Goal: Task Accomplishment & Management: Use online tool/utility

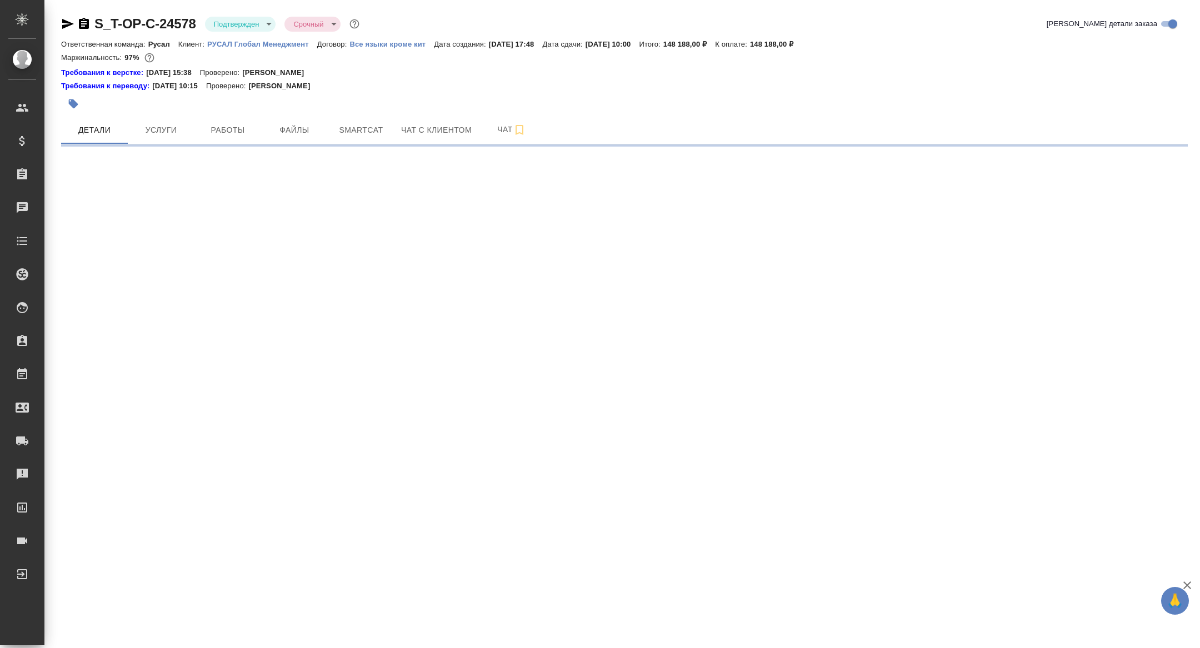
select select "RU"
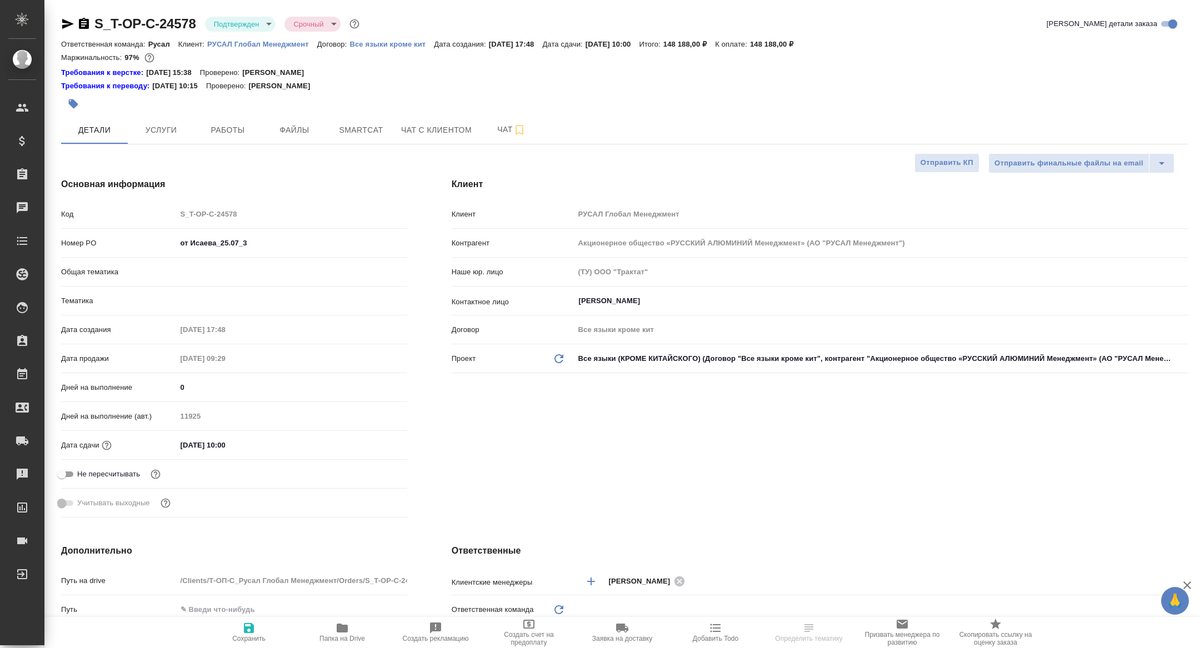
type textarea "x"
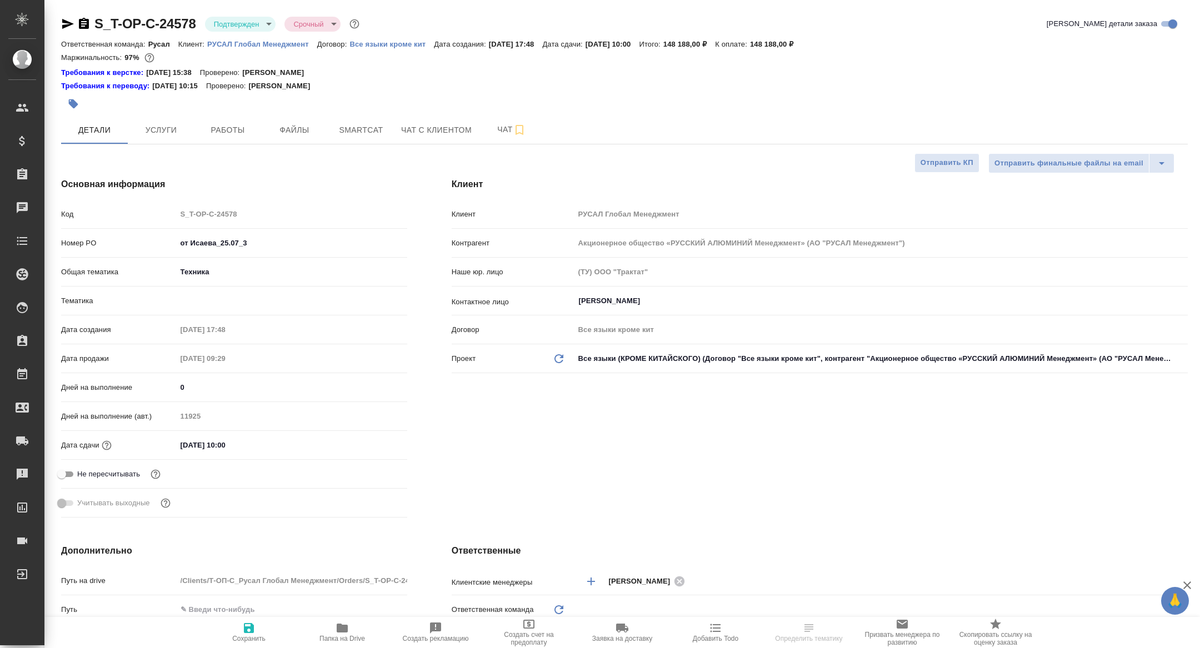
type textarea "x"
type input "Русал"
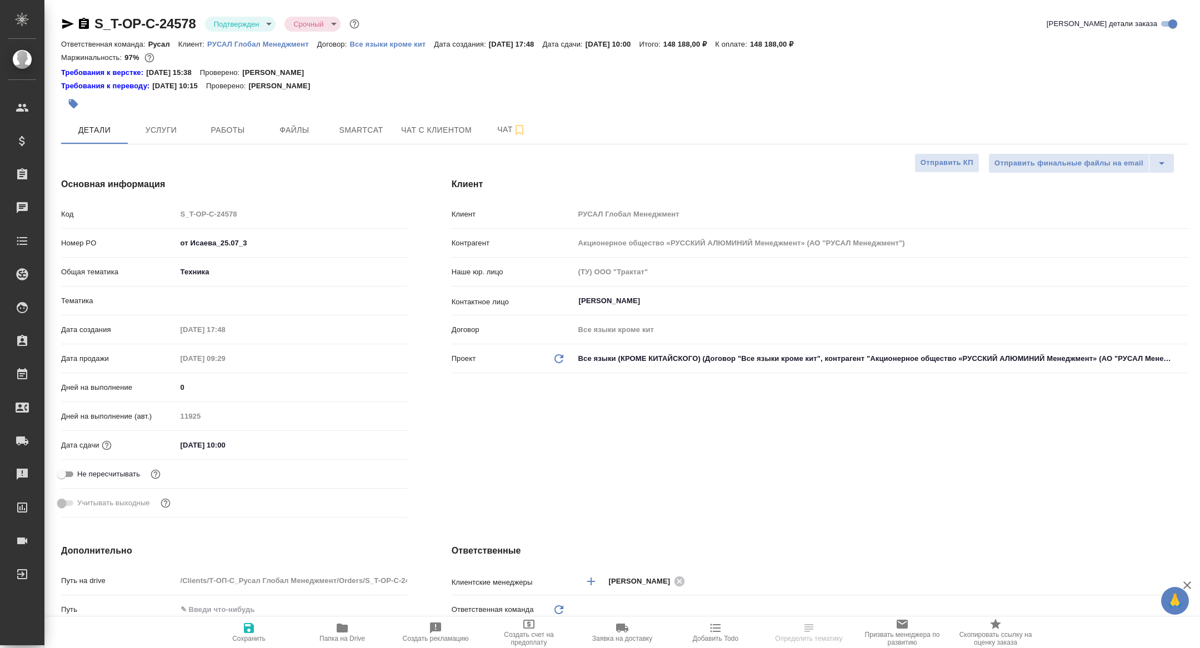
type textarea "x"
type input "Хрусталёва Дарья"
type input "Журавлева Александра"
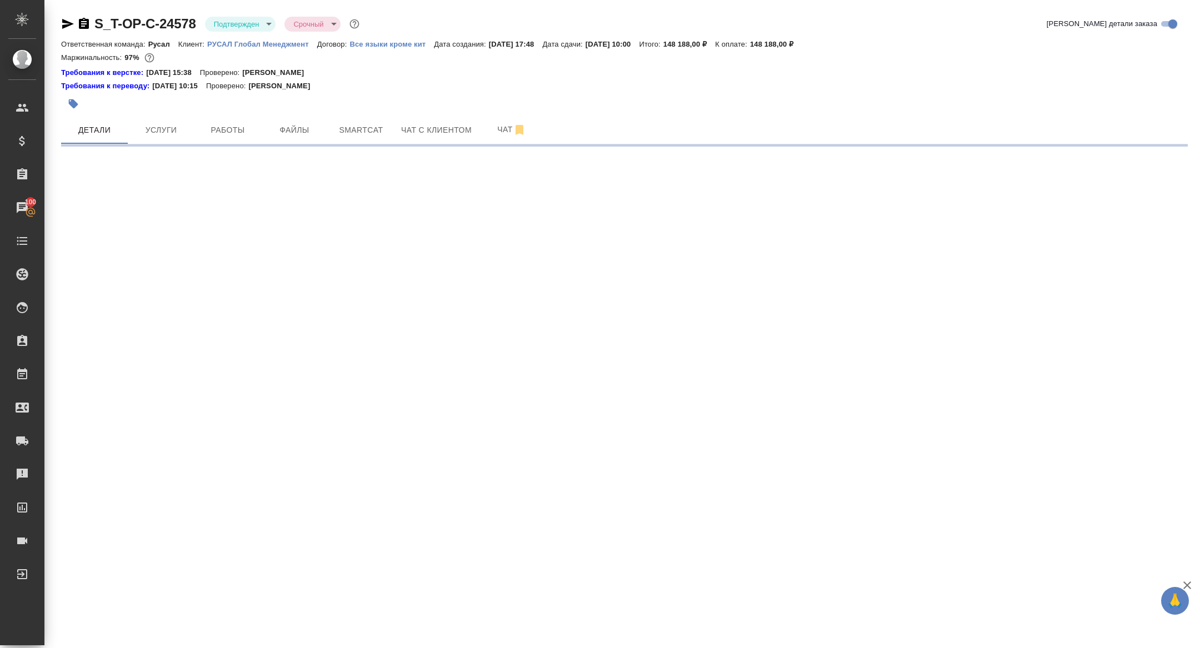
select select "RU"
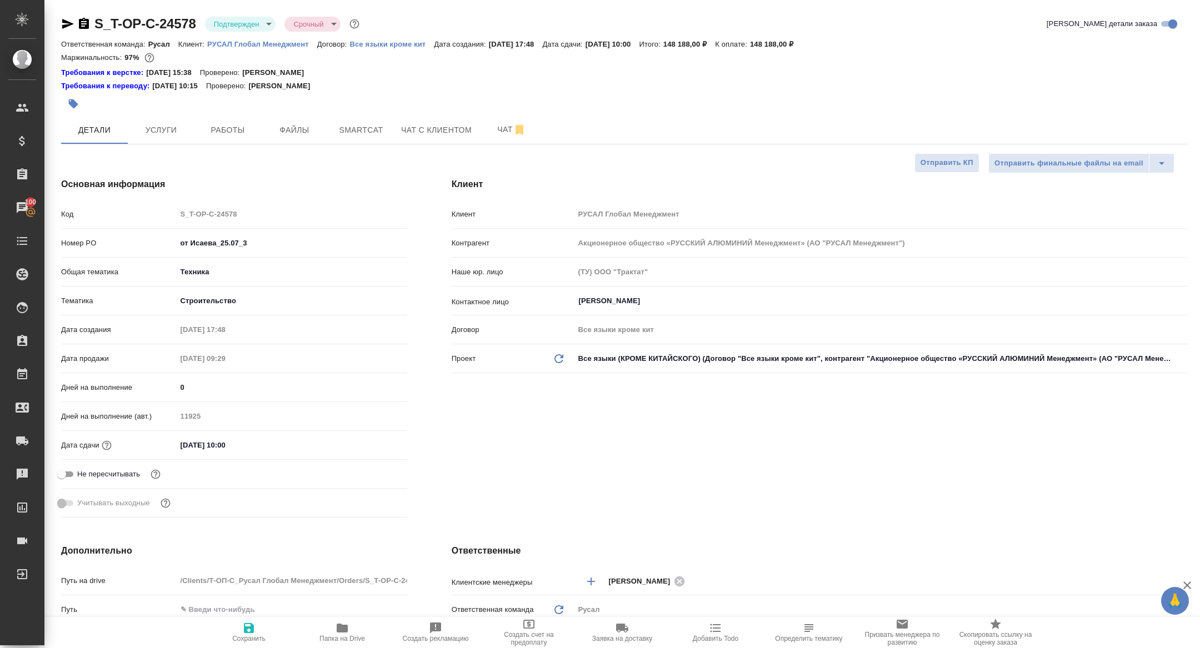
type textarea "x"
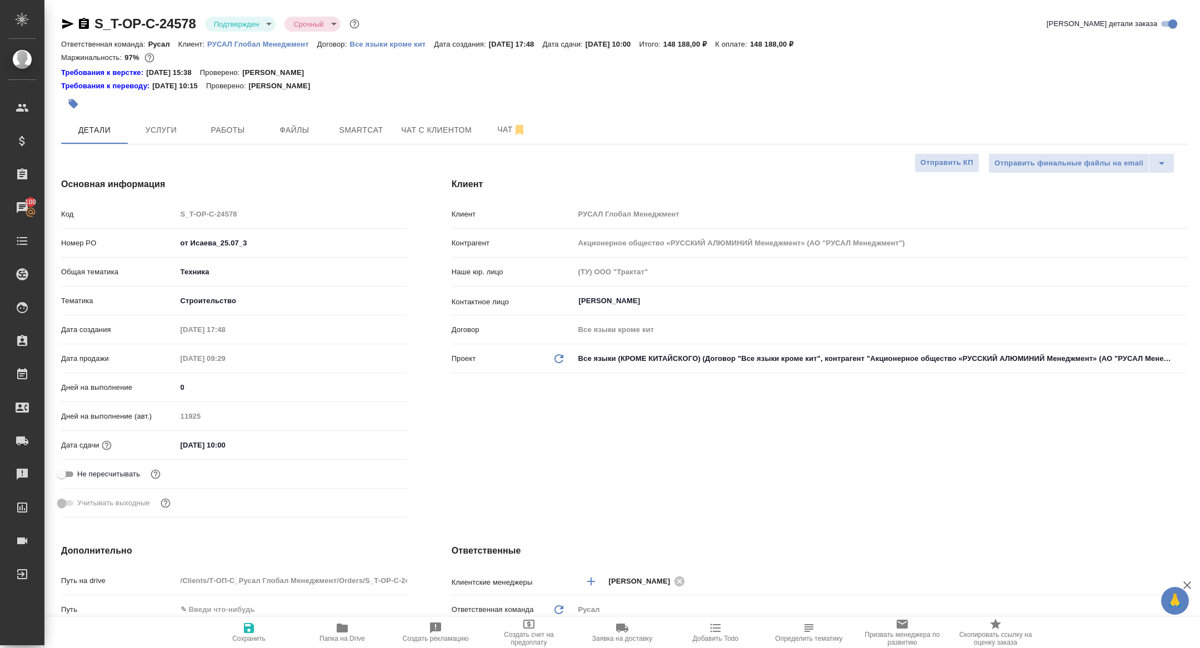
type textarea "x"
click at [81, 24] on icon "button" at bounding box center [84, 23] width 10 height 11
type textarea "x"
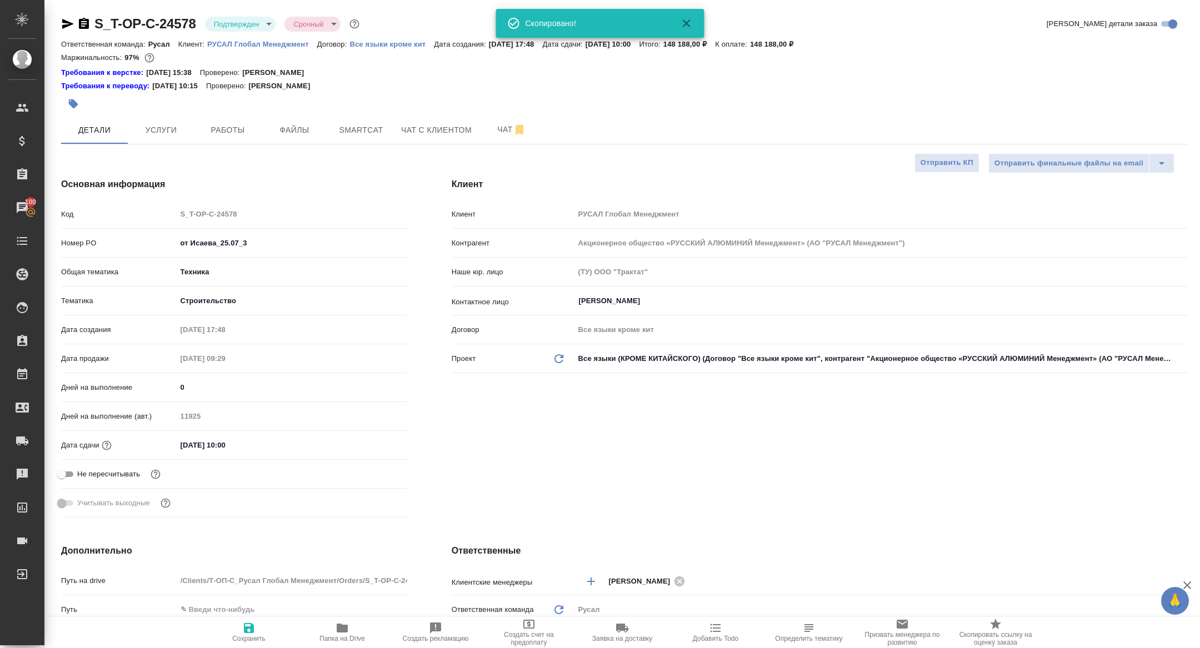
type textarea "x"
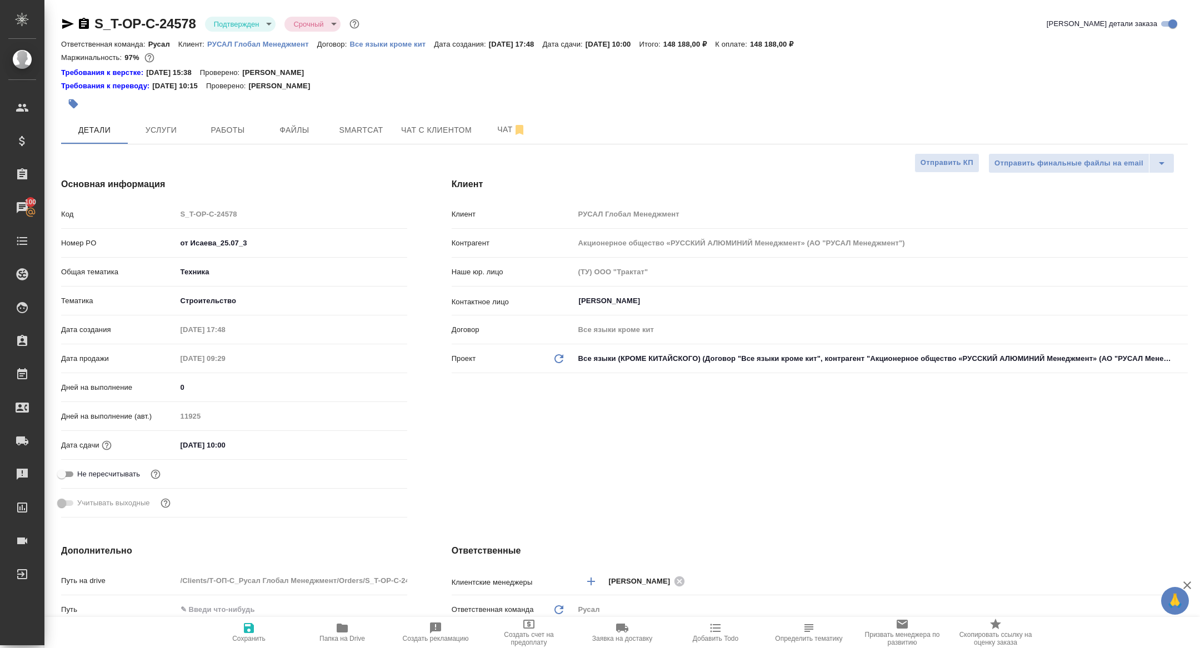
type textarea "x"
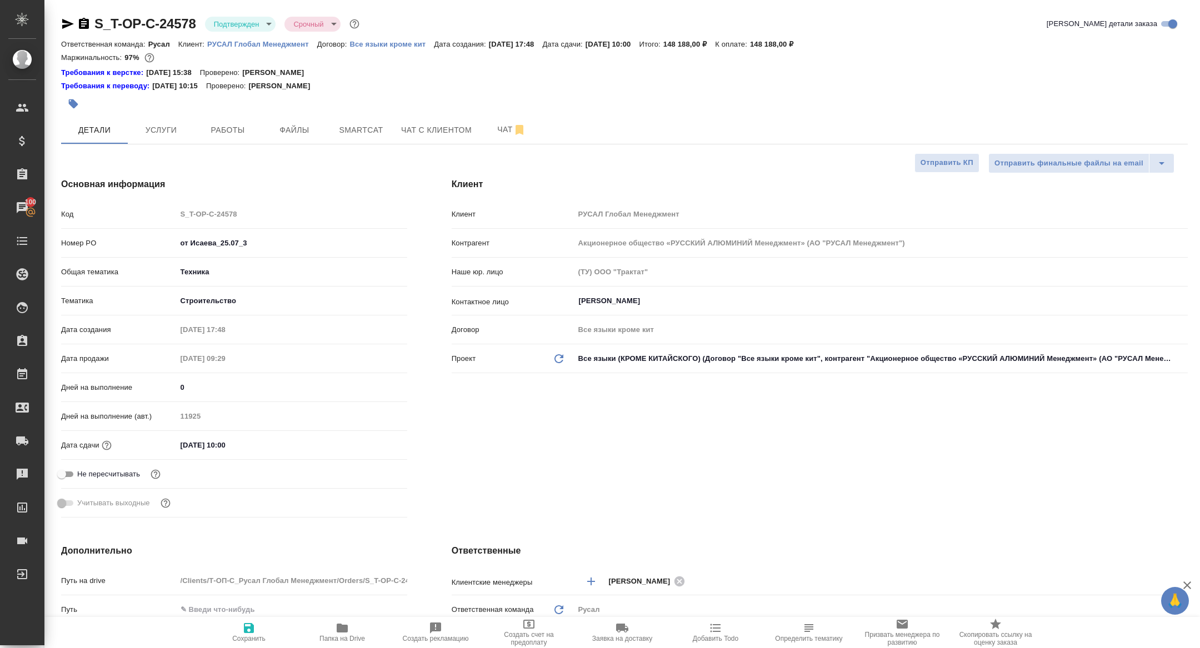
type textarea "x"
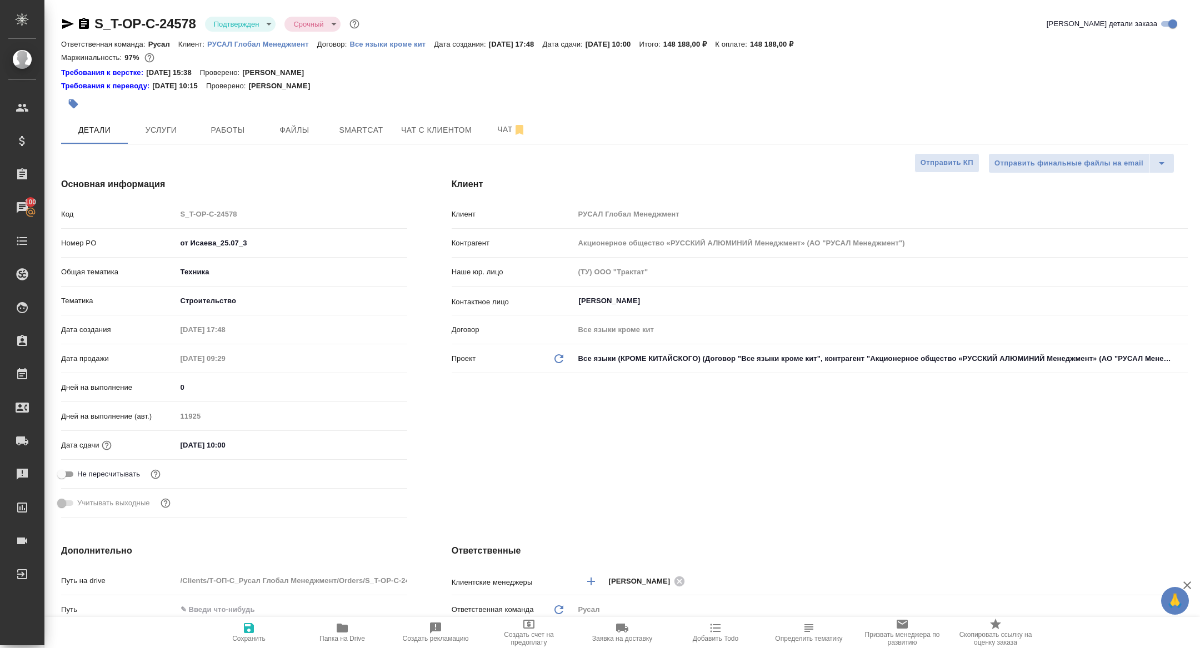
type textarea "x"
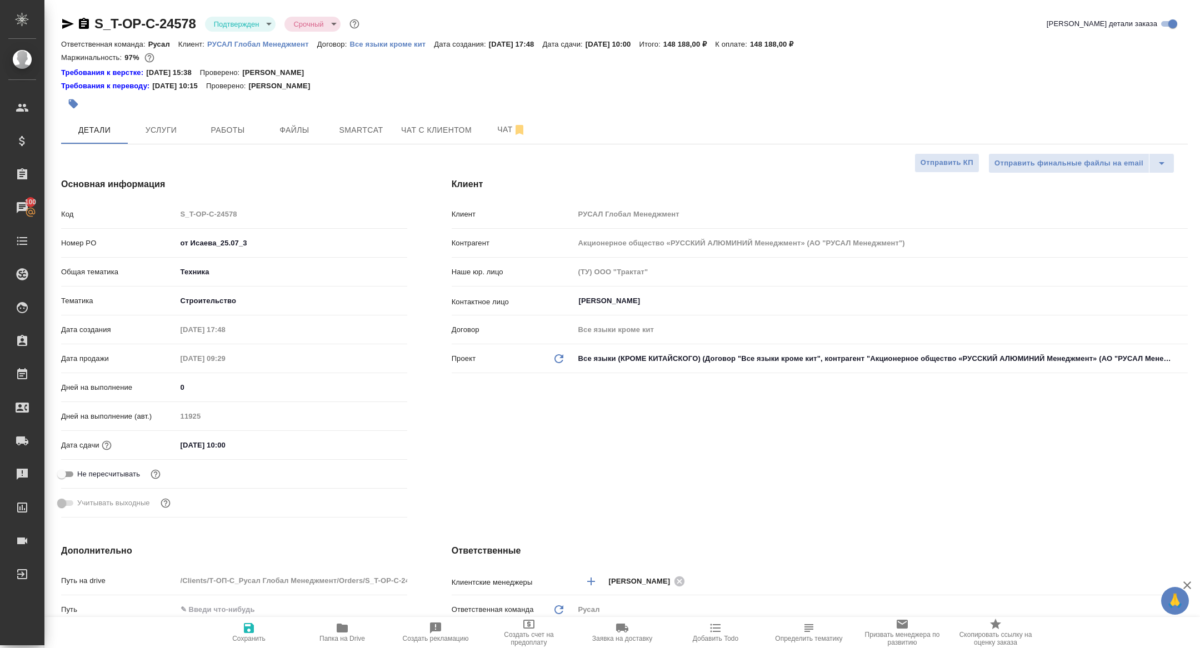
type textarea "x"
click at [355, 648] on button "Папка на Drive" at bounding box center [342, 632] width 93 height 31
type textarea "x"
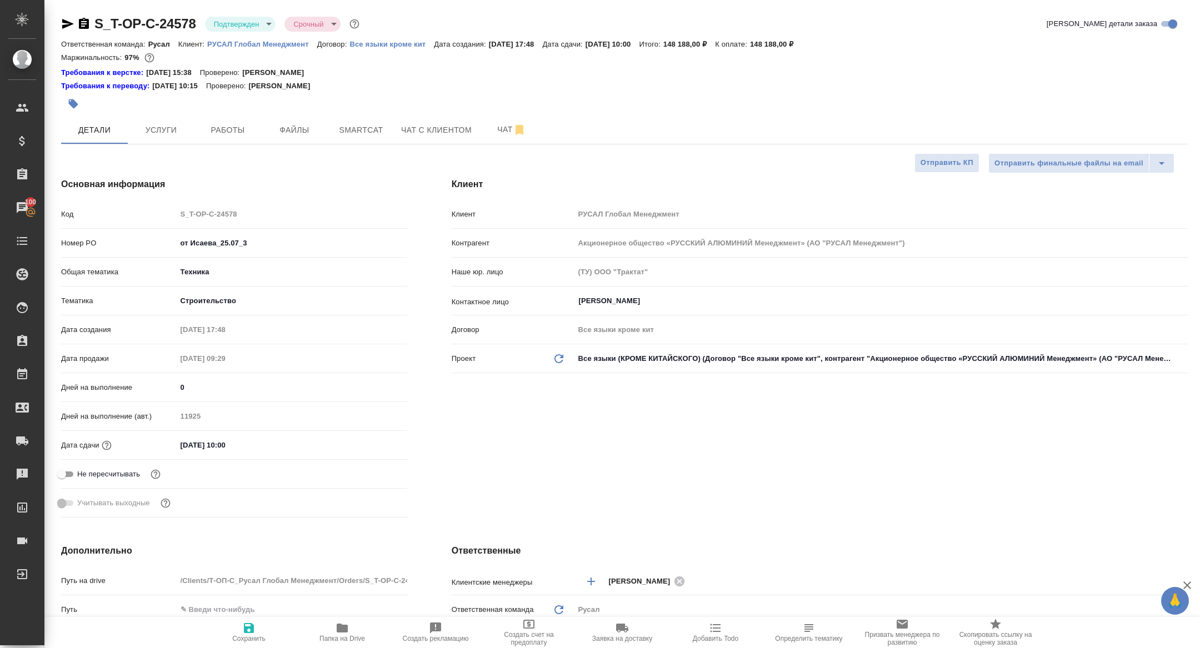
type textarea "x"
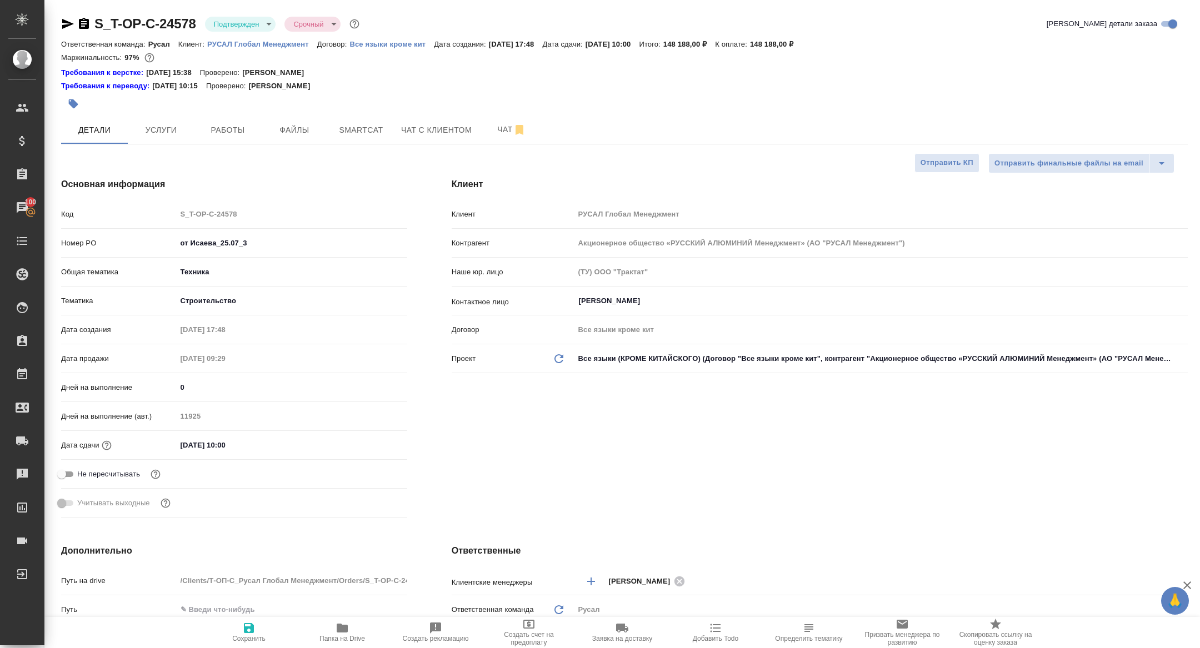
type textarea "x"
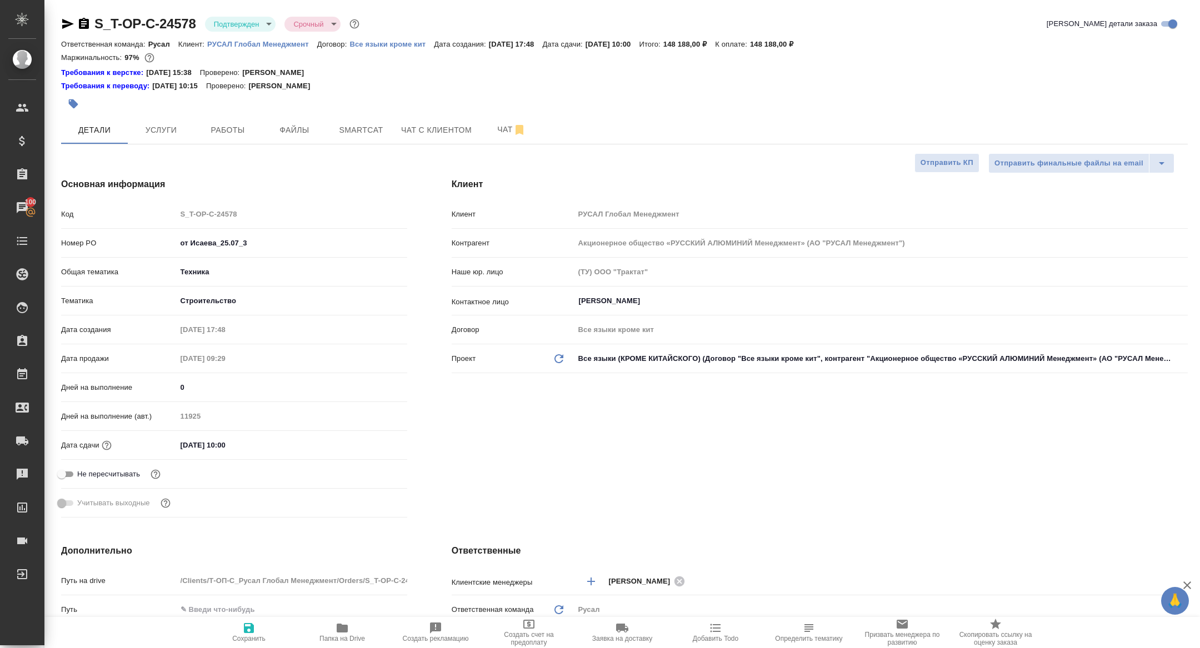
type textarea "x"
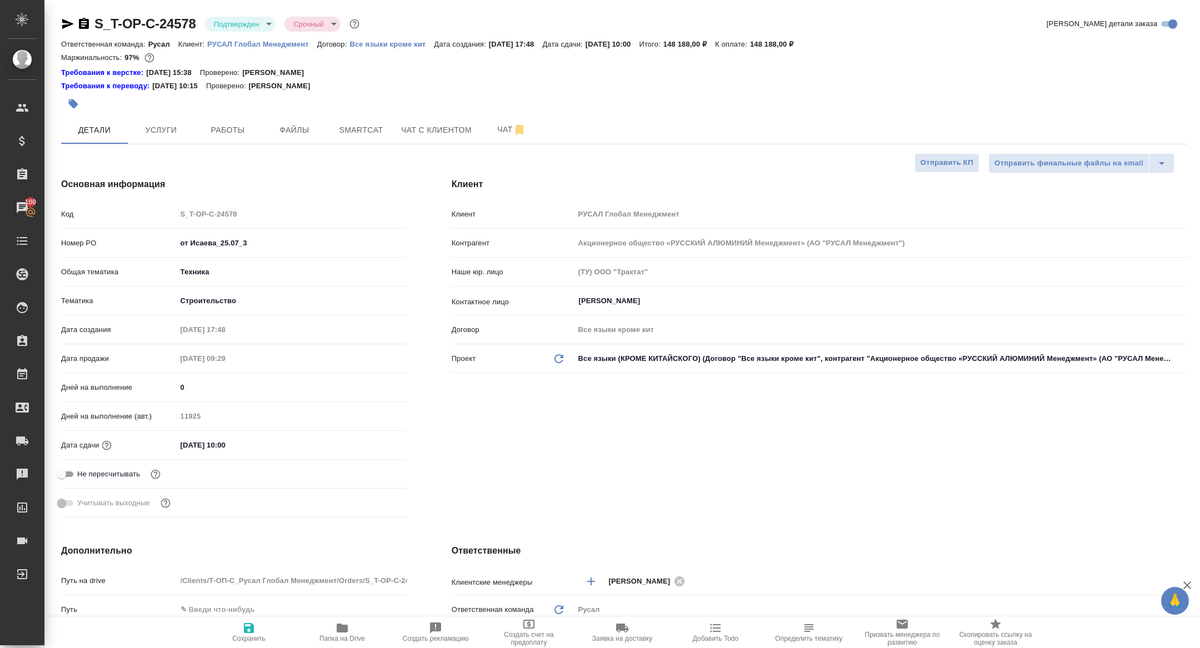
type textarea "x"
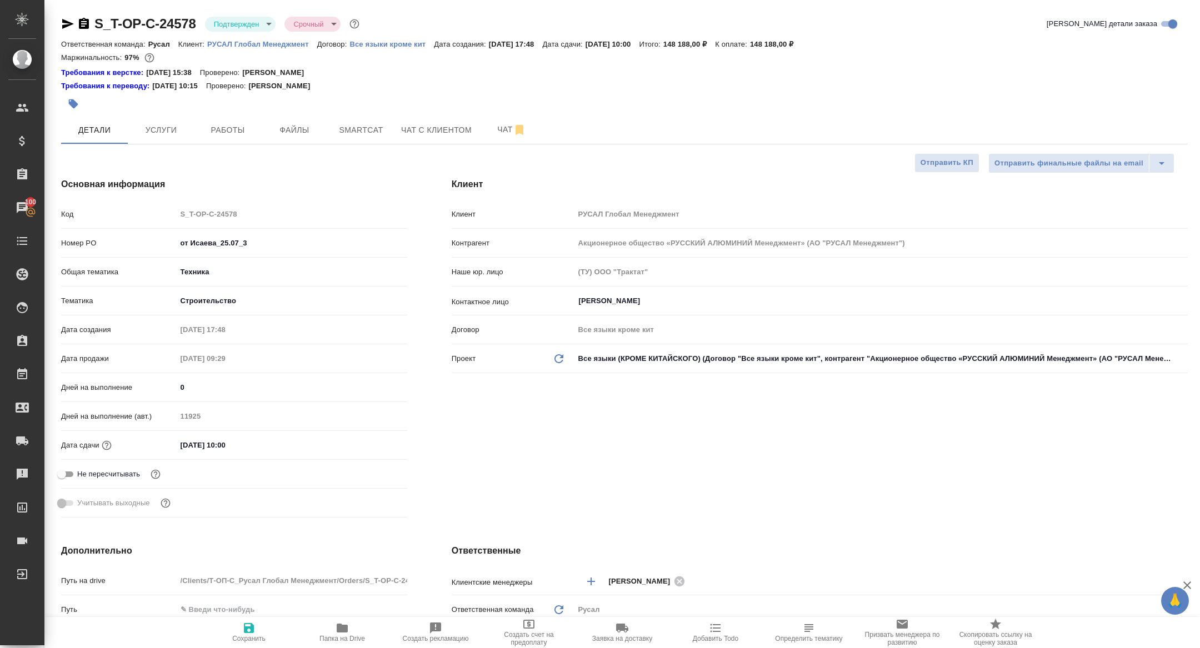
type textarea "x"
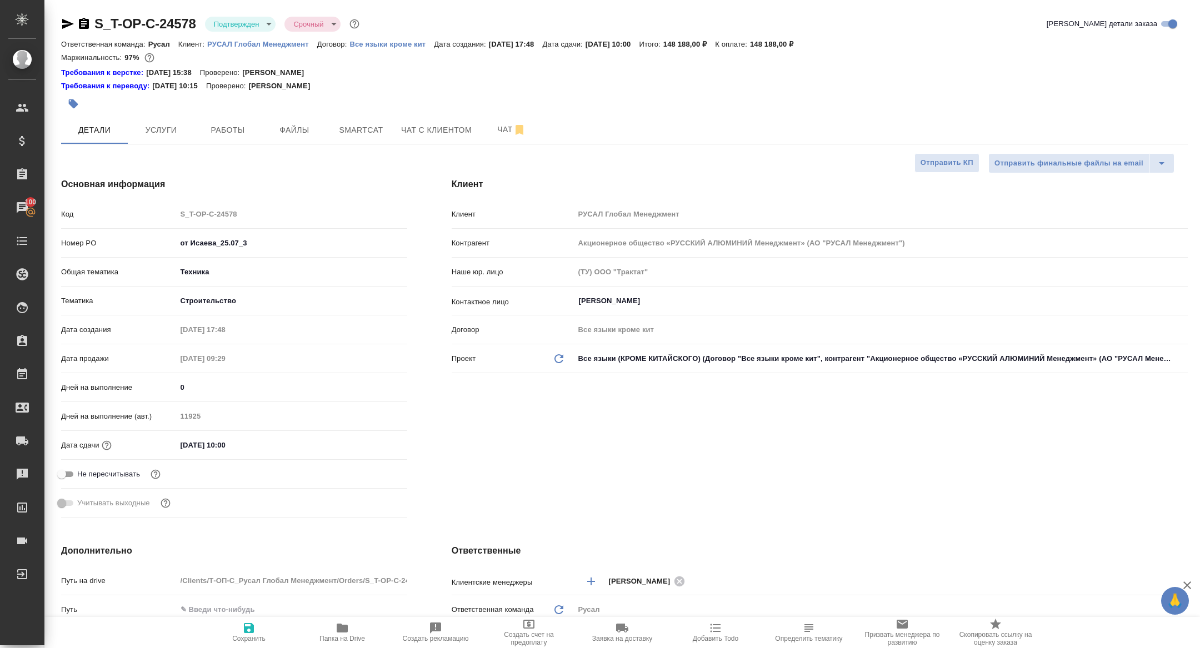
type textarea "x"
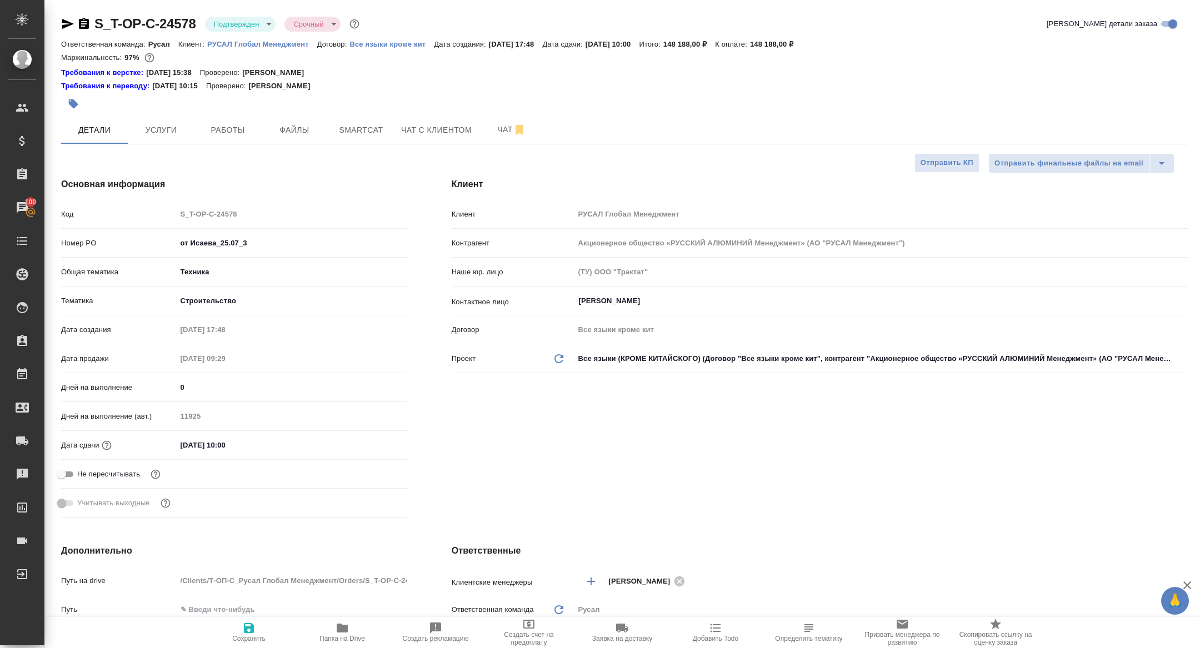
type textarea "x"
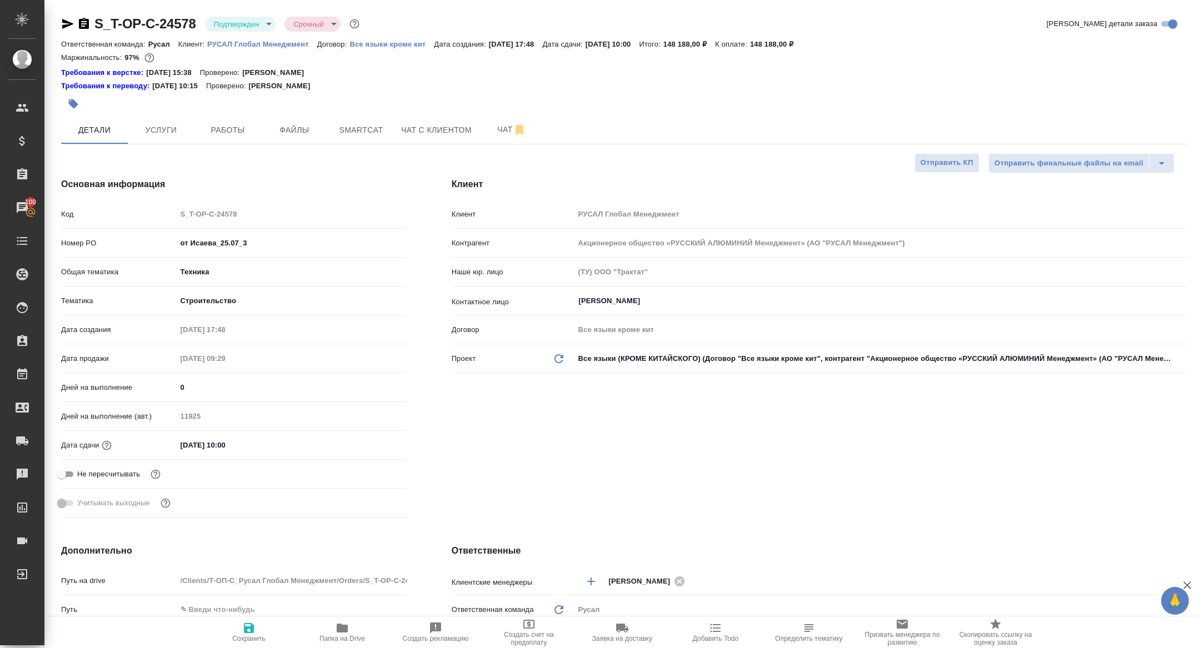
type textarea "x"
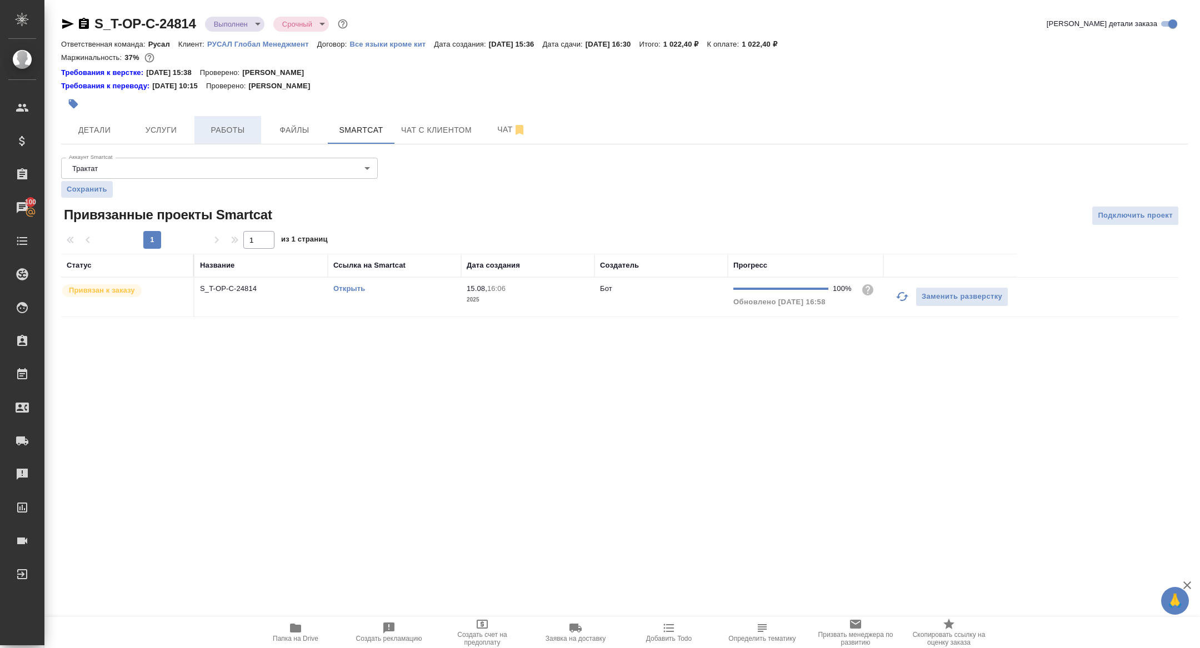
click at [221, 118] on button "Работы" at bounding box center [227, 130] width 67 height 28
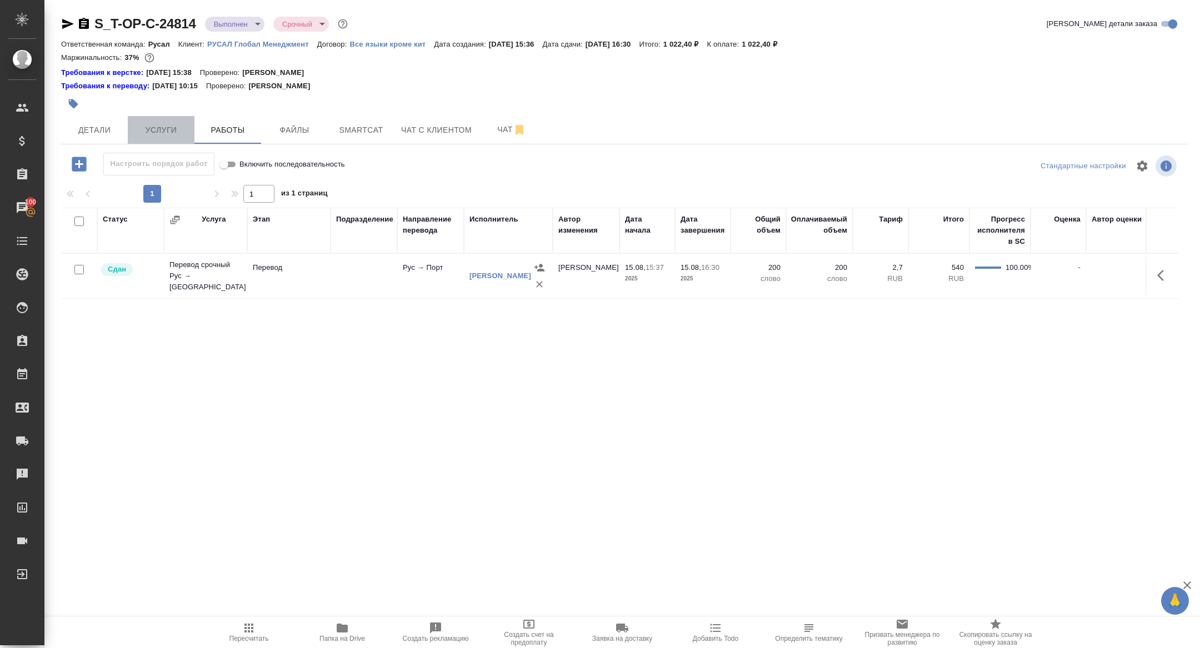
click at [146, 122] on button "Услуги" at bounding box center [161, 130] width 67 height 28
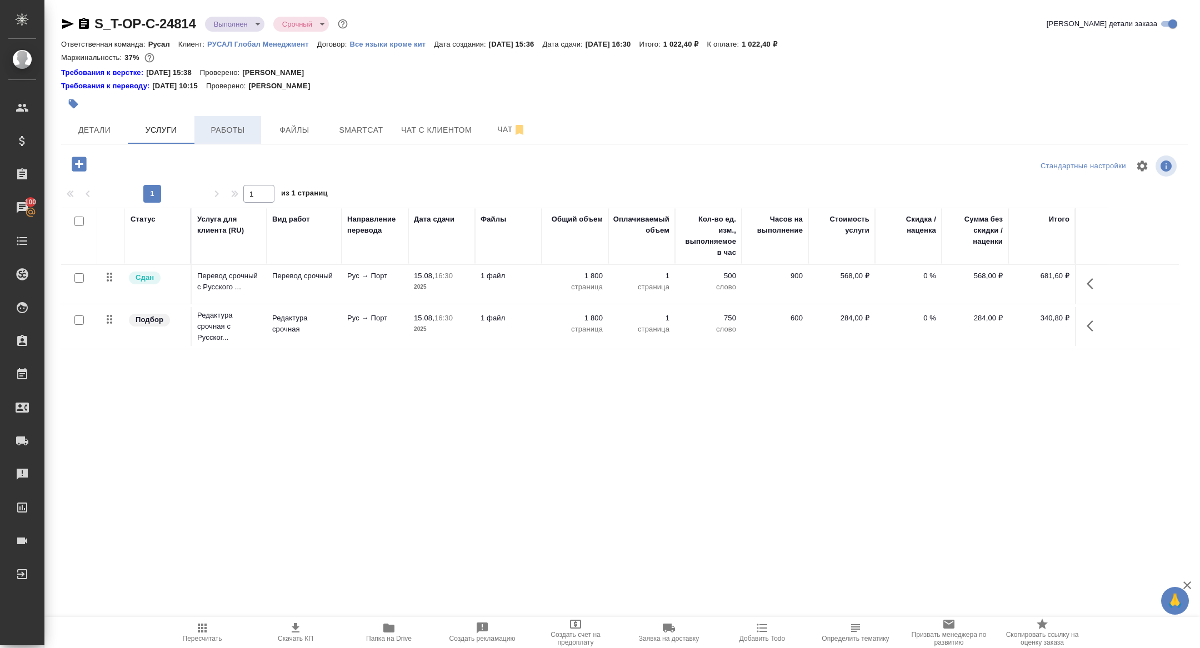
click at [231, 132] on span "Работы" at bounding box center [227, 130] width 53 height 14
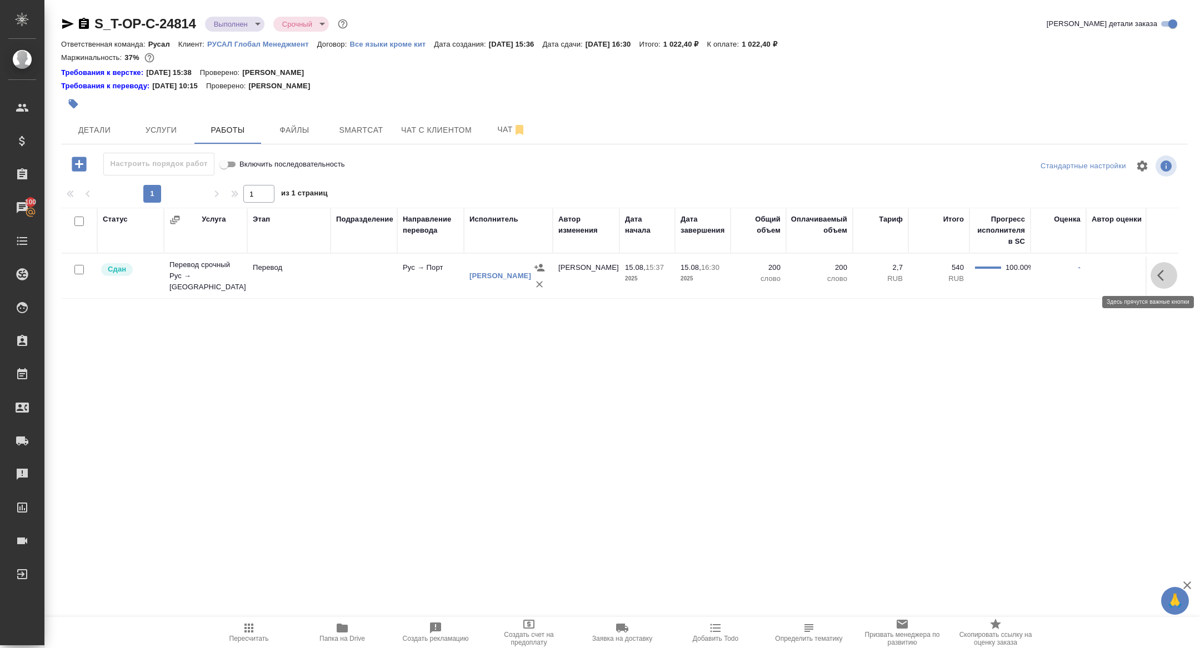
click at [1157, 275] on icon "button" at bounding box center [1163, 275] width 13 height 13
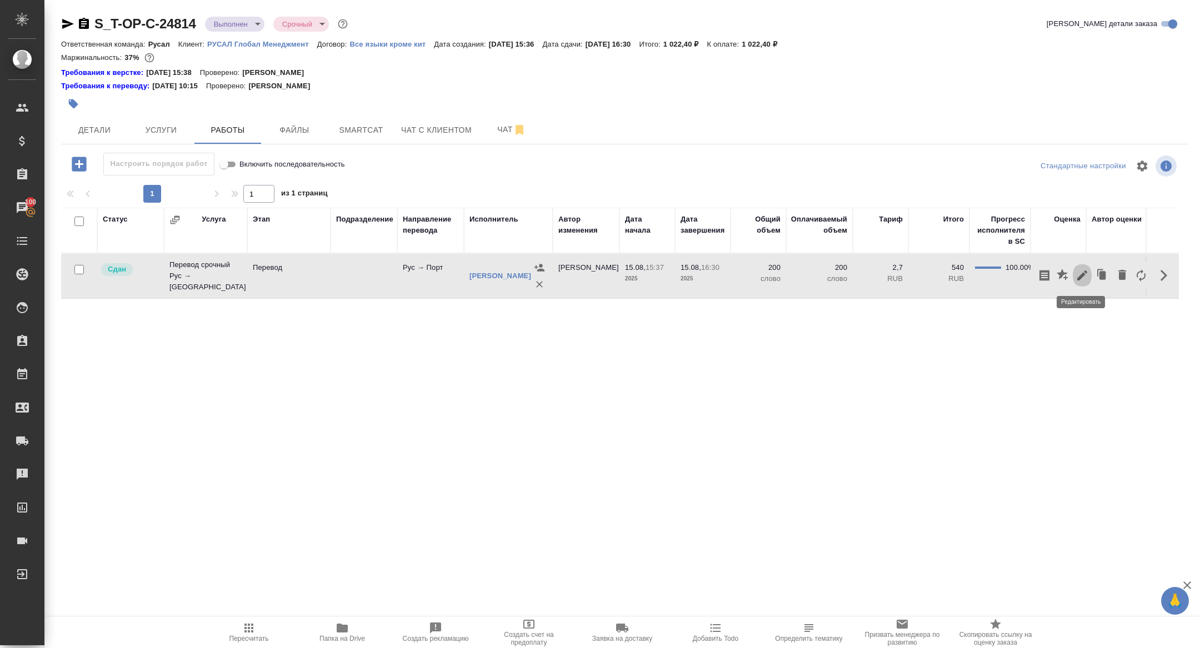
click at [1083, 273] on icon "button" at bounding box center [1082, 276] width 10 height 10
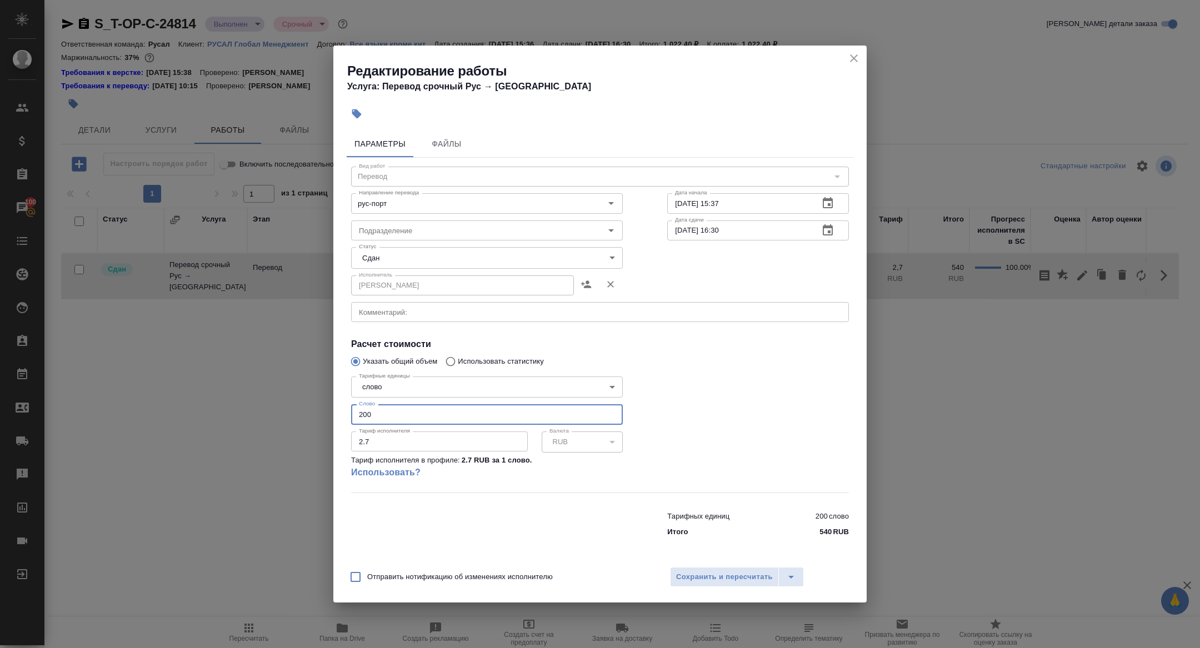
drag, startPoint x: 379, startPoint y: 419, endPoint x: 314, endPoint y: 419, distance: 65.0
click at [314, 419] on div "Редактирование работы Услуга: Перевод срочный Рус → Порт Параметры Файлы Вид ра…" at bounding box center [600, 324] width 1200 height 648
type input "2"
type input "150"
click at [728, 578] on span "Сохранить и пересчитать" at bounding box center [724, 577] width 97 height 13
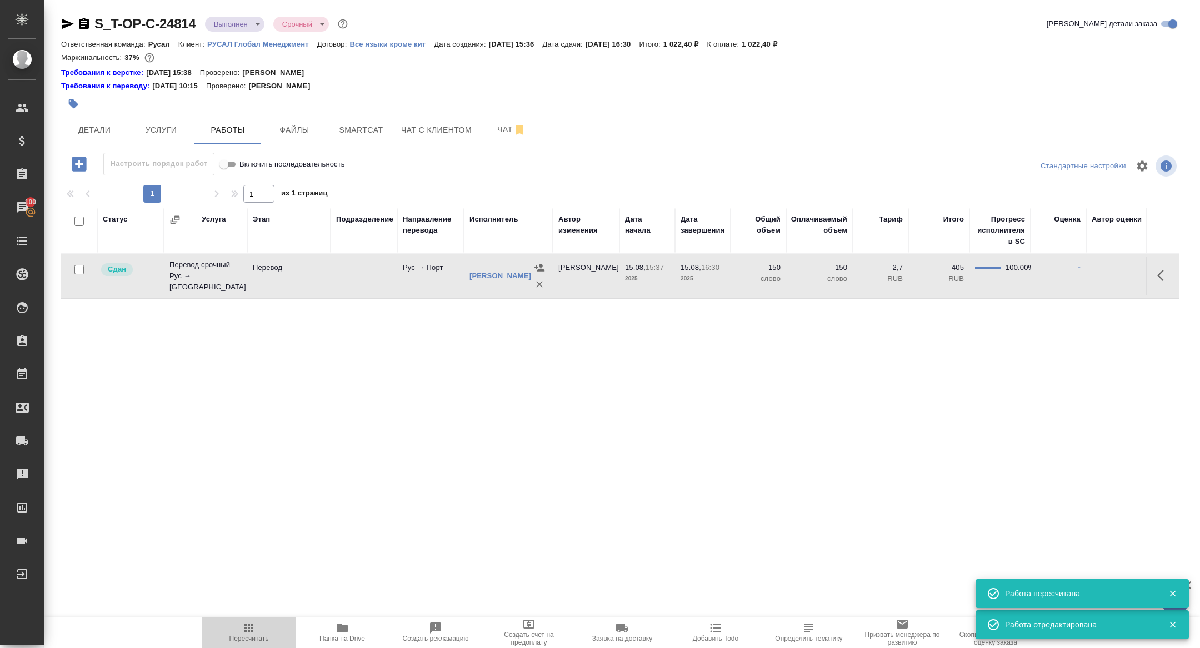
click at [242, 637] on span "Пересчитать" at bounding box center [248, 639] width 39 height 8
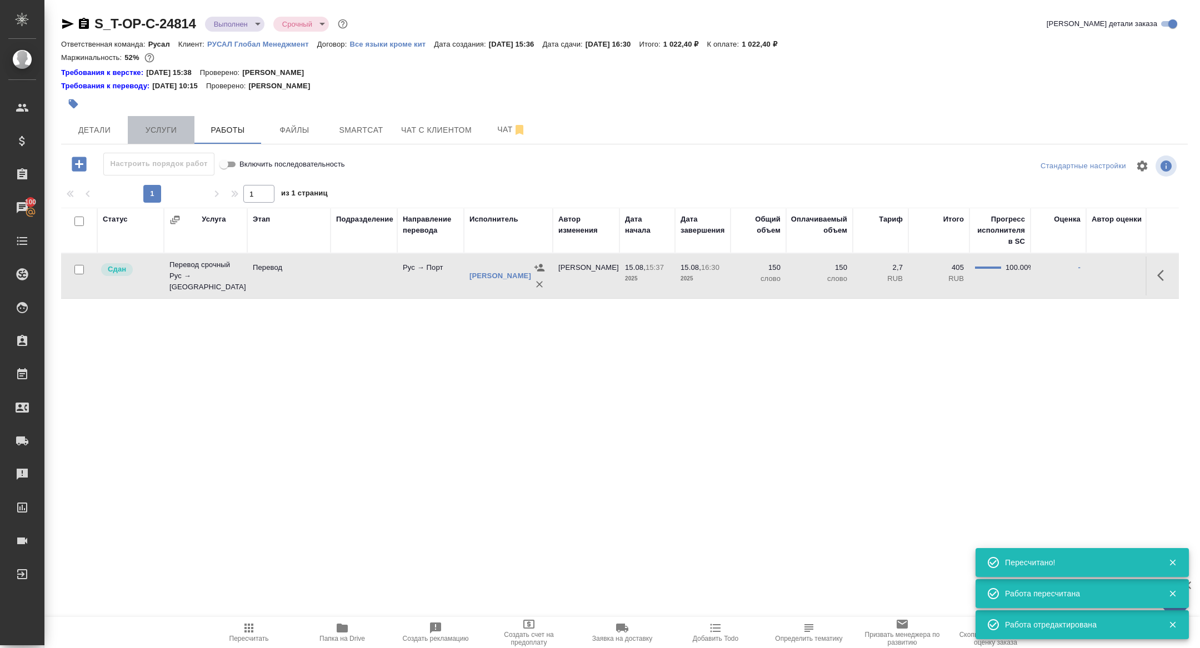
click at [158, 130] on span "Услуги" at bounding box center [160, 130] width 53 height 14
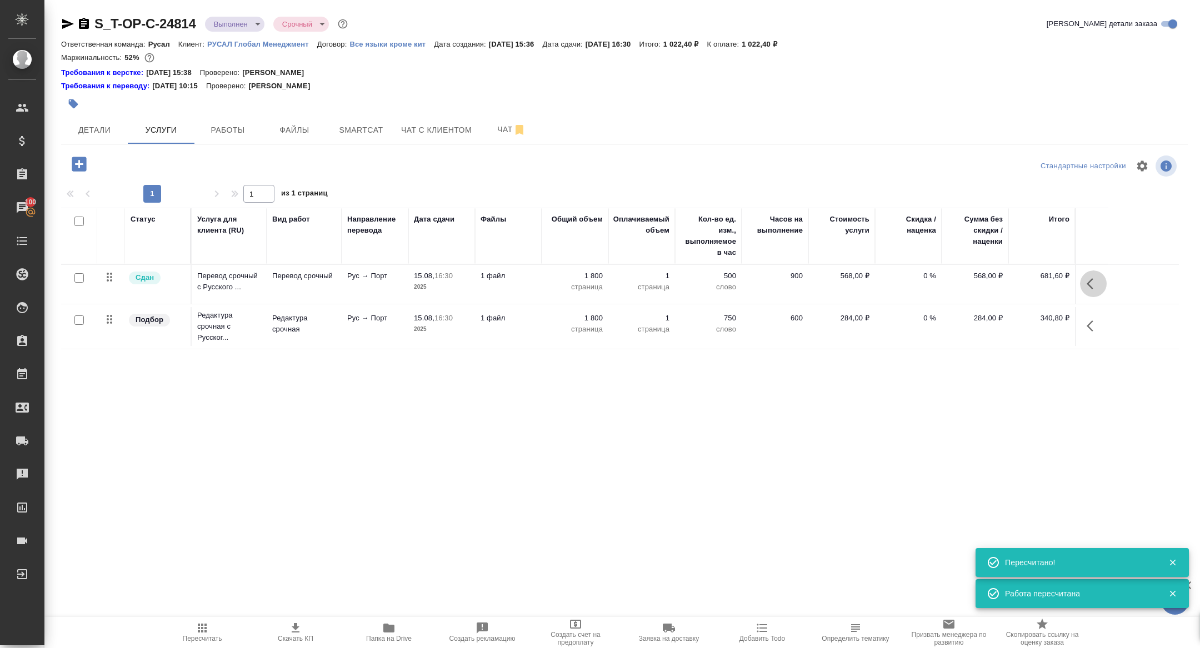
click at [1096, 285] on icon "button" at bounding box center [1093, 283] width 13 height 13
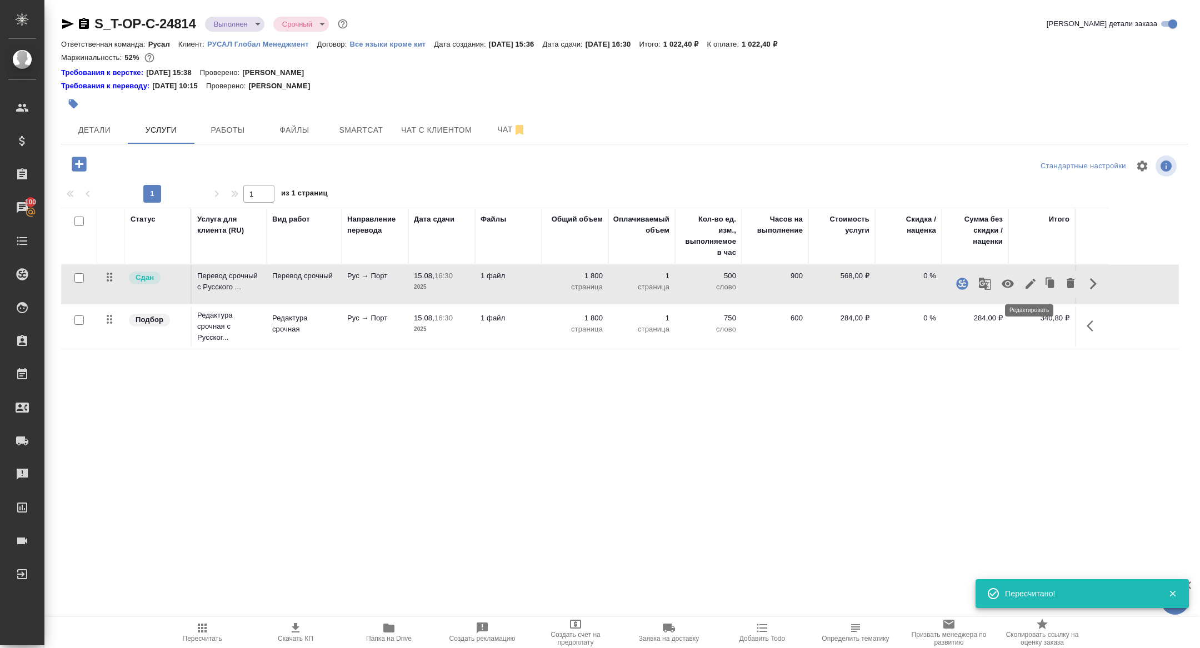
click at [1027, 285] on icon "button" at bounding box center [1031, 284] width 10 height 10
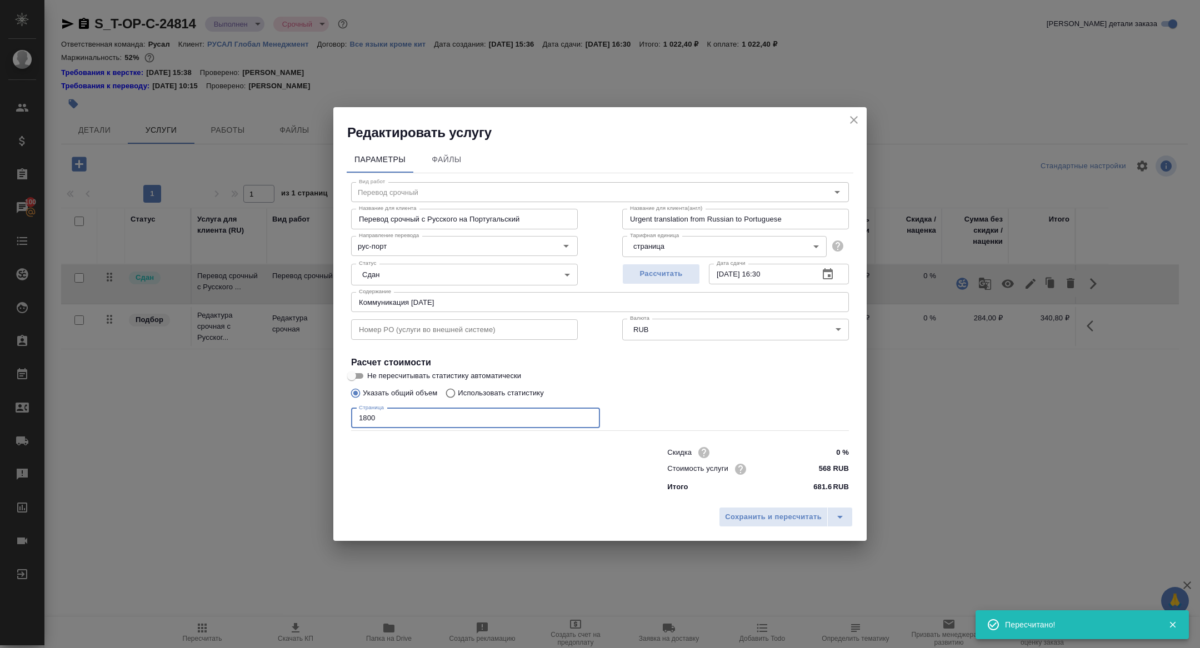
drag, startPoint x: 386, startPoint y: 419, endPoint x: 297, endPoint y: 419, distance: 88.3
click at [299, 419] on div "Редактировать услугу Параметры Файлы Вид работ Перевод срочный Вид работ Назван…" at bounding box center [600, 324] width 1200 height 648
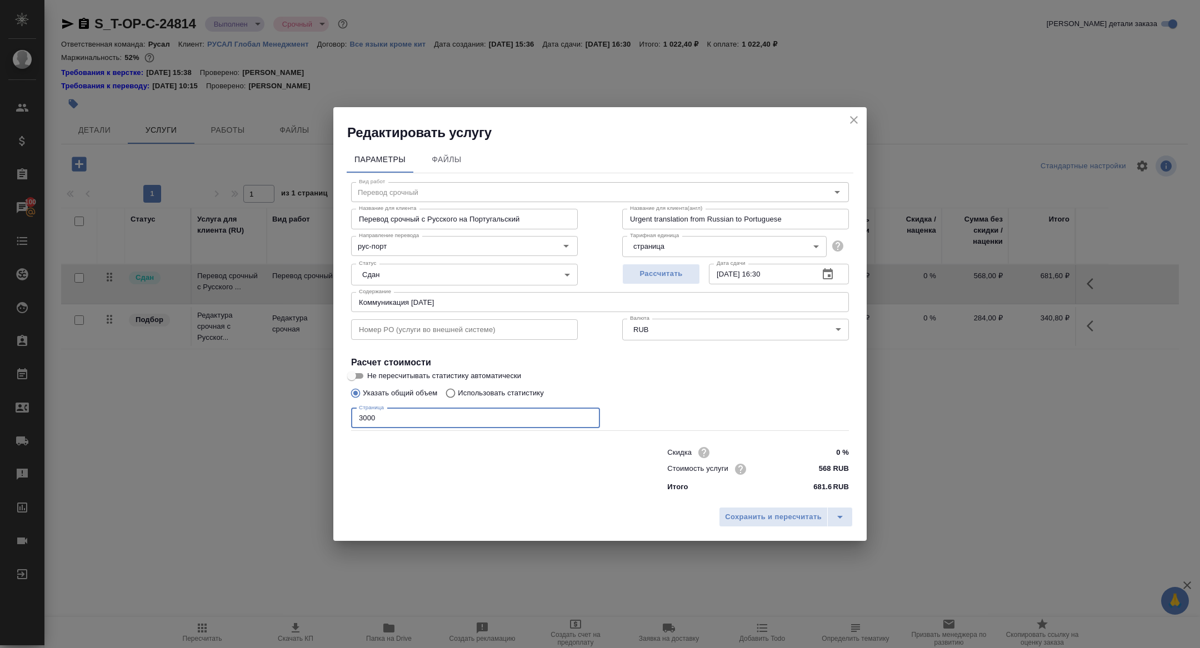
drag, startPoint x: 389, startPoint y: 417, endPoint x: 327, endPoint y: 417, distance: 62.2
click at [327, 417] on div "Редактировать услугу Параметры Файлы Вид работ Перевод срочный Вид работ Назван…" at bounding box center [600, 324] width 1200 height 648
type input "3000"
click at [781, 524] on button "Сохранить и пересчитать" at bounding box center [773, 517] width 109 height 20
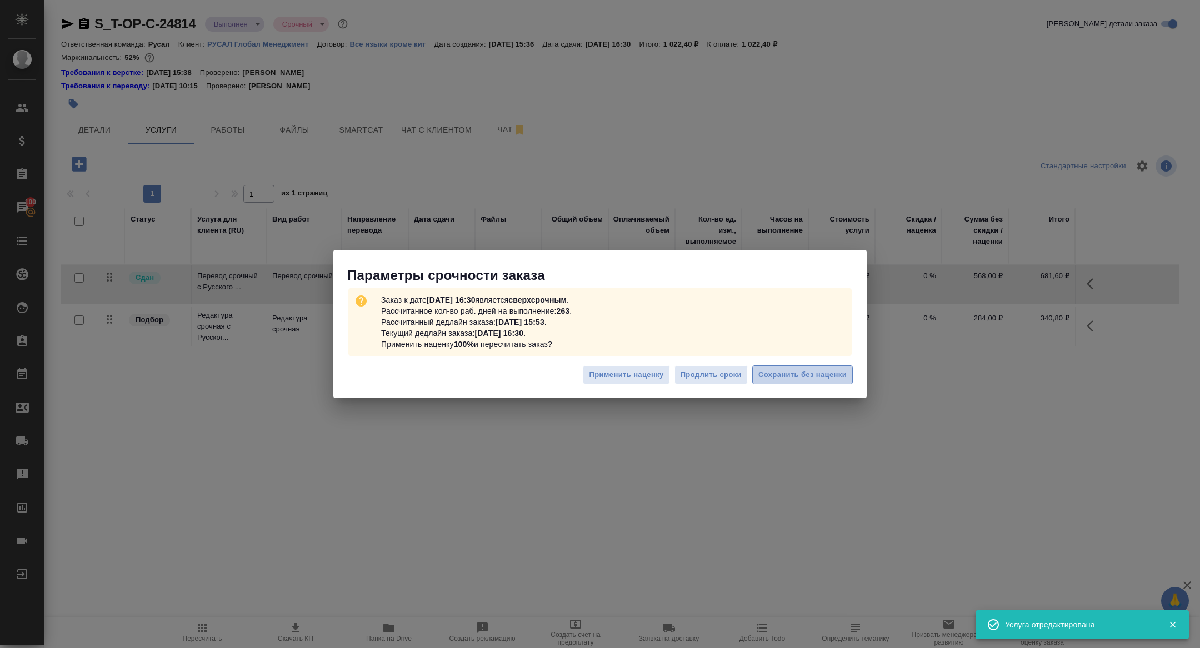
click at [831, 369] on span "Сохранить без наценки" at bounding box center [802, 375] width 88 height 13
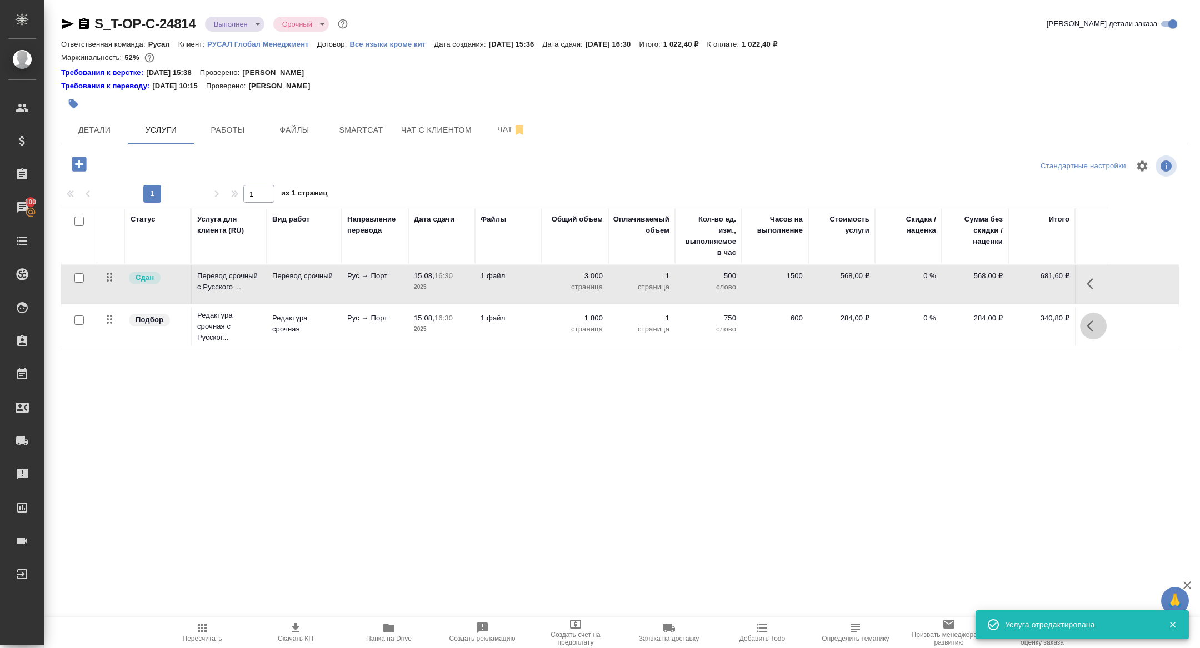
click at [1094, 334] on button "button" at bounding box center [1093, 326] width 27 height 27
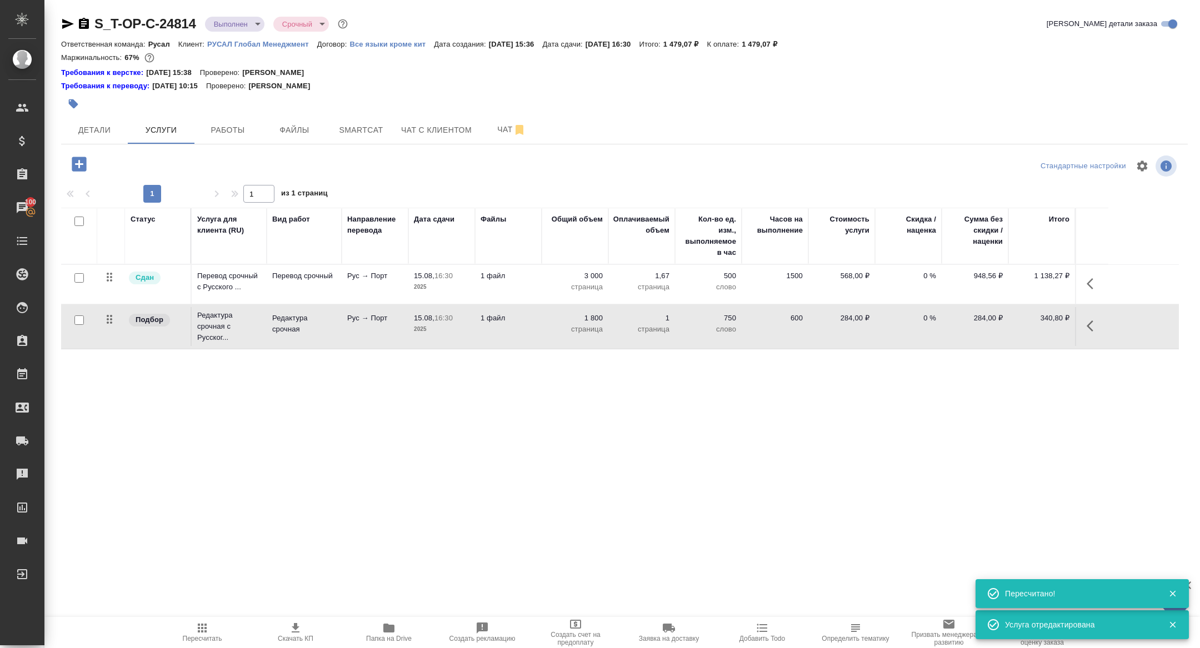
click at [1102, 327] on button "button" at bounding box center [1093, 326] width 27 height 27
click at [1031, 325] on icon "button" at bounding box center [1031, 326] width 10 height 10
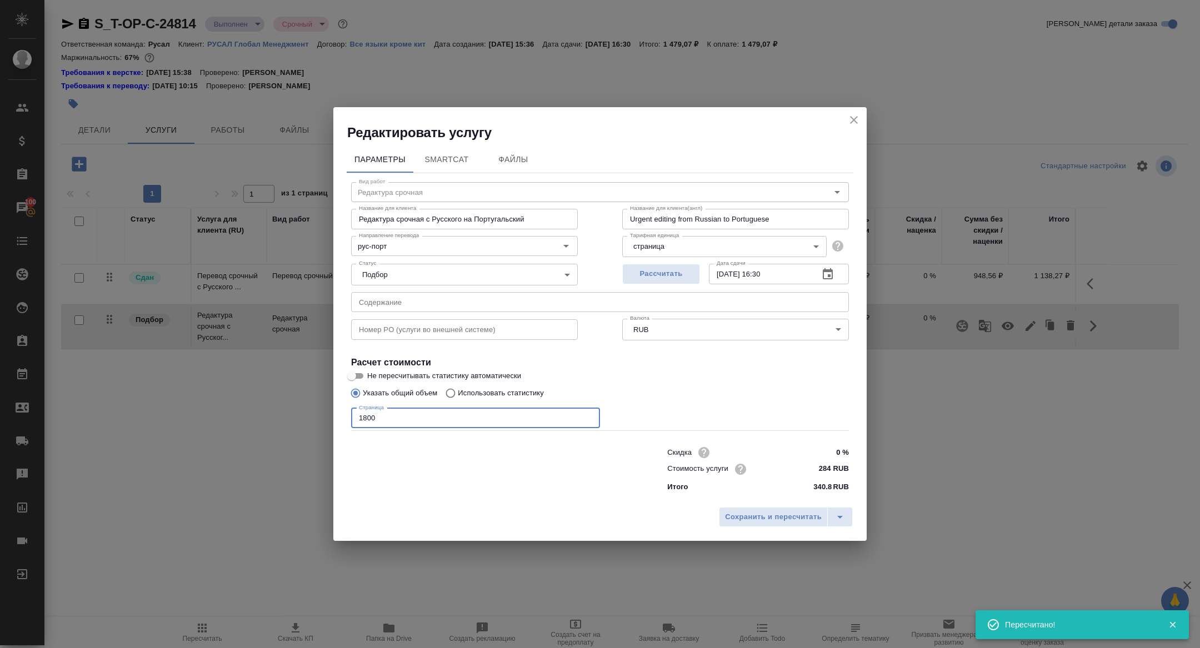
drag, startPoint x: 398, startPoint y: 416, endPoint x: 333, endPoint y: 416, distance: 65.0
click at [333, 416] on div "Параметры SmartCat Файлы Вид работ Редактура срочная Вид работ Название для кли…" at bounding box center [599, 322] width 533 height 360
paste input "30"
paste input "3000"
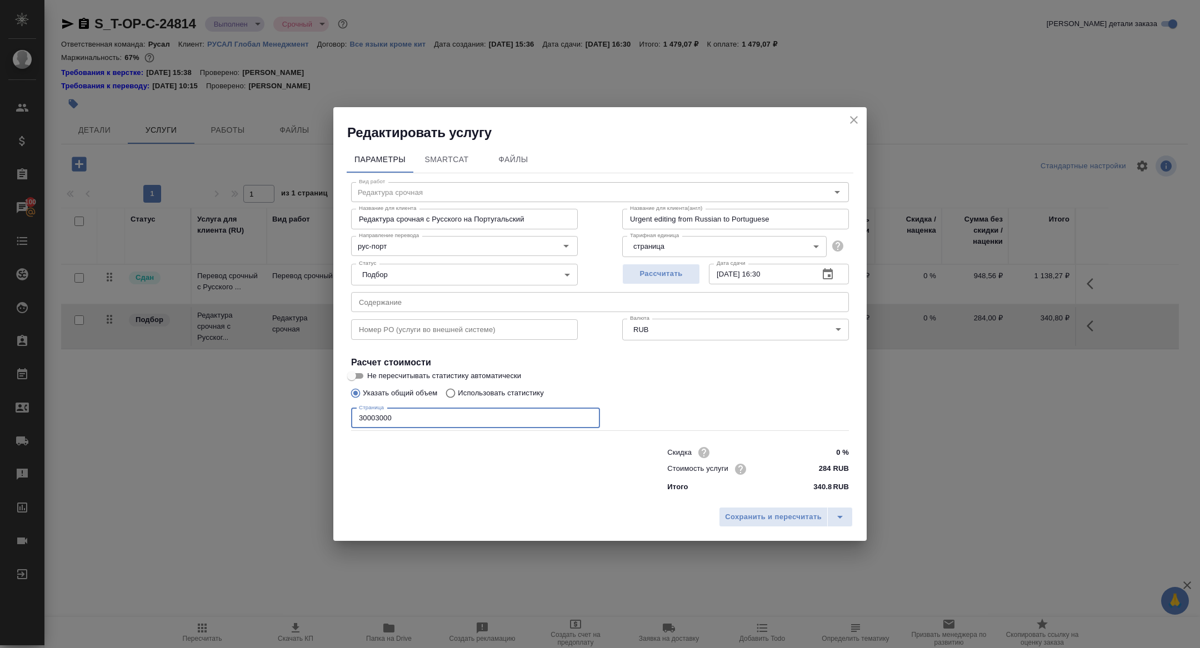
drag, startPoint x: 423, startPoint y: 426, endPoint x: 375, endPoint y: 419, distance: 48.2
click at [375, 419] on input "30003000" at bounding box center [475, 418] width 249 height 20
type input "3000"
click at [789, 515] on span "Сохранить и пересчитать" at bounding box center [773, 517] width 97 height 13
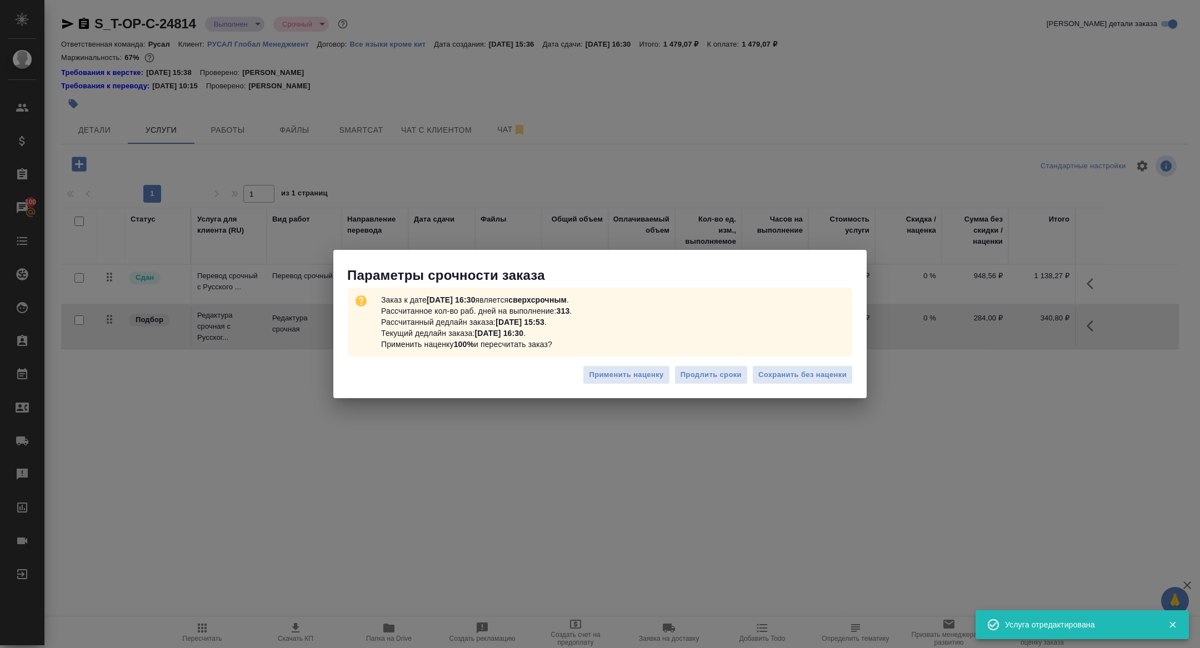
click at [787, 384] on div "Применить наценку Продлить сроки Сохранить без наценки" at bounding box center [599, 379] width 533 height 39
click at [786, 382] on button "Сохранить без наценки" at bounding box center [802, 375] width 101 height 19
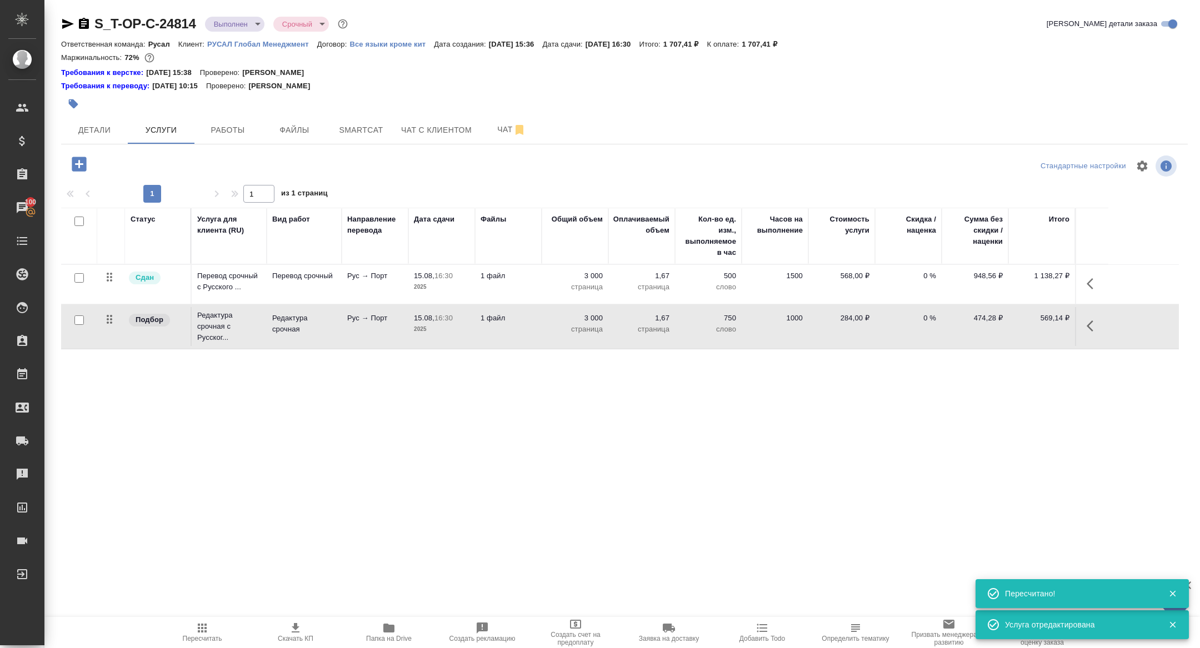
click at [238, 22] on body "🙏 .cls-1 fill:#fff; AWATERA Zhuravleva Alexandra Клиенты Спецификации Заказы 10…" at bounding box center [600, 324] width 1200 height 648
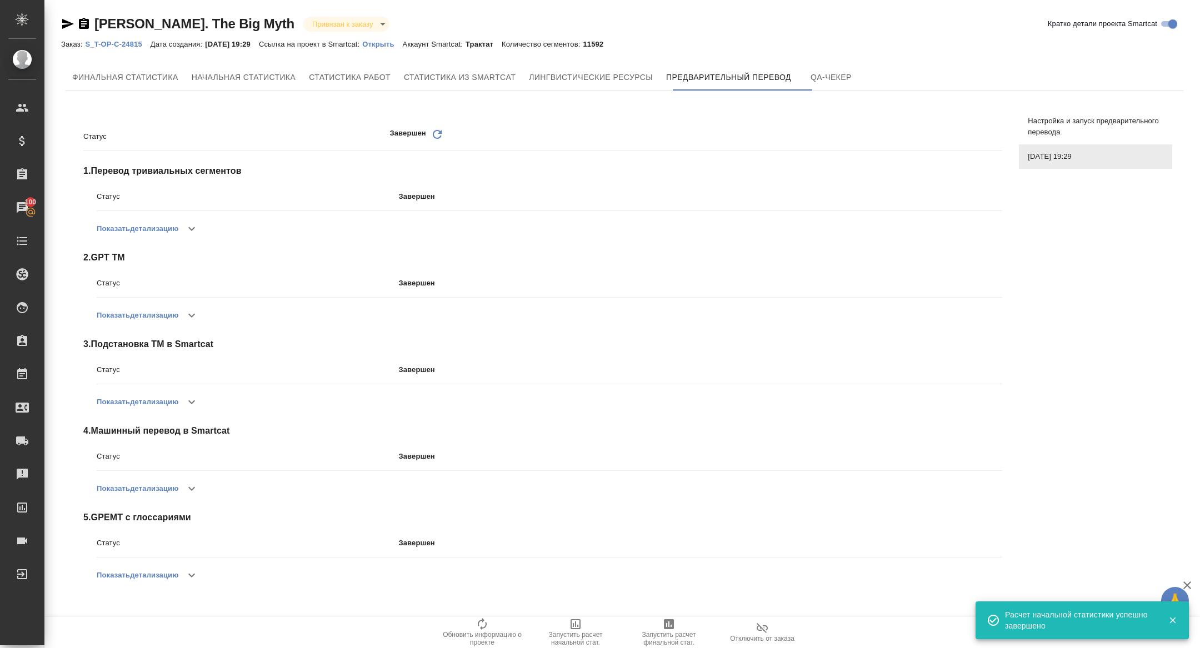
click at [402, 42] on p "Открыть" at bounding box center [382, 44] width 40 height 8
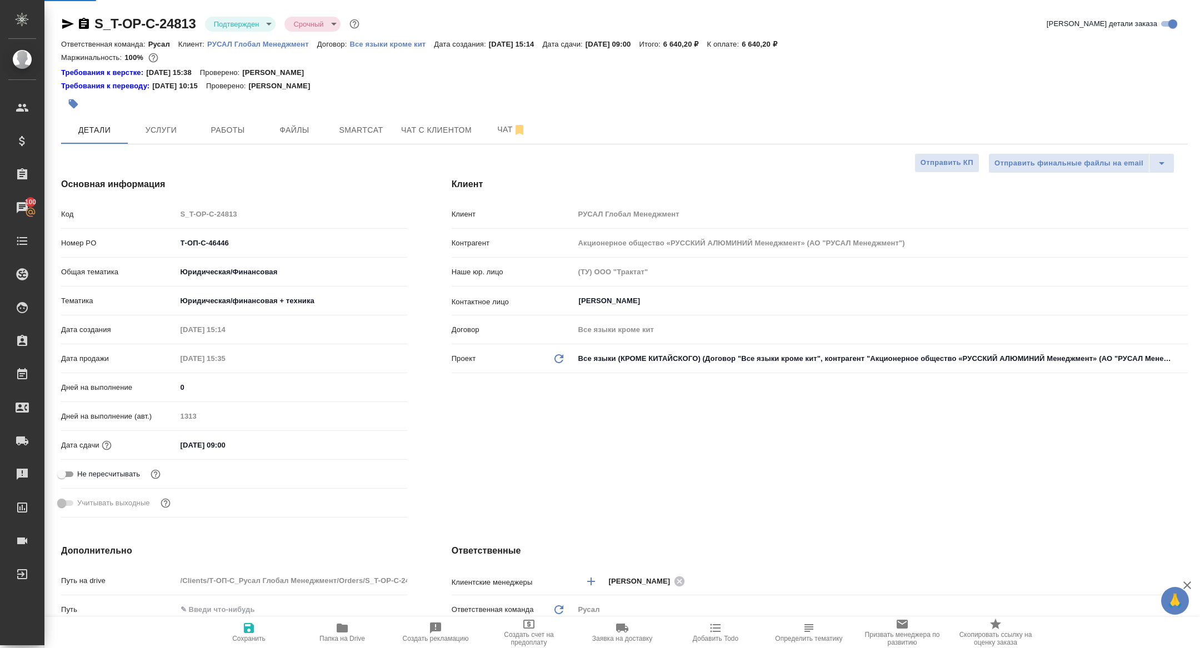
select select "RU"
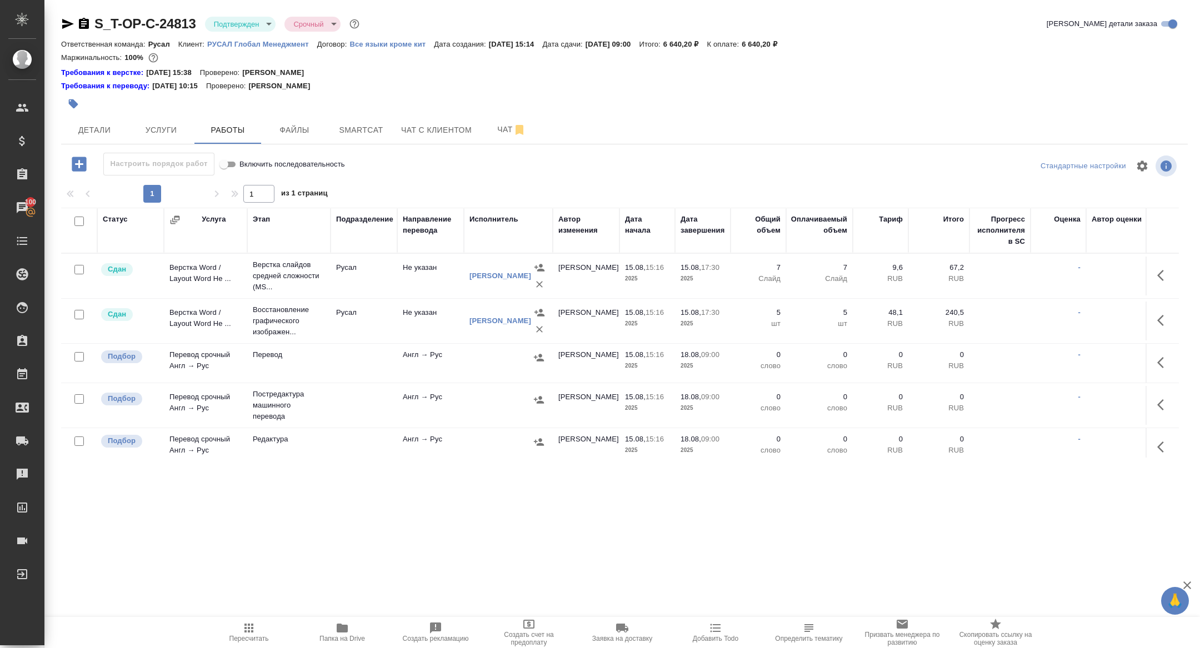
click at [78, 222] on input "checkbox" at bounding box center [78, 221] width 9 height 9
checkbox input "true"
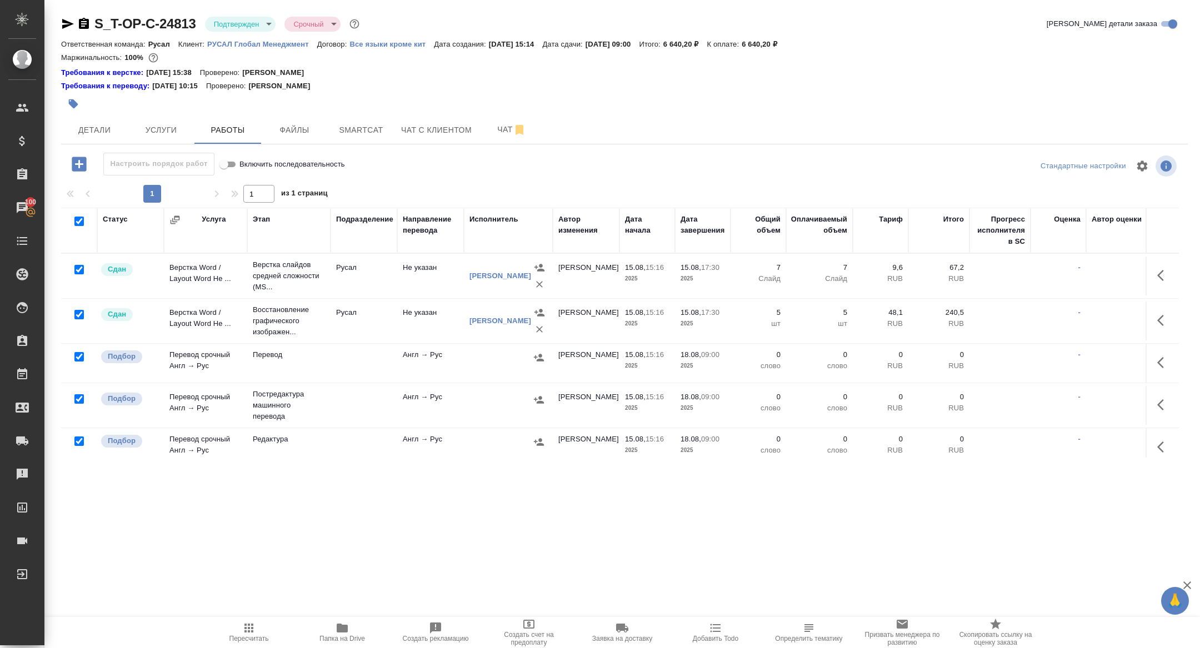
checkbox input "true"
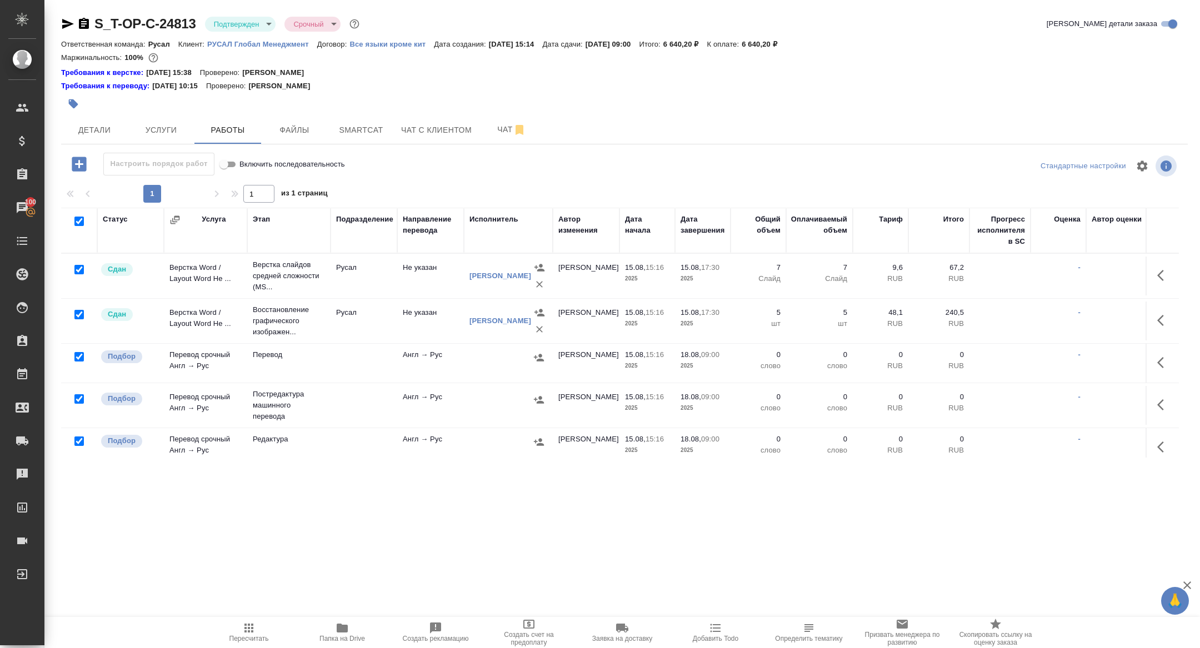
checkbox input "true"
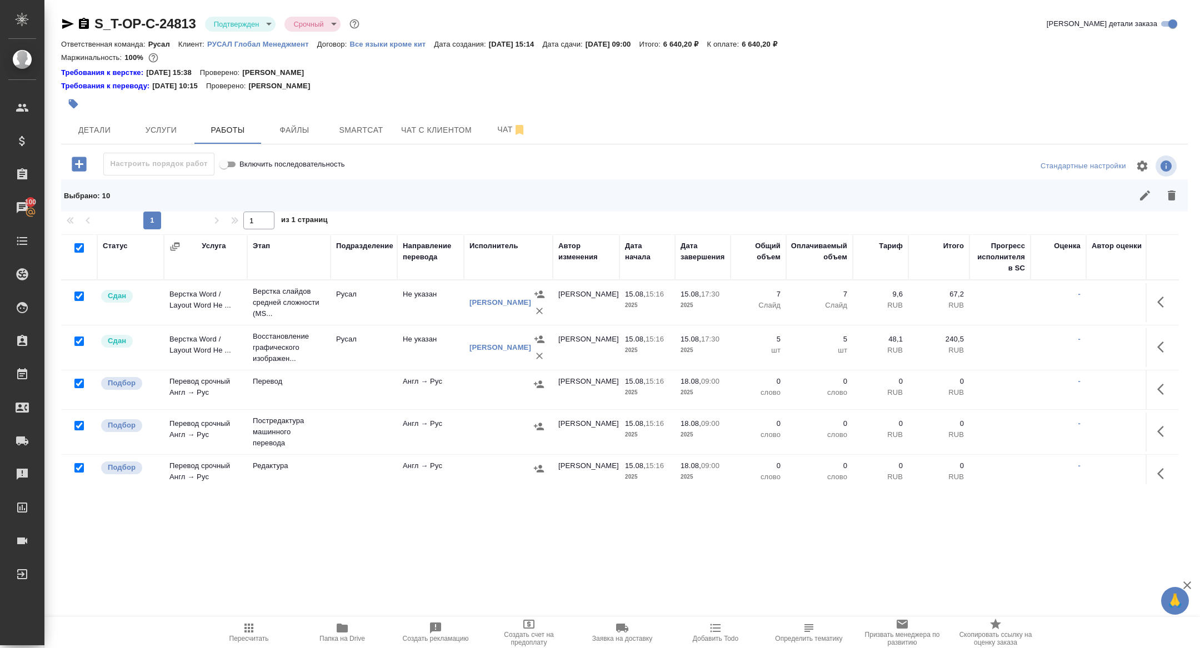
click at [73, 304] on div at bounding box center [79, 297] width 25 height 16
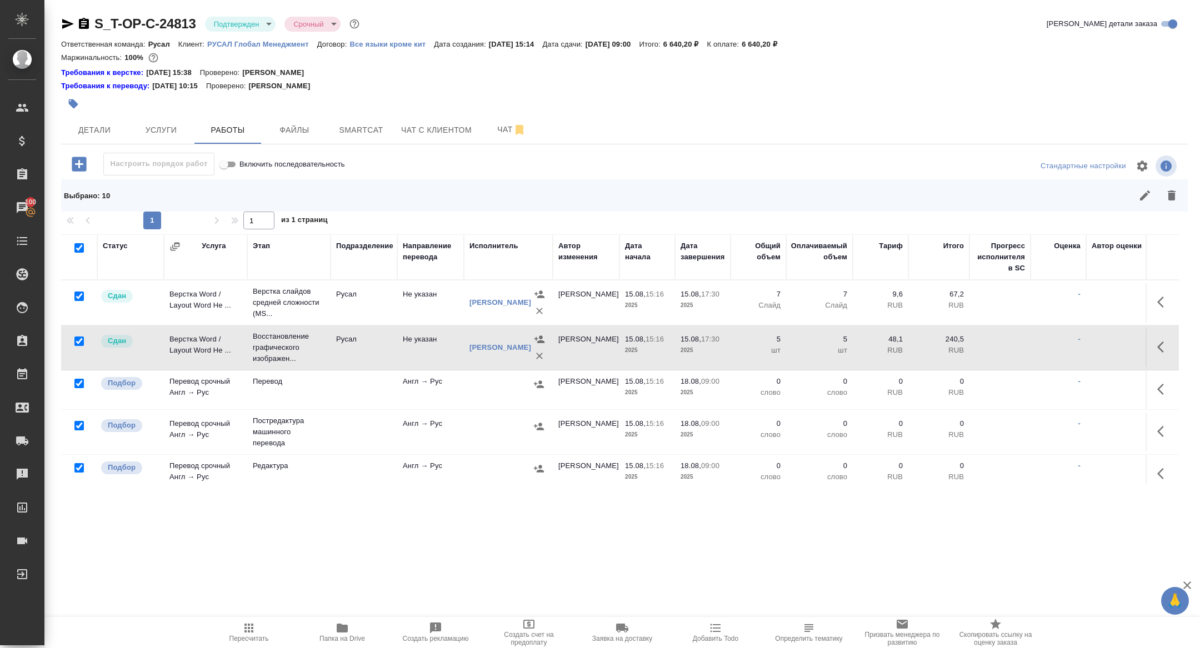
click at [77, 339] on input "checkbox" at bounding box center [78, 341] width 9 height 9
checkbox input "false"
click at [79, 297] on input "checkbox" at bounding box center [78, 296] width 9 height 9
checkbox input "false"
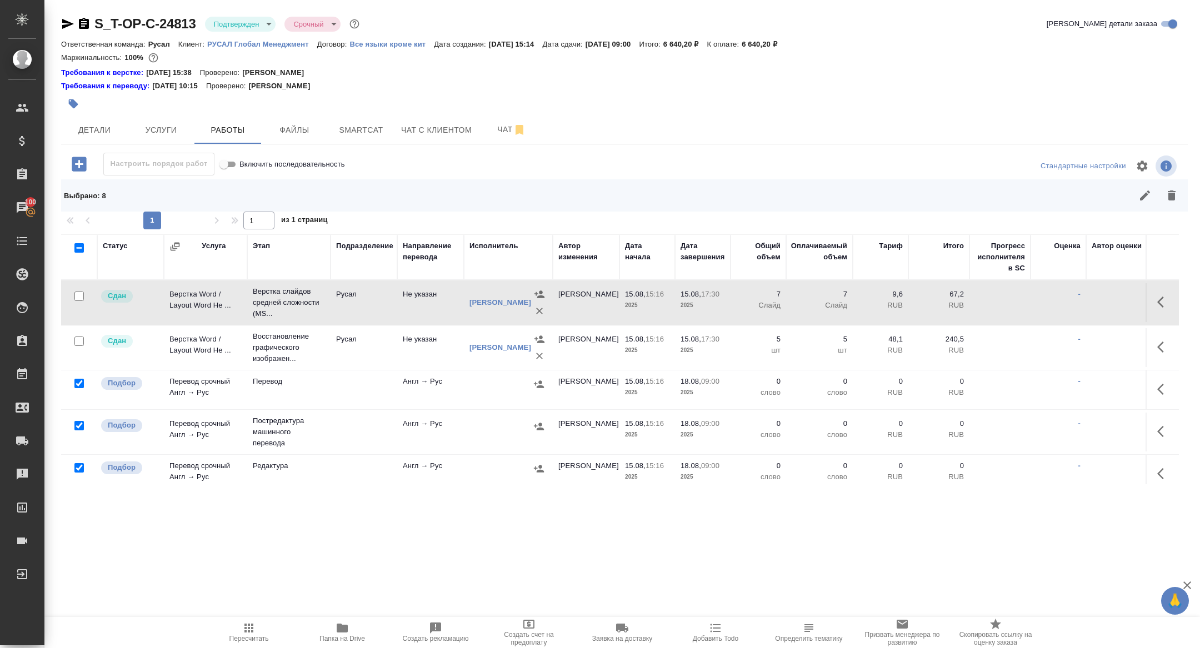
click at [81, 427] on input "checkbox" at bounding box center [78, 425] width 9 height 9
checkbox input "false"
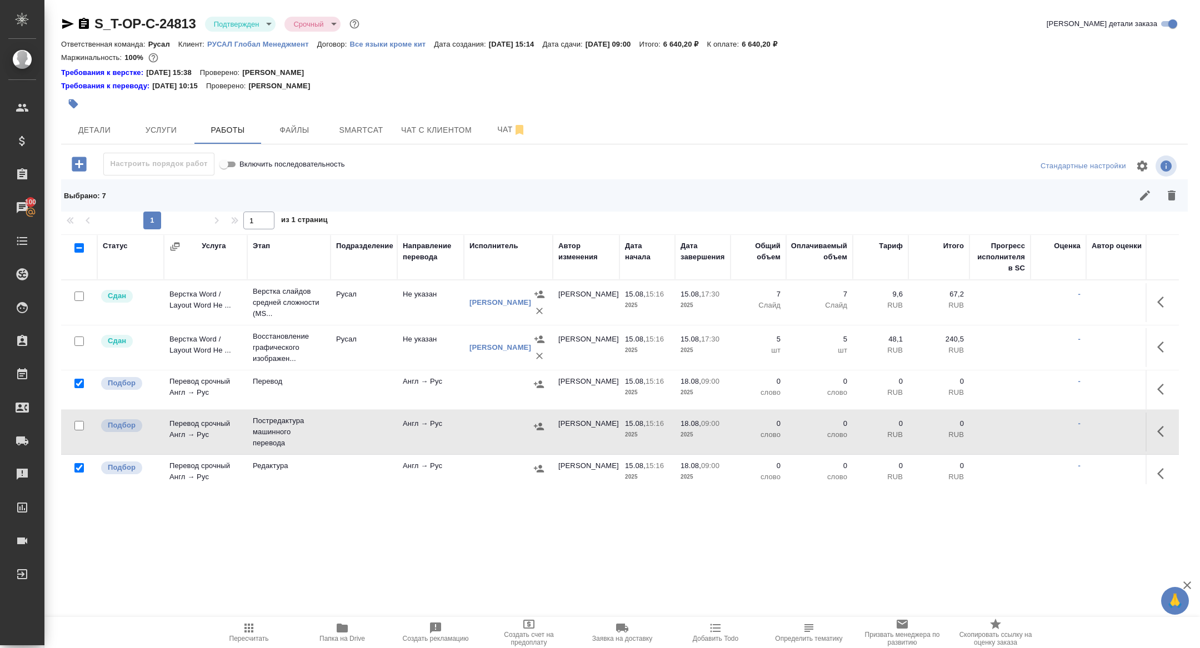
scroll to position [205, 0]
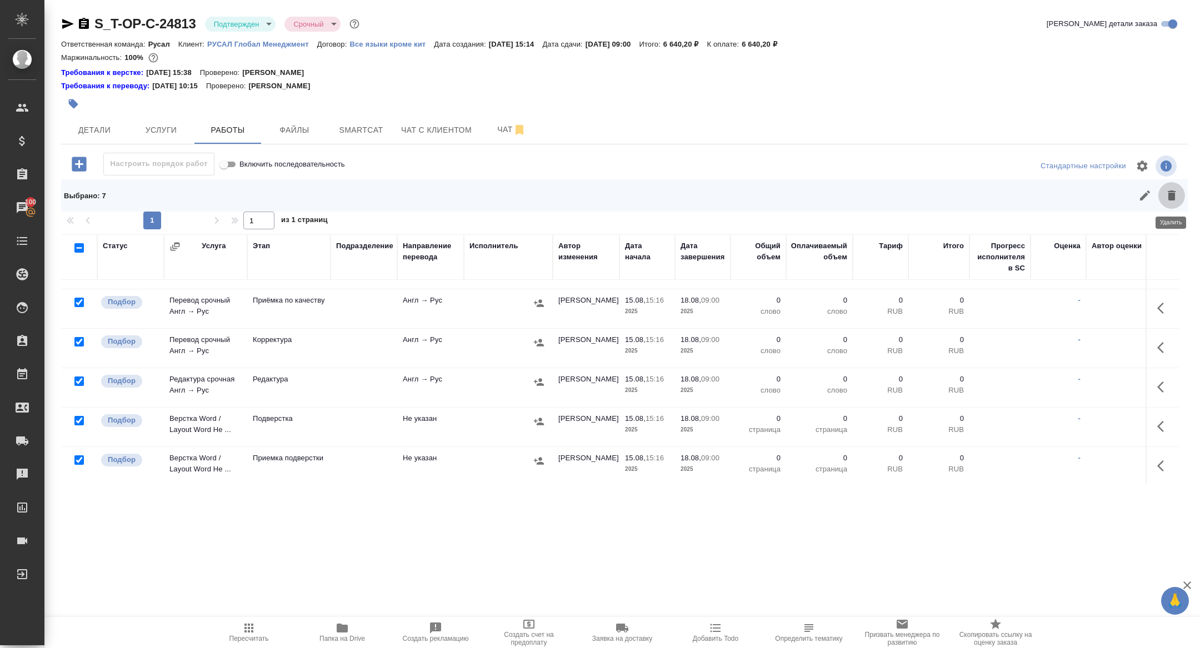
click at [1169, 196] on icon "button" at bounding box center [1172, 196] width 8 height 10
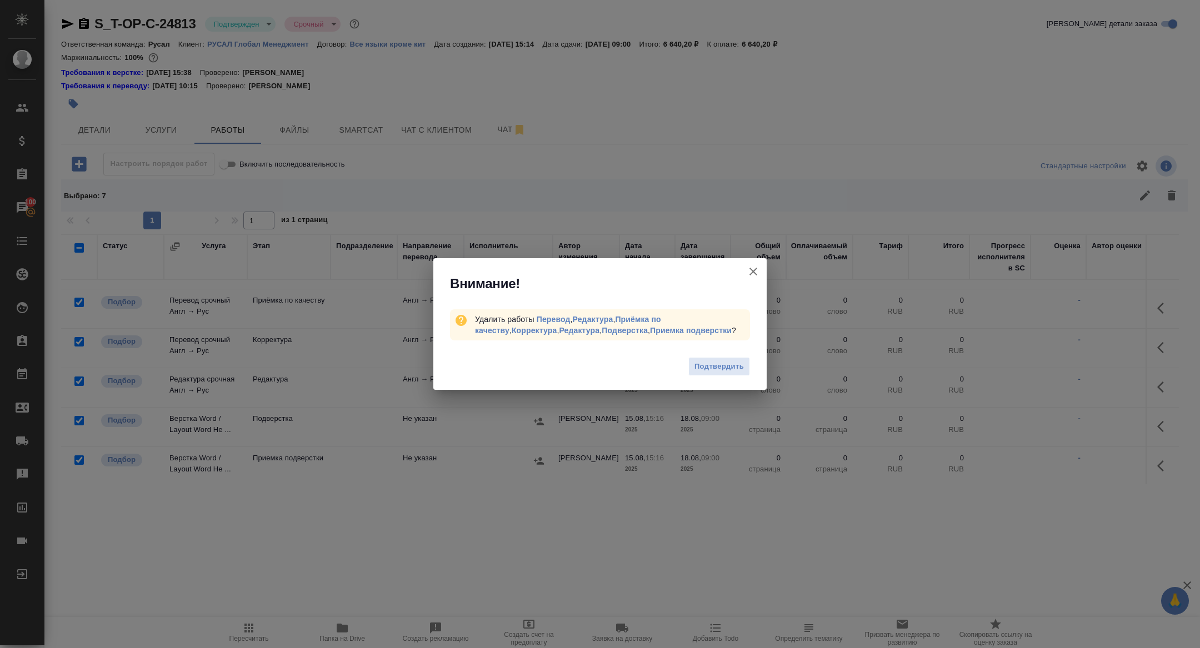
click at [710, 367] on span "Подтвердить" at bounding box center [718, 367] width 49 height 13
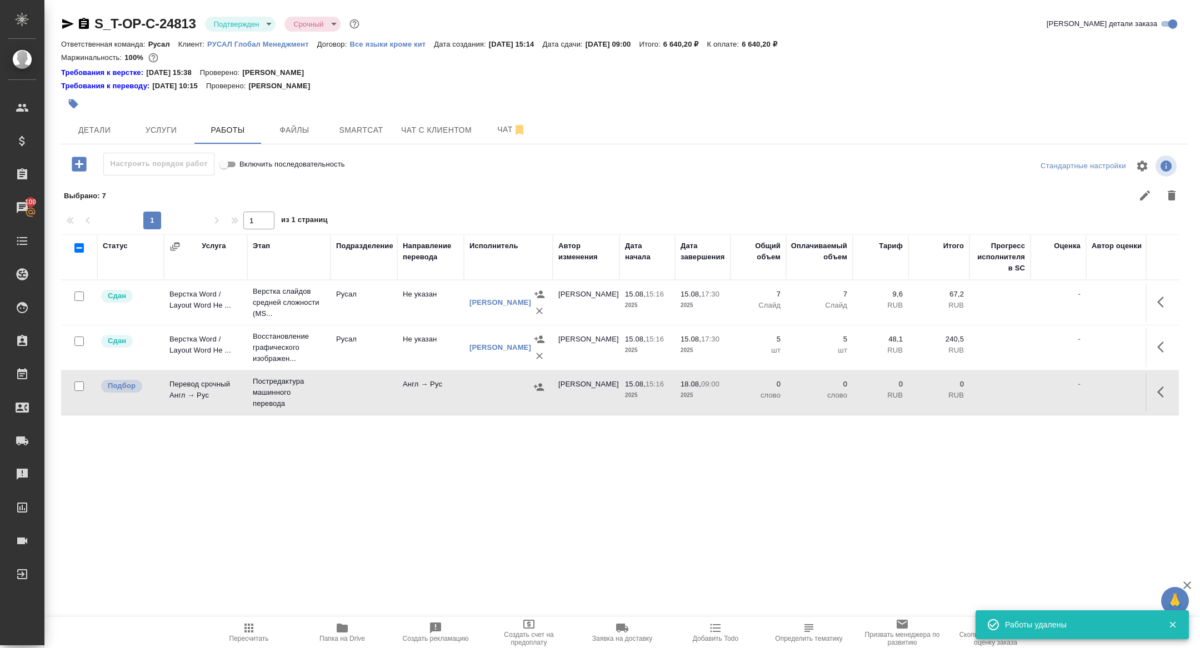
scroll to position [0, 0]
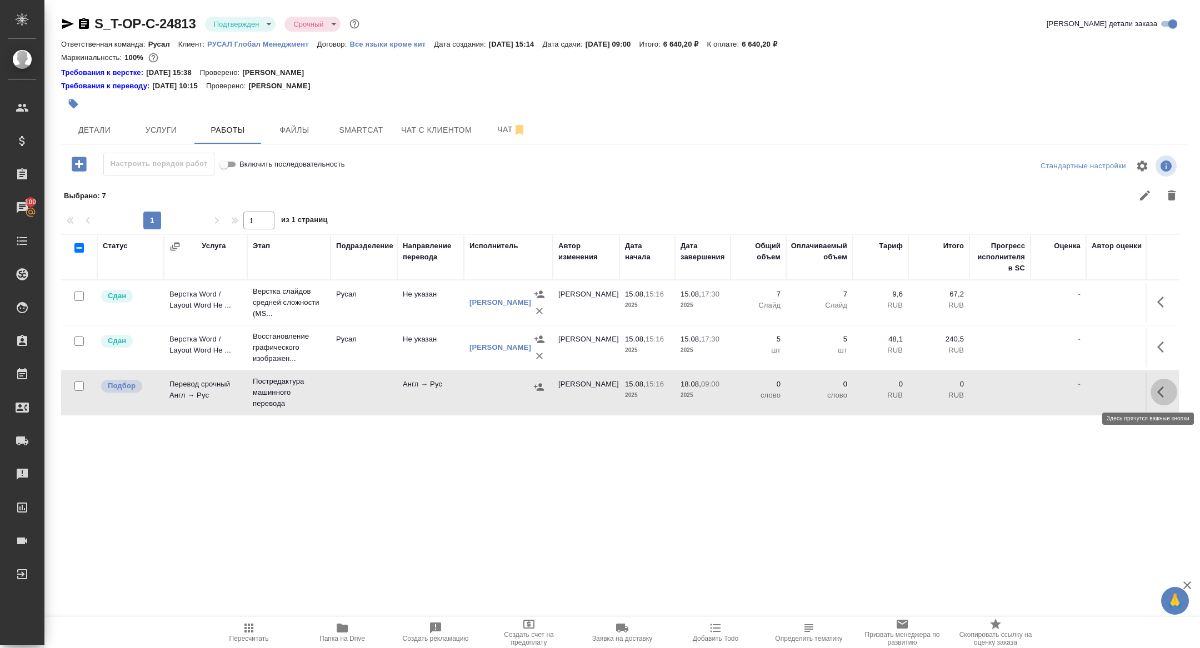
click at [1158, 396] on icon "button" at bounding box center [1163, 392] width 13 height 13
click at [1082, 398] on button "button" at bounding box center [1082, 392] width 19 height 27
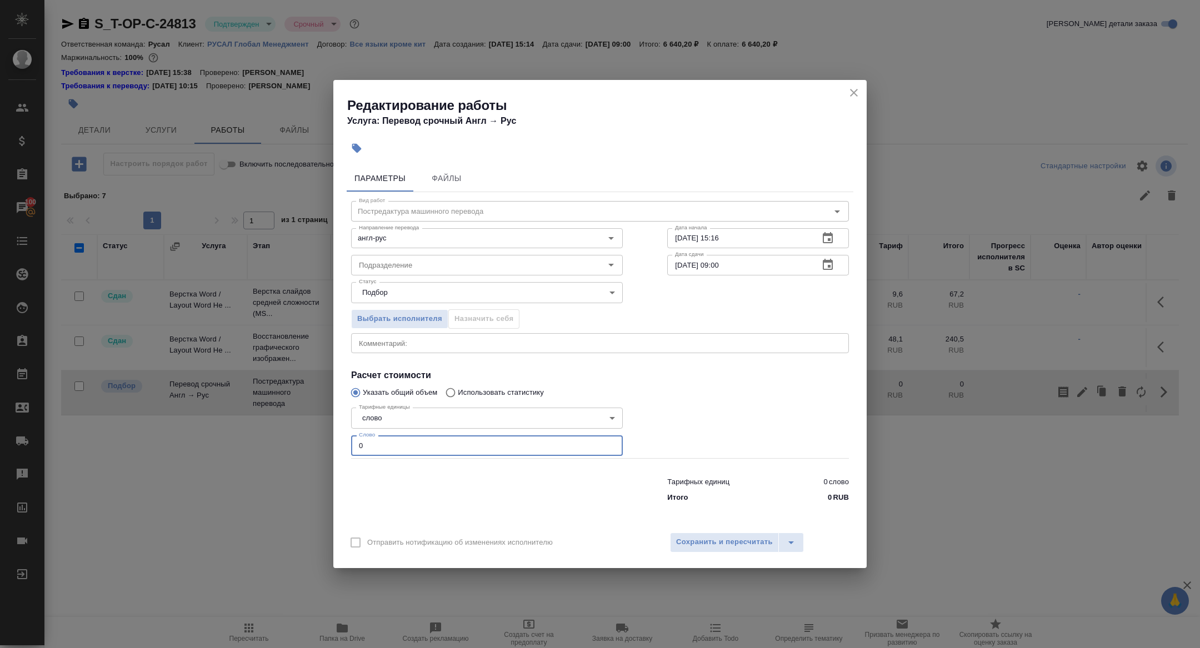
drag, startPoint x: 374, startPoint y: 454, endPoint x: 333, endPoint y: 442, distance: 43.4
click at [333, 442] on div "Параметры Файлы Вид работ Постредактура машинного перевода Вид работ Направлени…" at bounding box center [599, 343] width 533 height 364
type input "350"
click at [711, 547] on span "Сохранить и пересчитать" at bounding box center [724, 542] width 97 height 13
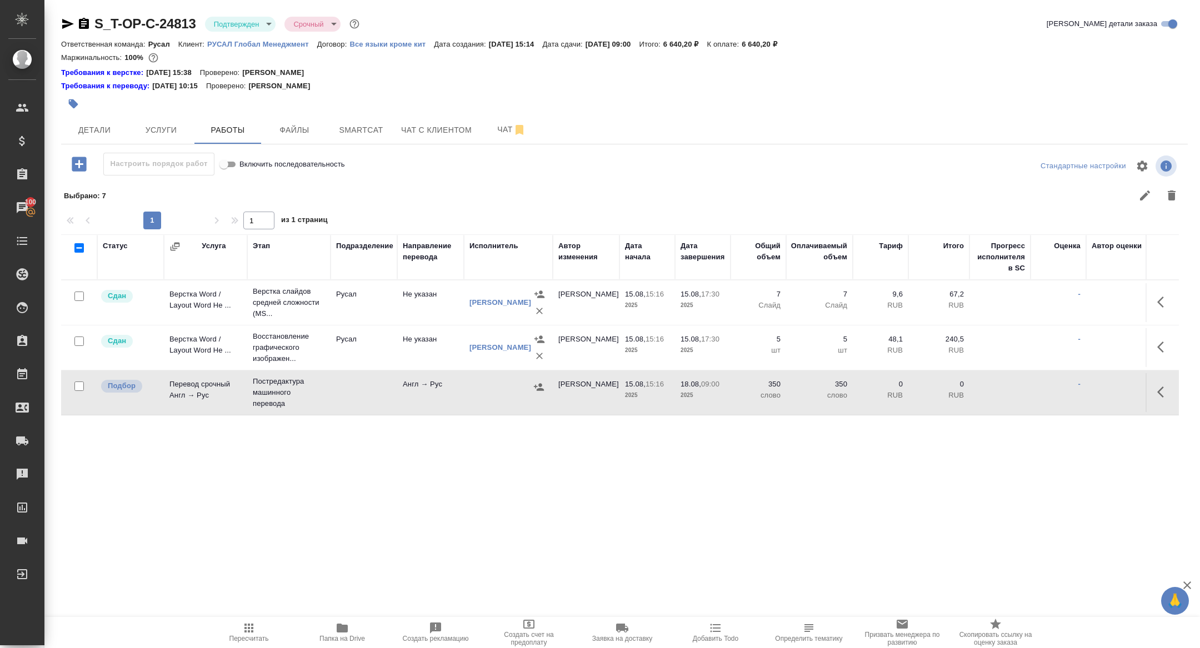
click at [1158, 397] on icon "button" at bounding box center [1163, 392] width 13 height 13
click at [1083, 389] on icon "button" at bounding box center [1082, 392] width 10 height 10
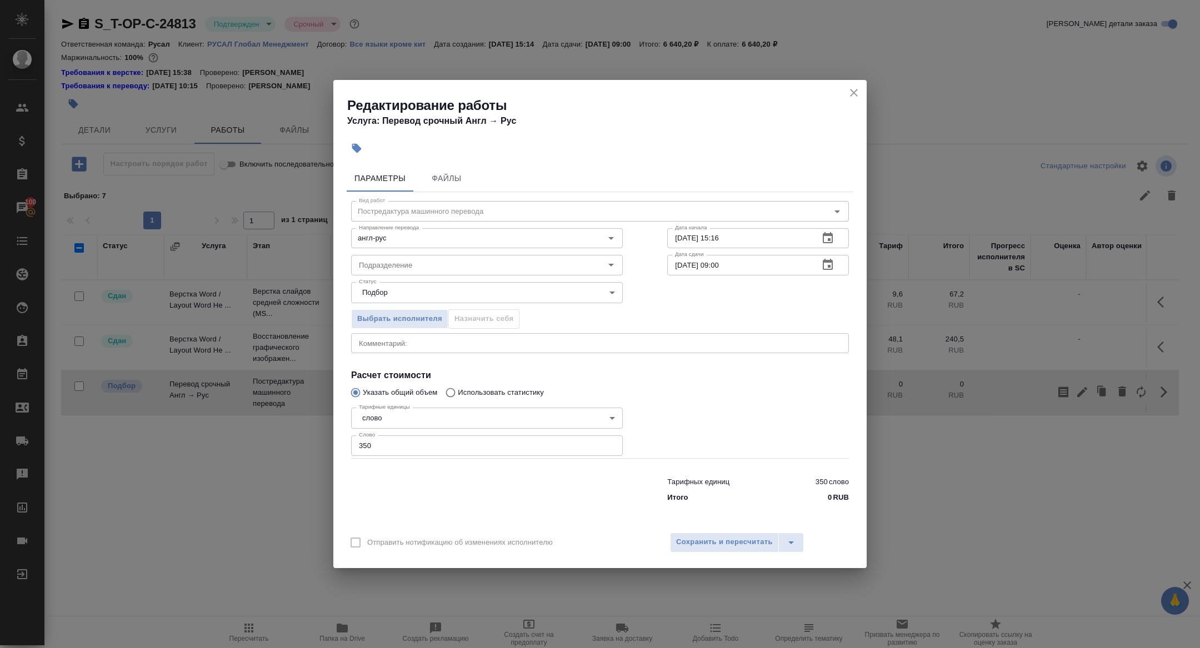
click at [823, 269] on icon "button" at bounding box center [828, 264] width 10 height 11
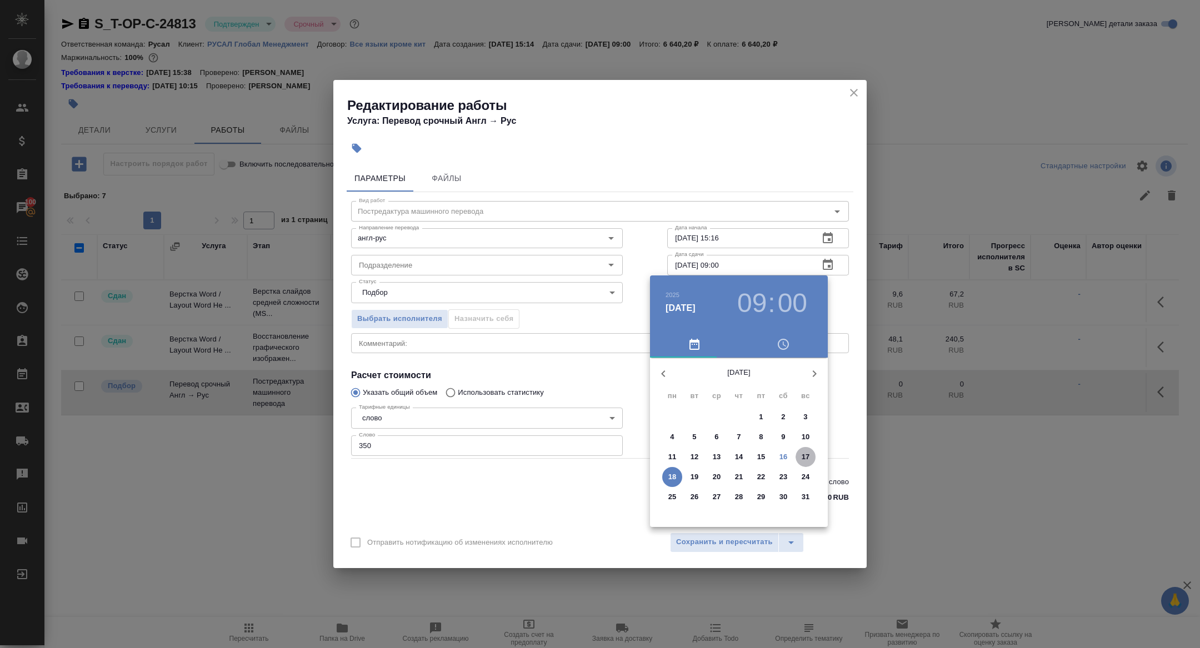
click at [801, 459] on span "17" at bounding box center [806, 457] width 20 height 11
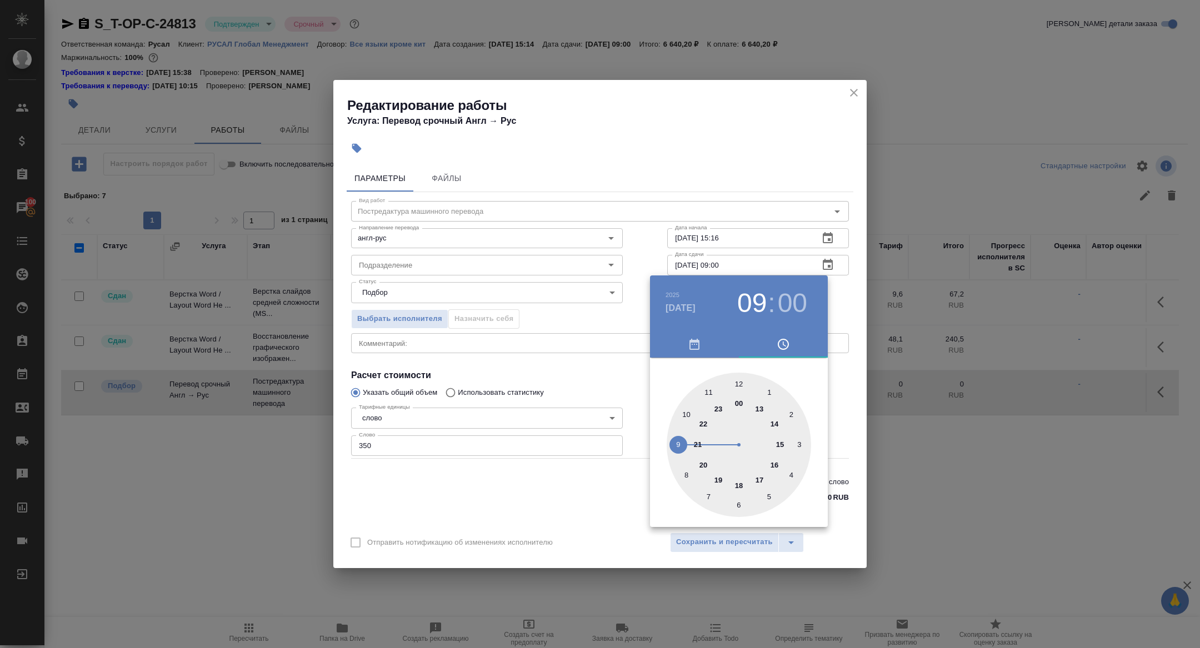
click at [737, 381] on div at bounding box center [739, 445] width 144 height 144
type input "17.08.2025 12:00"
click at [737, 381] on div at bounding box center [739, 445] width 144 height 144
click at [527, 352] on div at bounding box center [600, 324] width 1200 height 648
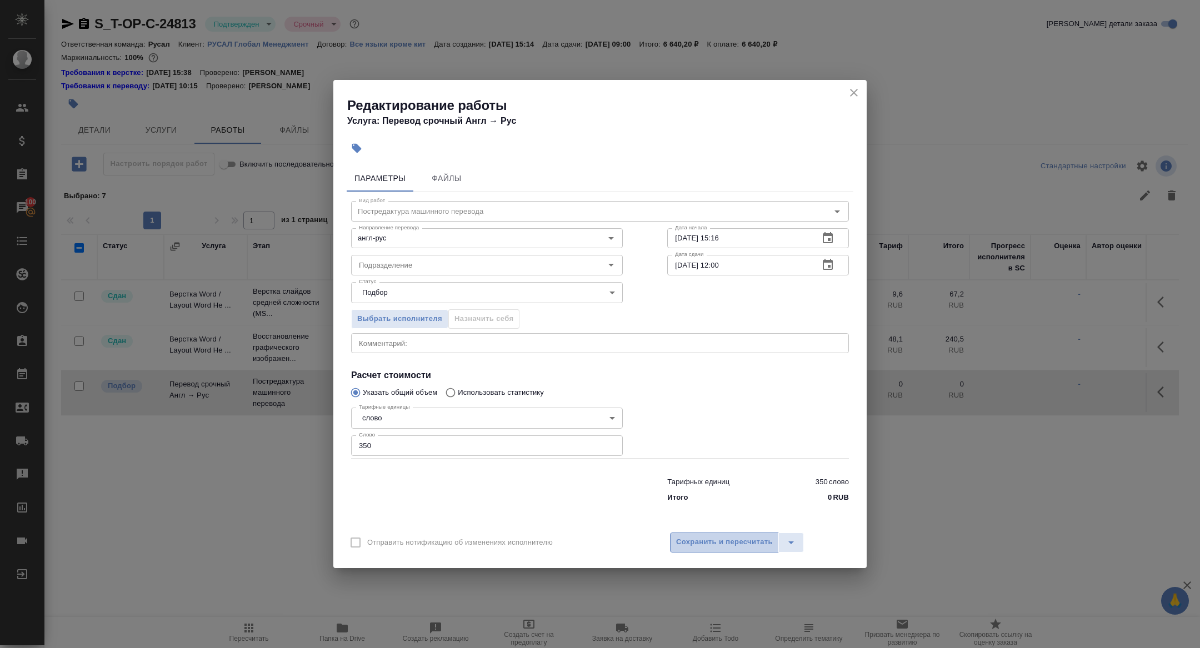
click at [737, 536] on span "Сохранить и пересчитать" at bounding box center [724, 542] width 97 height 13
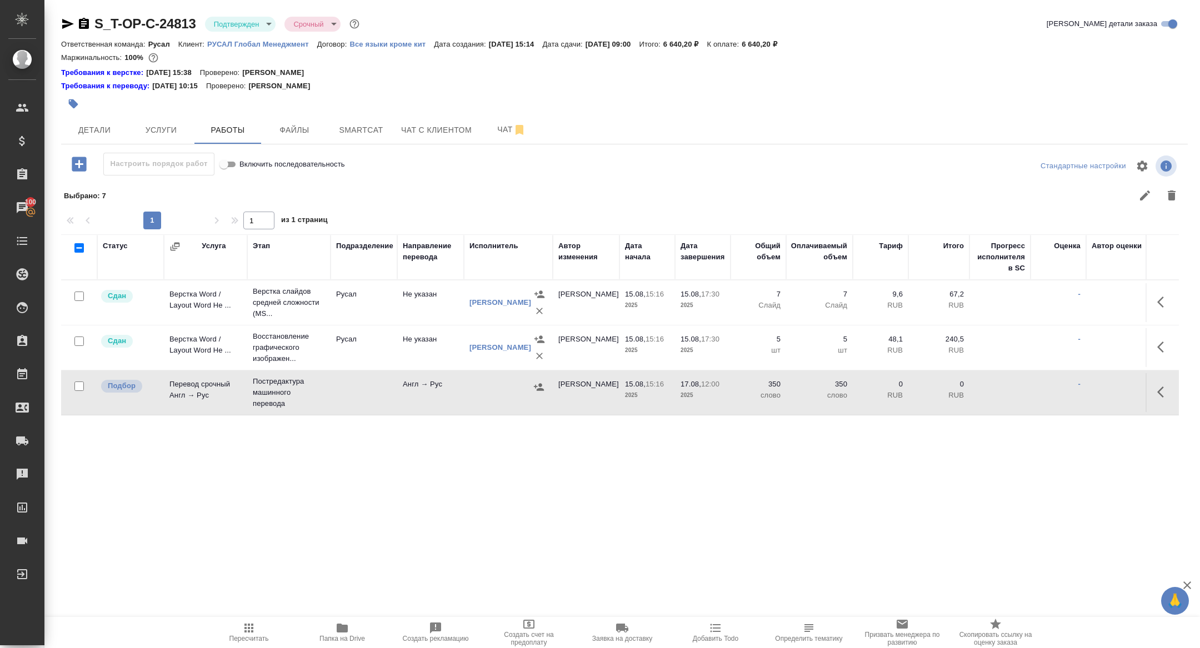
click at [540, 386] on icon "button" at bounding box center [539, 386] width 10 height 7
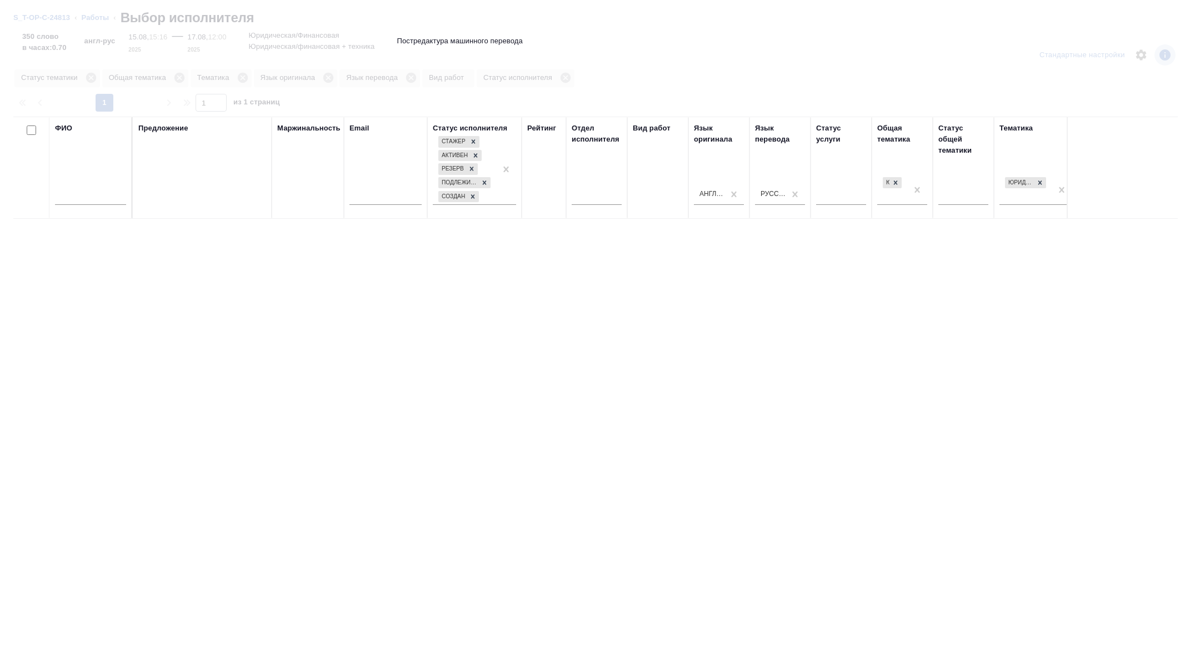
click at [89, 194] on input "text" at bounding box center [90, 198] width 71 height 14
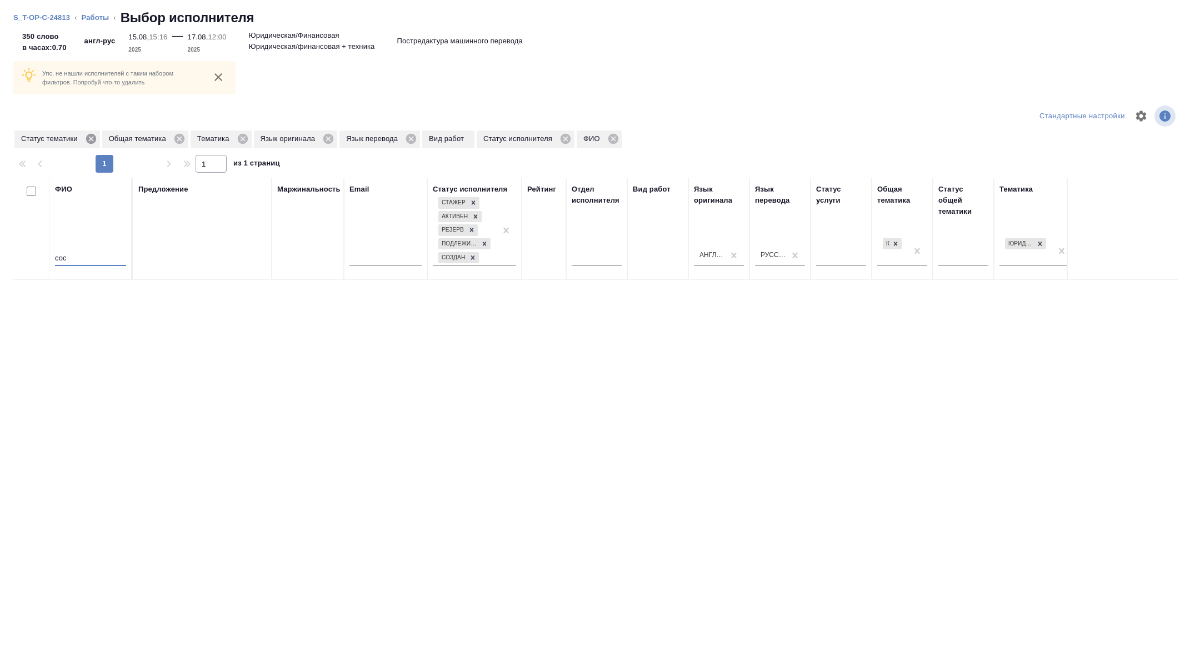
type input "сос"
click at [91, 142] on icon at bounding box center [91, 139] width 10 height 10
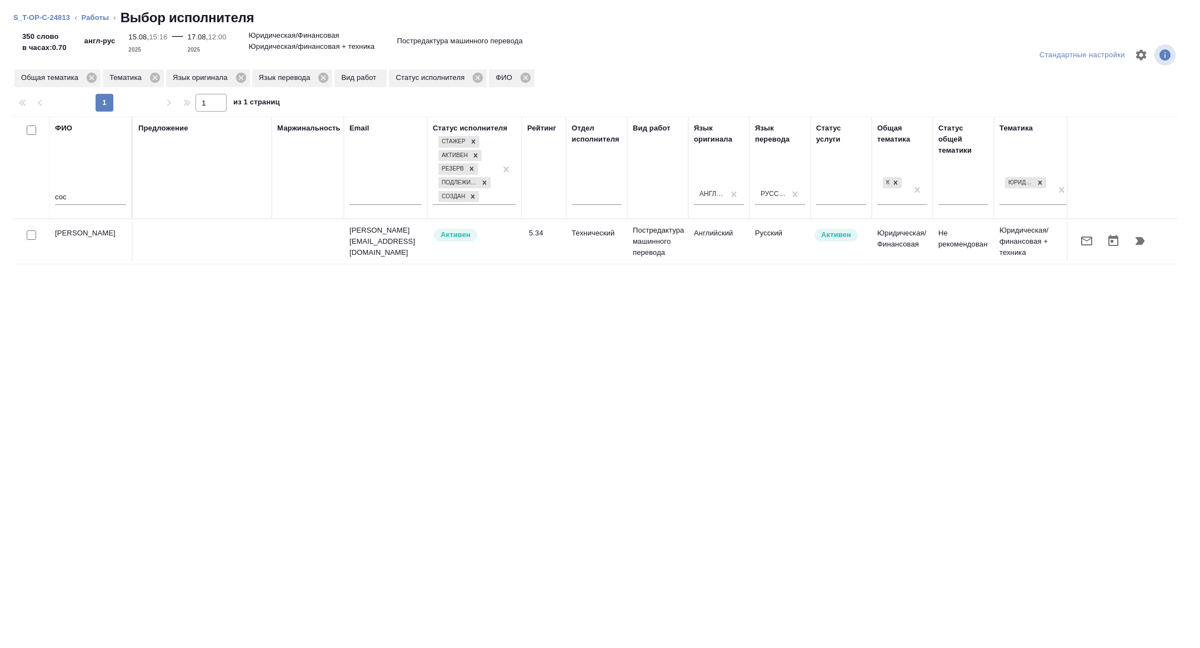
click at [1093, 244] on icon "button" at bounding box center [1086, 240] width 13 height 13
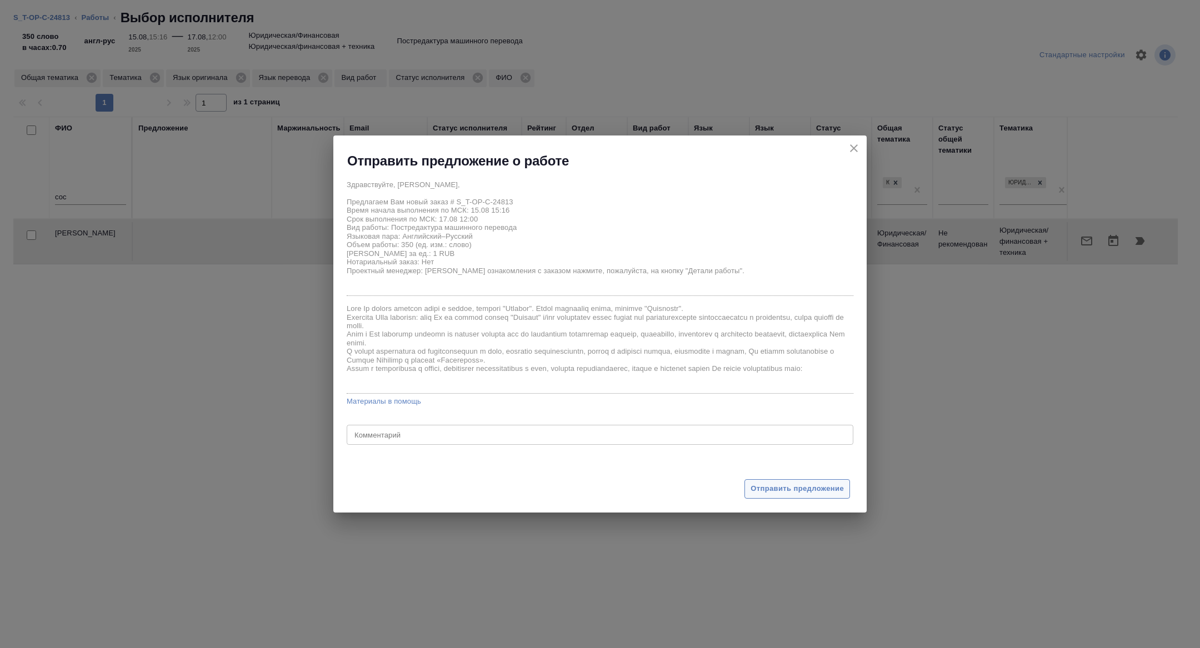
click at [802, 483] on span "Отправить предложение" at bounding box center [797, 489] width 93 height 13
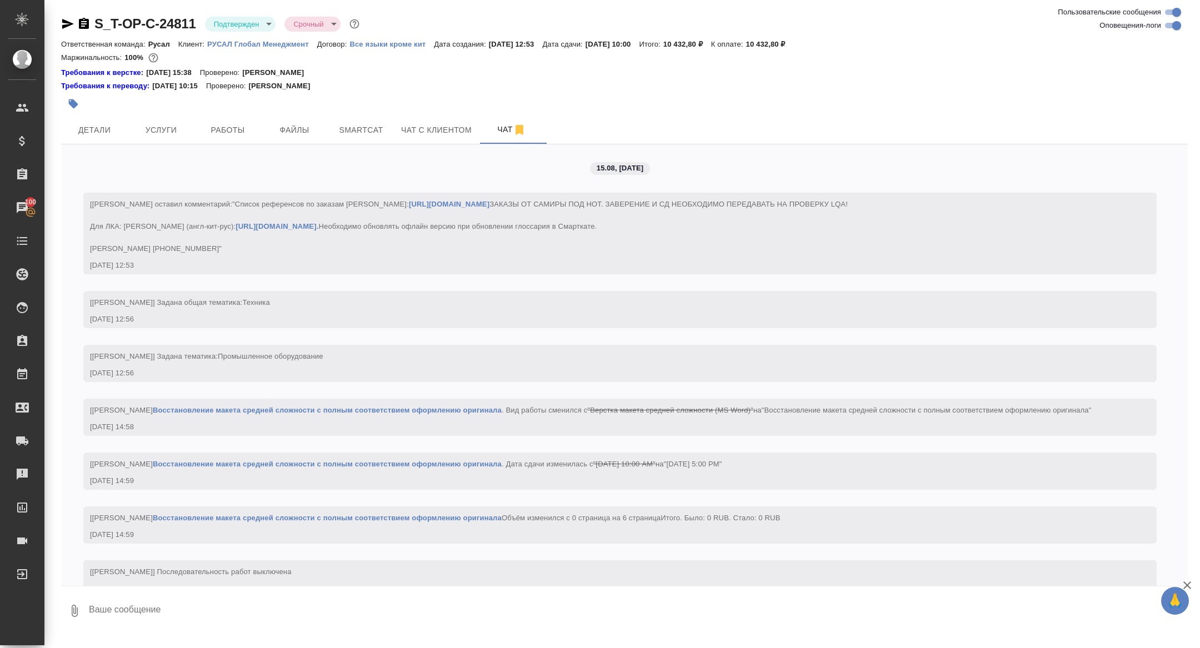
scroll to position [1000, 0]
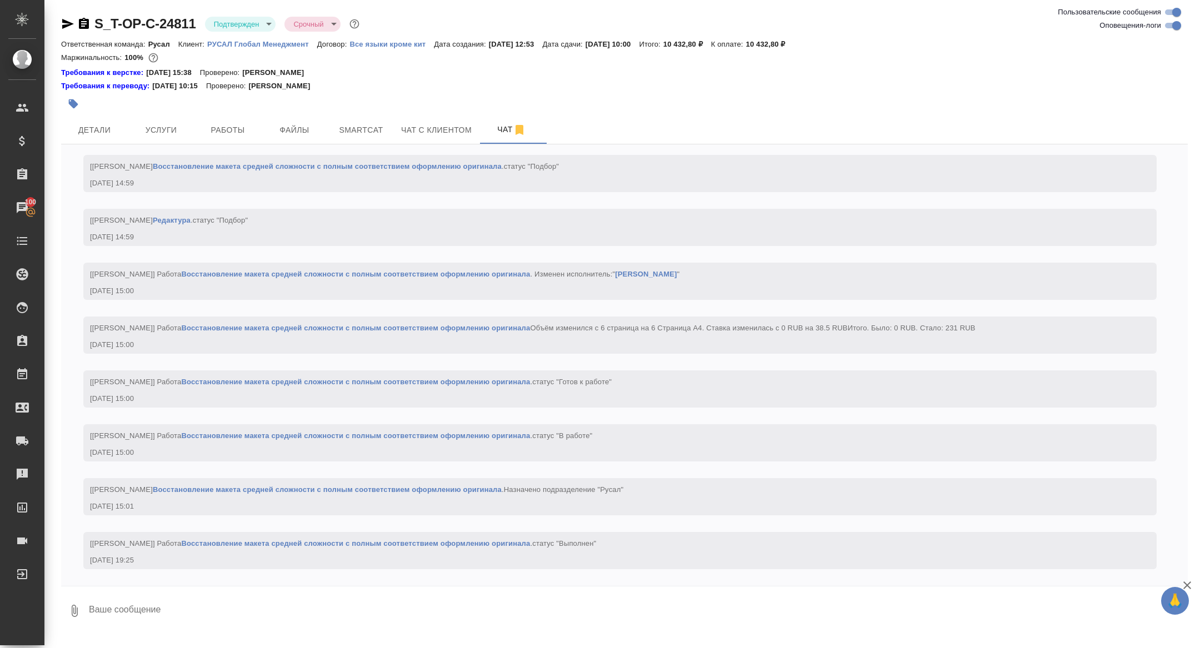
click at [106, 111] on div at bounding box center [436, 104] width 751 height 24
click at [100, 132] on span "Детали" at bounding box center [94, 130] width 53 height 14
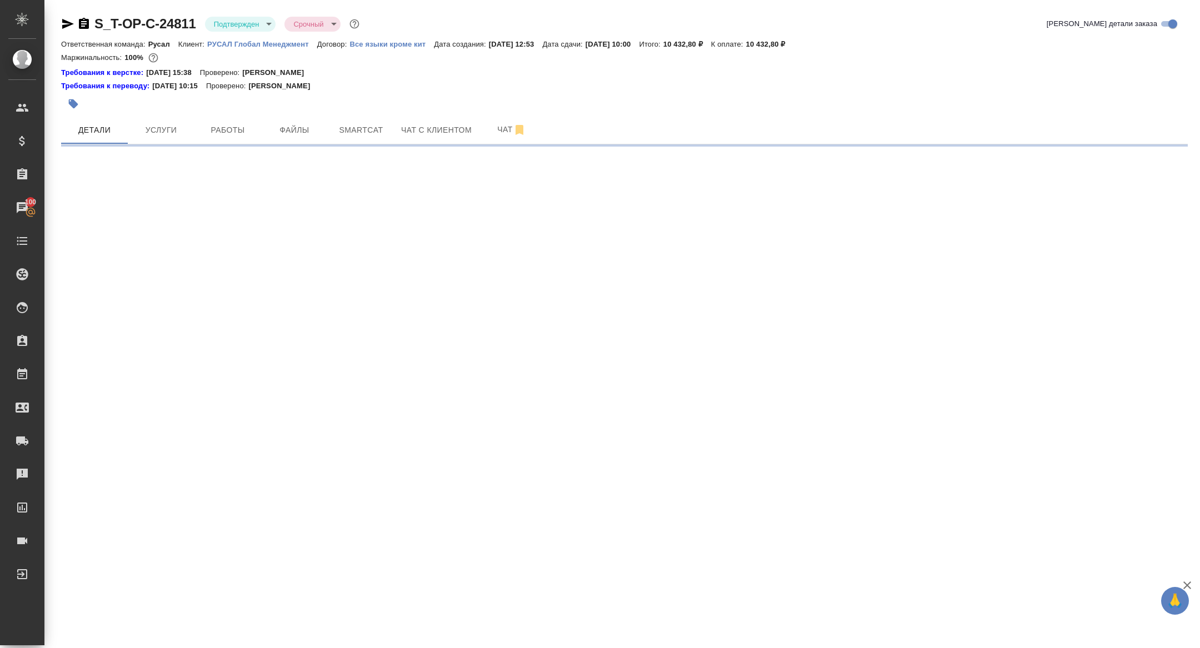
select select "RU"
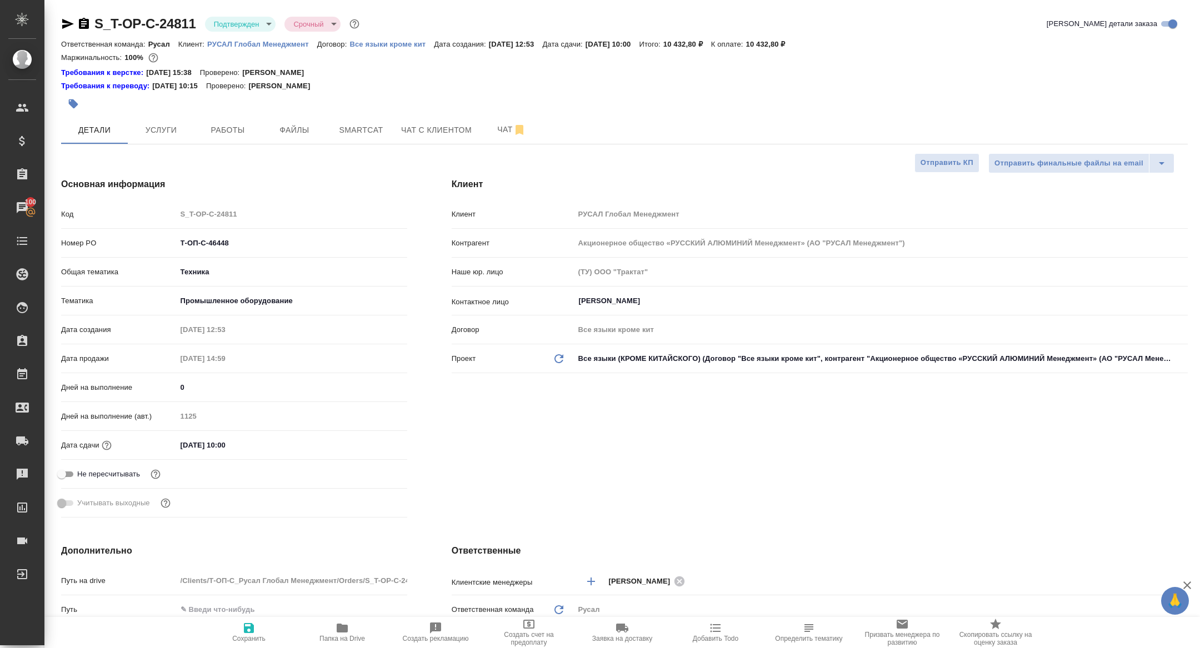
type textarea "x"
click at [337, 632] on icon "button" at bounding box center [342, 628] width 13 height 13
type textarea "x"
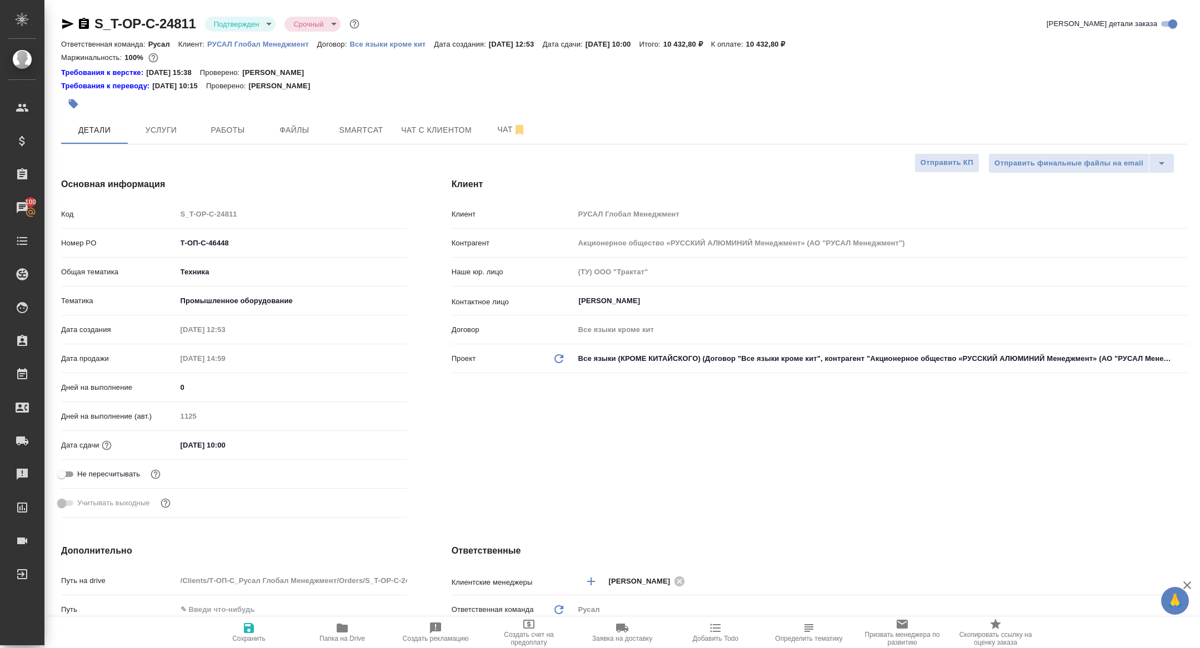
type textarea "x"
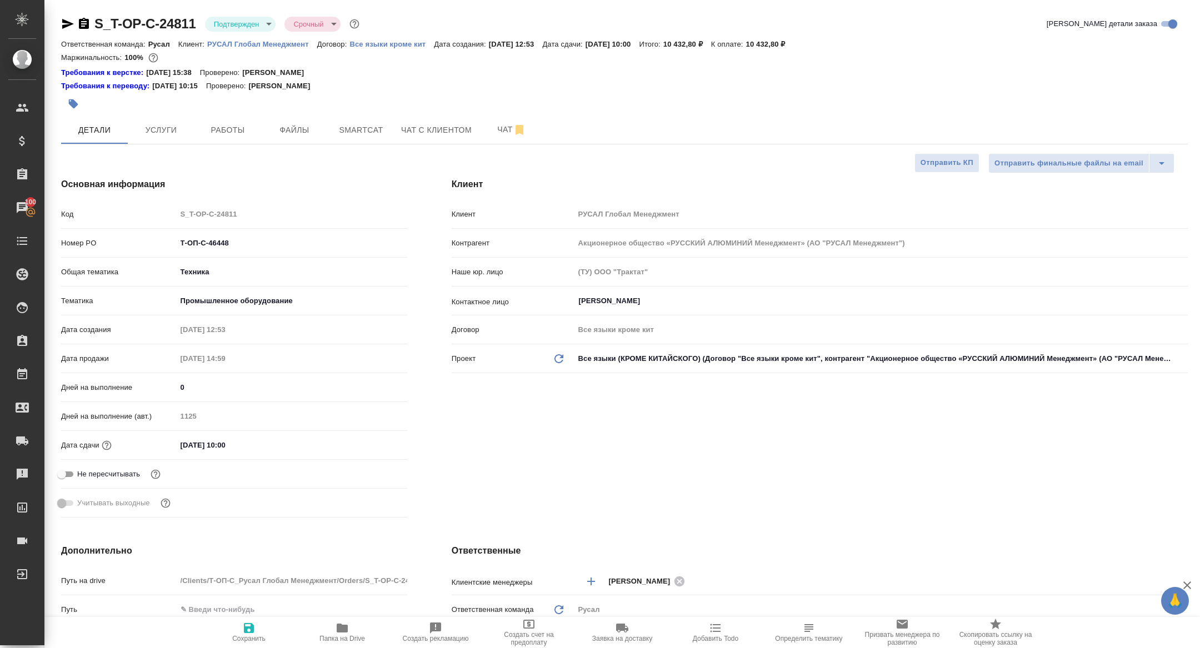
click at [82, 15] on div "S_T-OP-C-24811 Подтвержден confirmed Срочный urgent" at bounding box center [211, 24] width 301 height 18
click at [82, 19] on icon "button" at bounding box center [84, 23] width 10 height 11
type textarea "x"
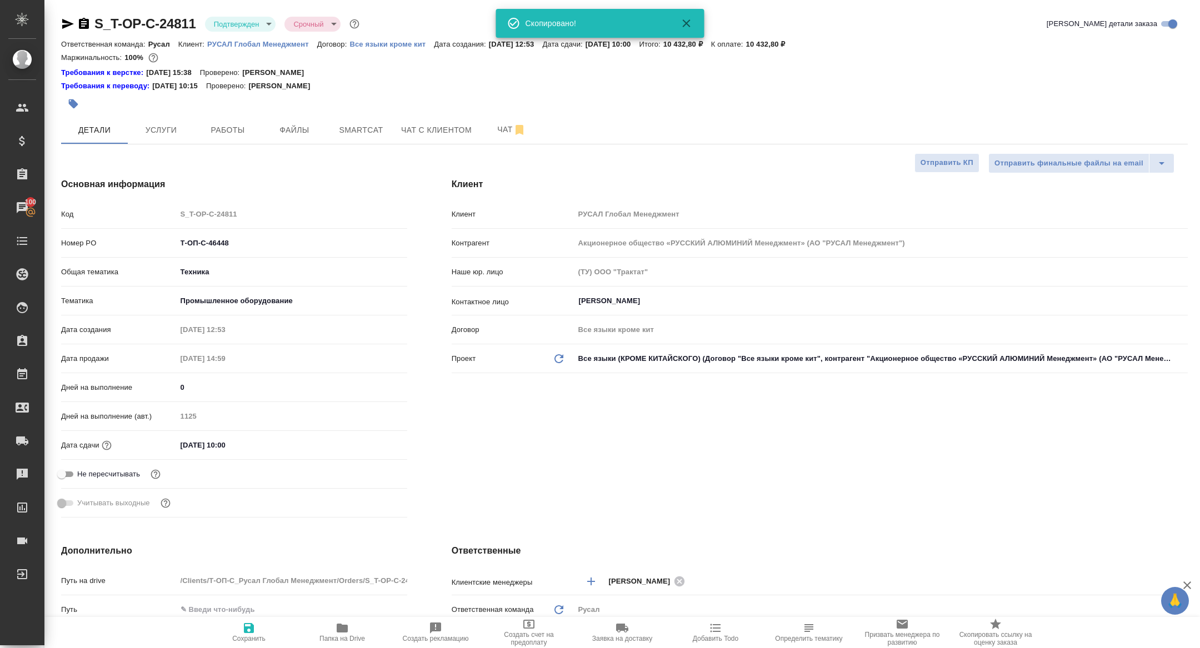
type textarea "x"
click at [141, 137] on button "Услуги" at bounding box center [161, 130] width 67 height 28
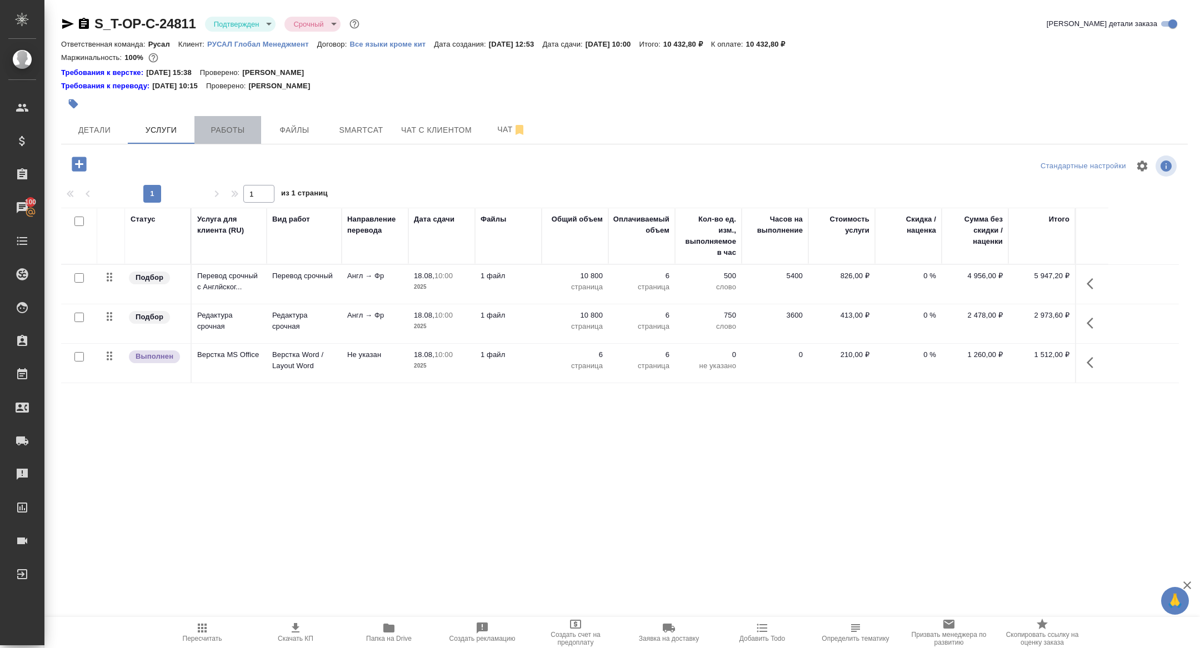
click at [228, 142] on button "Работы" at bounding box center [227, 130] width 67 height 28
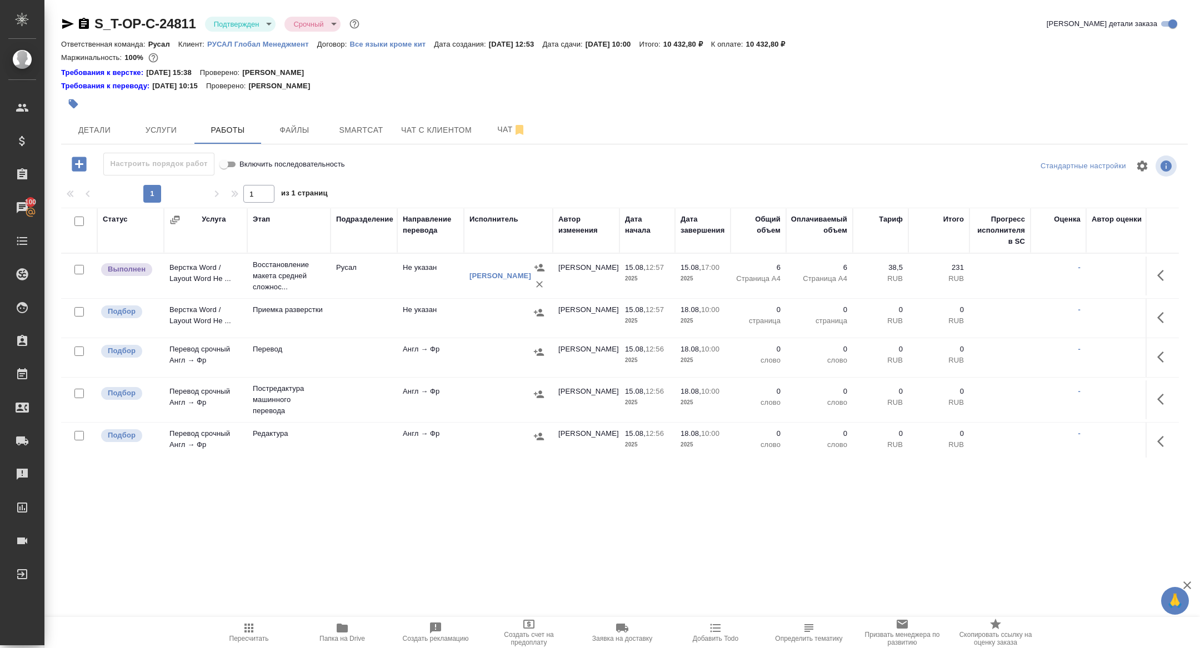
click at [81, 217] on input "checkbox" at bounding box center [78, 221] width 9 height 9
checkbox input "true"
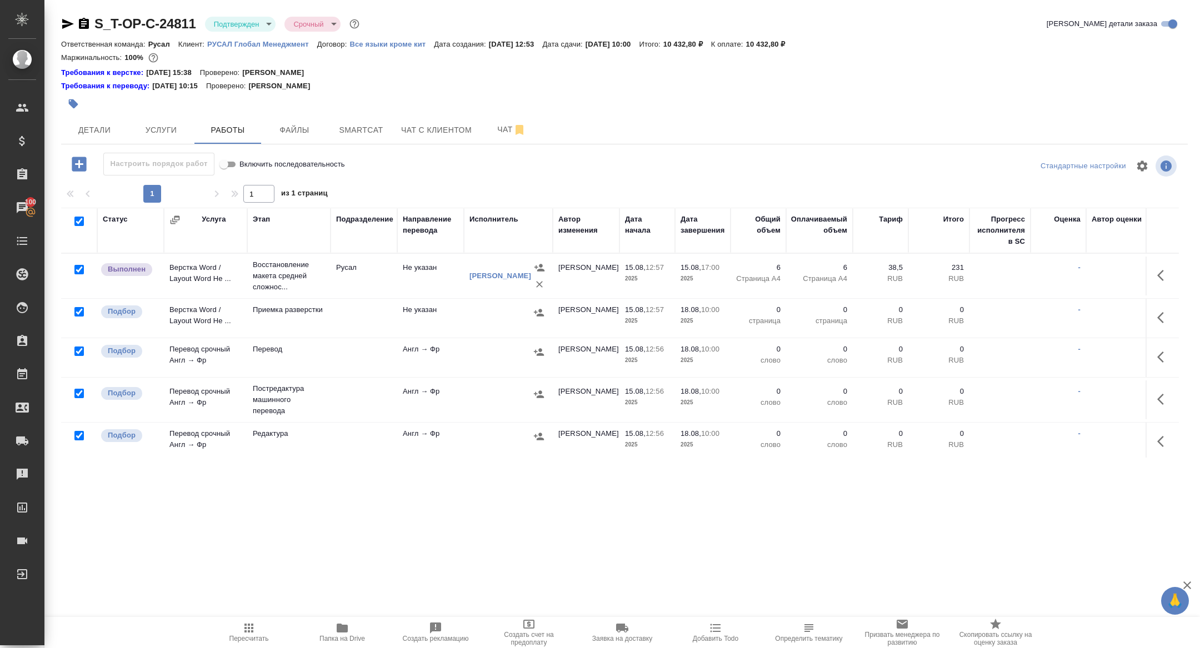
checkbox input "true"
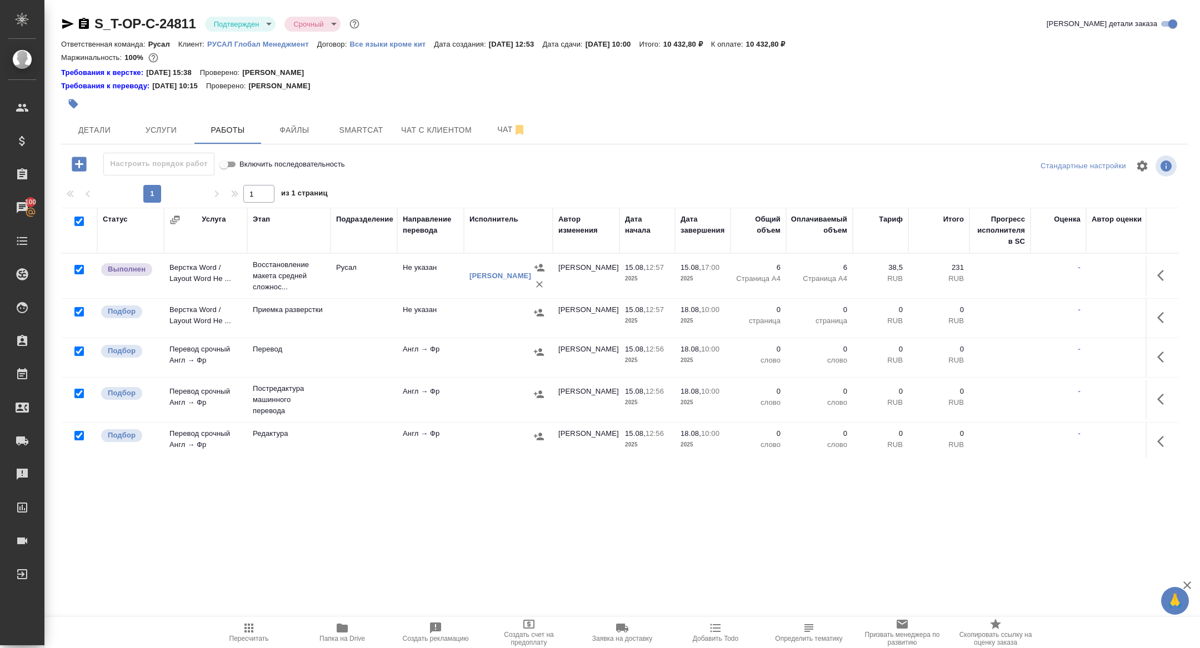
checkbox input "true"
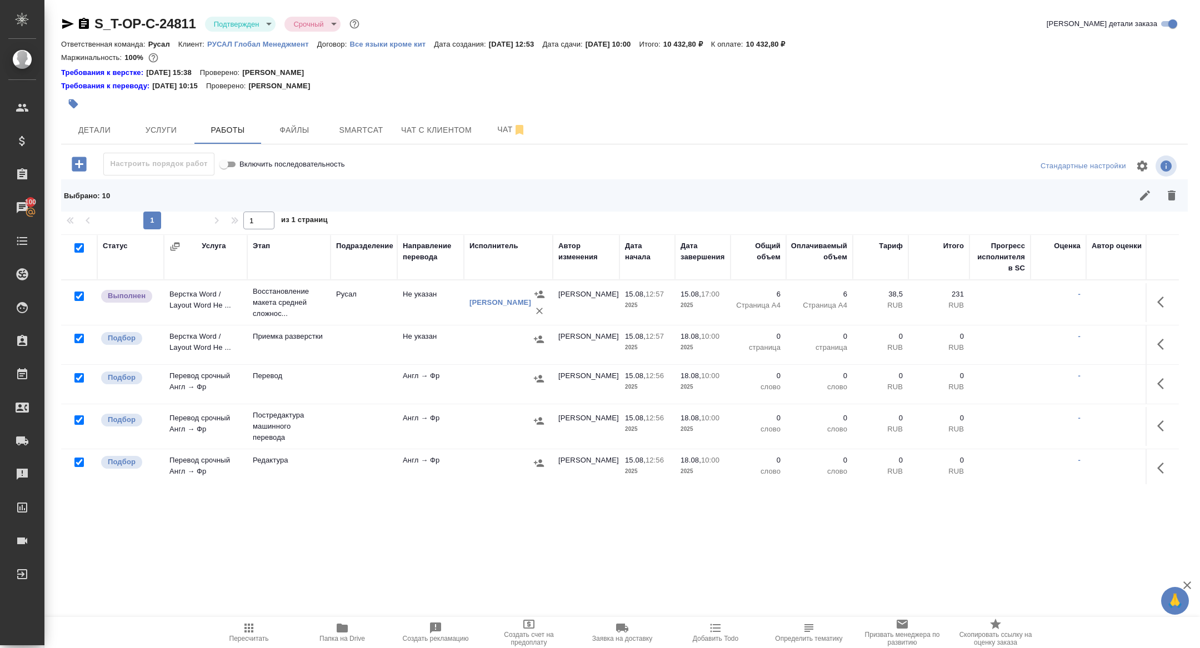
click at [77, 296] on input "checkbox" at bounding box center [78, 296] width 9 height 9
checkbox input "false"
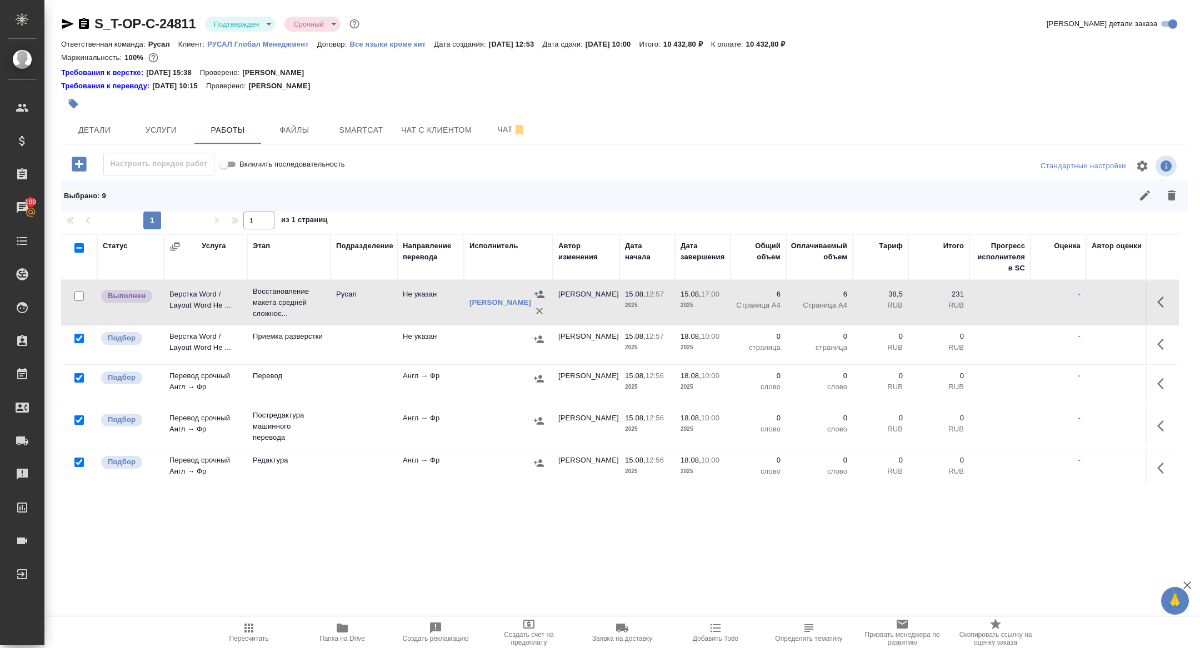
click at [80, 421] on input "checkbox" at bounding box center [78, 420] width 9 height 9
checkbox input "false"
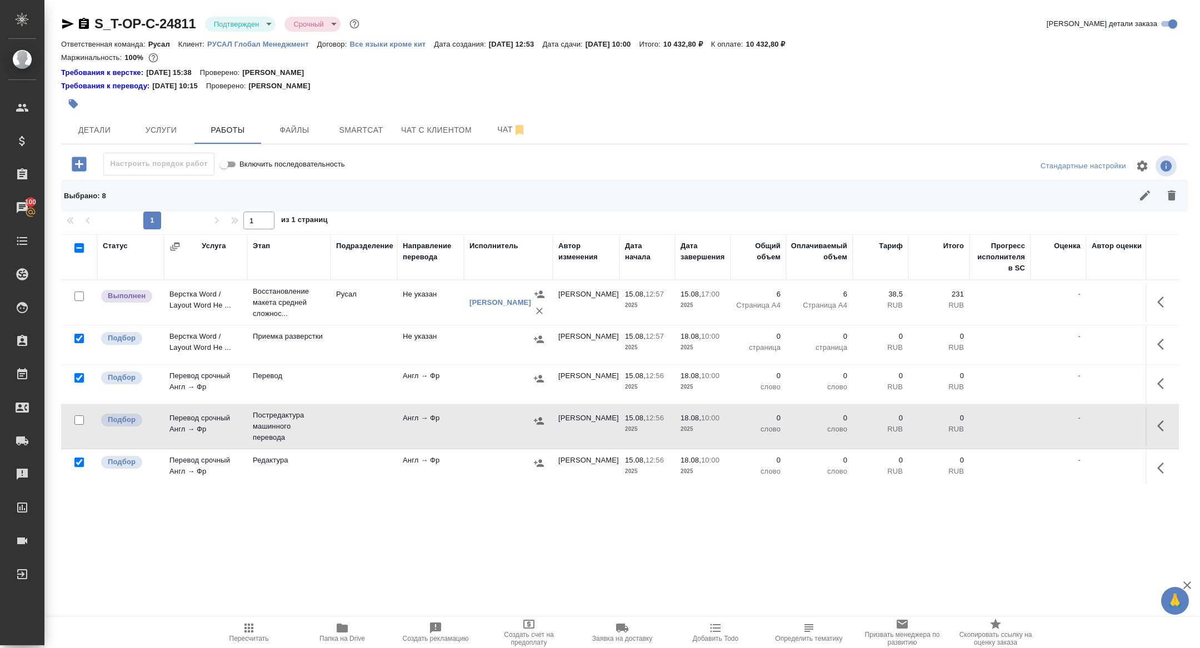
scroll to position [77, 0]
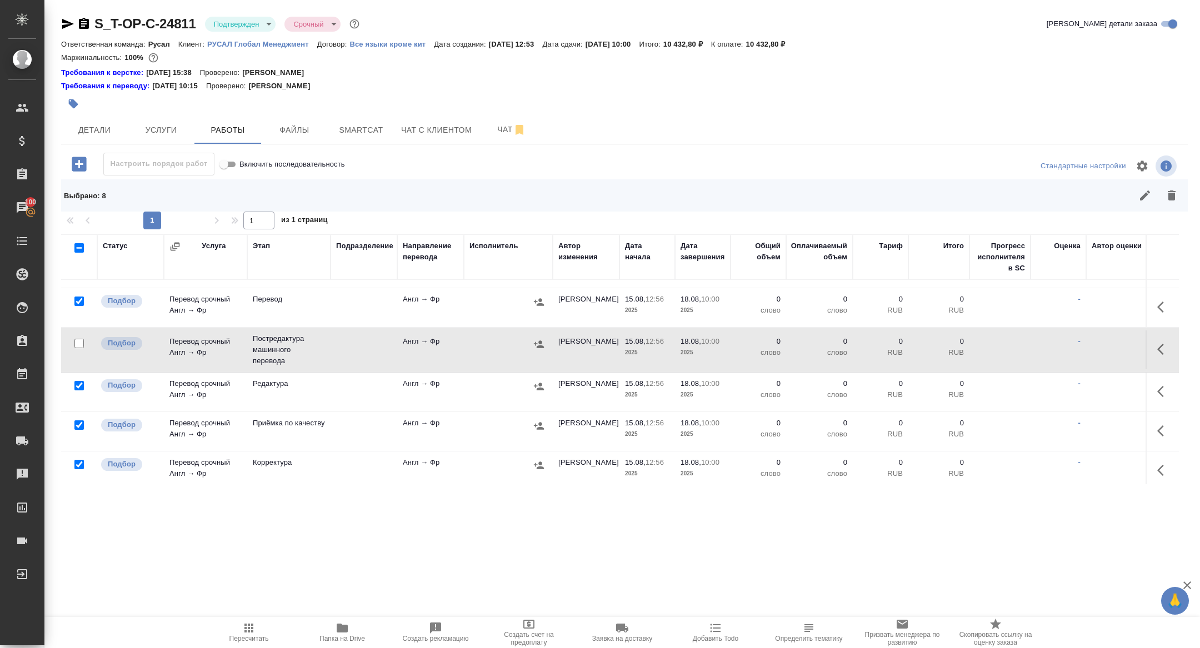
click at [79, 228] on div at bounding box center [79, 220] width 25 height 16
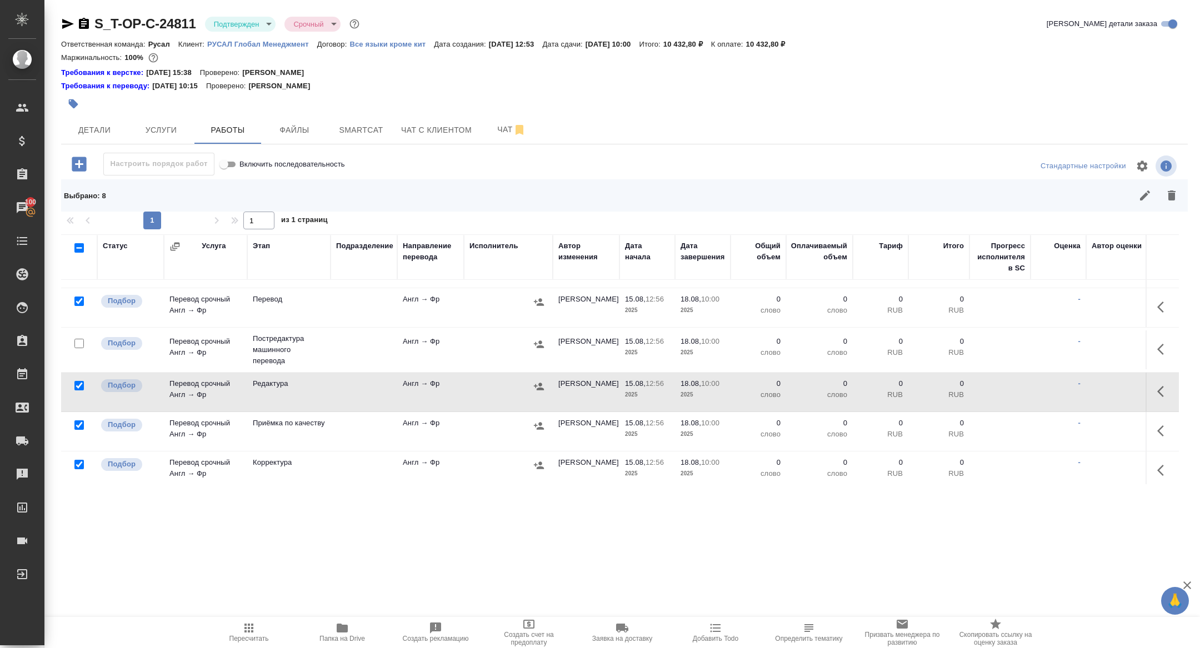
click at [79, 387] on input "checkbox" at bounding box center [78, 385] width 9 height 9
checkbox input "false"
click at [1167, 205] on button "button" at bounding box center [1171, 195] width 27 height 27
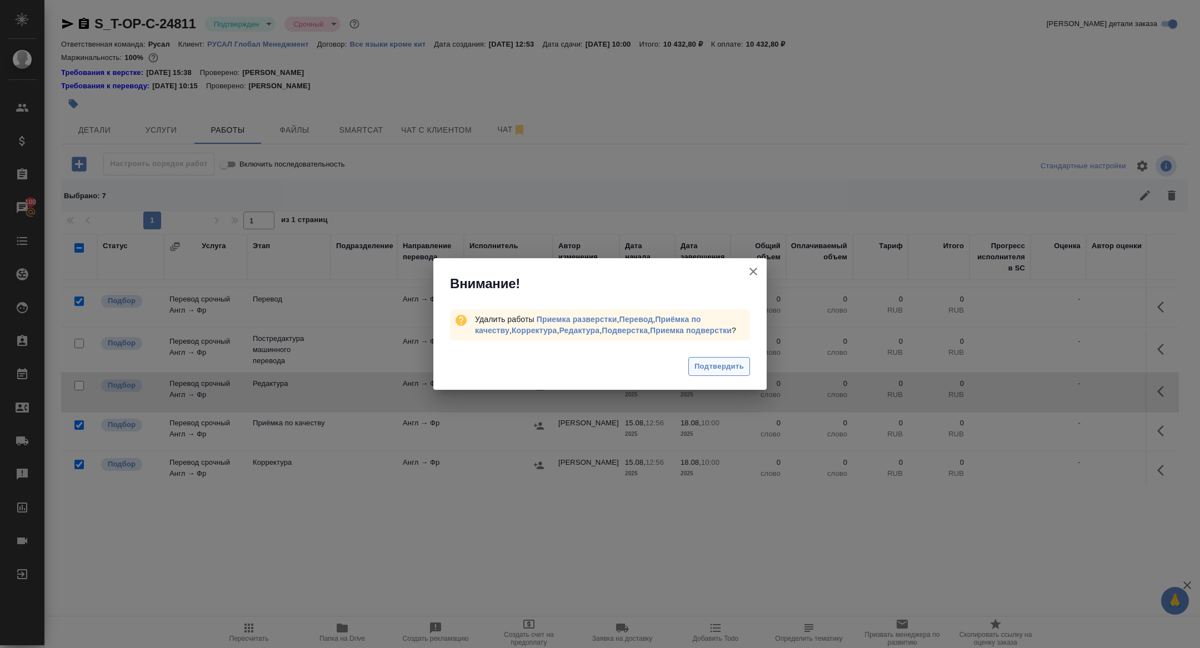
click at [736, 359] on button "Подтвердить" at bounding box center [719, 366] width 62 height 19
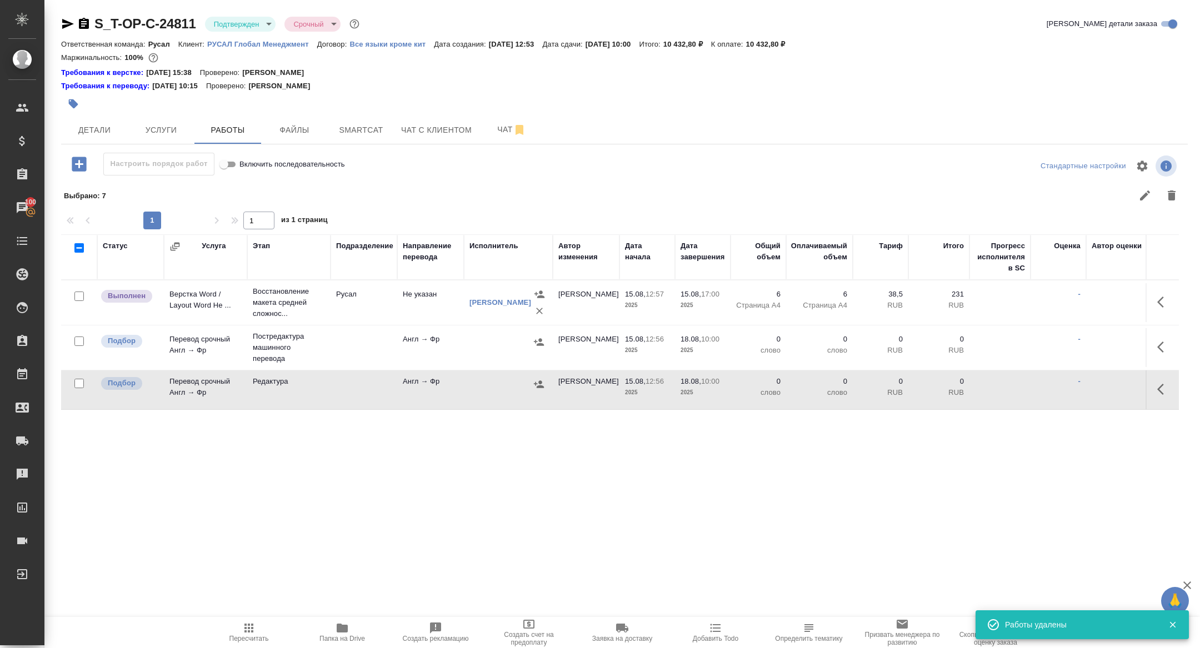
scroll to position [0, 0]
click at [1154, 355] on button "button" at bounding box center [1164, 347] width 27 height 27
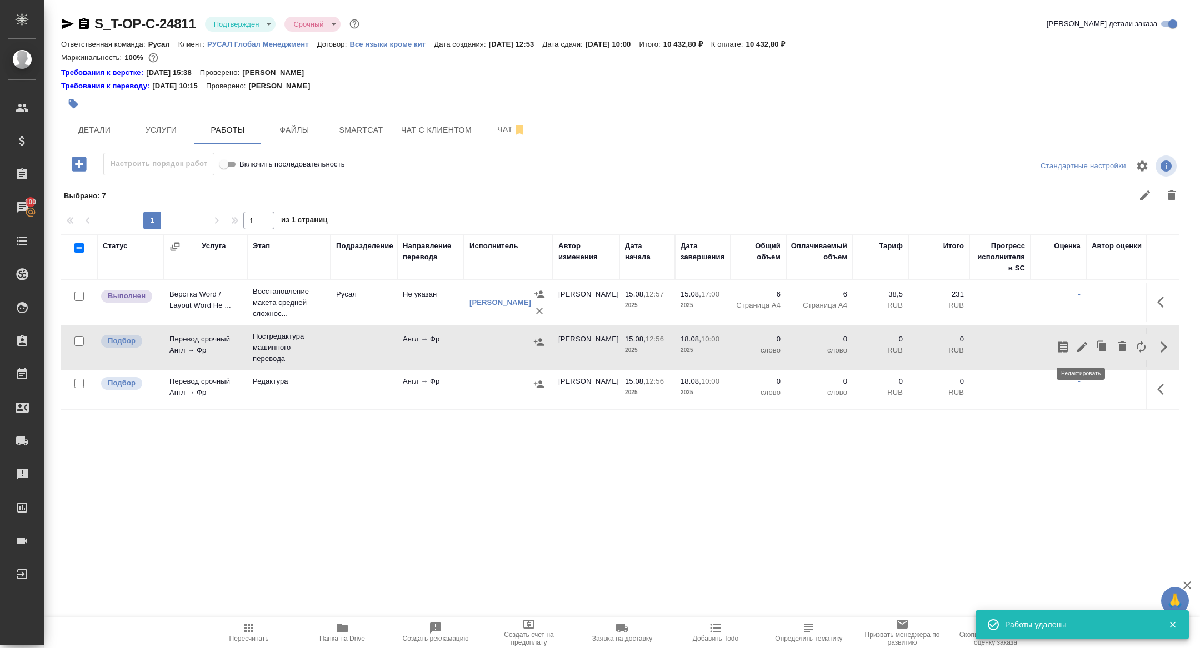
click at [1071, 347] on button "button" at bounding box center [1063, 347] width 19 height 27
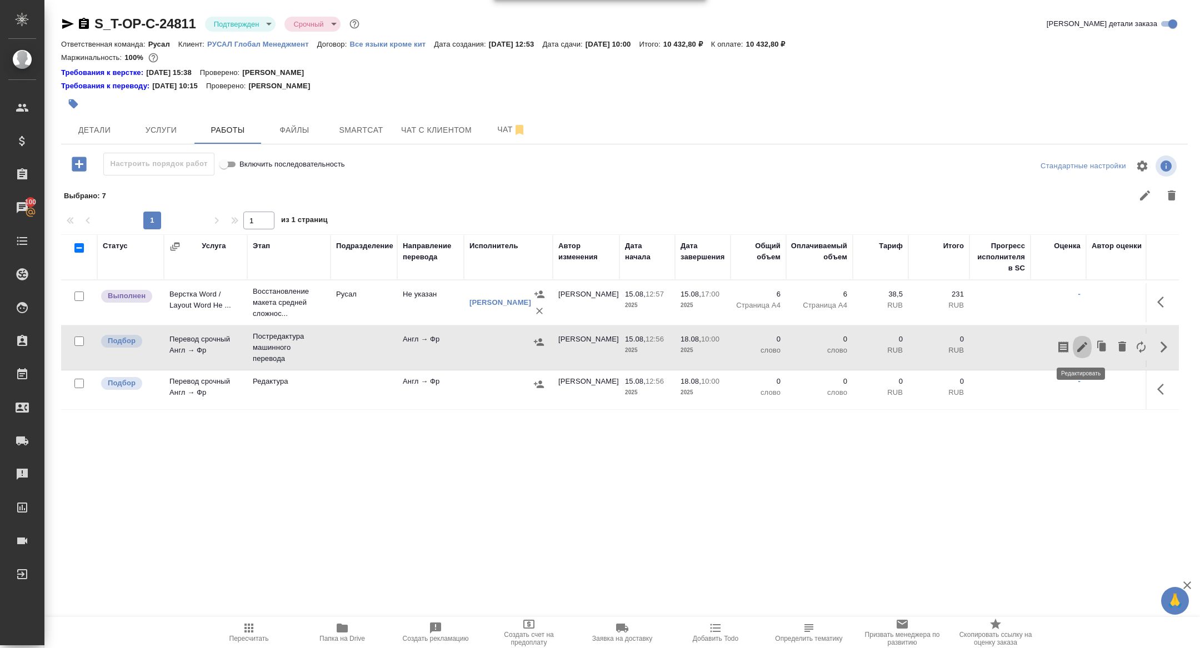
click at [1086, 342] on icon "button" at bounding box center [1082, 347] width 13 height 13
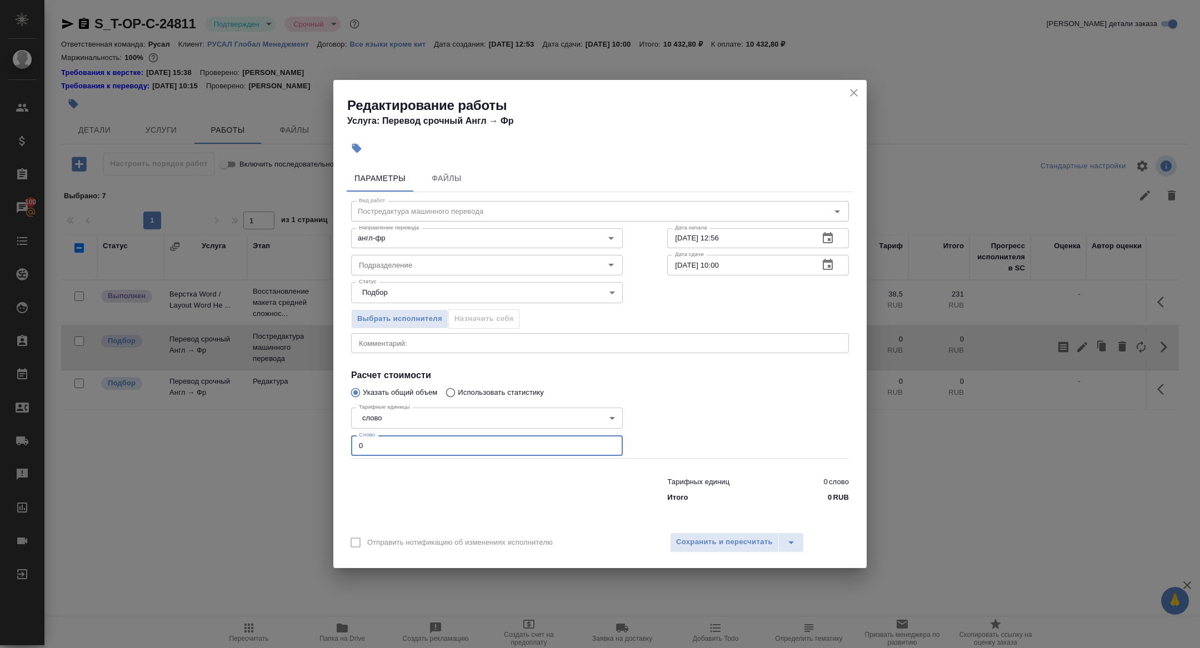
drag, startPoint x: 391, startPoint y: 448, endPoint x: 319, endPoint y: 436, distance: 72.7
click at [320, 436] on div "Редактирование работы Услуга: Перевод срочный Англ → Фр Параметры Файлы Вид раб…" at bounding box center [600, 324] width 1200 height 648
type input "1000"
click at [826, 263] on icon "button" at bounding box center [828, 264] width 10 height 11
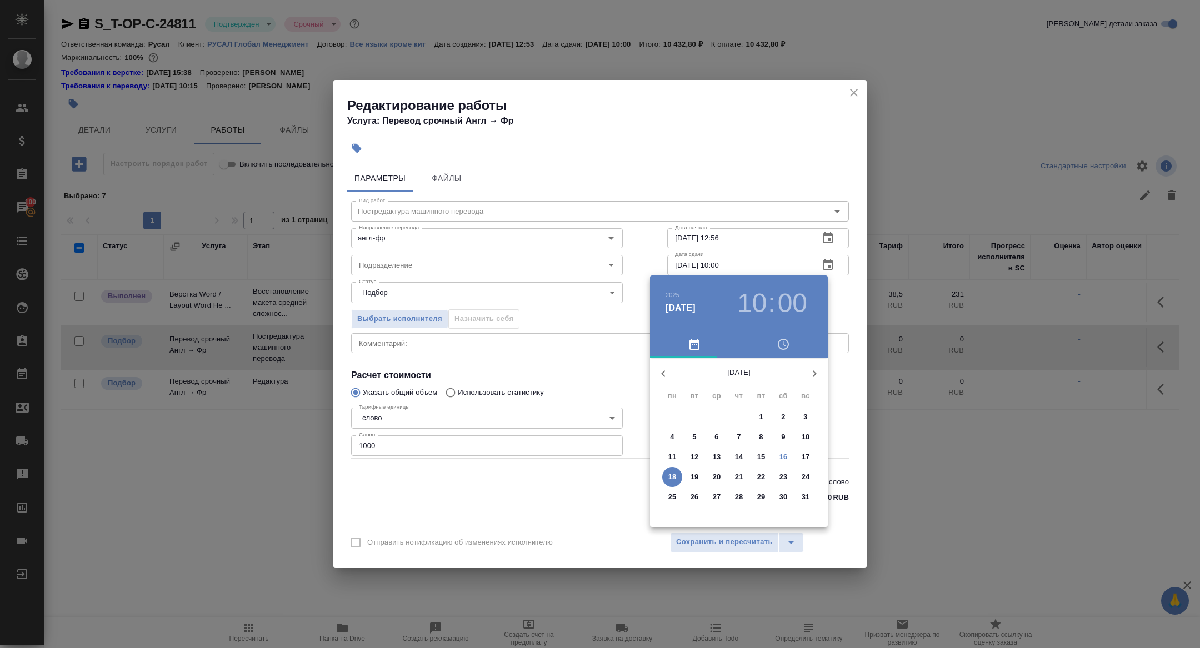
click at [801, 458] on span "17" at bounding box center [806, 457] width 20 height 11
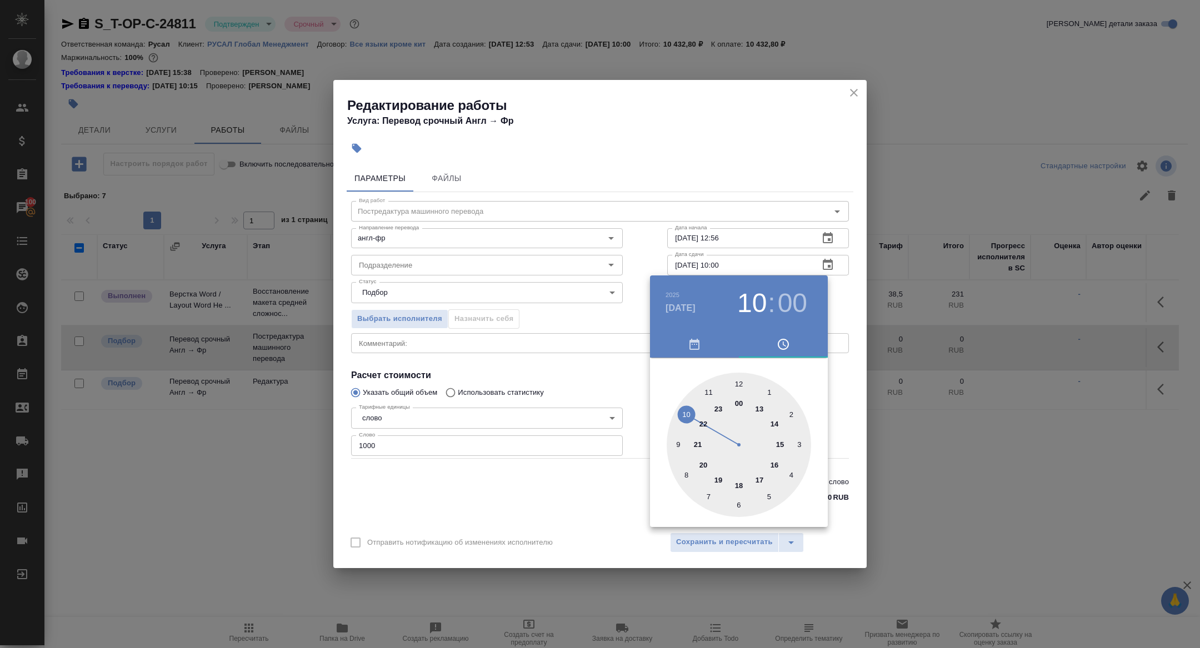
click at [738, 383] on div at bounding box center [739, 445] width 144 height 144
type input "17.08.2025 12:00"
click at [738, 384] on div at bounding box center [739, 445] width 144 height 144
click at [581, 342] on div at bounding box center [600, 324] width 1200 height 648
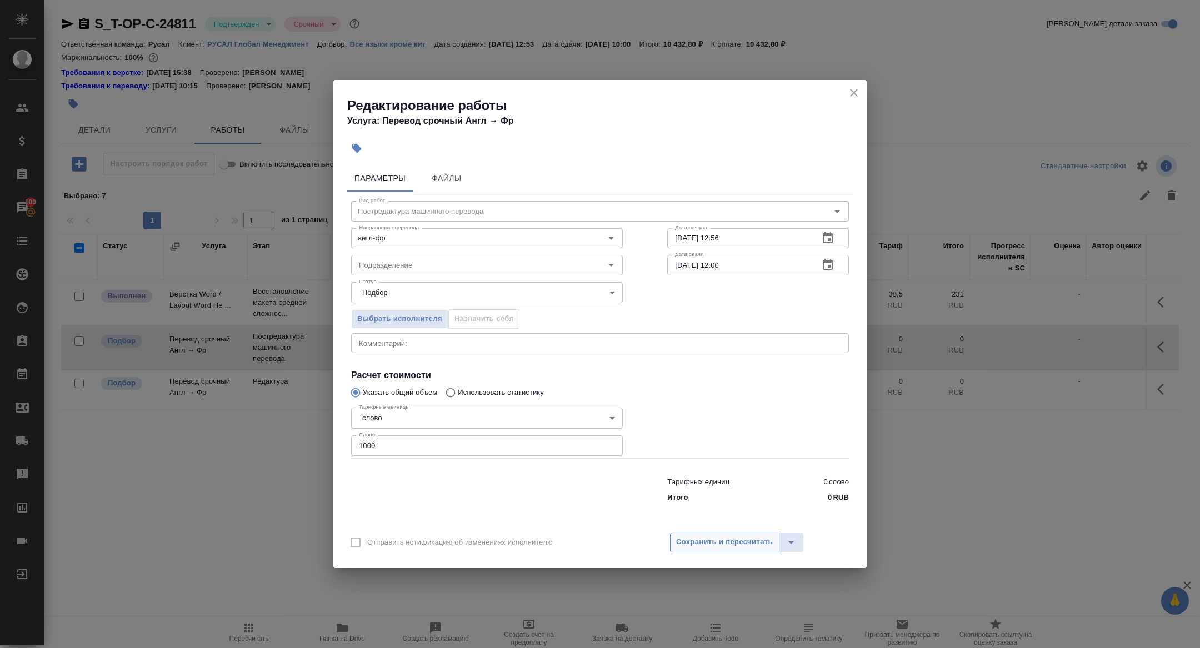
click at [736, 533] on button "Сохранить и пересчитать" at bounding box center [724, 543] width 109 height 20
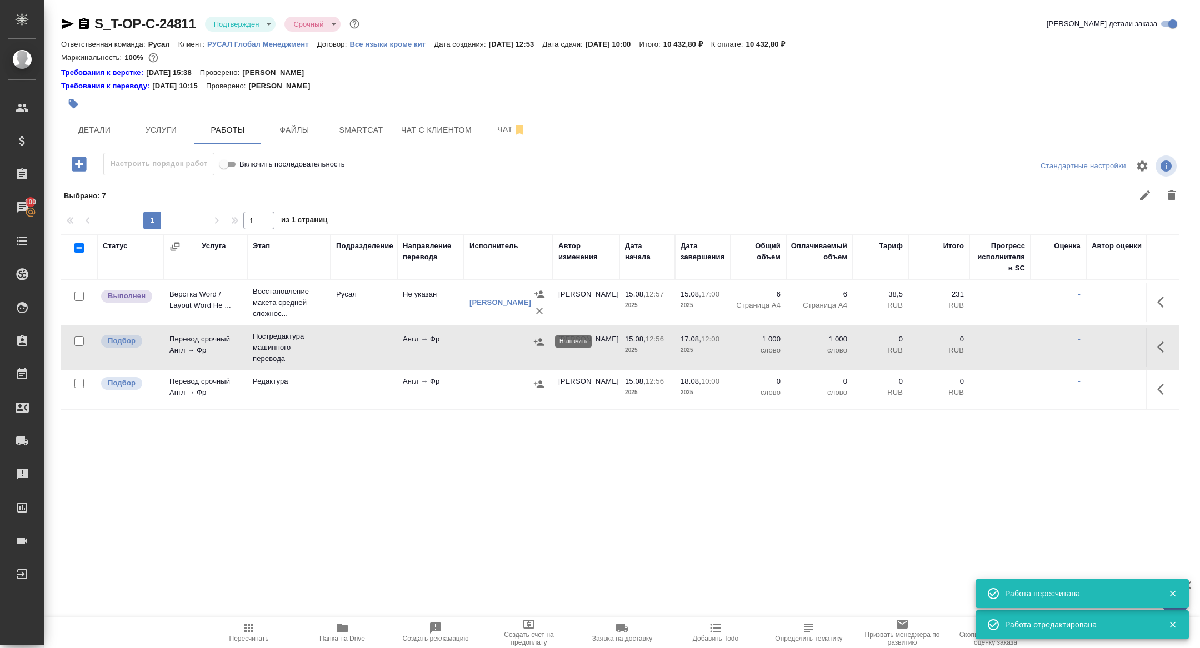
click at [537, 343] on icon "button" at bounding box center [538, 342] width 11 height 11
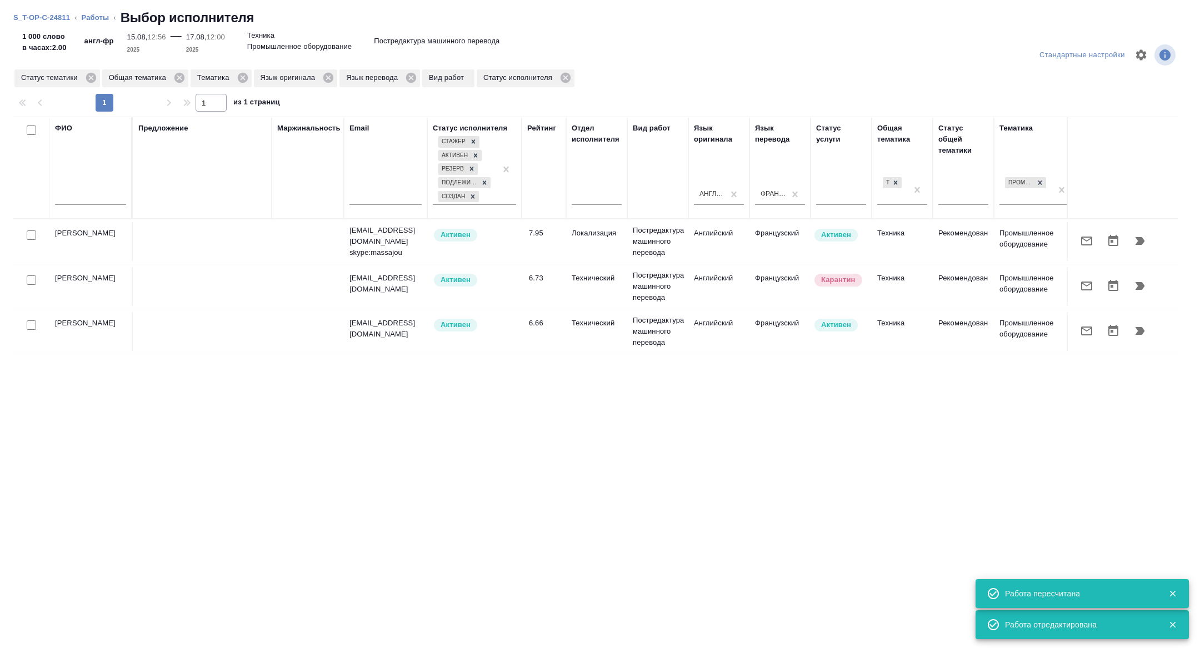
click at [1081, 237] on icon "button" at bounding box center [1086, 241] width 11 height 9
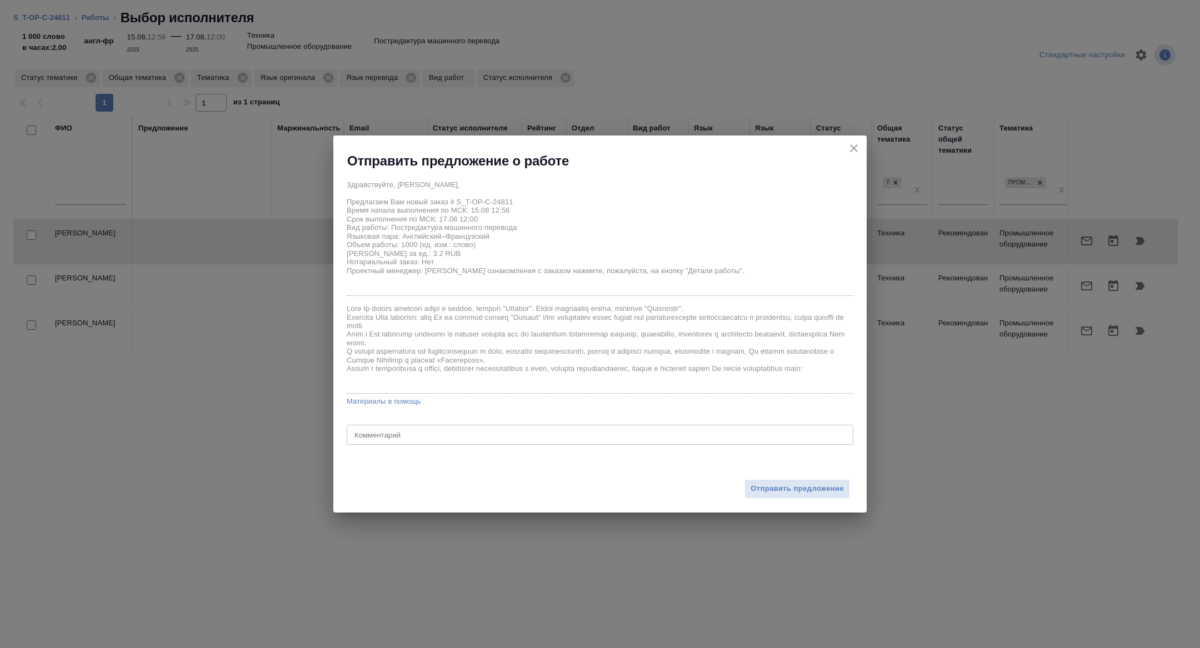
click at [773, 498] on div "Отправить предложение" at bounding box center [599, 482] width 533 height 61
click at [768, 492] on span "Отправить предложение" at bounding box center [797, 489] width 93 height 13
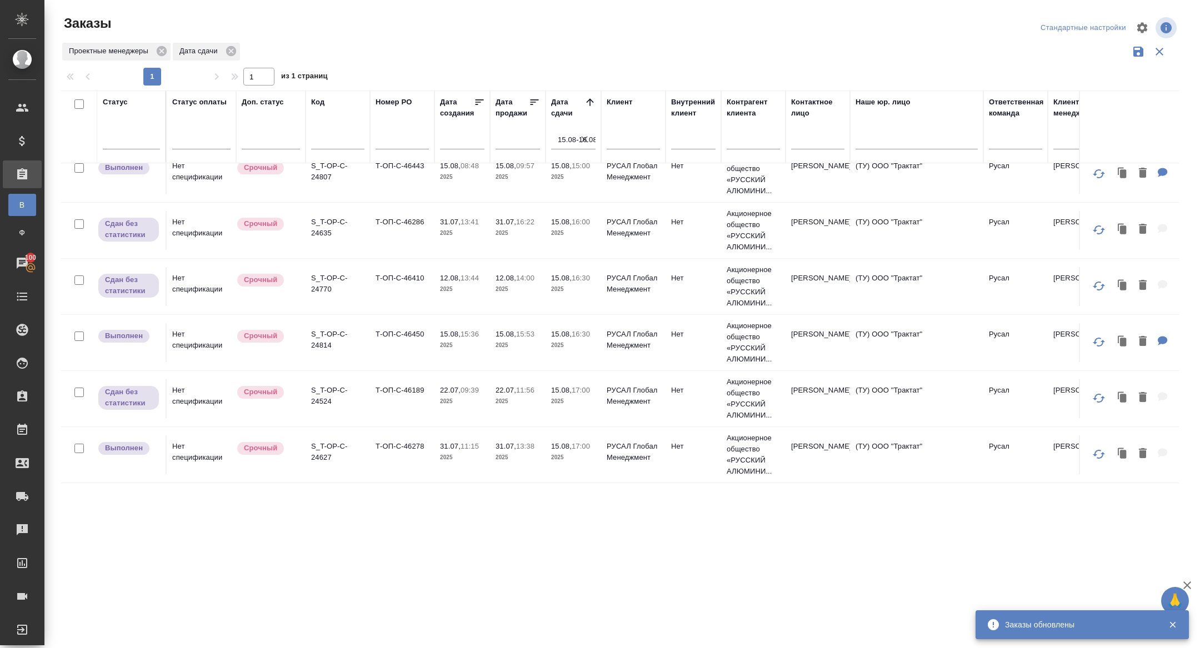
scroll to position [1072, 0]
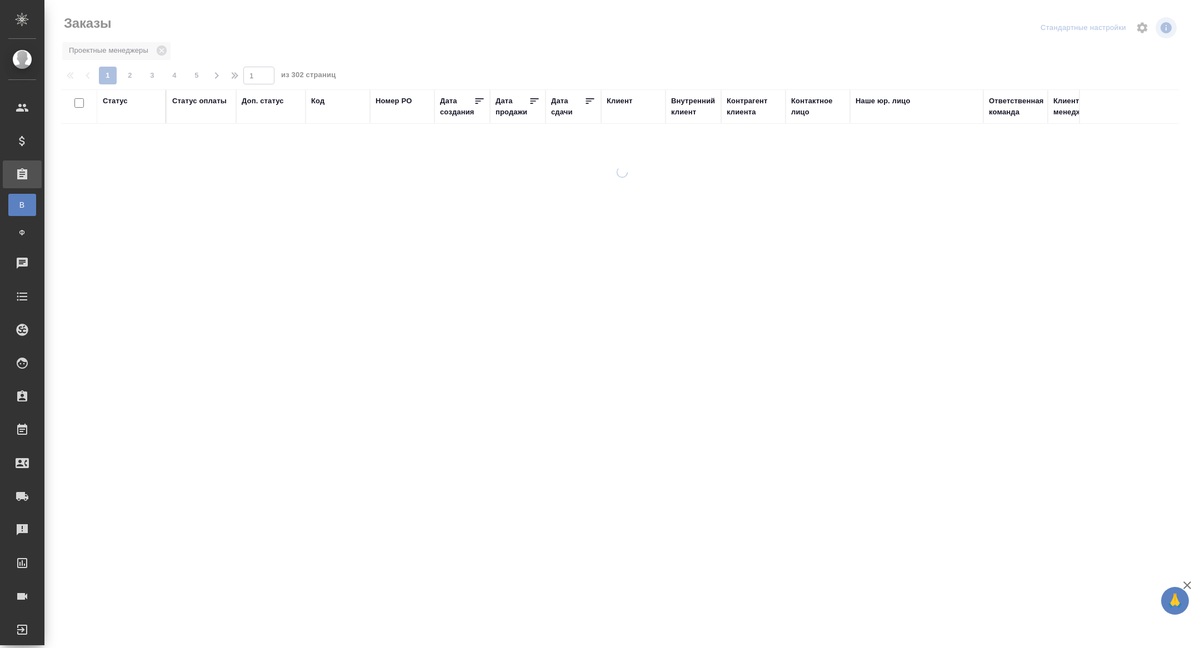
click at [114, 96] on div "Статус" at bounding box center [115, 101] width 25 height 11
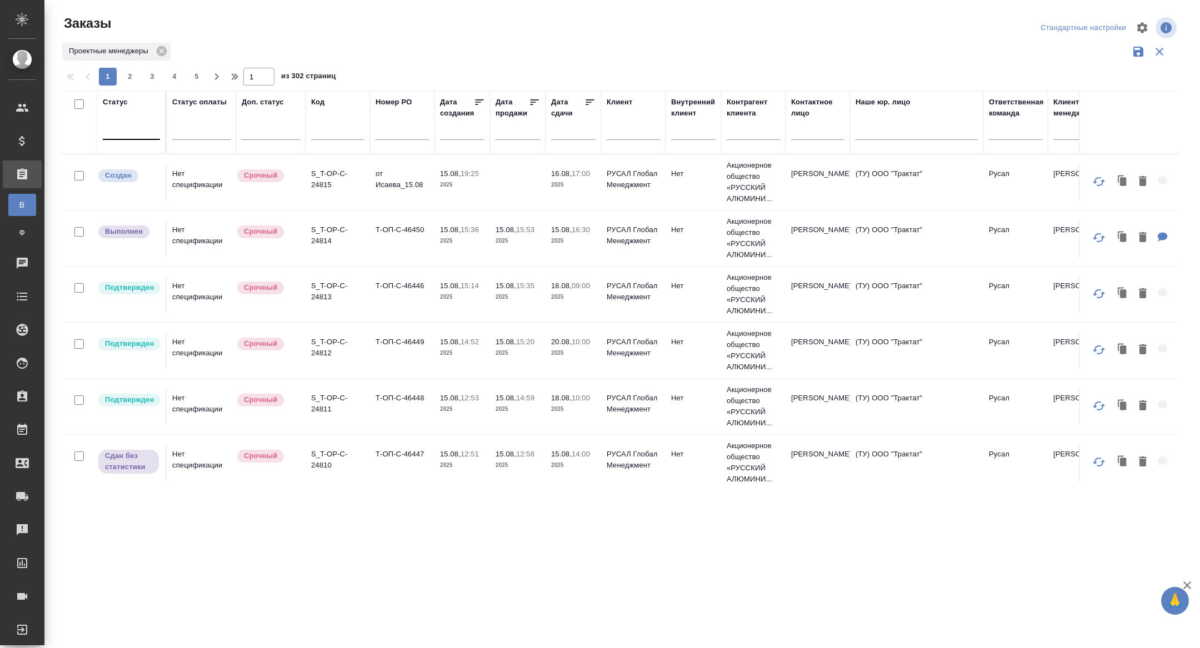
click at [119, 131] on div at bounding box center [131, 129] width 57 height 16
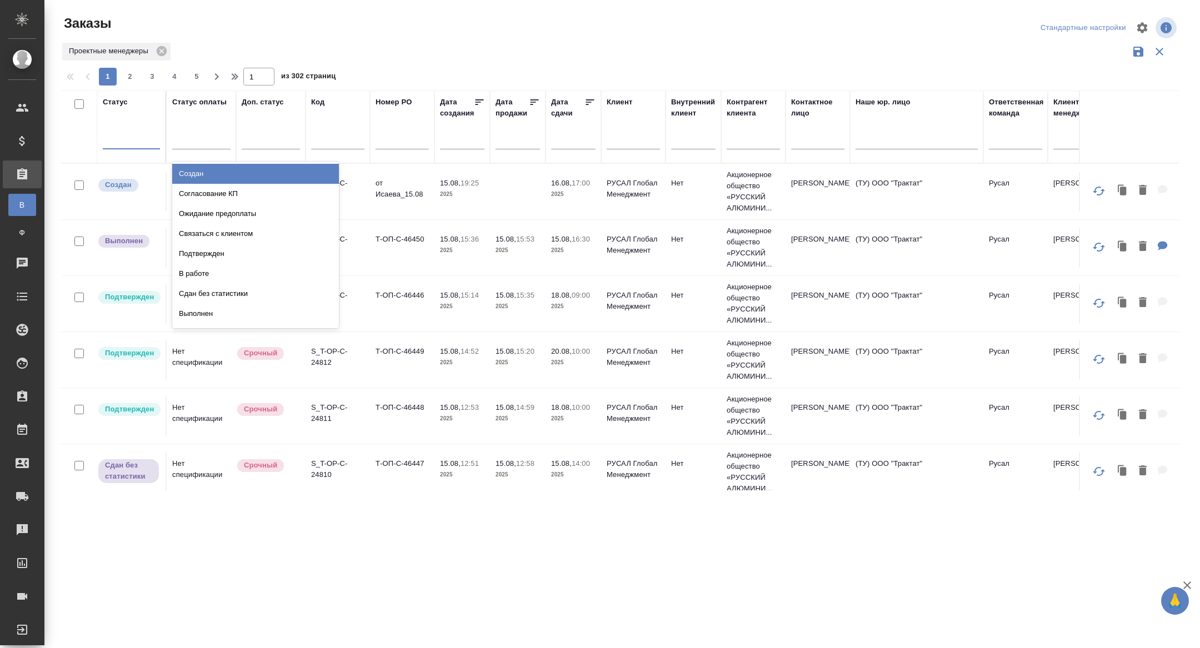
click at [200, 174] on div "Создан" at bounding box center [255, 174] width 167 height 20
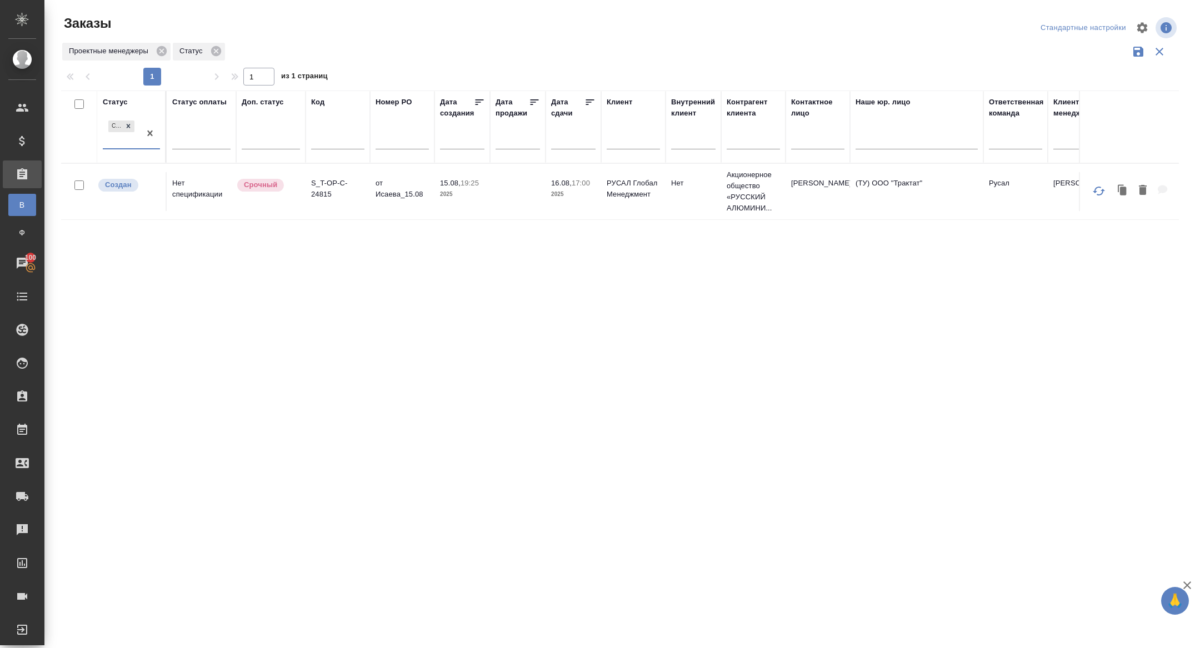
click at [124, 141] on div "Создан" at bounding box center [121, 133] width 37 height 30
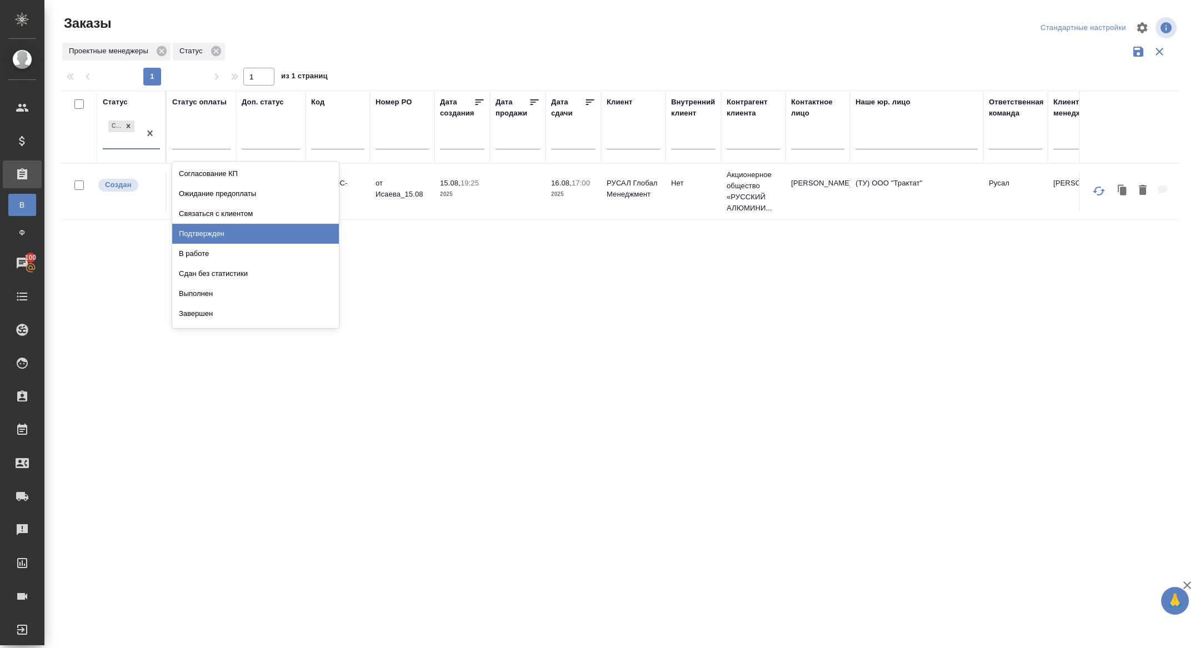
click at [213, 230] on div "Подтвержден" at bounding box center [255, 234] width 167 height 20
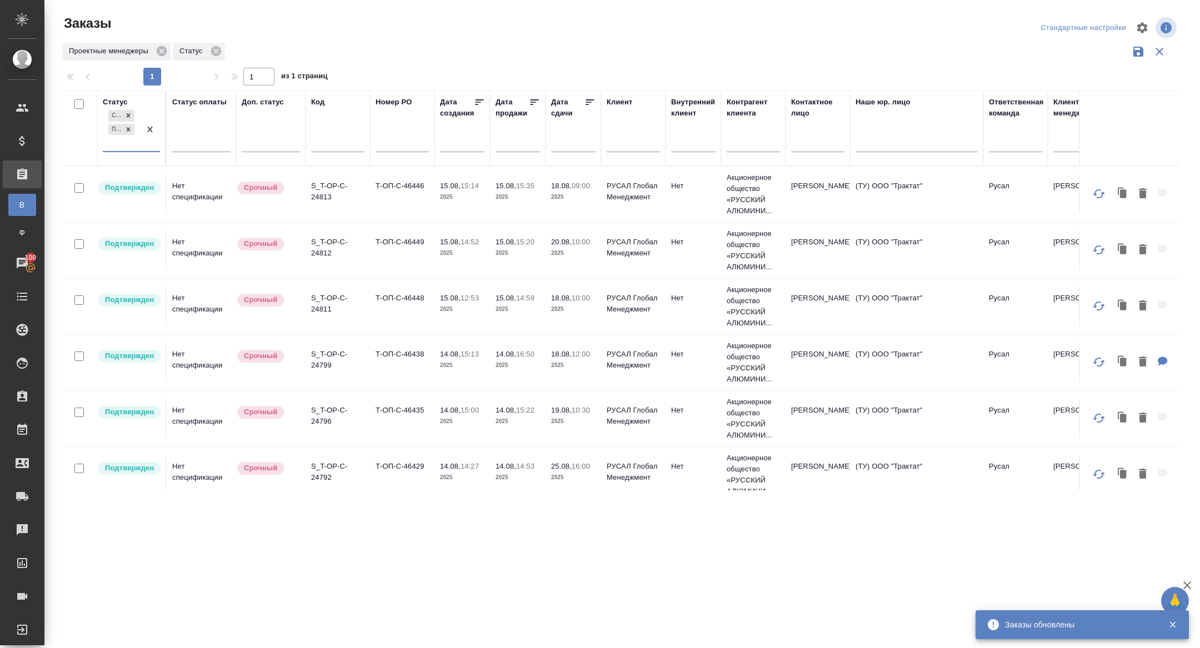
click at [587, 103] on icon at bounding box center [589, 102] width 11 height 11
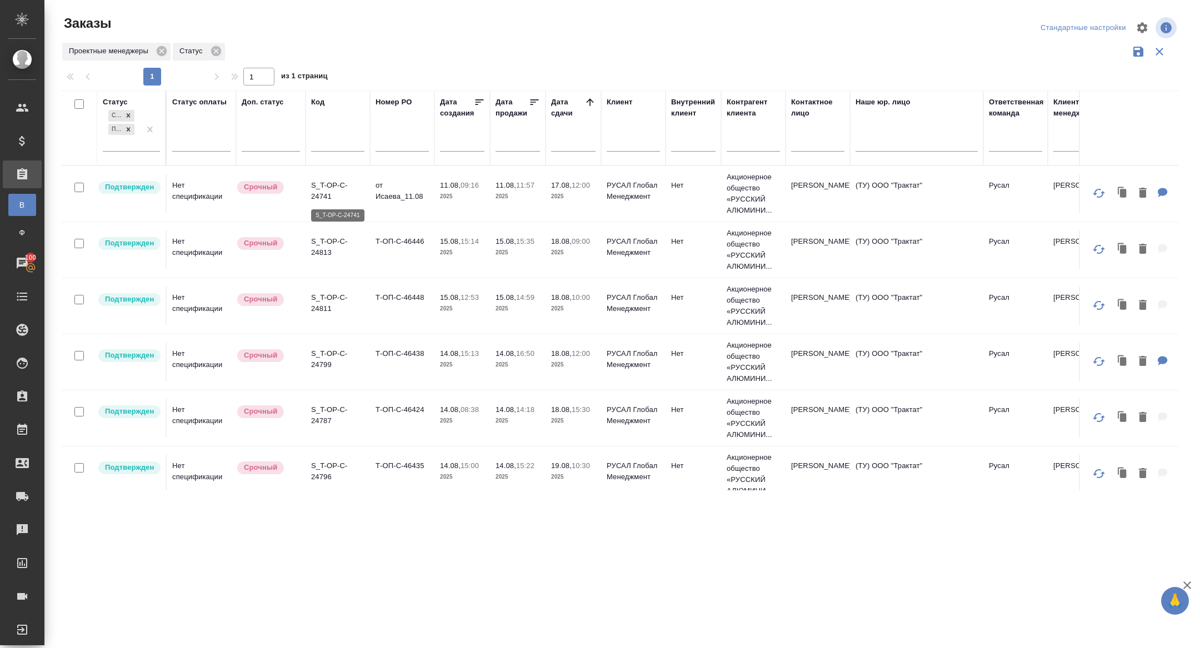
click at [327, 199] on p "S_T-OP-C-24741" at bounding box center [337, 191] width 53 height 22
click at [319, 186] on p "S_T-OP-C-24741" at bounding box center [337, 191] width 53 height 22
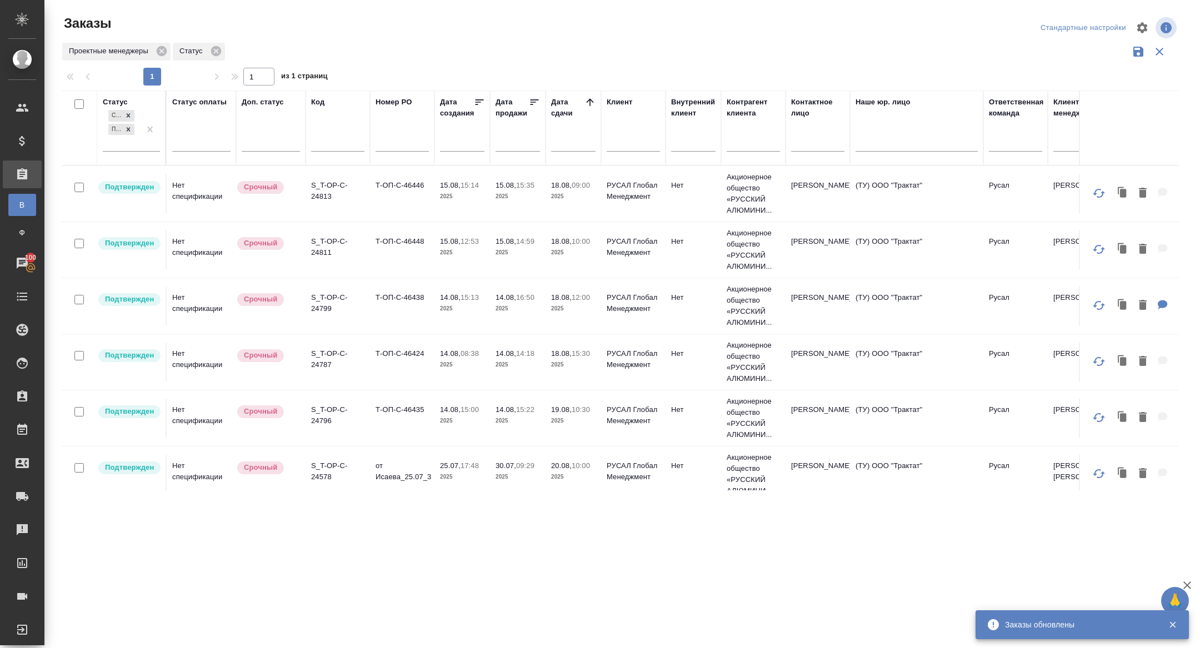
click at [326, 391] on tr "Подтвержден Нет спецификации Срочный S_T-OP-C-24796 Т-ОП-С-46435 14.08, 15:00 2…" at bounding box center [991, 419] width 1860 height 56
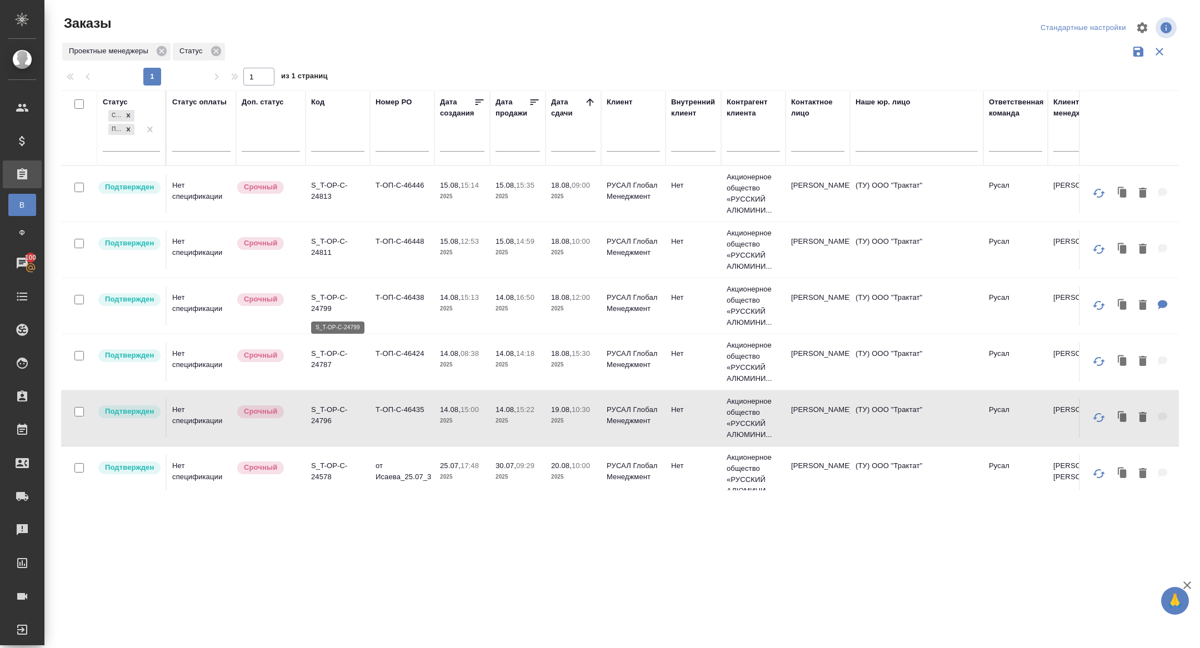
click at [333, 303] on p "S_T-OP-C-24799" at bounding box center [337, 303] width 53 height 22
click at [322, 364] on p "S_T-OP-C-24787" at bounding box center [337, 359] width 53 height 22
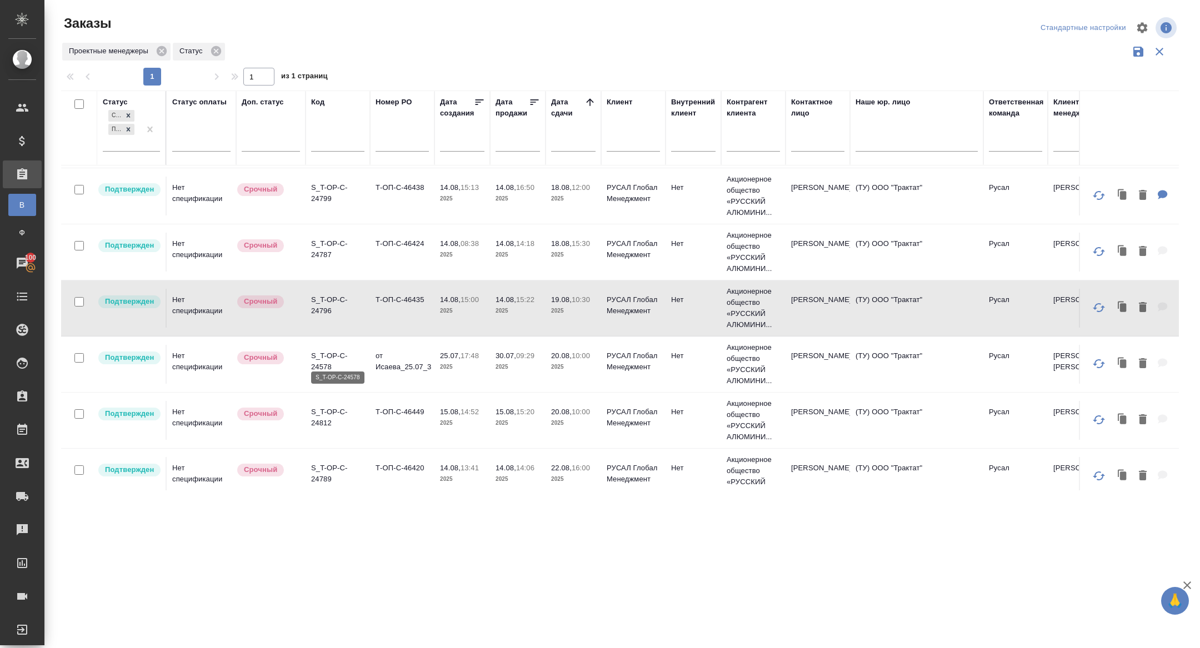
scroll to position [117, 0]
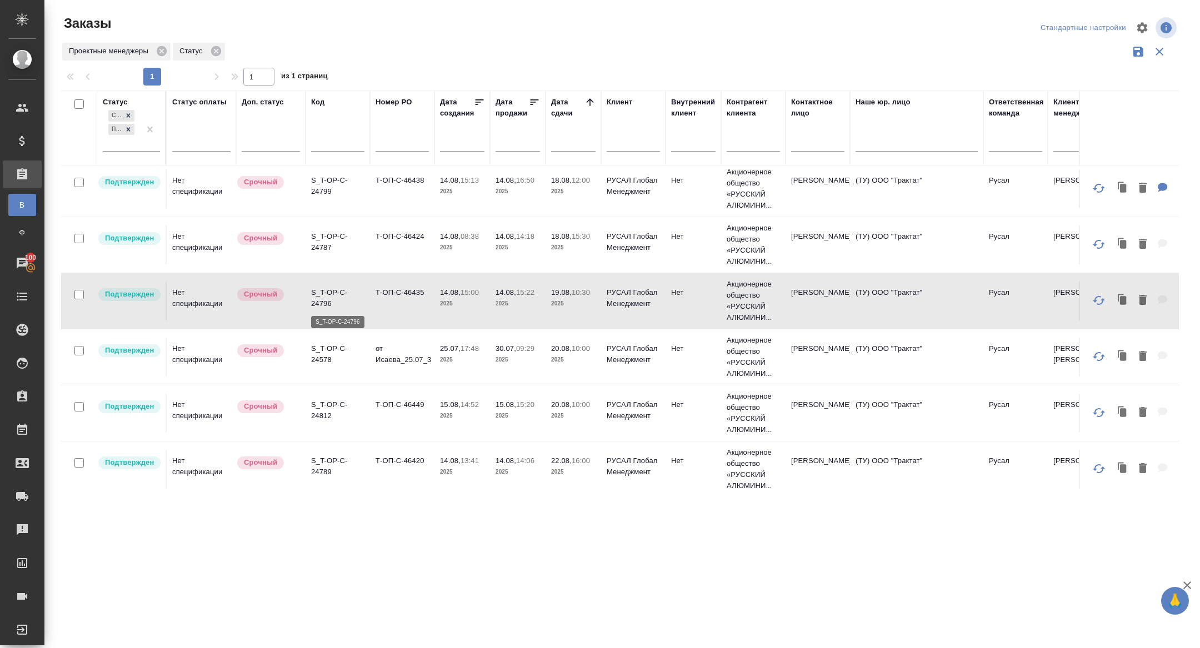
click at [325, 302] on p "S_T-OP-C-24796" at bounding box center [337, 298] width 53 height 22
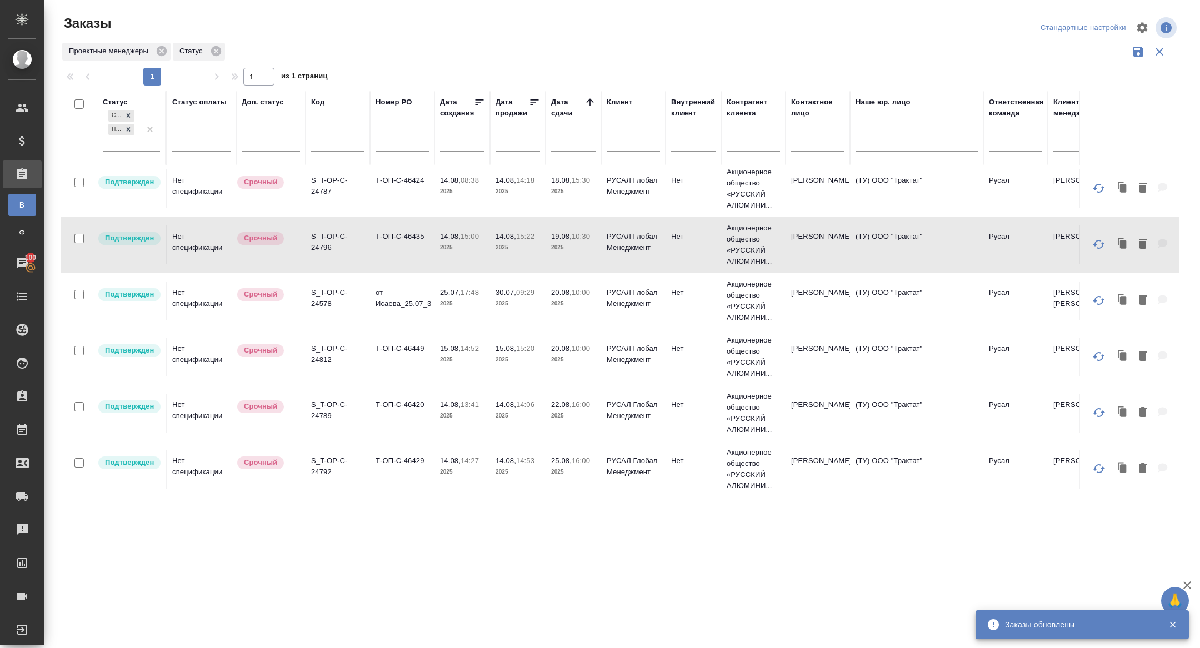
scroll to position [123, 0]
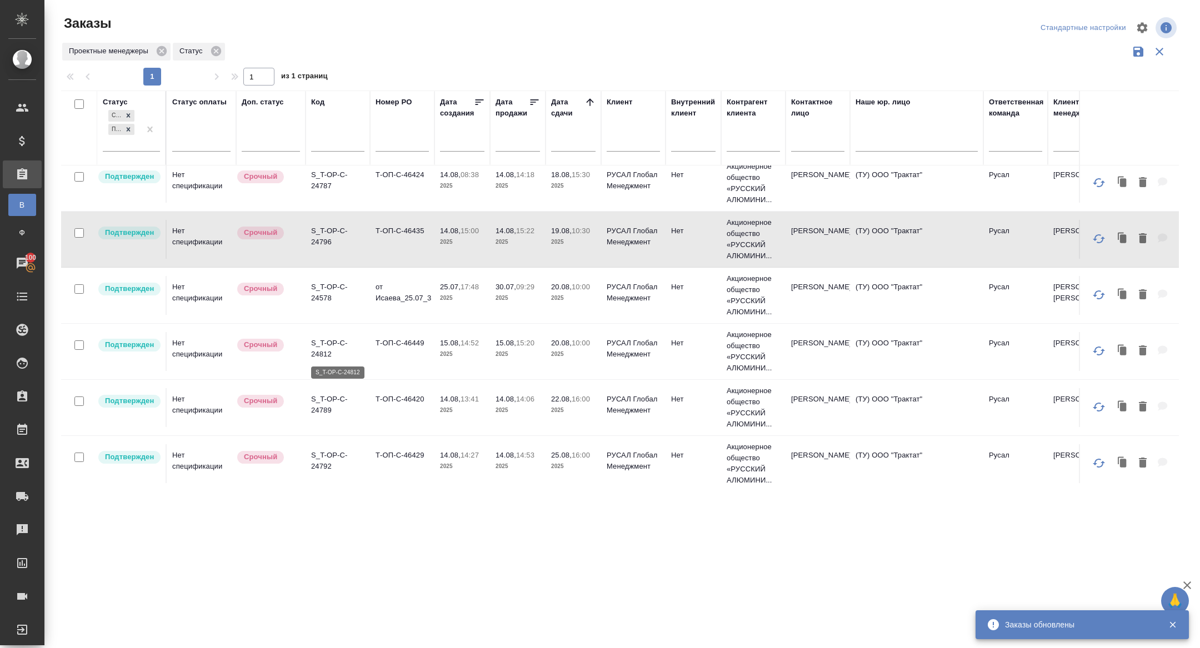
click at [318, 349] on p "S_T-OP-C-24812" at bounding box center [337, 349] width 53 height 22
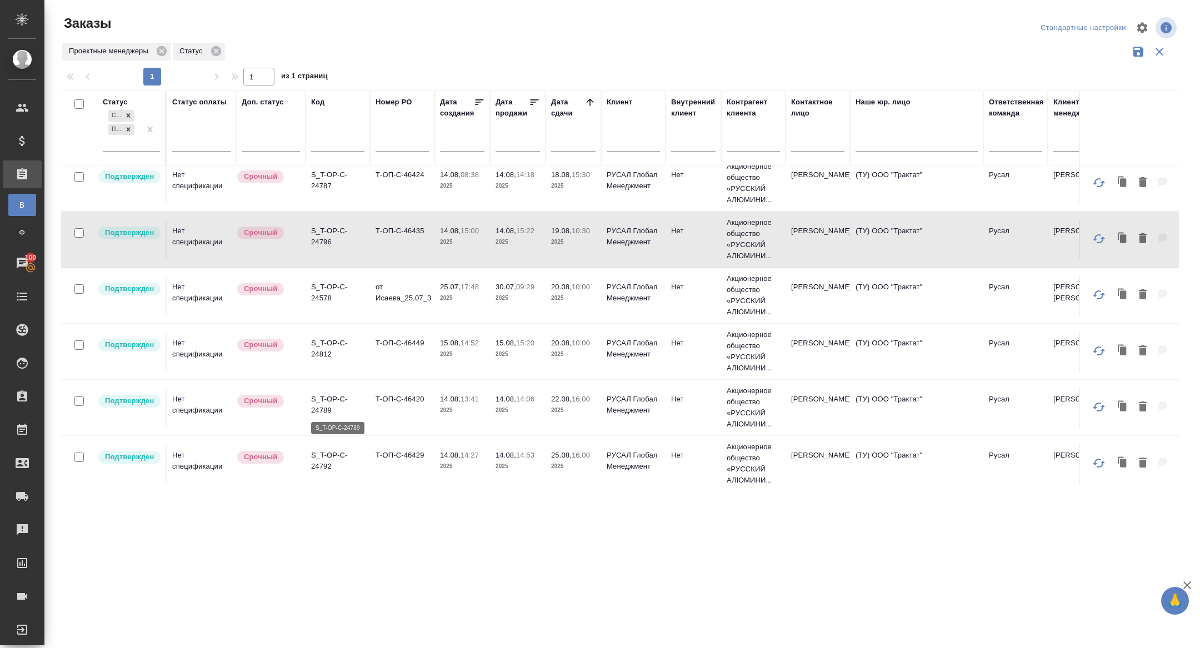
click at [314, 401] on p "S_T-OP-C-24789" at bounding box center [337, 405] width 53 height 22
click at [318, 468] on p "S_T-OP-C-24792" at bounding box center [337, 461] width 53 height 22
click at [322, 405] on p "S_T-OP-C-24789" at bounding box center [337, 405] width 53 height 22
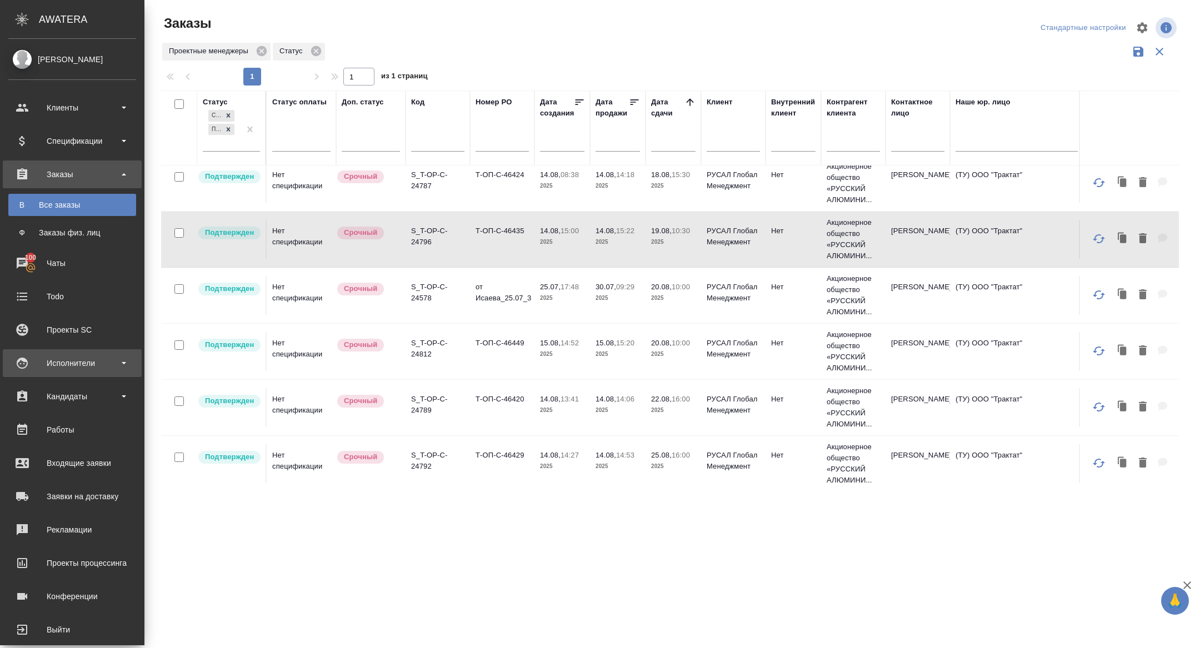
click at [73, 368] on div "Исполнители" at bounding box center [72, 363] width 128 height 17
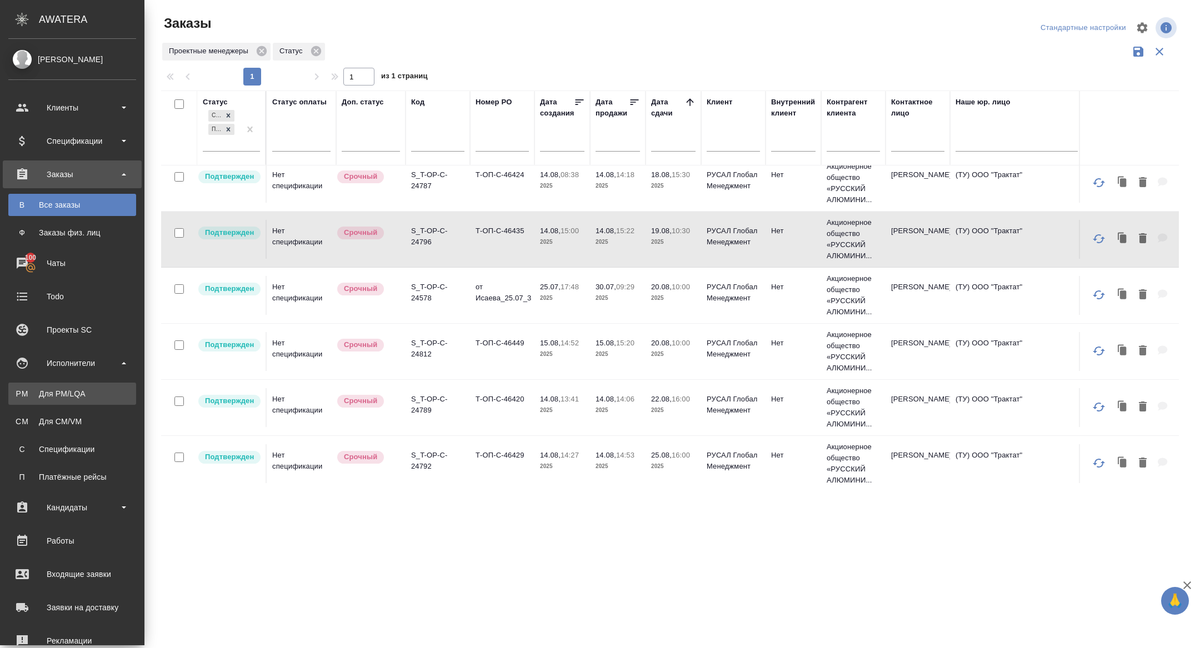
click at [47, 396] on div "Для PM/LQA" at bounding box center [72, 393] width 117 height 11
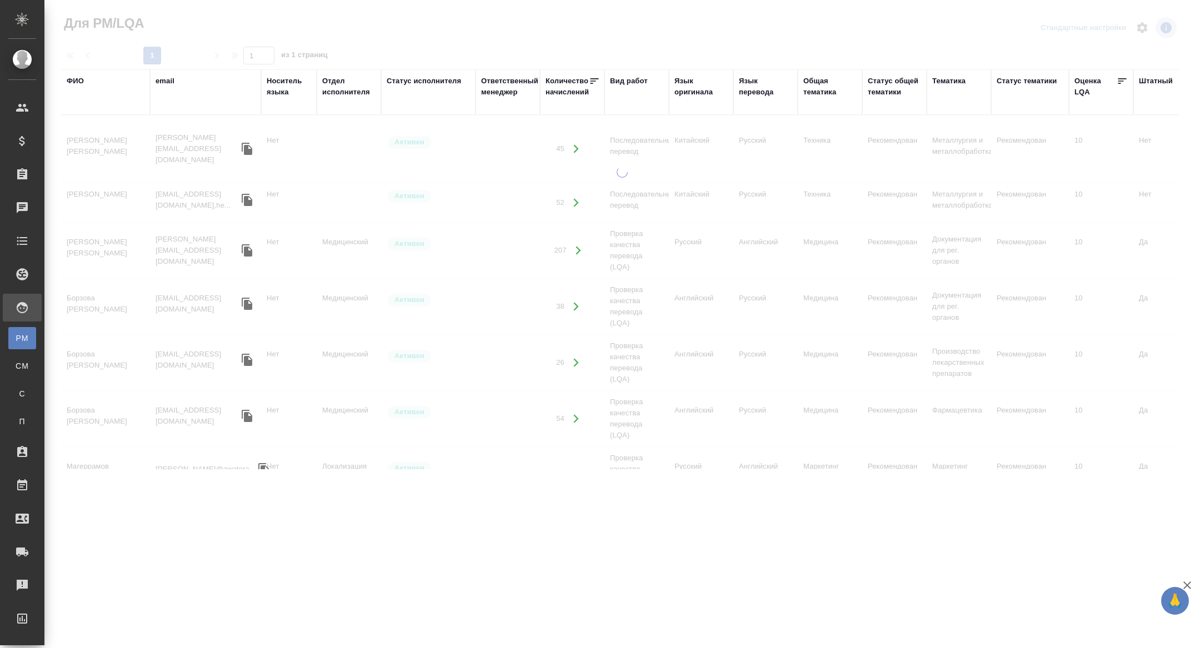
click at [78, 85] on div "ФИО" at bounding box center [75, 81] width 17 height 11
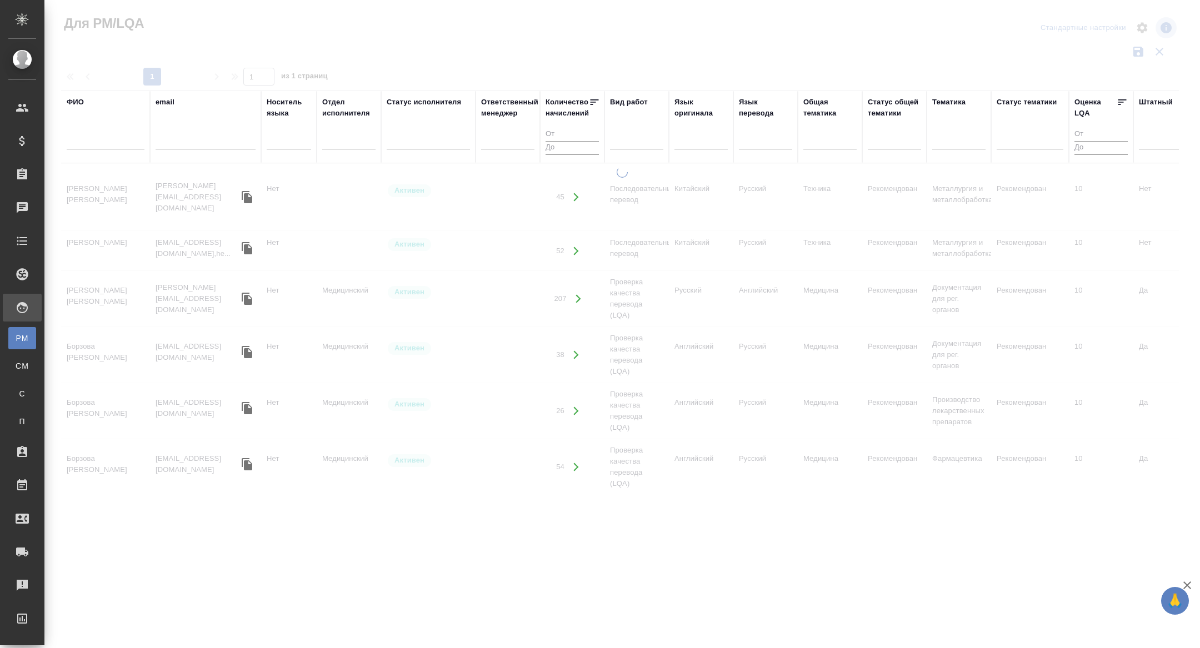
click at [94, 143] on input "text" at bounding box center [106, 143] width 78 height 14
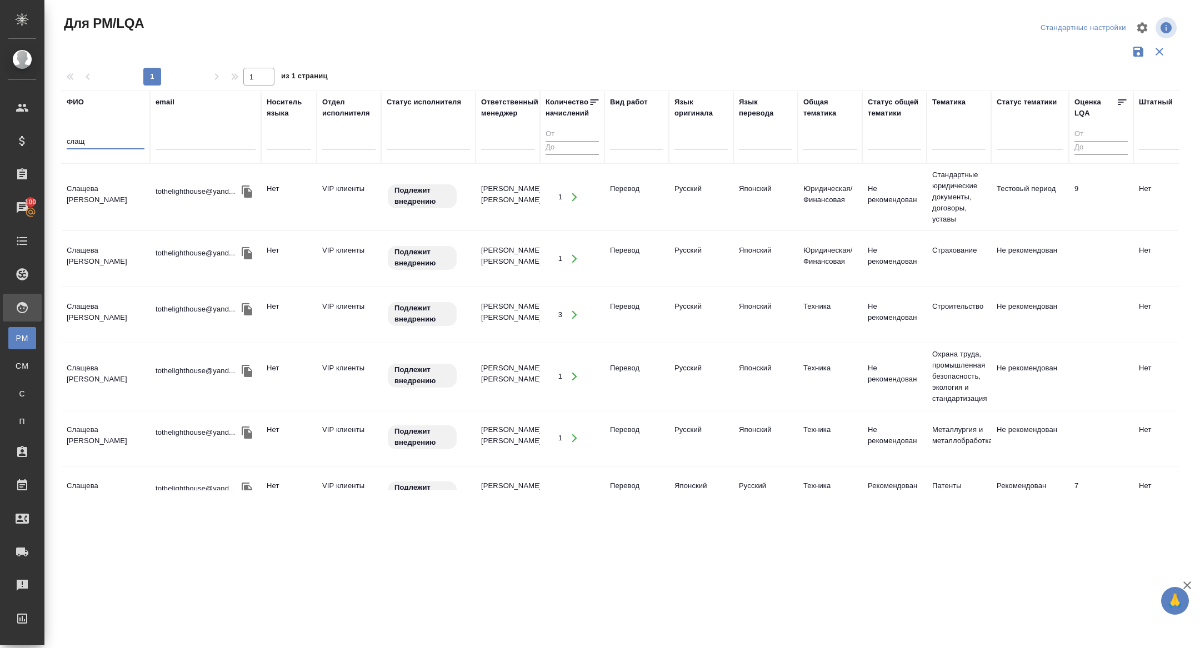
type input "слащ"
click at [247, 194] on icon "button" at bounding box center [247, 192] width 11 height 12
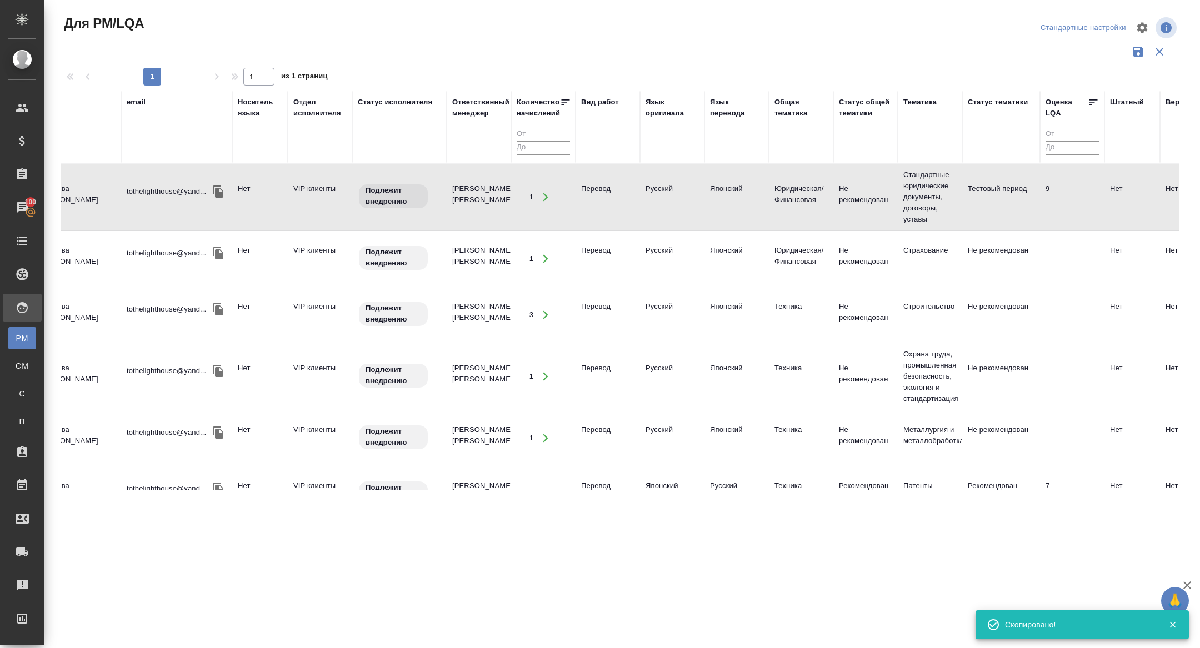
scroll to position [0, 28]
click at [99, 196] on td "Слащева Анна Сергеевна" at bounding box center [77, 197] width 89 height 39
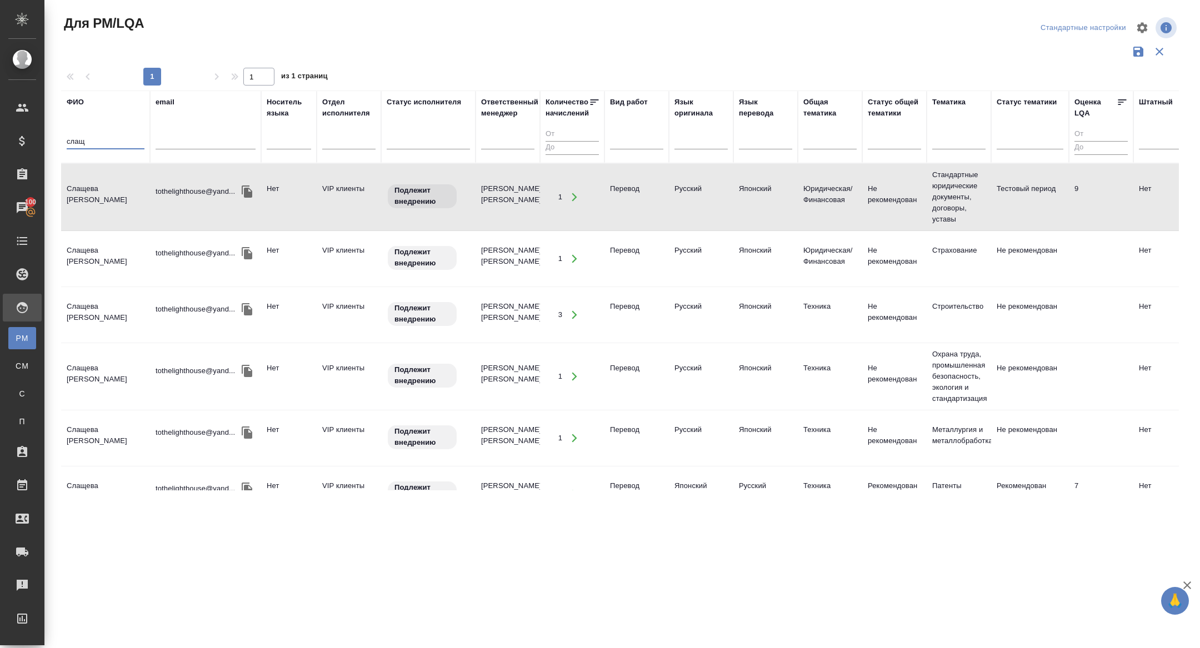
drag, startPoint x: 100, startPoint y: 144, endPoint x: 47, endPoint y: 137, distance: 53.9
click at [47, 137] on div "Для PM/LQA Стандартные настройки 1 1 из 1 страниц ФИО слащ email Носитель языка…" at bounding box center [622, 248] width 1156 height 497
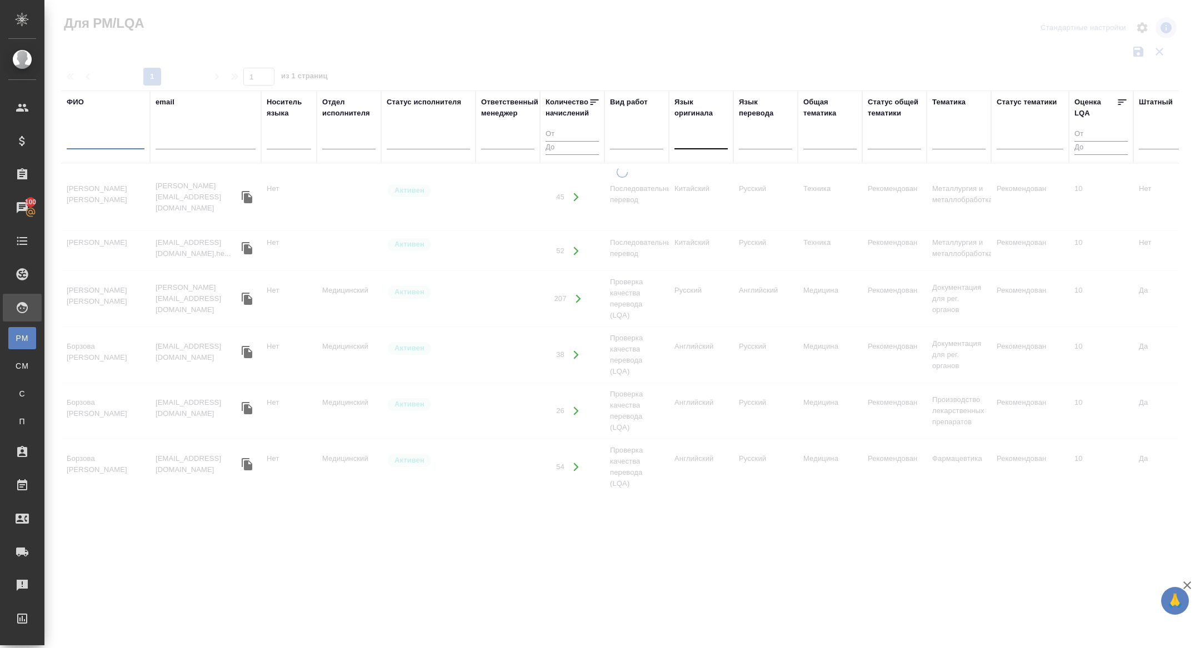
click at [701, 137] on div at bounding box center [700, 139] width 53 height 16
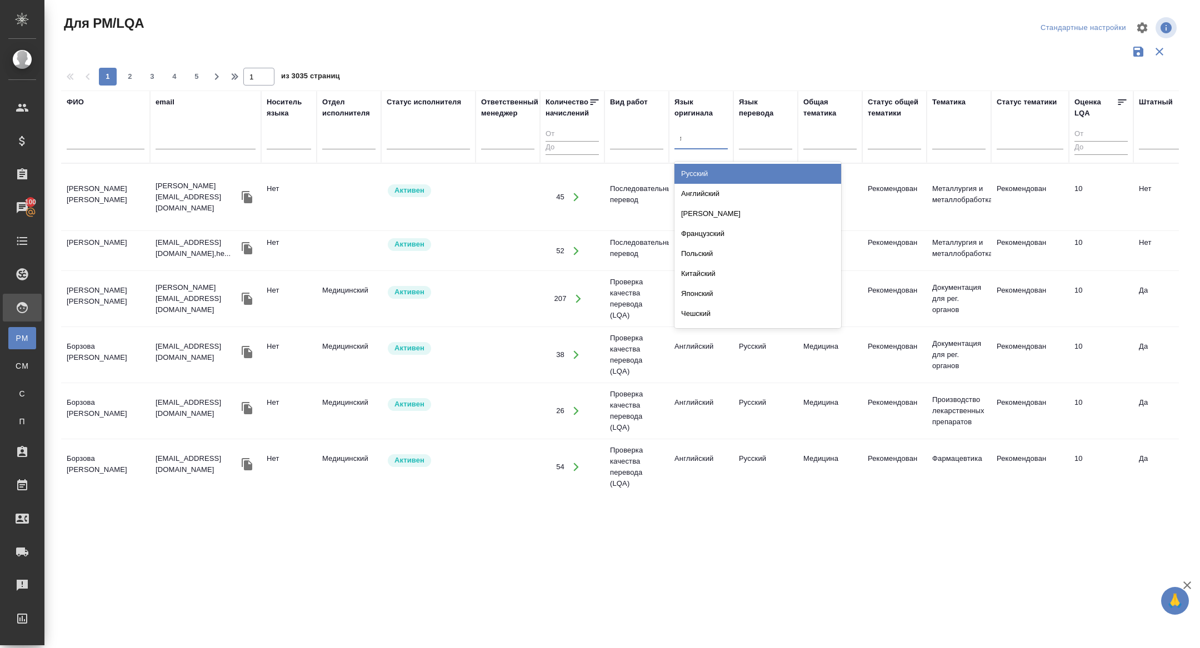
type input "яп"
click at [710, 173] on div "Японский" at bounding box center [757, 174] width 167 height 20
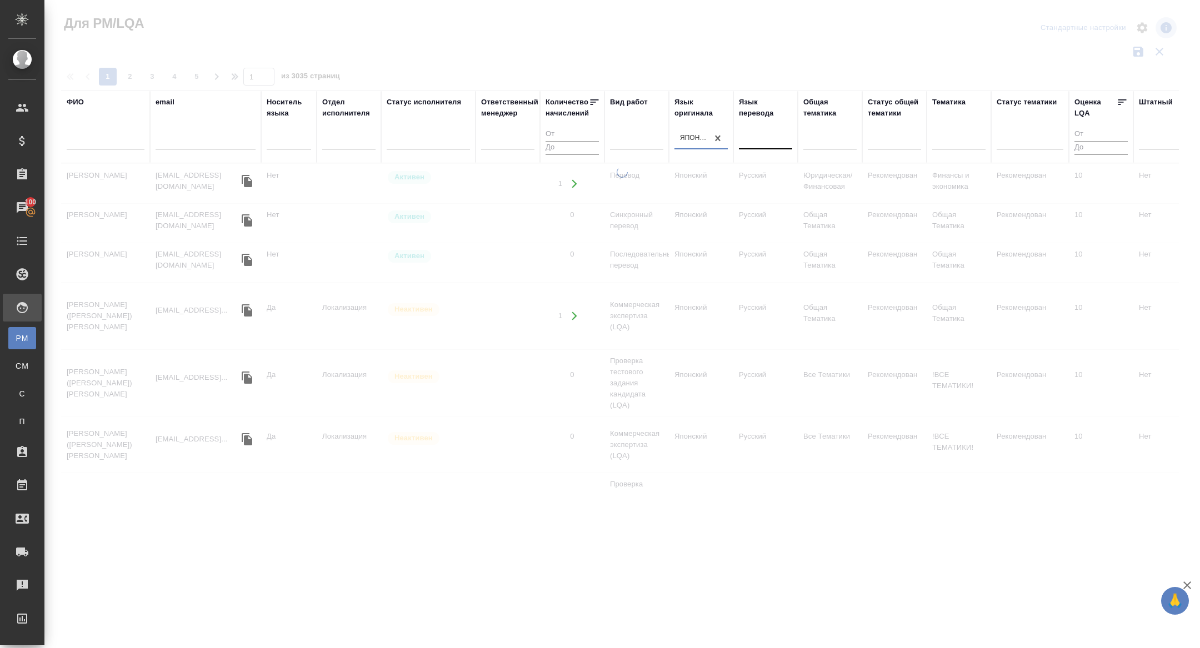
click at [762, 144] on div at bounding box center [765, 139] width 53 height 16
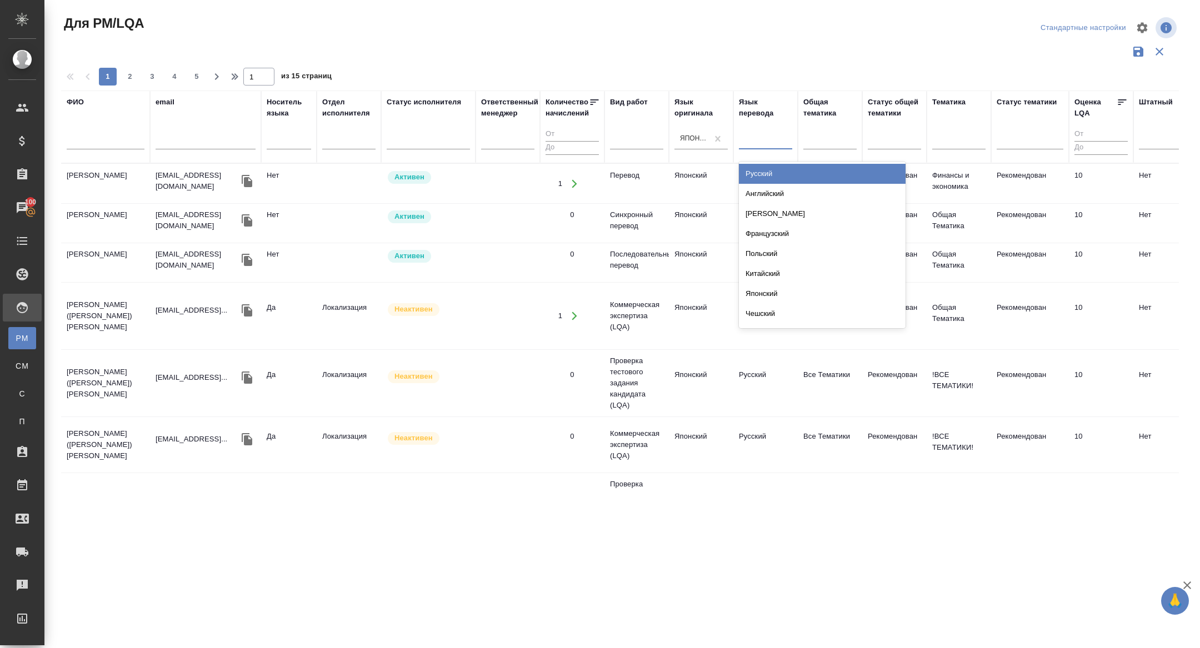
click at [763, 168] on div "Русский" at bounding box center [822, 174] width 167 height 20
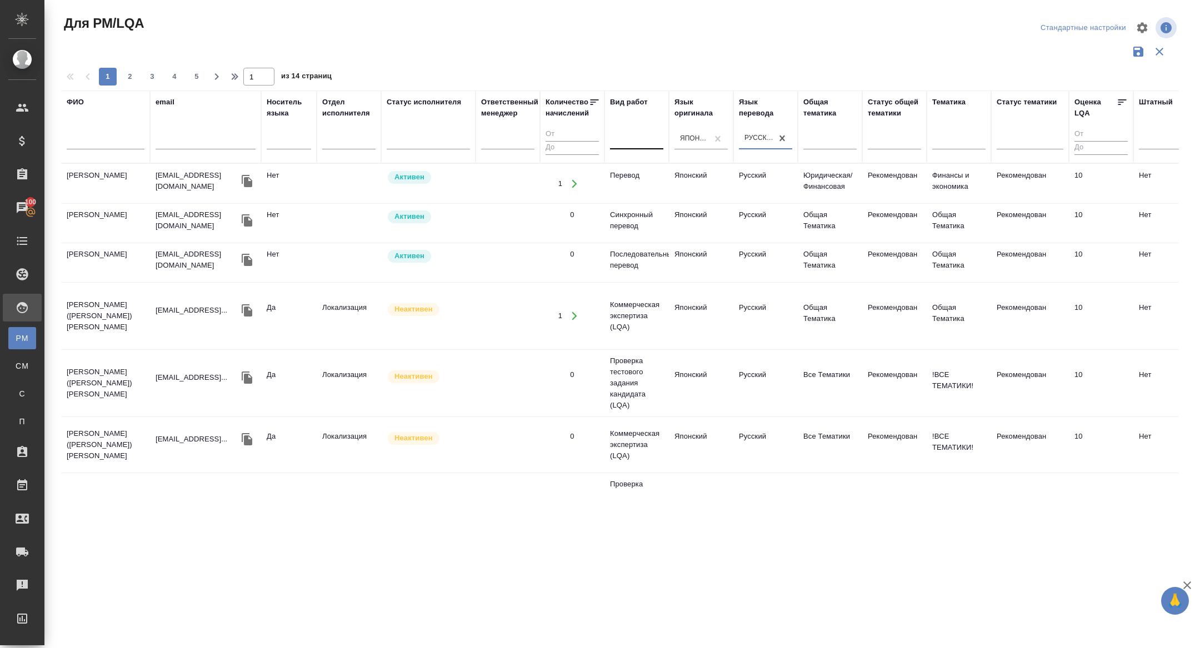
click at [643, 136] on div at bounding box center [636, 139] width 53 height 16
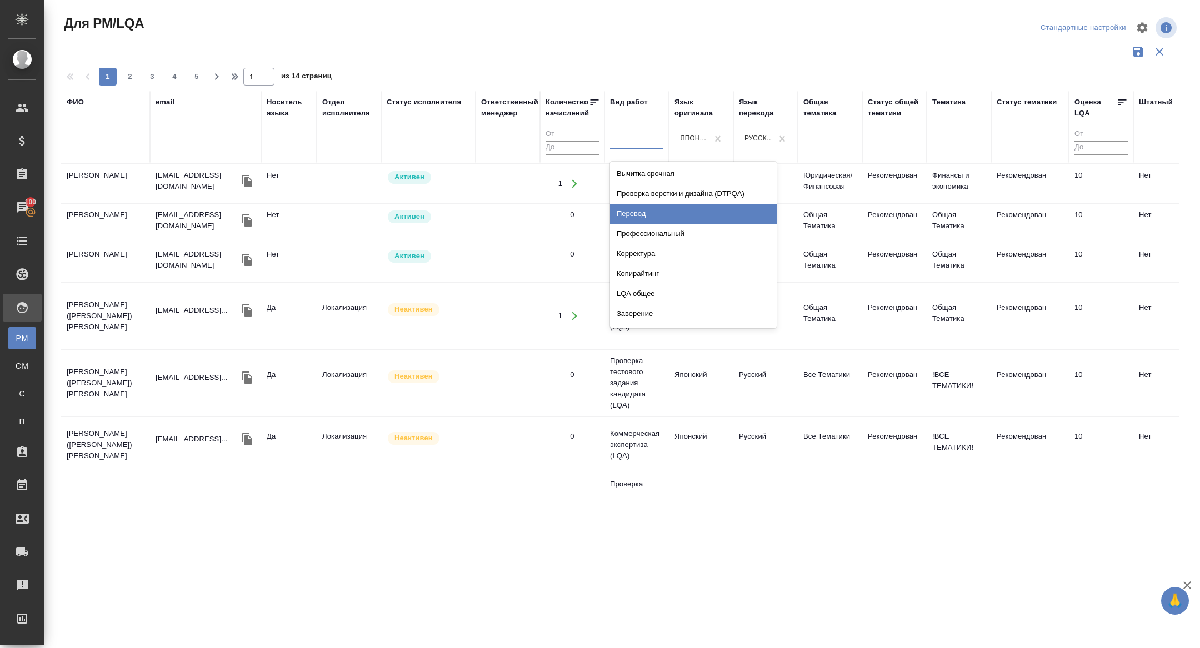
click at [639, 218] on div "Перевод" at bounding box center [693, 214] width 167 height 20
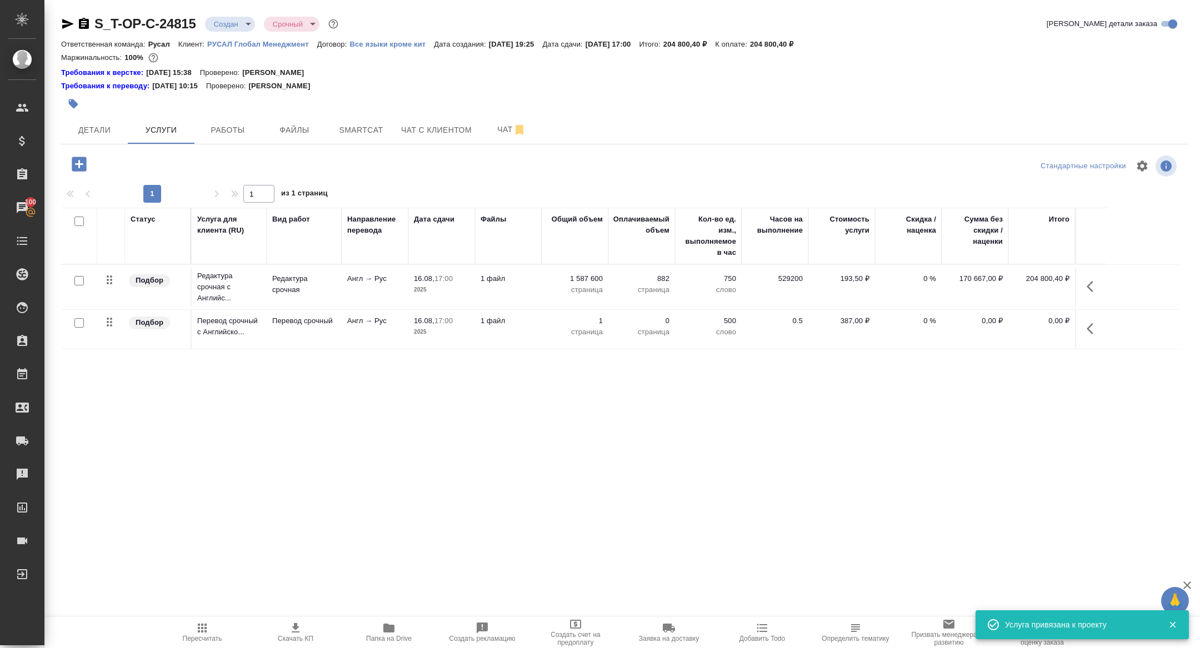
click at [233, 21] on body "🙏 .cls-1 fill:#fff; AWATERA Zhuravleva Alexandra Клиенты Спецификации Заказы 10…" at bounding box center [600, 324] width 1200 height 648
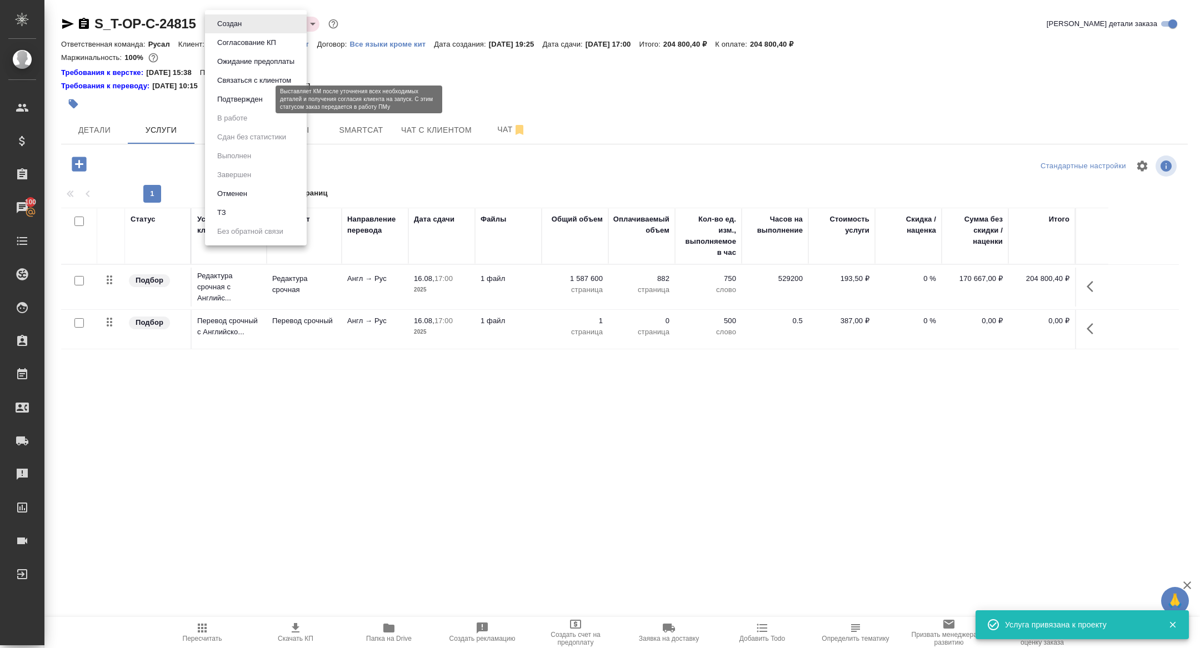
click at [235, 93] on button "Подтвержден" at bounding box center [240, 99] width 52 height 12
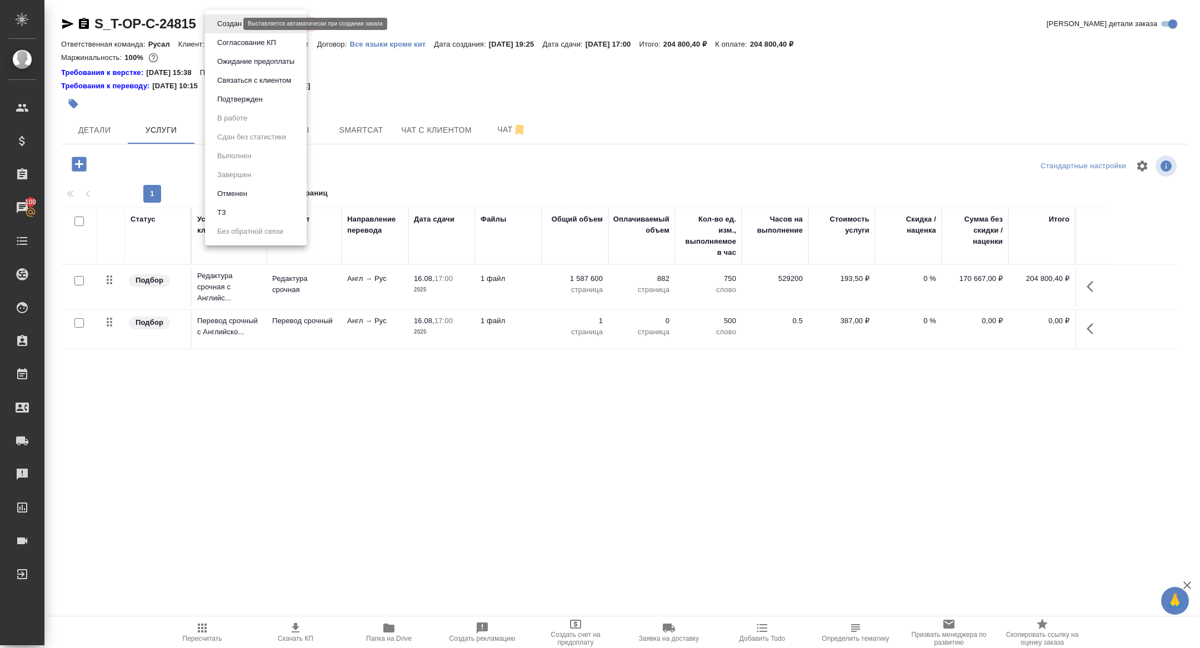
click at [223, 26] on body "🙏 .cls-1 fill:#fff; AWATERA Zhuravleva Alexandra Клиенты Спецификации Заказы 10…" at bounding box center [600, 324] width 1200 height 648
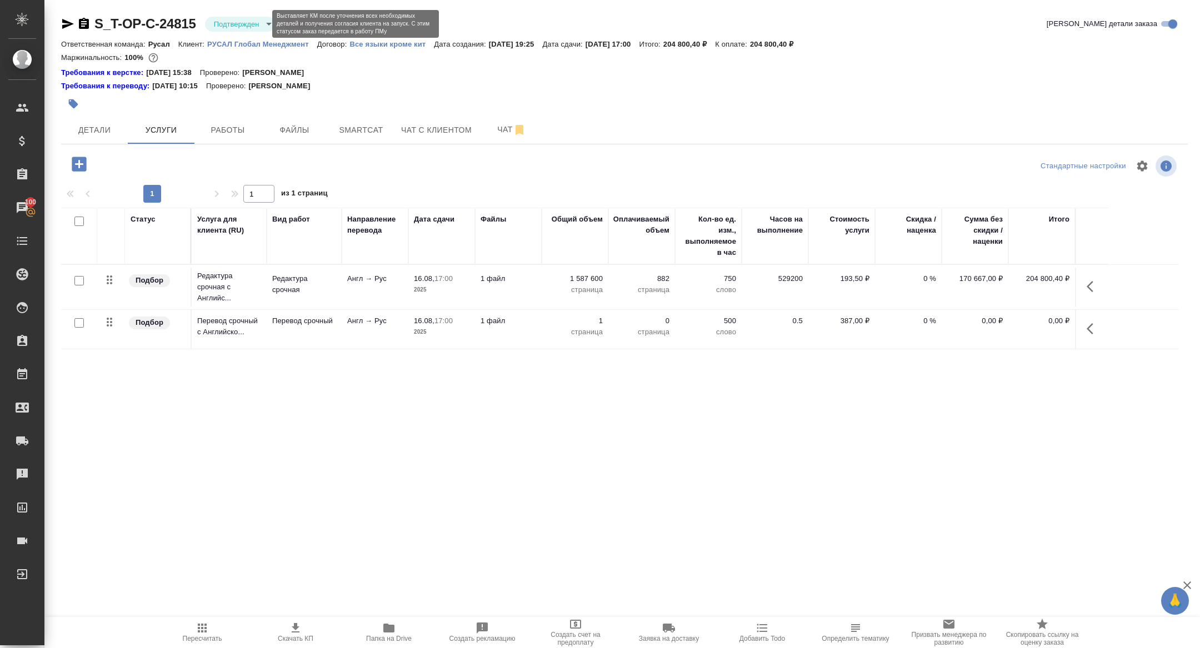
click at [223, 24] on body "🙏 .cls-1 fill:#fff; AWATERA Zhuravleva Alexandra Клиенты Спецификации Заказы 10…" at bounding box center [600, 324] width 1200 height 648
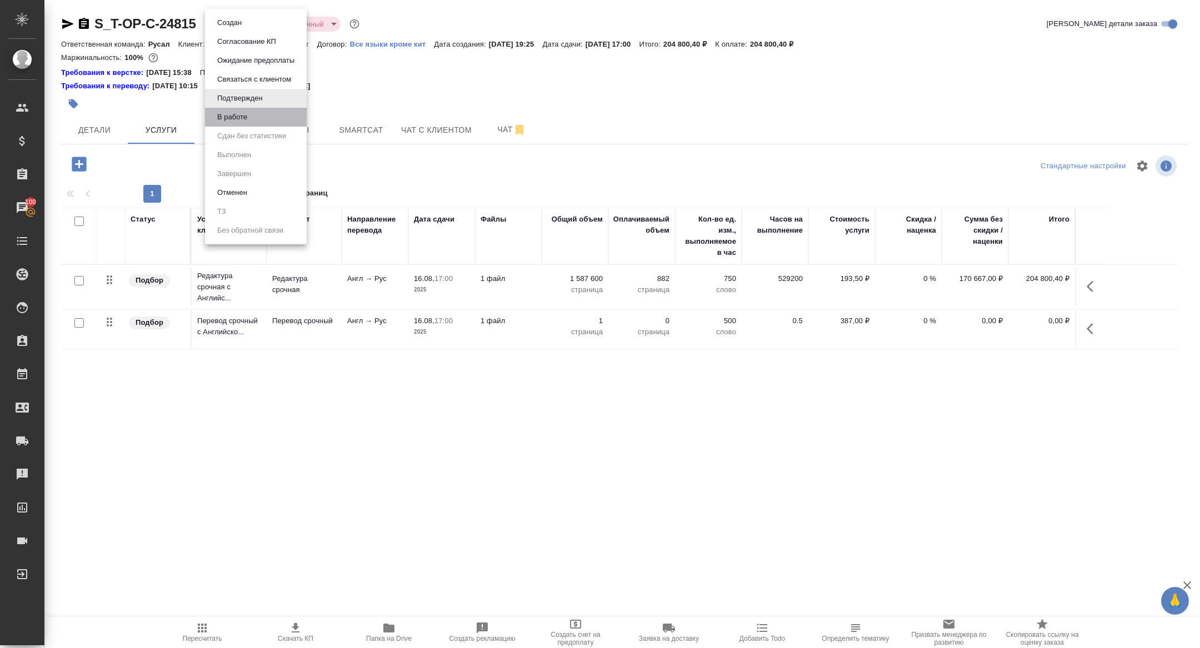
click at [258, 113] on li "В работе" at bounding box center [256, 117] width 102 height 19
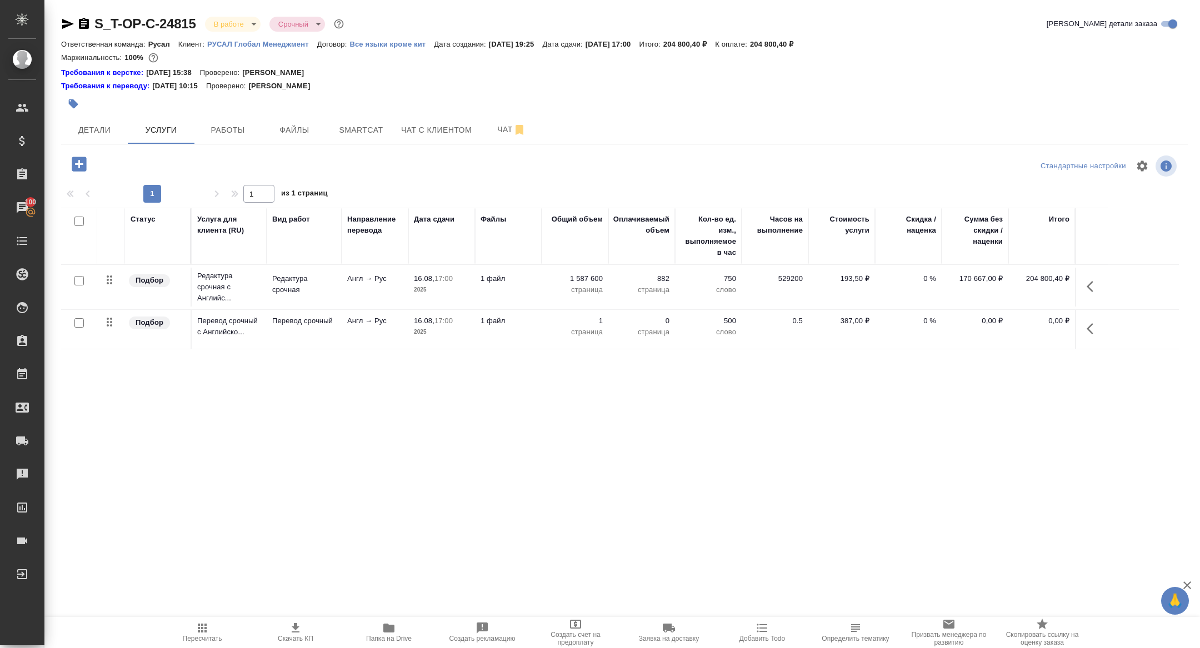
click at [228, 114] on div at bounding box center [436, 104] width 751 height 24
click at [231, 123] on button "Работы" at bounding box center [227, 130] width 67 height 28
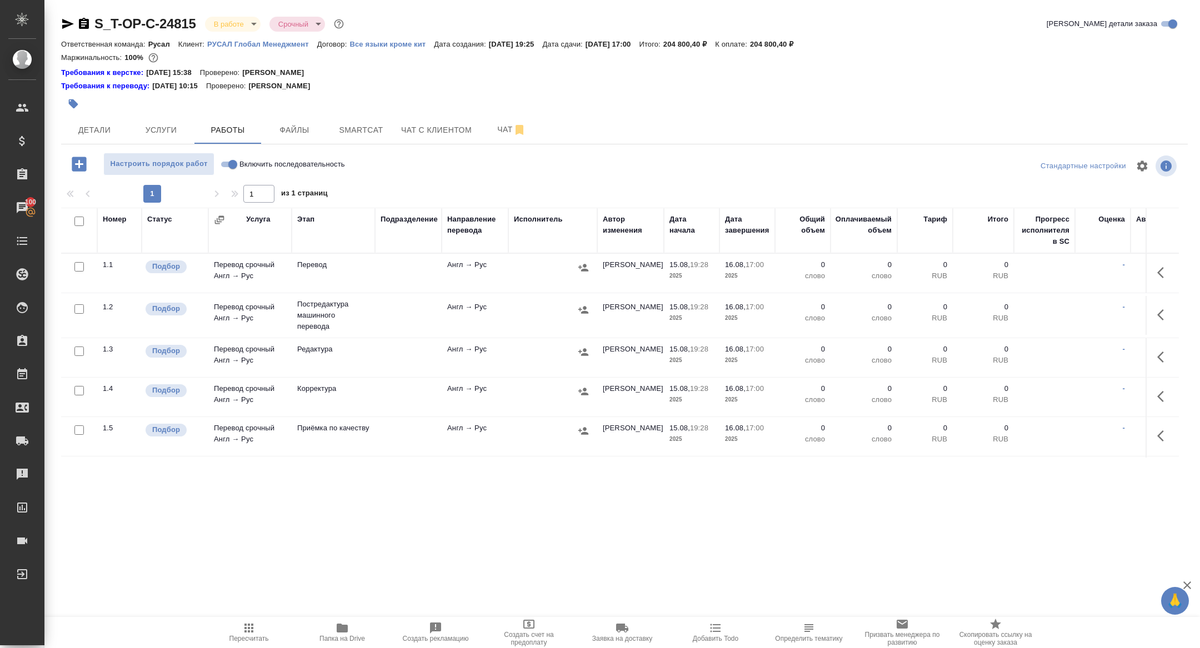
click at [79, 221] on input "checkbox" at bounding box center [78, 221] width 9 height 9
checkbox input "true"
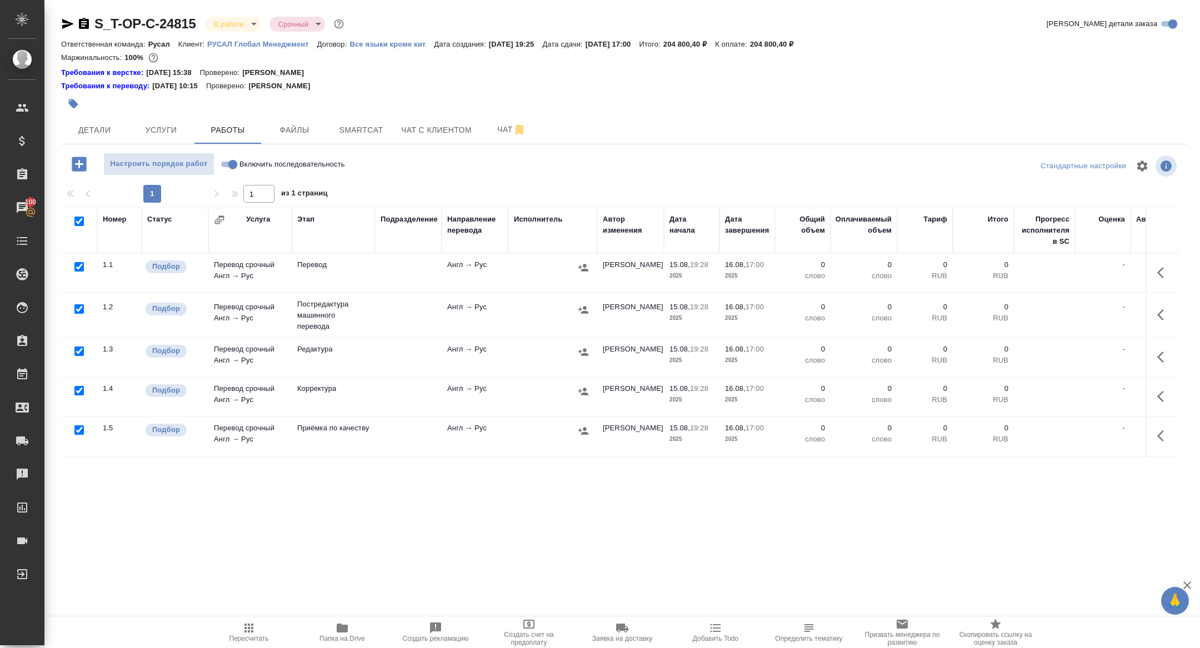
checkbox input "true"
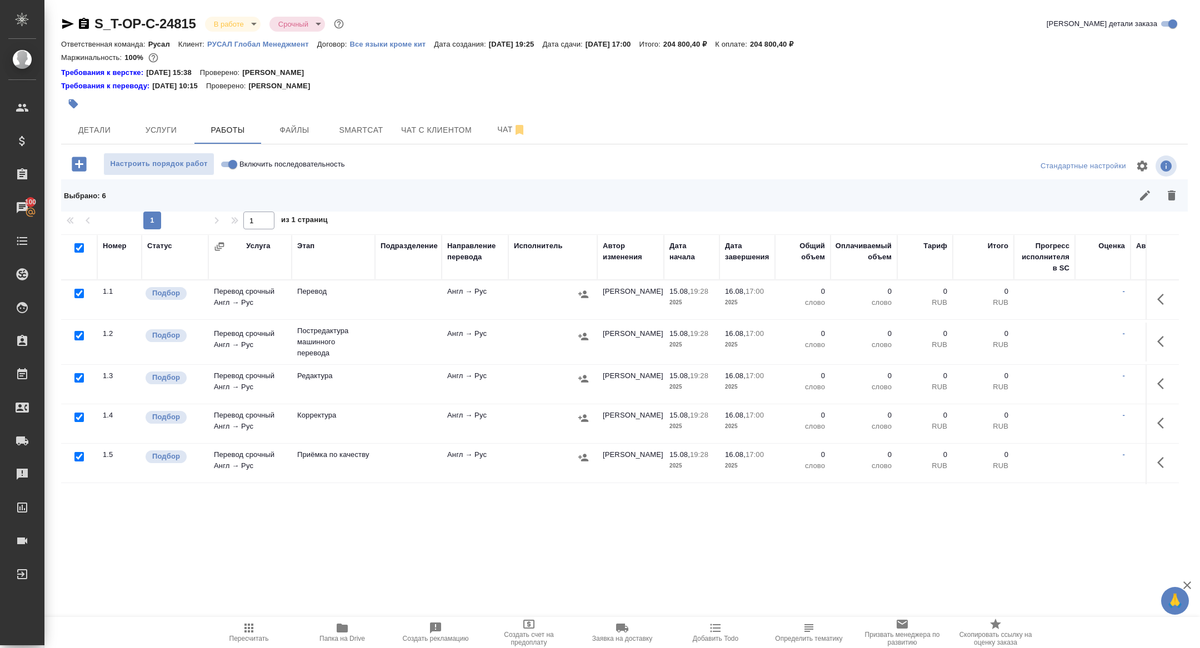
click at [80, 296] on input "checkbox" at bounding box center [78, 293] width 9 height 9
checkbox input "false"
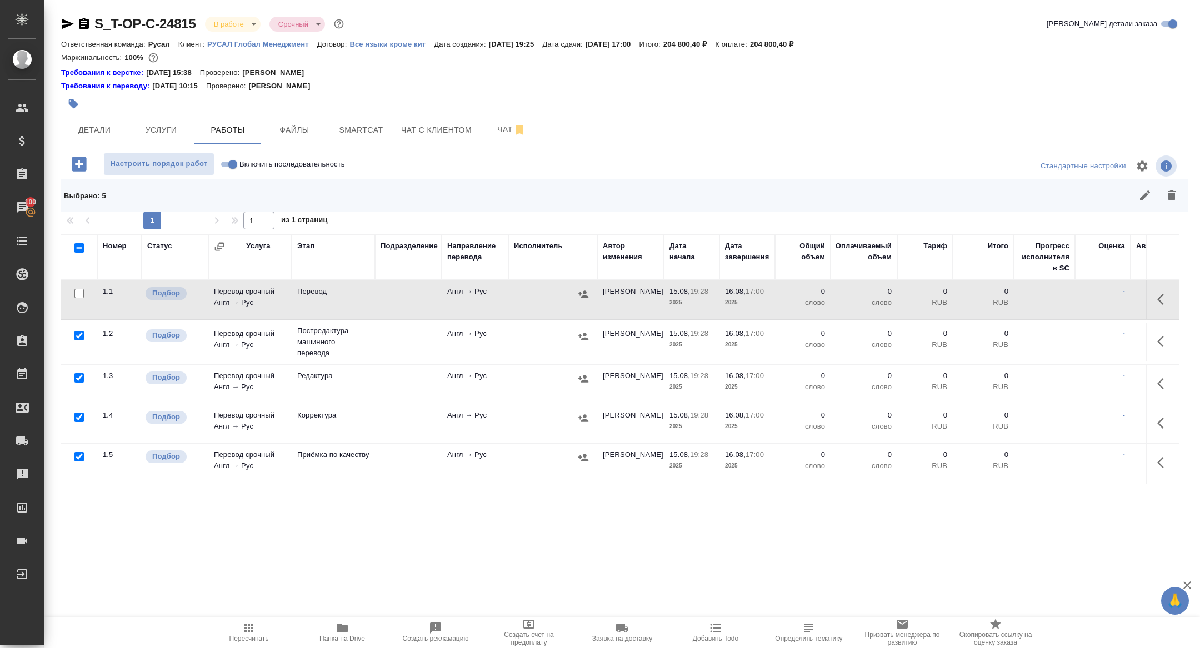
scroll to position [37, 0]
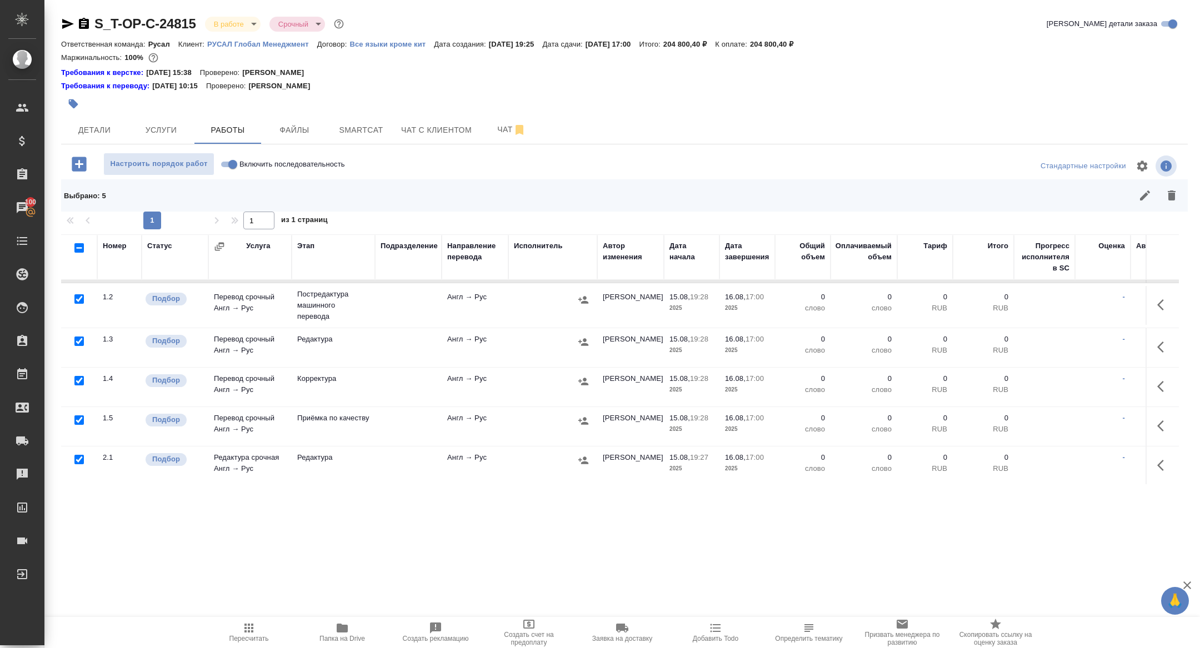
click at [76, 459] on input "checkbox" at bounding box center [78, 459] width 9 height 9
checkbox input "false"
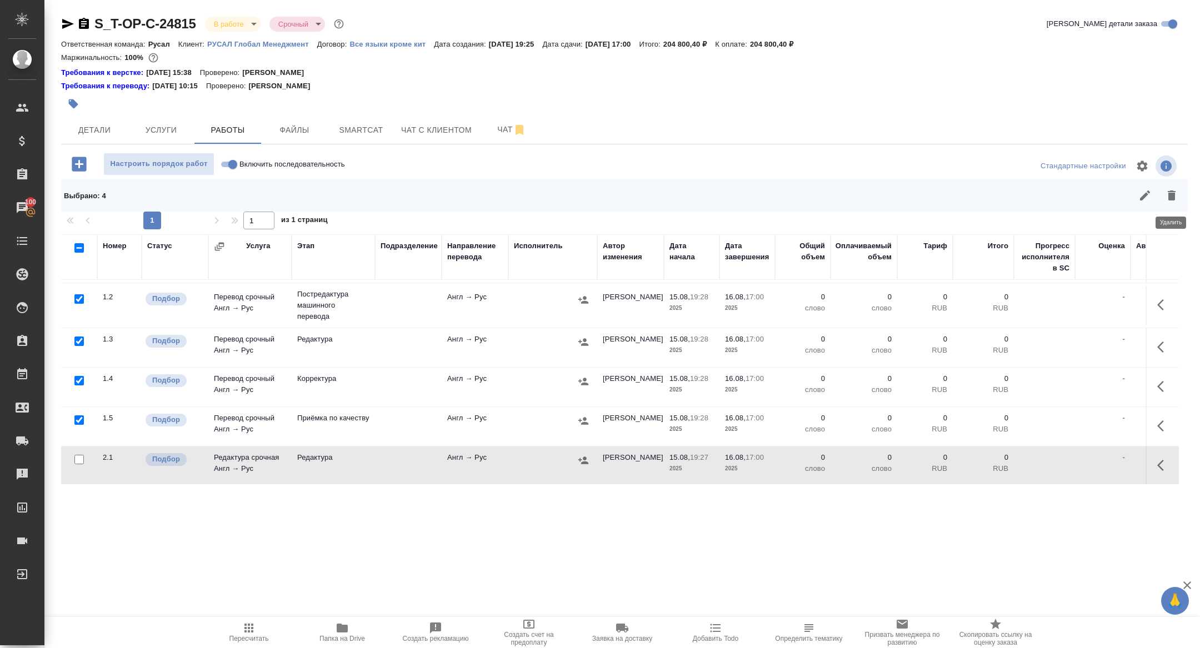
click at [1172, 195] on icon "button" at bounding box center [1172, 196] width 8 height 10
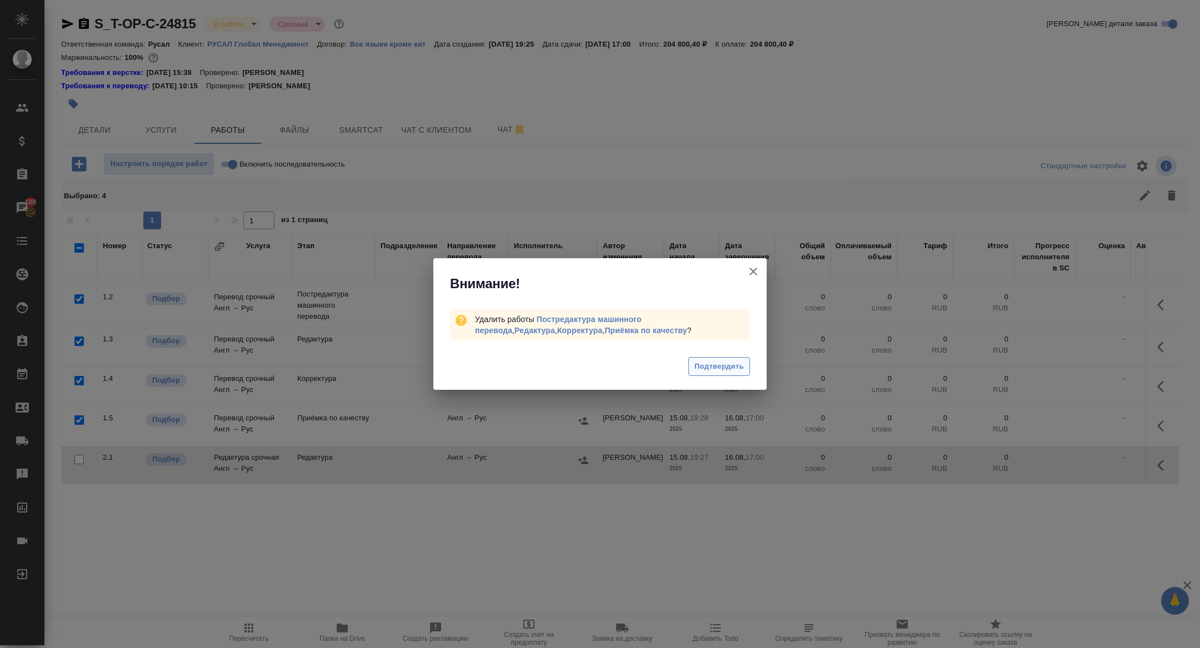
click at [722, 367] on span "Подтвердить" at bounding box center [718, 367] width 49 height 13
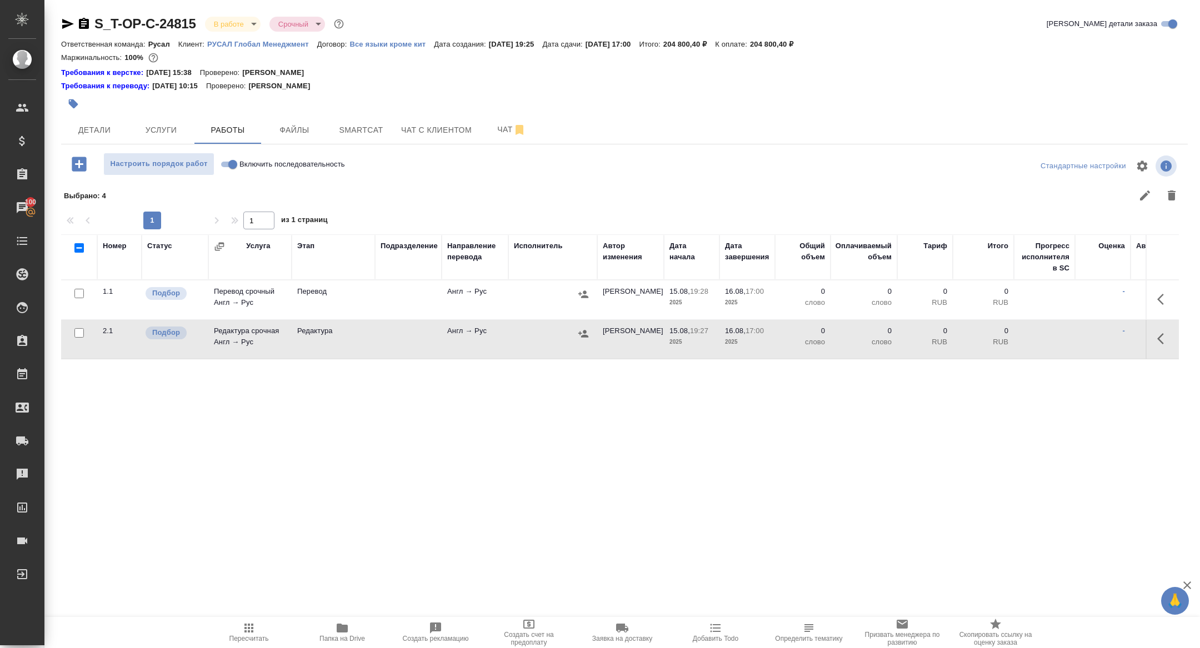
scroll to position [0, 0]
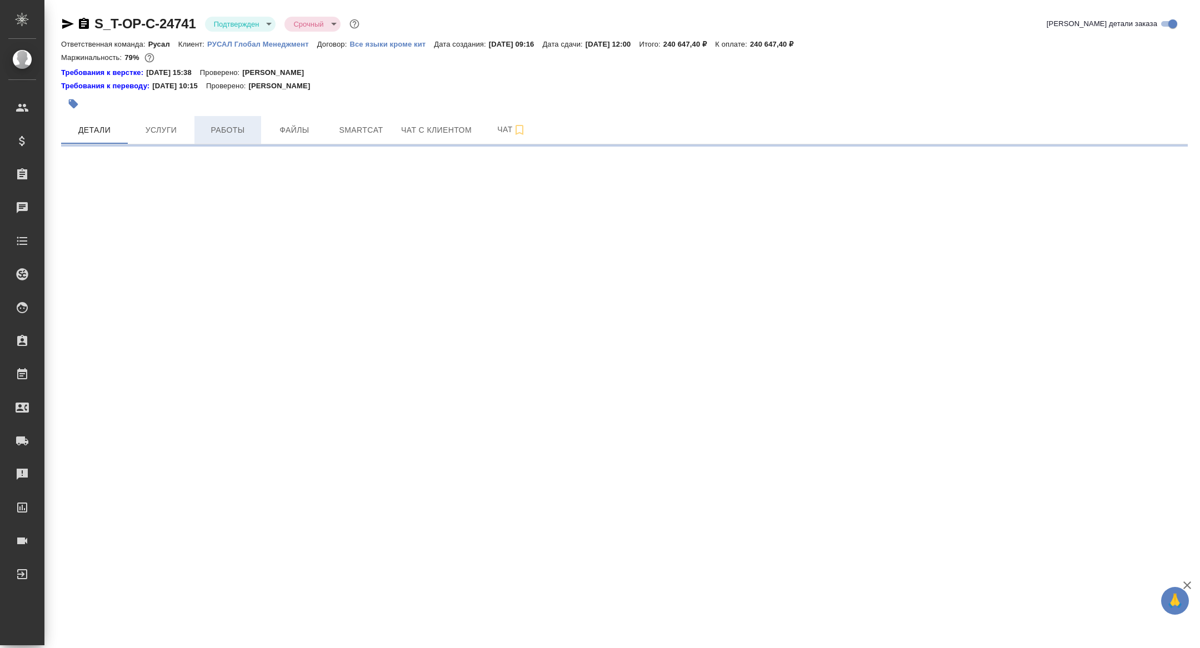
select select "RU"
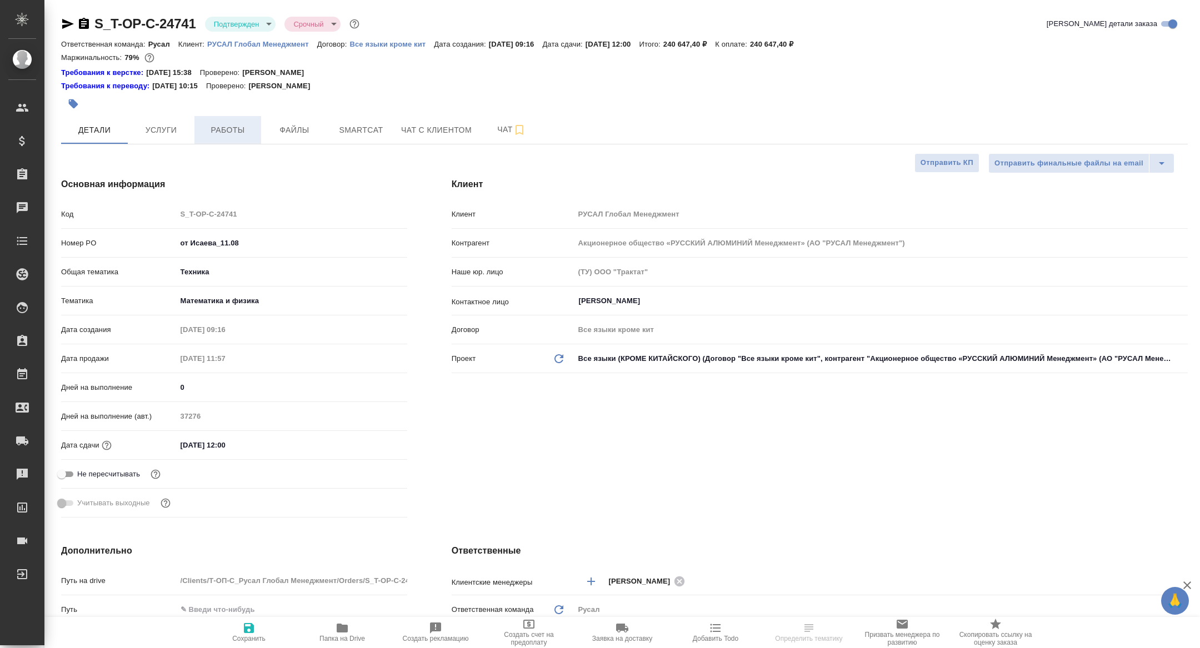
type textarea "x"
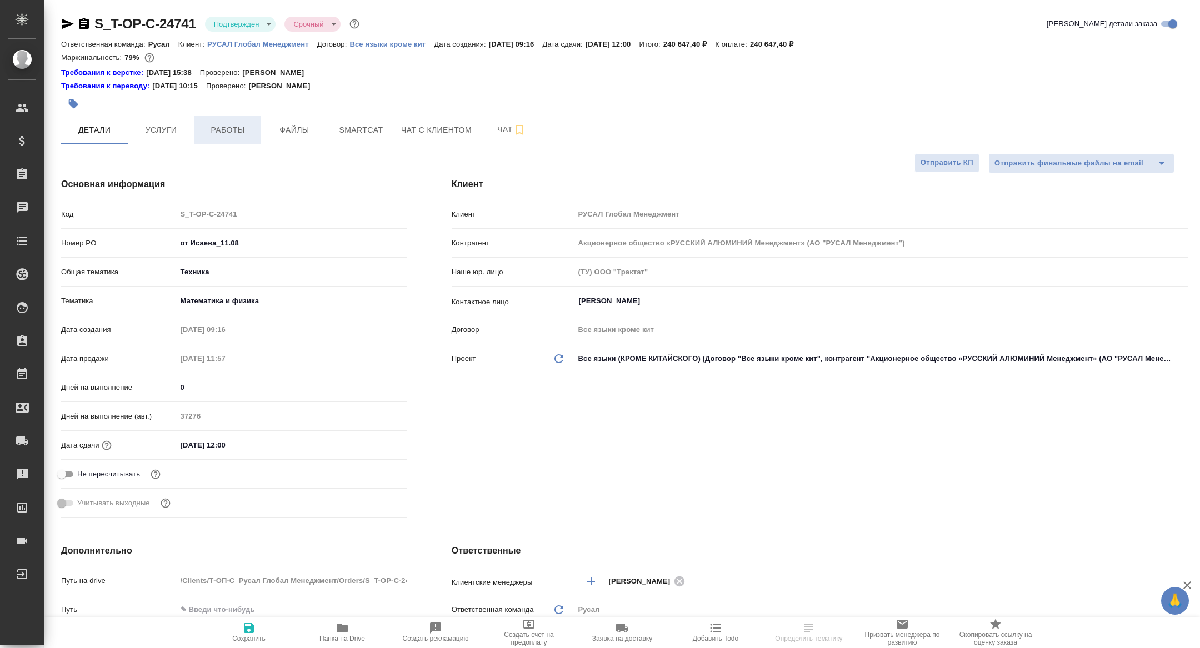
type textarea "x"
click at [237, 127] on span "Работы" at bounding box center [227, 130] width 53 height 14
type textarea "x"
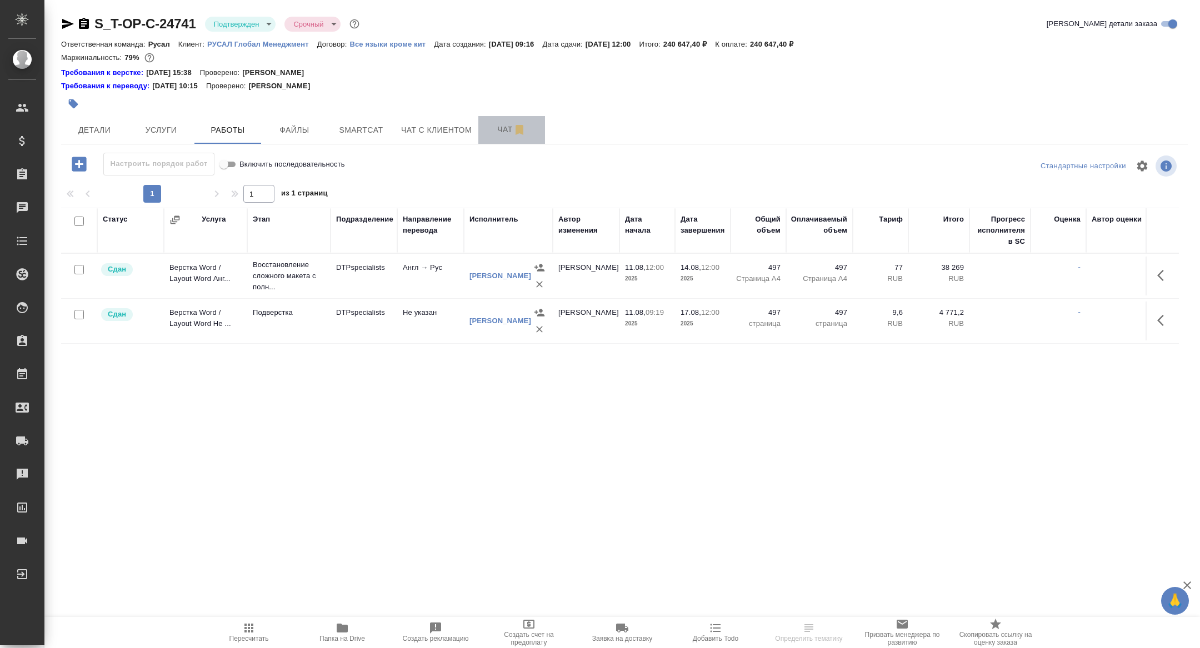
click at [491, 132] on span "Чат" at bounding box center [511, 130] width 53 height 14
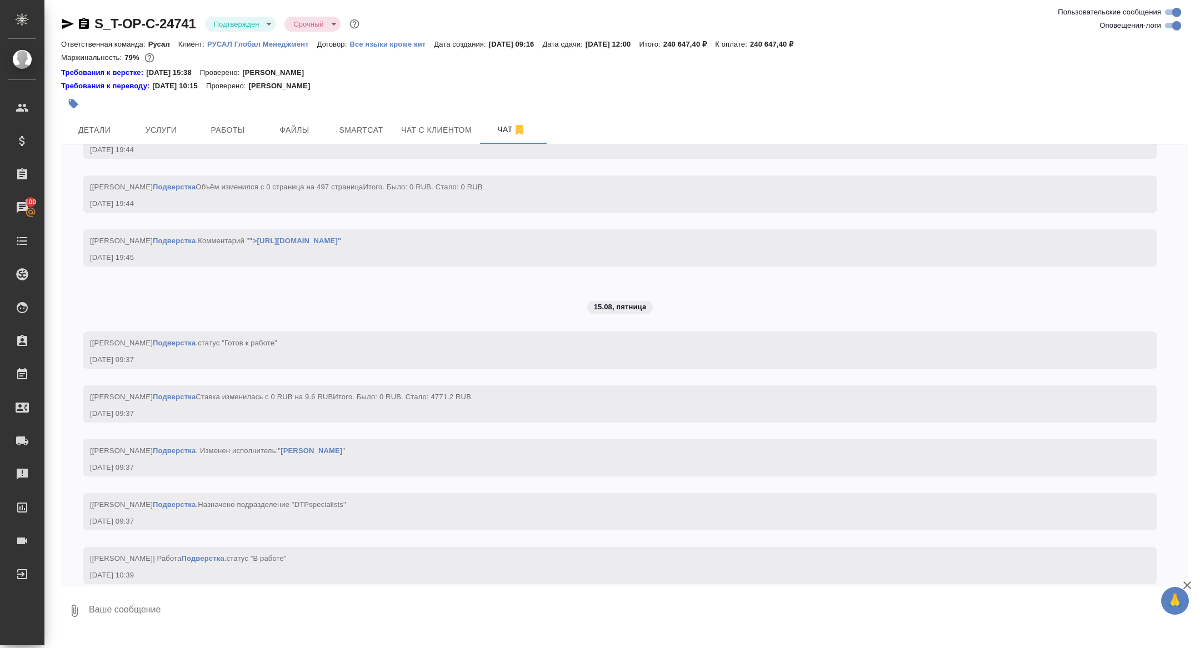
scroll to position [6320, 0]
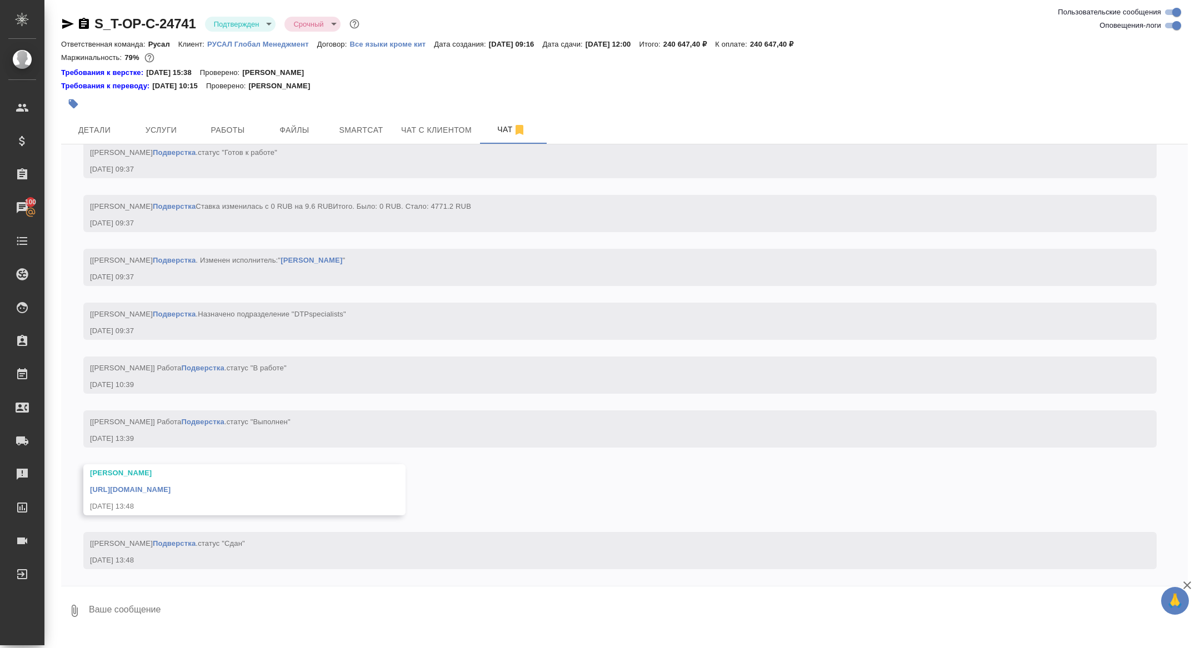
click at [82, 19] on icon "button" at bounding box center [84, 23] width 10 height 11
click at [171, 491] on link "https://drive.awatera.com/apps/files/files/10067781?dir=/Shares/%D0%A2-%D0%9E%D…" at bounding box center [130, 490] width 81 height 8
click at [71, 22] on icon "button" at bounding box center [67, 23] width 13 height 13
click at [230, 36] on div "S_T-OP-C-24741 Подтвержден confirmed Срочный urgent" at bounding box center [624, 26] width 1127 height 22
click at [228, 27] on body "🙏 .cls-1 fill:#fff; AWATERA Zhuravleva Alexandra Клиенты Спецификации Заказы 10…" at bounding box center [600, 324] width 1200 height 648
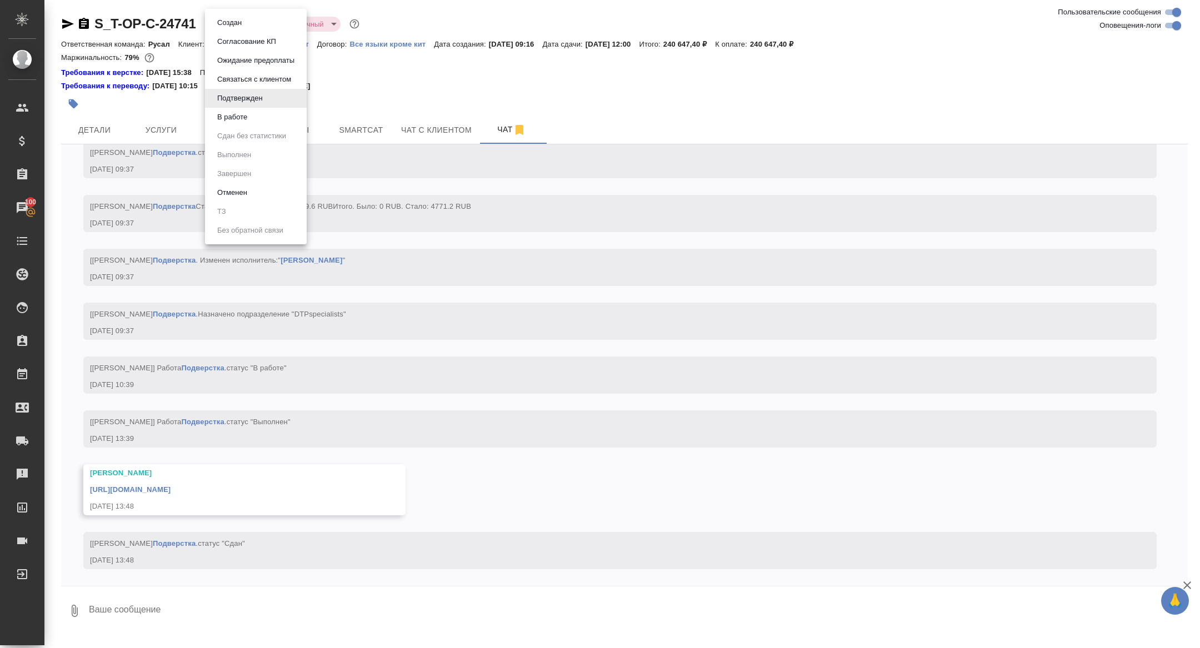
click at [253, 116] on li "В работе" at bounding box center [256, 117] width 102 height 19
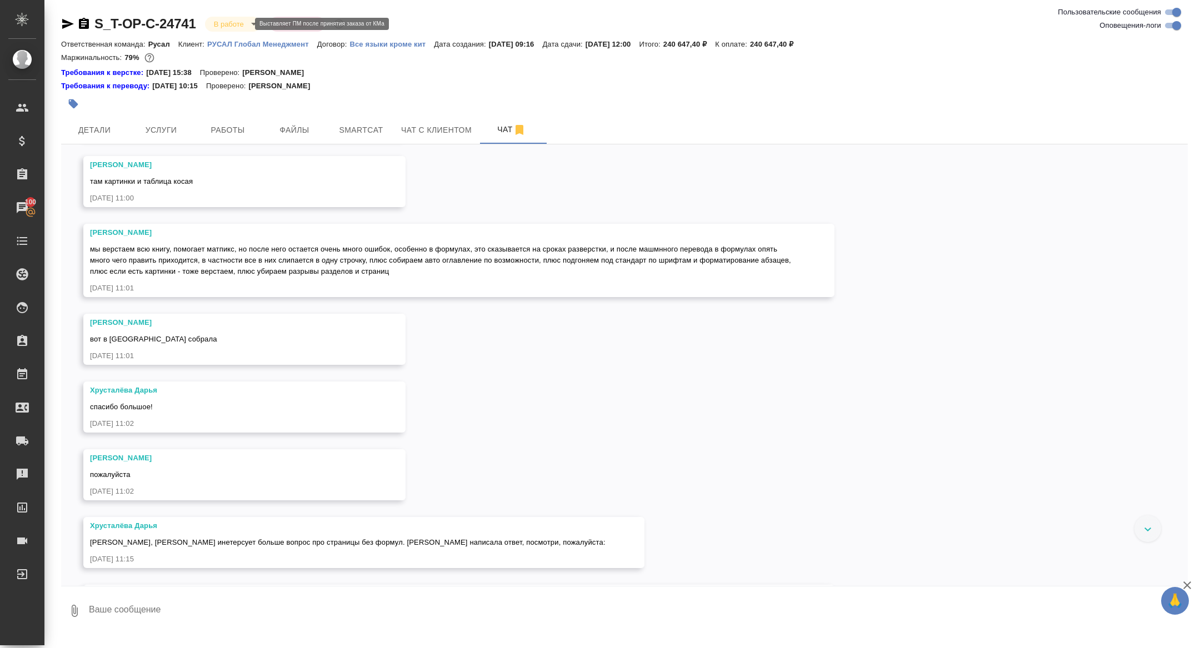
click at [227, 22] on body "🙏 .cls-1 fill:#fff; AWATERA Zhuravleva Alexandra Клиенты Спецификации Заказы 10…" at bounding box center [600, 324] width 1200 height 648
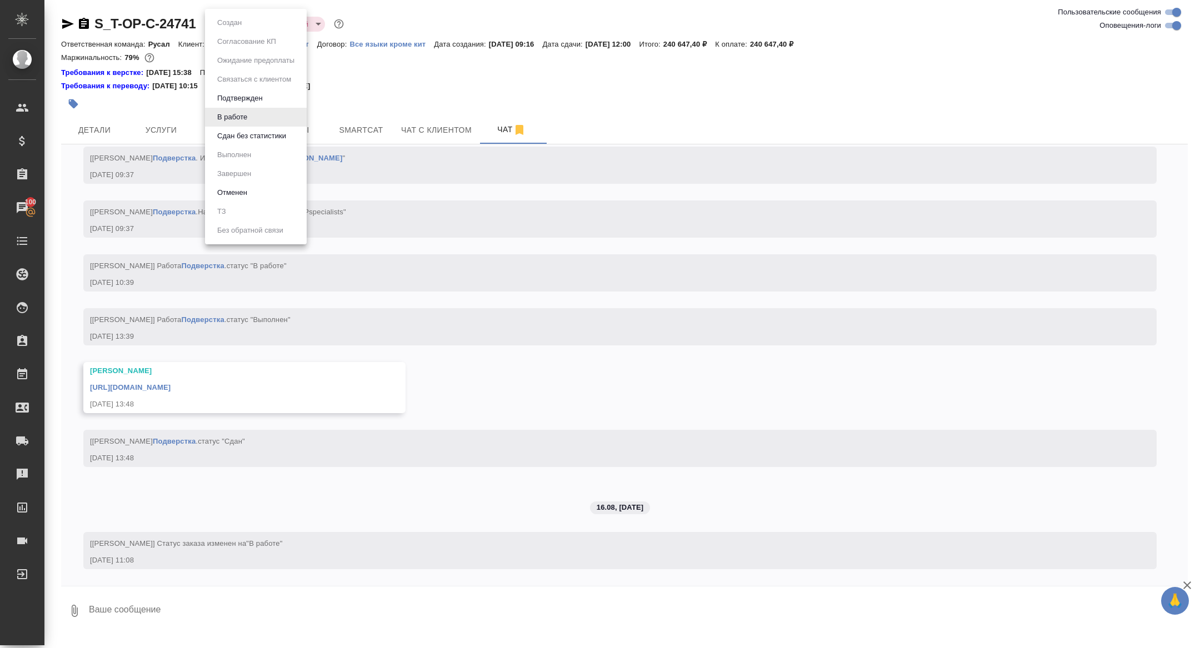
scroll to position [6422, 0]
click at [234, 134] on button "Сдан без статистики" at bounding box center [252, 136] width 76 height 12
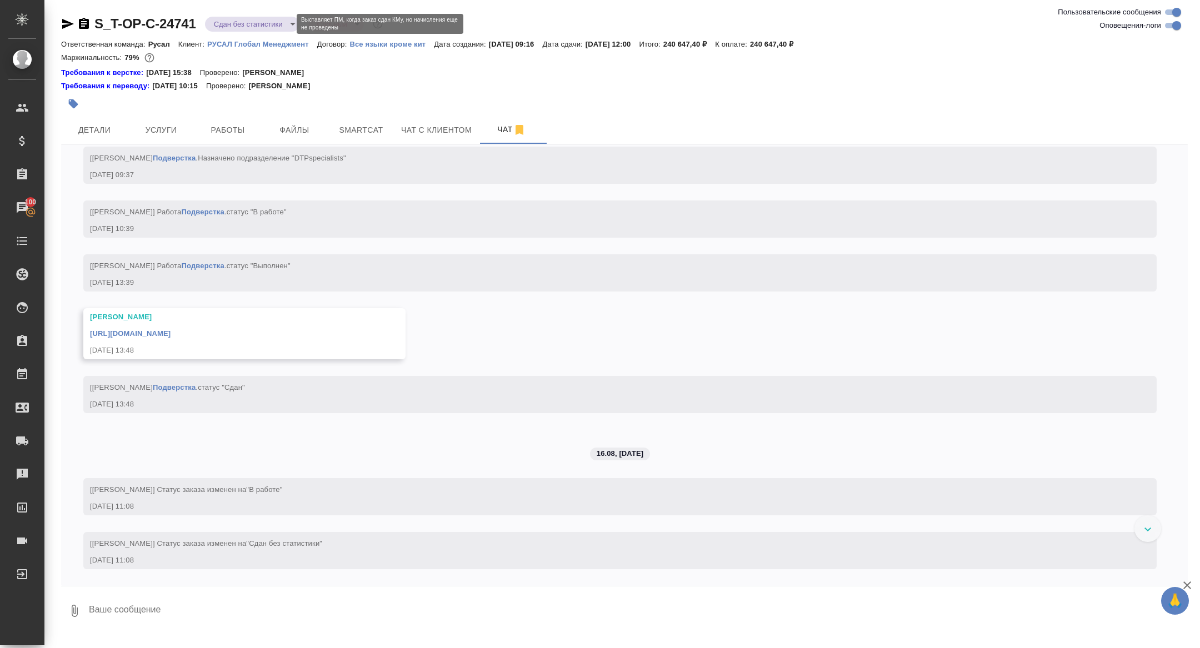
scroll to position [6476, 0]
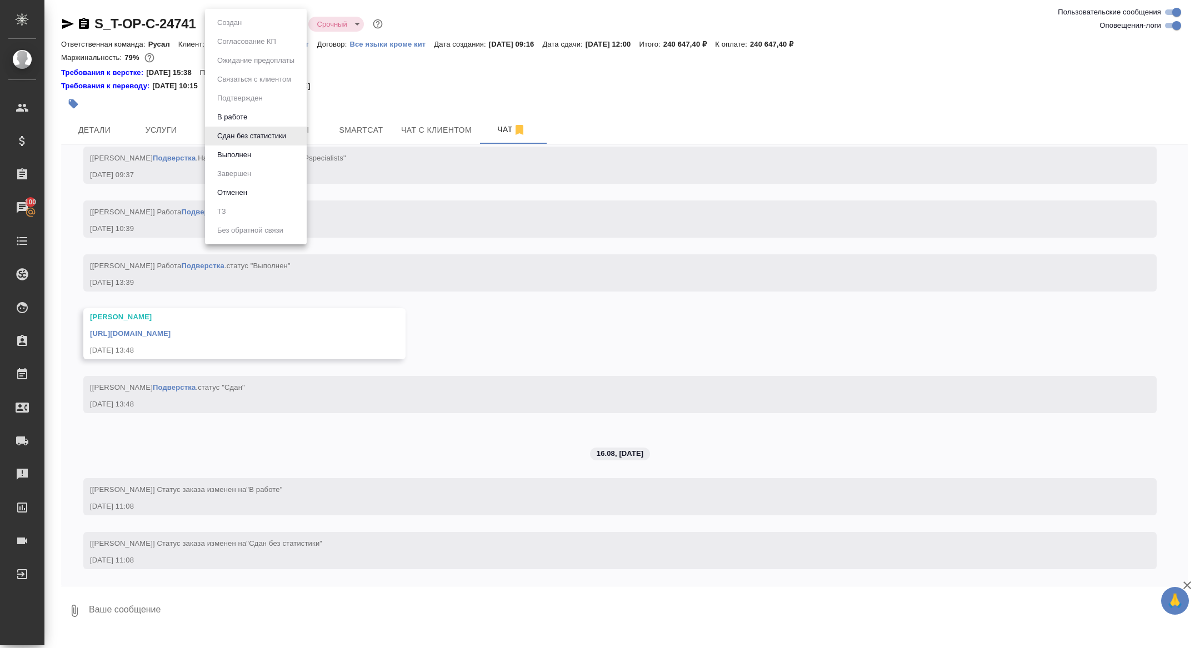
click at [239, 26] on body "🙏 .cls-1 fill:#fff; AWATERA Zhuravleva Alexandra Клиенты Спецификации Заказы 10…" at bounding box center [600, 324] width 1200 height 648
click at [234, 149] on button "Выполнен" at bounding box center [234, 155] width 41 height 12
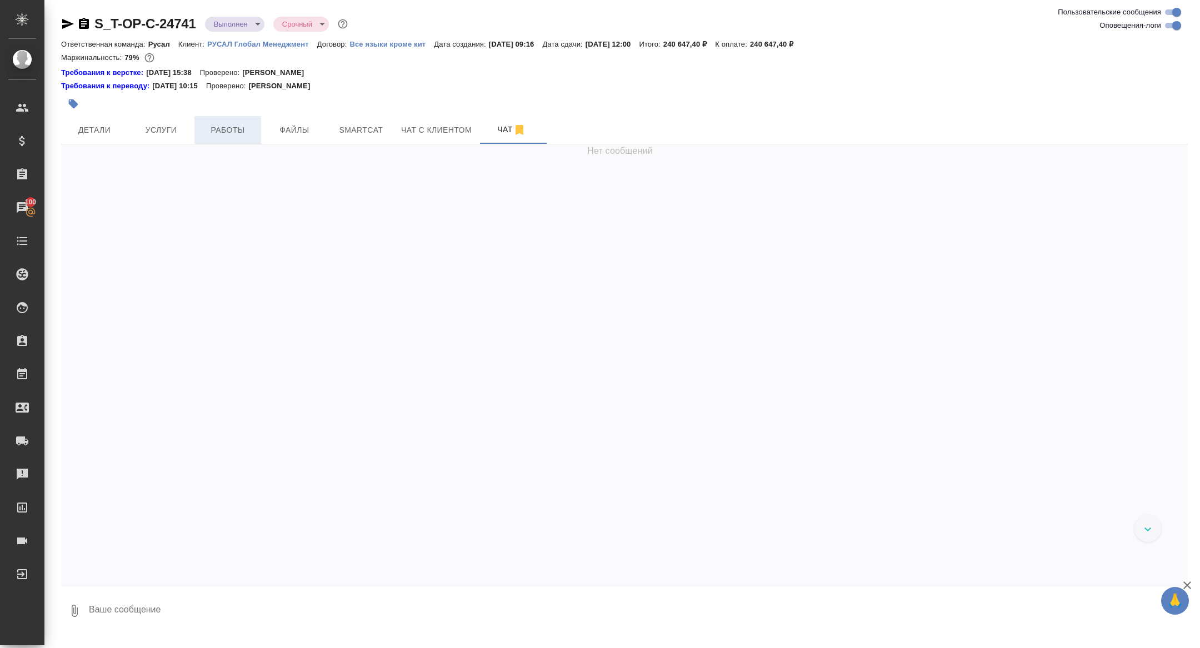
click at [215, 125] on span "Работы" at bounding box center [227, 130] width 53 height 14
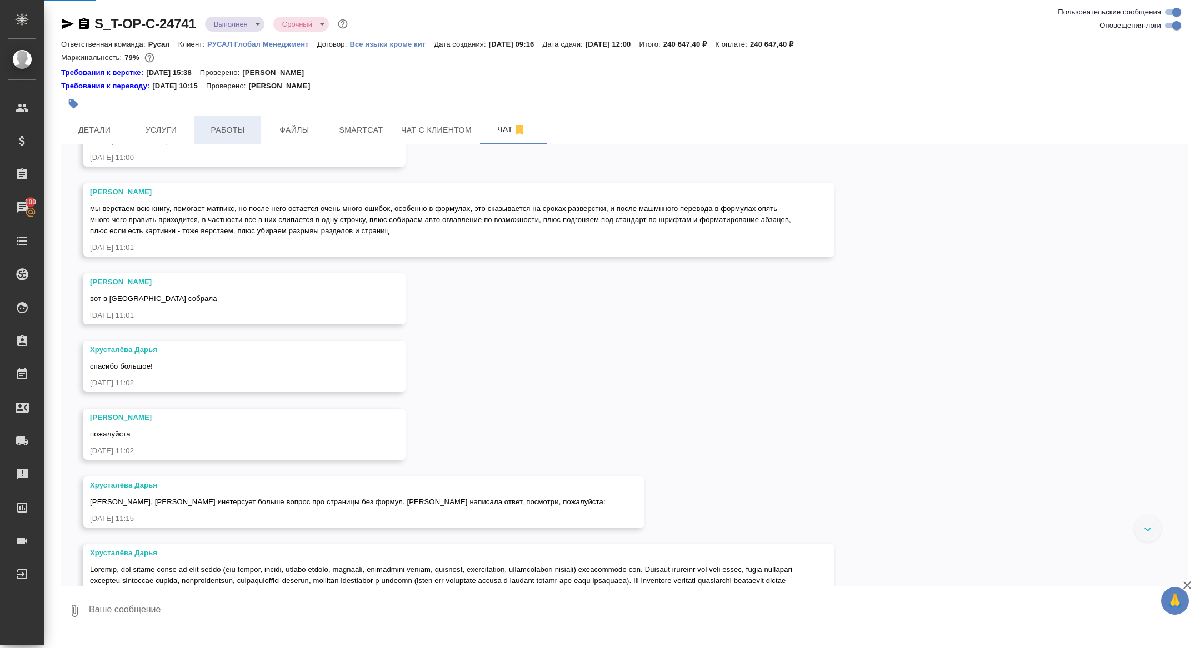
scroll to position [5017, 0]
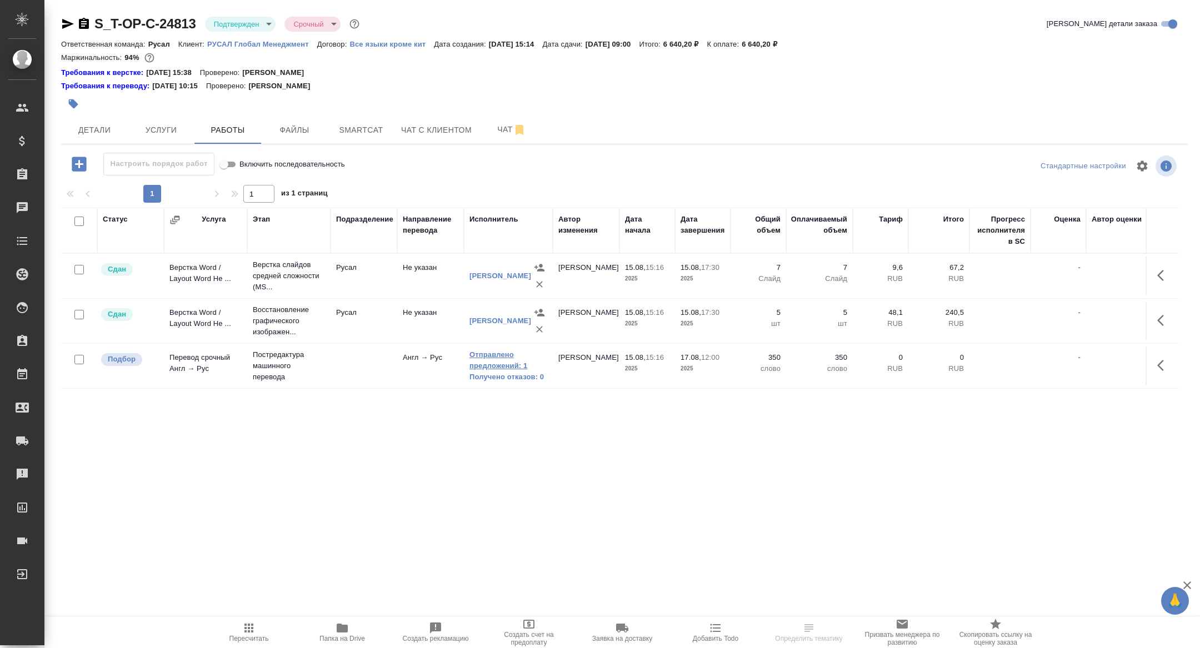
click at [488, 366] on link "Отправлено предложений: 1" at bounding box center [508, 360] width 78 height 22
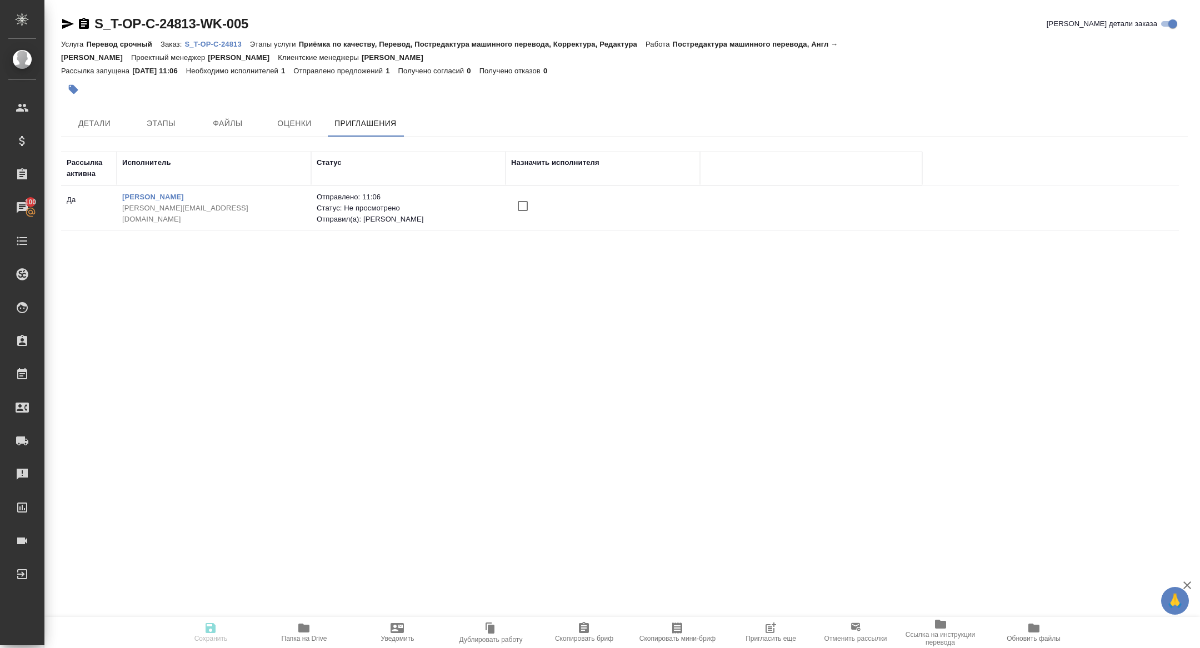
click at [771, 642] on span "Пригласить еще" at bounding box center [771, 639] width 51 height 8
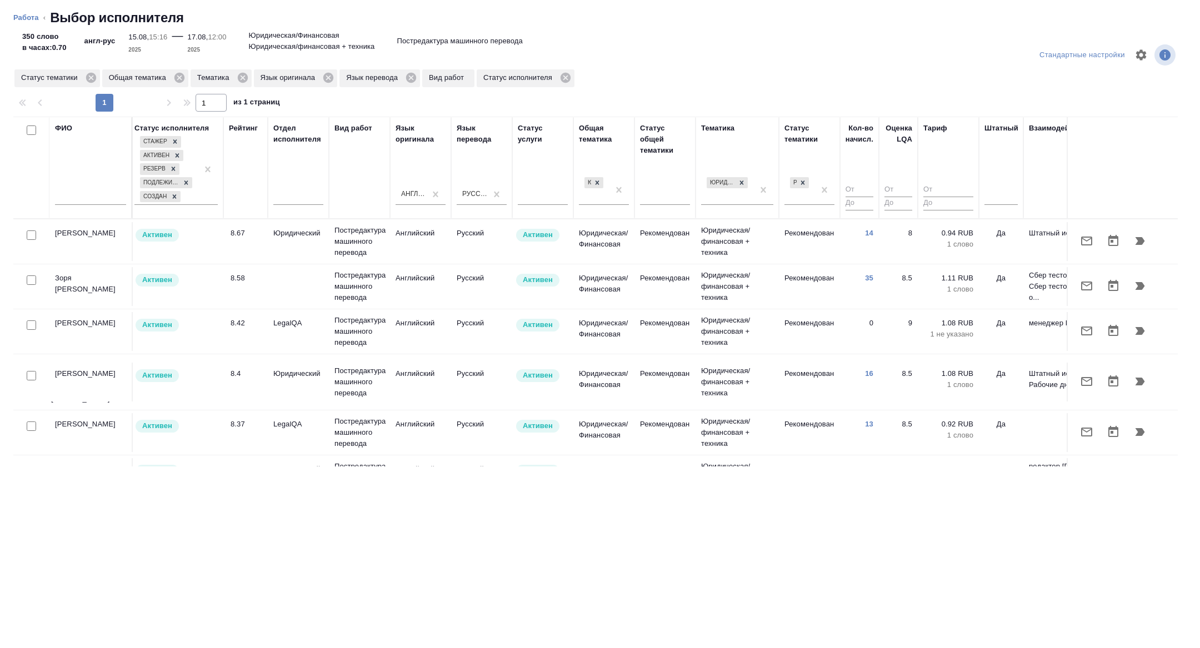
scroll to position [0, 449]
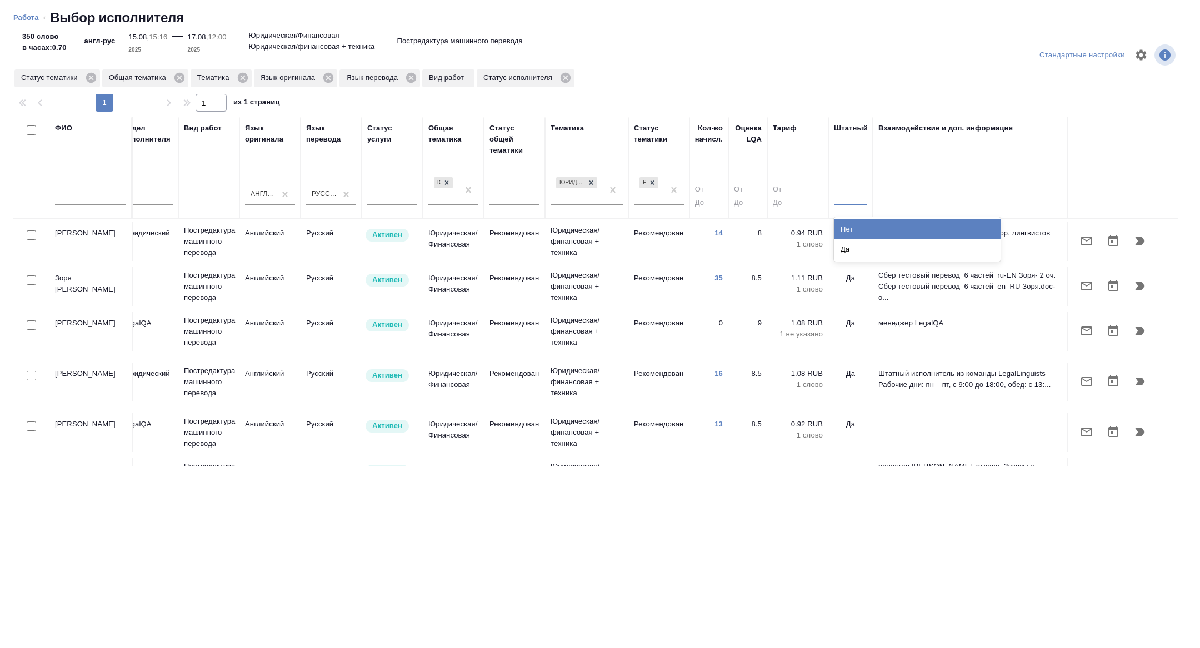
click at [856, 203] on div at bounding box center [850, 194] width 33 height 21
click at [86, 203] on input "text" at bounding box center [90, 198] width 71 height 14
type input "c"
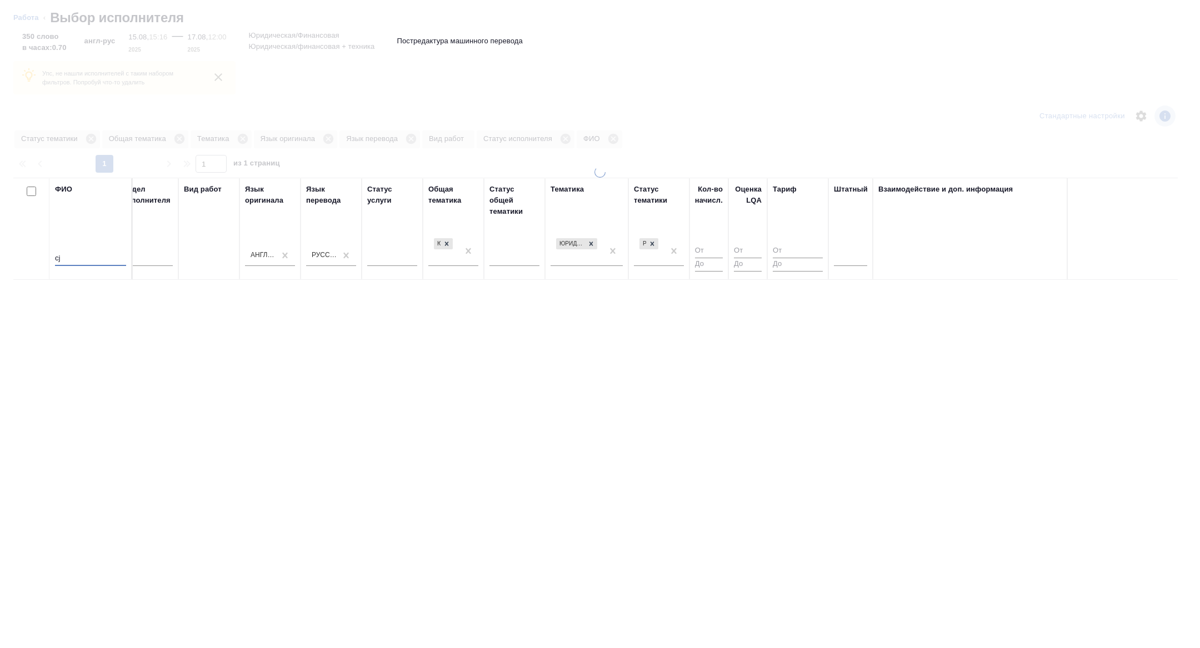
type input "c"
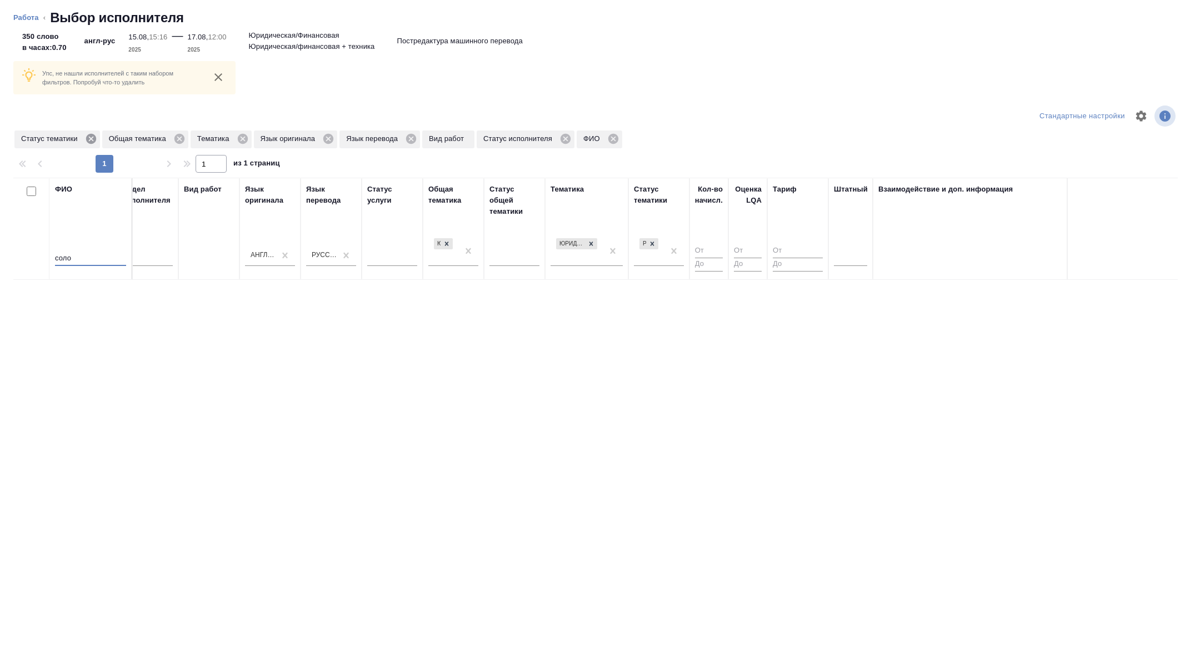
type input "соло"
click at [93, 137] on icon at bounding box center [91, 139] width 10 height 10
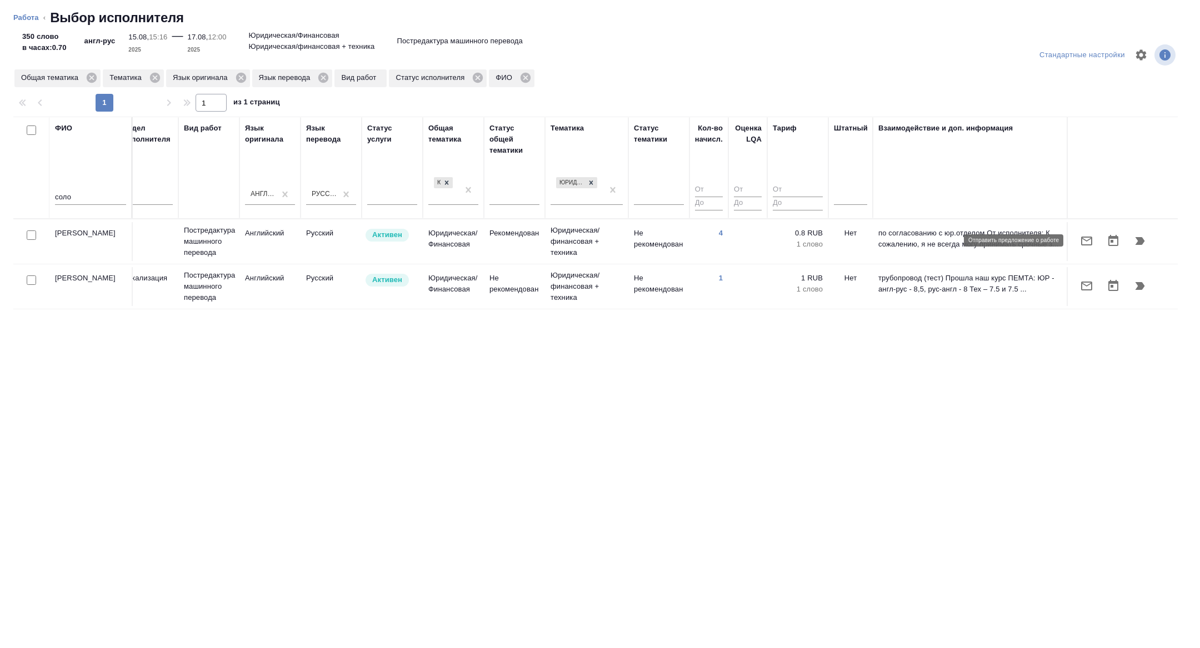
click at [1086, 245] on icon "button" at bounding box center [1086, 240] width 13 height 13
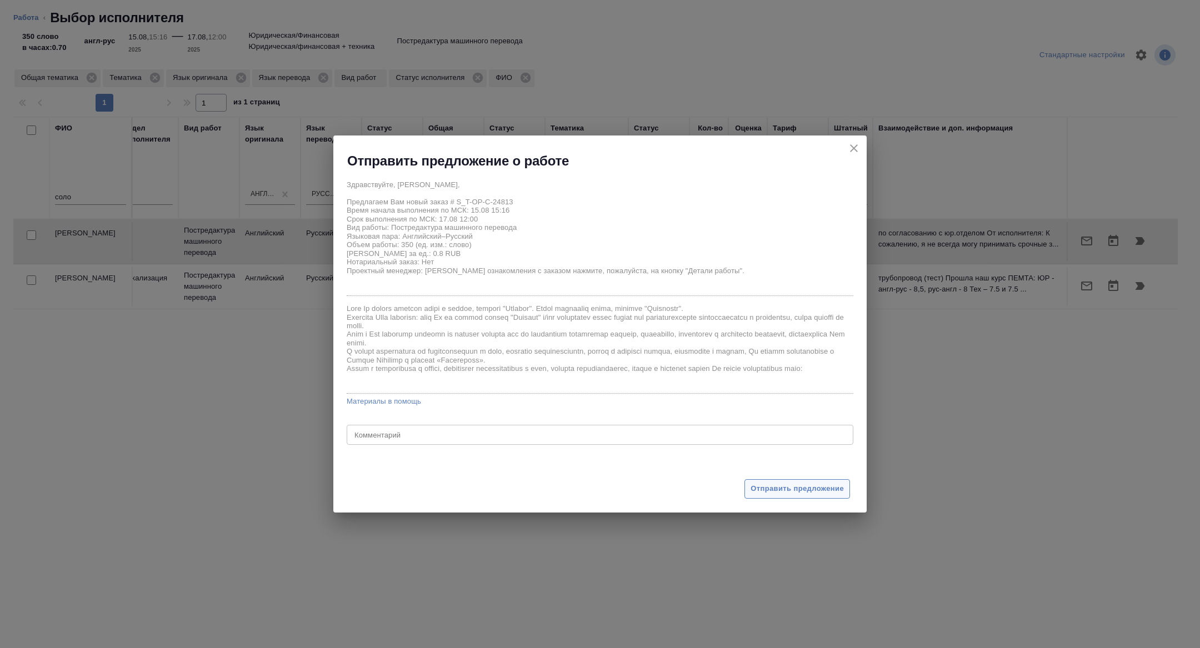
click at [814, 488] on span "Отправить предложение" at bounding box center [797, 489] width 93 height 13
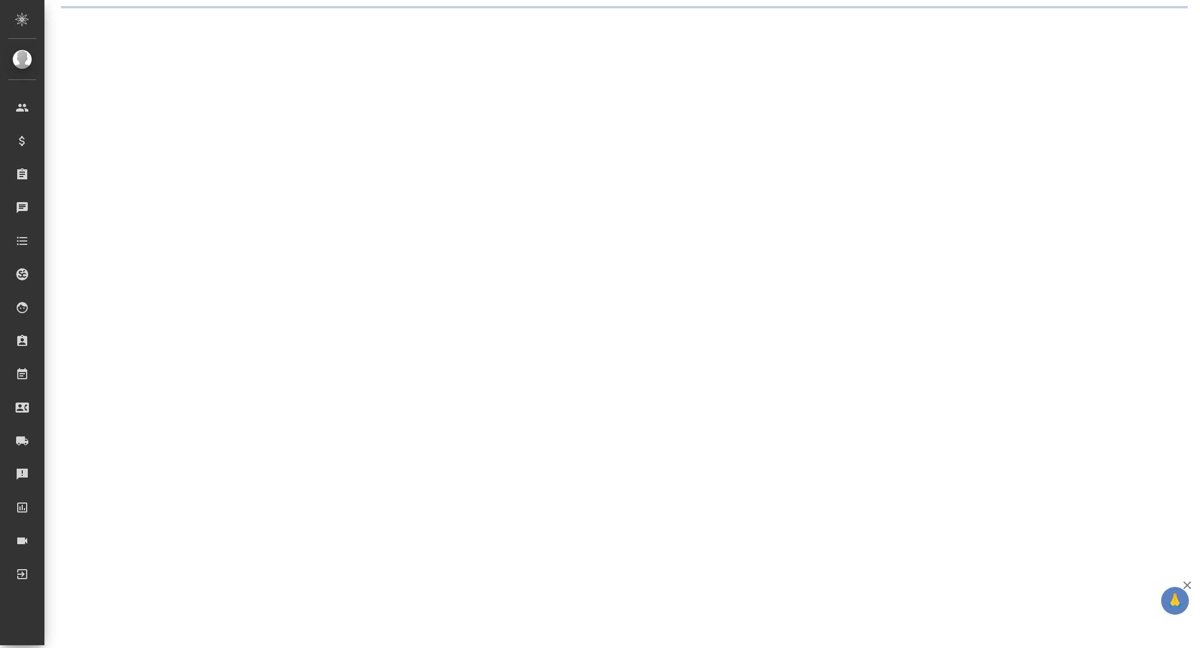
select select "RU"
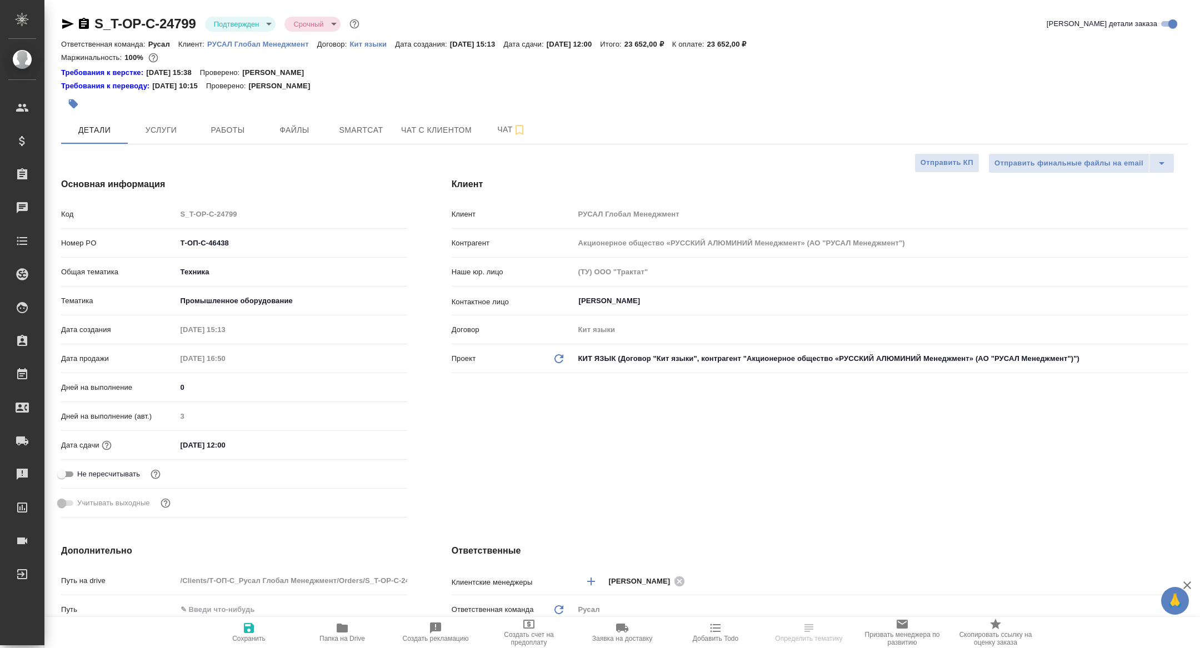
type textarea "x"
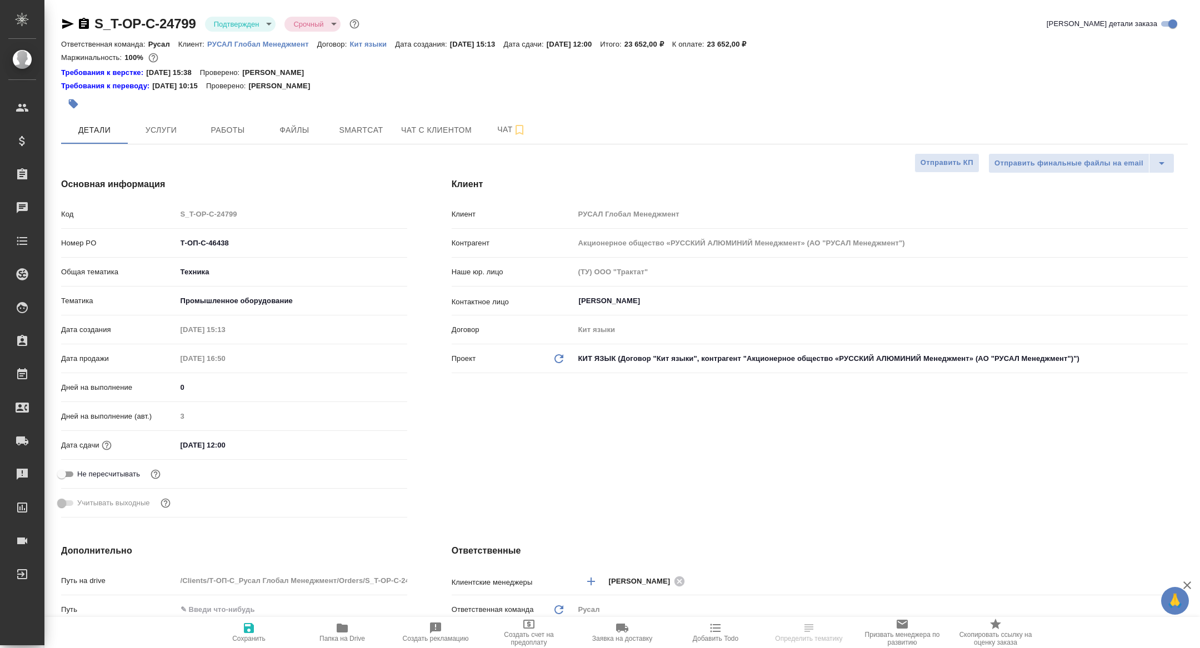
type textarea "x"
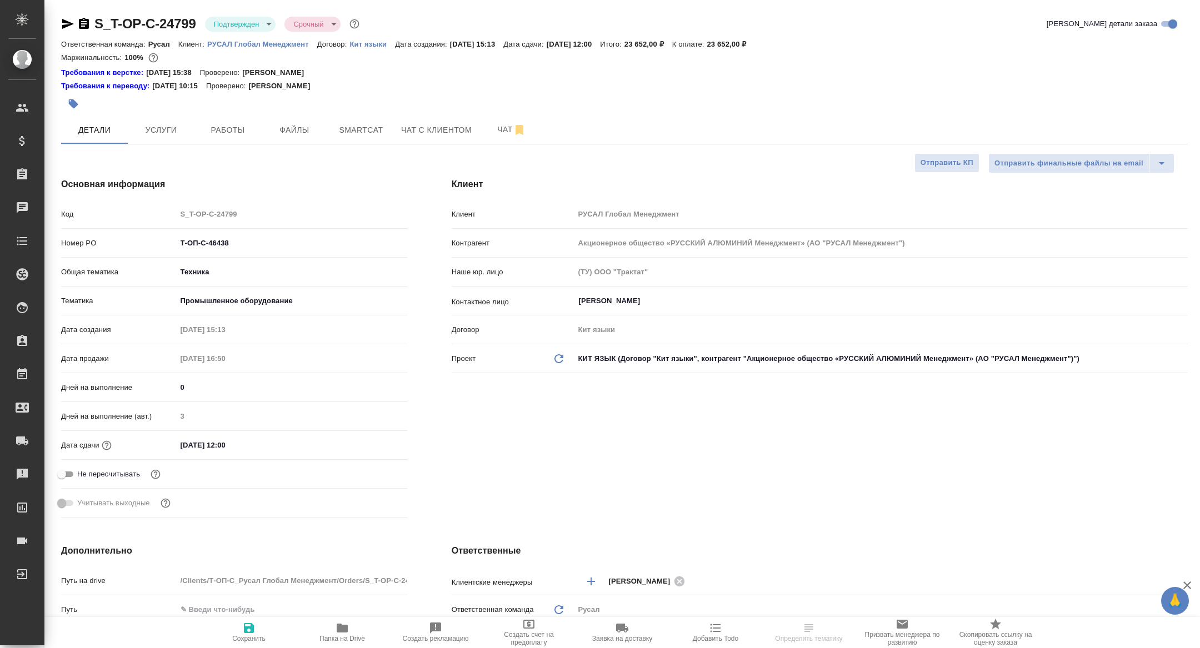
type textarea "x"
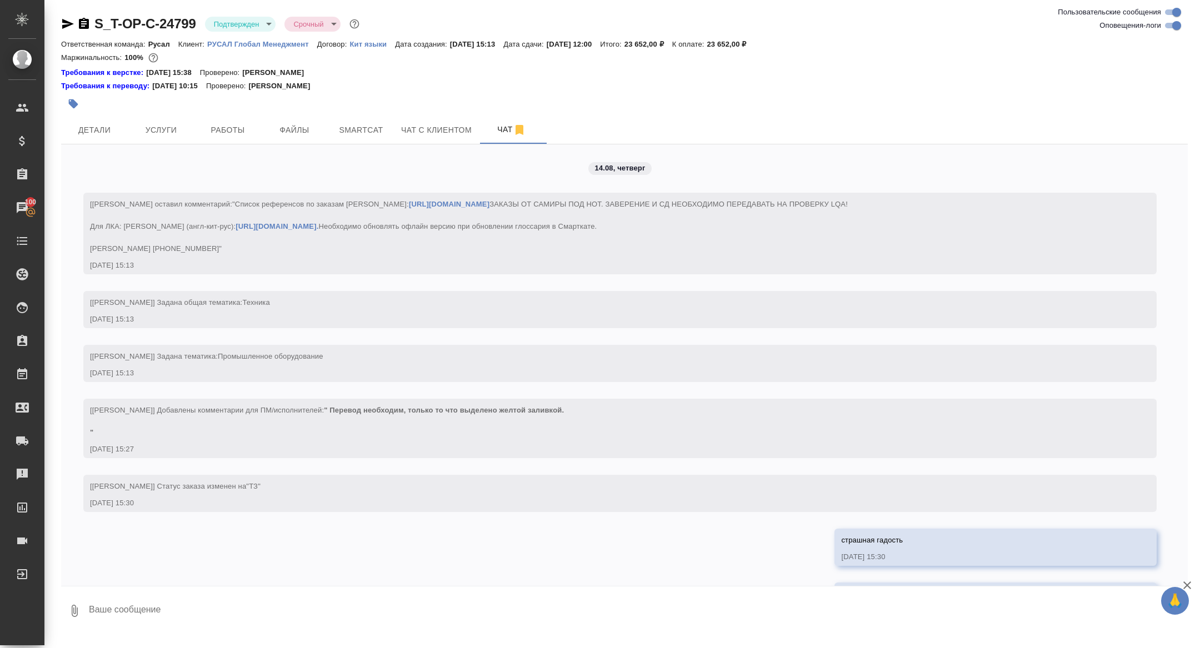
scroll to position [2975, 0]
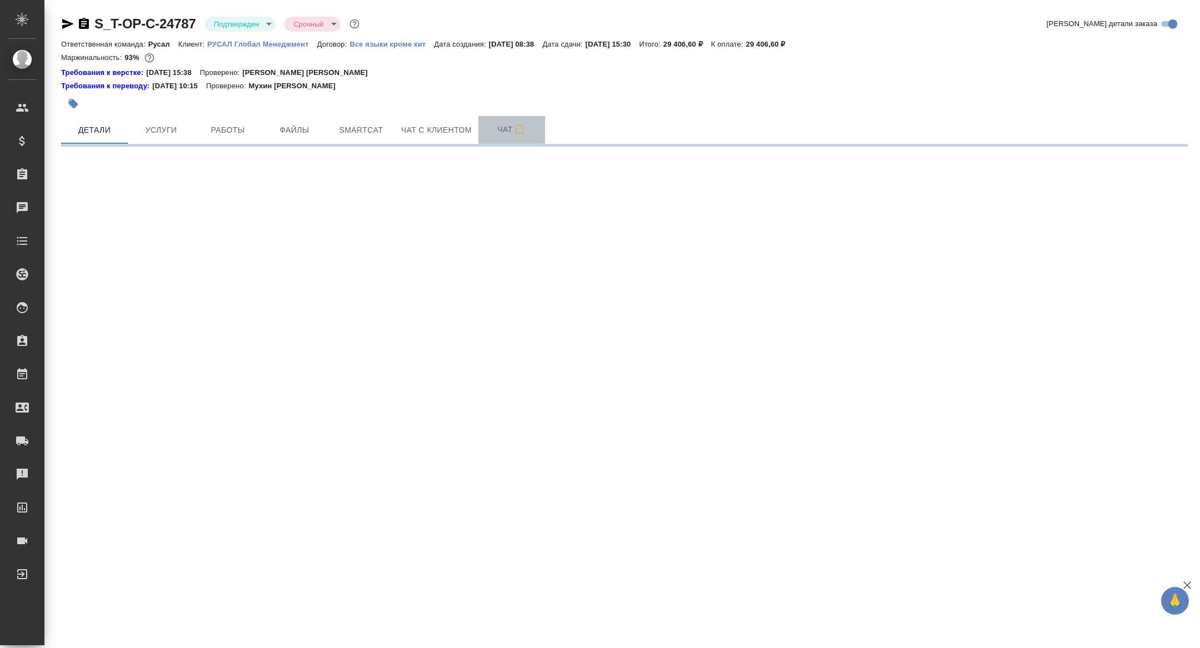
click at [492, 128] on span "Чат" at bounding box center [511, 130] width 53 height 14
select select "RU"
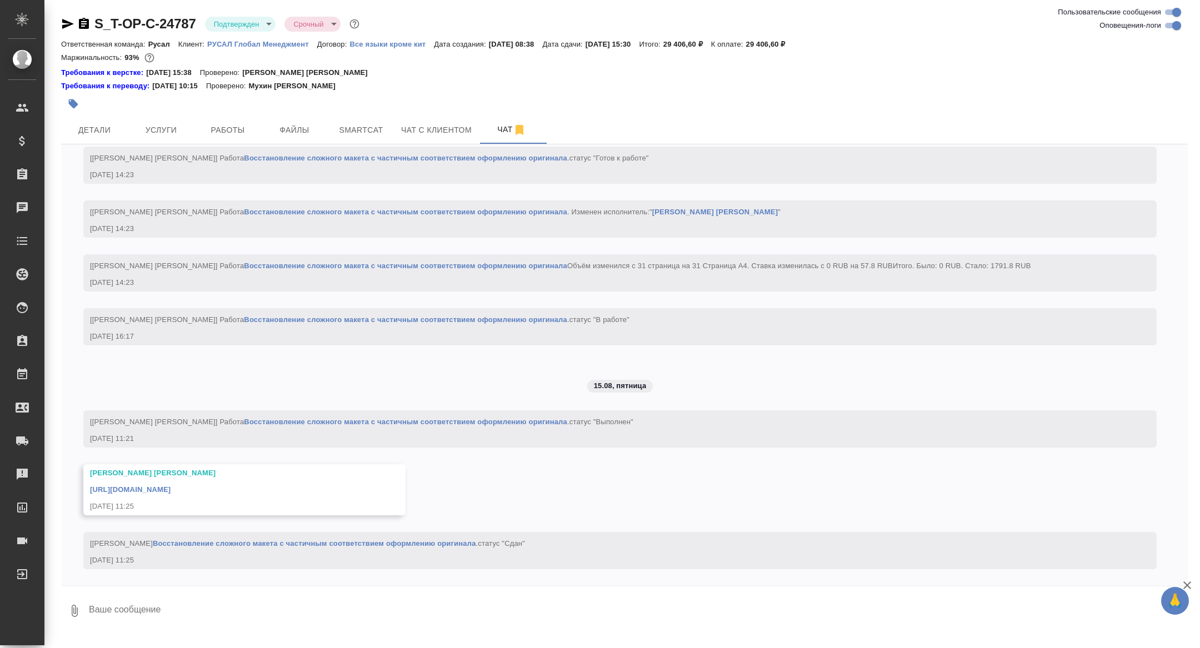
scroll to position [1486, 0]
click at [187, 496] on div "Оксютович Ирина https://drive.awatera.com/apps/files/files/10101726?dir=/Shares…" at bounding box center [228, 490] width 277 height 44
click at [171, 487] on link "https://drive.awatera.com/apps/files/files/10101726?dir=/Shares/%D0%A2-%D0%9E%D…" at bounding box center [130, 490] width 81 height 8
click at [88, 23] on icon "button" at bounding box center [84, 23] width 10 height 11
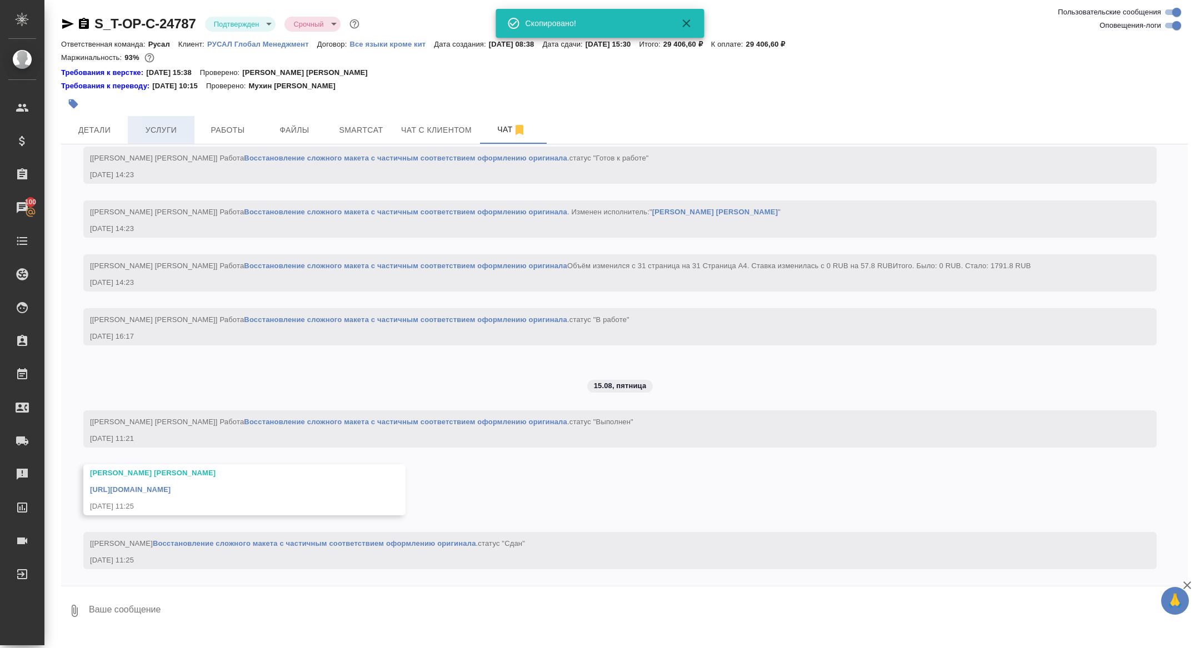
click at [157, 131] on span "Услуги" at bounding box center [160, 130] width 53 height 14
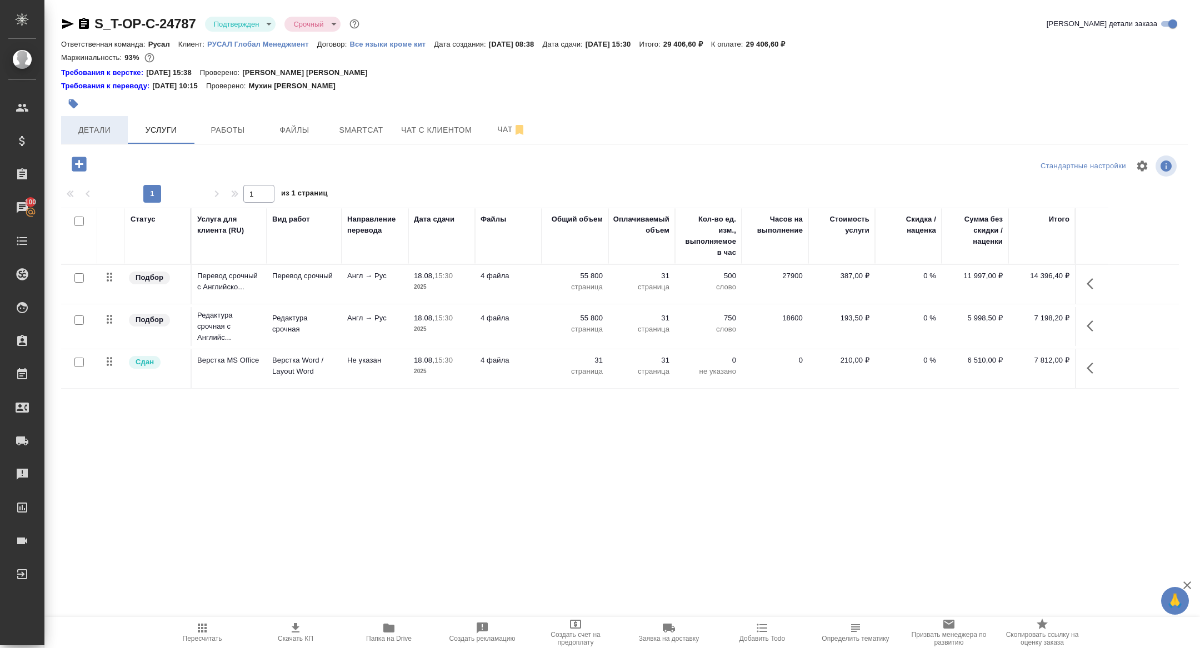
click at [113, 127] on span "Детали" at bounding box center [94, 130] width 53 height 14
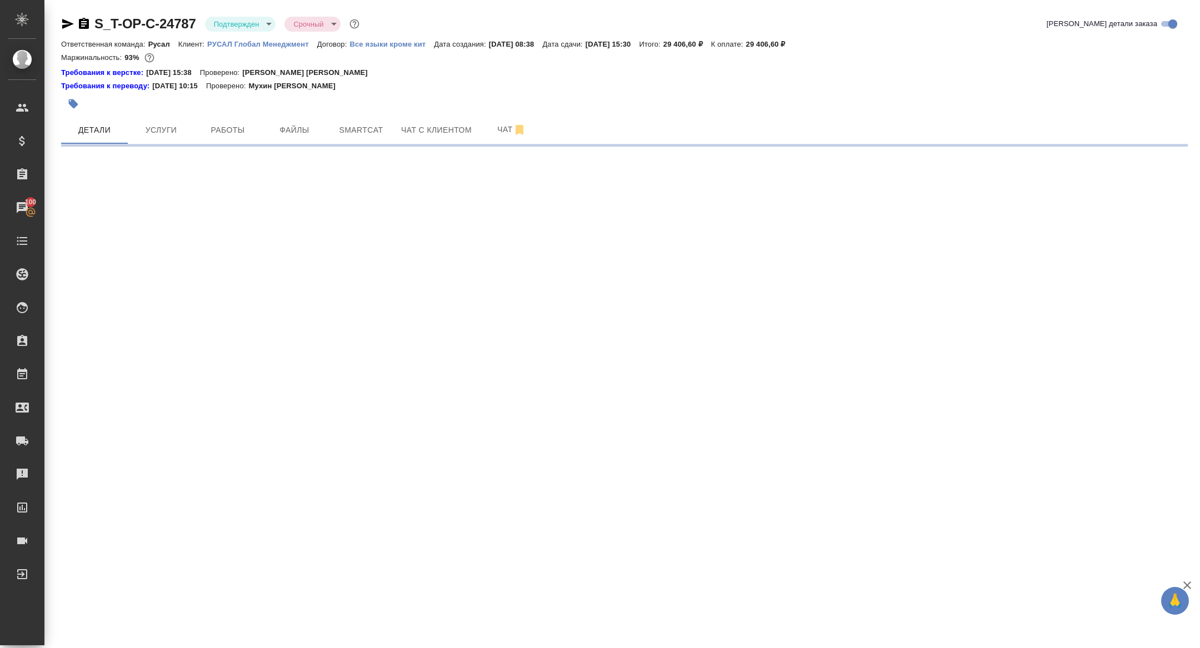
select select "RU"
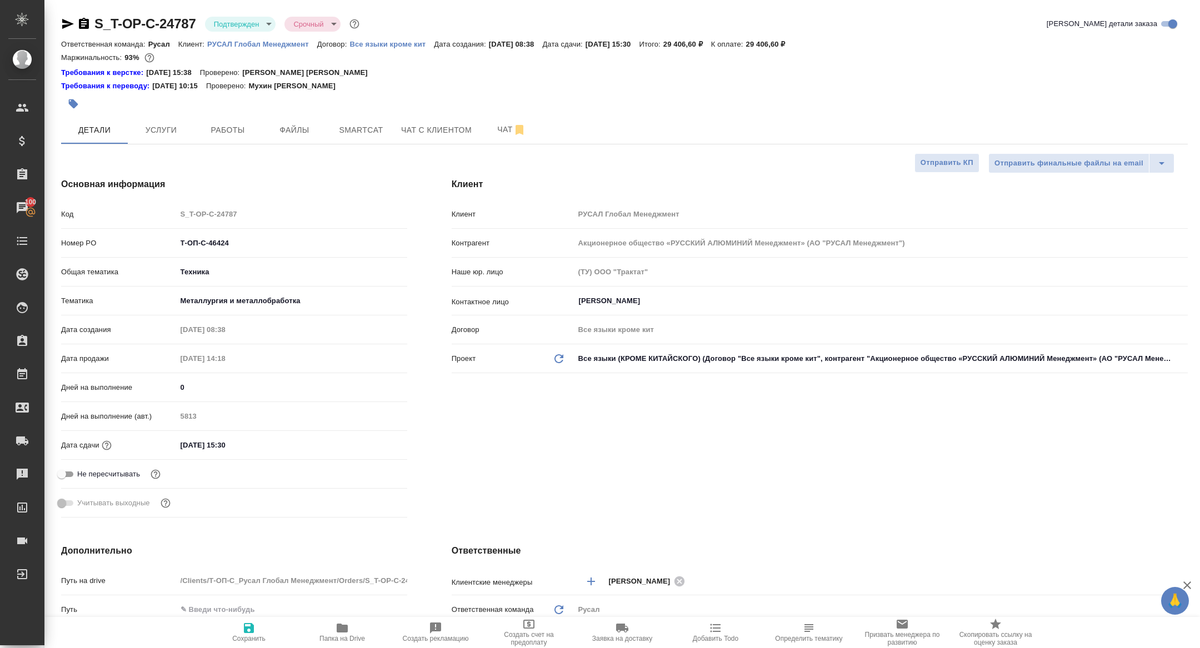
type textarea "x"
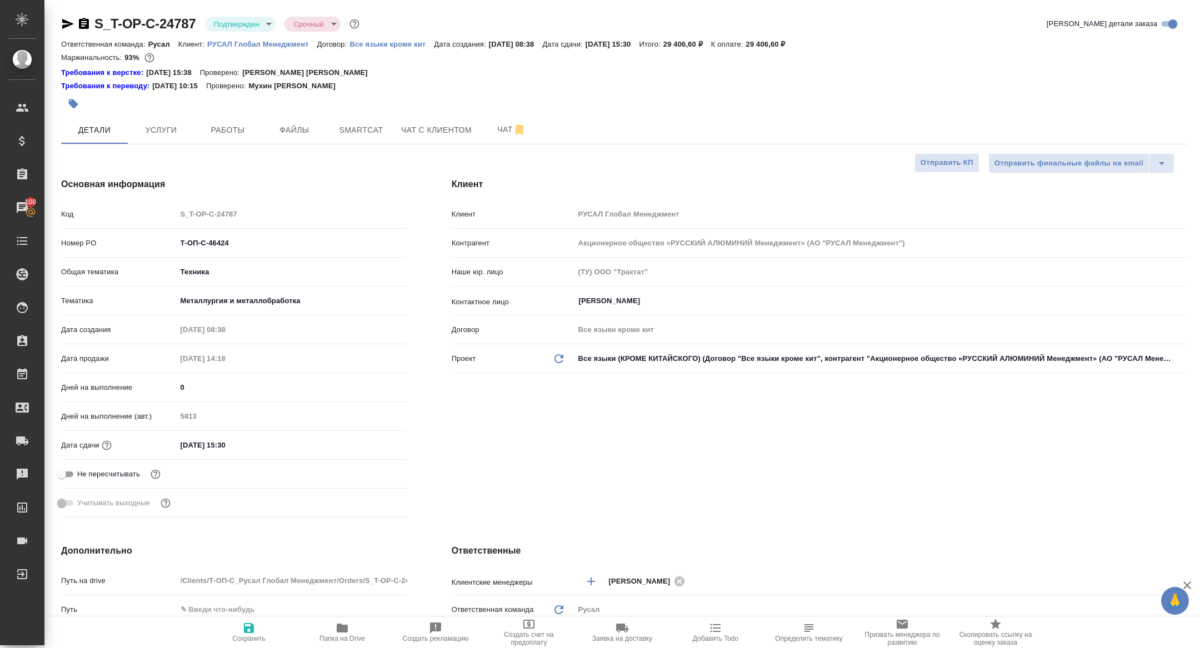
type textarea "x"
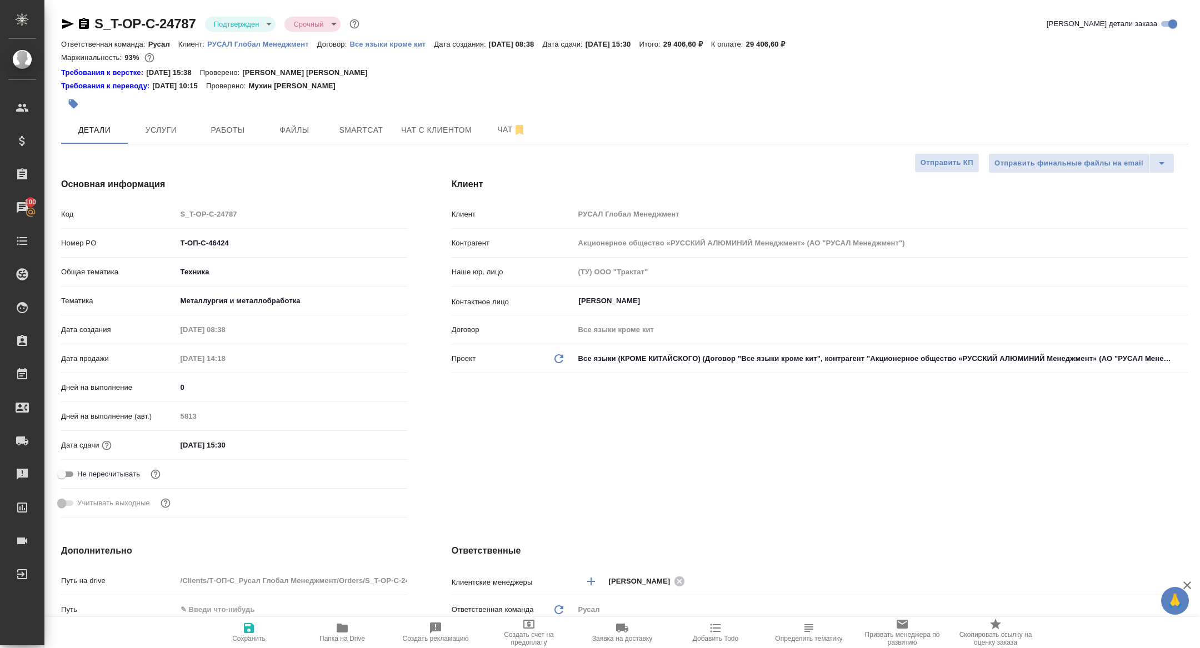
type textarea "x"
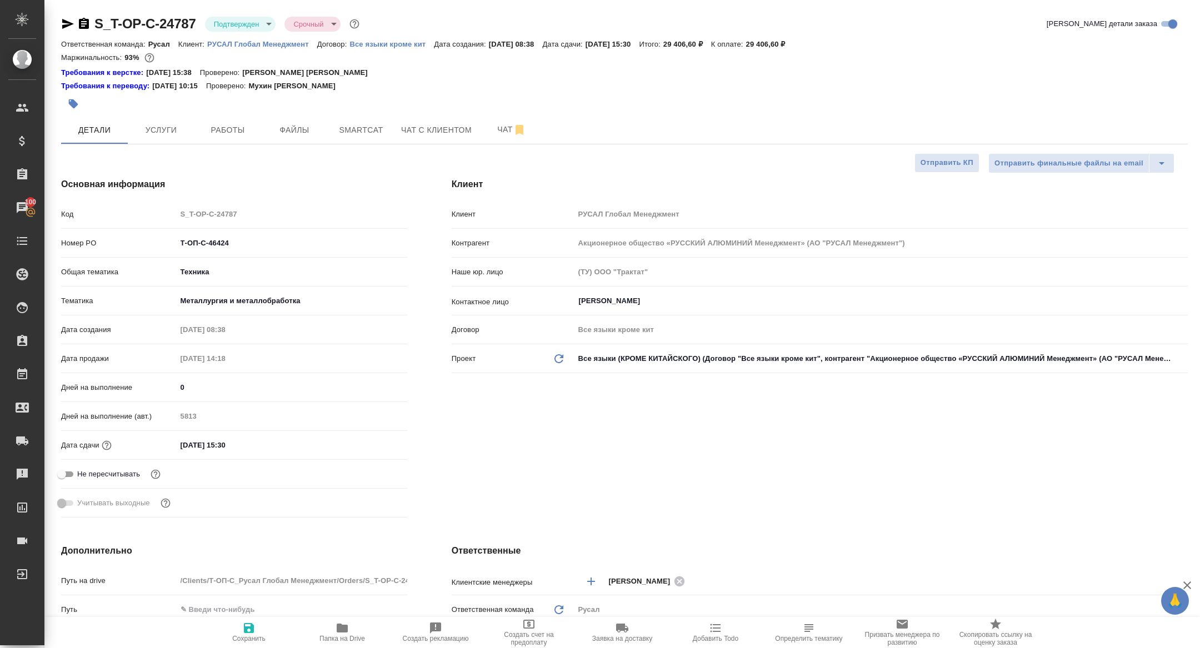
type textarea "x"
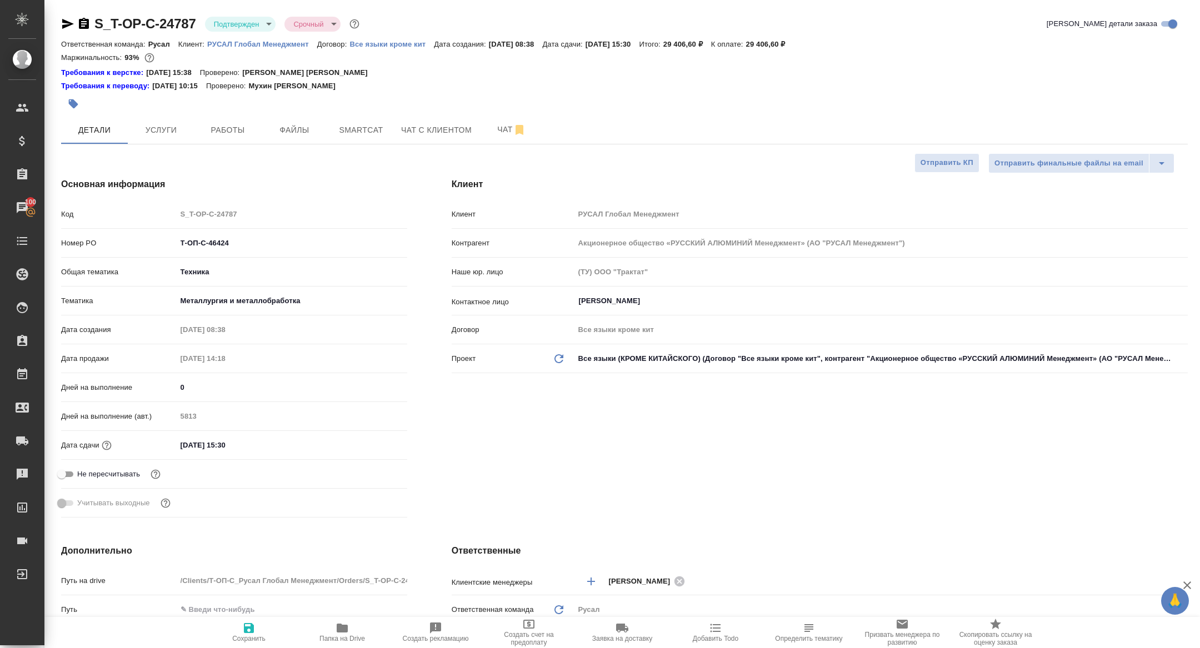
type textarea "x"
click at [233, 135] on span "Работы" at bounding box center [227, 130] width 53 height 14
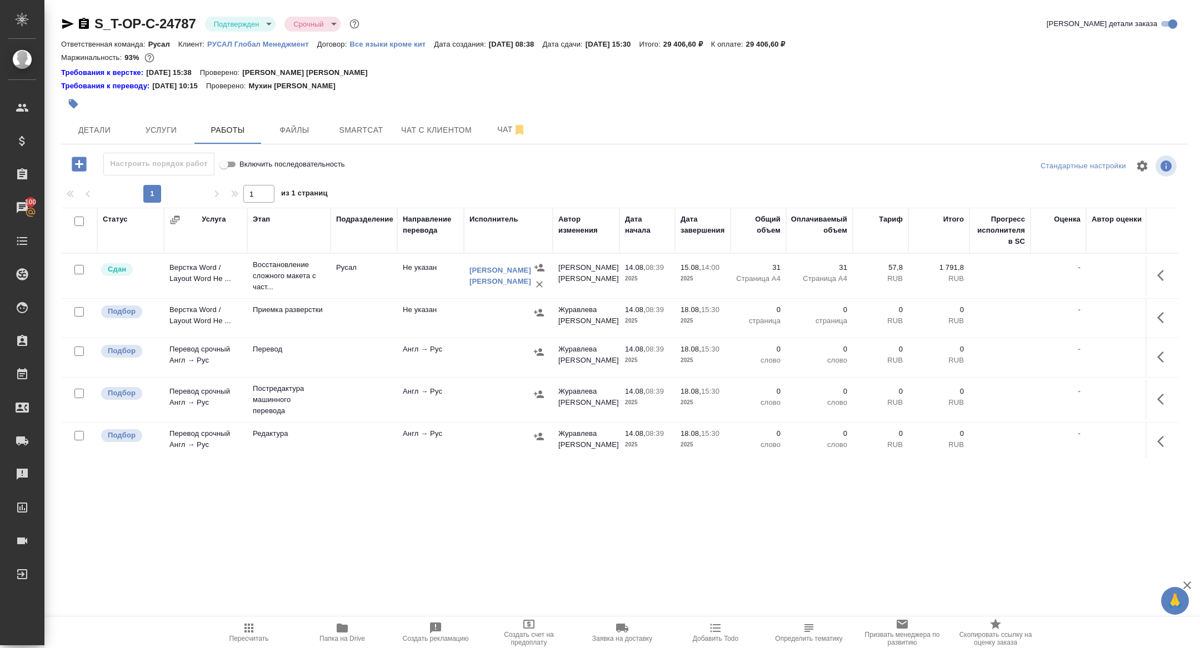
click at [76, 221] on input "checkbox" at bounding box center [78, 221] width 9 height 9
checkbox input "true"
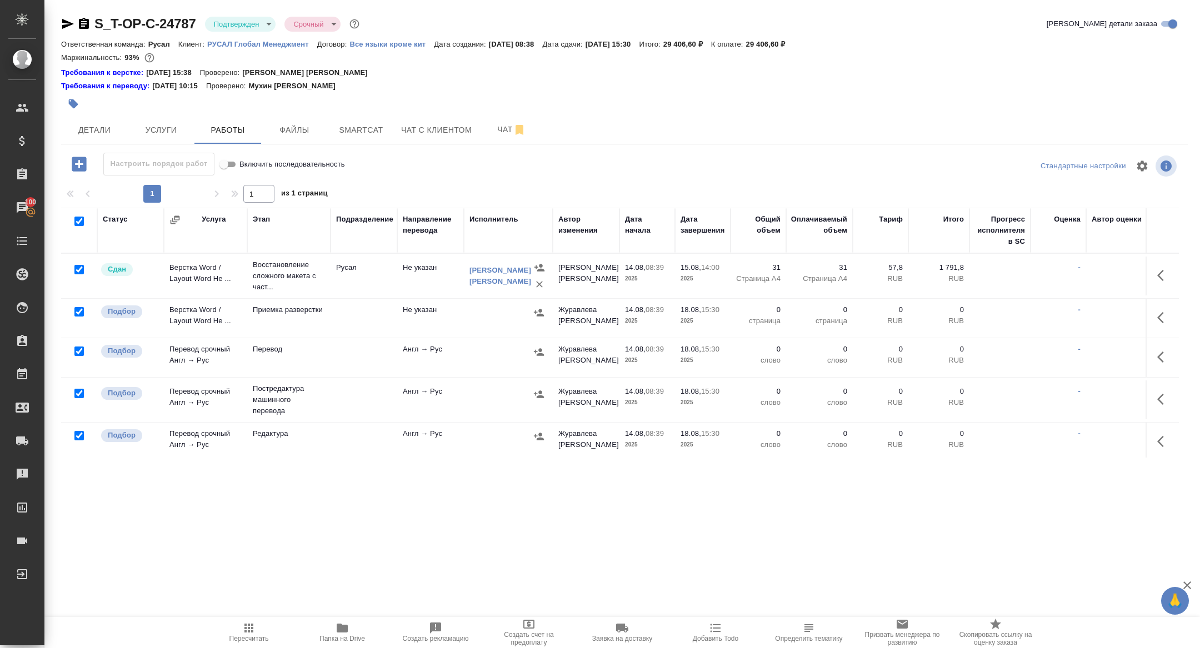
checkbox input "true"
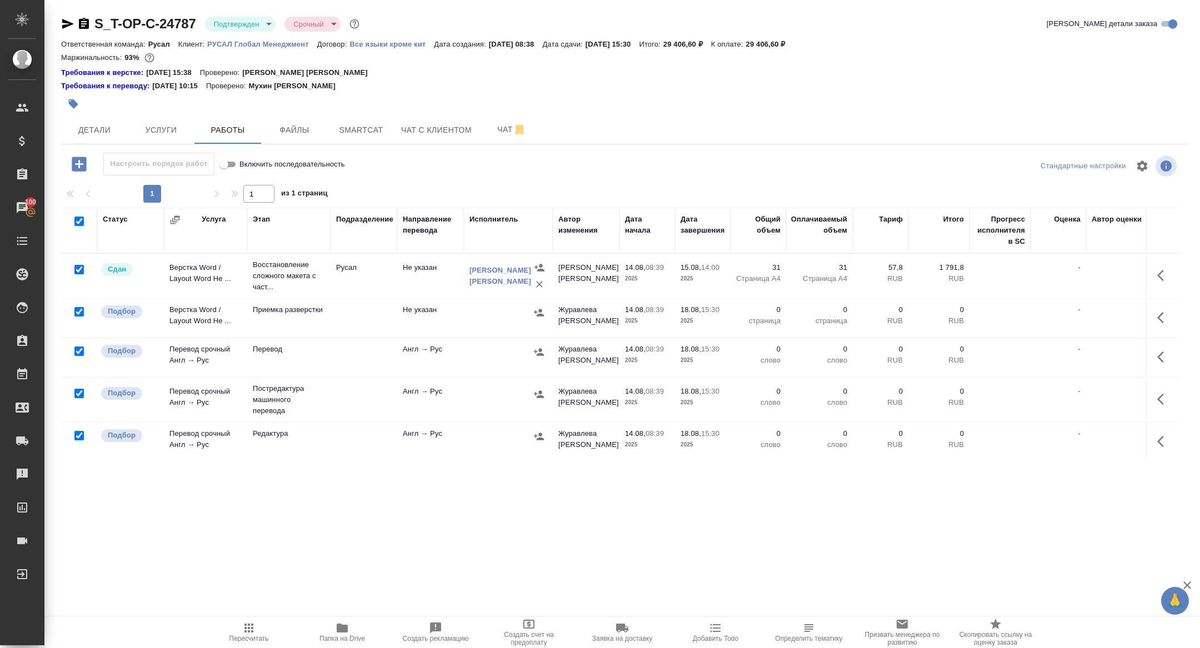
checkbox input "true"
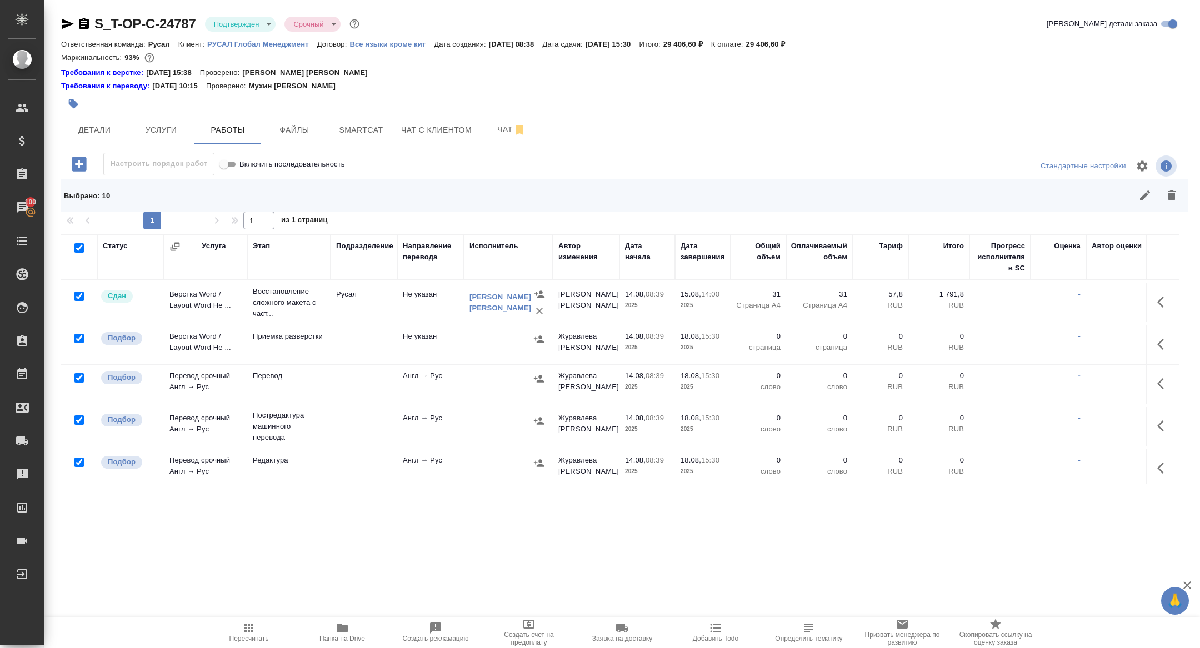
click at [79, 294] on input "checkbox" at bounding box center [78, 296] width 9 height 9
checkbox input "false"
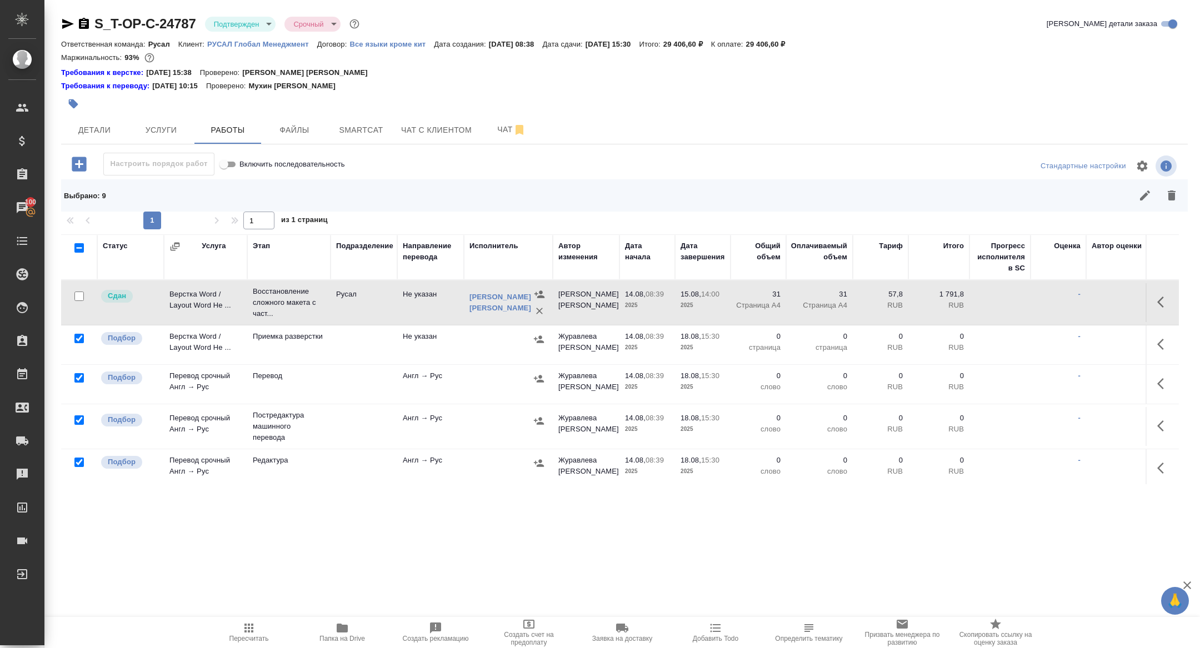
click at [78, 419] on input "checkbox" at bounding box center [78, 420] width 9 height 9
checkbox input "false"
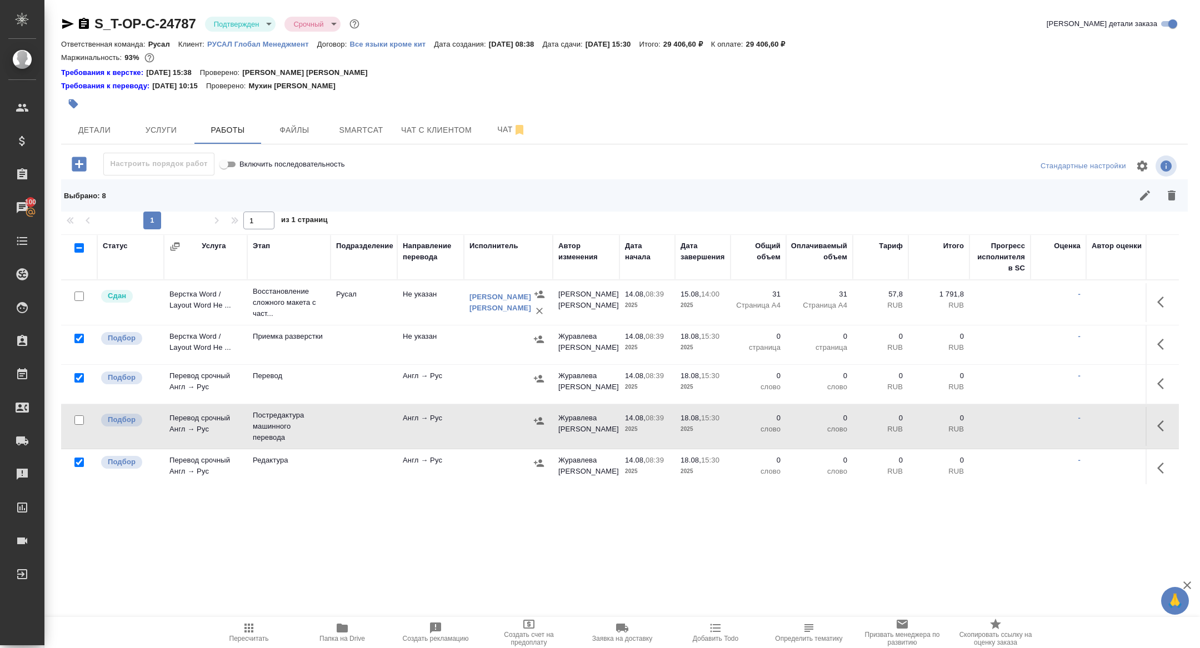
click at [79, 462] on input "checkbox" at bounding box center [78, 462] width 9 height 9
checkbox input "false"
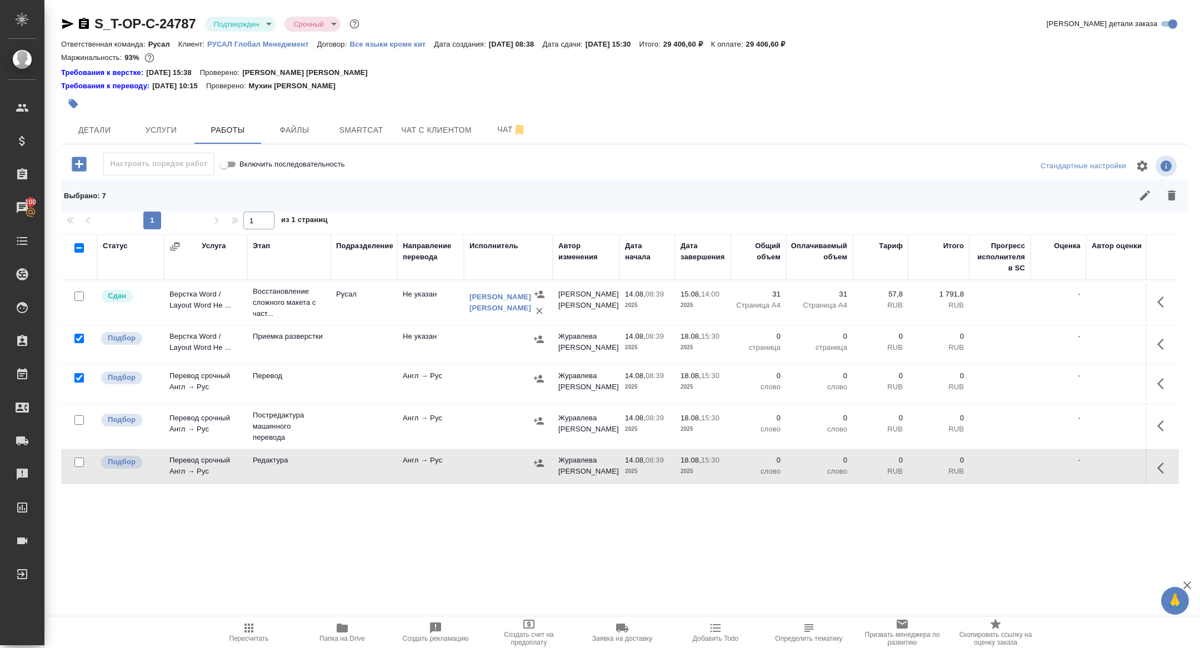
click at [1159, 196] on button "button" at bounding box center [1171, 195] width 27 height 27
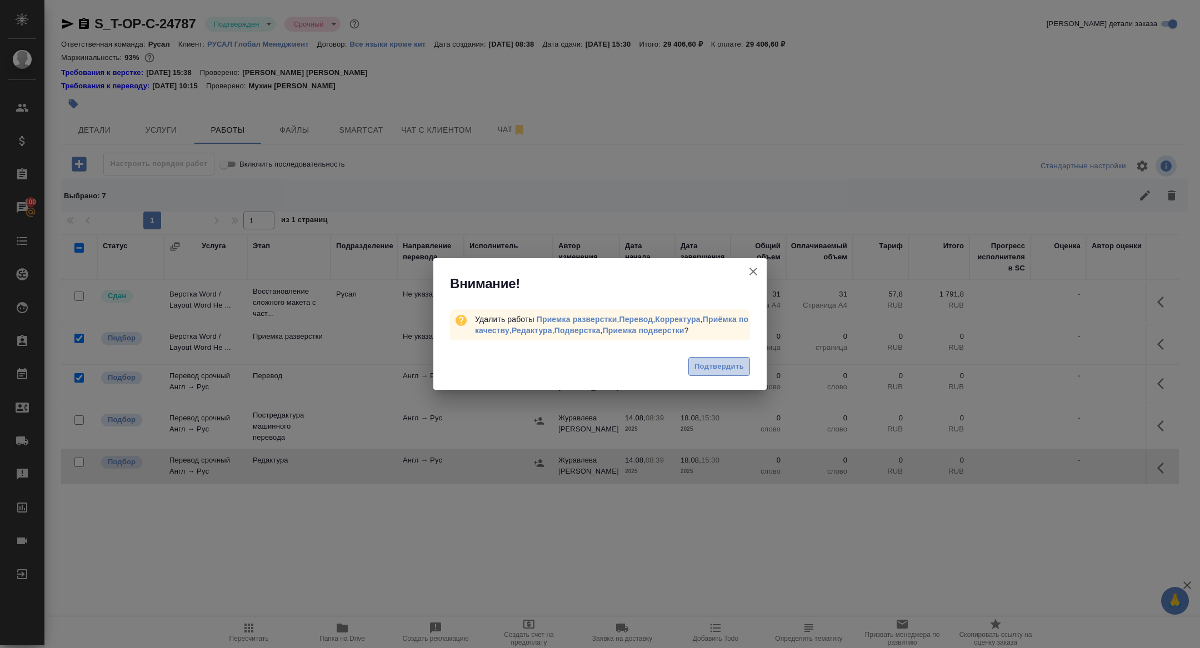
click at [709, 364] on span "Подтвердить" at bounding box center [718, 367] width 49 height 13
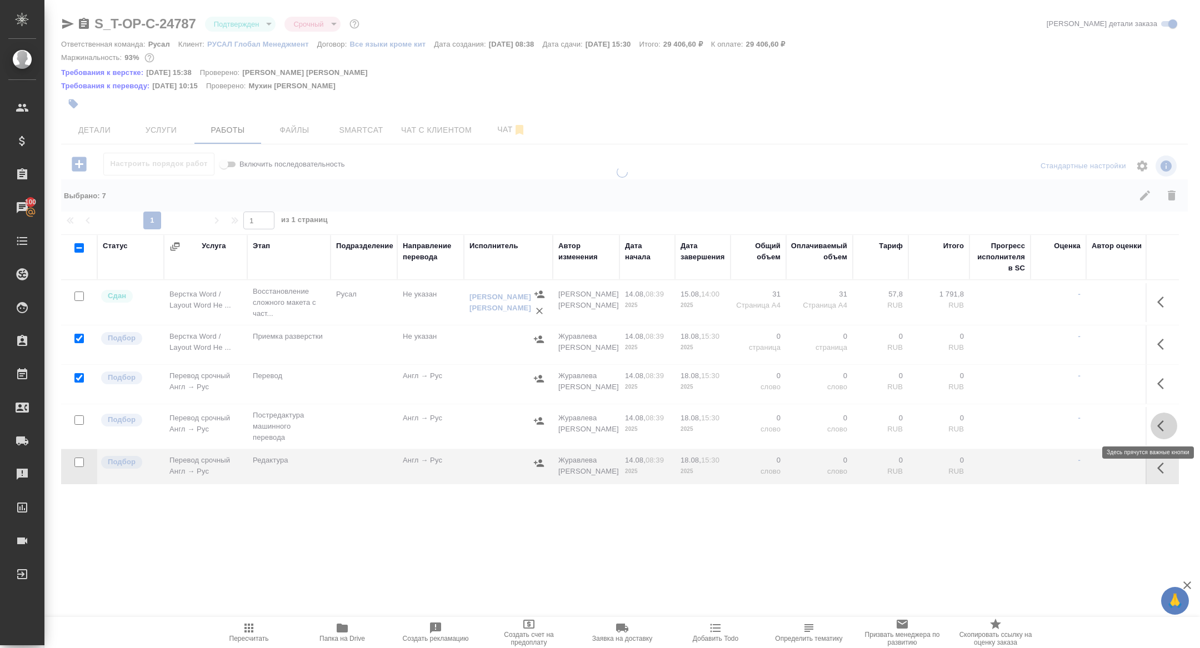
click at [1162, 426] on icon "button" at bounding box center [1163, 425] width 13 height 13
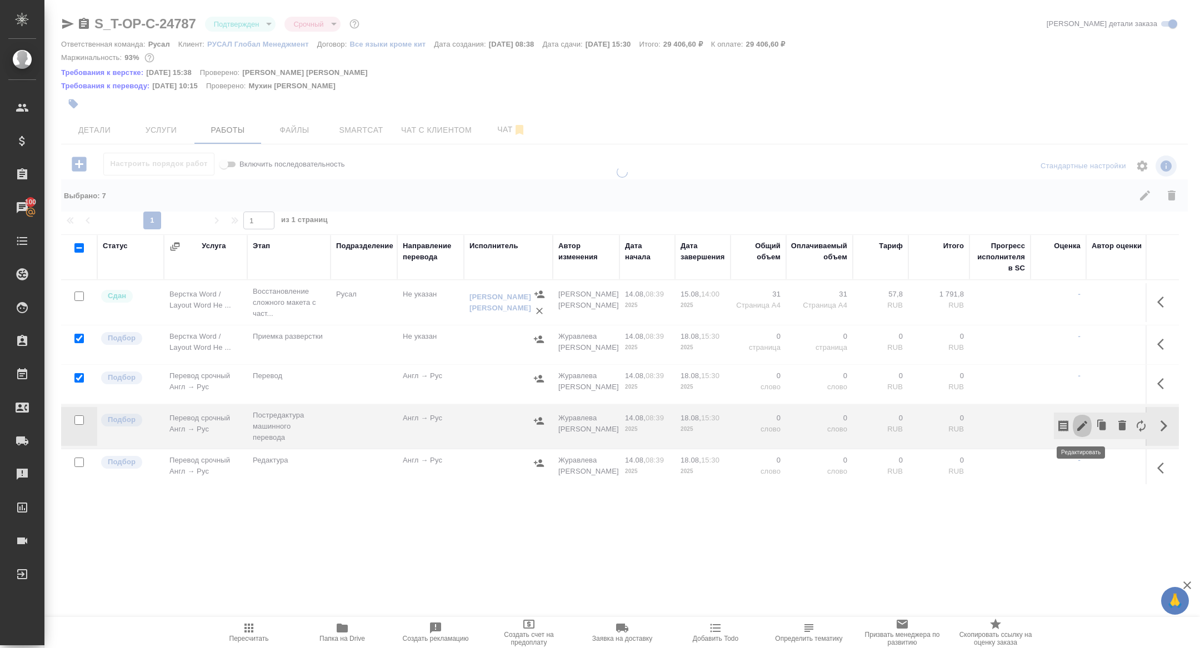
click at [1079, 422] on icon "button" at bounding box center [1082, 425] width 13 height 13
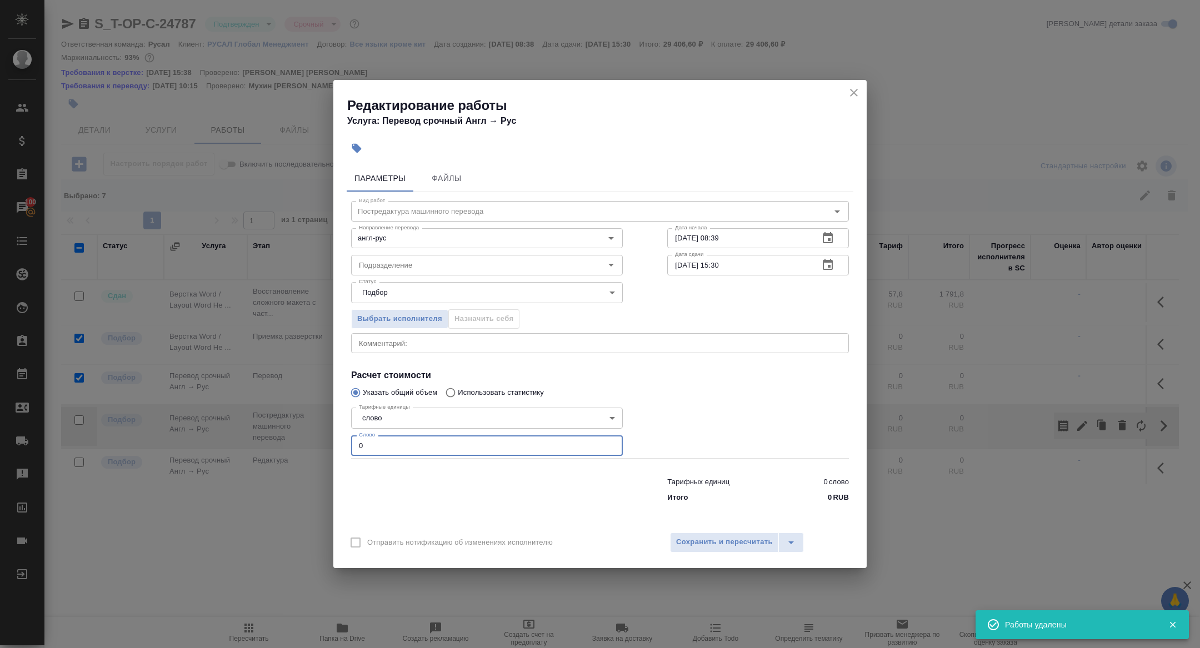
drag, startPoint x: 377, startPoint y: 438, endPoint x: 392, endPoint y: 454, distance: 21.2
click at [392, 454] on input "0" at bounding box center [487, 446] width 272 height 20
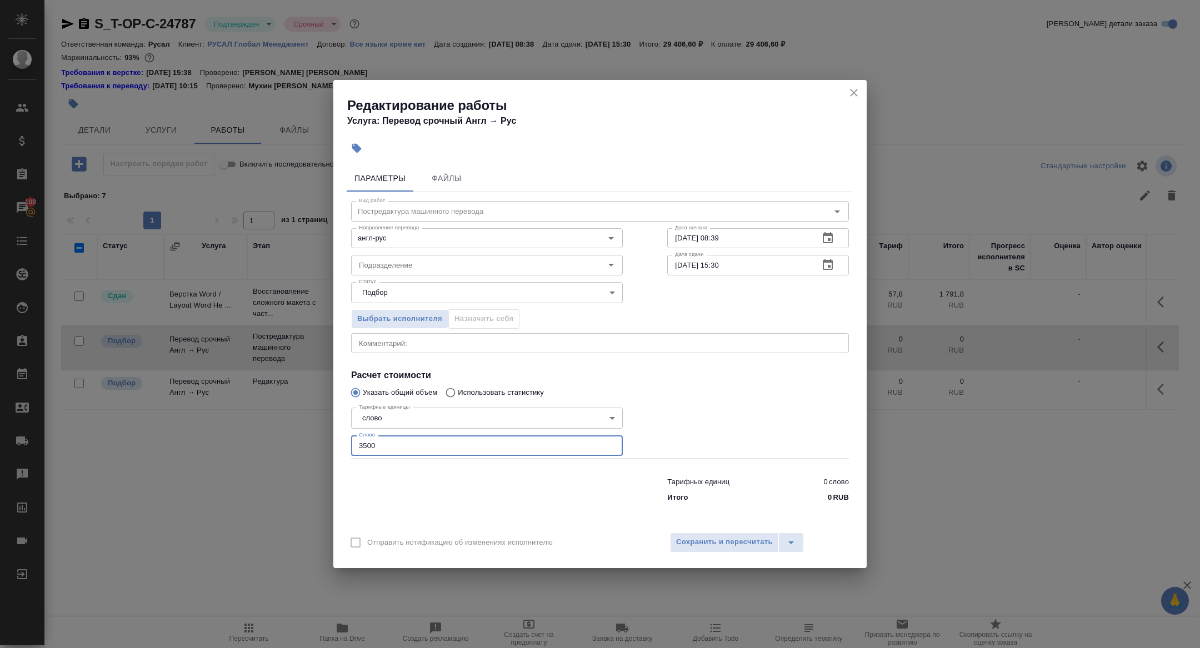
type input "3500"
click at [827, 267] on icon "button" at bounding box center [827, 264] width 13 height 13
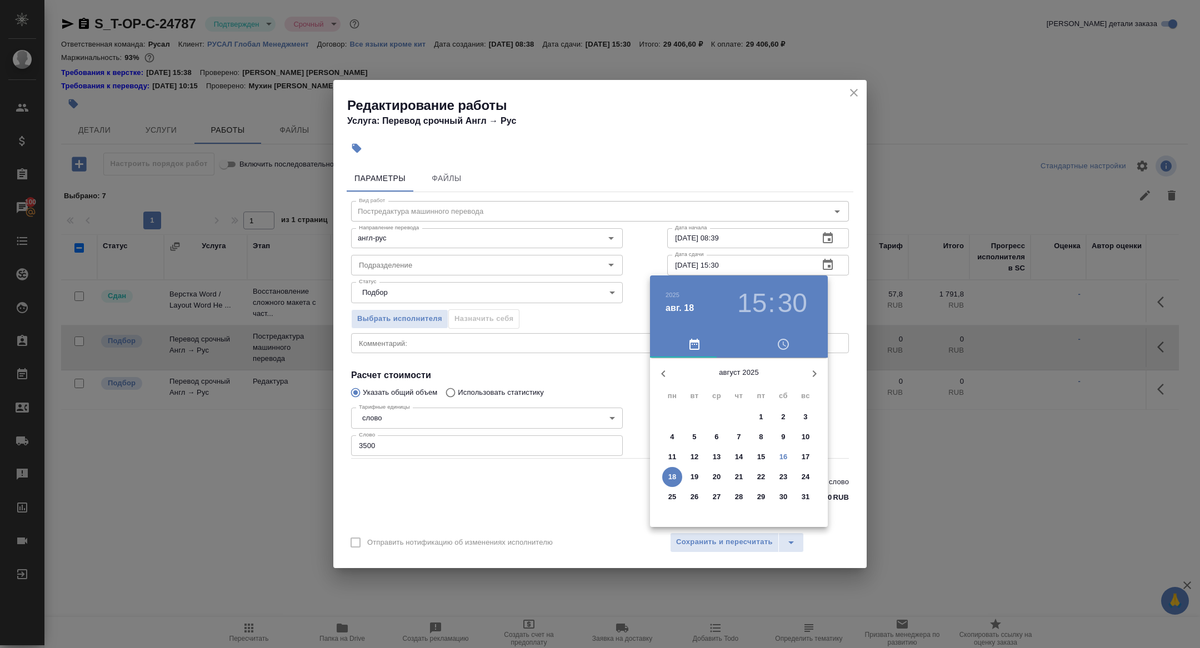
click at [804, 461] on p "17" at bounding box center [806, 457] width 8 height 11
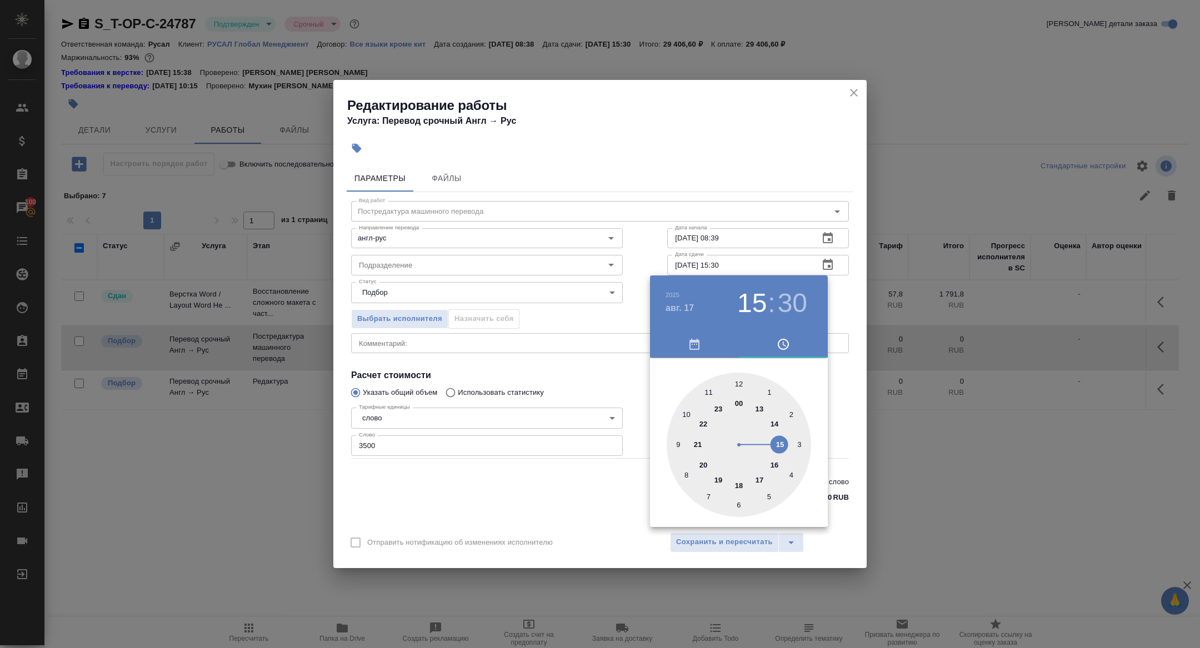
click at [775, 465] on div at bounding box center [739, 445] width 144 height 144
click at [738, 382] on div at bounding box center [739, 445] width 144 height 144
type input "17.08.2025 16:00"
click at [573, 356] on div at bounding box center [600, 324] width 1200 height 648
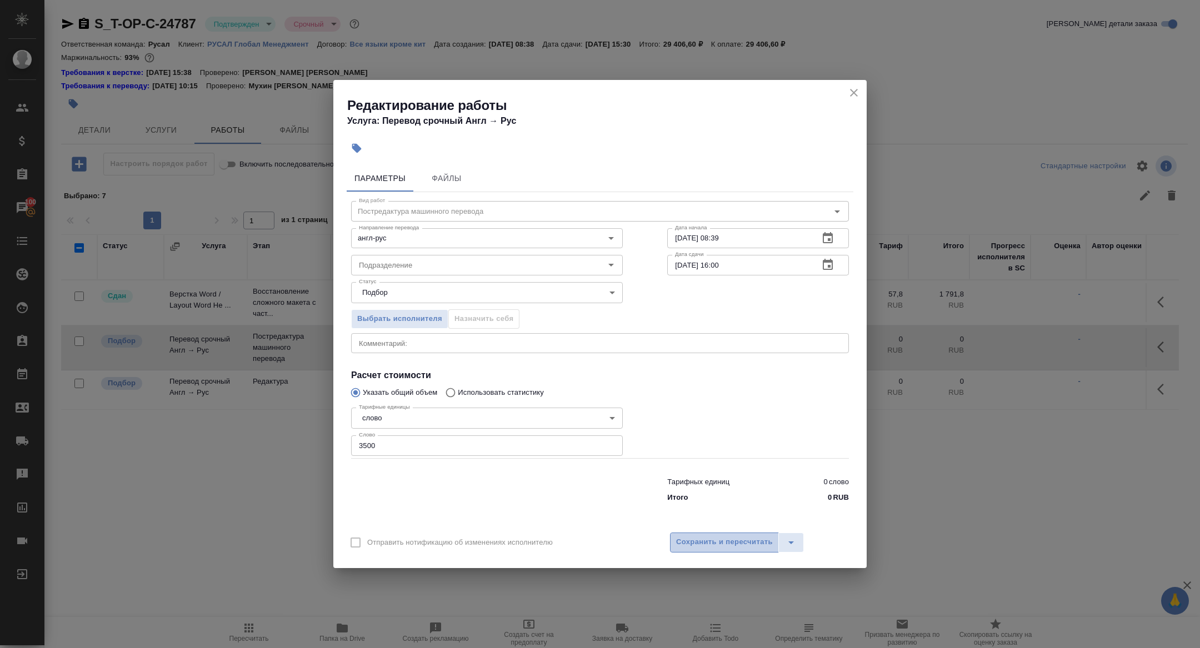
click at [705, 542] on span "Сохранить и пересчитать" at bounding box center [724, 542] width 97 height 13
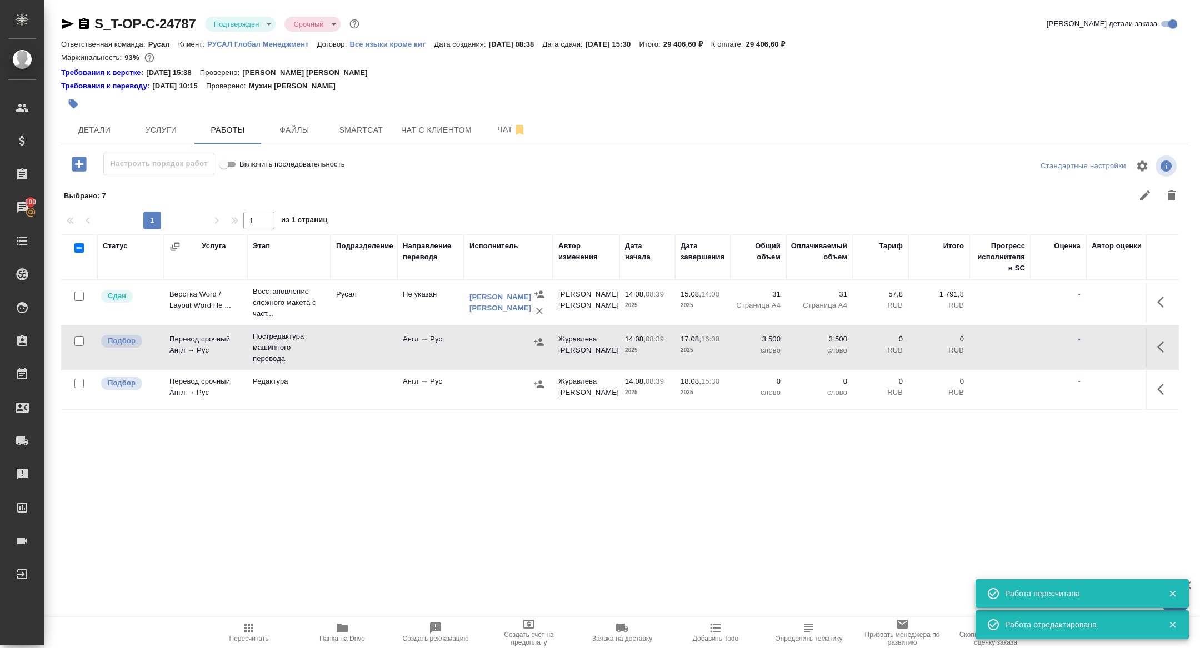
click at [535, 339] on icon "button" at bounding box center [538, 342] width 11 height 11
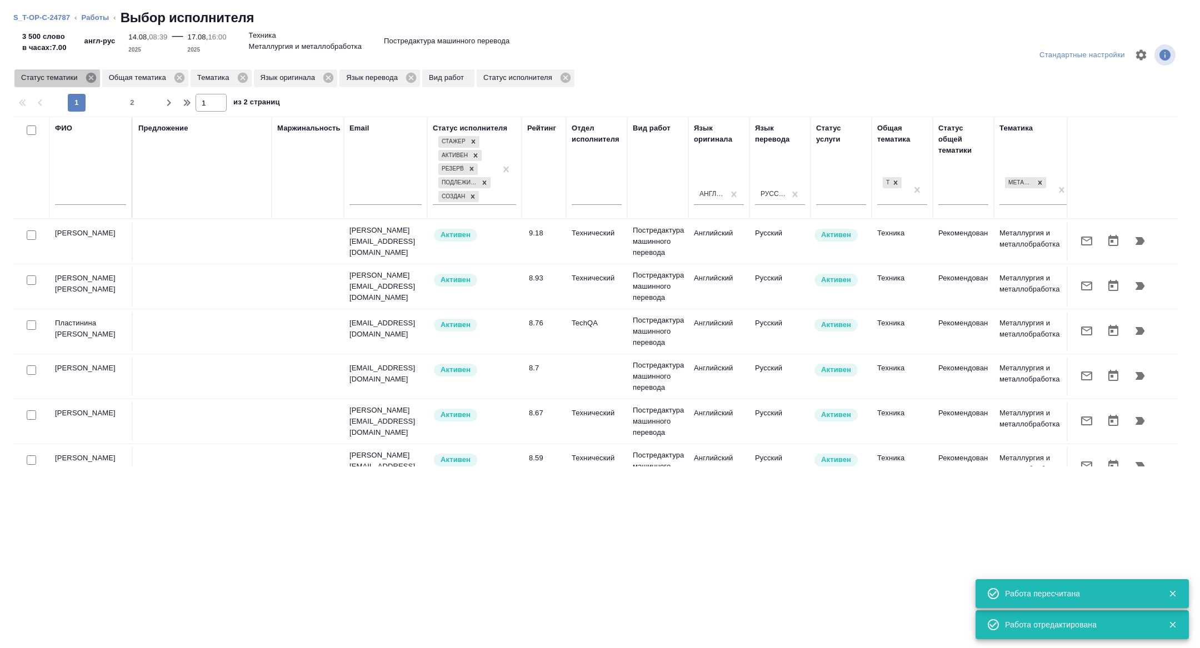
click at [96, 78] on icon at bounding box center [91, 78] width 10 height 10
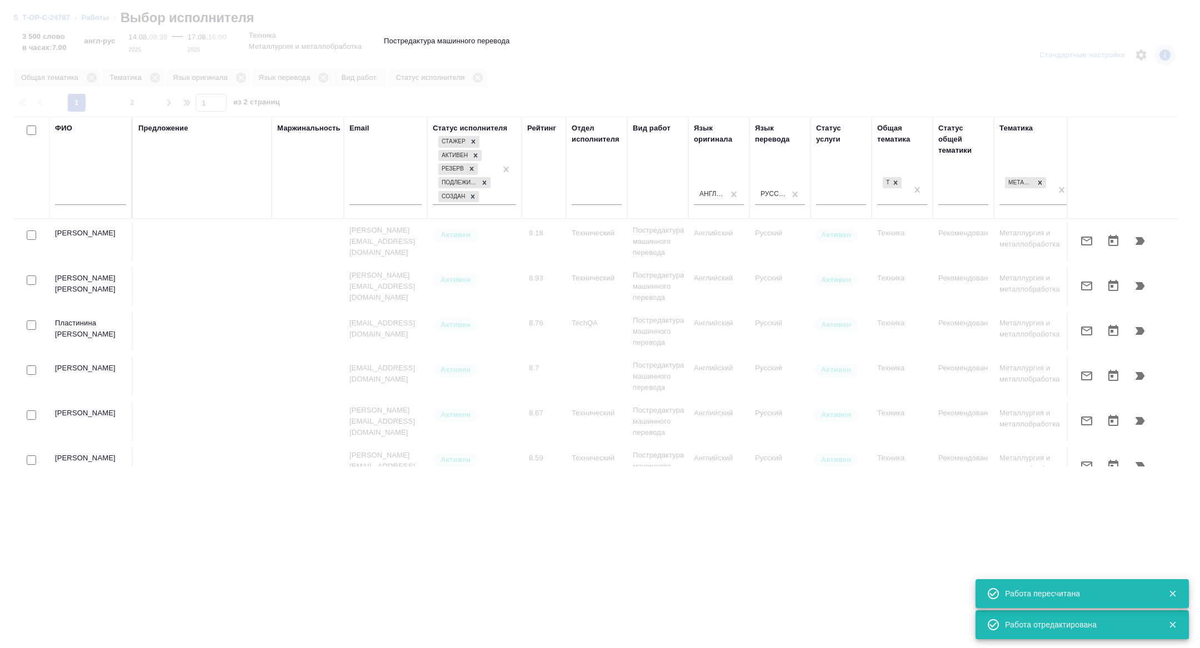
scroll to position [0, 449]
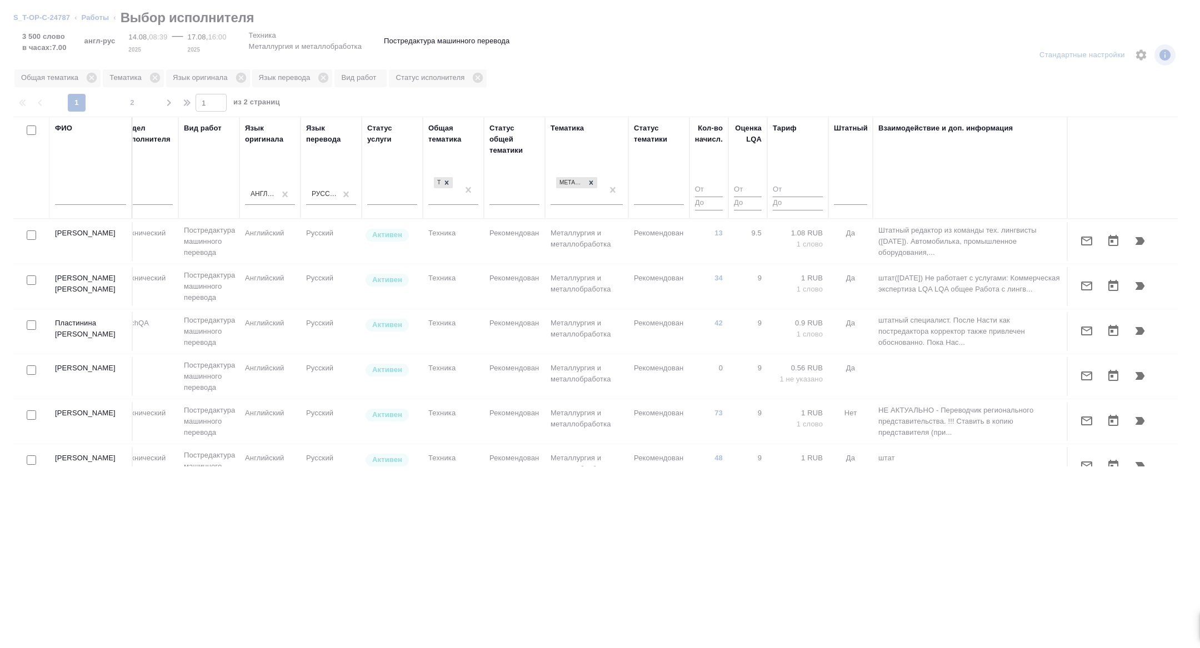
click at [872, 194] on div at bounding box center [872, 167] width 1 height 101
click at [851, 194] on div at bounding box center [850, 194] width 33 height 16
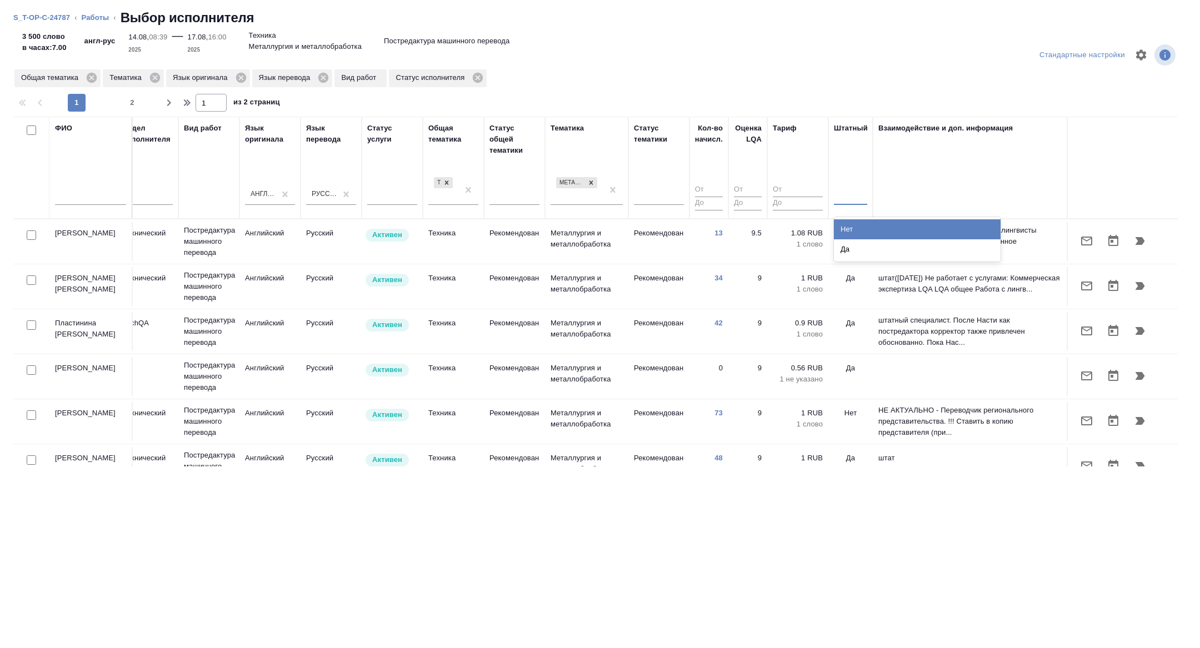
click at [853, 222] on div "Нет" at bounding box center [917, 229] width 167 height 20
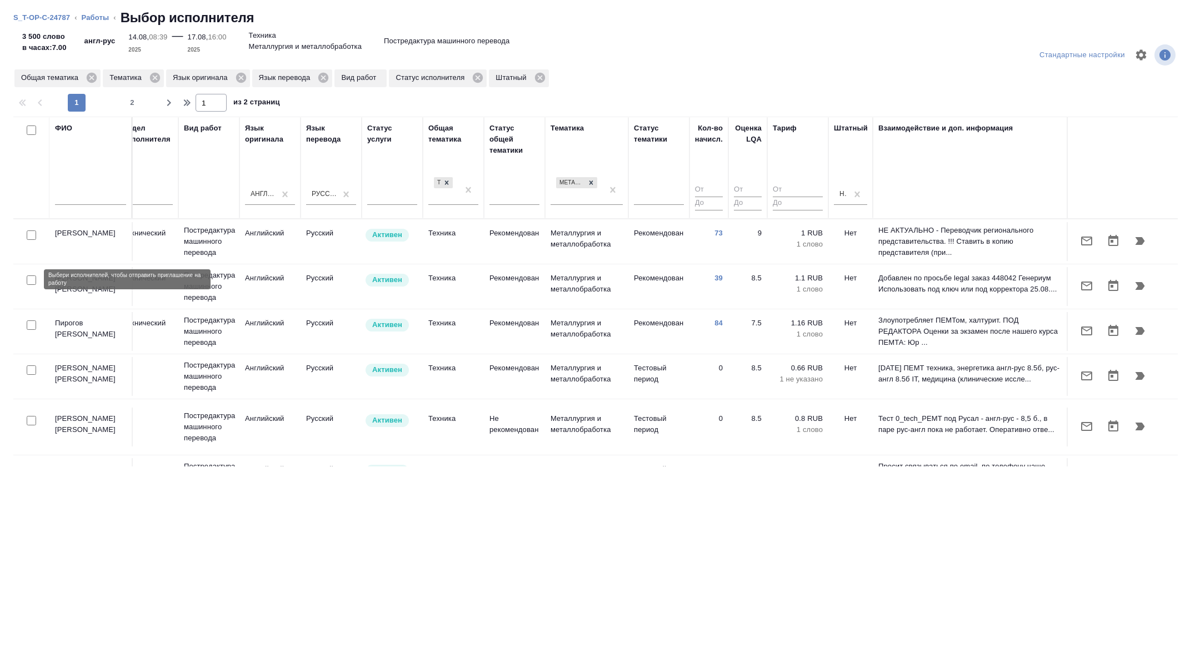
click at [32, 278] on input "checkbox" at bounding box center [31, 280] width 9 height 9
checkbox input "true"
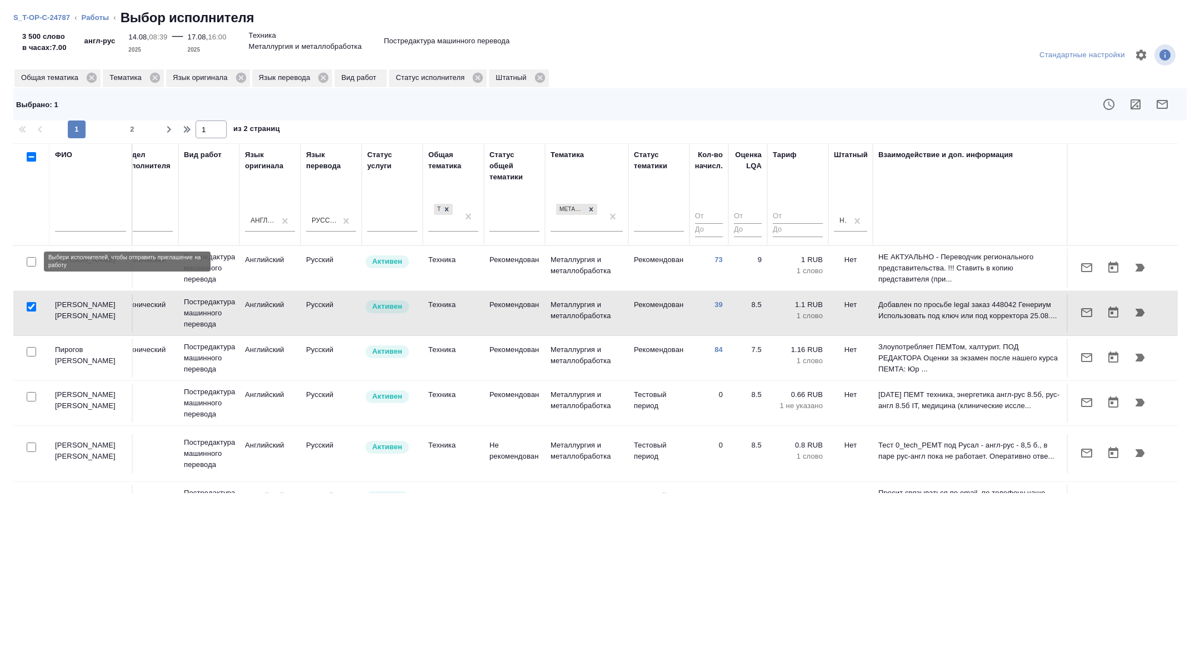
click at [31, 263] on input "checkbox" at bounding box center [31, 261] width 9 height 9
checkbox input "true"
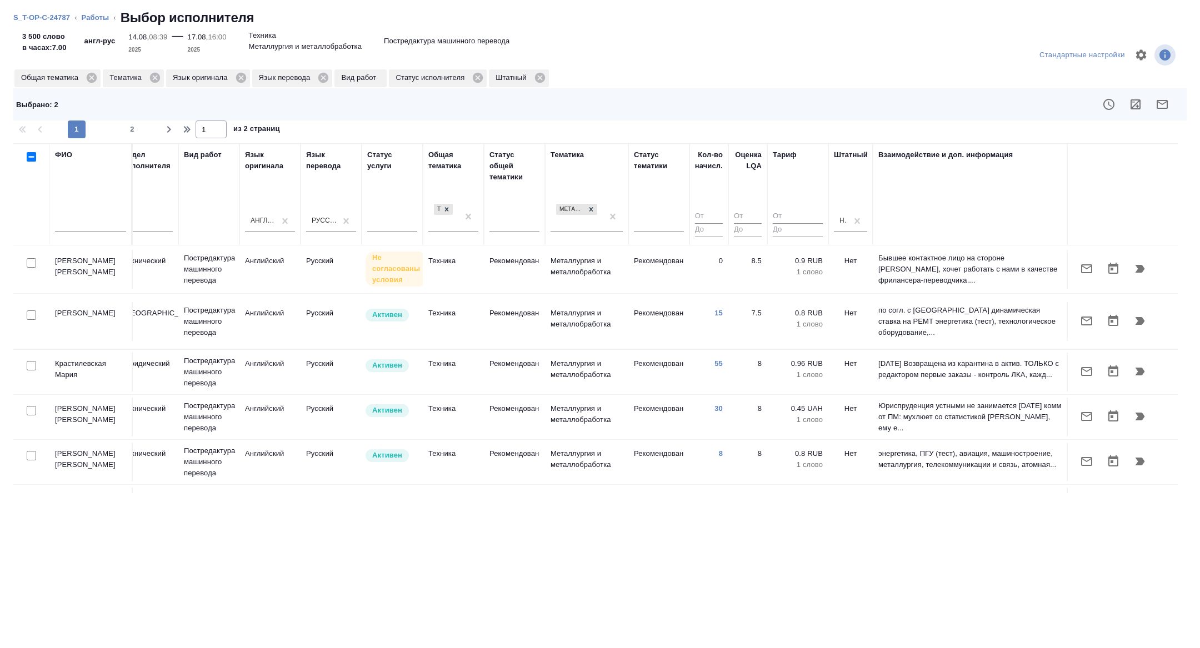
scroll to position [338, 449]
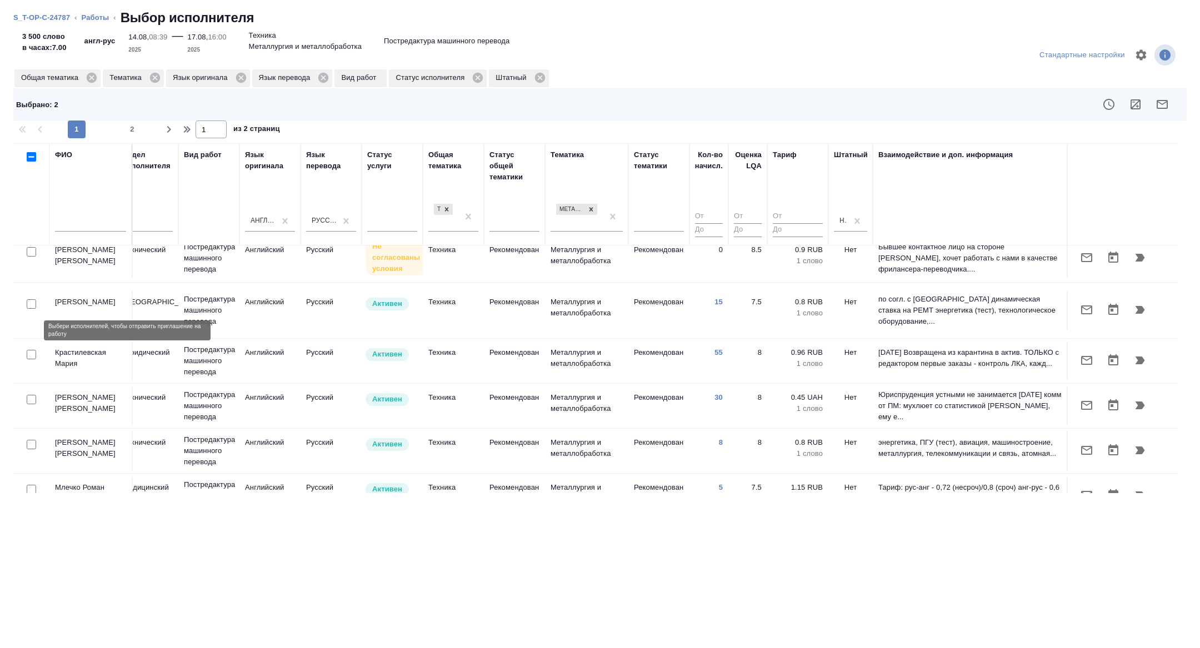
click at [34, 350] on input "checkbox" at bounding box center [31, 354] width 9 height 9
checkbox input "true"
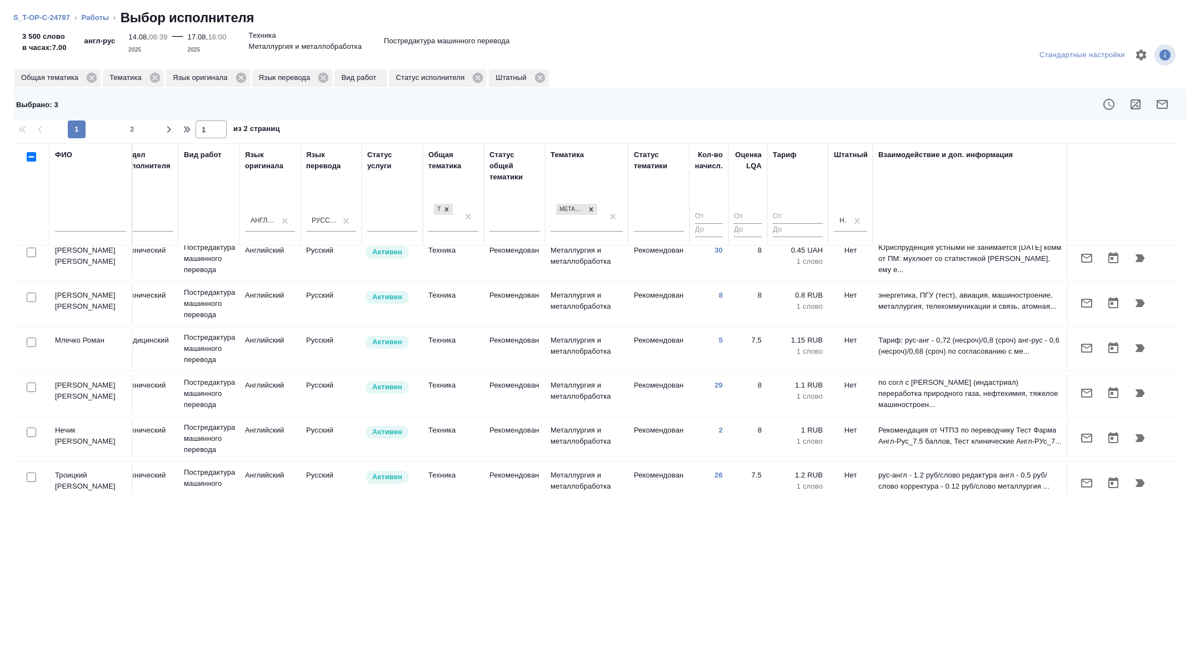
scroll to position [501, 449]
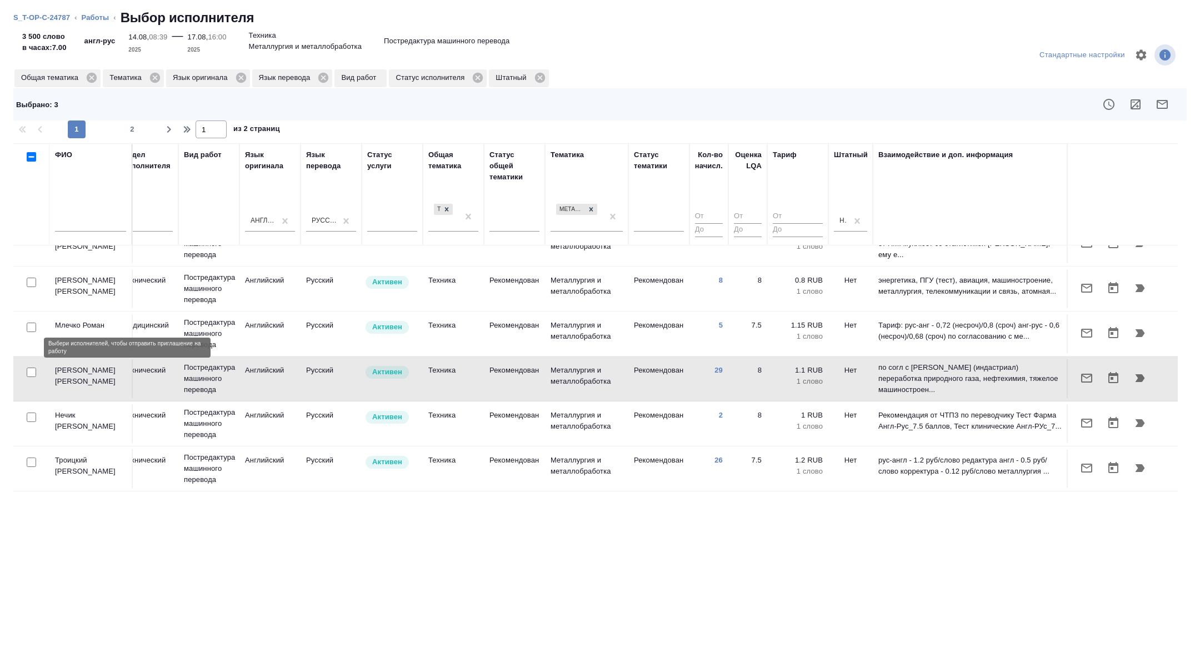
click at [33, 368] on input "checkbox" at bounding box center [31, 372] width 9 height 9
checkbox input "true"
click at [1171, 111] on button "button" at bounding box center [1162, 104] width 27 height 27
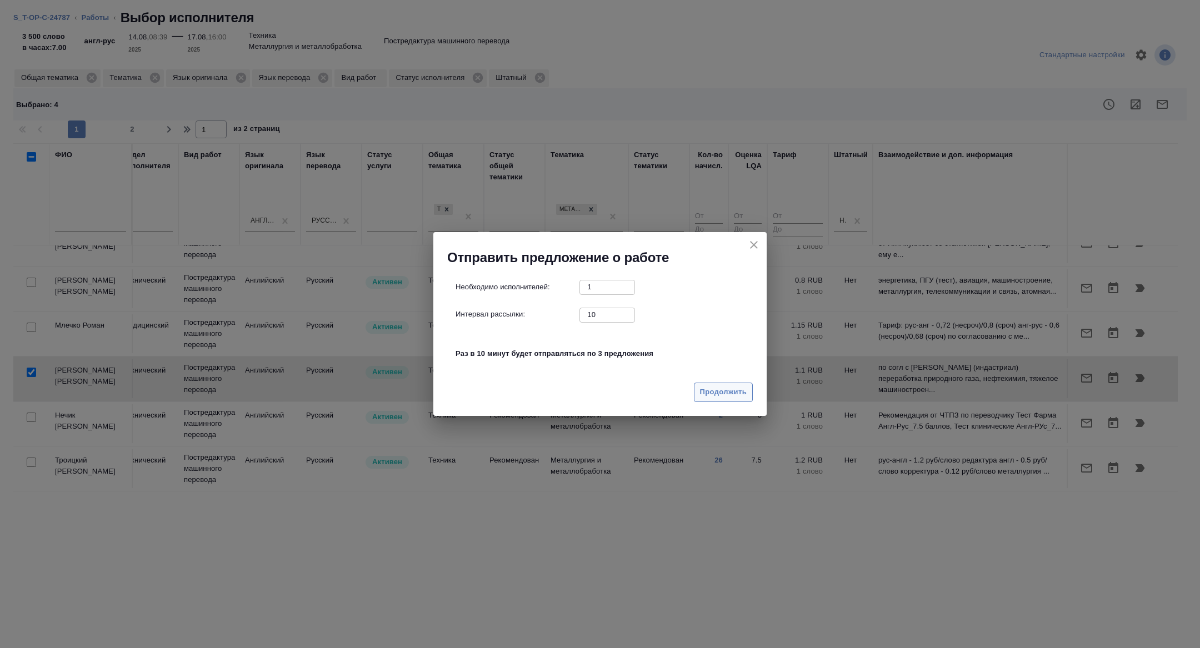
click at [706, 386] on span "Продолжить" at bounding box center [723, 392] width 47 height 13
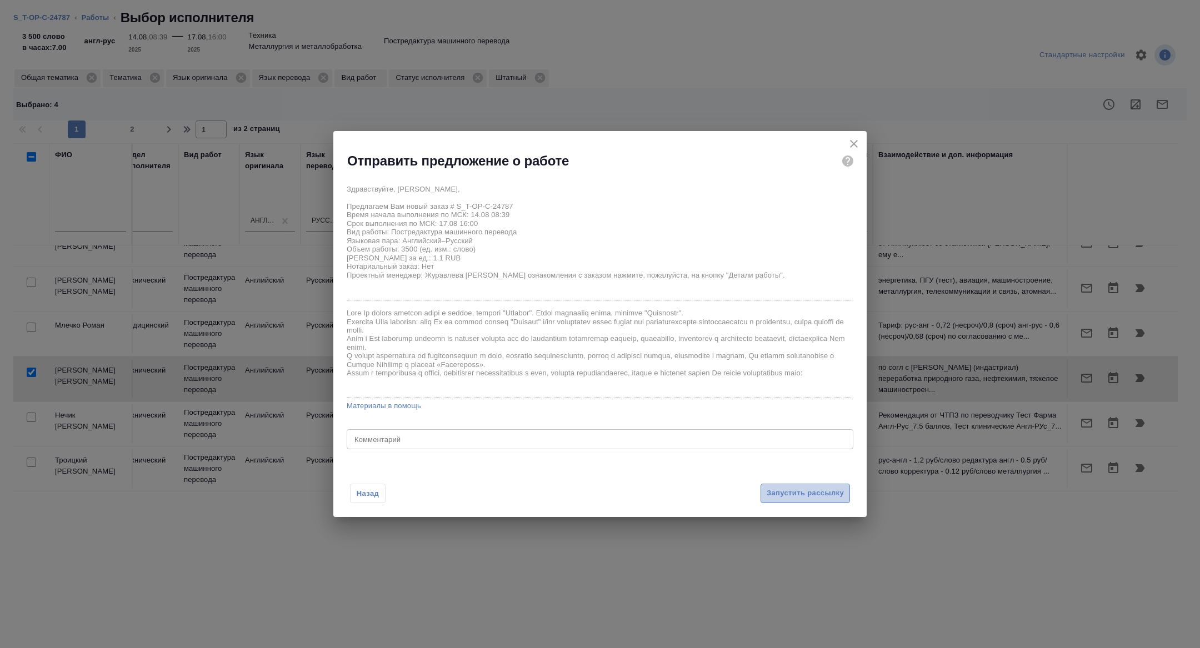
click at [792, 496] on span "Запустить рассылку" at bounding box center [805, 493] width 77 height 13
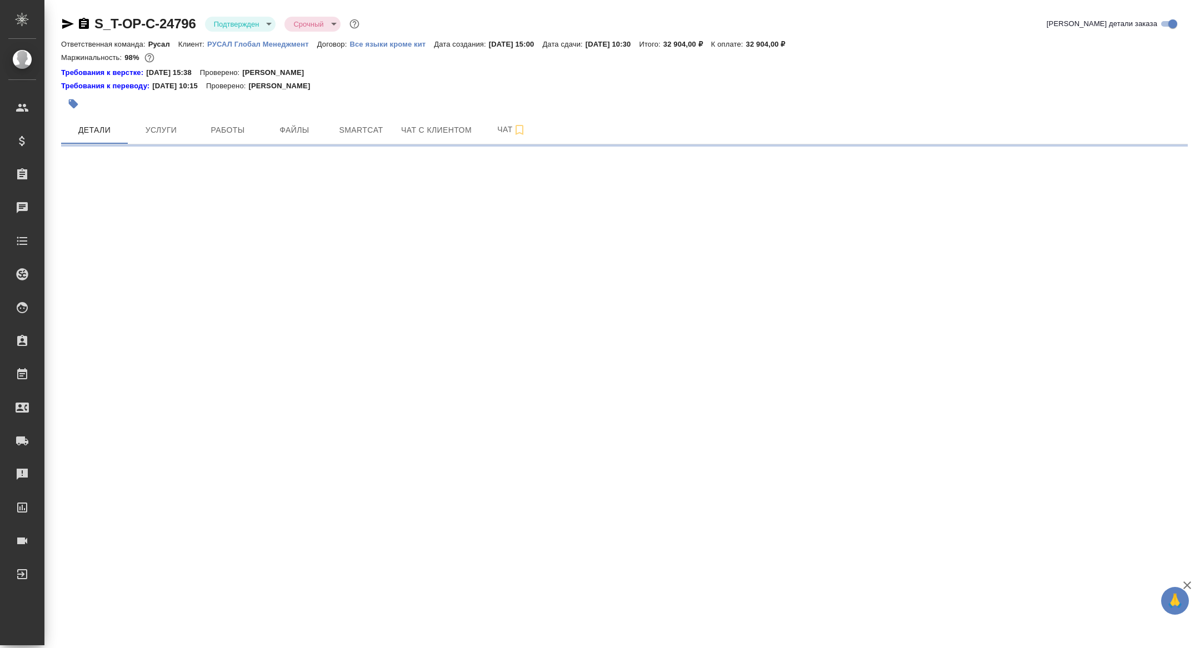
select select "RU"
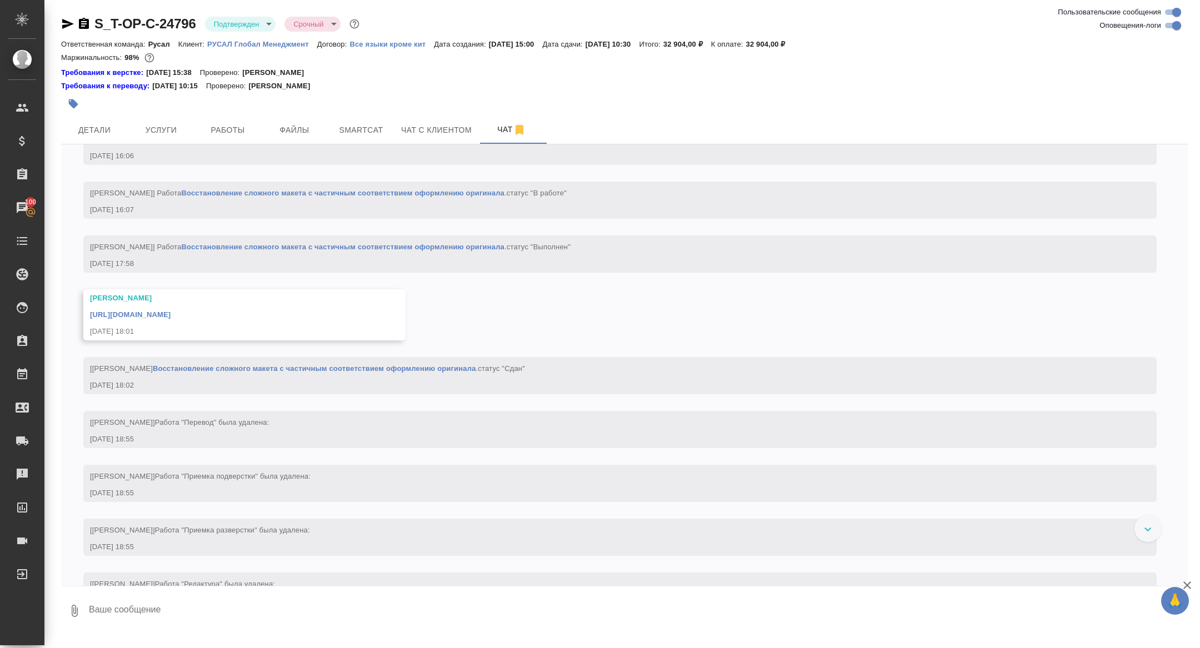
scroll to position [1671, 0]
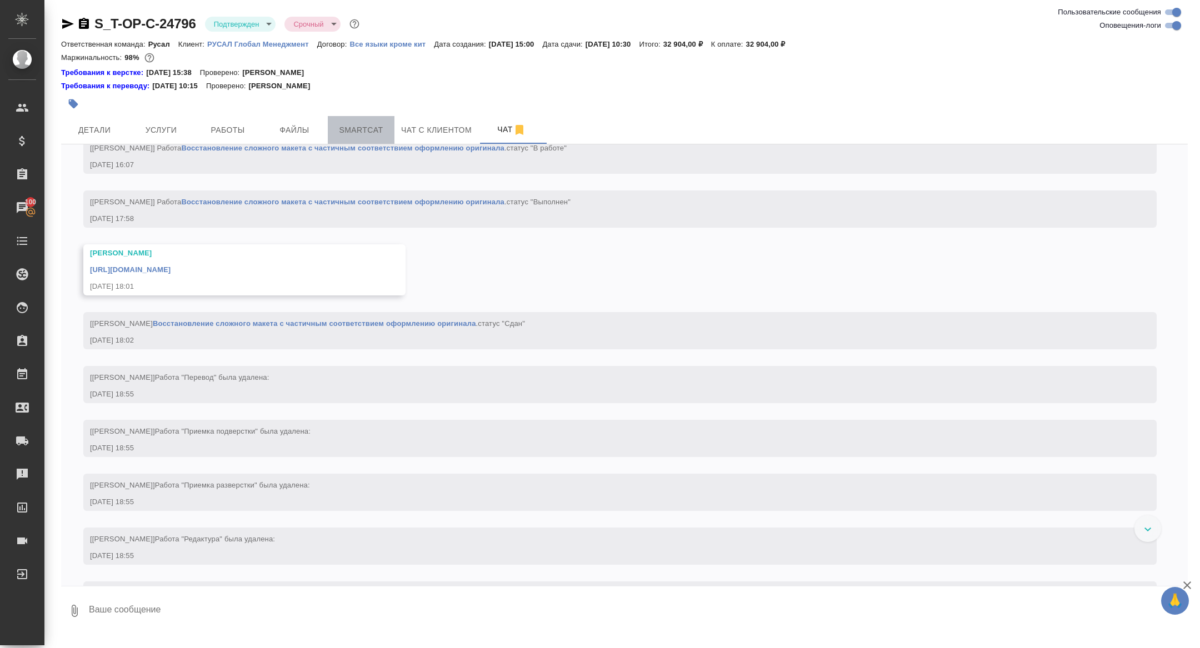
click at [349, 127] on span "Smartcat" at bounding box center [360, 130] width 53 height 14
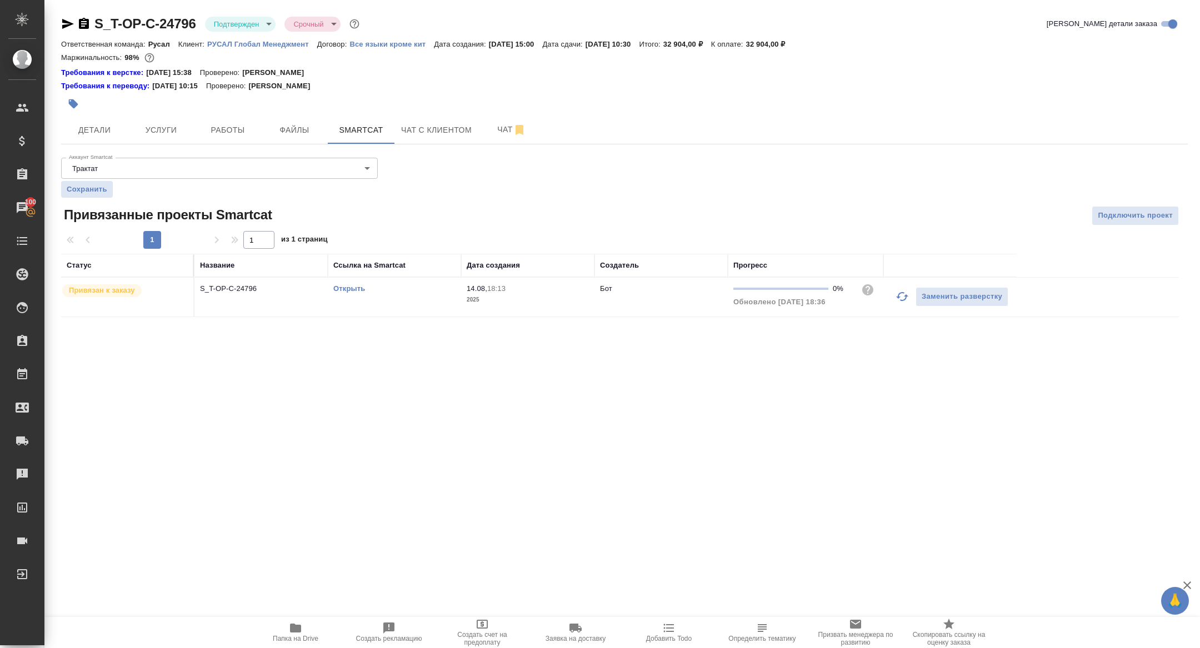
click at [340, 288] on link "Открыть" at bounding box center [349, 288] width 32 height 8
click at [227, 121] on button "Работы" at bounding box center [227, 130] width 67 height 28
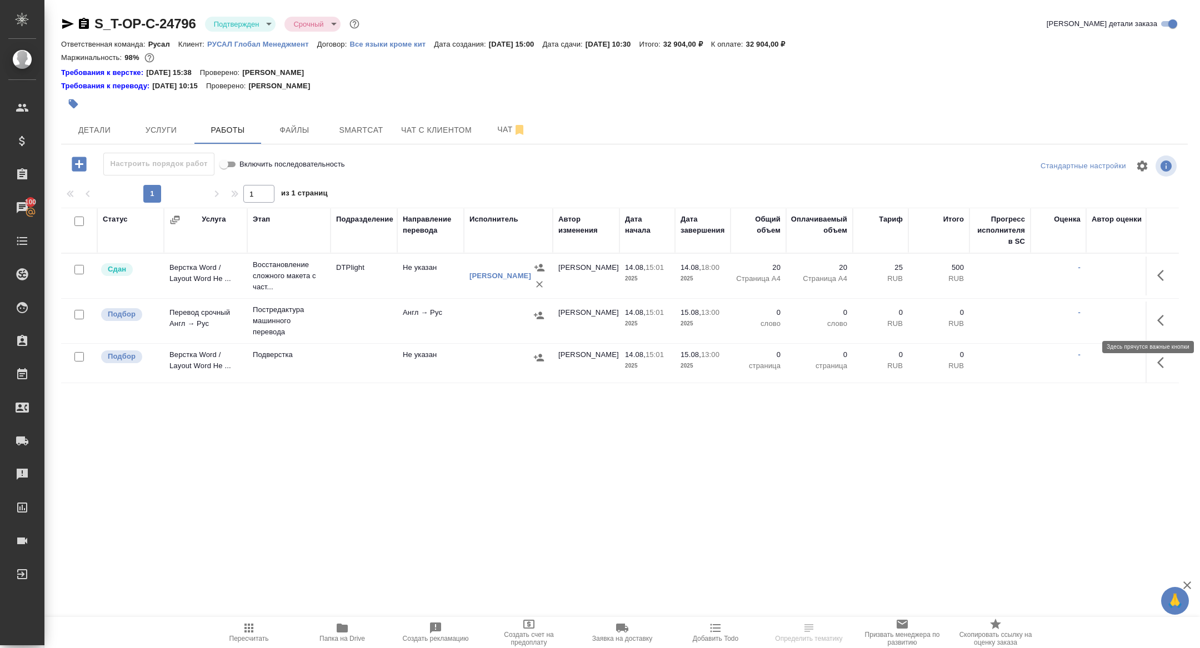
click at [1163, 321] on icon "button" at bounding box center [1163, 320] width 13 height 13
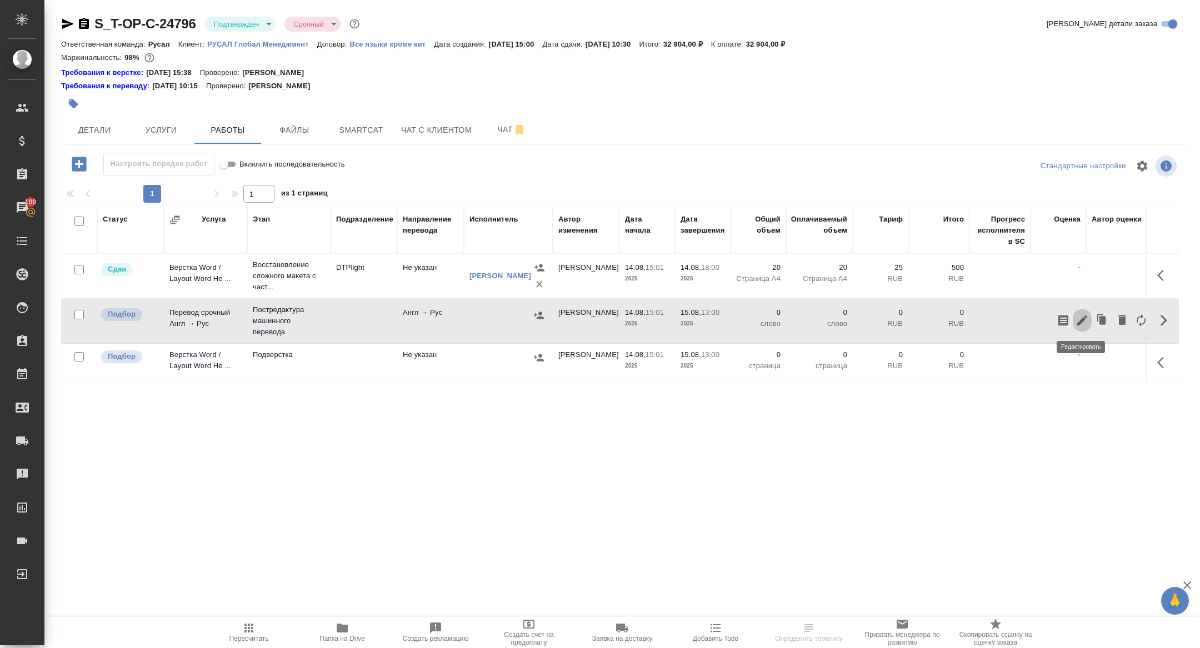
click at [1080, 322] on icon "button" at bounding box center [1082, 321] width 10 height 10
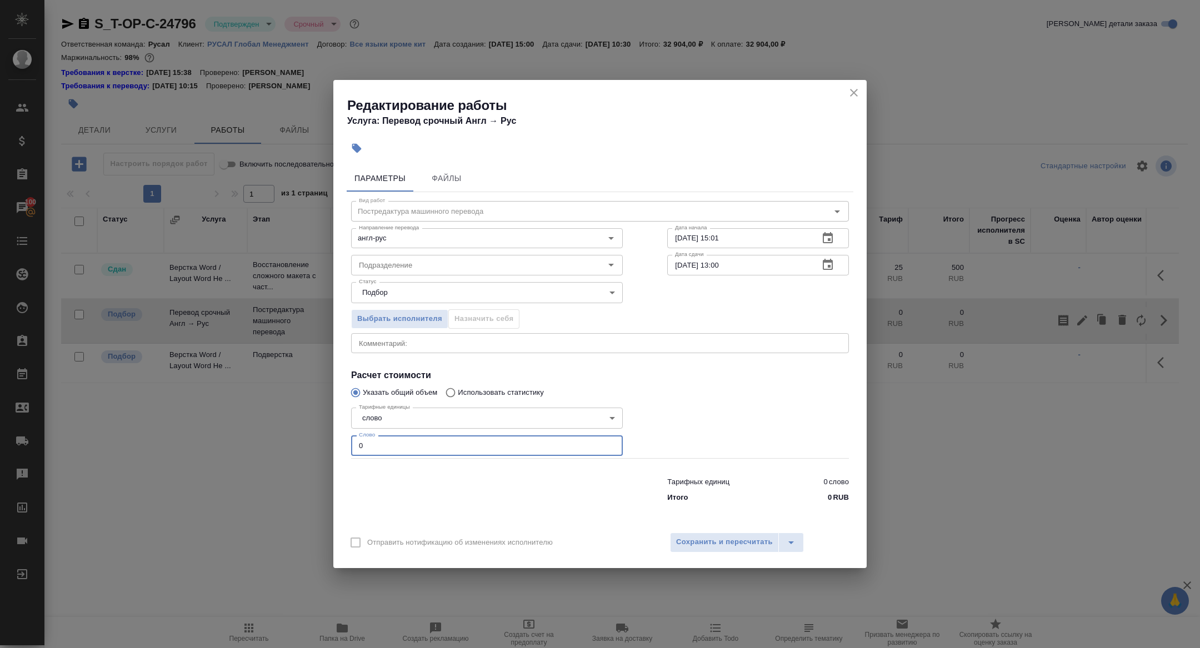
drag, startPoint x: 321, startPoint y: 445, endPoint x: 308, endPoint y: 443, distance: 12.9
click at [308, 443] on div "Редактирование работы Услуга: Перевод срочный Англ → [PERSON_NAME] Файлы Вид ра…" at bounding box center [600, 324] width 1200 height 648
type input "10000"
click at [729, 553] on div "Отправить нотификацию об изменениях исполнителю Сохранить и пересчитать" at bounding box center [599, 547] width 533 height 43
click at [718, 538] on span "Сохранить и пересчитать" at bounding box center [724, 542] width 97 height 13
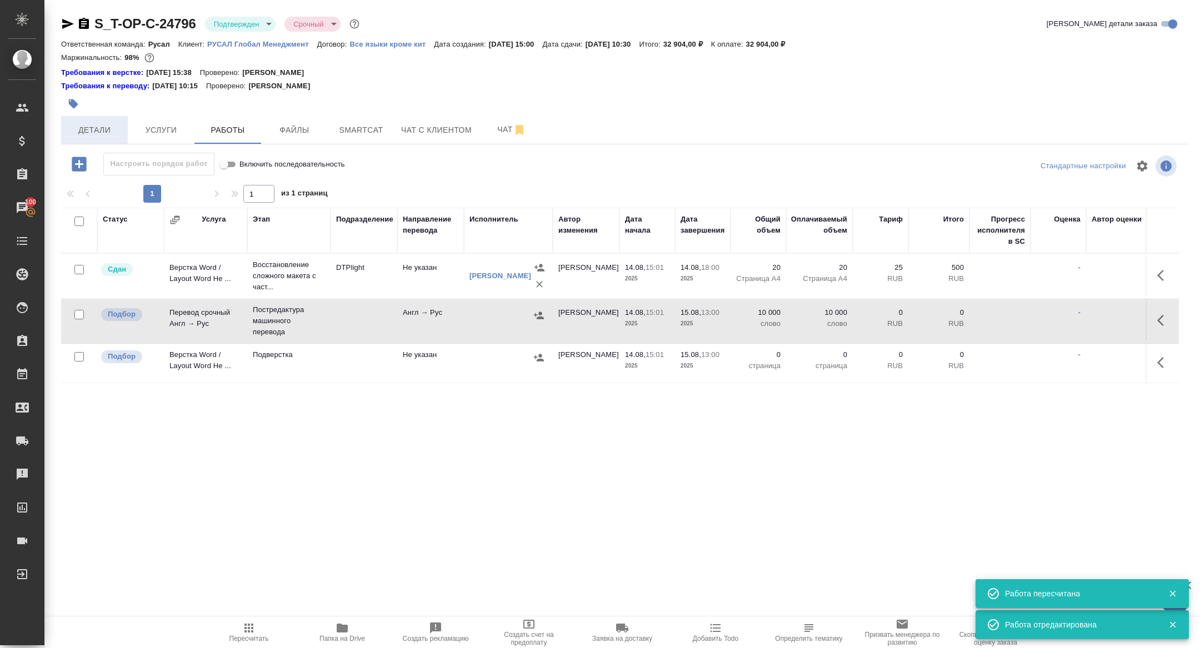
click at [87, 135] on span "Детали" at bounding box center [94, 130] width 53 height 14
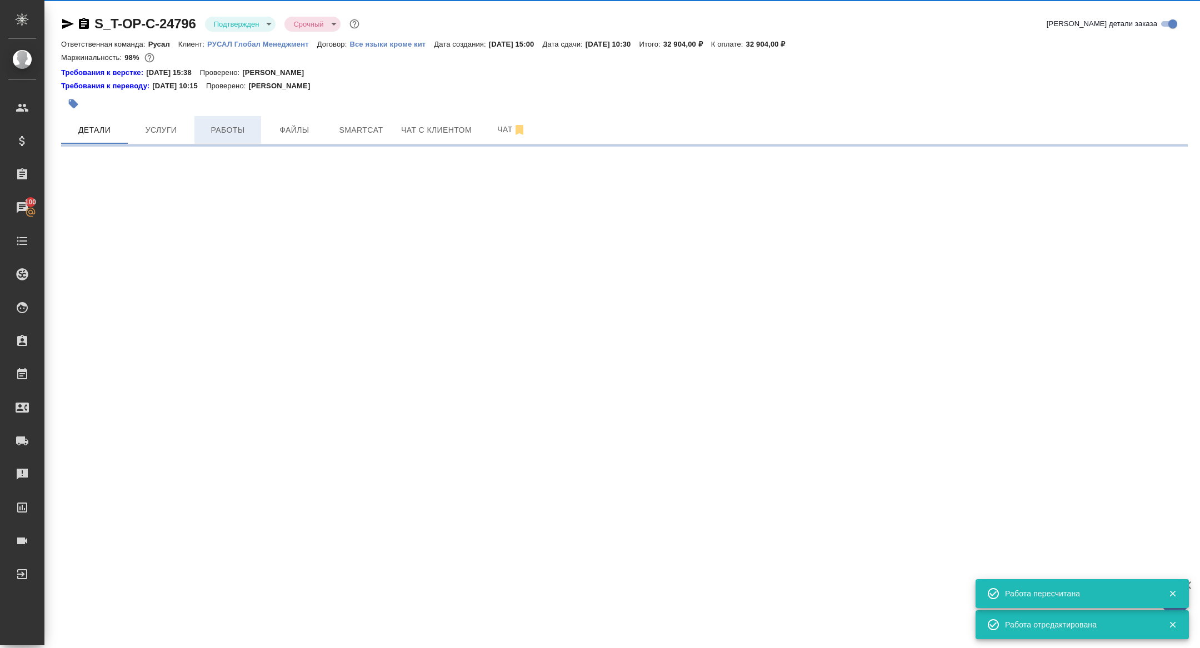
select select "RU"
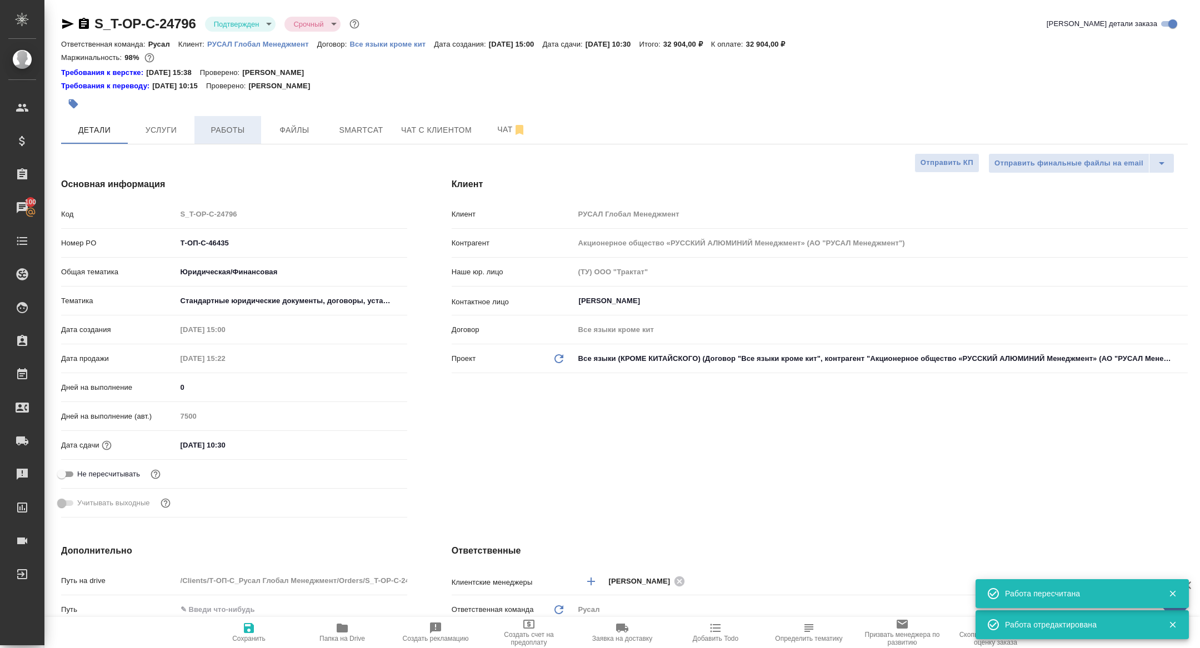
type textarea "x"
click at [223, 138] on button "Работы" at bounding box center [227, 130] width 67 height 28
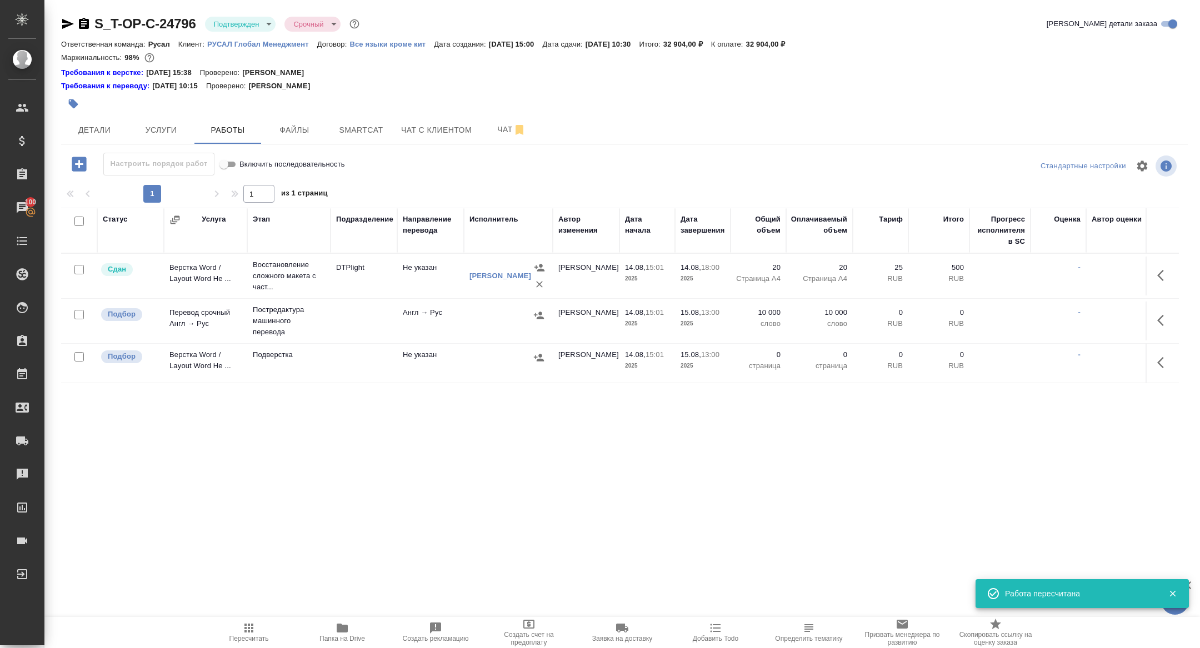
click at [1151, 296] on td at bounding box center [1162, 276] width 33 height 39
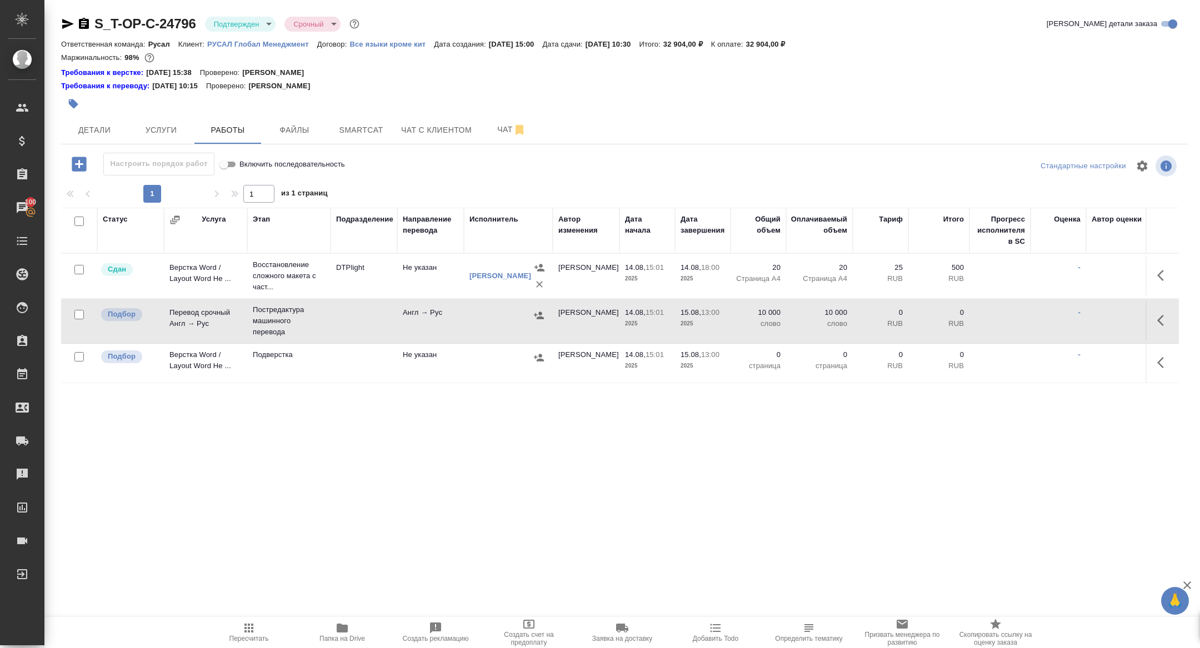
click at [1156, 326] on button "button" at bounding box center [1164, 320] width 27 height 27
click at [1079, 322] on icon "button" at bounding box center [1082, 321] width 10 height 10
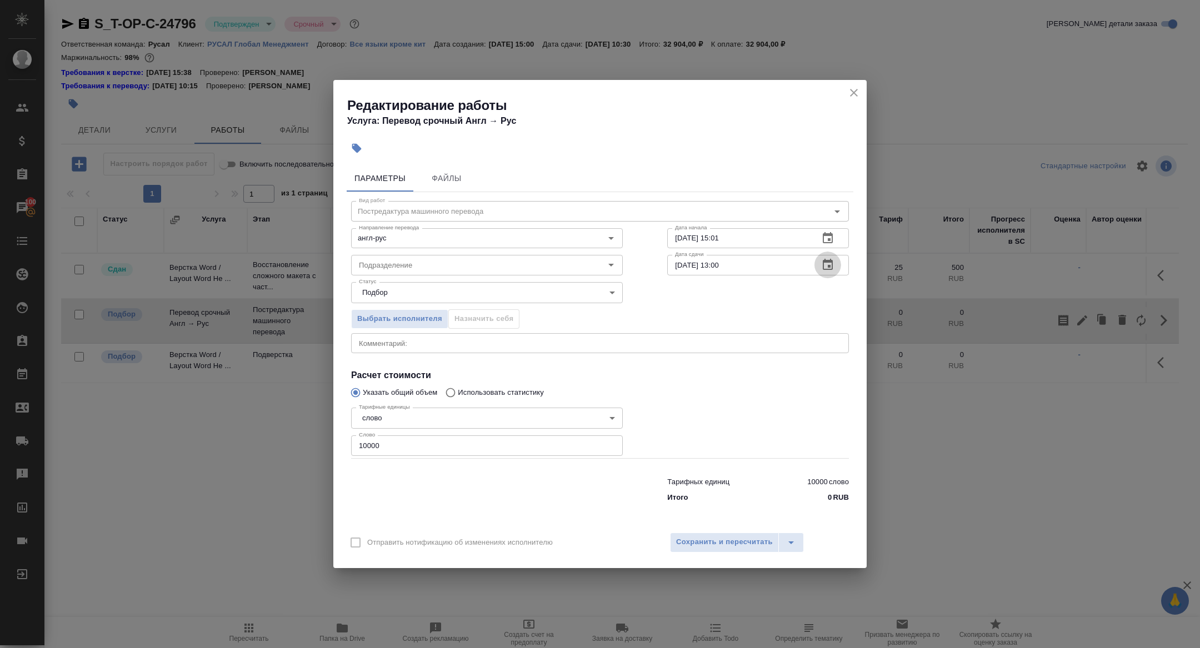
click at [832, 265] on icon "button" at bounding box center [828, 264] width 10 height 11
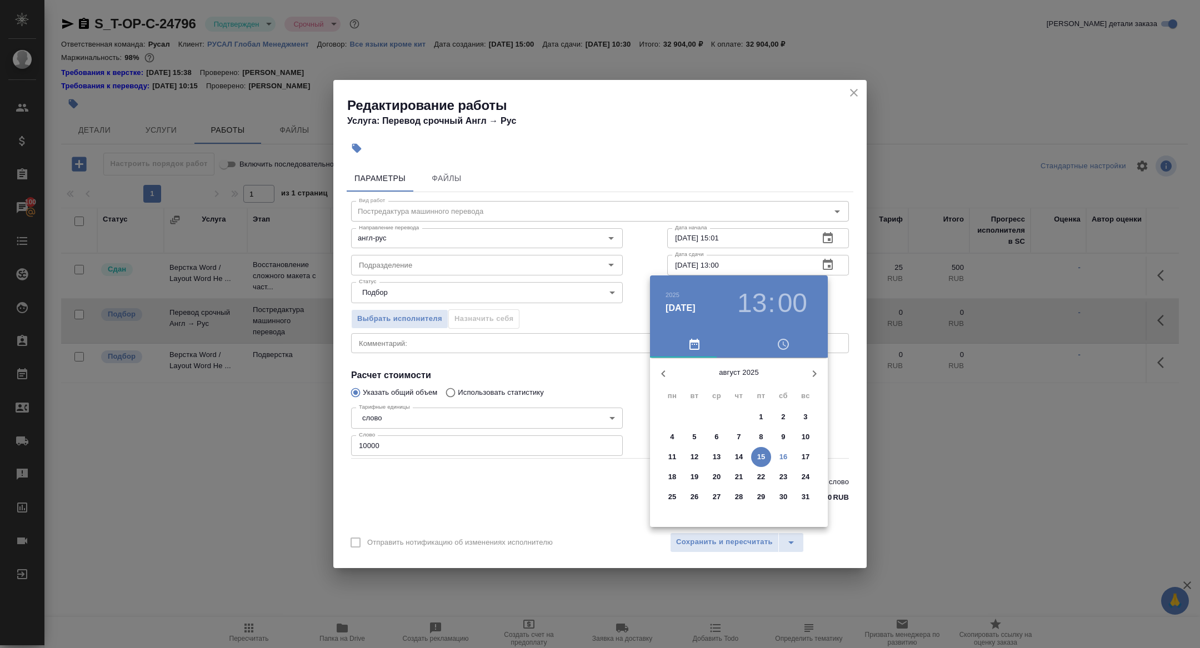
click at [668, 481] on p "18" at bounding box center [672, 477] width 8 height 11
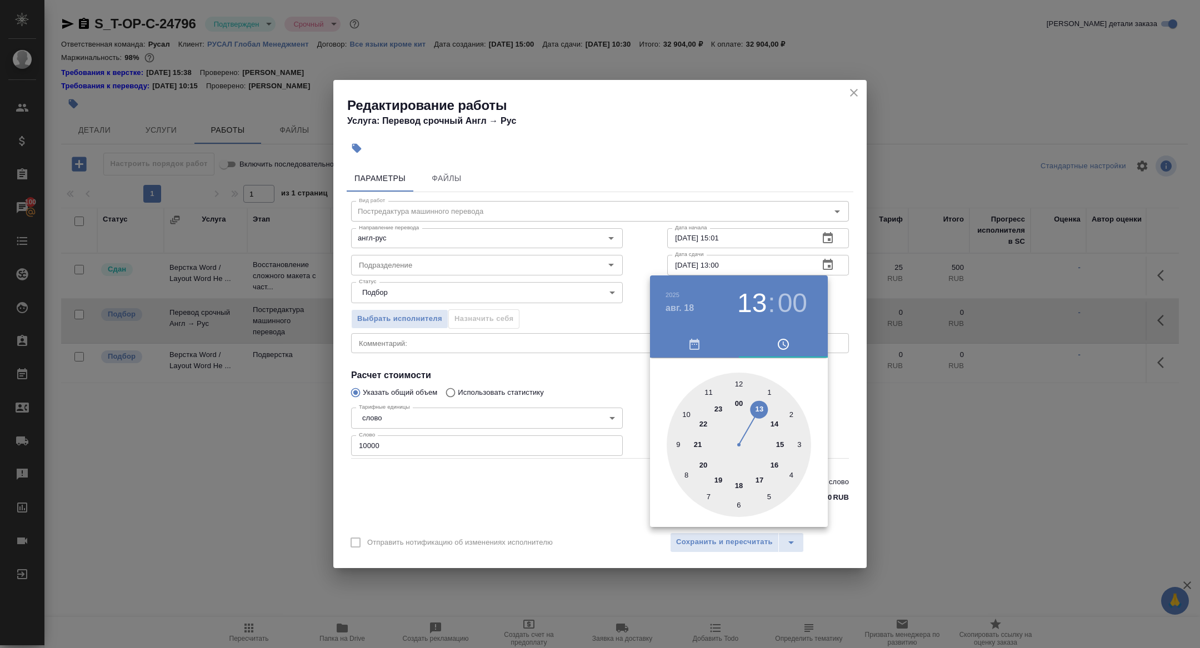
click at [738, 379] on div at bounding box center [739, 445] width 144 height 144
type input "18.08.2025 12:00"
click at [571, 355] on div at bounding box center [600, 324] width 1200 height 648
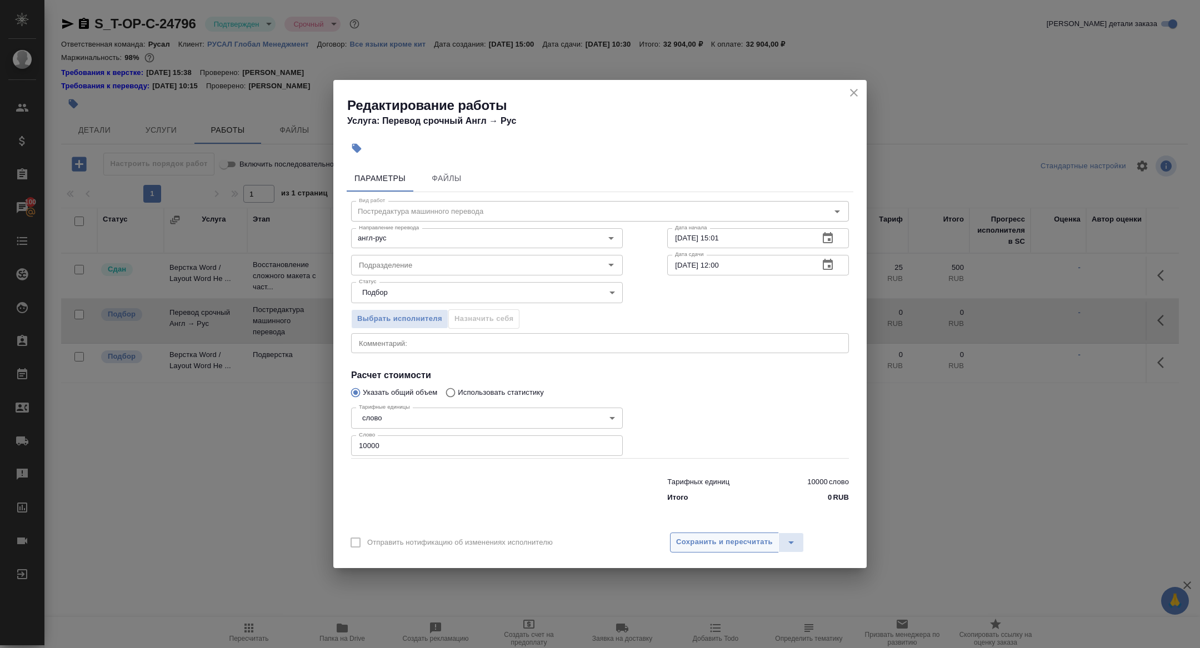
click at [717, 539] on span "Сохранить и пересчитать" at bounding box center [724, 542] width 97 height 13
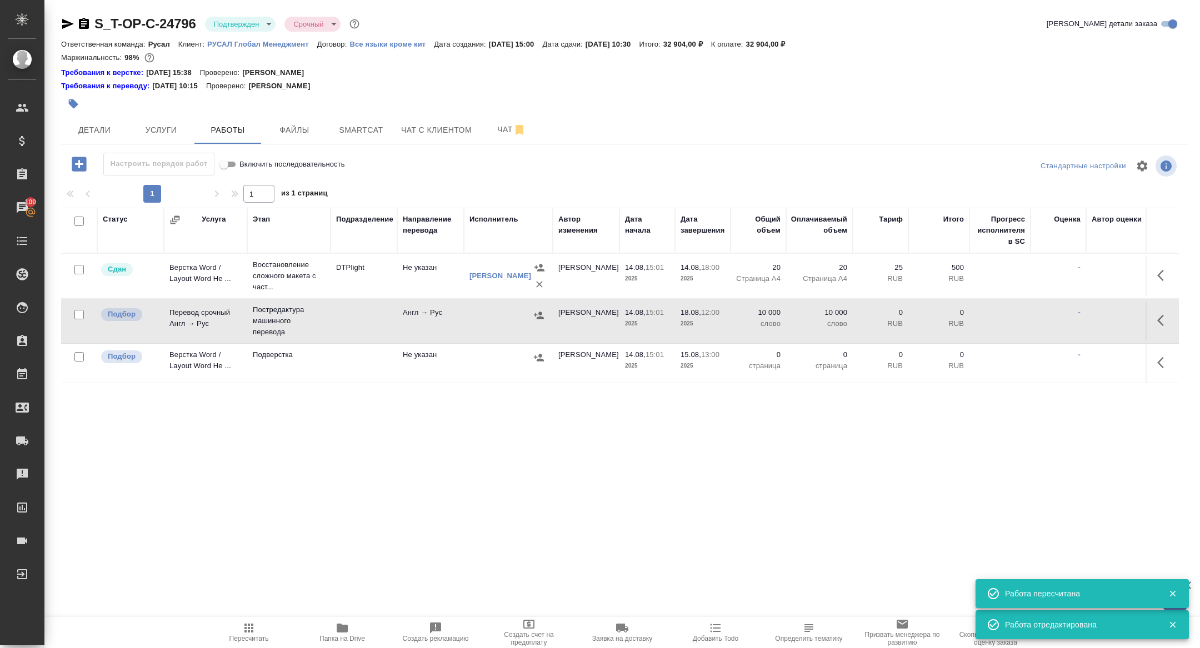
click at [538, 314] on icon "button" at bounding box center [538, 315] width 11 height 11
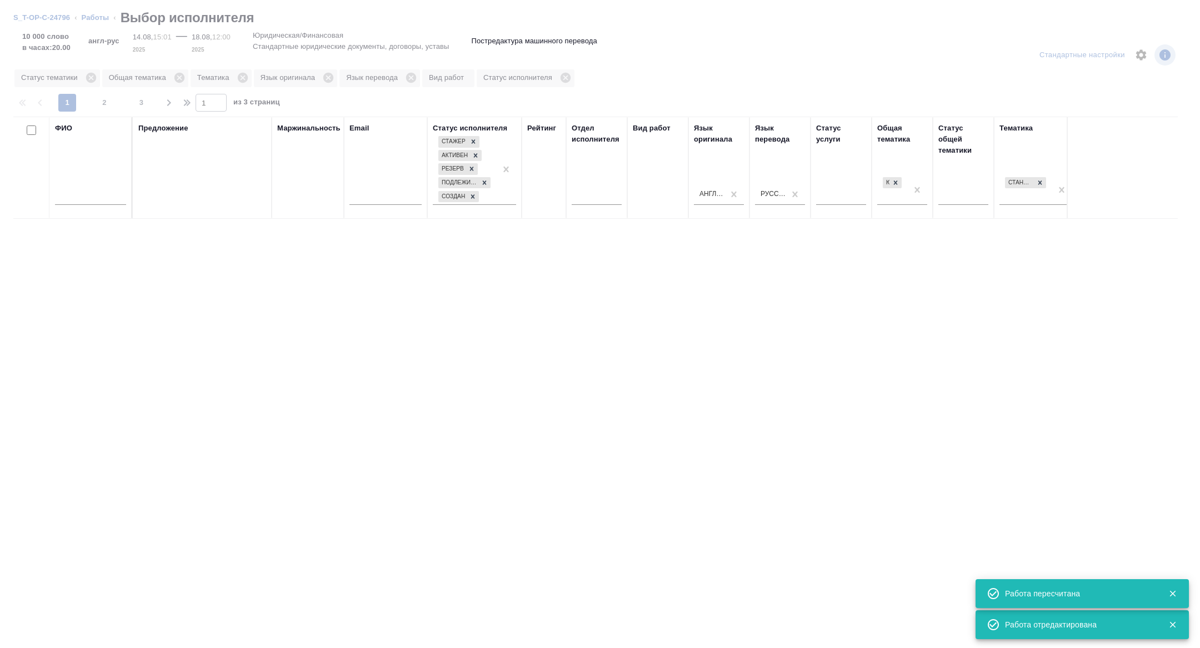
click at [90, 206] on div at bounding box center [90, 199] width 71 height 27
click at [89, 202] on input "text" at bounding box center [90, 198] width 71 height 14
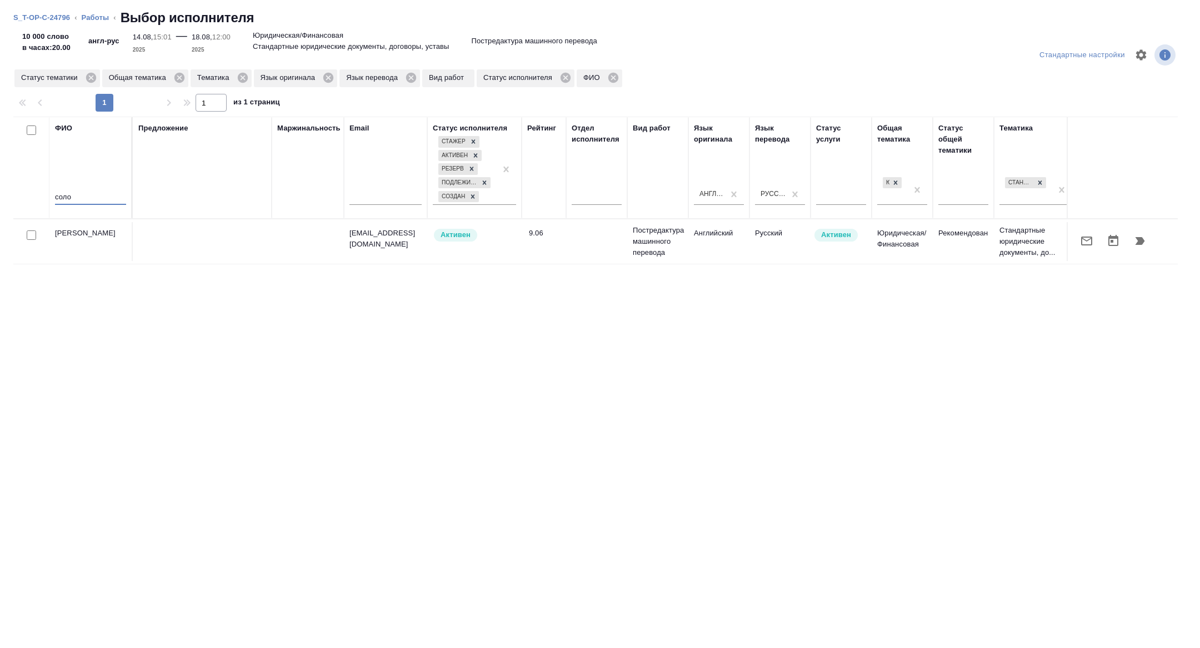
type input "соло"
click at [1088, 234] on icon "button" at bounding box center [1086, 240] width 13 height 13
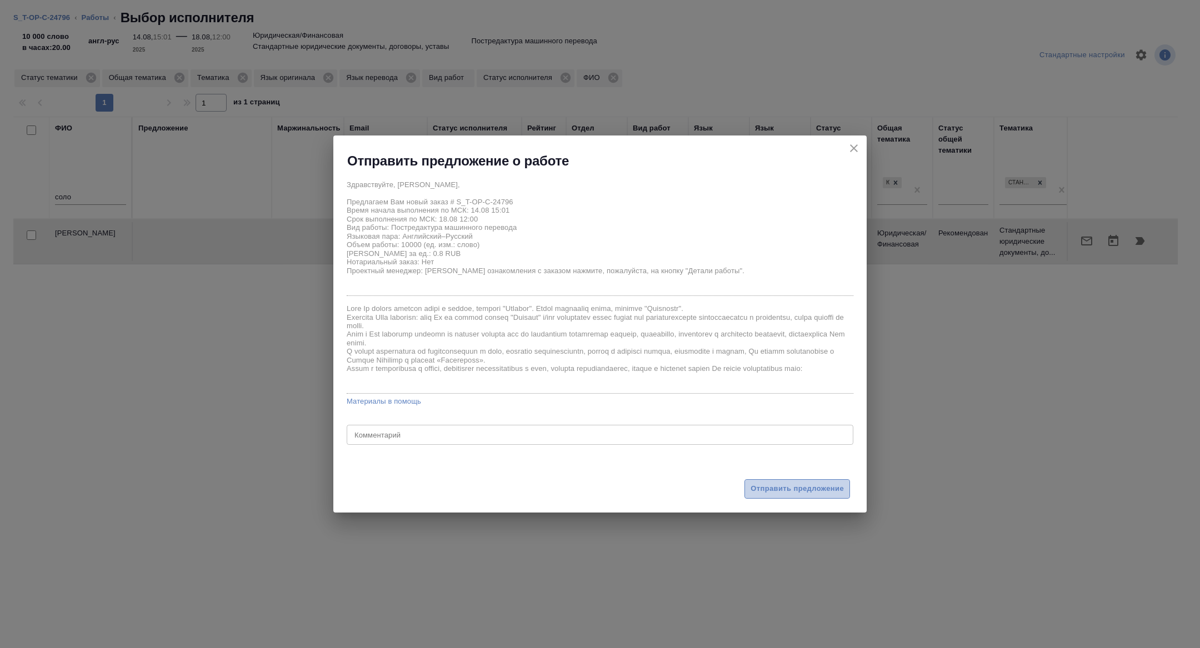
click at [777, 494] on span "Отправить предложение" at bounding box center [797, 489] width 93 height 13
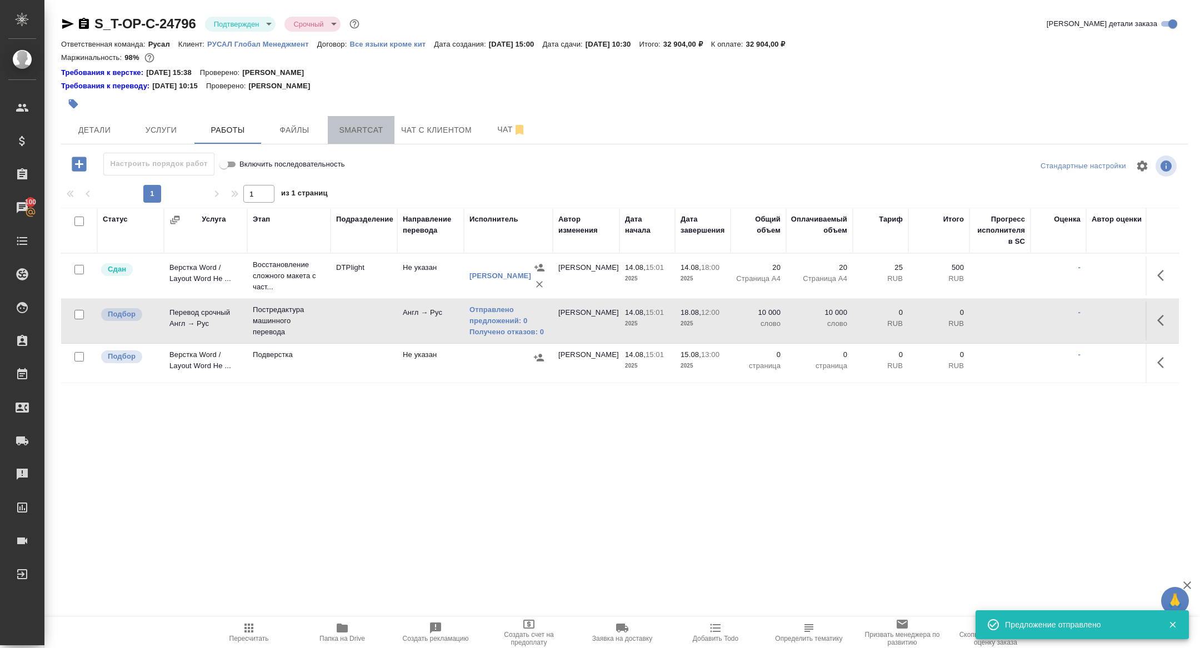
click at [385, 128] on span "Smartcat" at bounding box center [360, 130] width 53 height 14
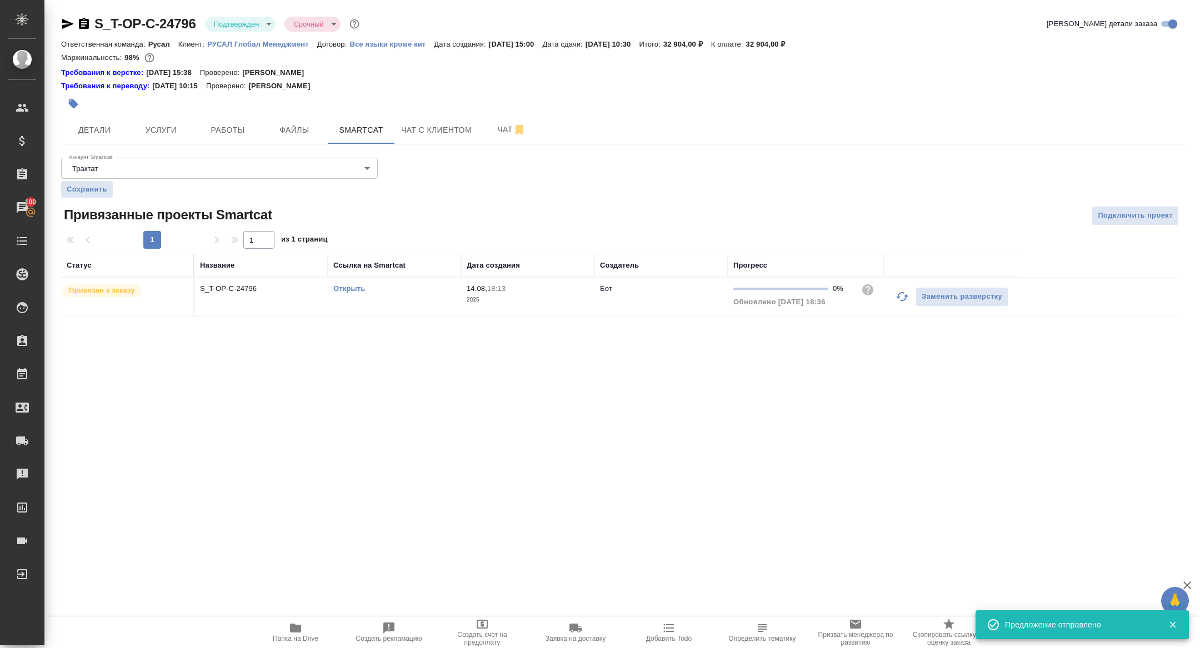
click at [225, 299] on td "S_T-OP-C-24796" at bounding box center [260, 297] width 133 height 39
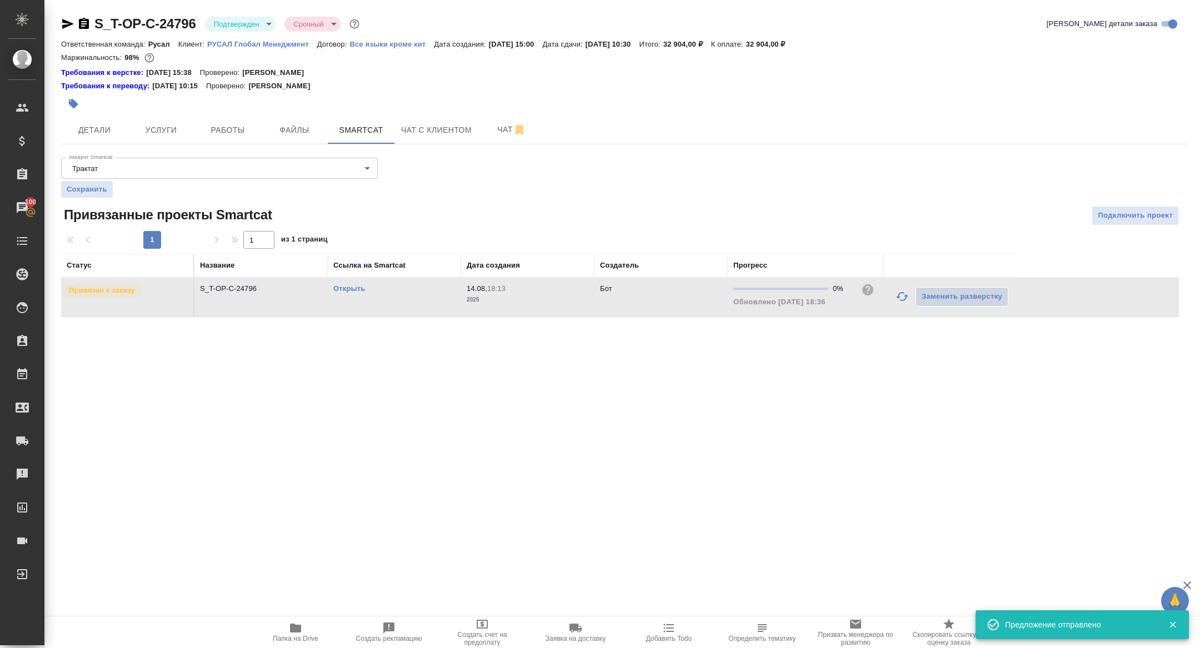
click at [225, 299] on td "S_T-OP-C-24796" at bounding box center [260, 297] width 133 height 39
click at [209, 131] on span "Работы" at bounding box center [227, 130] width 53 height 14
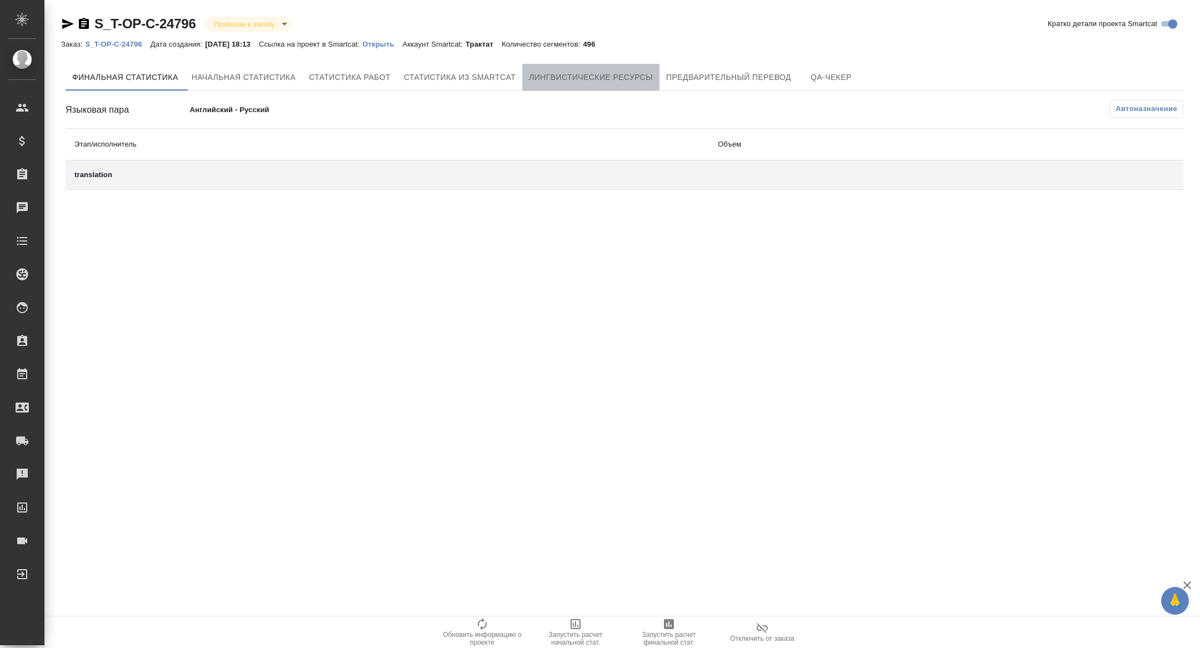
click at [630, 64] on button "Лингвистические ресурсы" at bounding box center [590, 77] width 137 height 27
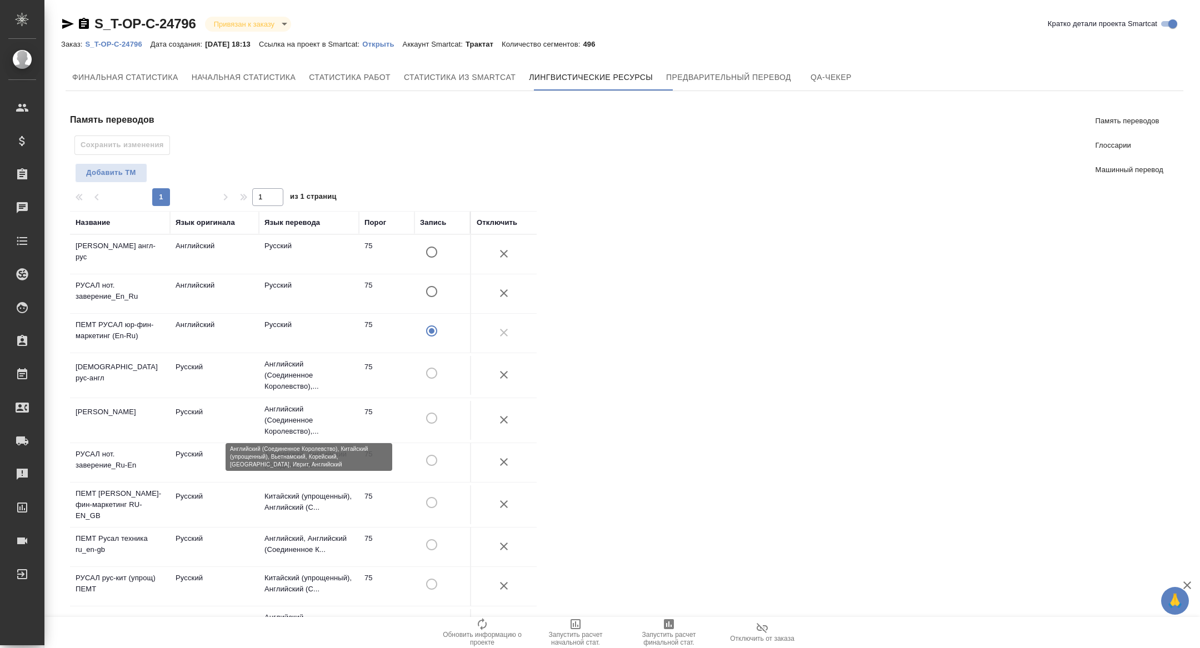
scroll to position [402, 0]
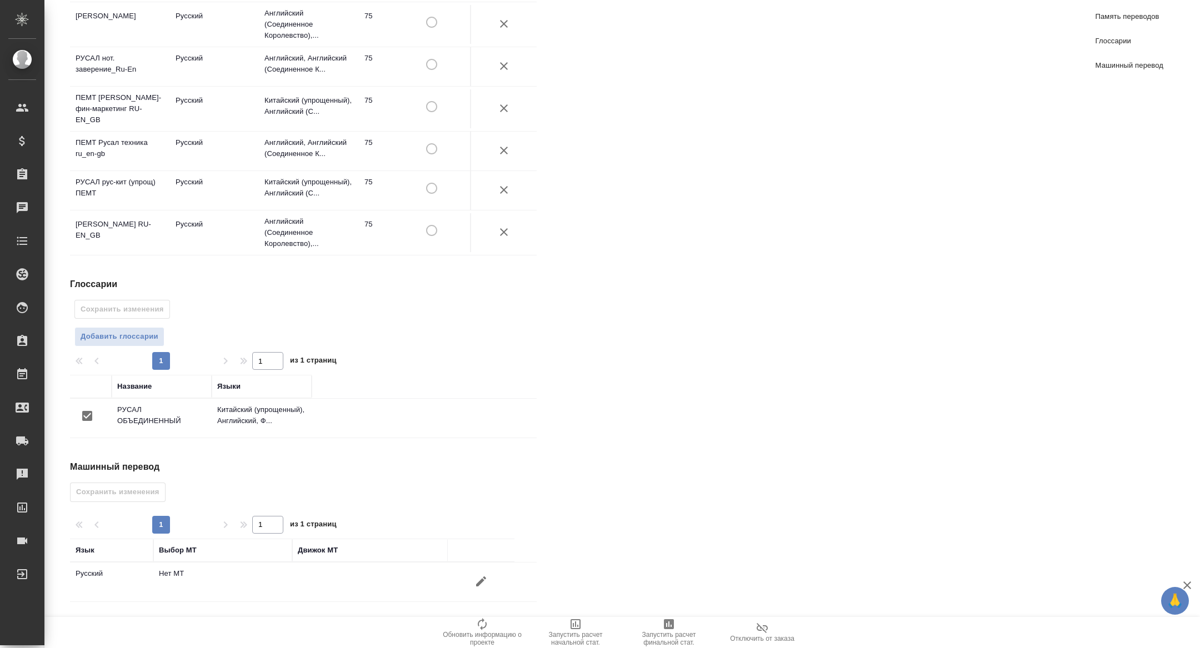
click at [479, 584] on icon "button" at bounding box center [481, 582] width 10 height 10
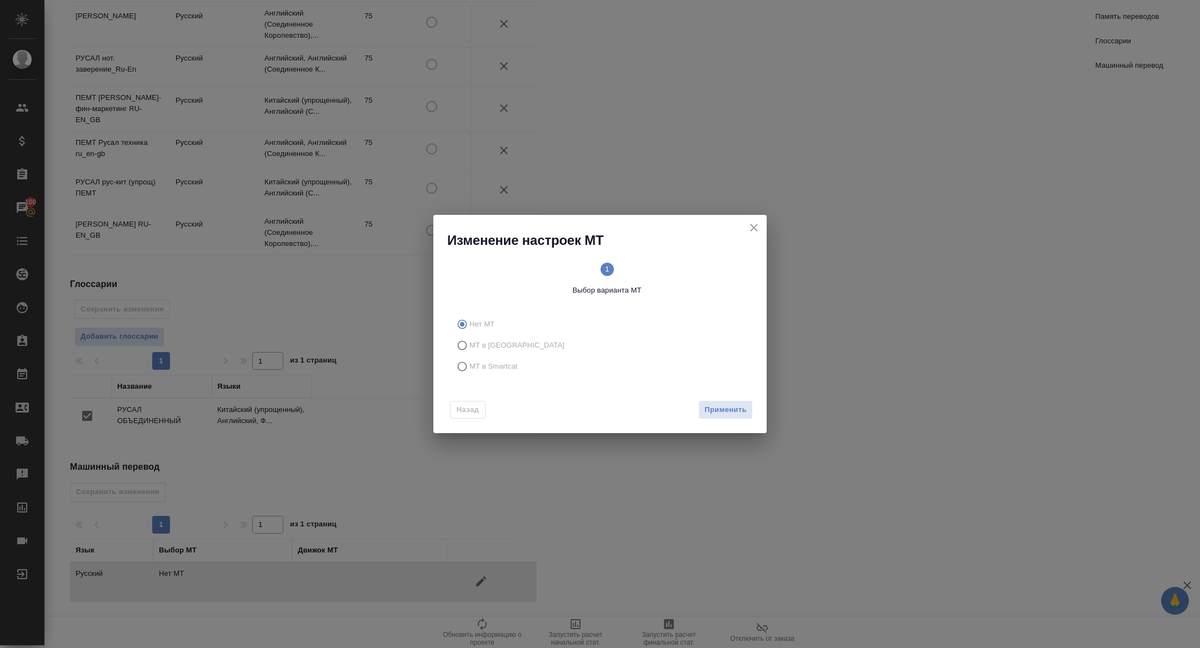
click at [490, 364] on span "МТ в Smartcat" at bounding box center [493, 366] width 48 height 11
click at [469, 364] on input "МТ в Smartcat" at bounding box center [461, 366] width 18 height 21
radio input "true"
click at [741, 405] on span "Вперед" at bounding box center [733, 410] width 28 height 13
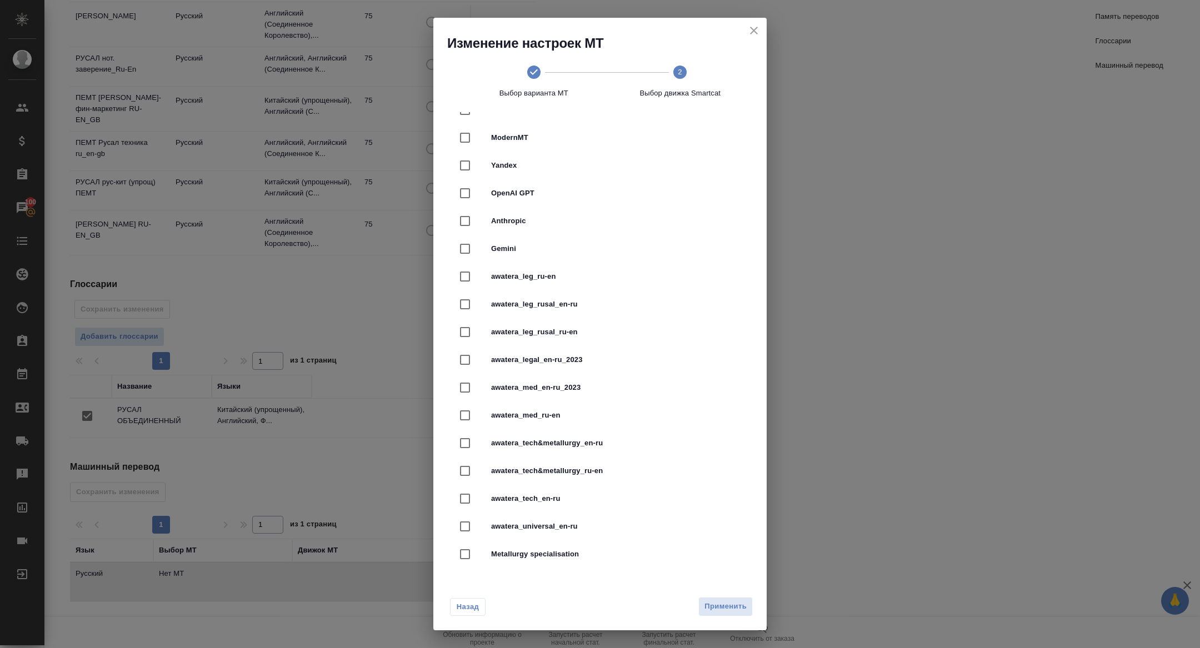
scroll to position [227, 0]
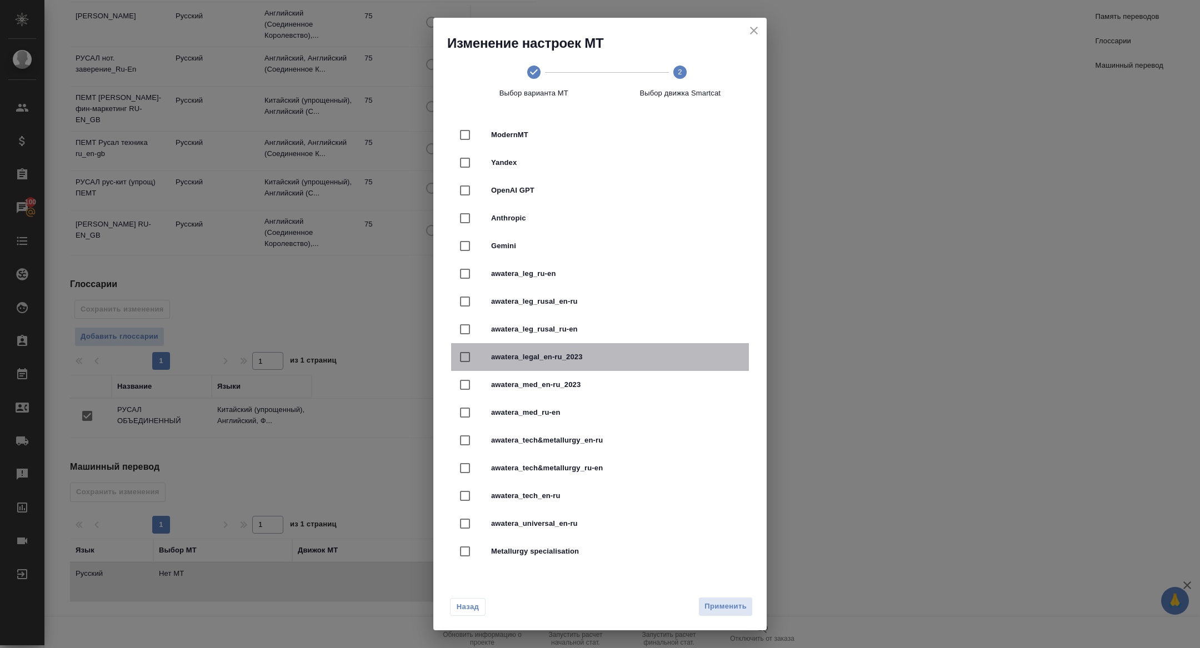
click at [583, 362] on span "awatera_legal_en-ru_2023" at bounding box center [615, 357] width 249 height 11
checkbox input "true"
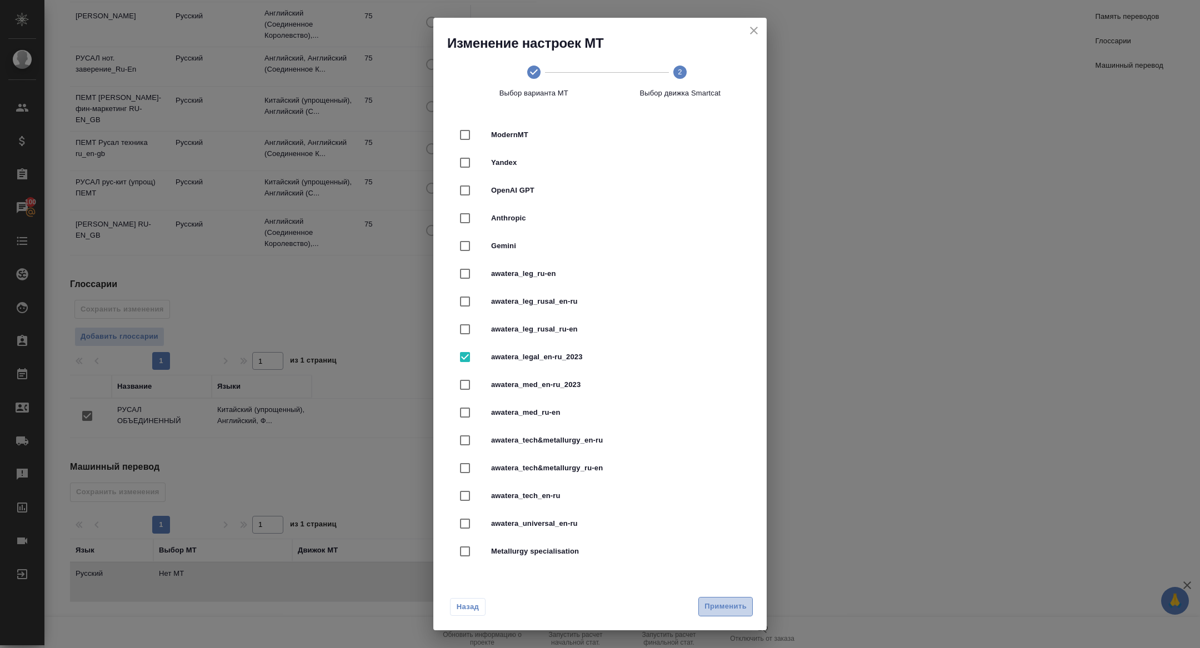
click at [716, 601] on span "Применить" at bounding box center [725, 607] width 42 height 13
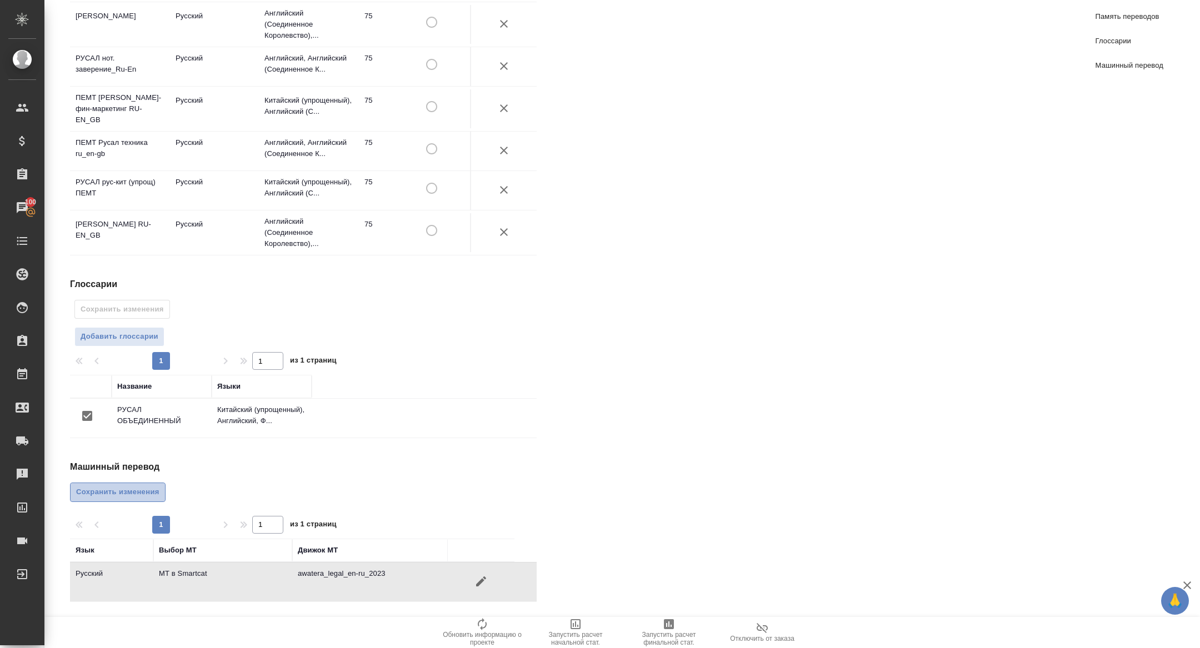
click at [138, 495] on span "Сохранить изменения" at bounding box center [117, 492] width 83 height 13
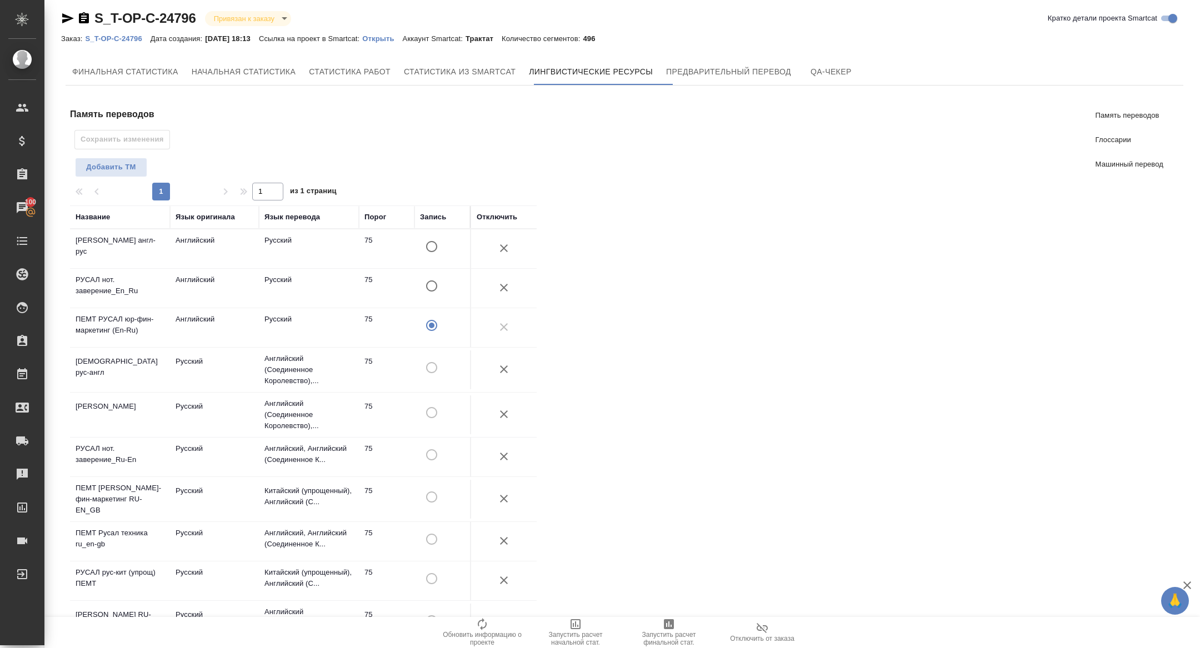
scroll to position [0, 0]
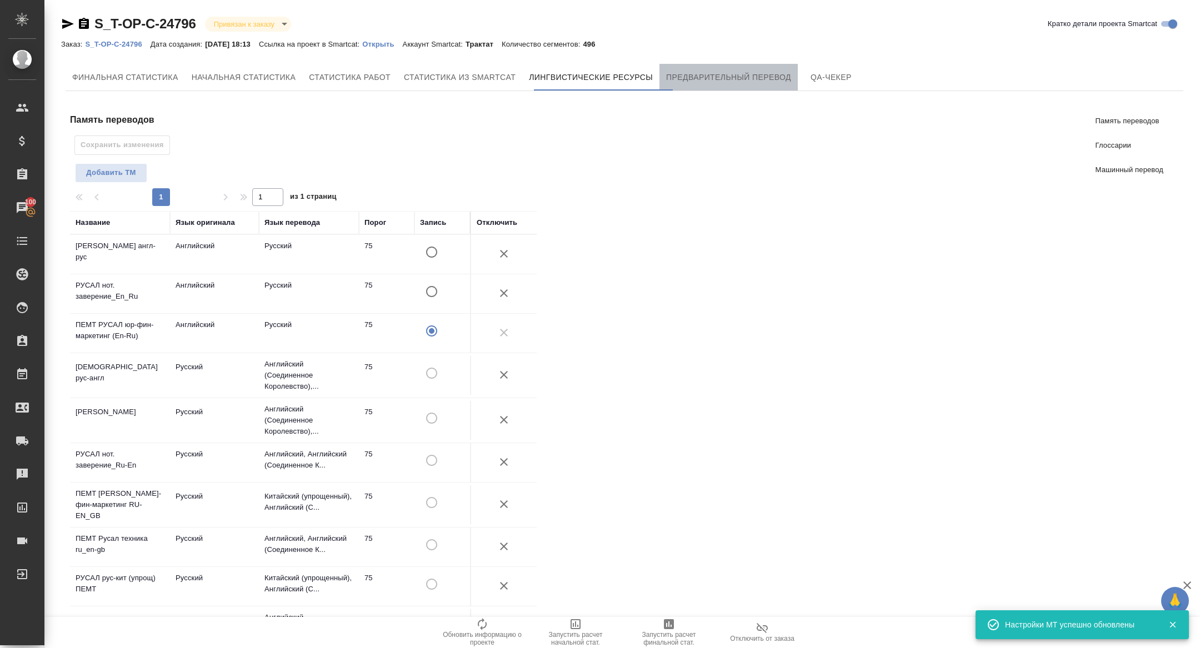
click at [739, 81] on span "Предварительный перевод" at bounding box center [728, 78] width 125 height 14
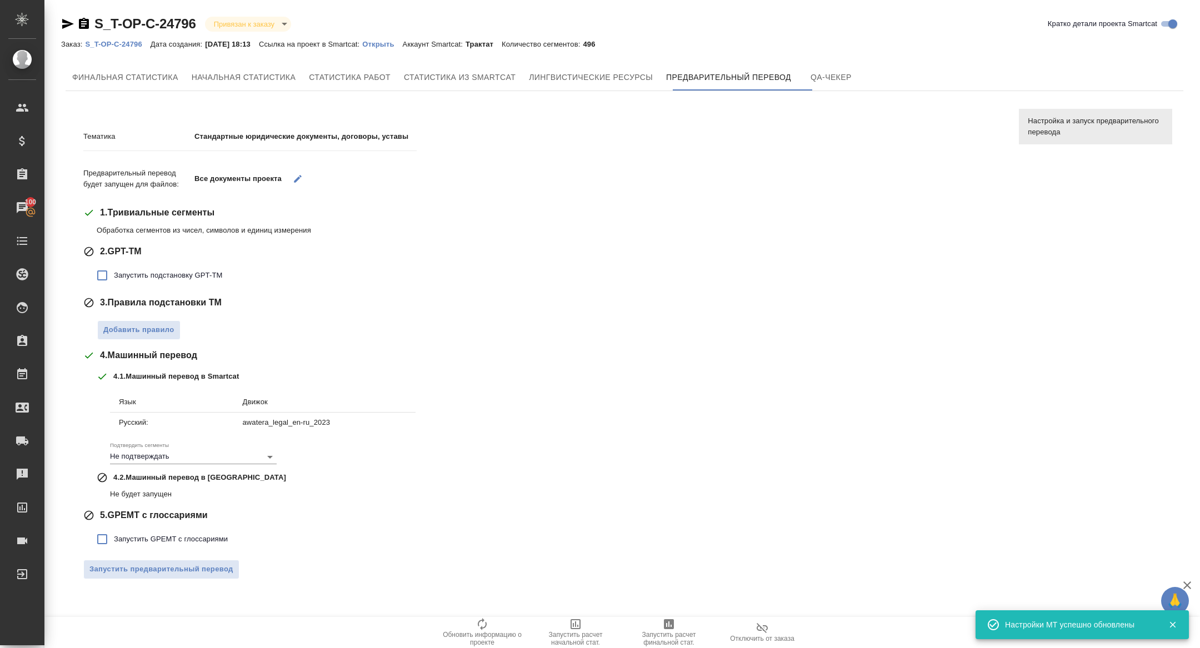
click at [154, 272] on span "Запустить подстановку GPT-TM" at bounding box center [168, 275] width 108 height 11
click at [114, 272] on input "Запустить подстановку GPT-TM" at bounding box center [102, 275] width 23 height 23
checkbox input "true"
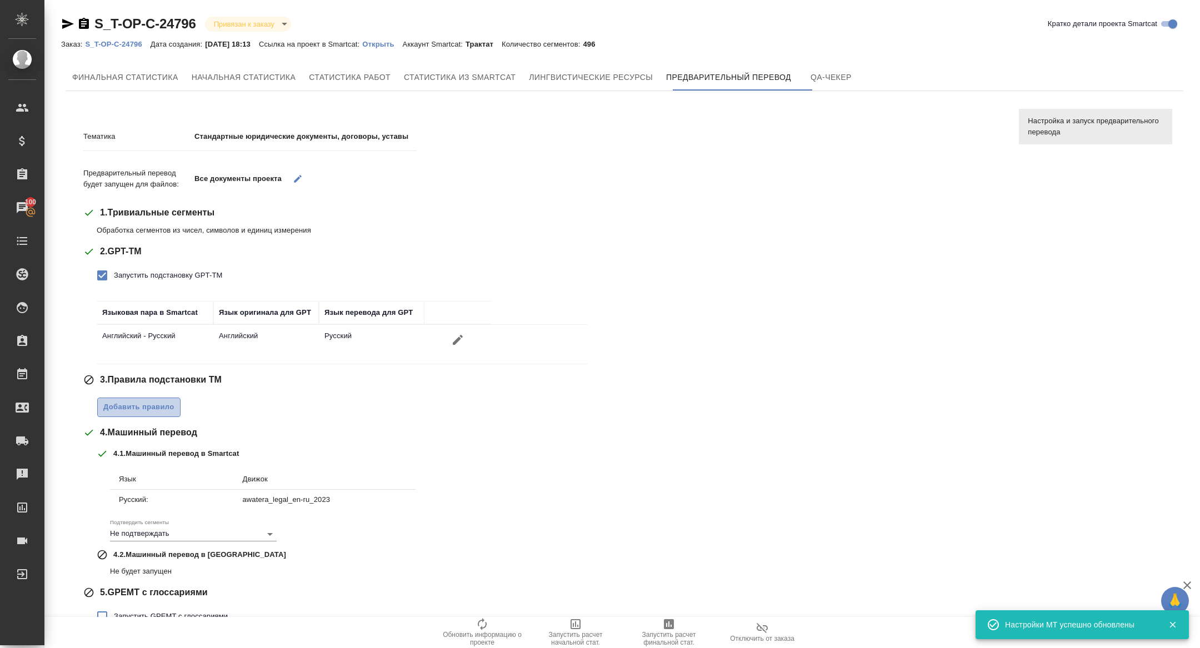
click at [141, 402] on span "Добавить правило" at bounding box center [138, 407] width 71 height 13
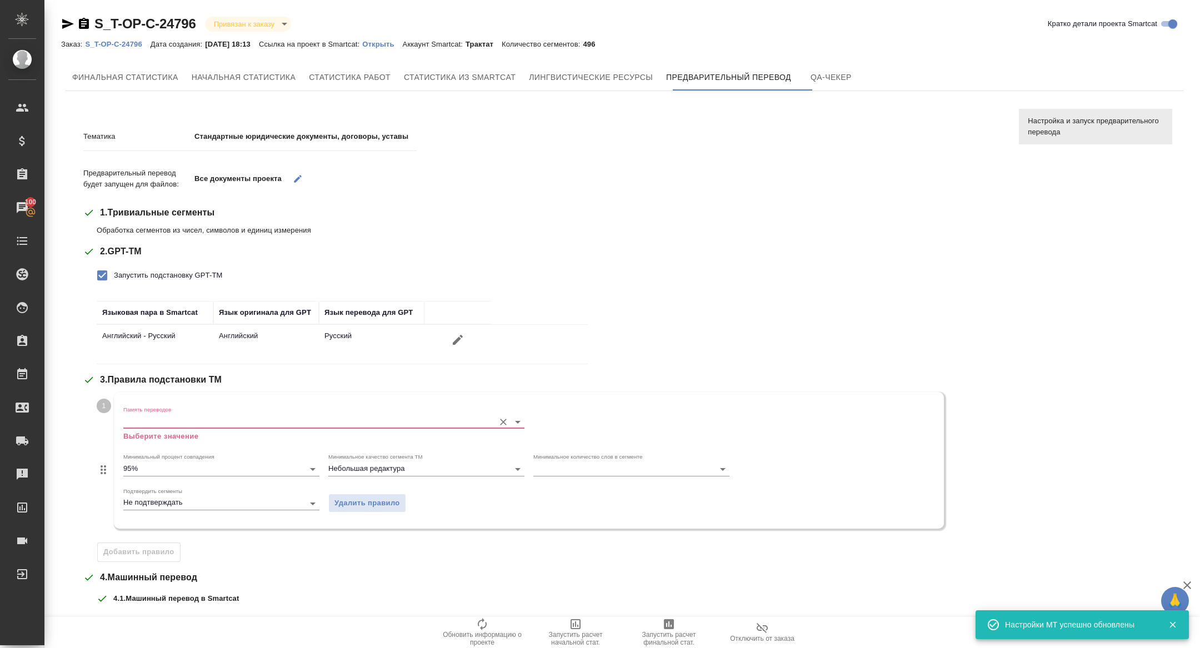
click at [158, 418] on input "Память переводов" at bounding box center [306, 421] width 366 height 13
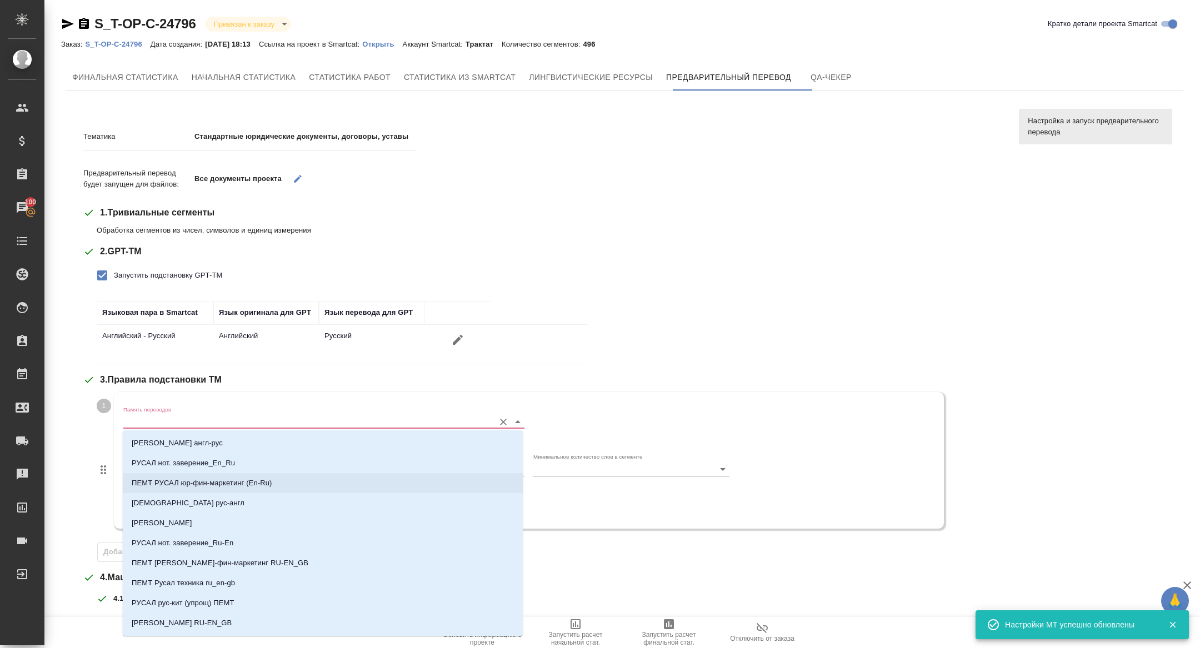
click at [186, 478] on p "ПЕМТ РУСАЛ юр-фин-маркетинг (En-Ru)" at bounding box center [202, 483] width 141 height 11
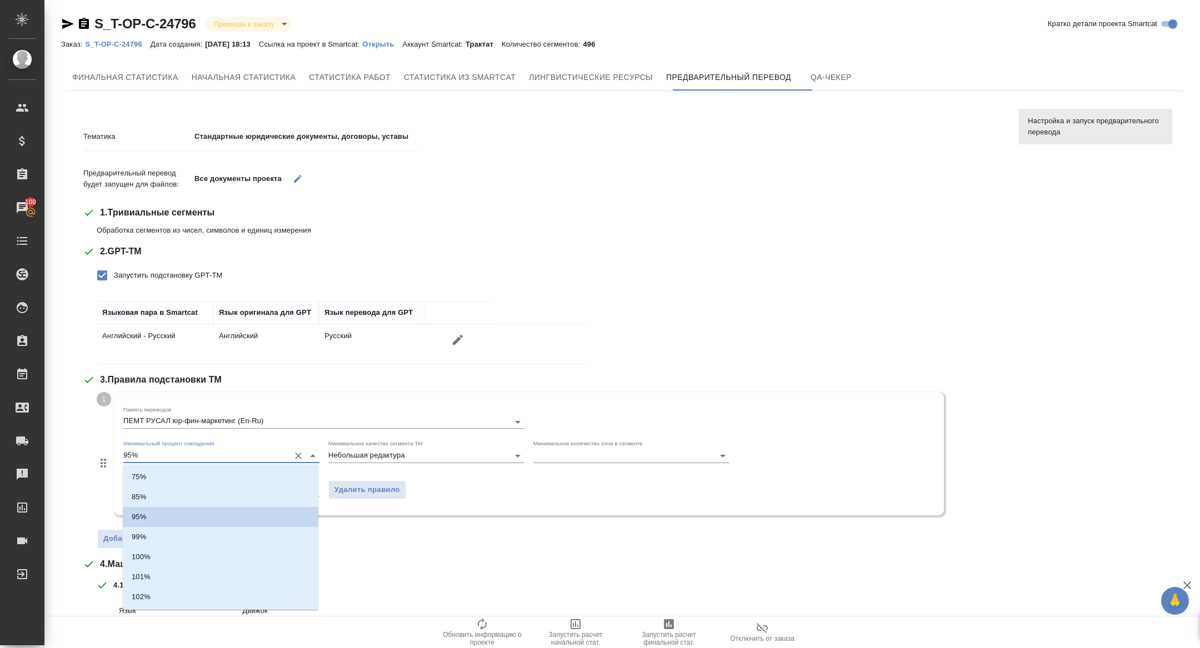
click at [159, 458] on input "95%" at bounding box center [203, 455] width 161 height 13
click at [158, 526] on li "95%" at bounding box center [221, 517] width 196 height 20
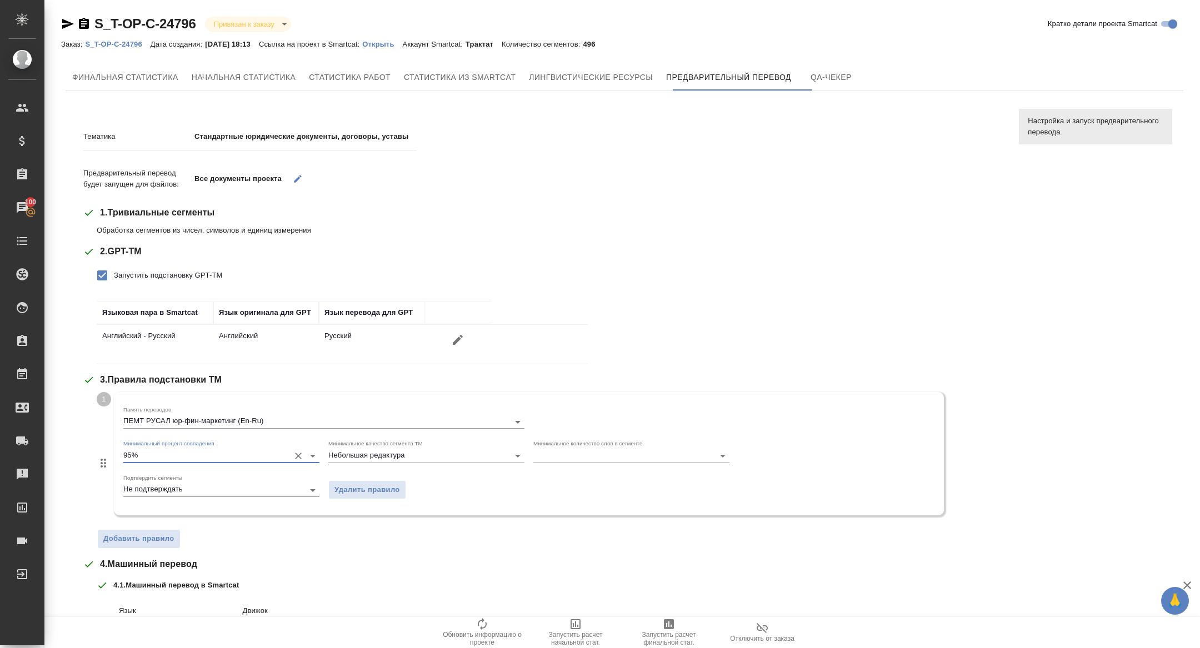
scroll to position [184, 0]
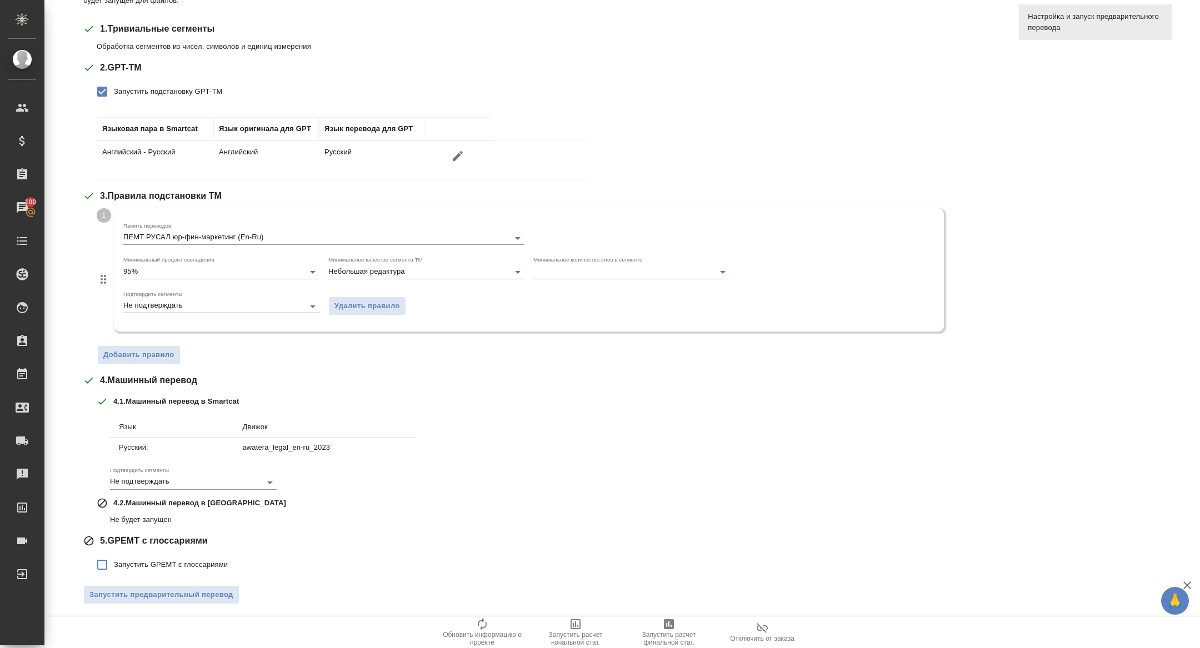
click at [138, 562] on span "Запустить GPEMT с глоссариями" at bounding box center [171, 564] width 114 height 11
click at [114, 562] on input "Запустить GPEMT с глоссариями" at bounding box center [102, 564] width 23 height 23
checkbox input "true"
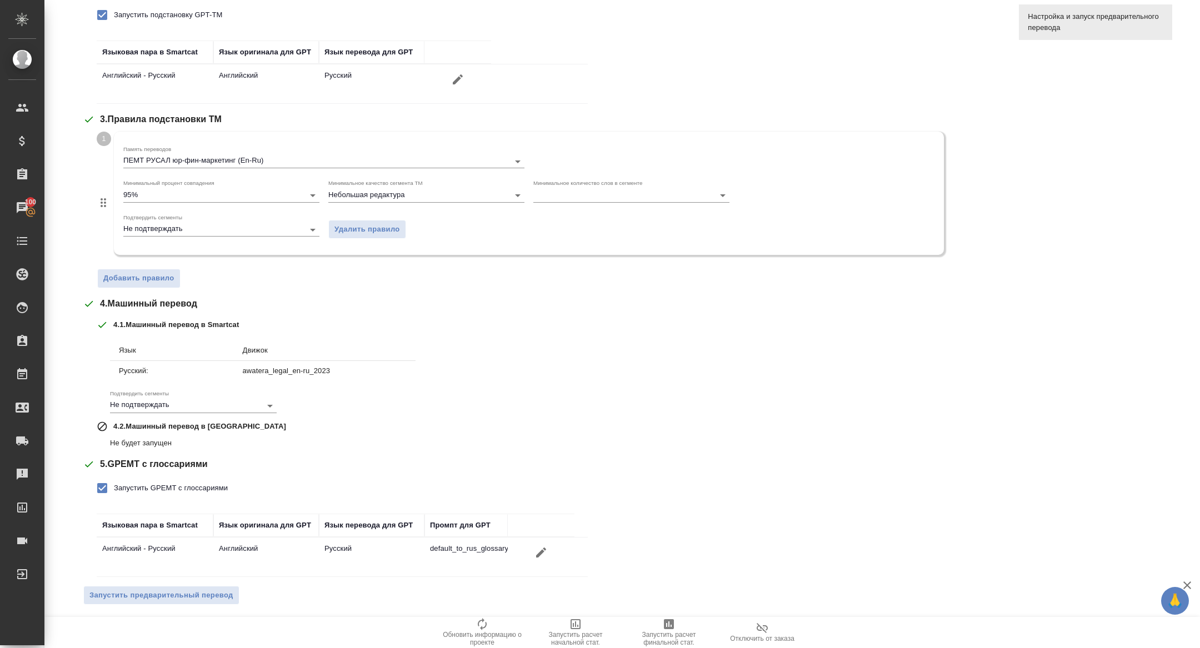
click at [166, 602] on div "Запустить предварительный перевод" at bounding box center [542, 595] width 919 height 19
click at [160, 591] on span "Запустить предварительный перевод" at bounding box center [161, 595] width 144 height 13
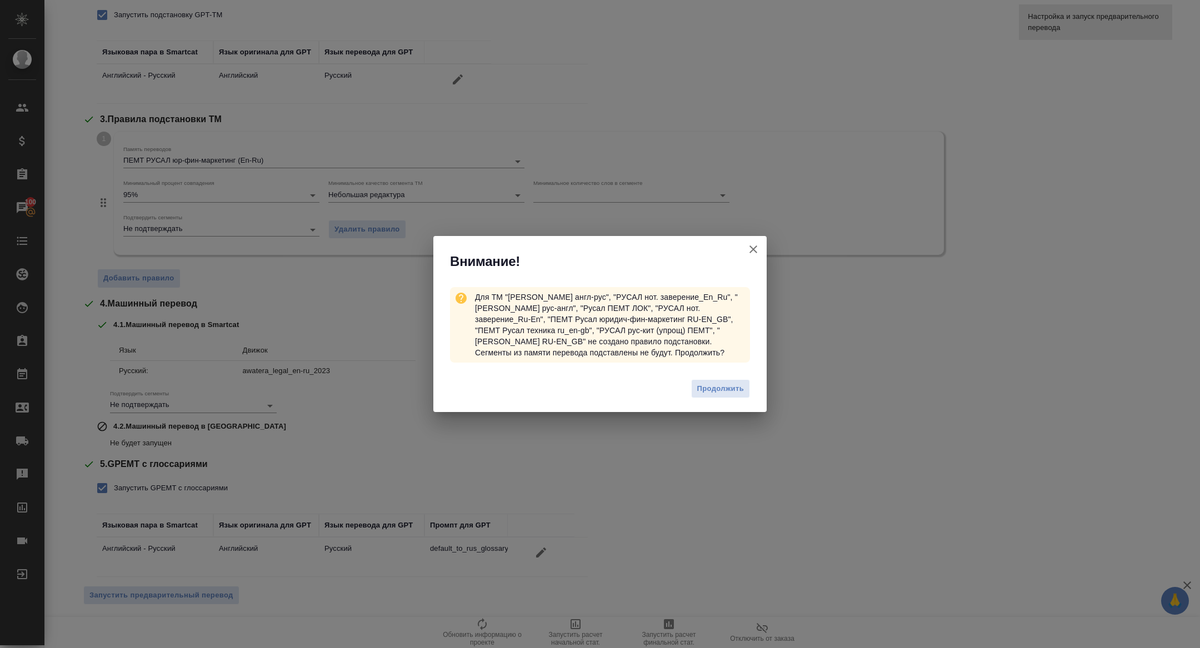
click at [737, 399] on div "Продолжить" at bounding box center [599, 390] width 333 height 44
click at [733, 396] on button "Продолжить" at bounding box center [720, 388] width 59 height 19
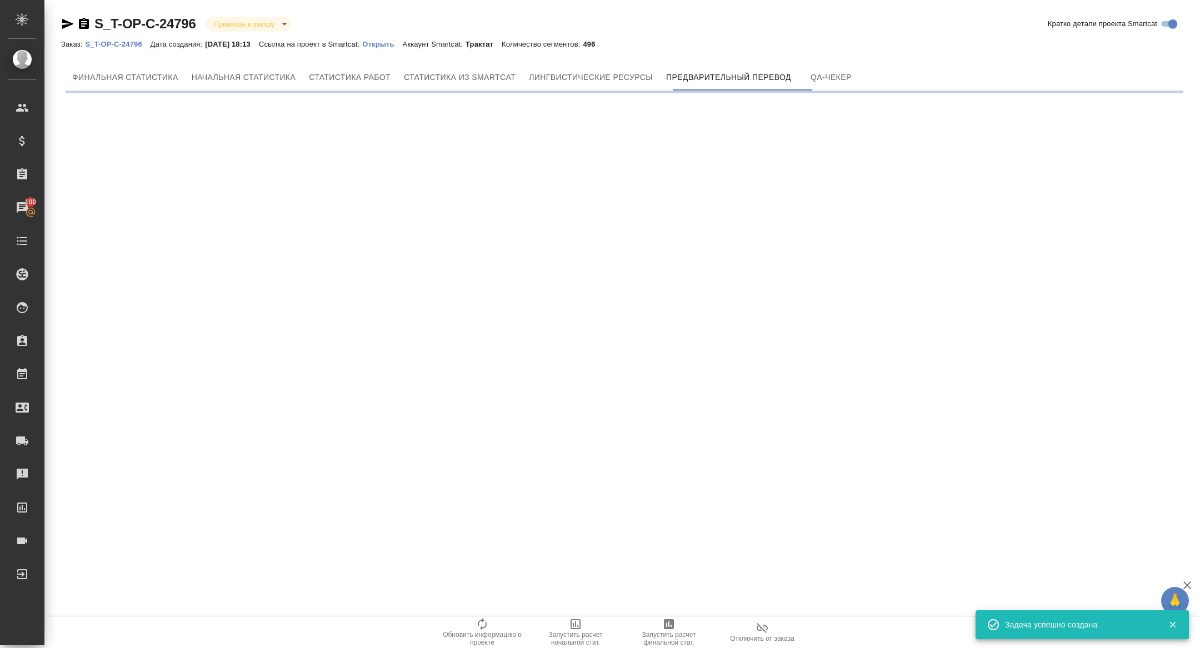
scroll to position [0, 0]
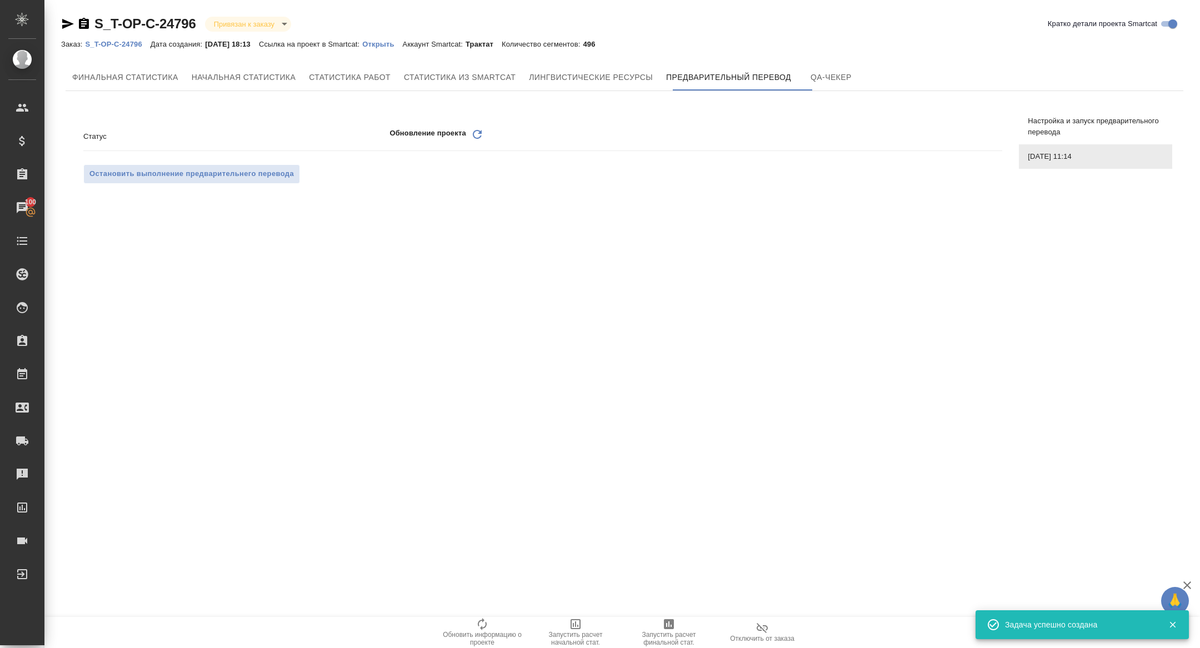
click at [473, 134] on icon at bounding box center [477, 134] width 9 height 9
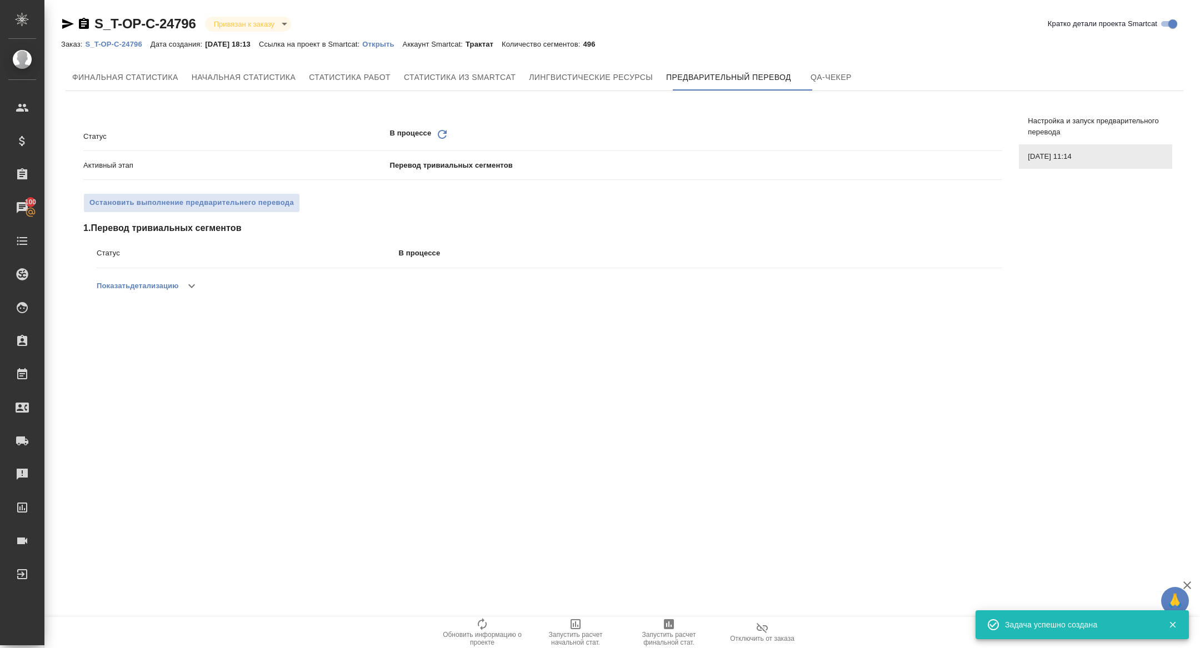
click at [438, 133] on icon "Обновить" at bounding box center [442, 134] width 13 height 13
click at [442, 133] on icon "Обновить" at bounding box center [442, 134] width 13 height 13
click at [444, 139] on icon "Обновить" at bounding box center [442, 134] width 13 height 13
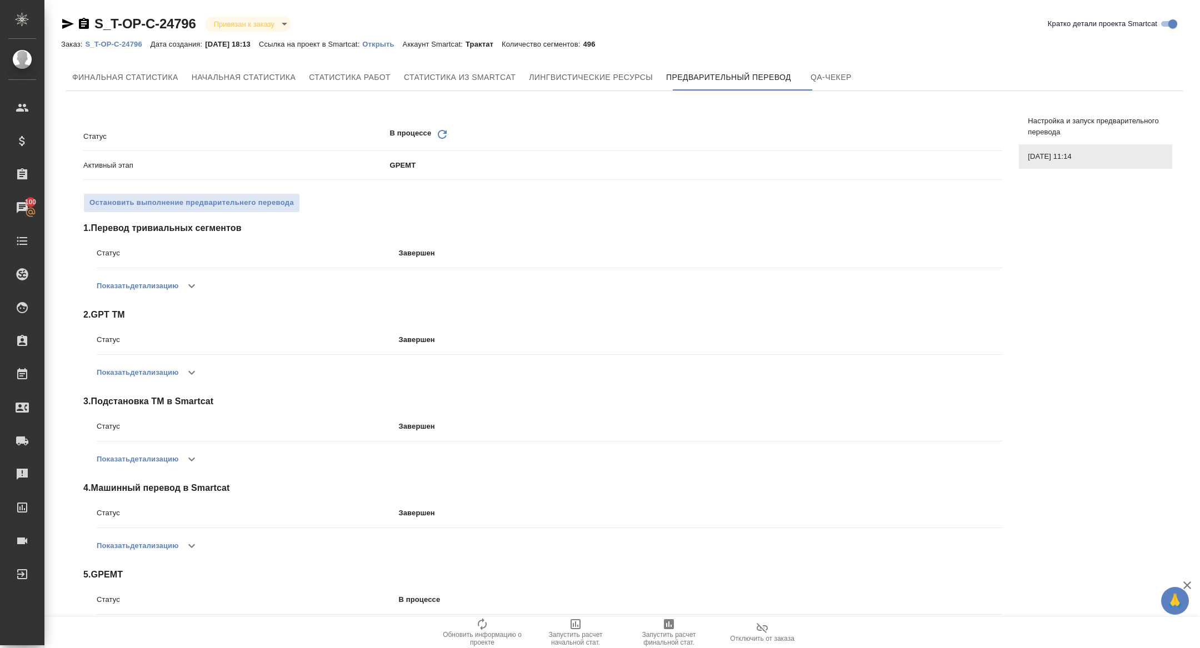
click at [402, 42] on p "Открыть" at bounding box center [382, 44] width 40 height 8
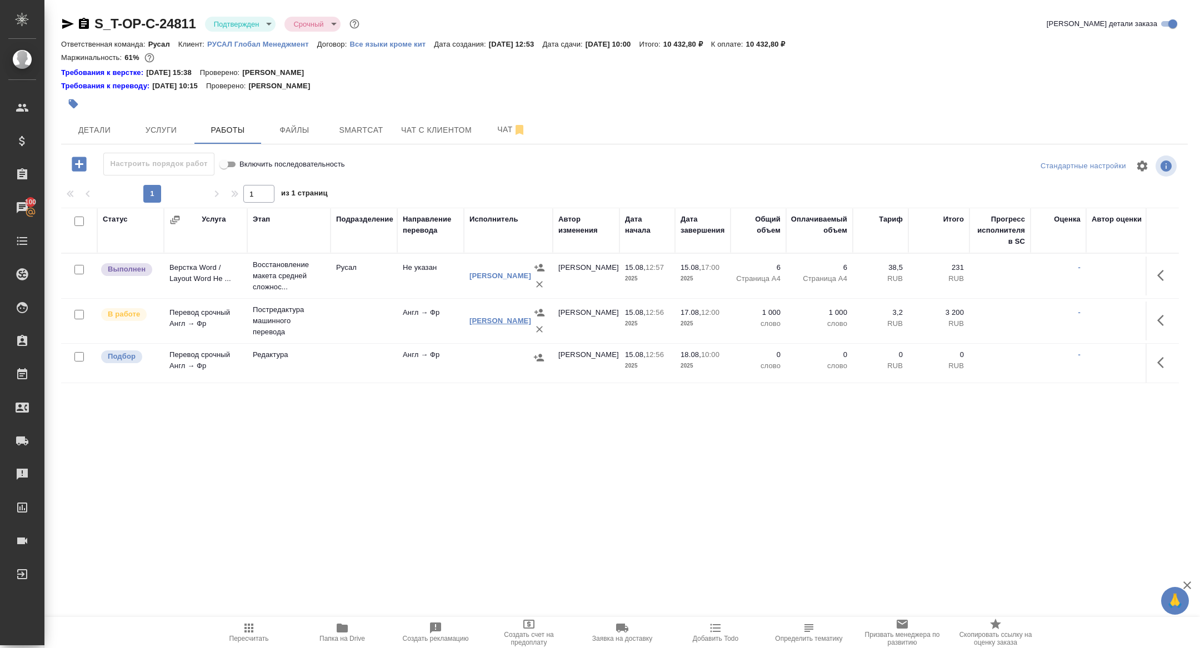
click at [492, 323] on link "[PERSON_NAME]" at bounding box center [500, 321] width 62 height 8
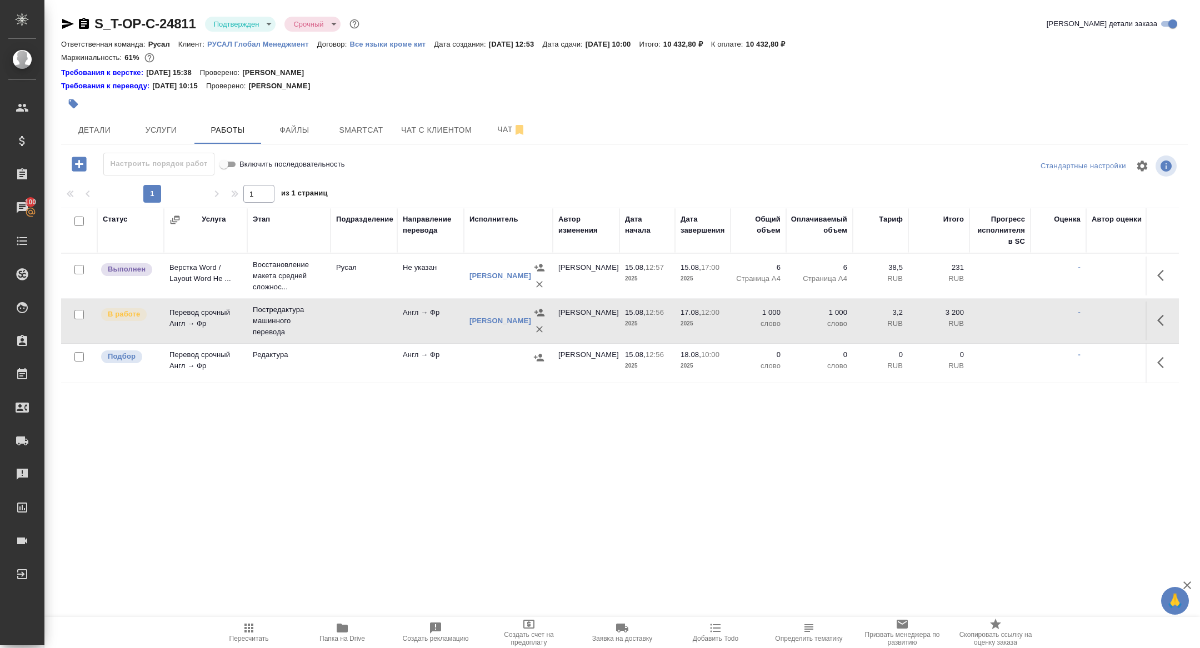
click at [242, 19] on body "🙏 .cls-1 fill:#fff; AWATERA [PERSON_NAME] Спецификации Заказы 100 Чаты Todo Про…" at bounding box center [600, 324] width 1200 height 648
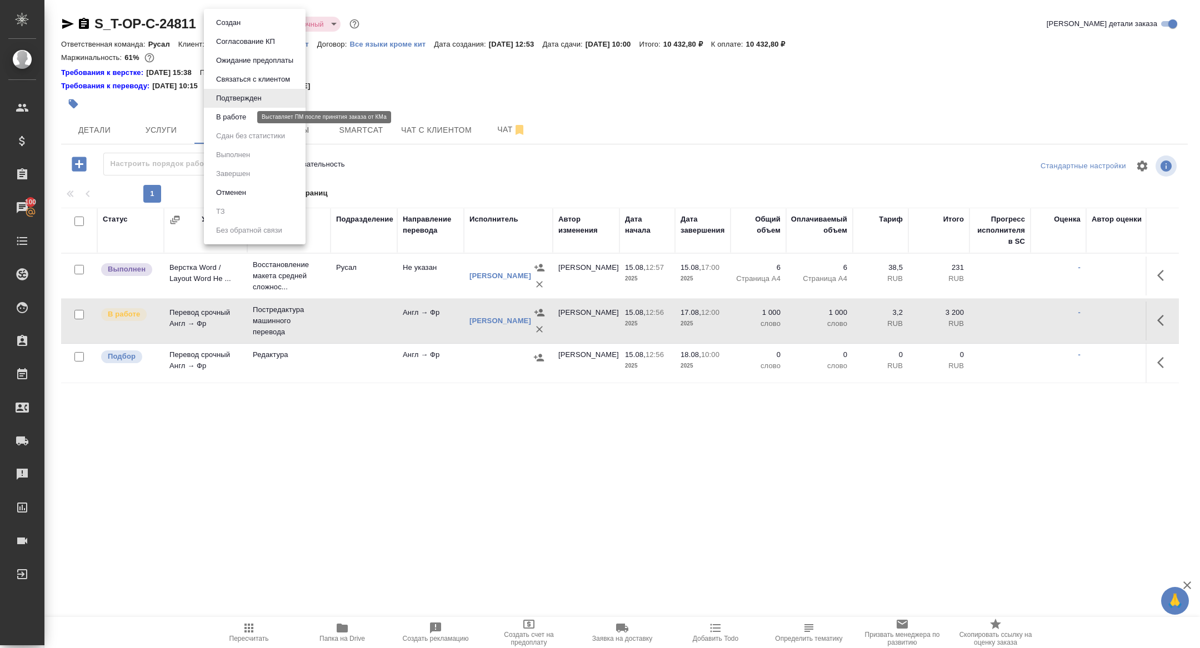
click at [242, 115] on button "В работе" at bounding box center [231, 117] width 37 height 12
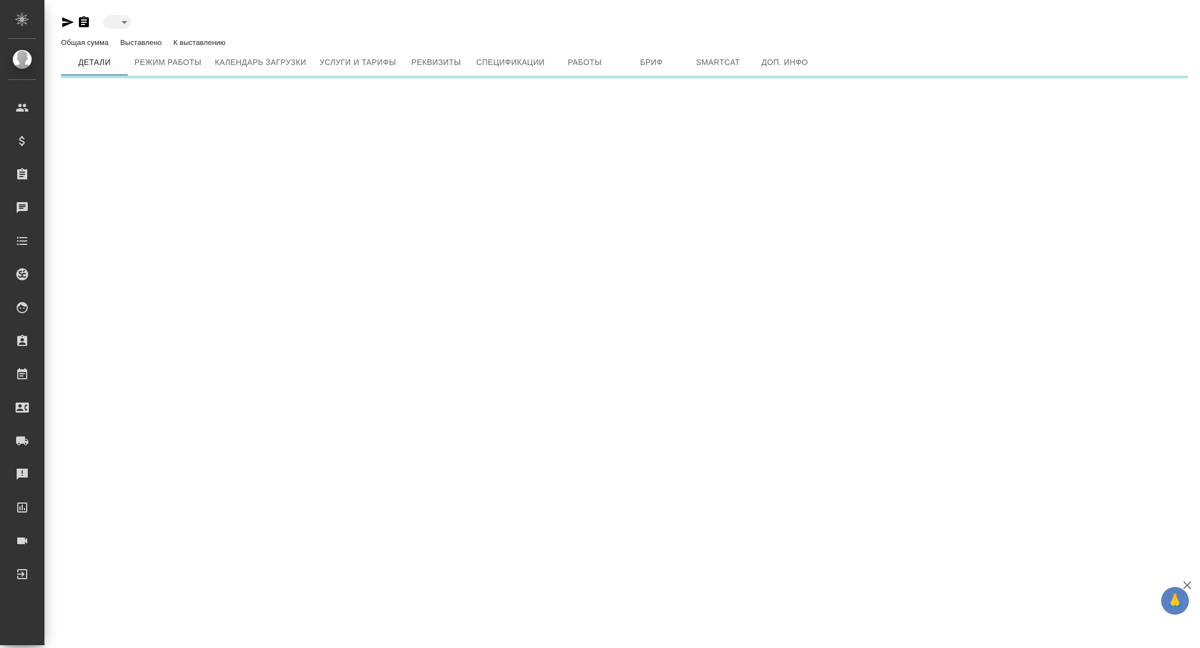
type input "active"
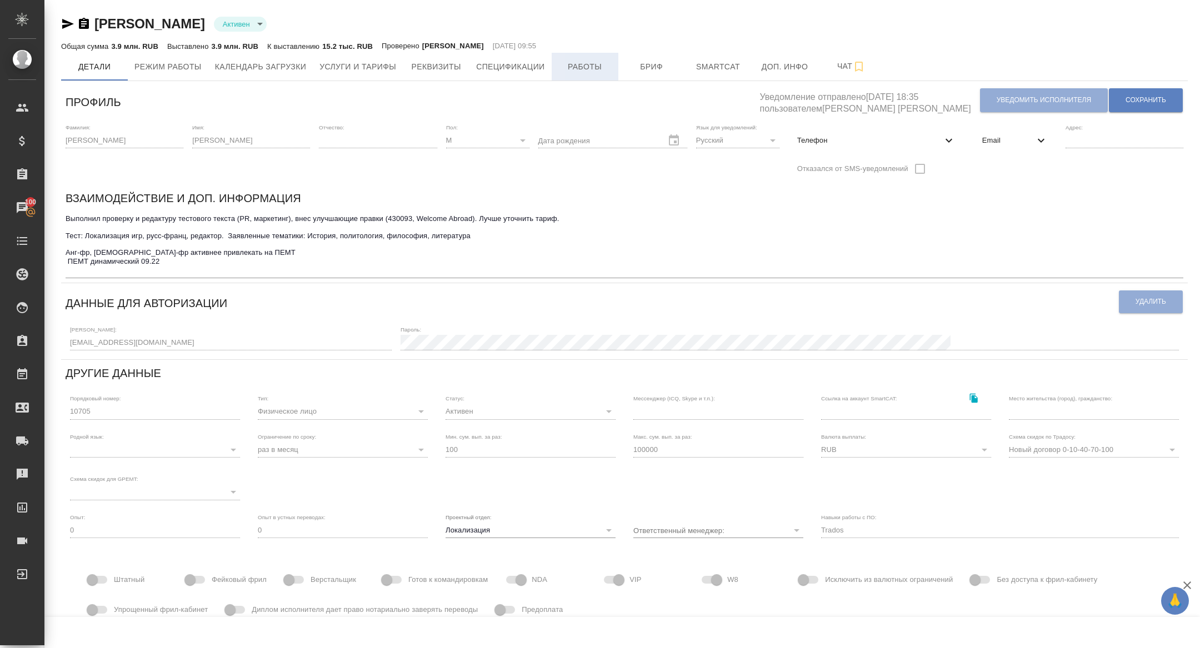
click at [601, 75] on button "Работы" at bounding box center [585, 67] width 67 height 28
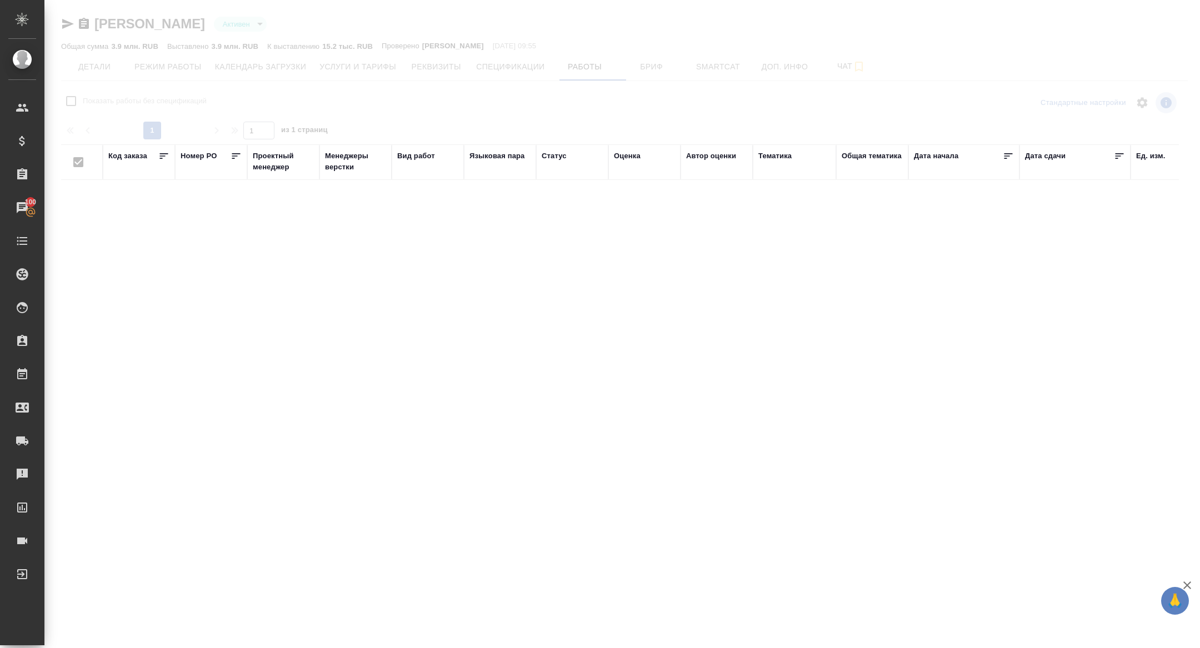
checkbox input "false"
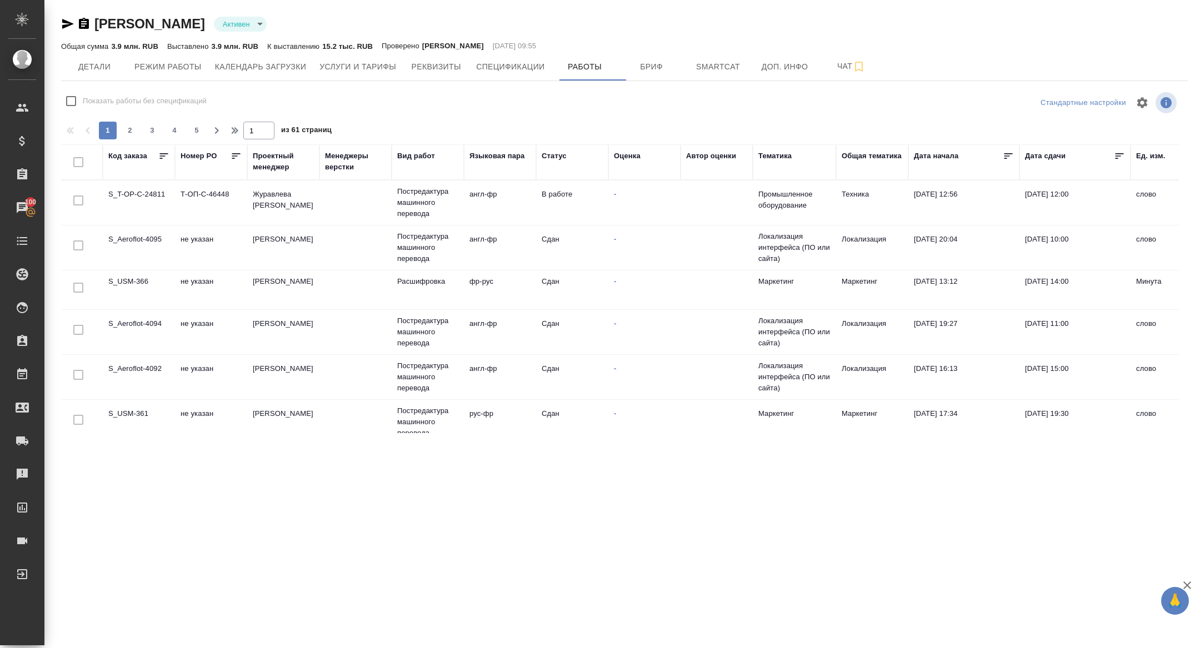
click at [632, 158] on div "Оценка" at bounding box center [627, 156] width 27 height 11
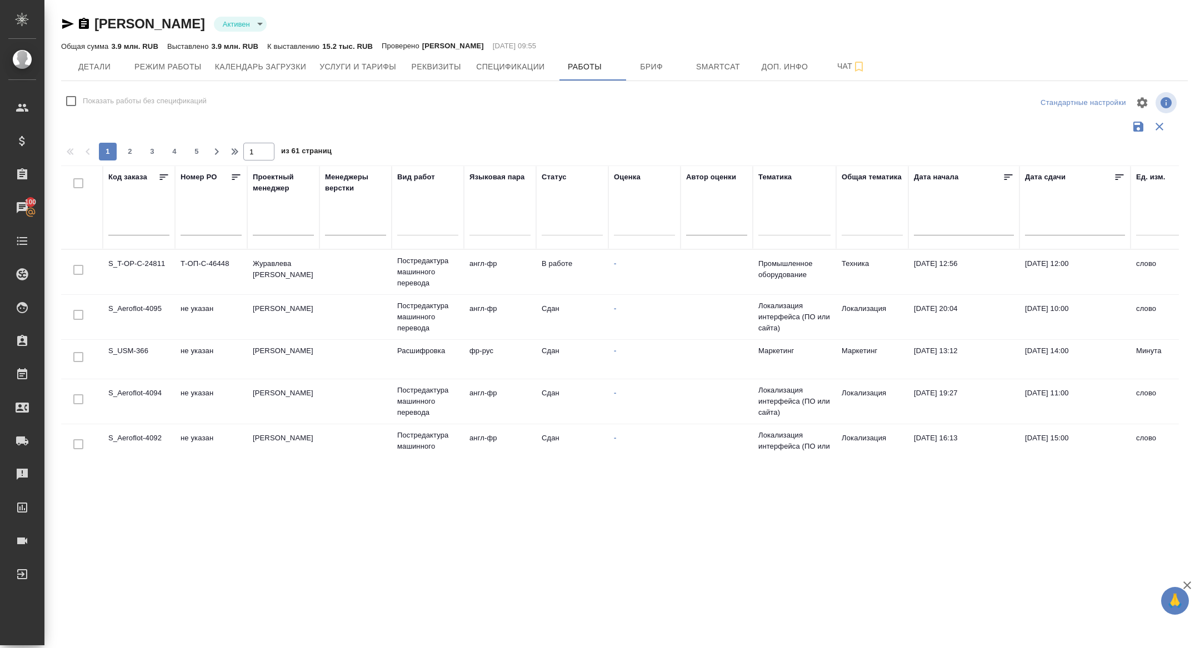
click at [640, 218] on div at bounding box center [644, 225] width 61 height 16
click at [646, 259] on div "Не менее одной оценки" at bounding box center [725, 258] width 222 height 17
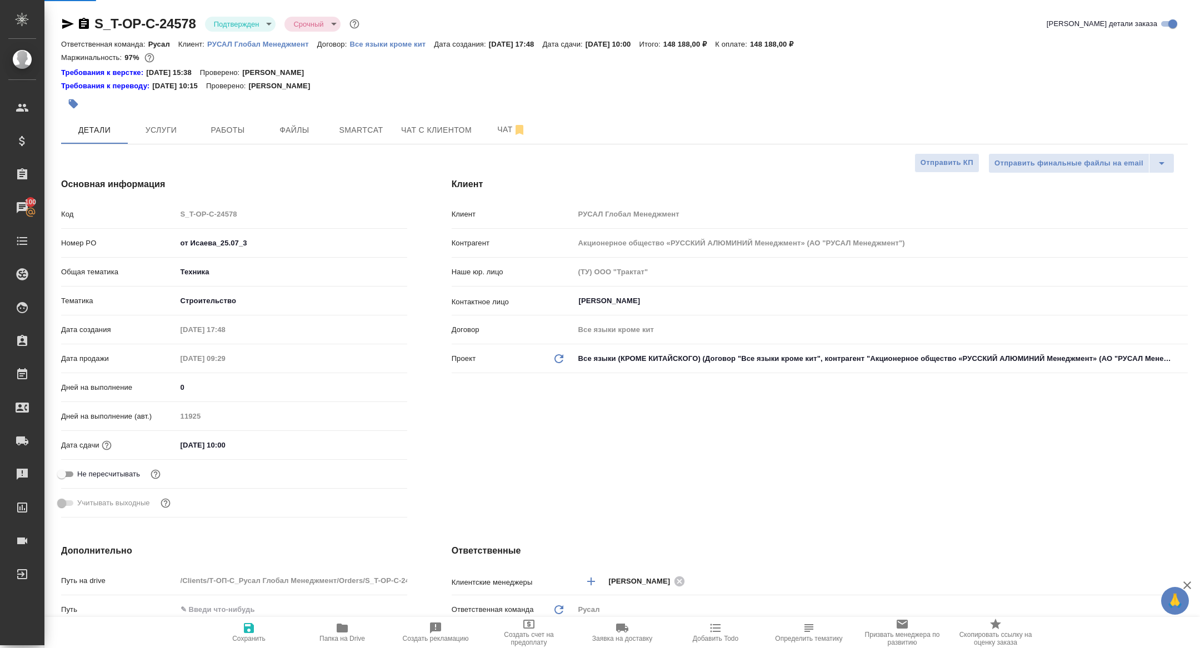
select select "RU"
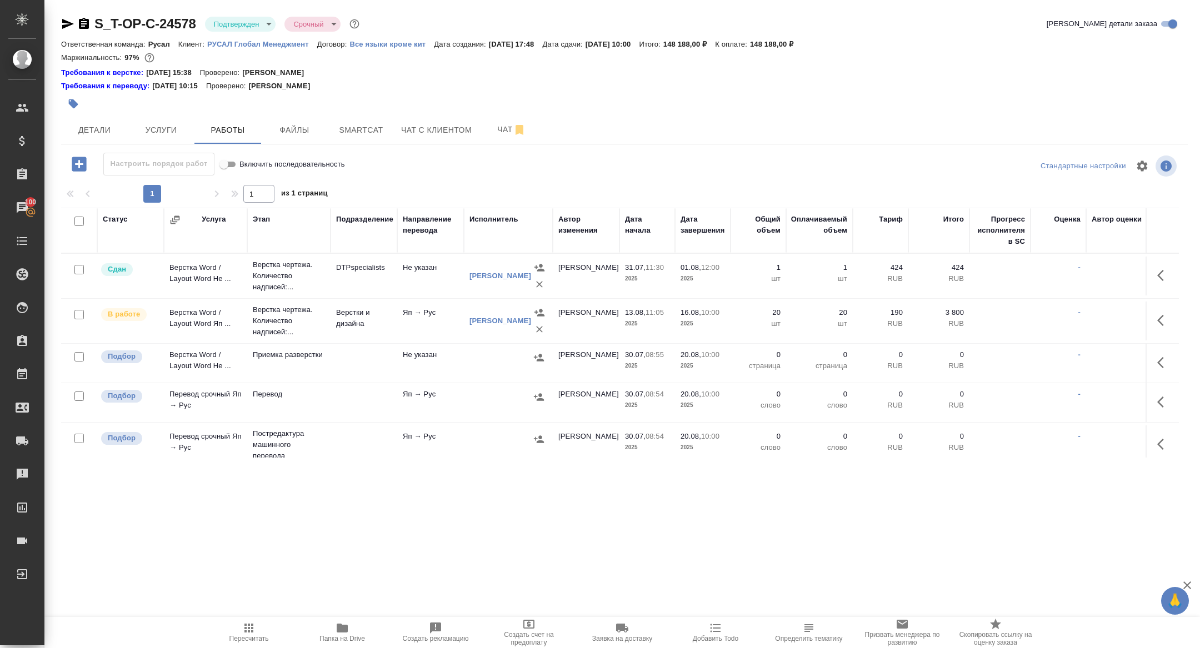
click at [339, 629] on icon "button" at bounding box center [342, 628] width 11 height 9
click at [355, 134] on span "Smartcat" at bounding box center [360, 130] width 53 height 14
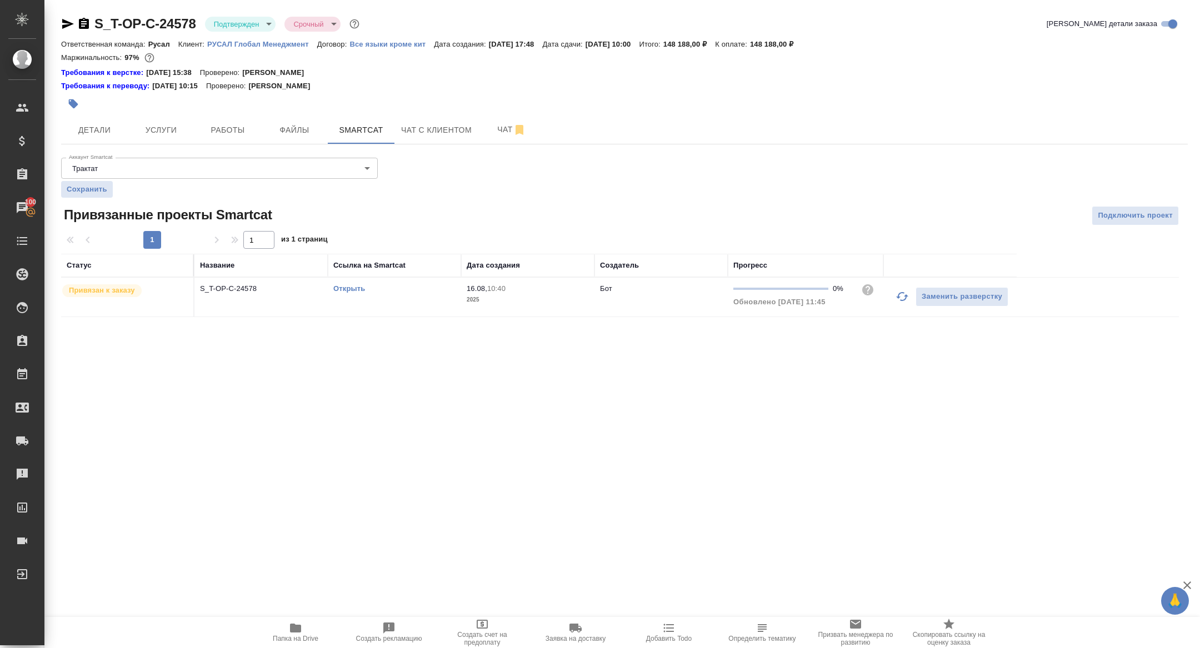
click at [346, 287] on link "Открыть" at bounding box center [349, 288] width 32 height 8
click at [87, 25] on icon "button" at bounding box center [84, 23] width 10 height 11
click at [343, 285] on link "Открыть" at bounding box center [349, 288] width 32 height 8
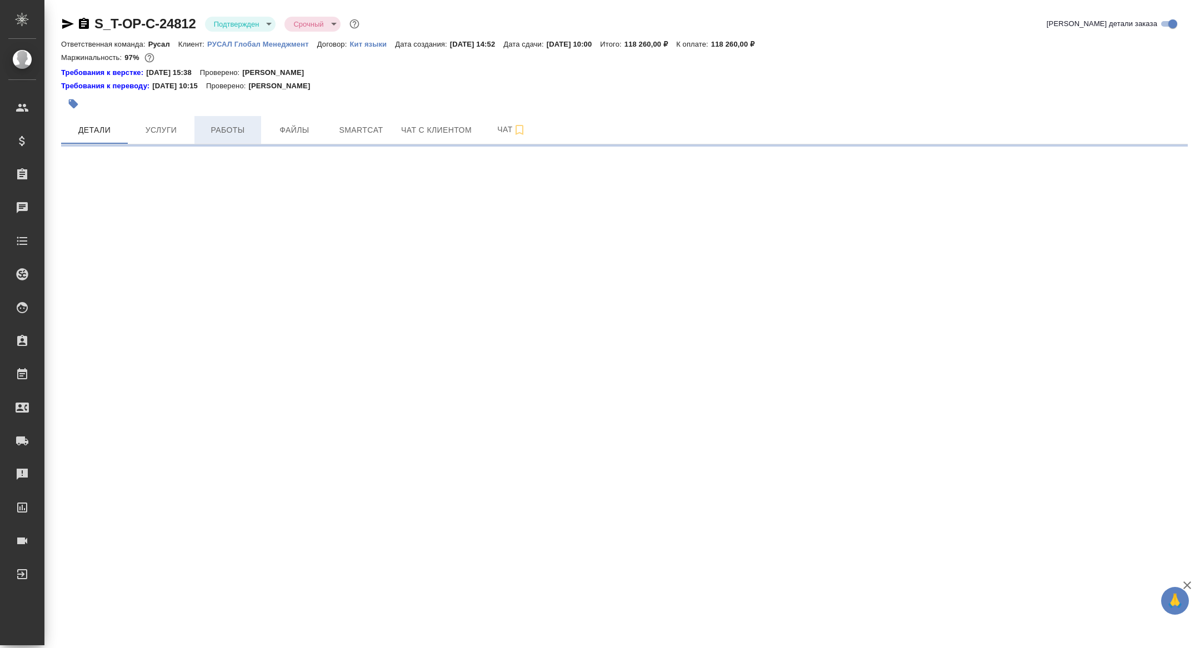
click at [227, 132] on span "Работы" at bounding box center [227, 130] width 53 height 14
select select "RU"
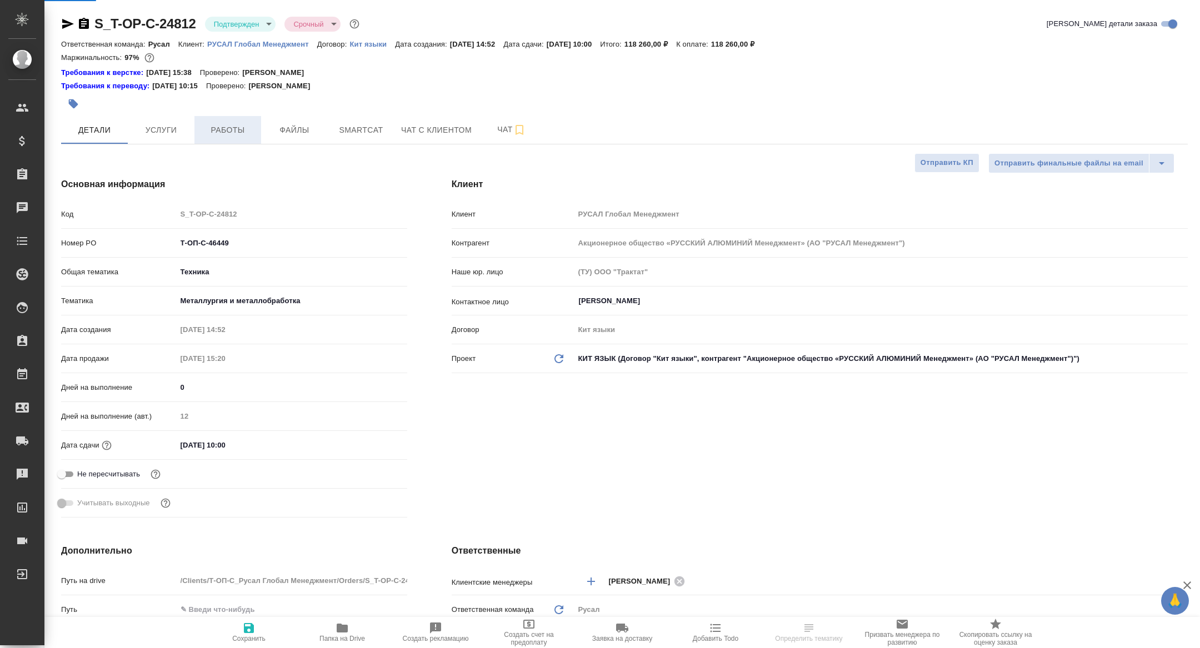
type textarea "x"
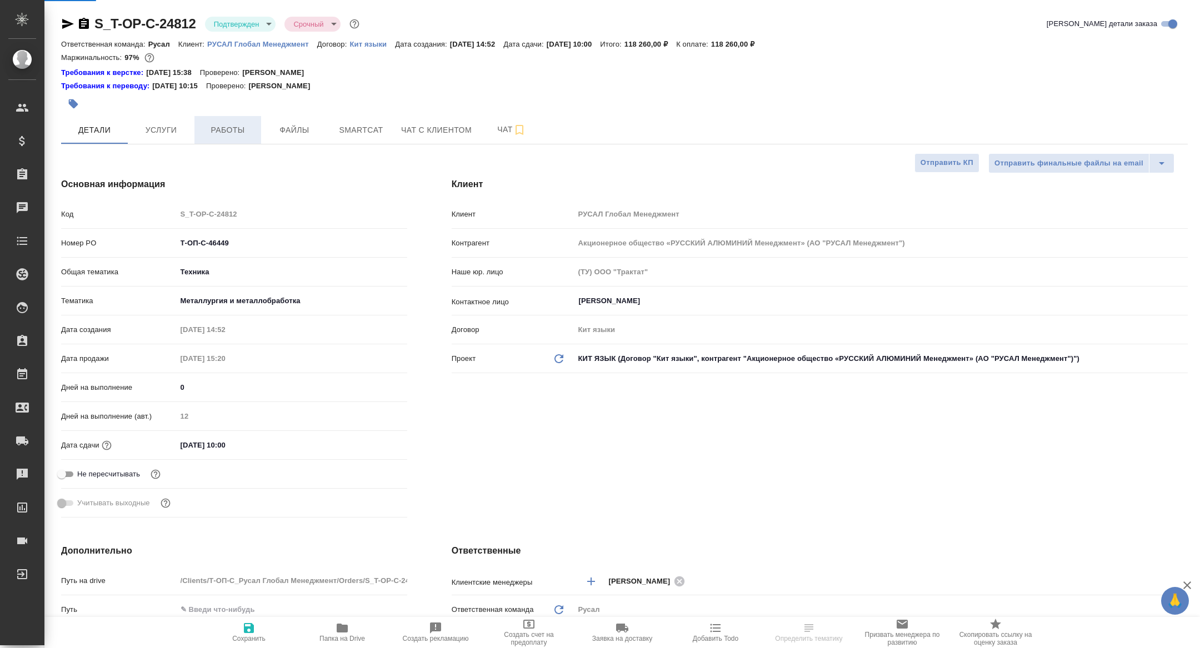
type textarea "x"
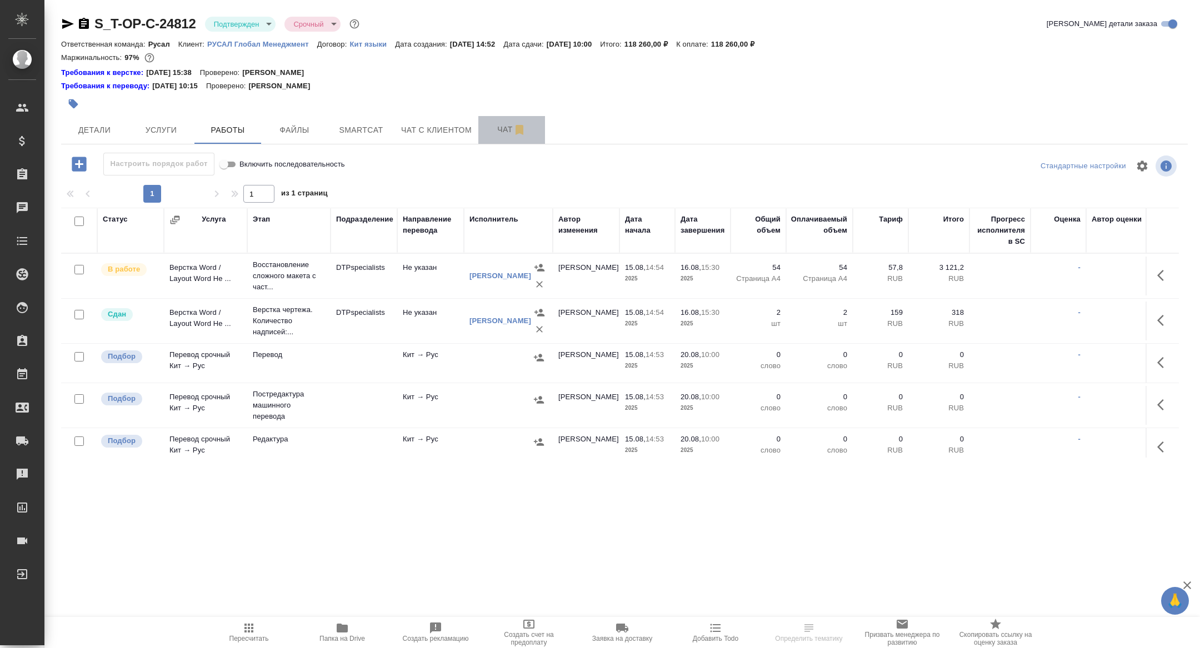
click at [506, 129] on span "Чат" at bounding box center [511, 130] width 53 height 14
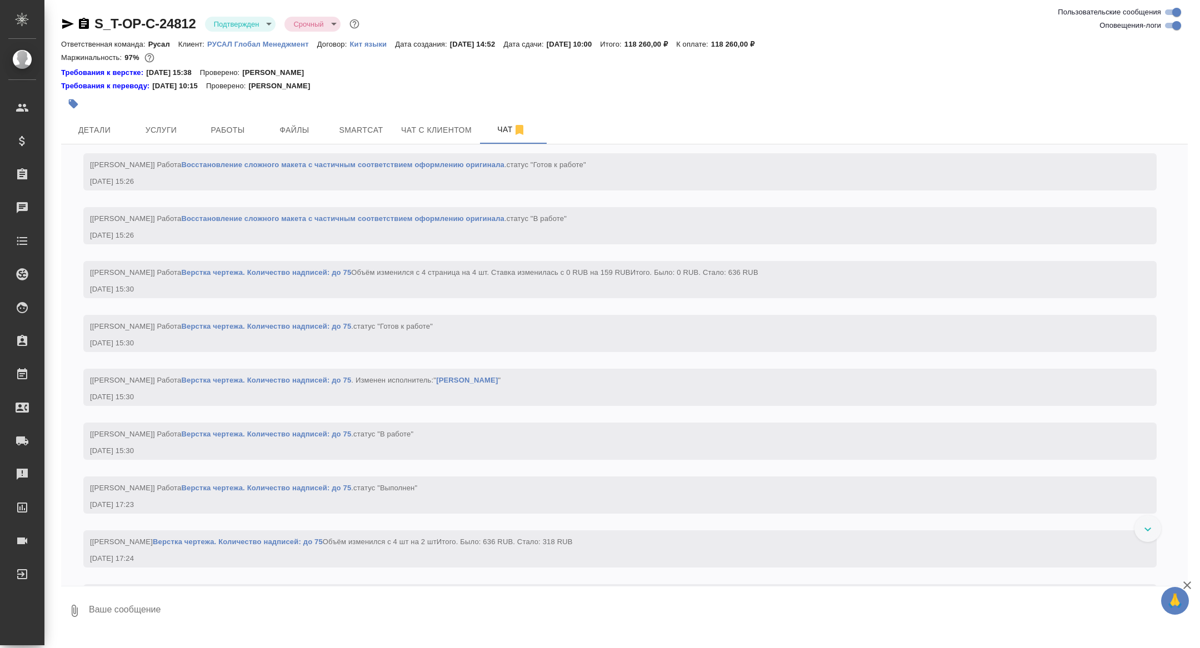
scroll to position [2253, 0]
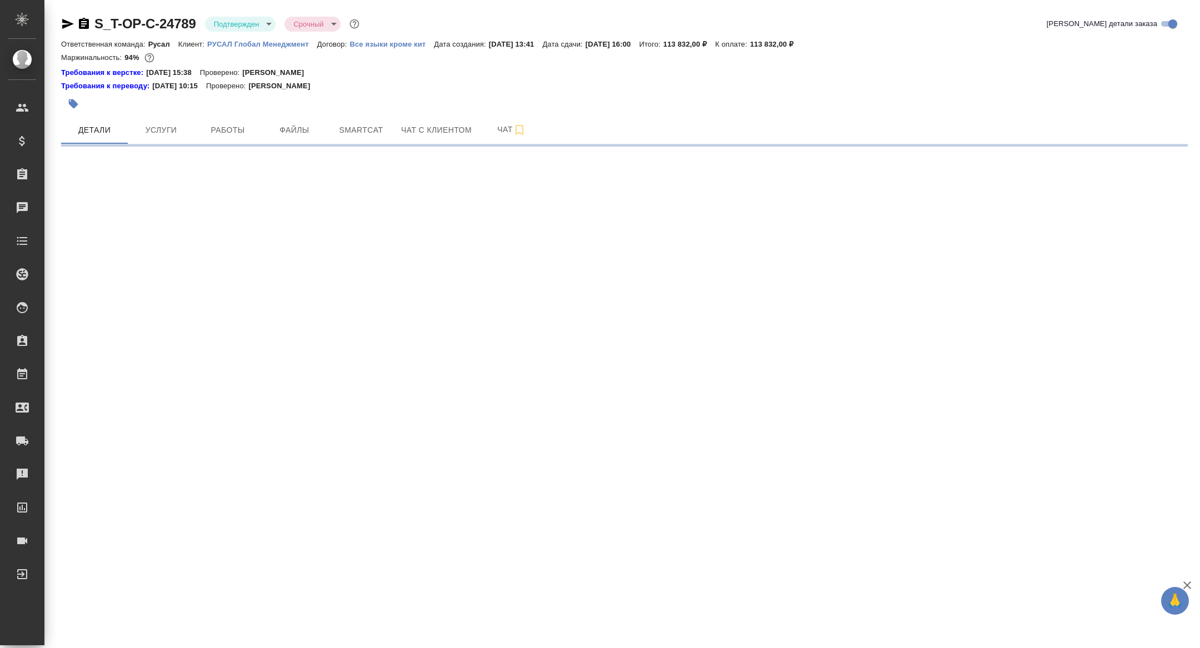
select select "RU"
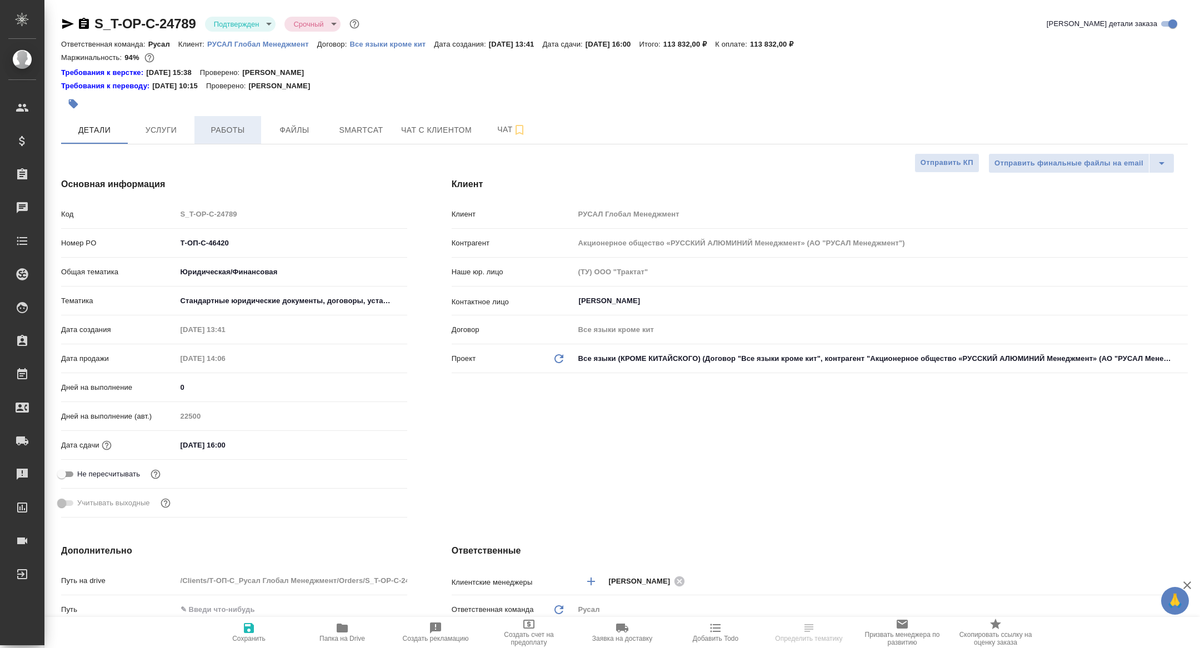
type textarea "x"
click at [221, 136] on span "Работы" at bounding box center [227, 130] width 53 height 14
type textarea "x"
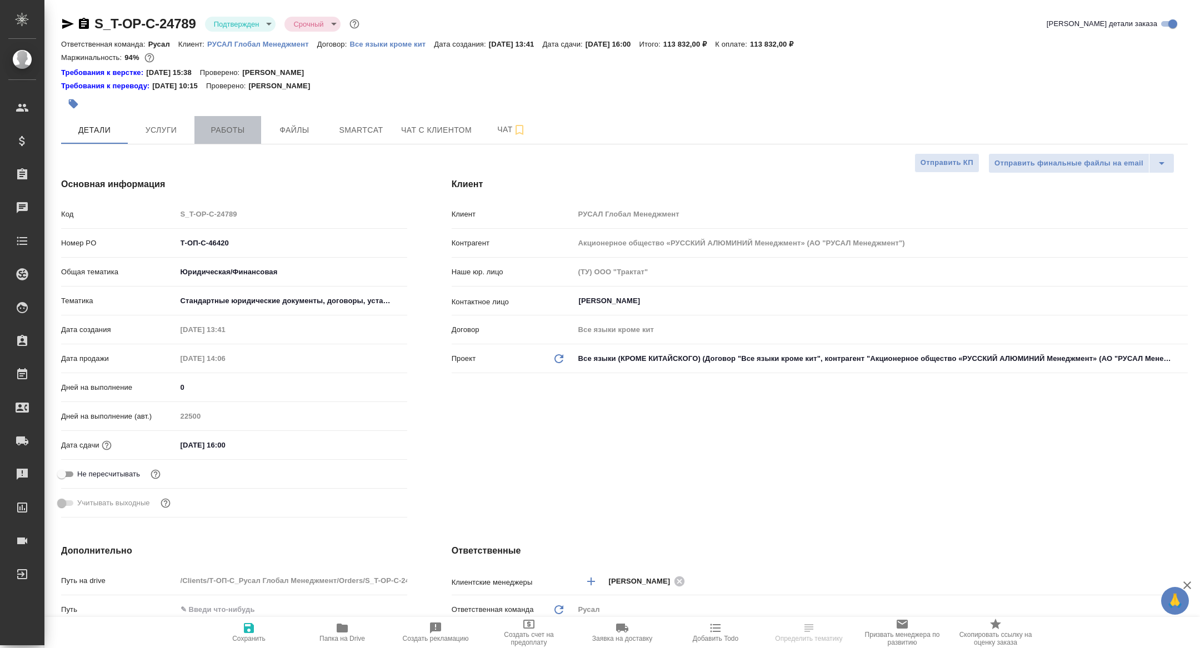
type textarea "x"
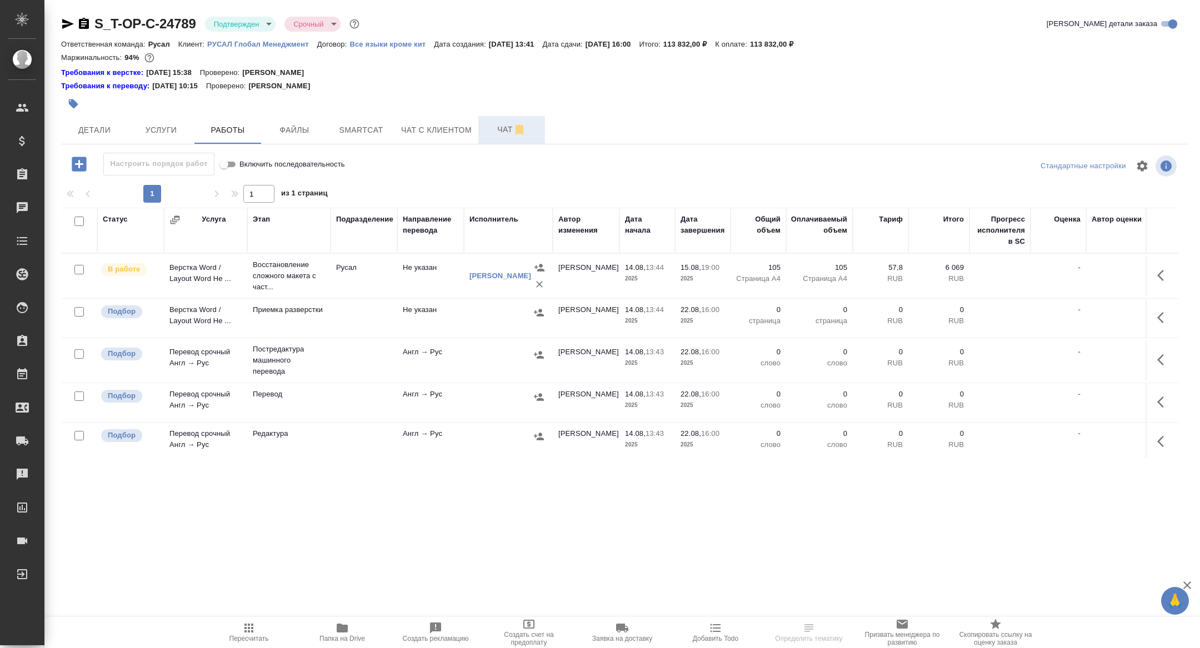
click at [506, 135] on span "Чат" at bounding box center [511, 130] width 53 height 14
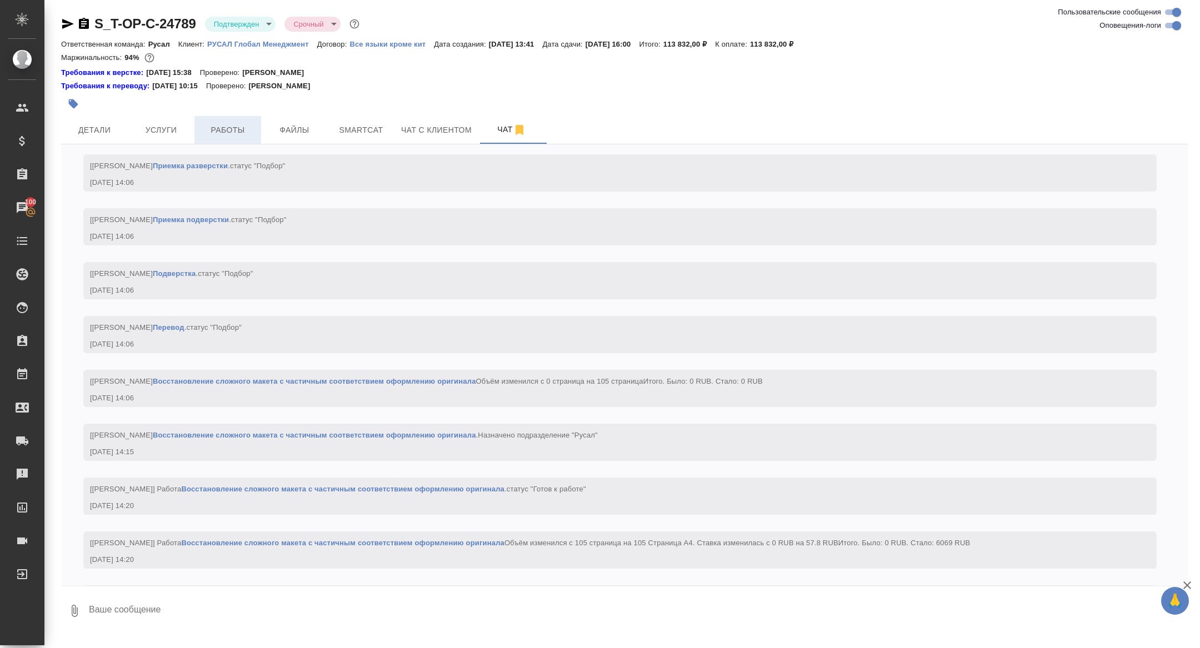
scroll to position [1235, 0]
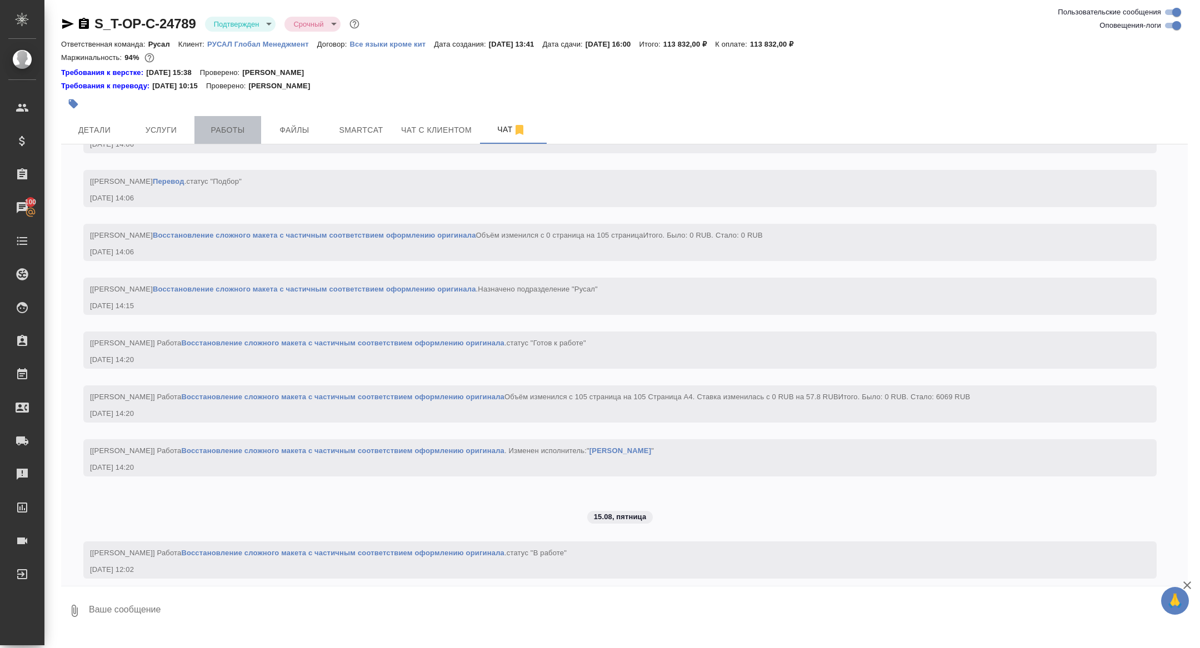
click at [235, 125] on span "Работы" at bounding box center [227, 130] width 53 height 14
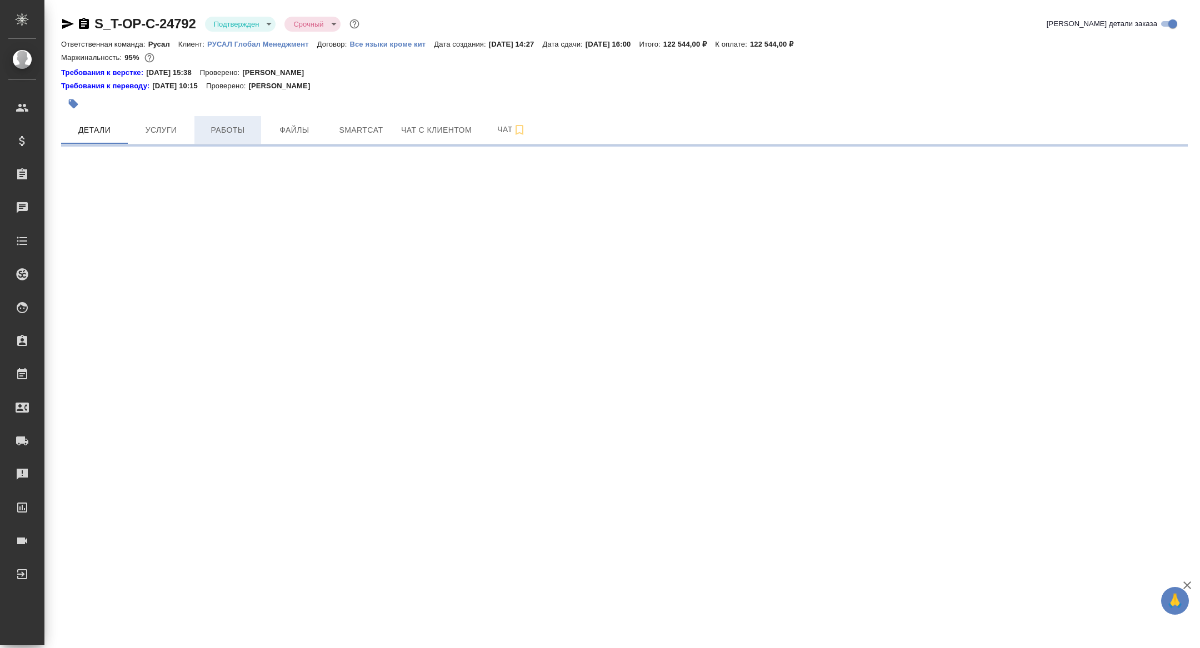
select select "RU"
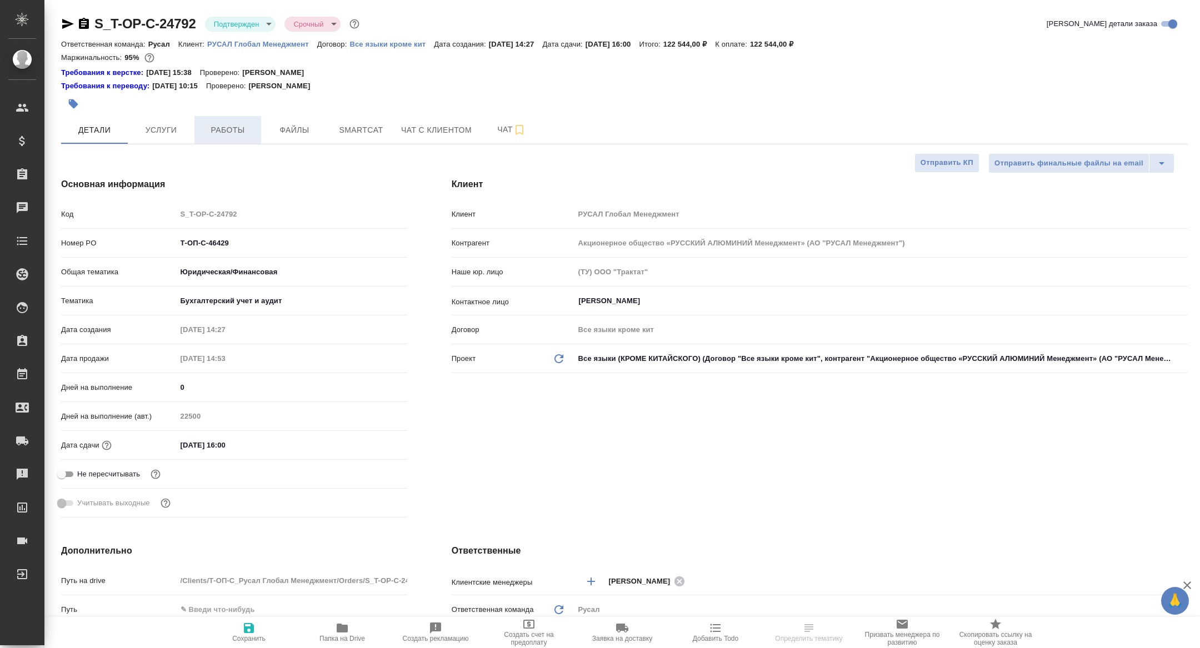
type textarea "x"
click at [237, 130] on span "Работы" at bounding box center [227, 130] width 53 height 14
type textarea "x"
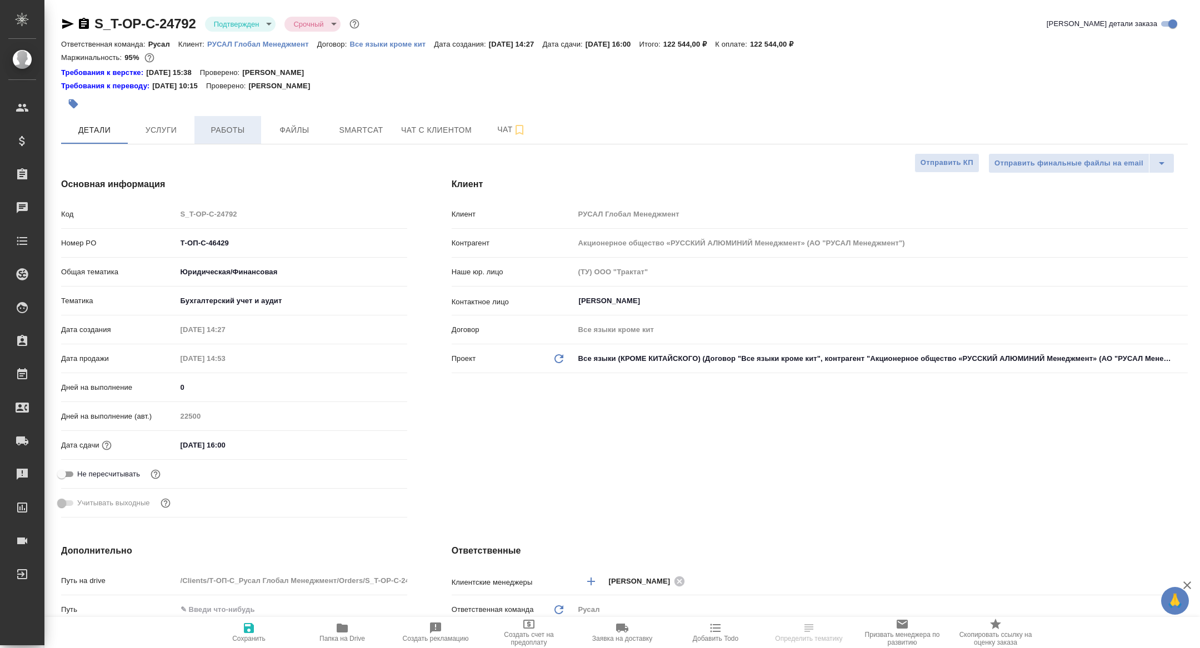
type textarea "x"
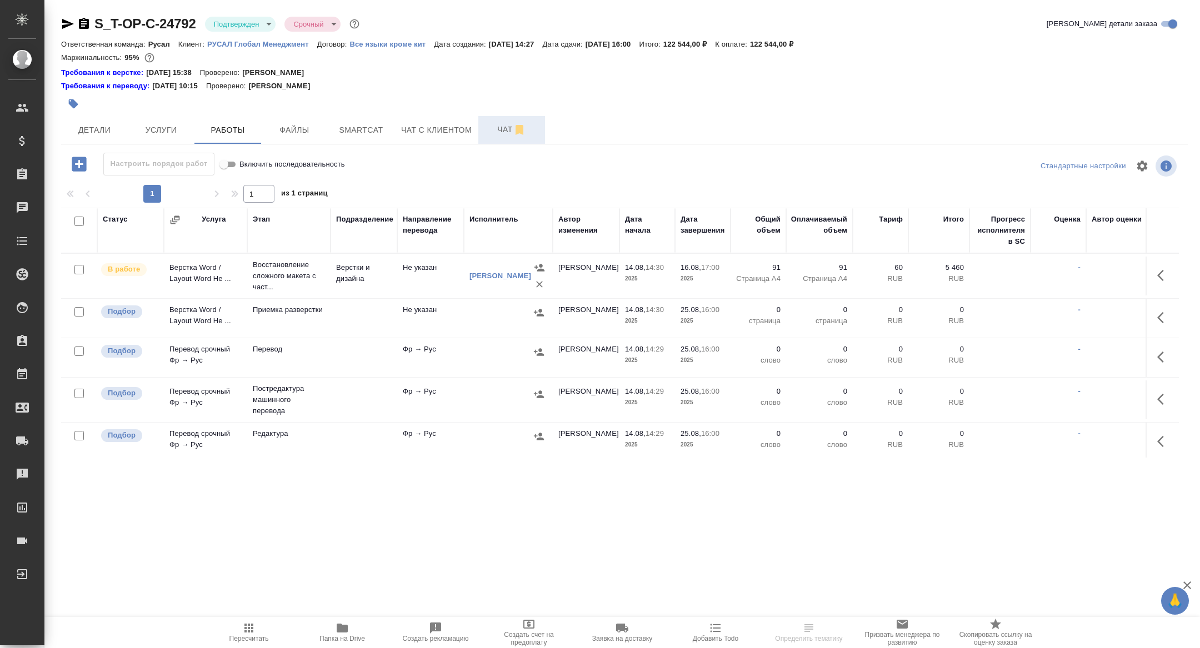
click at [498, 133] on span "Чат" at bounding box center [511, 130] width 53 height 14
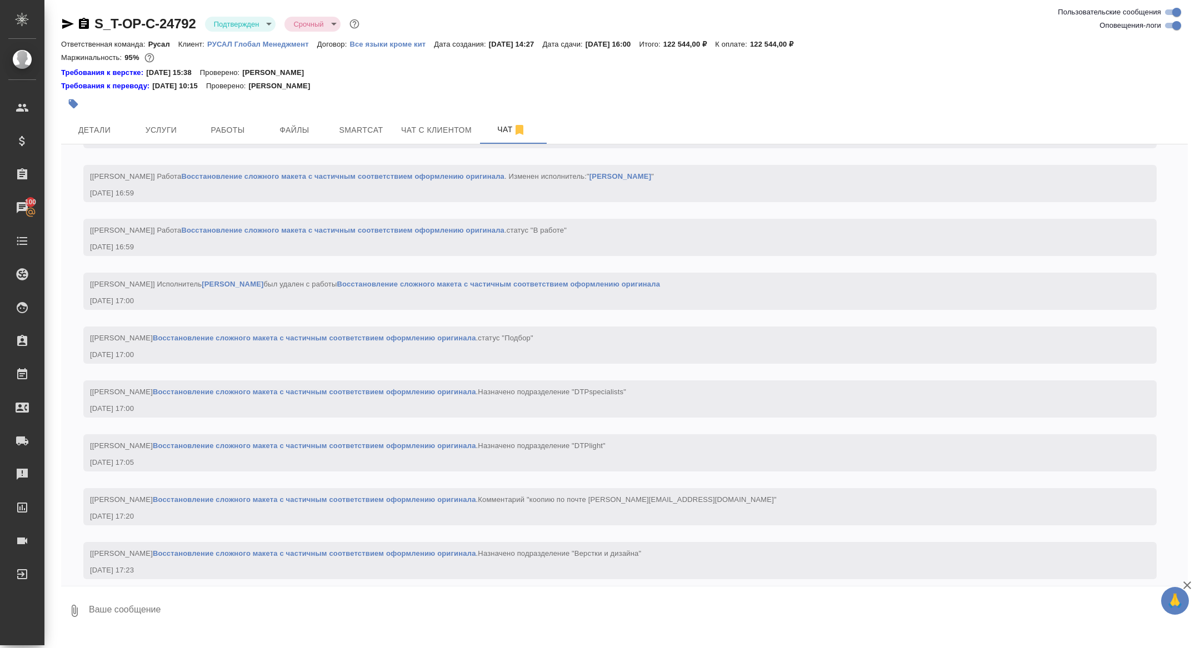
scroll to position [2208, 0]
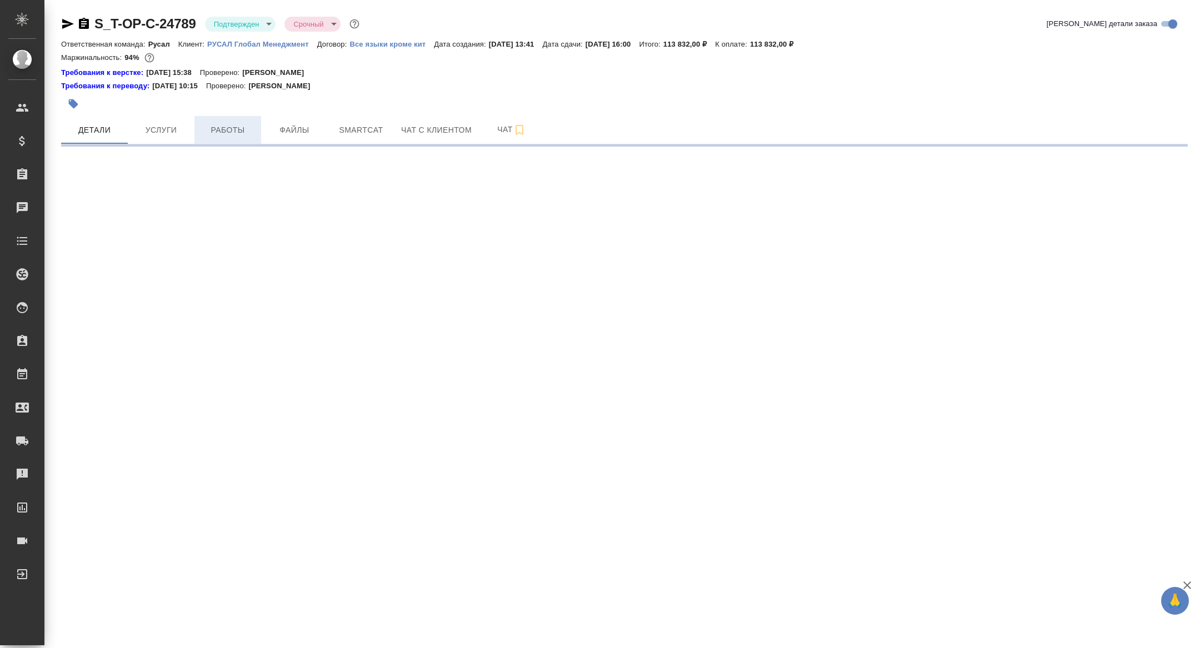
click at [225, 125] on span "Работы" at bounding box center [227, 130] width 53 height 14
select select "RU"
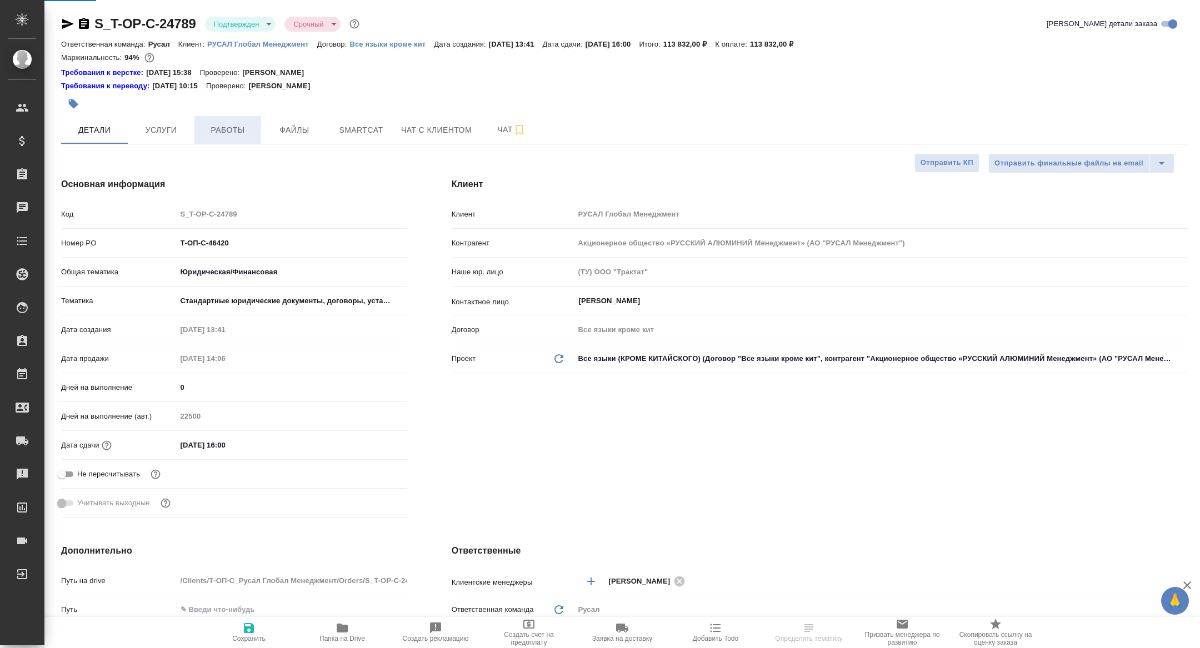
type textarea "x"
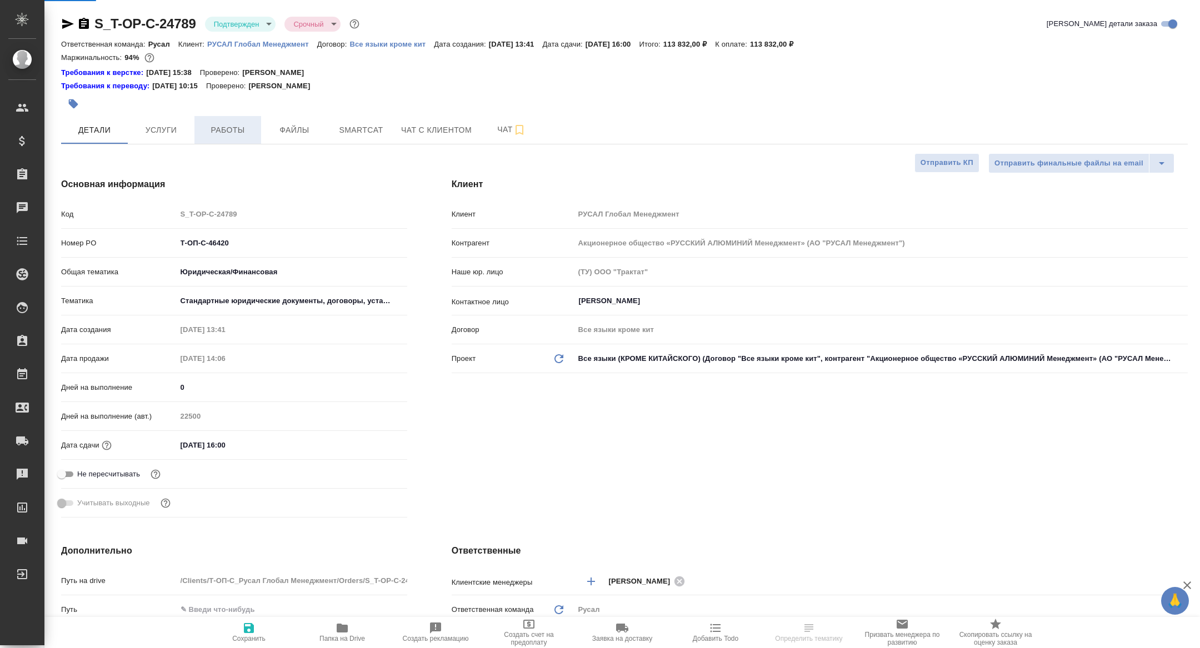
type textarea "x"
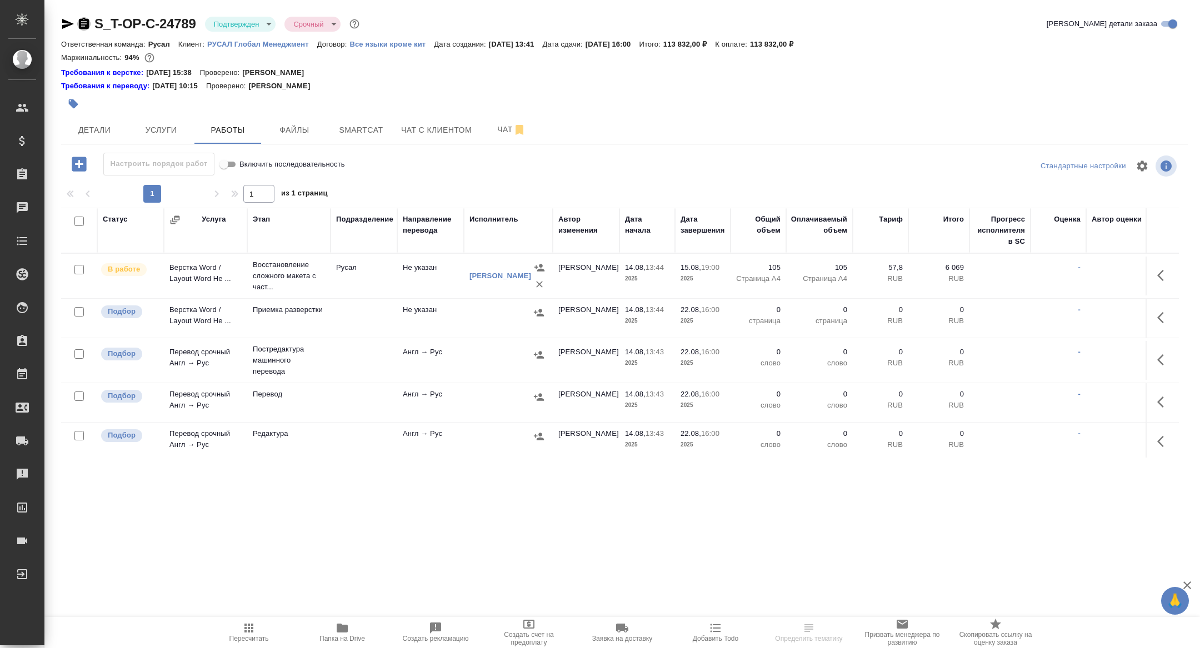
click at [87, 22] on icon "button" at bounding box center [84, 23] width 10 height 11
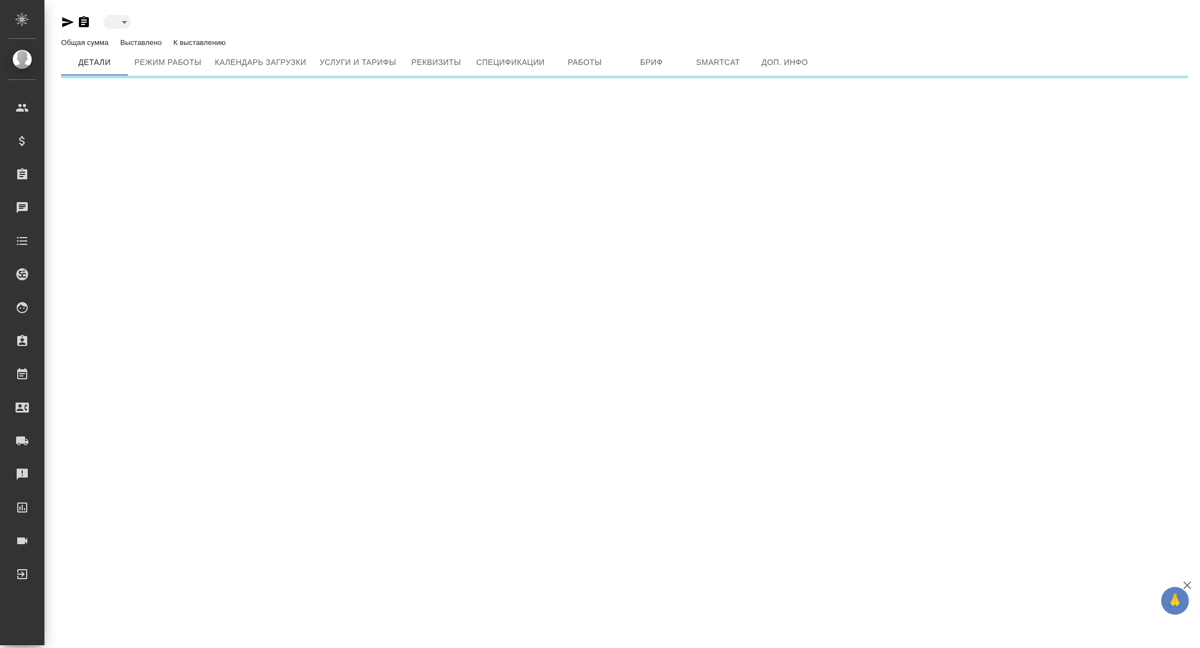
type input "toBeImplemented"
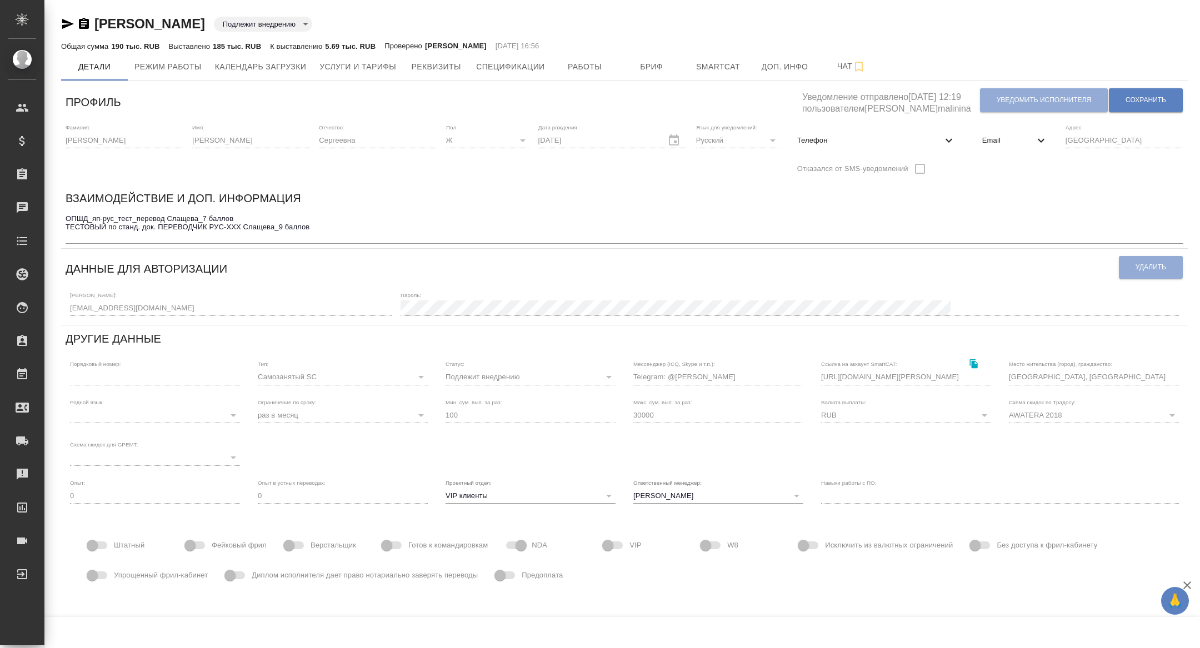
click at [901, 138] on span "Телефон" at bounding box center [869, 140] width 145 height 11
select select "RU"
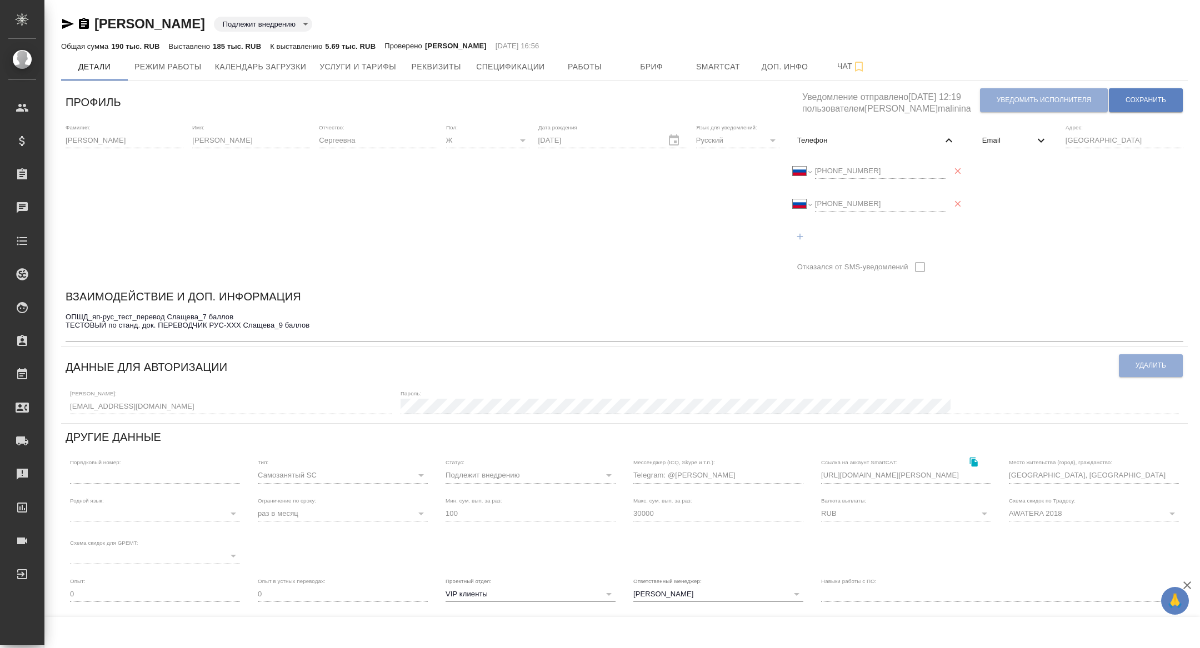
click at [793, 170] on div "Международный [GEOGRAPHIC_DATA] [GEOGRAPHIC_DATA] [GEOGRAPHIC_DATA] [GEOGRAPHIC…" at bounding box center [869, 171] width 153 height 16
click at [795, 205] on div "Международный [GEOGRAPHIC_DATA] [GEOGRAPHIC_DATA] [GEOGRAPHIC_DATA] [GEOGRAPHIC…" at bounding box center [869, 204] width 153 height 16
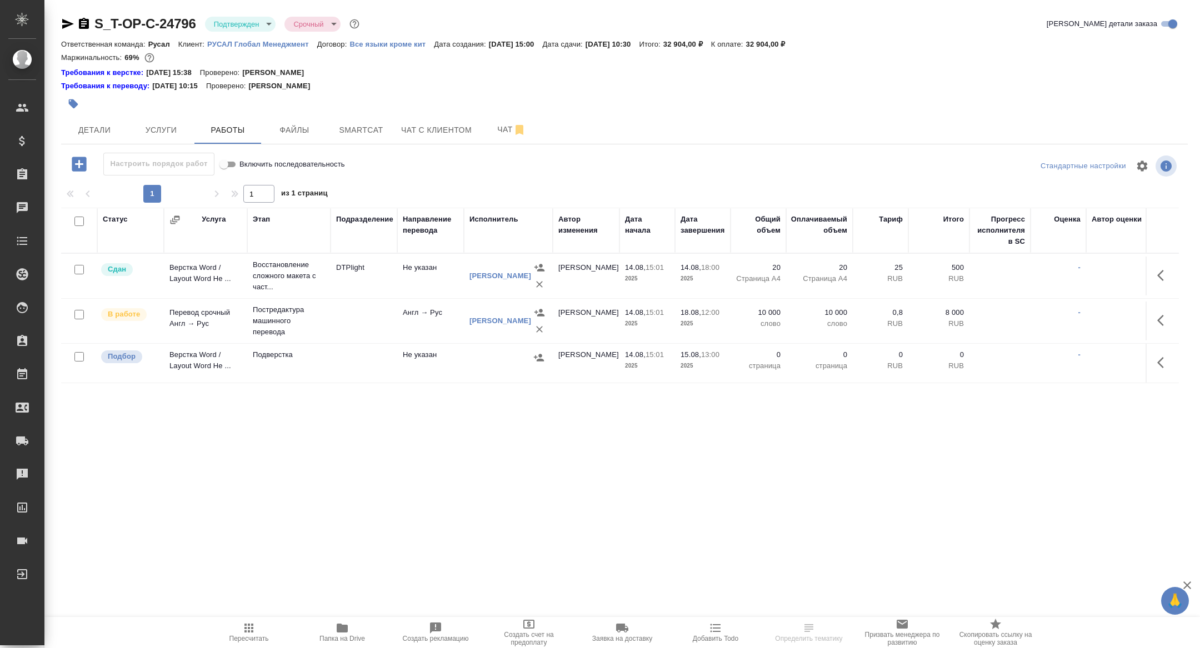
click at [239, 21] on body "🙏 .cls-1 fill:#fff; AWATERA [PERSON_NAME] Спецификации Заказы Чаты Todo Проекты…" at bounding box center [600, 324] width 1200 height 648
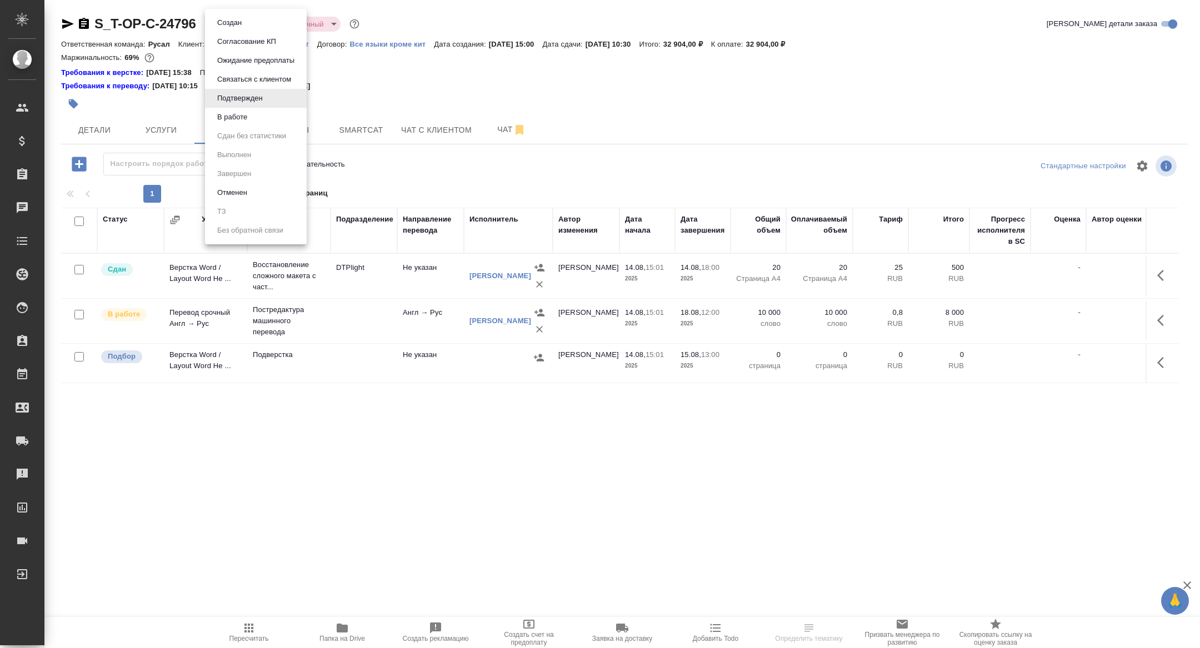
click at [232, 29] on button "В работе" at bounding box center [229, 23] width 31 height 12
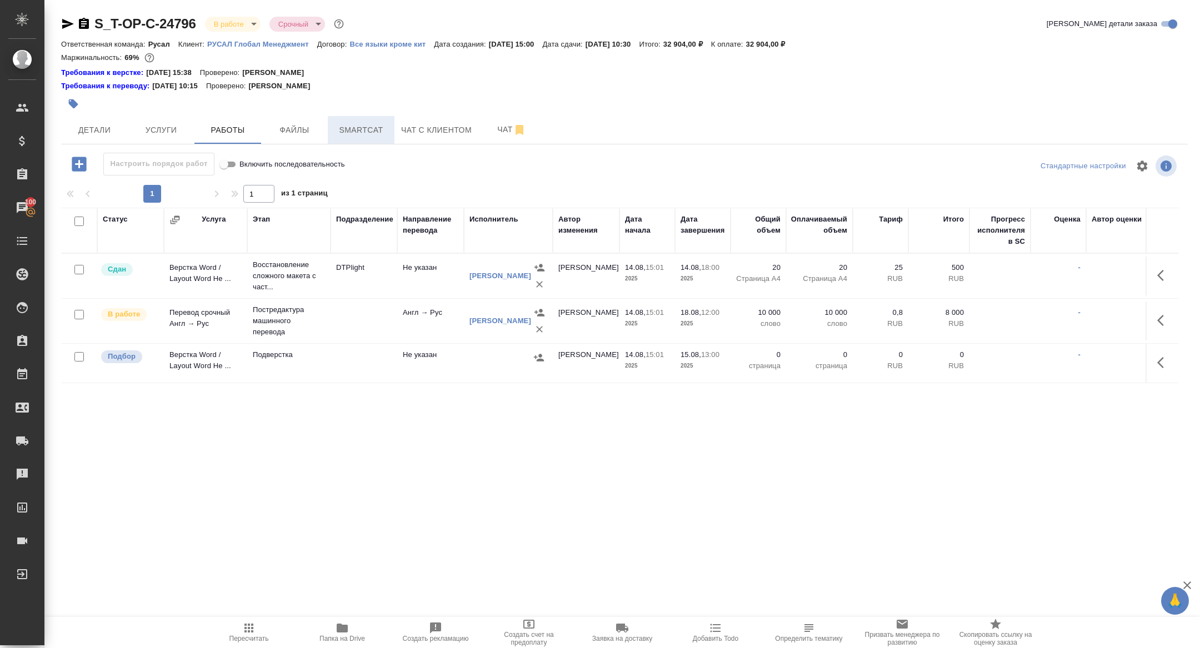
click at [369, 139] on button "Smartcat" at bounding box center [361, 130] width 67 height 28
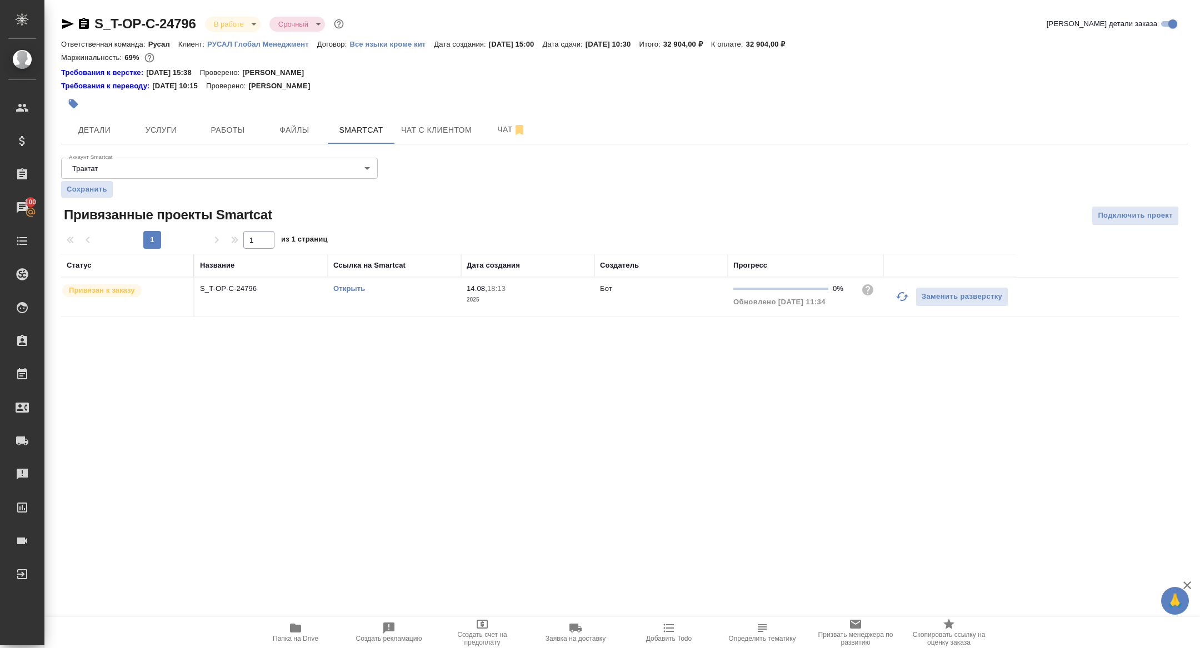
click at [229, 288] on p "S_T-OP-C-24796" at bounding box center [261, 288] width 122 height 11
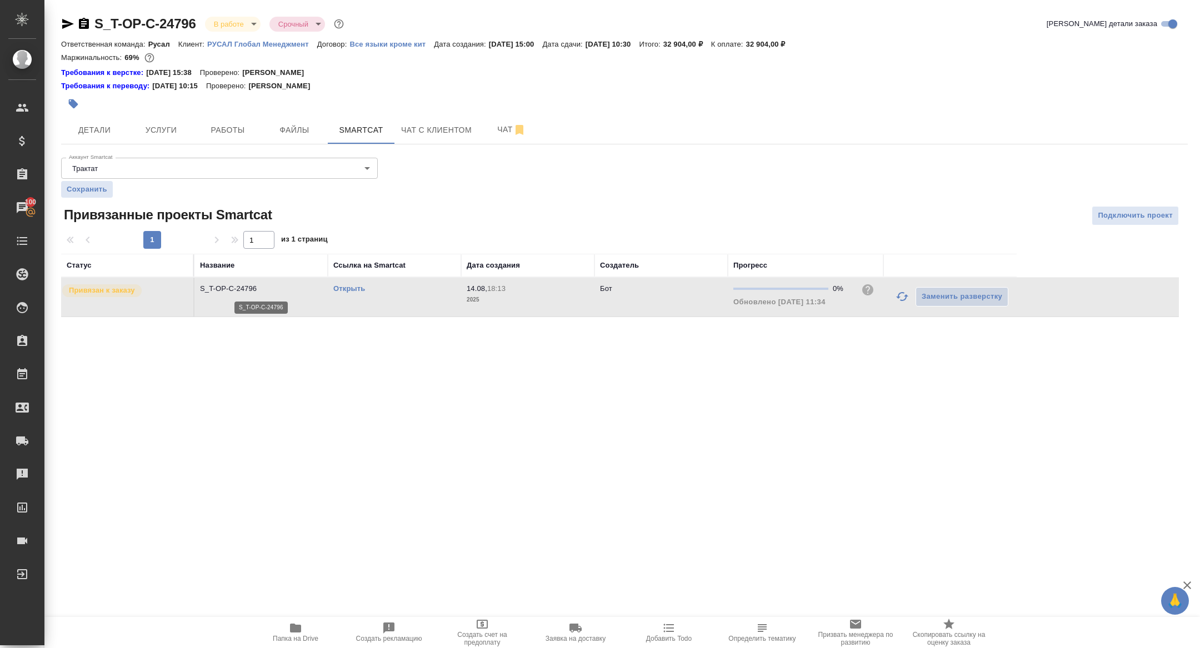
click at [229, 288] on p "S_T-OP-C-24796" at bounding box center [261, 288] width 122 height 11
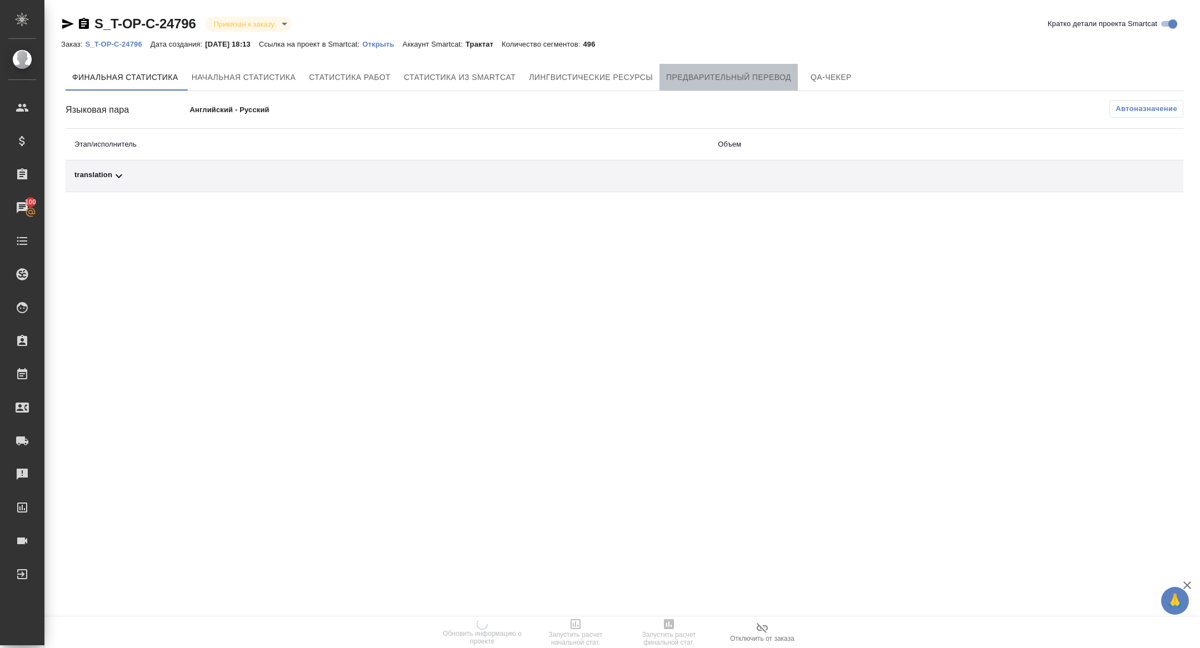
click at [746, 71] on span "Предварительный перевод" at bounding box center [728, 78] width 125 height 14
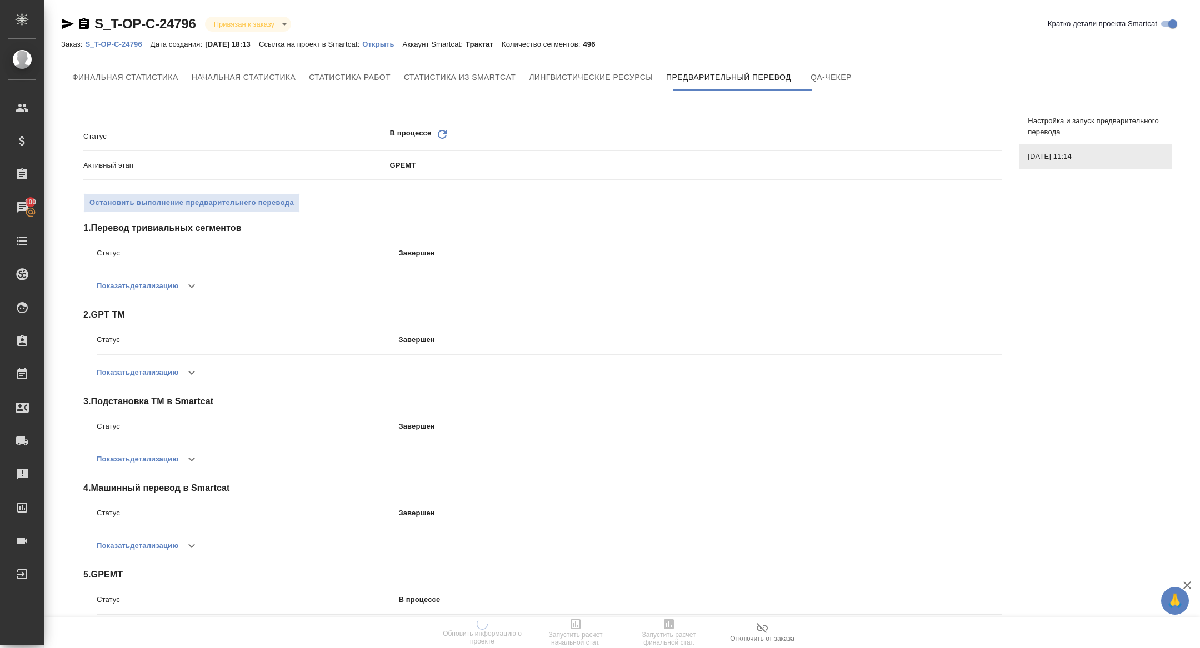
click at [440, 137] on icon "Обновить" at bounding box center [442, 134] width 13 height 13
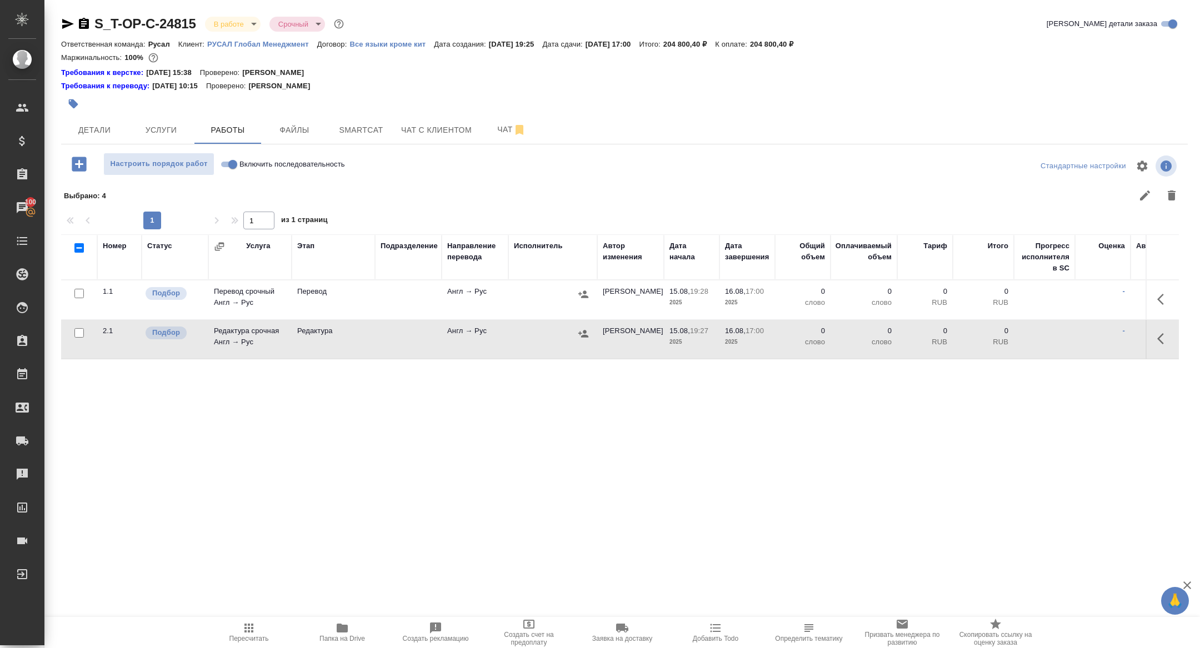
click at [345, 629] on icon "button" at bounding box center [342, 628] width 11 height 9
click at [76, 247] on input "checkbox" at bounding box center [78, 247] width 9 height 9
checkbox input "true"
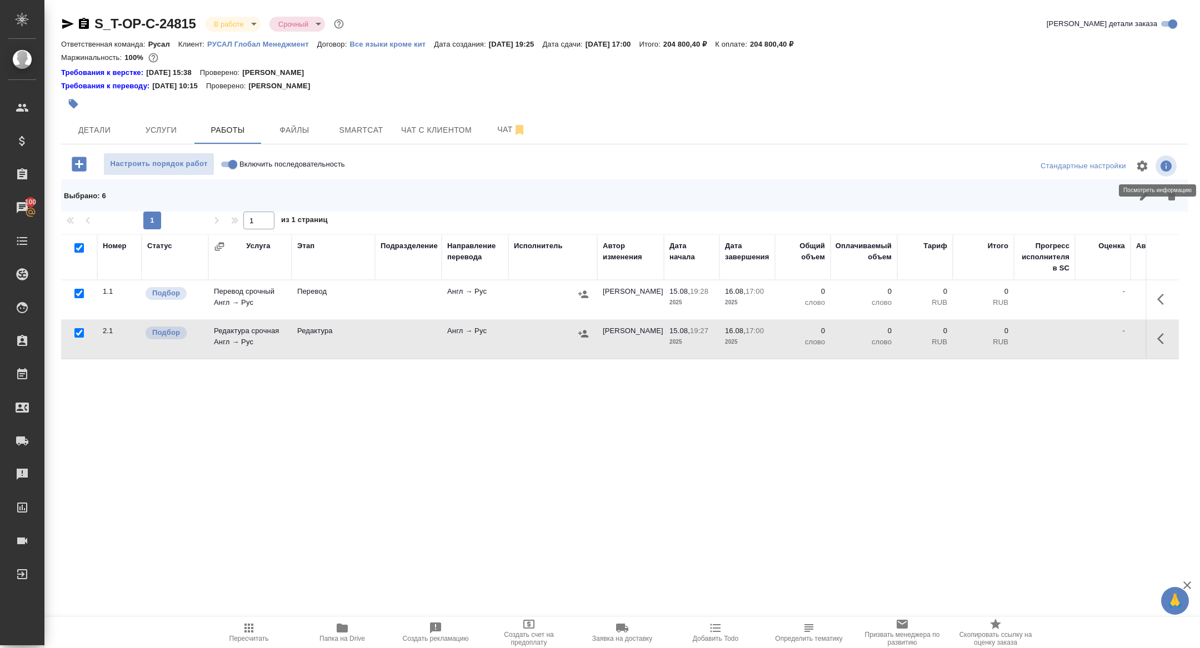
click at [1176, 192] on icon "button" at bounding box center [1171, 195] width 13 height 13
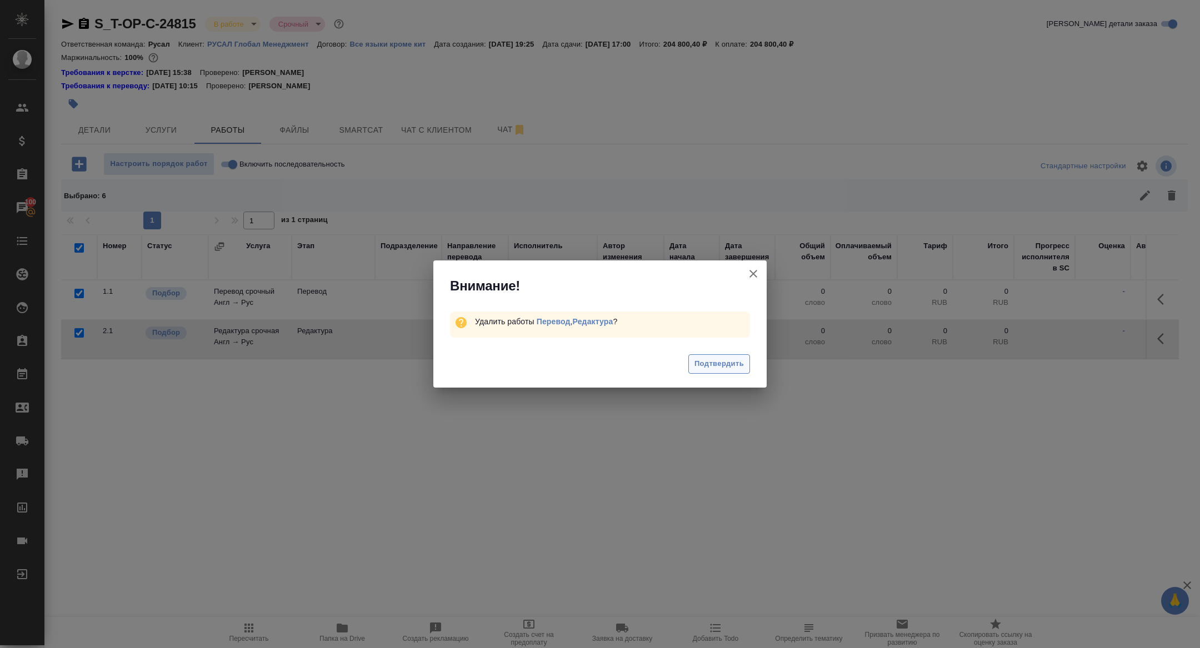
click at [731, 368] on span "Подтвердить" at bounding box center [718, 364] width 49 height 13
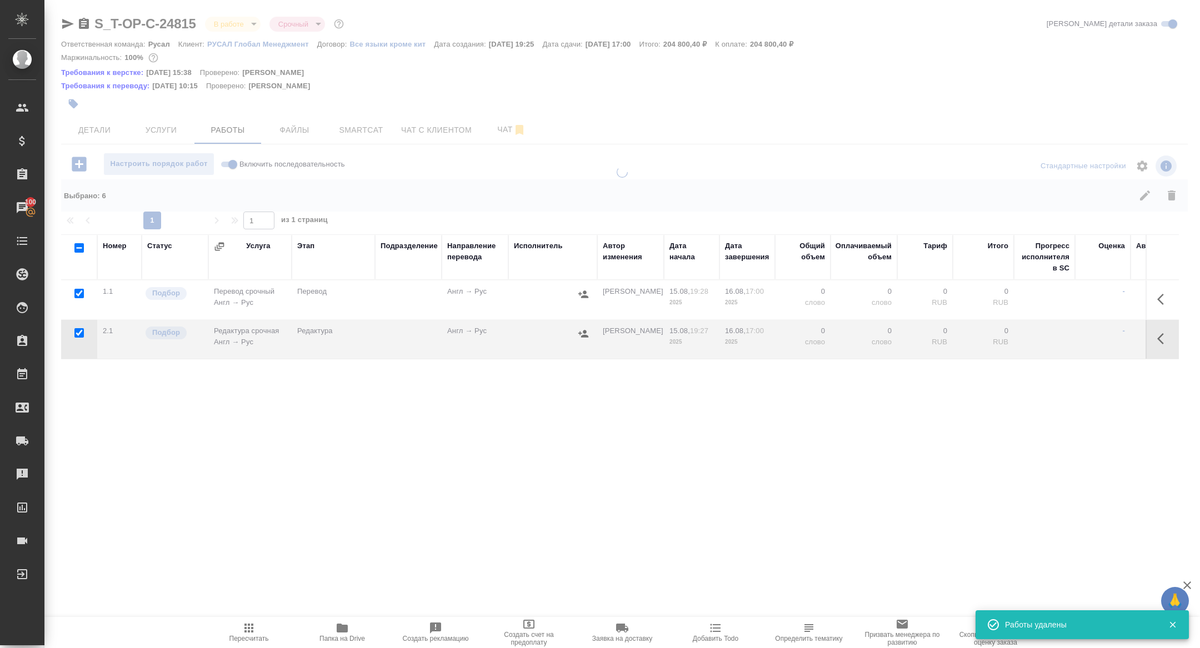
checkbox input "false"
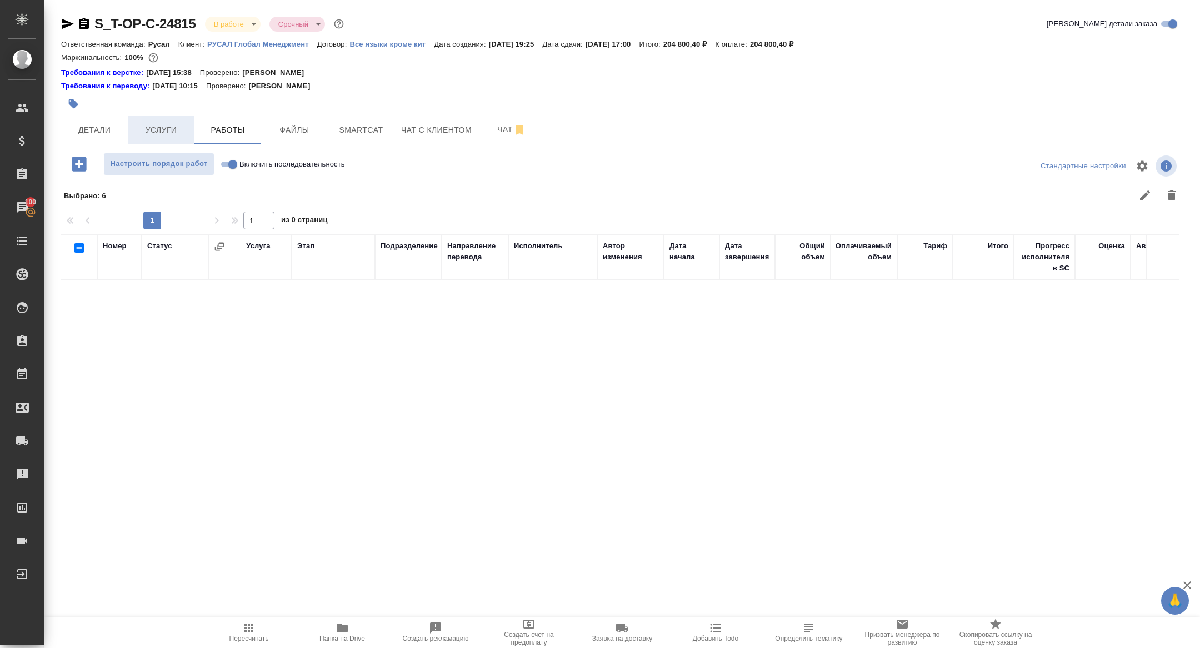
click at [162, 118] on button "Услуги" at bounding box center [161, 130] width 67 height 28
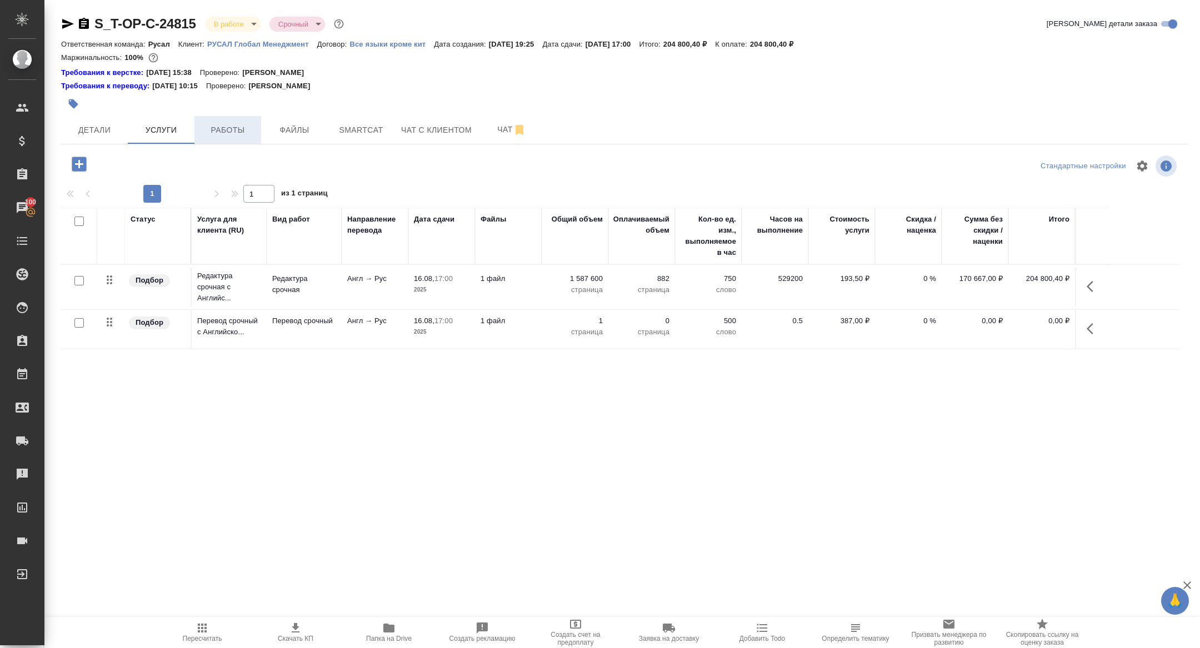
click at [229, 122] on button "Работы" at bounding box center [227, 130] width 67 height 28
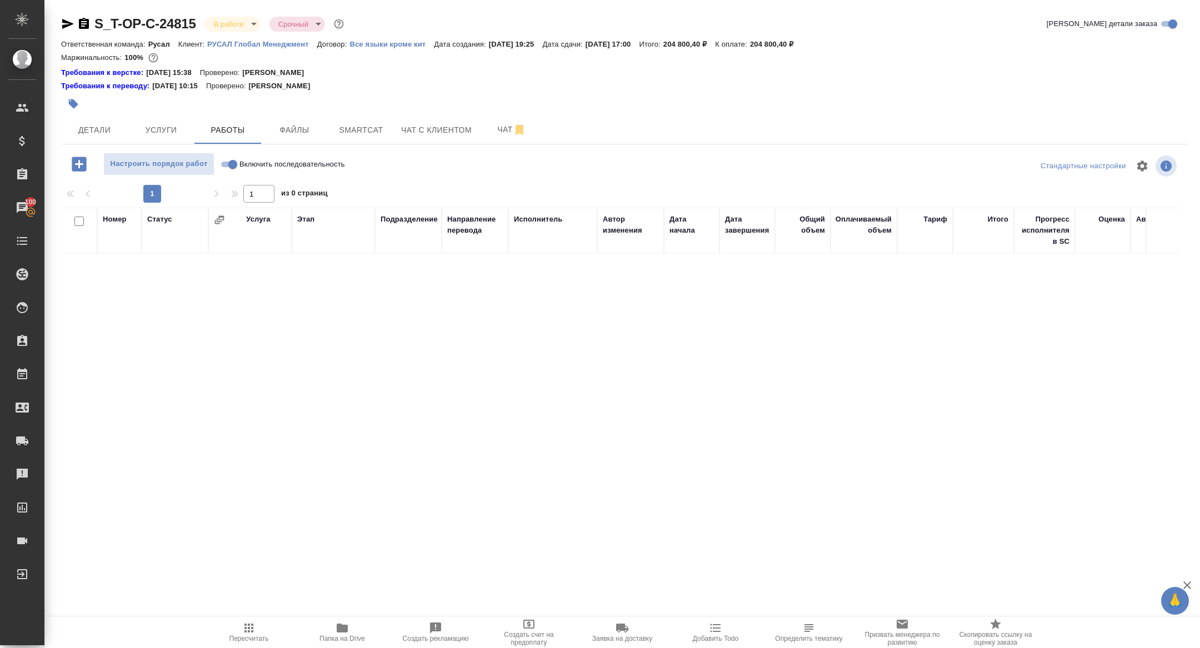
click at [232, 165] on input "Включить последовательность" at bounding box center [233, 164] width 40 height 13
checkbox input "true"
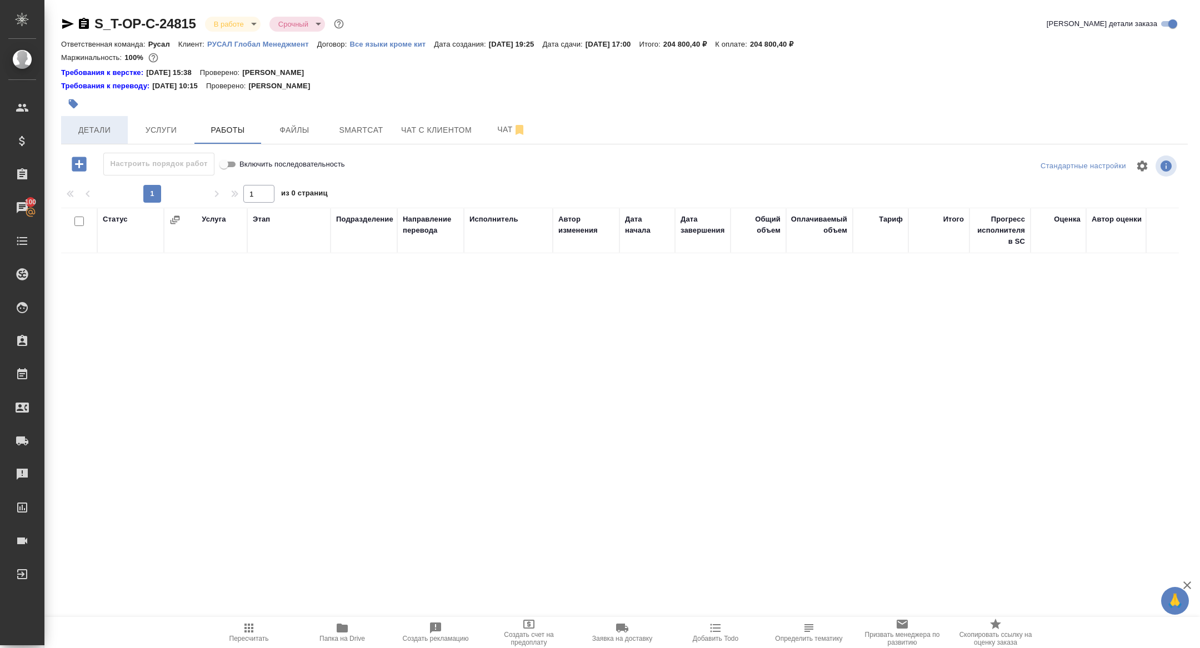
click at [101, 123] on button "Детали" at bounding box center [94, 130] width 67 height 28
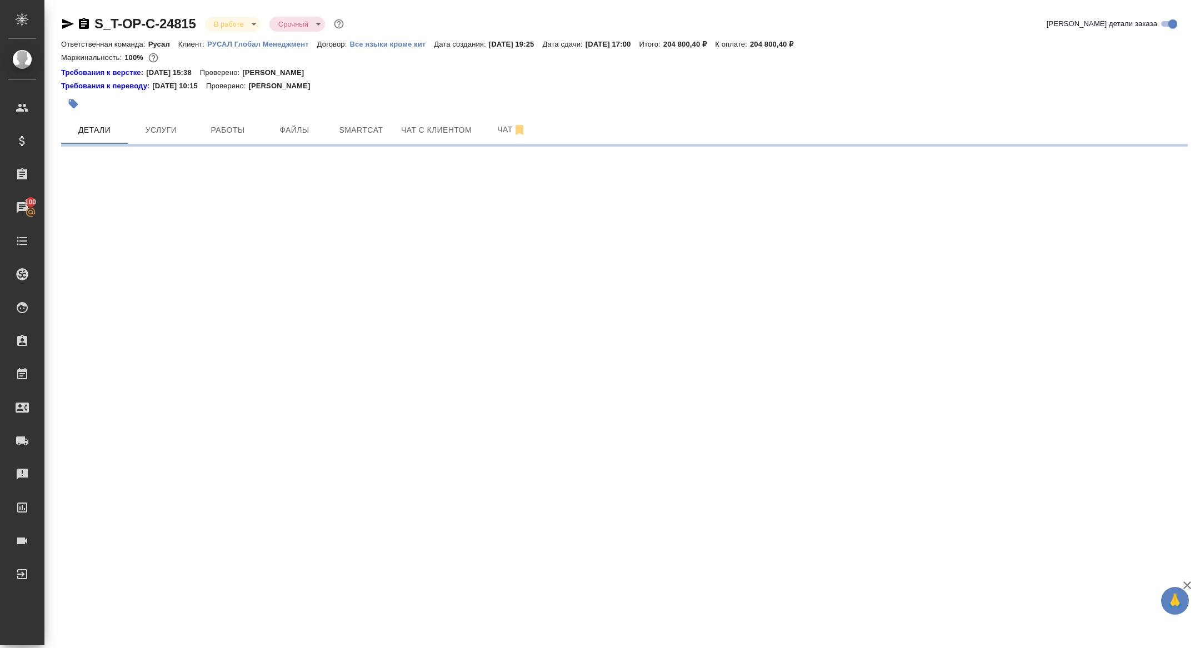
select select "RU"
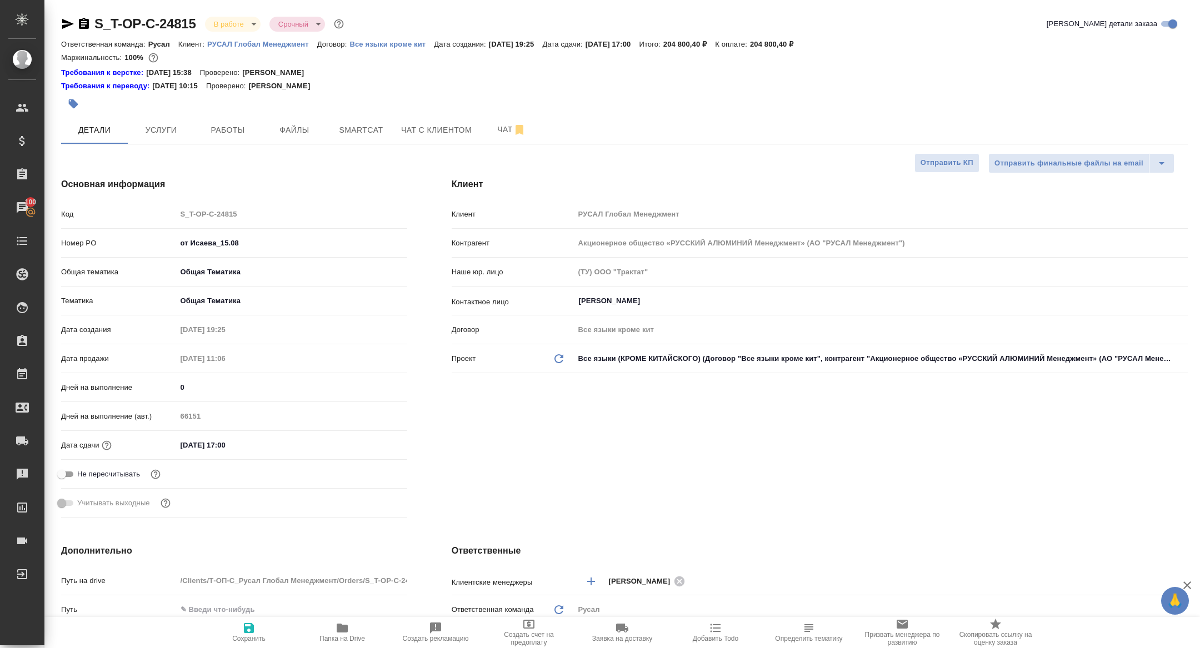
type textarea "x"
type input "Журавлева Александра"
click at [64, 22] on icon "button" at bounding box center [68, 24] width 12 height 10
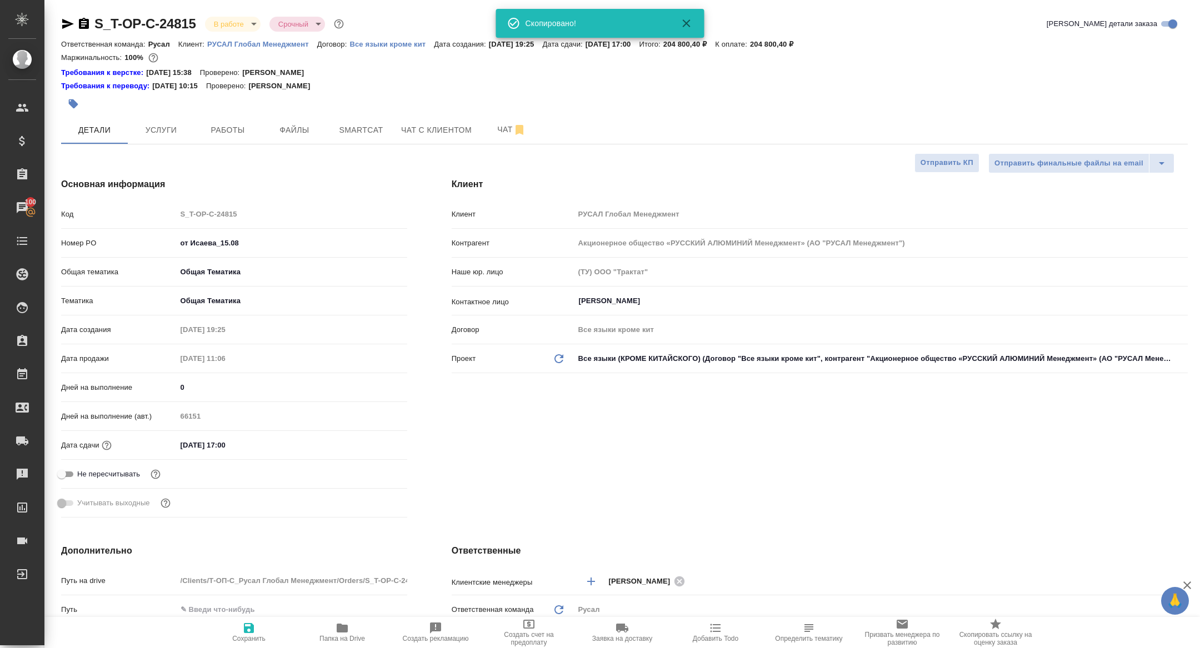
type textarea "x"
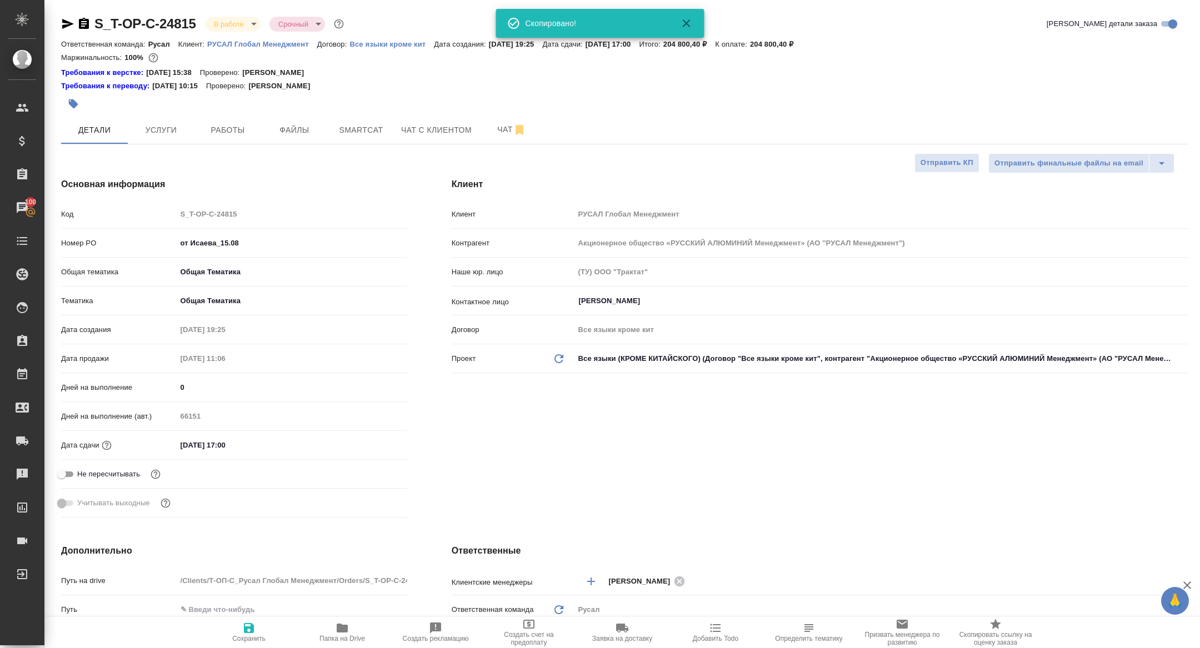
type textarea "x"
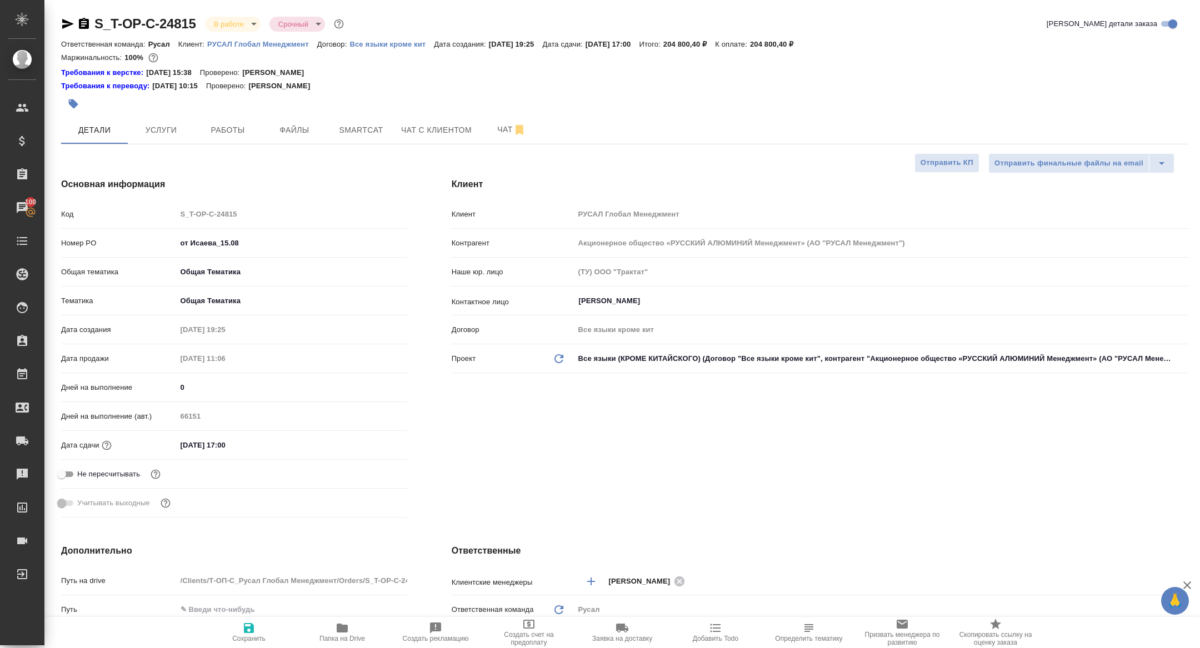
type textarea "x"
click at [232, 133] on span "Работы" at bounding box center [227, 130] width 53 height 14
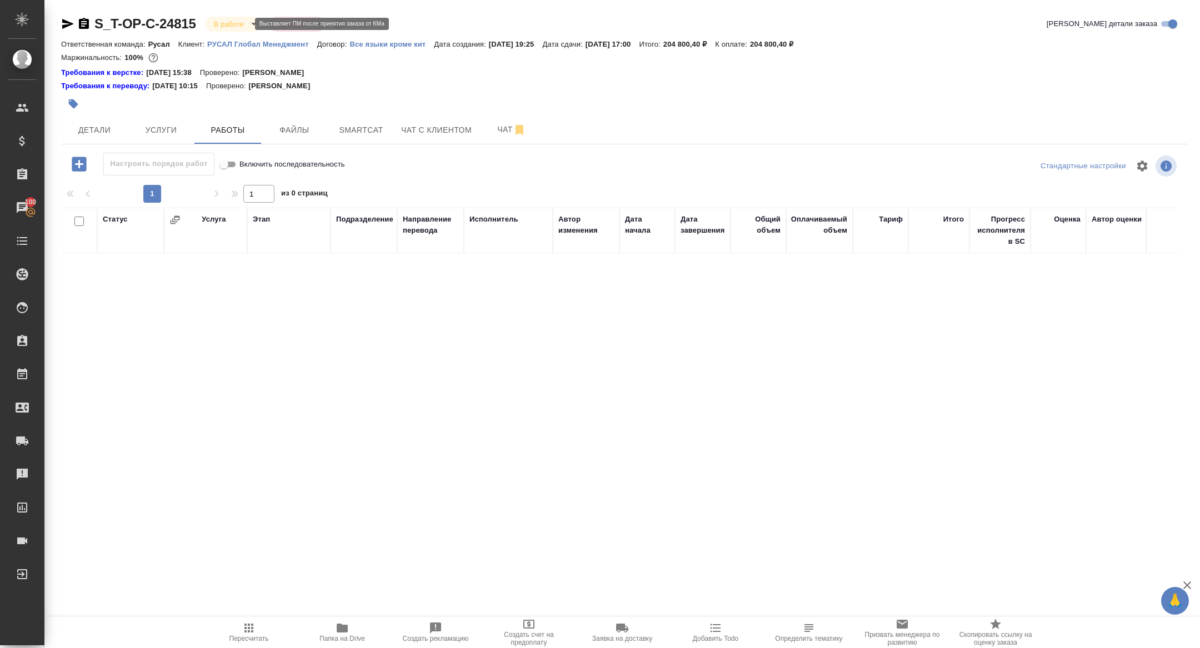
click at [244, 23] on body "🙏 .cls-1 fill:#fff; AWATERA Zhuravleva Alexandra Клиенты Спецификации Заказы 10…" at bounding box center [600, 324] width 1200 height 648
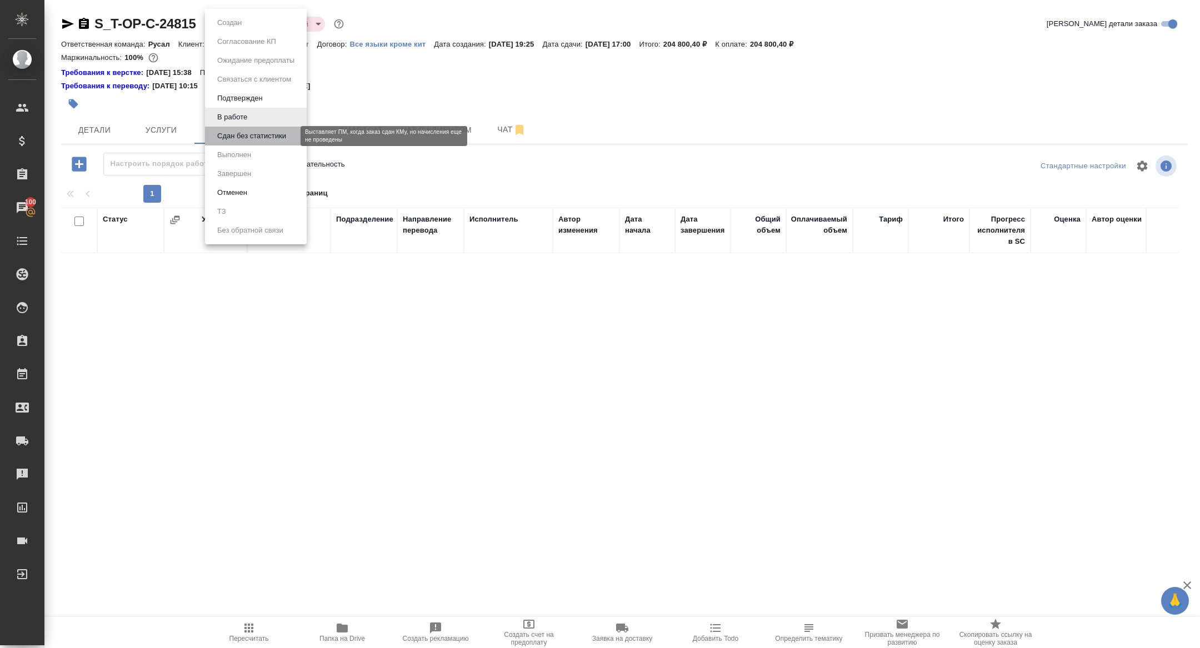
click at [265, 136] on button "Сдан без статистики" at bounding box center [252, 136] width 76 height 12
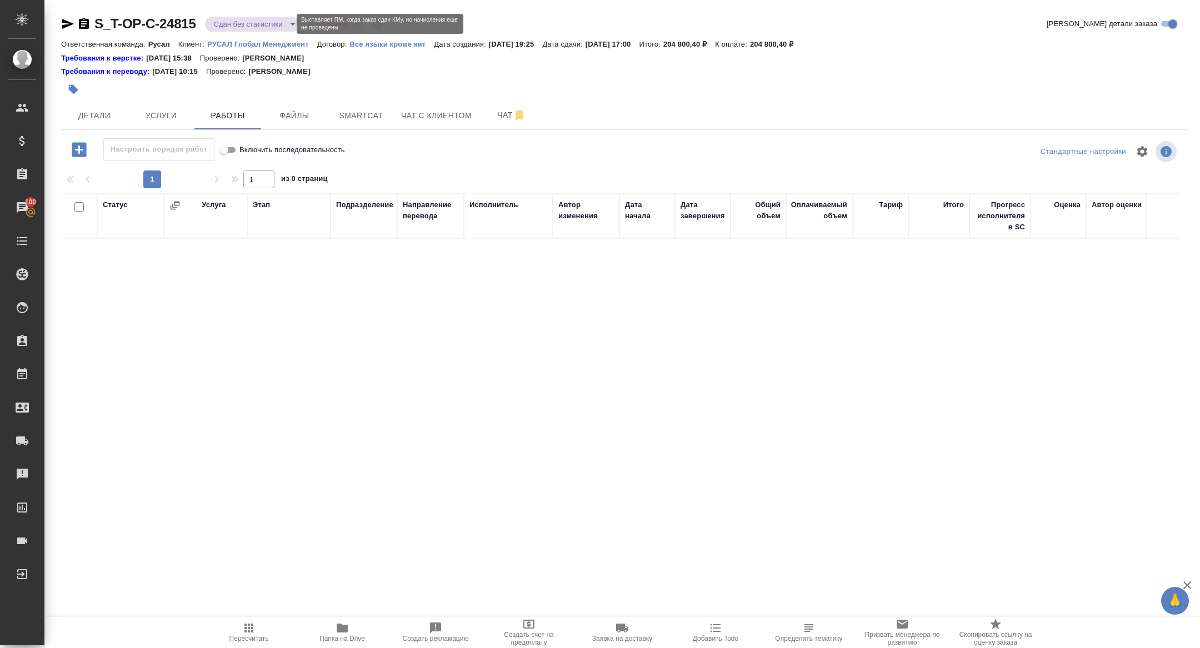
click at [232, 23] on body "🙏 .cls-1 fill:#fff; AWATERA Zhuravleva Alexandra Клиенты Спецификации Заказы 10…" at bounding box center [600, 324] width 1200 height 648
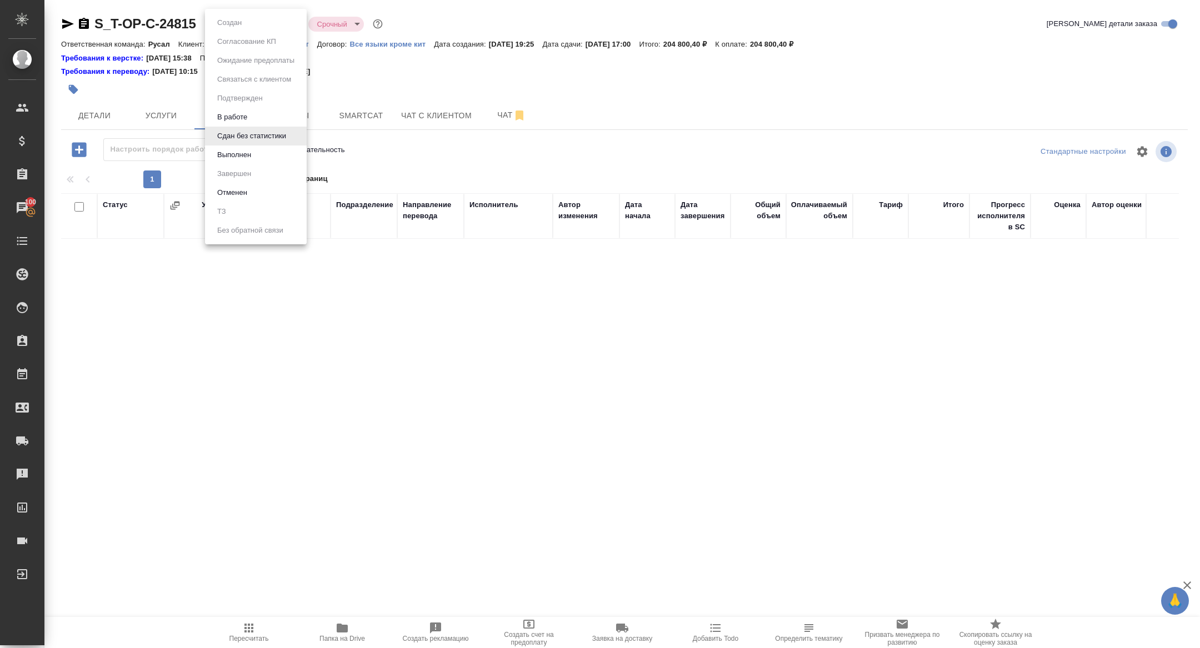
click at [257, 149] on li "Выполнен" at bounding box center [256, 155] width 102 height 19
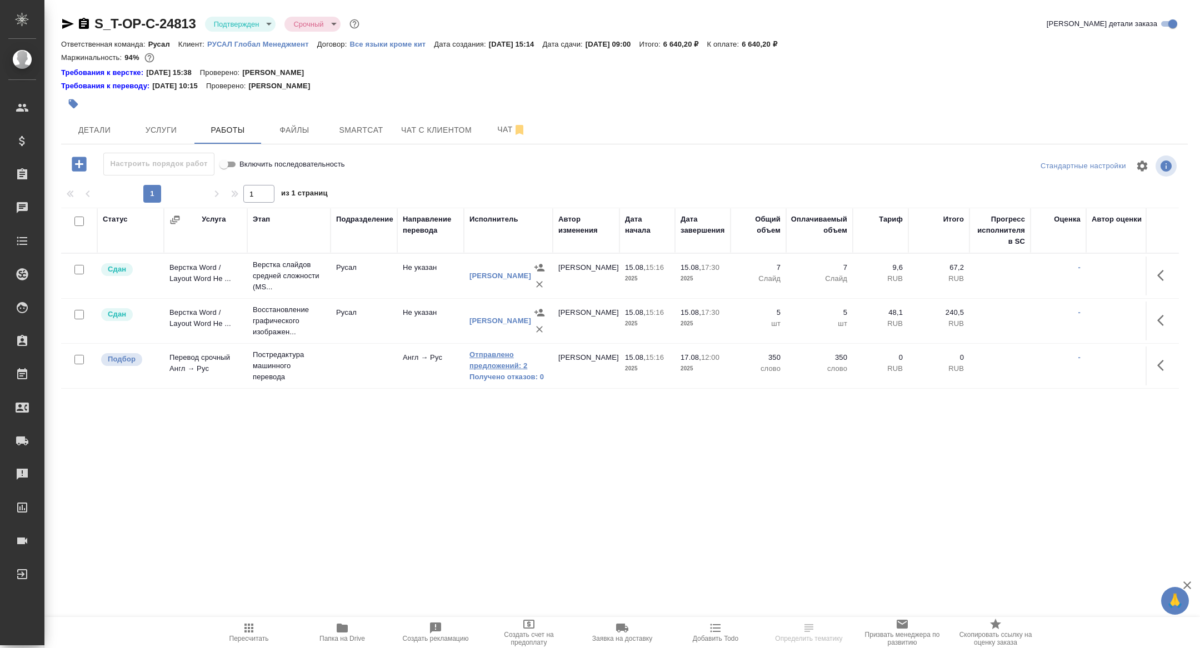
click at [504, 357] on link "Отправлено предложений: 2" at bounding box center [508, 360] width 78 height 22
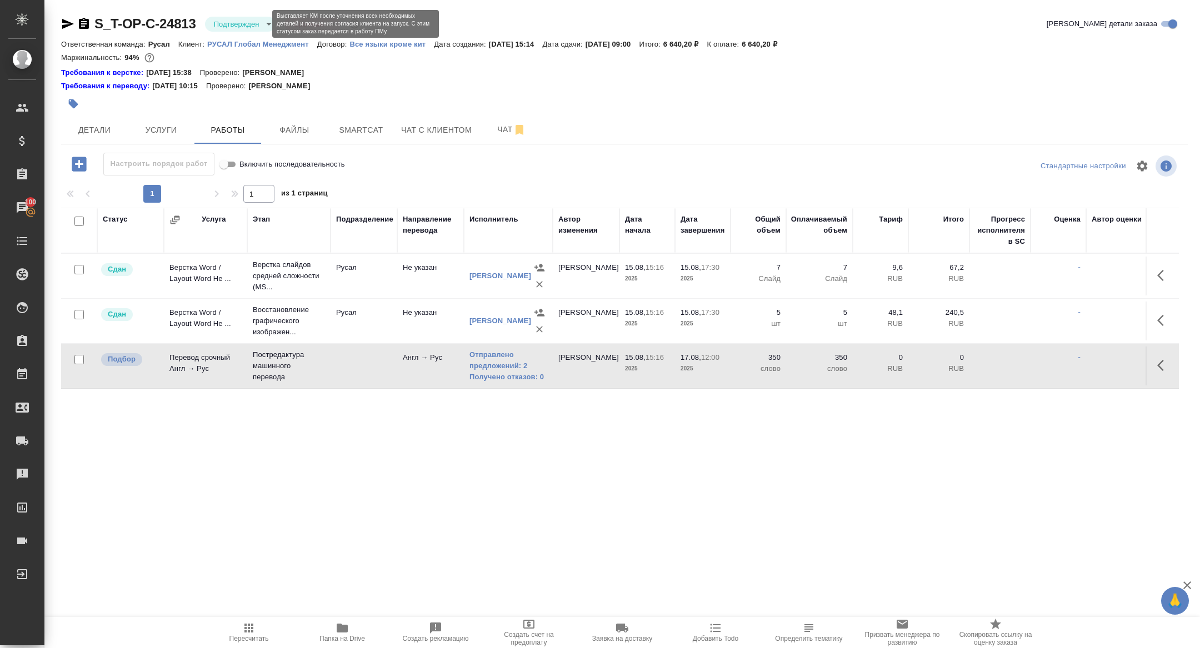
click at [231, 22] on body "🙏 .cls-1 fill:#fff; AWATERA Zhuravleva Alexandra Клиенты Спецификации Заказы 10…" at bounding box center [600, 324] width 1200 height 648
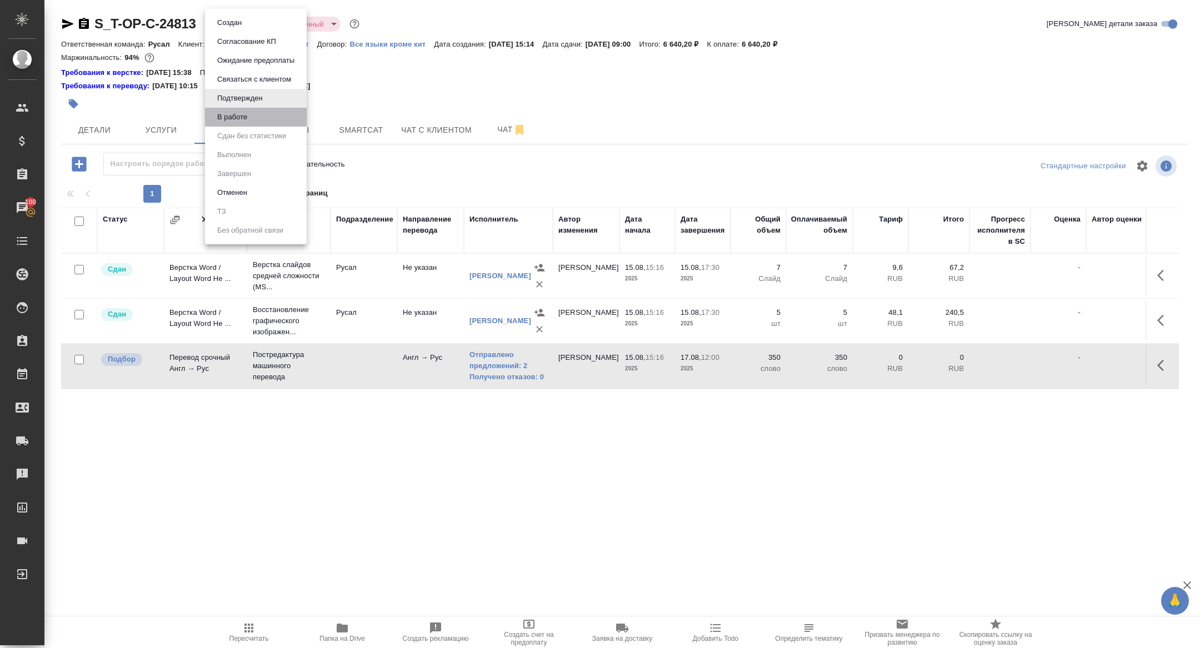
click at [249, 110] on li "В работе" at bounding box center [256, 117] width 102 height 19
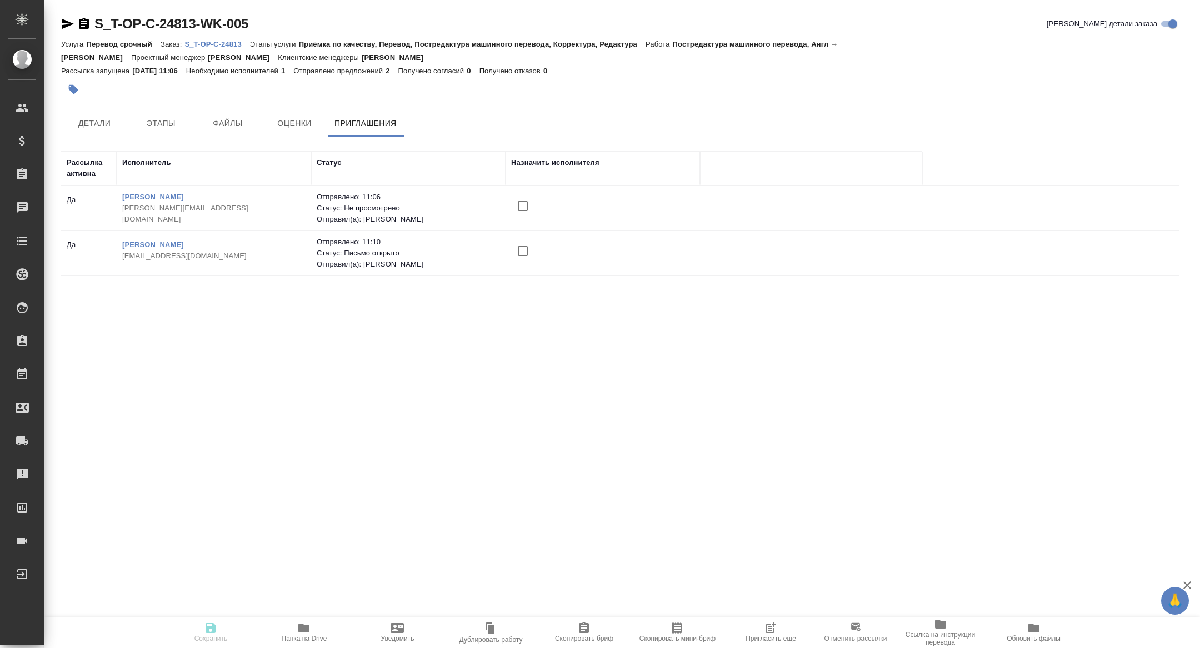
click at [766, 641] on span "Пригласить еще" at bounding box center [771, 639] width 51 height 8
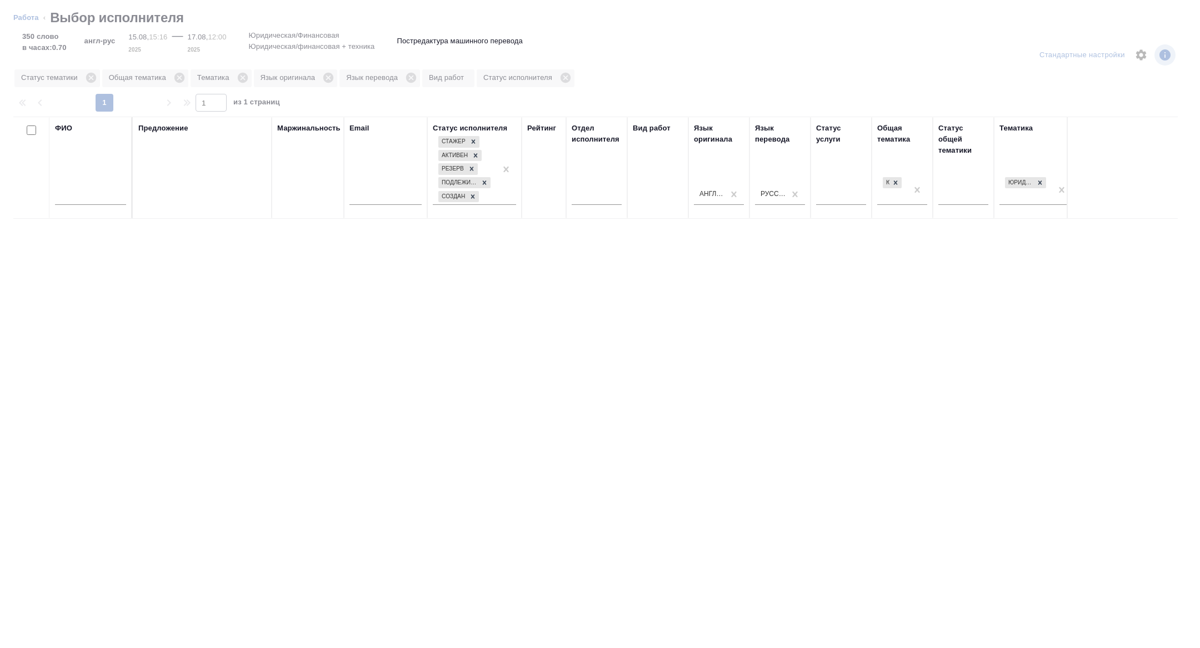
click at [111, 197] on input "text" at bounding box center [90, 198] width 71 height 14
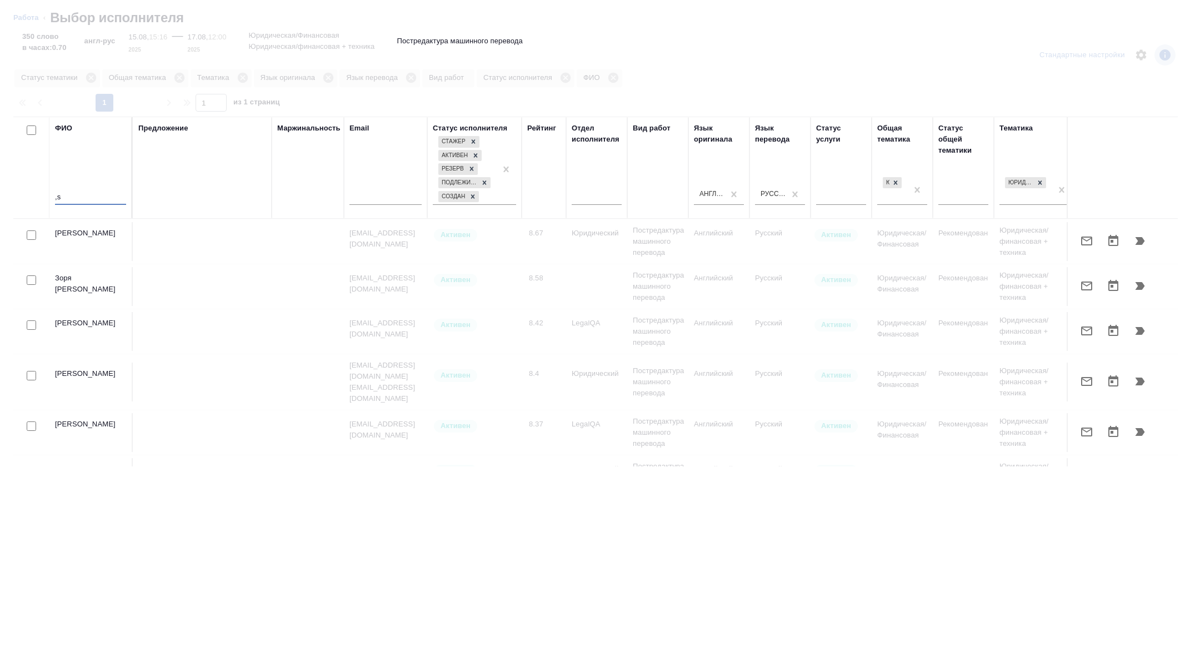
type input ","
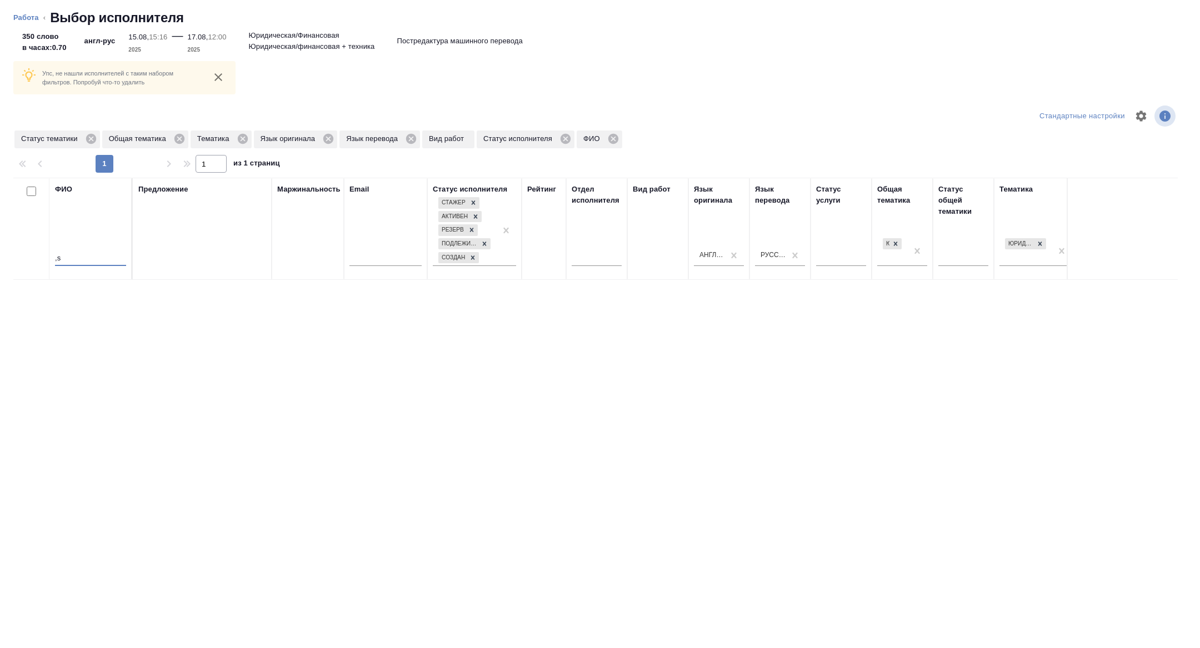
type input ","
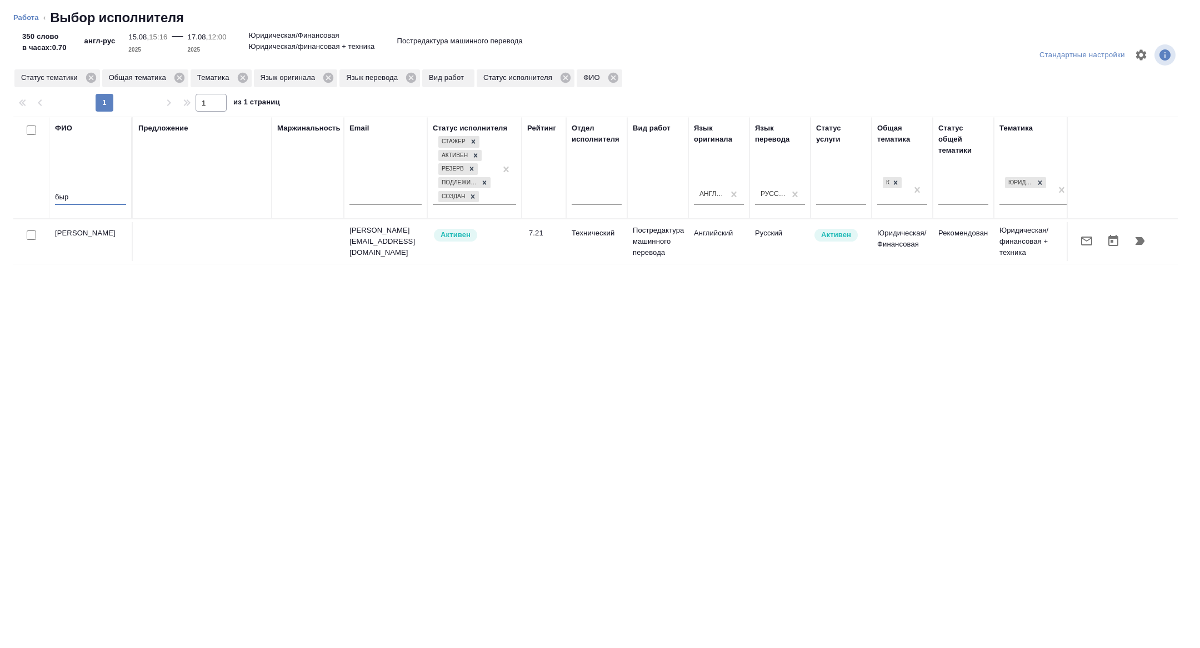
type input "быр"
click at [1088, 239] on icon "button" at bounding box center [1086, 241] width 11 height 9
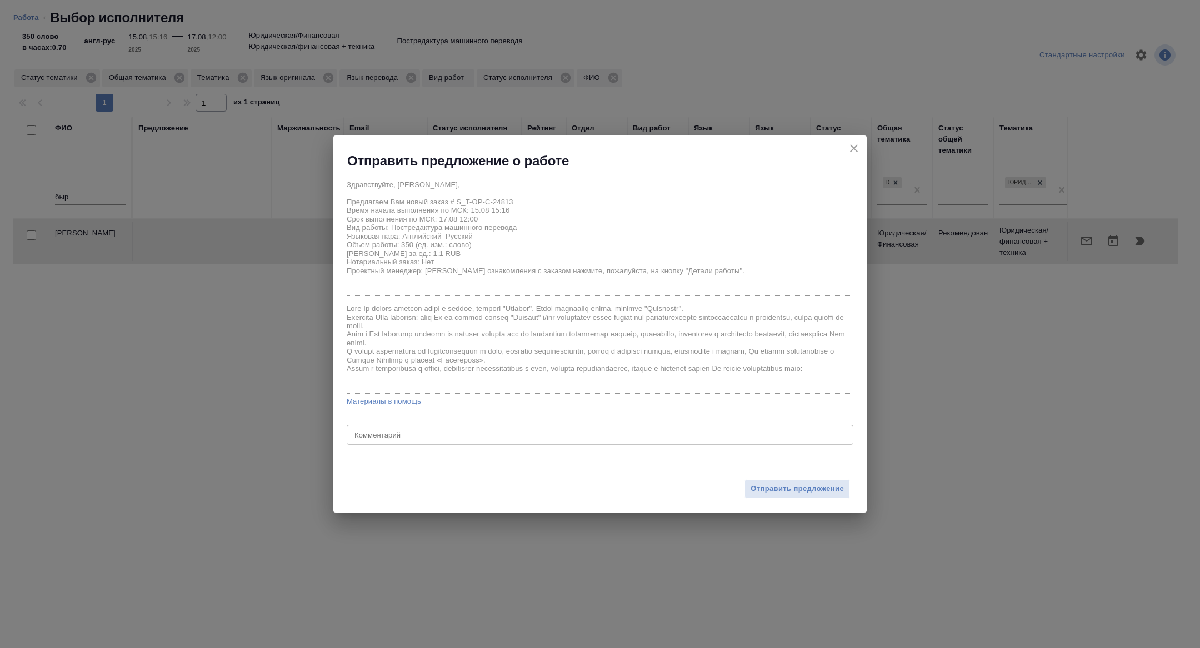
click at [770, 476] on div "Отправить предложение" at bounding box center [599, 482] width 533 height 61
click at [770, 488] on span "Отправить предложение" at bounding box center [797, 489] width 93 height 13
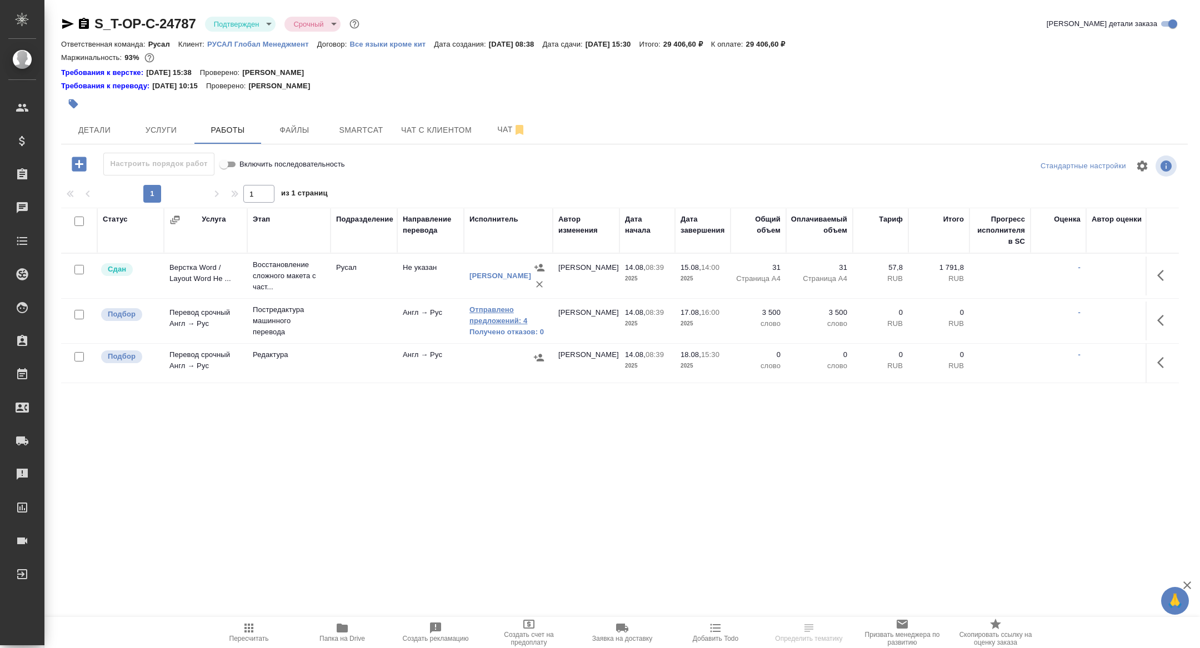
click at [495, 322] on link "Отправлено предложений: 4" at bounding box center [508, 315] width 78 height 22
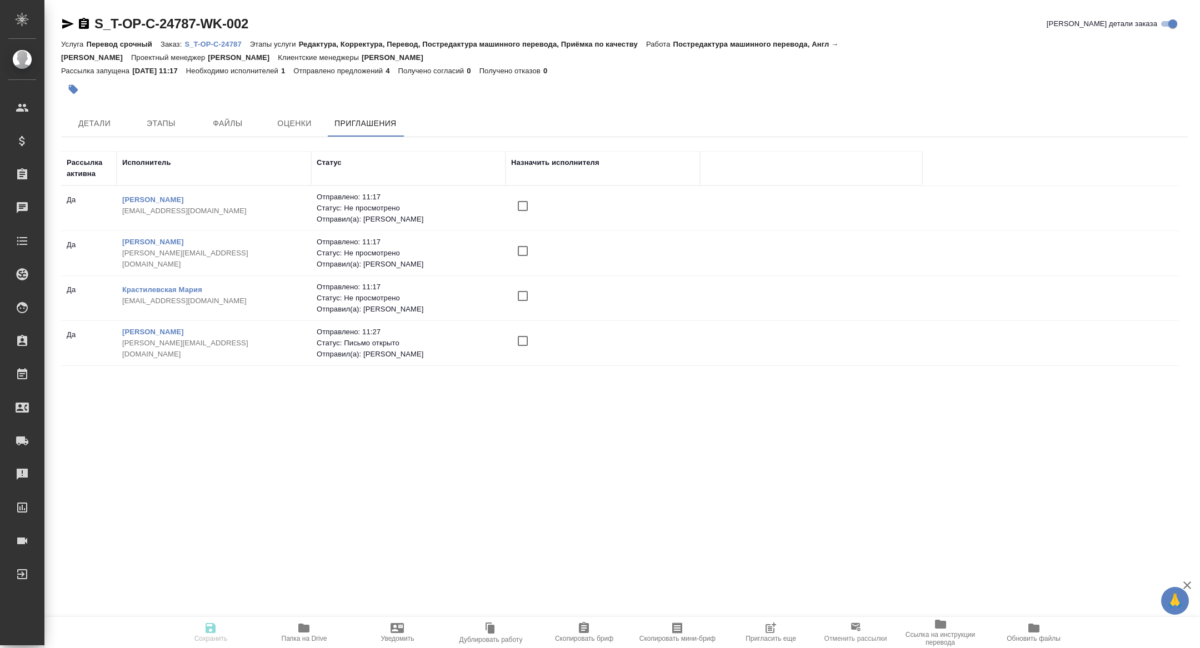
click at [753, 639] on span "Пригласить еще" at bounding box center [771, 639] width 51 height 8
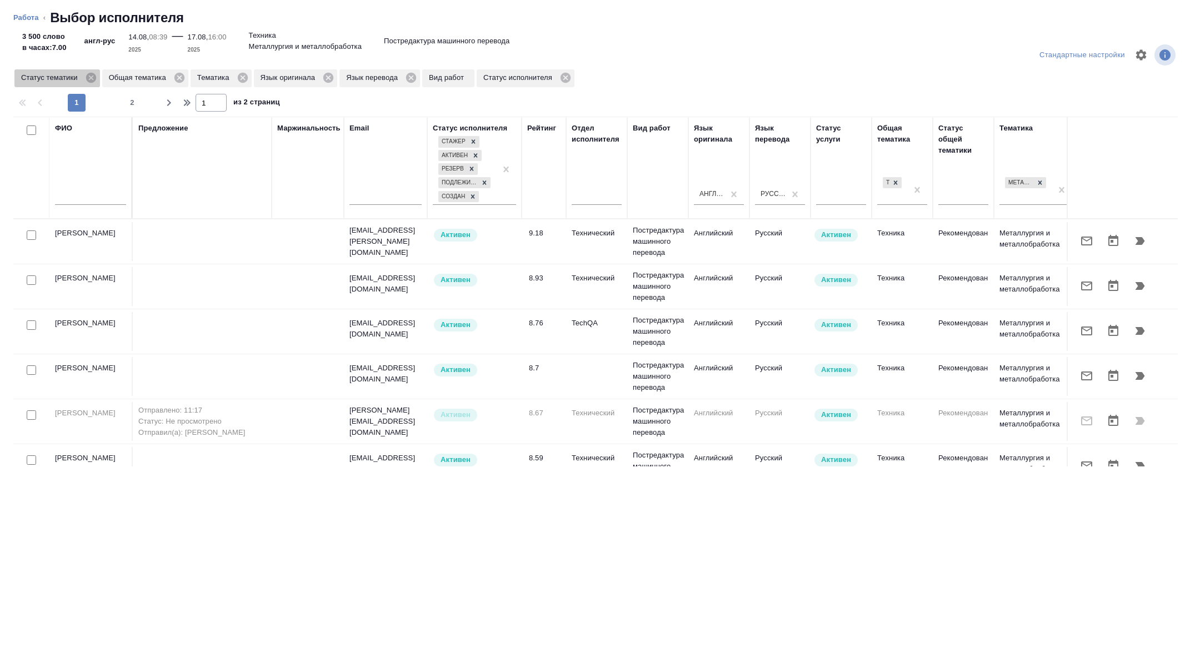
click at [96, 81] on icon at bounding box center [91, 78] width 10 height 10
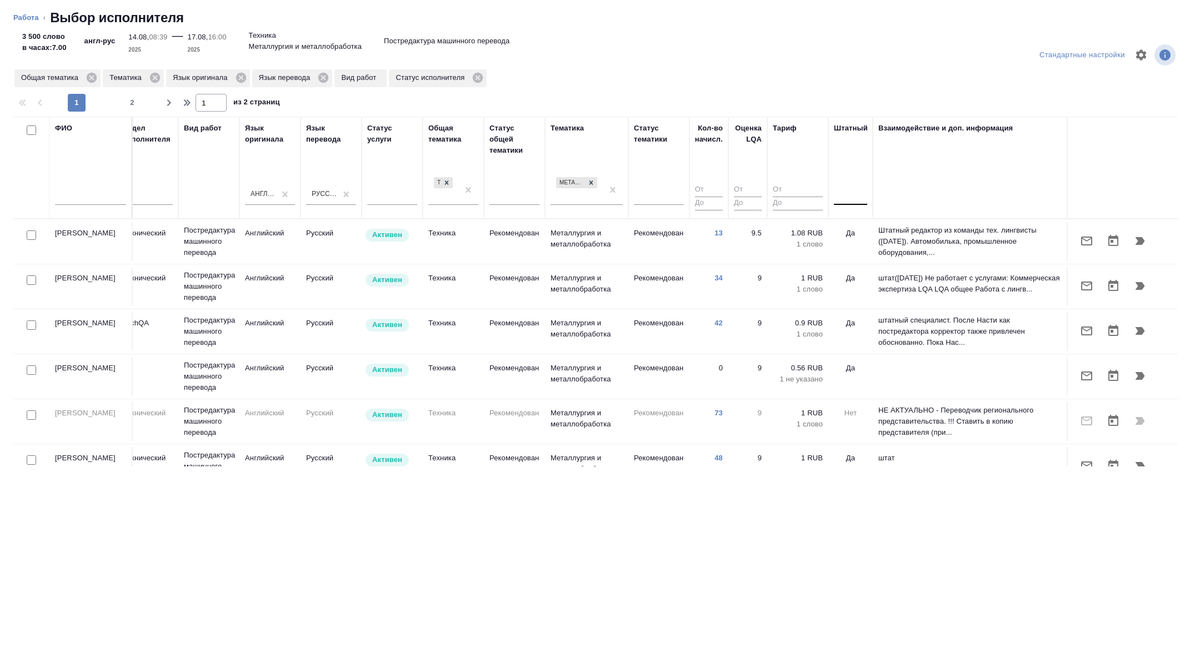
click at [857, 190] on div at bounding box center [850, 194] width 33 height 16
click at [852, 223] on div "Нет" at bounding box center [917, 229] width 167 height 20
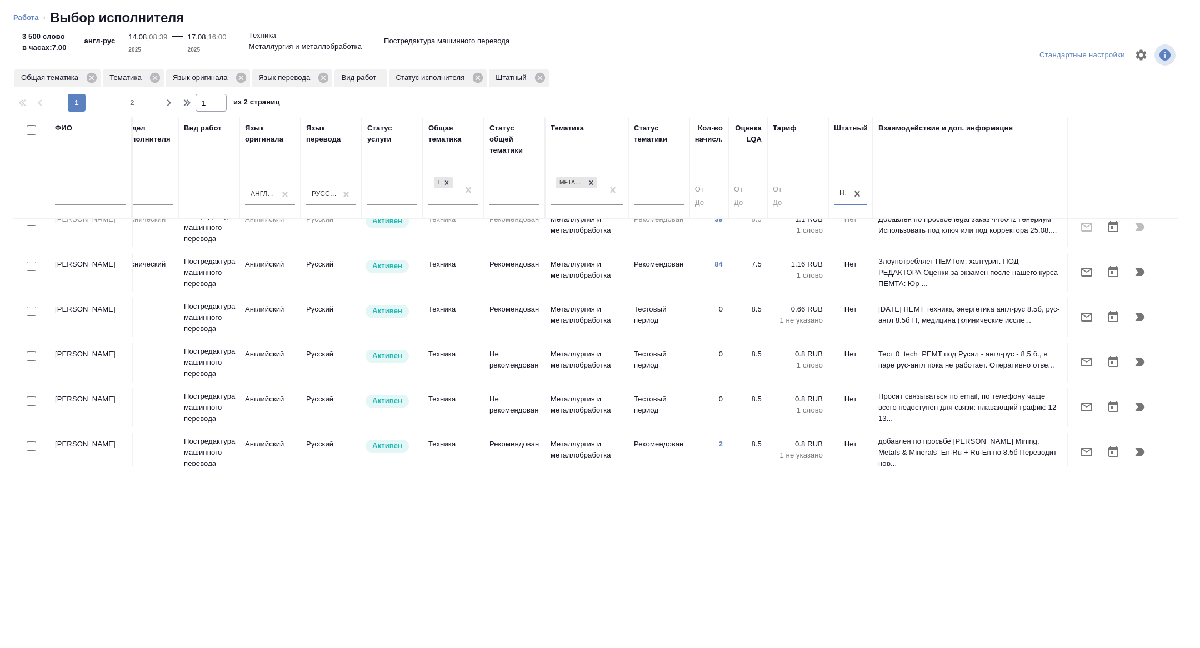
scroll to position [81, 449]
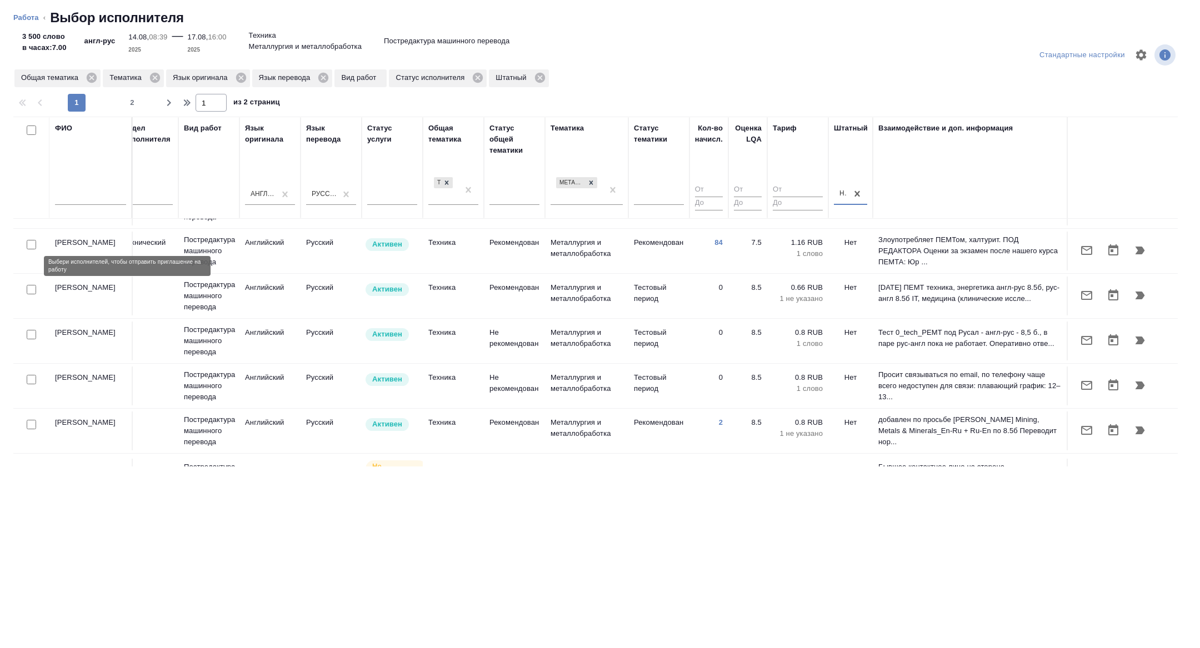
click at [31, 249] on input "checkbox" at bounding box center [31, 244] width 9 height 9
checkbox input "true"
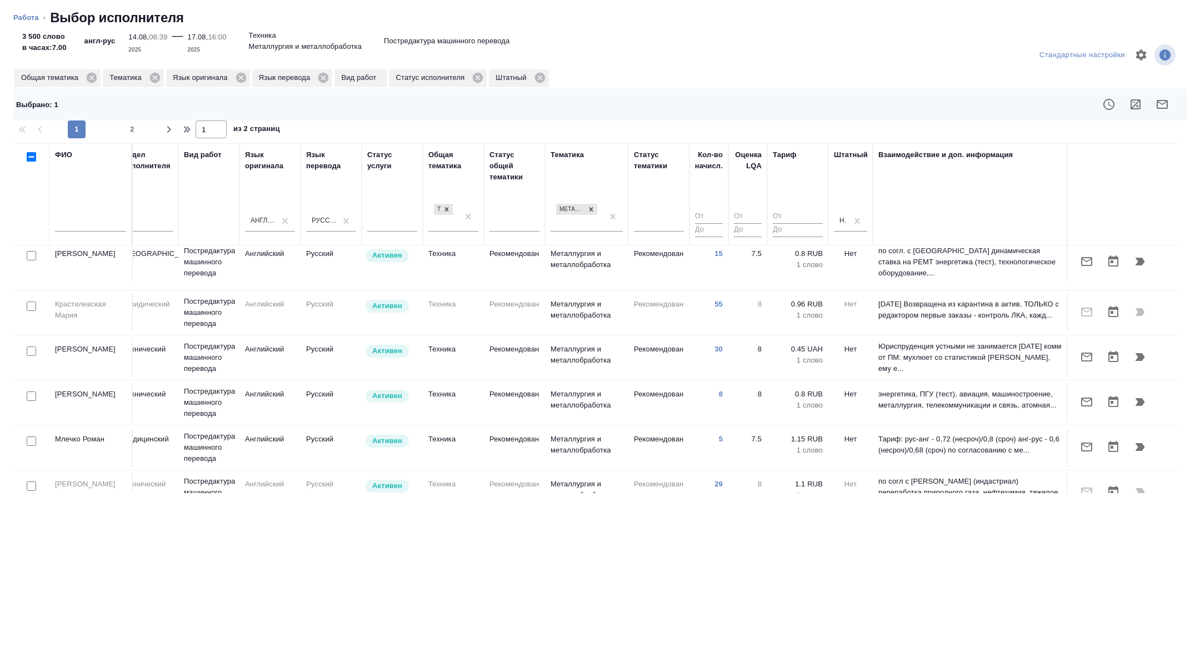
scroll to position [379, 449]
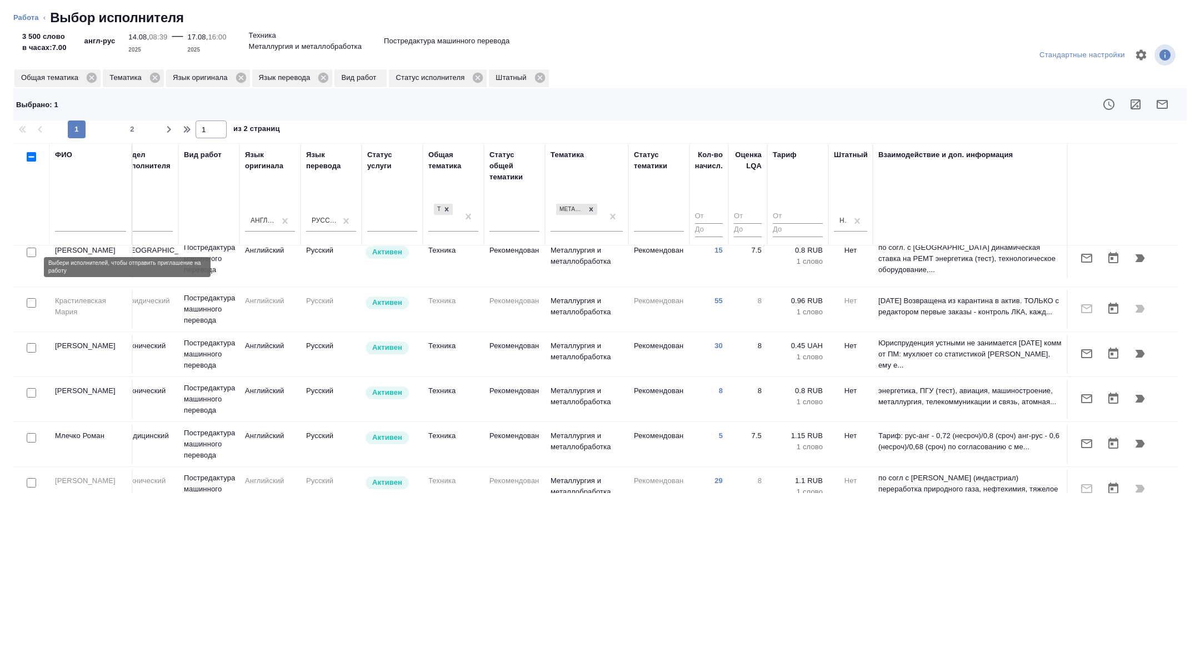
click at [31, 257] on input "checkbox" at bounding box center [31, 252] width 9 height 9
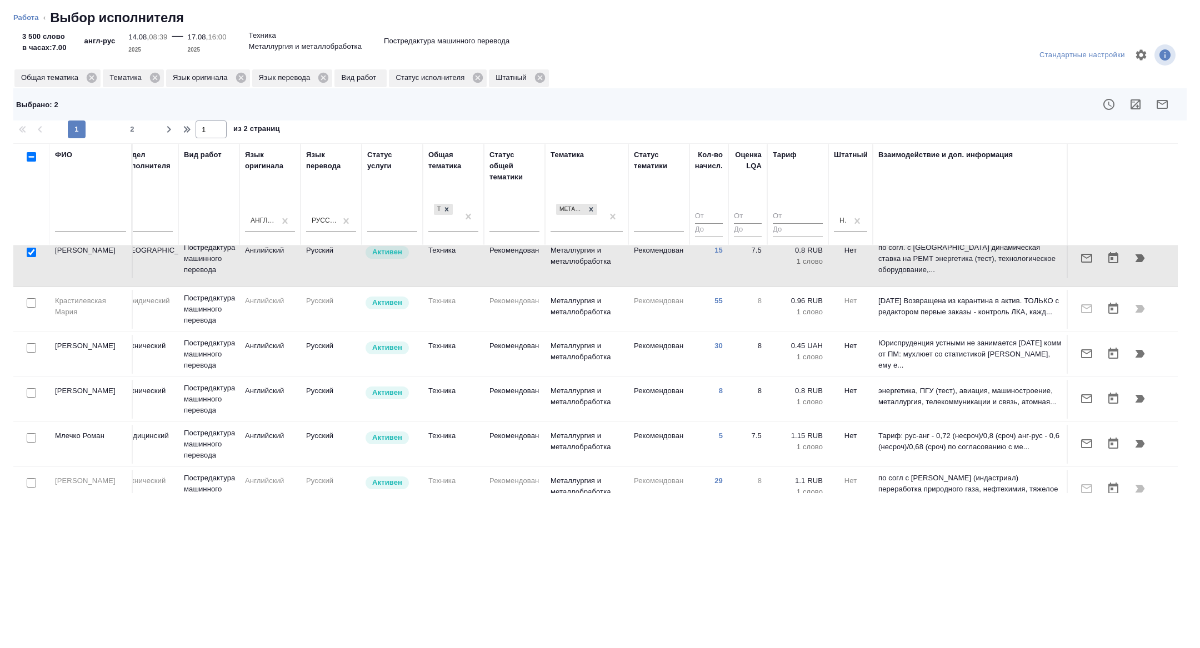
click at [29, 257] on input "checkbox" at bounding box center [31, 252] width 9 height 9
checkbox input "false"
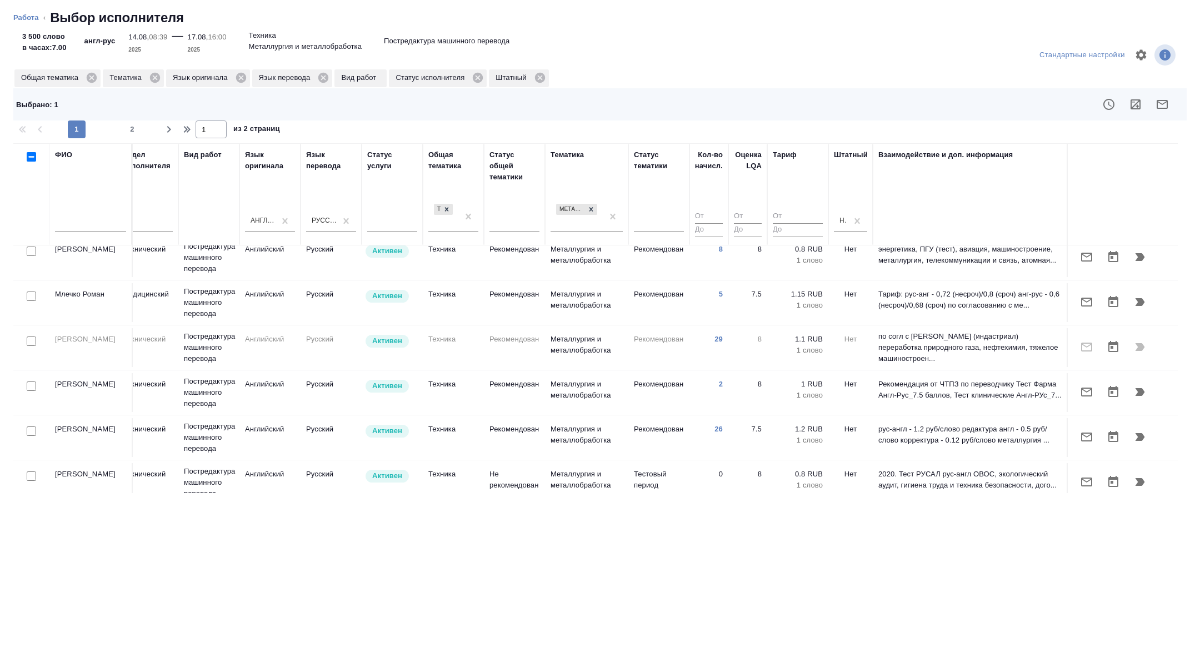
scroll to position [526, 449]
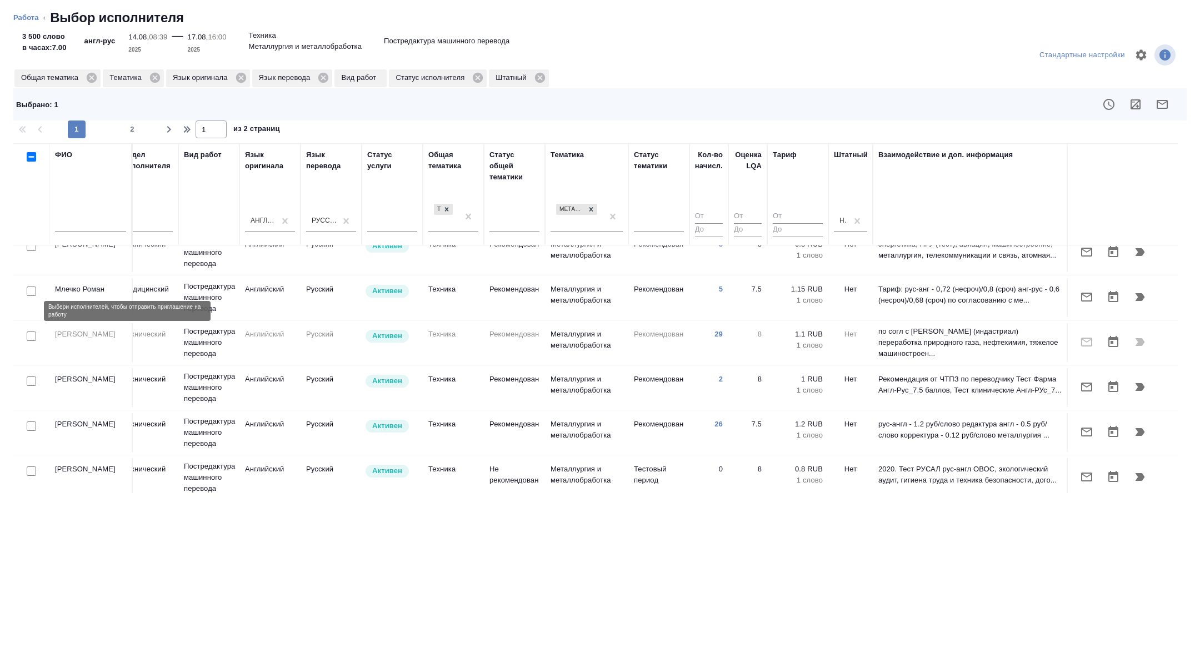
click at [27, 296] on input "checkbox" at bounding box center [31, 291] width 9 height 9
checkbox input "true"
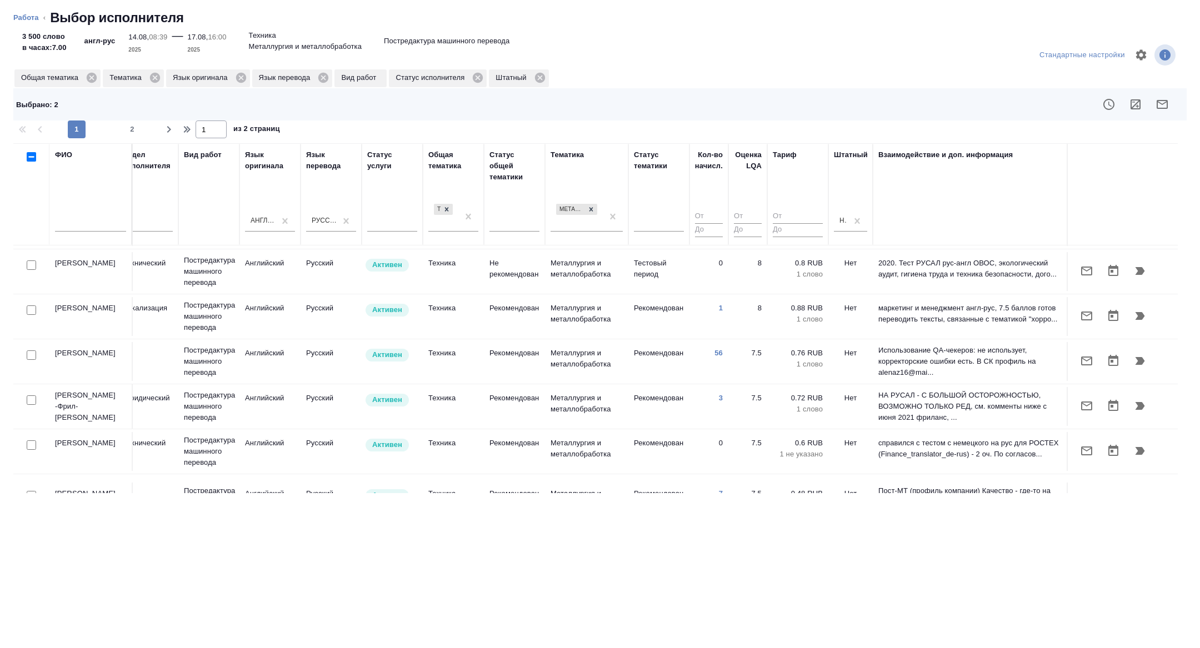
scroll to position [739, 449]
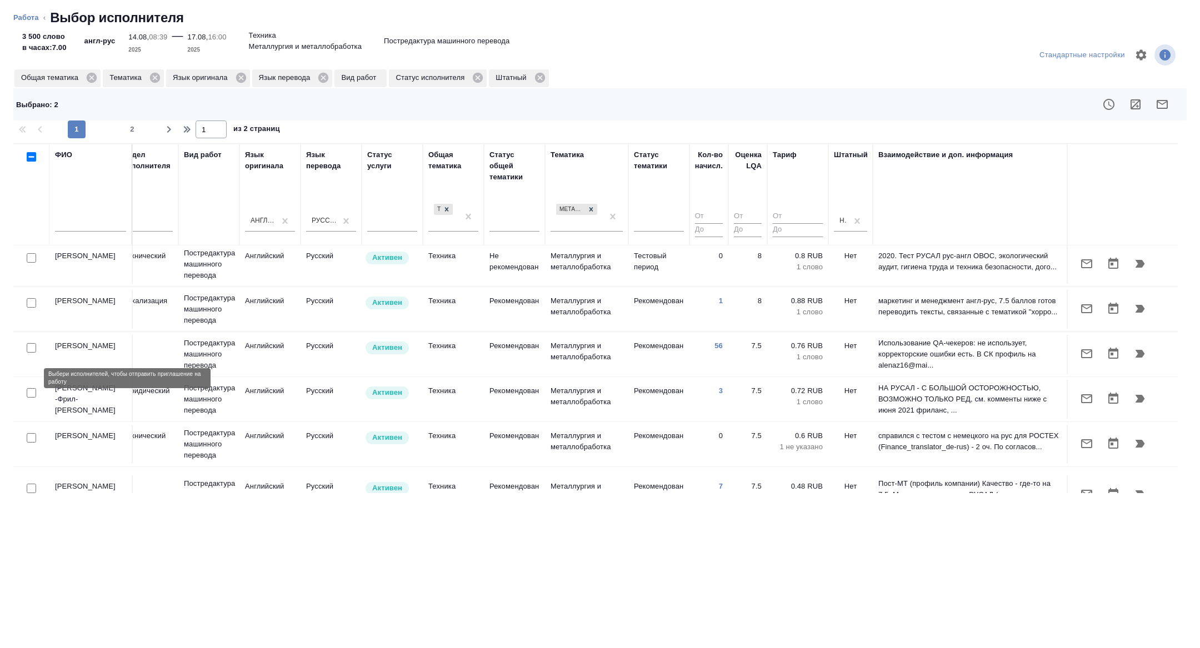
click at [32, 353] on input "checkbox" at bounding box center [31, 347] width 9 height 9
checkbox input "true"
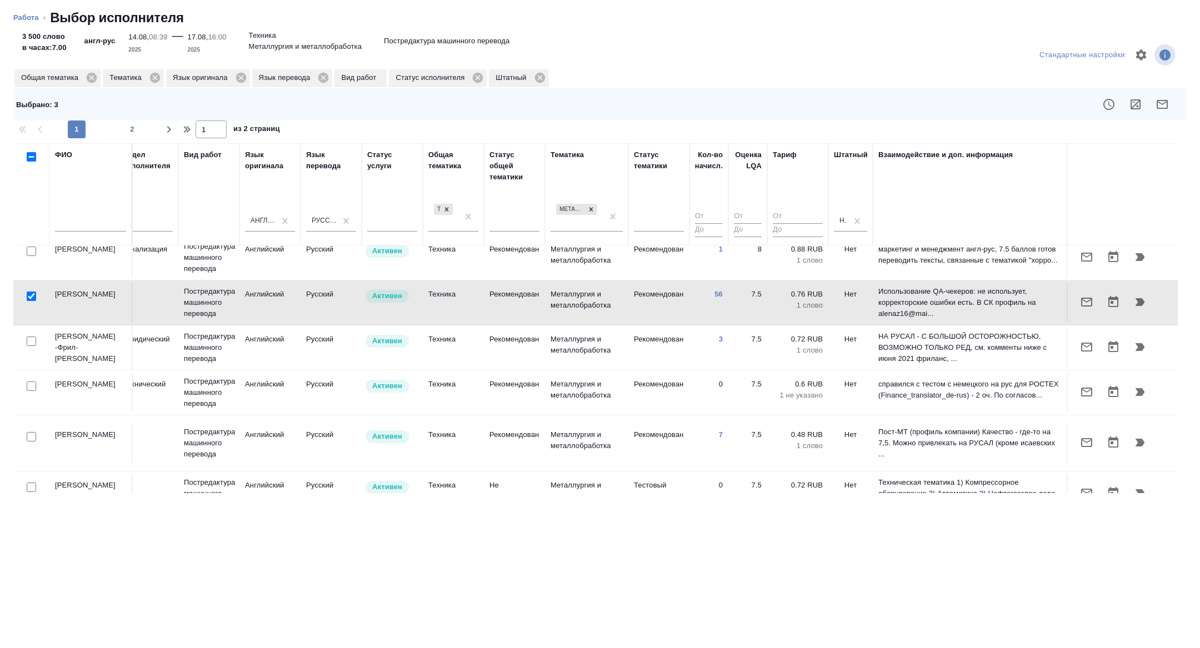
scroll to position [801, 449]
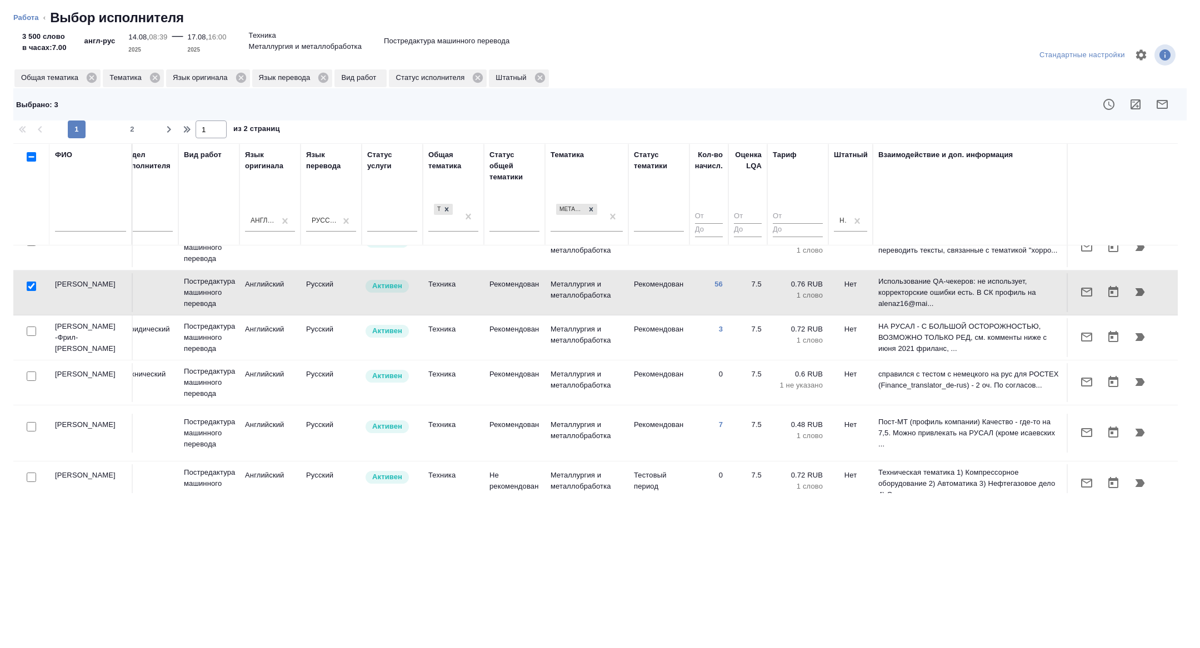
click at [30, 381] on input "checkbox" at bounding box center [31, 376] width 9 height 9
checkbox input "true"
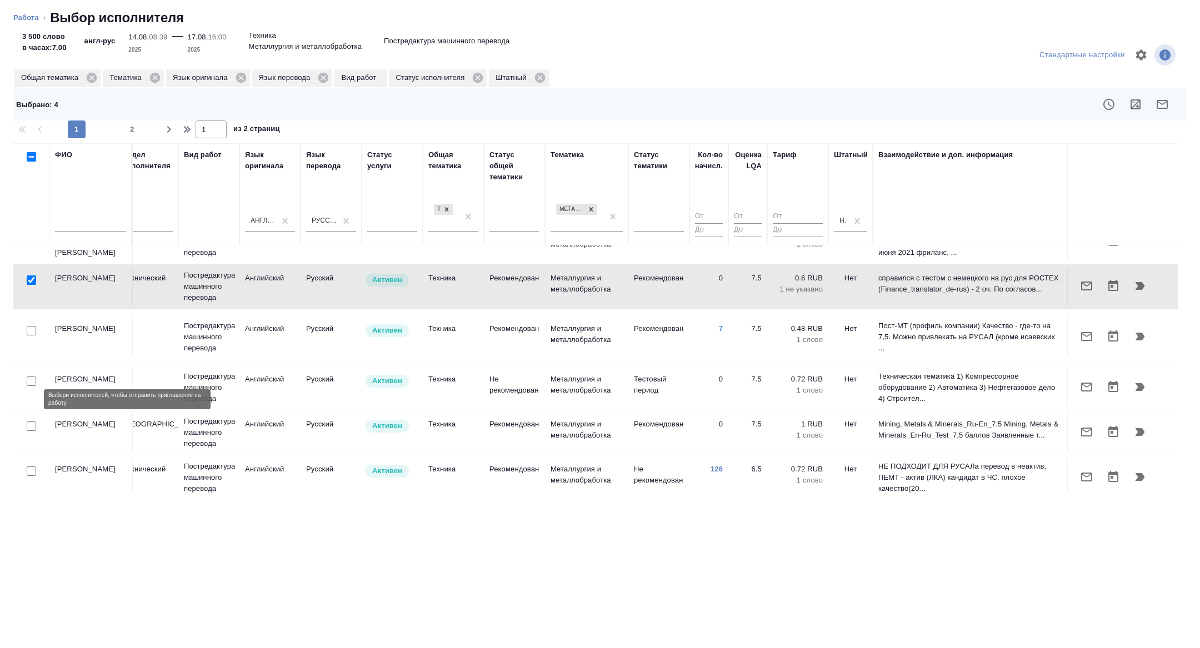
scroll to position [897, 449]
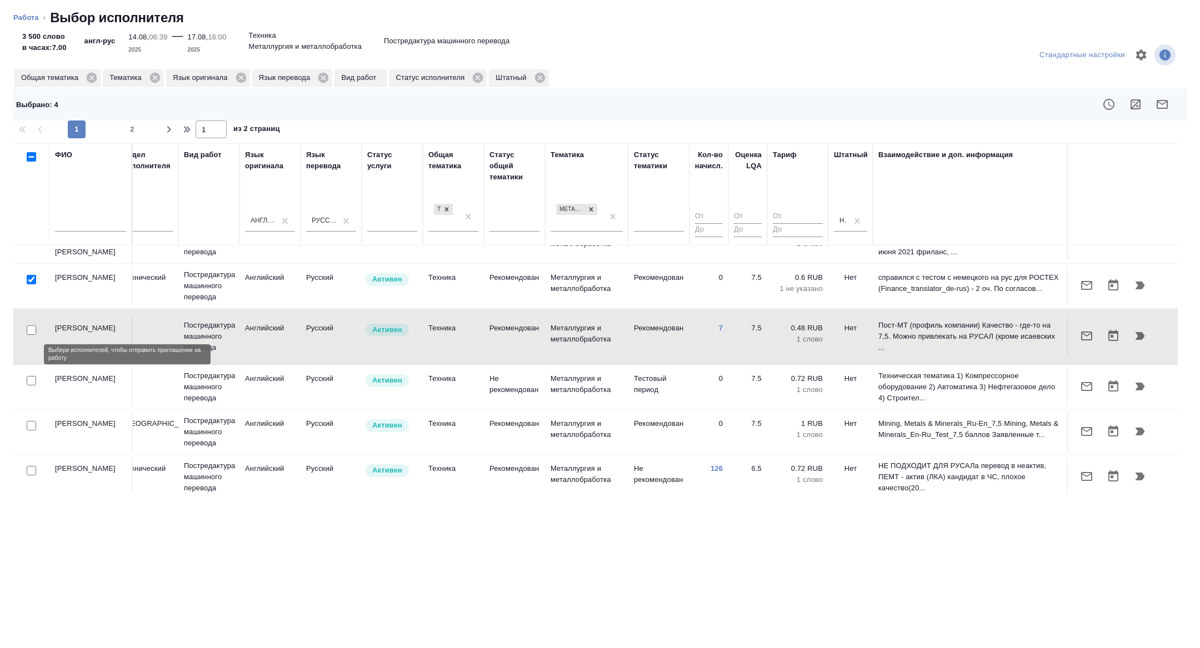
click at [32, 335] on input "checkbox" at bounding box center [31, 330] width 9 height 9
checkbox input "true"
click at [1161, 102] on icon "button" at bounding box center [1162, 104] width 13 height 13
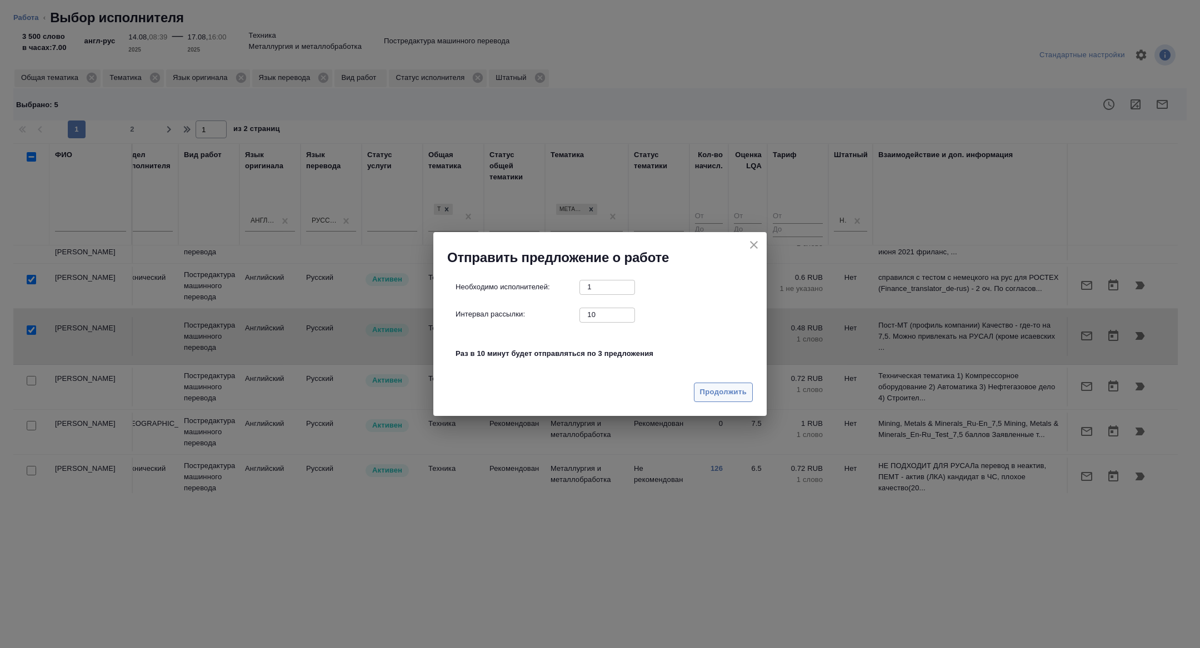
click at [711, 397] on span "Продолжить" at bounding box center [723, 392] width 47 height 13
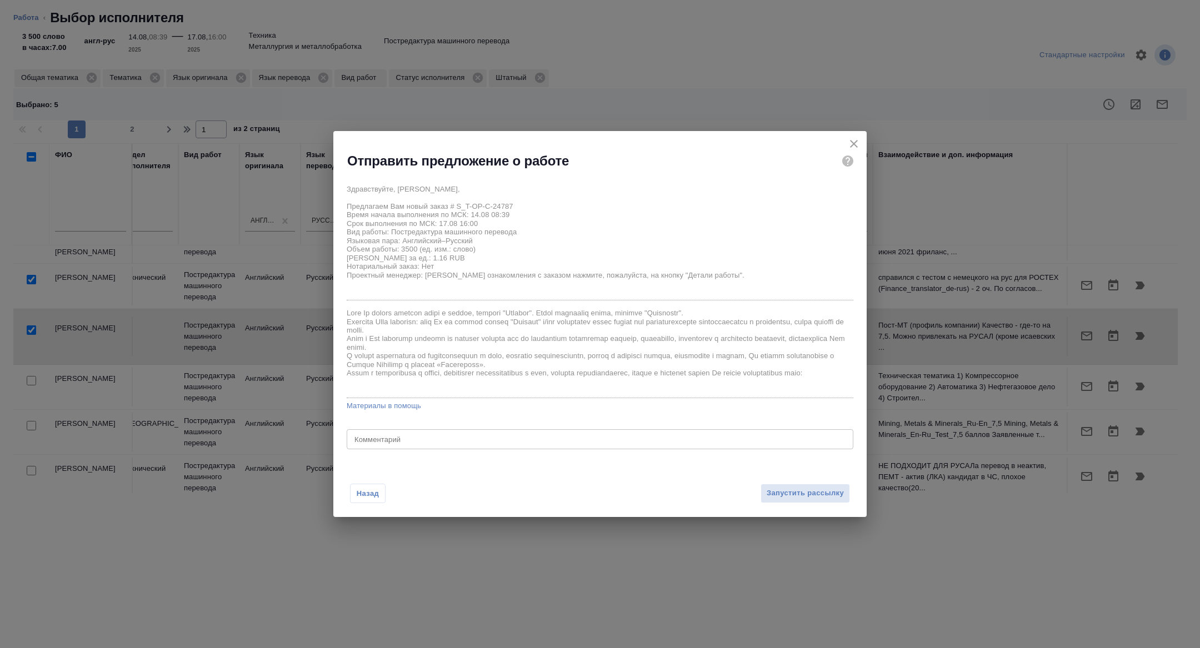
click at [711, 397] on div "x" at bounding box center [600, 352] width 507 height 91
click at [797, 432] on div "x Комментарий" at bounding box center [600, 439] width 507 height 20
click at [801, 496] on span "Запустить рассылку" at bounding box center [805, 493] width 77 height 13
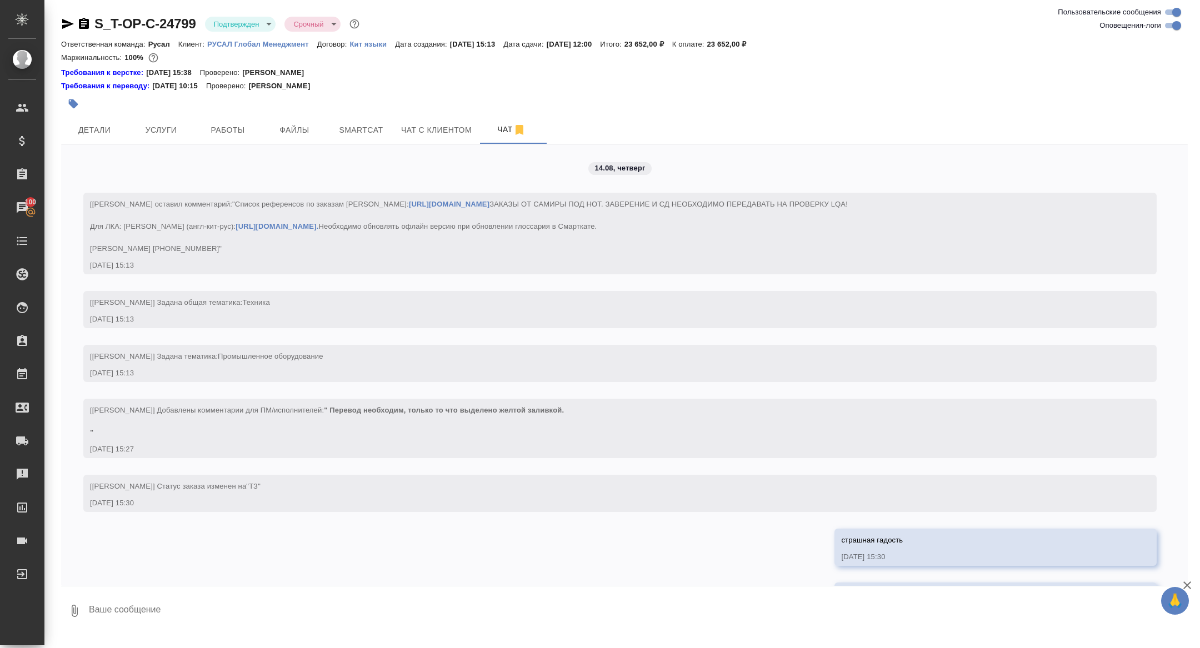
scroll to position [2975, 0]
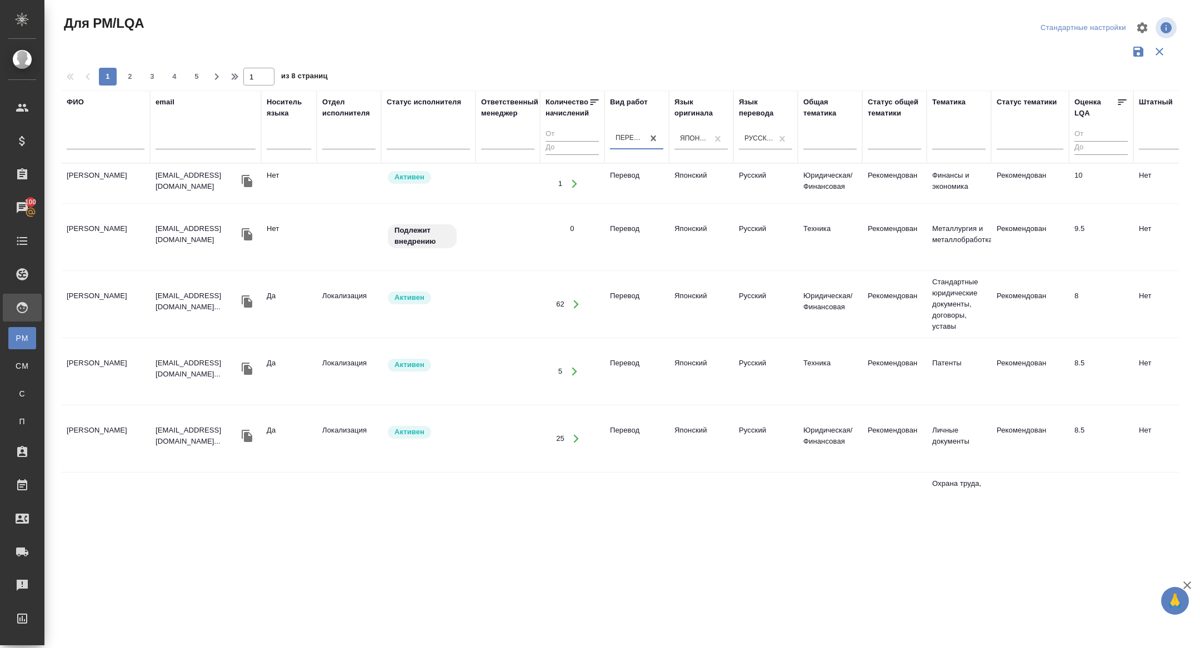
click at [247, 180] on icon "button" at bounding box center [247, 181] width 11 height 12
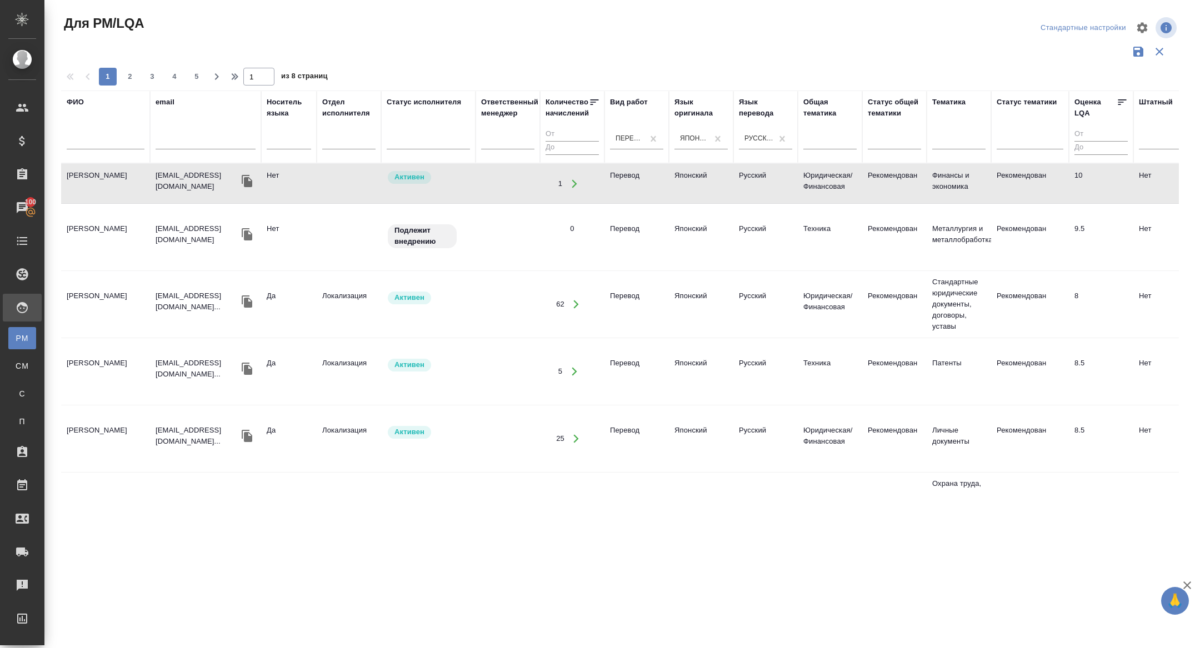
click at [247, 232] on icon "button" at bounding box center [247, 234] width 11 height 12
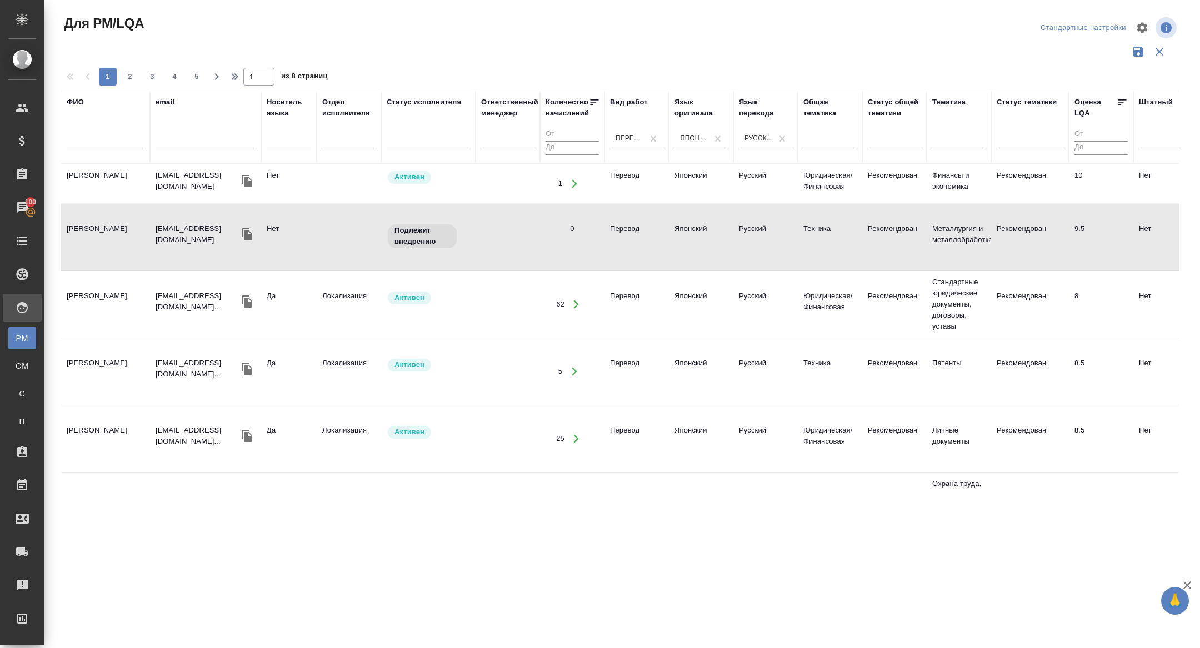
click at [244, 295] on icon "button" at bounding box center [247, 301] width 13 height 13
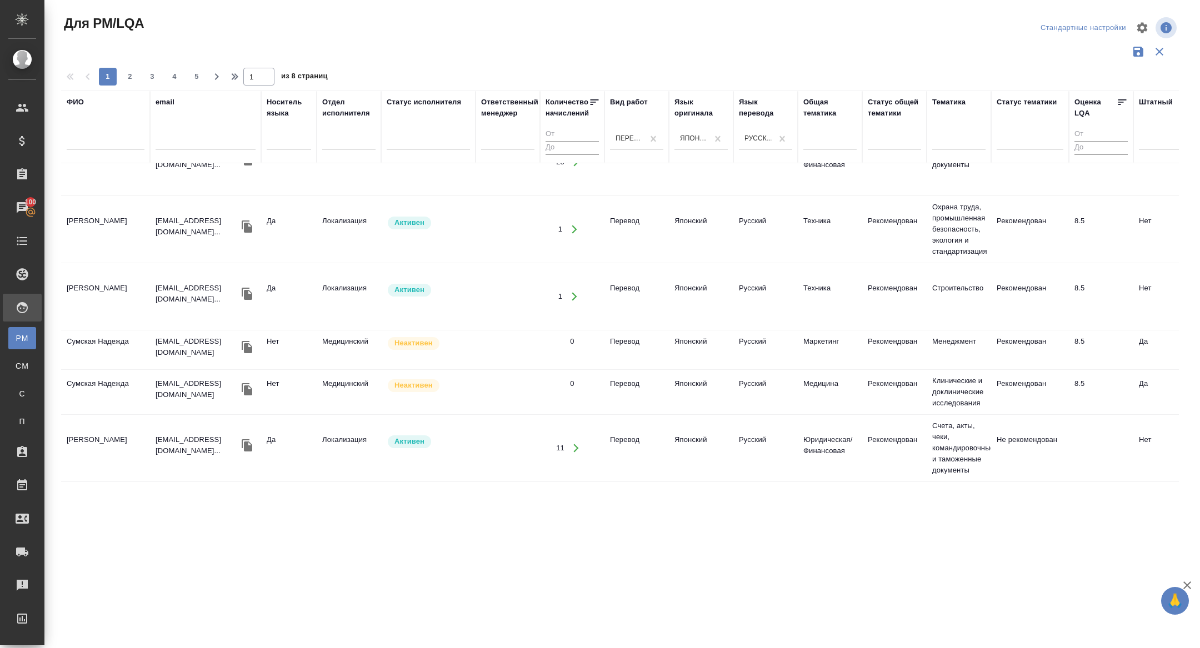
scroll to position [318, 0]
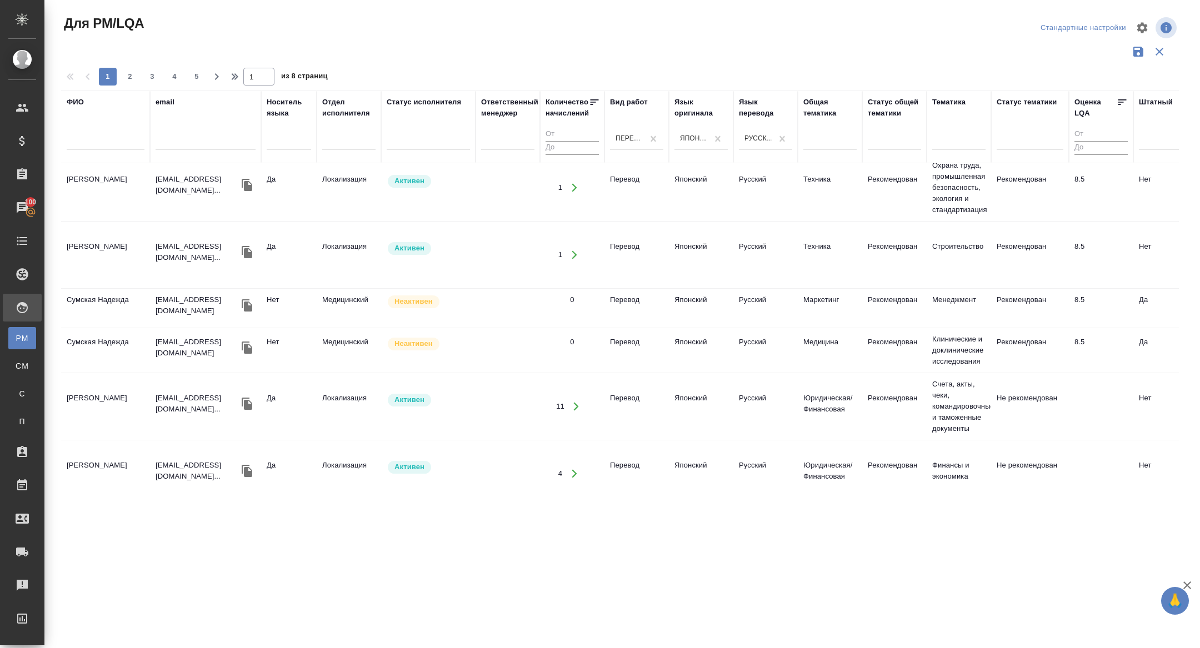
click at [252, 299] on icon "button" at bounding box center [247, 305] width 11 height 12
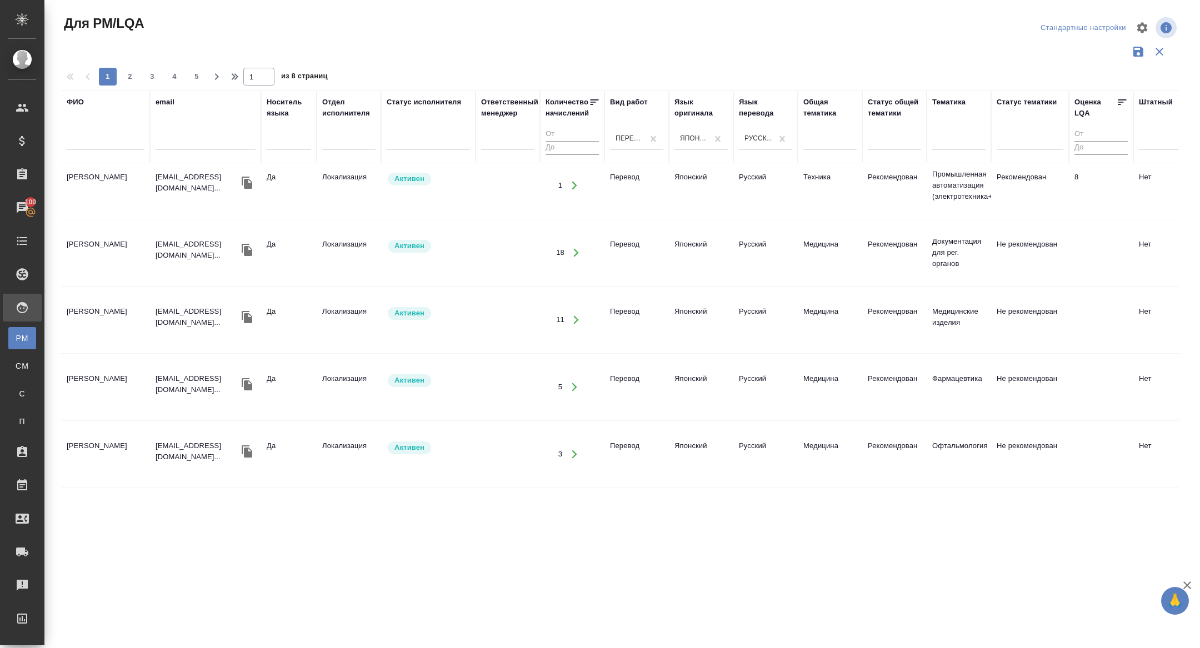
scroll to position [1084, 0]
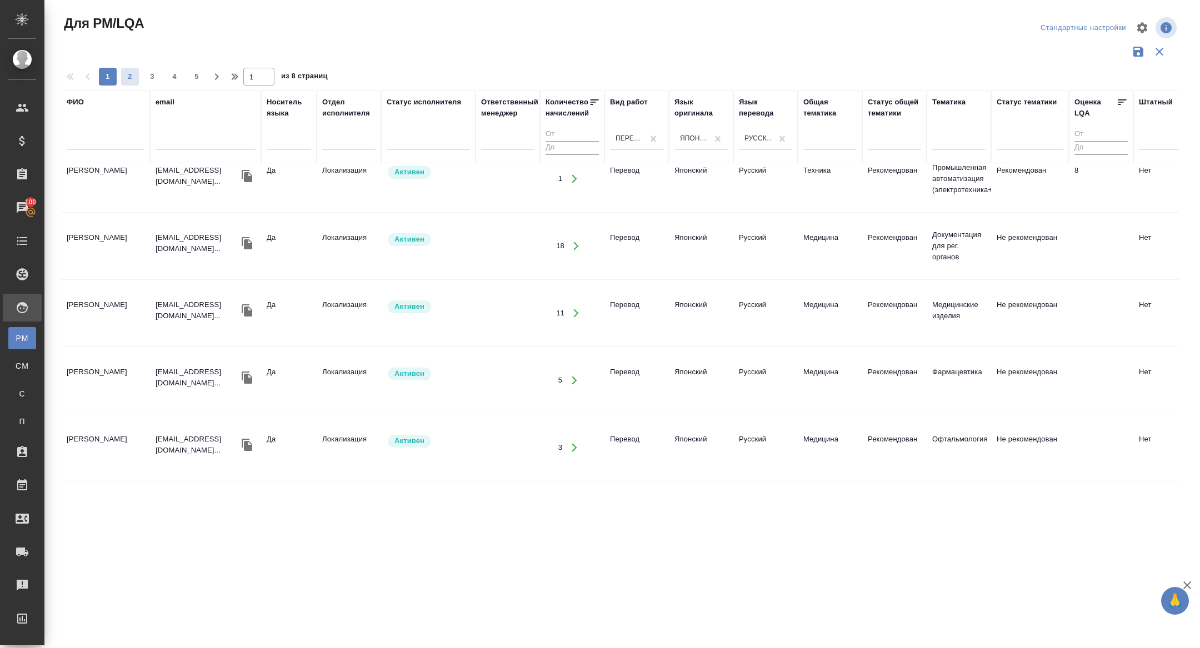
click at [132, 69] on button "2" at bounding box center [130, 77] width 18 height 18
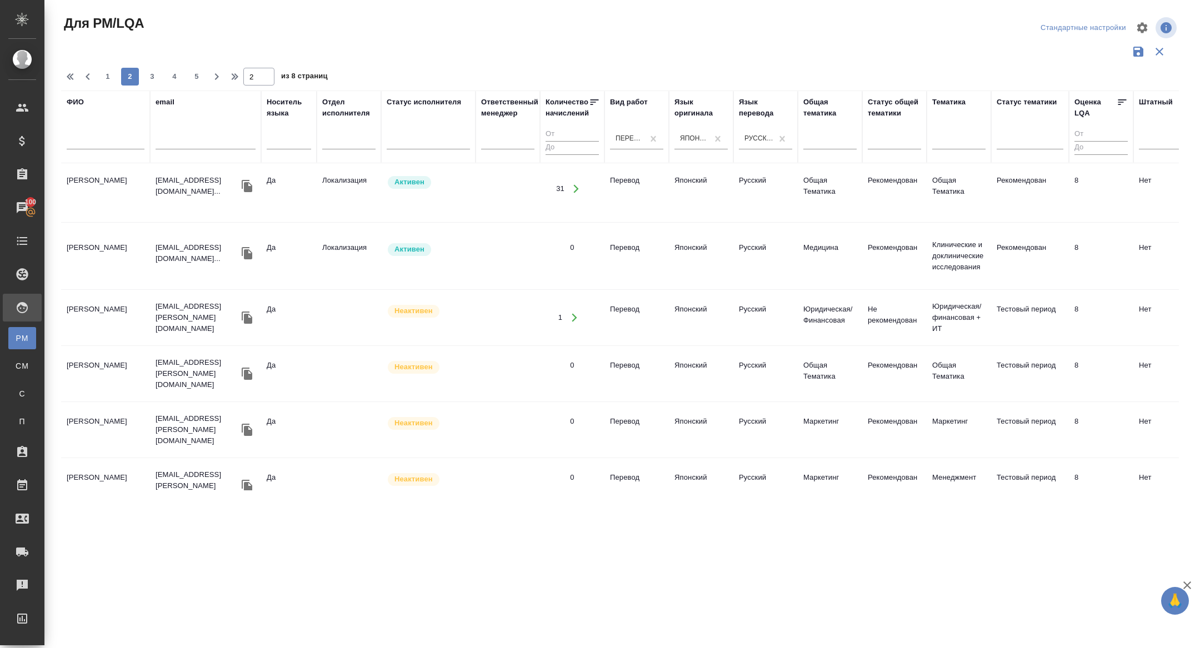
scroll to position [112, 0]
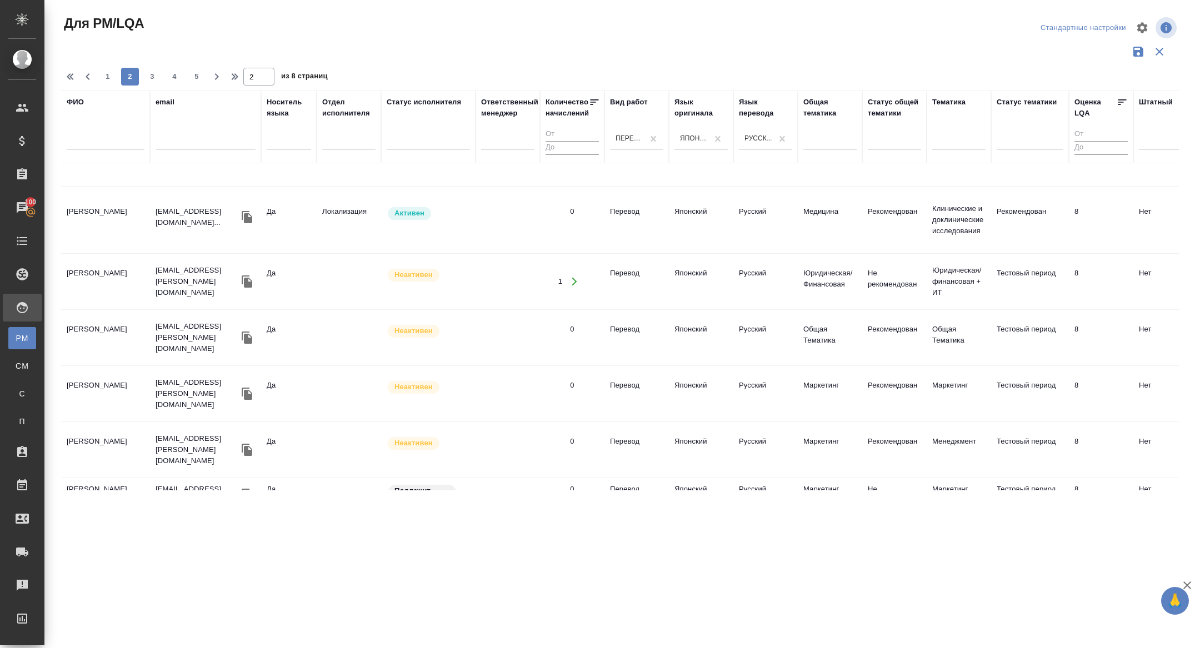
click at [249, 276] on icon "button" at bounding box center [247, 282] width 11 height 12
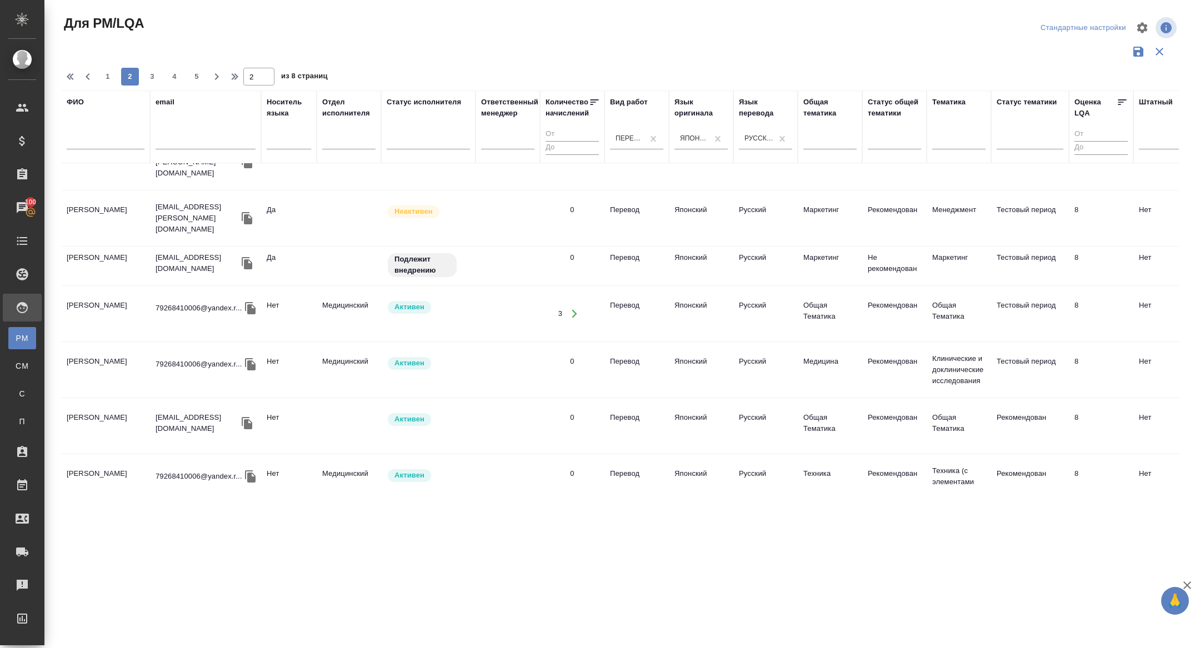
scroll to position [356, 0]
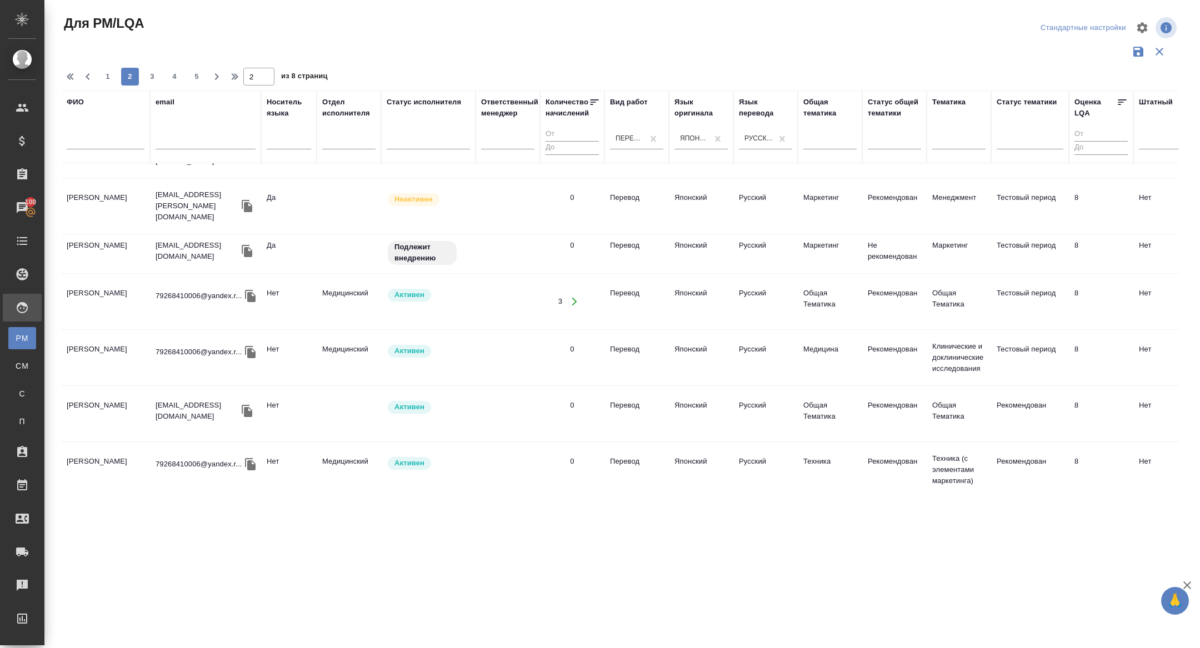
click at [247, 245] on icon "button" at bounding box center [247, 251] width 11 height 12
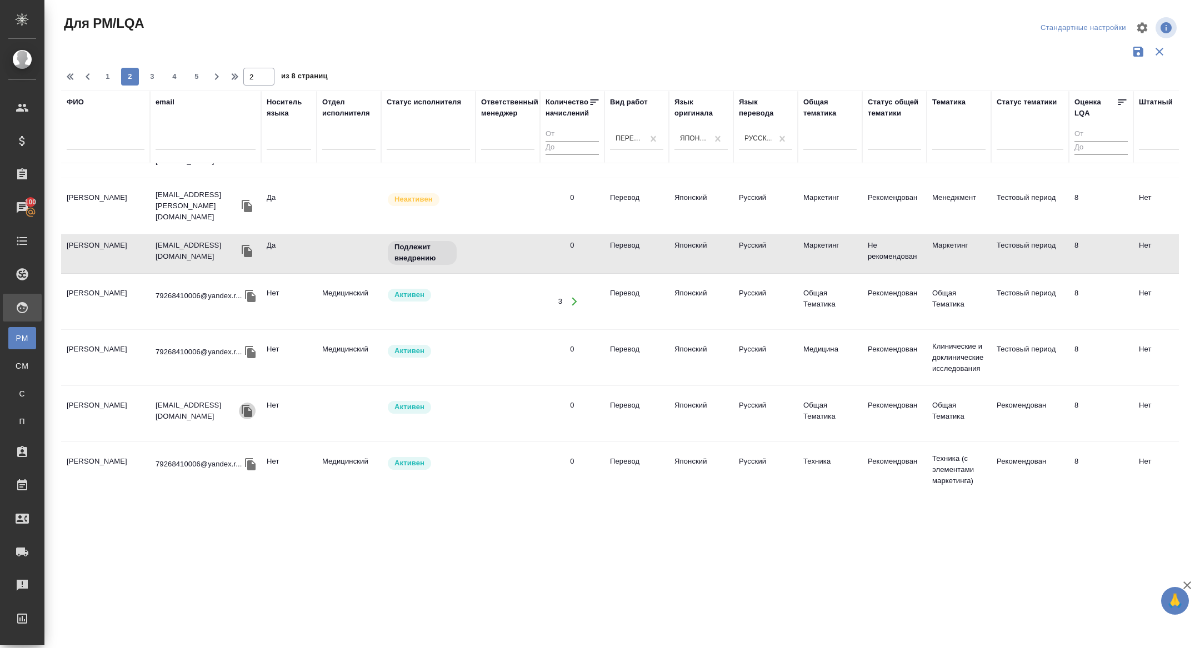
click at [246, 405] on icon "button" at bounding box center [247, 411] width 11 height 12
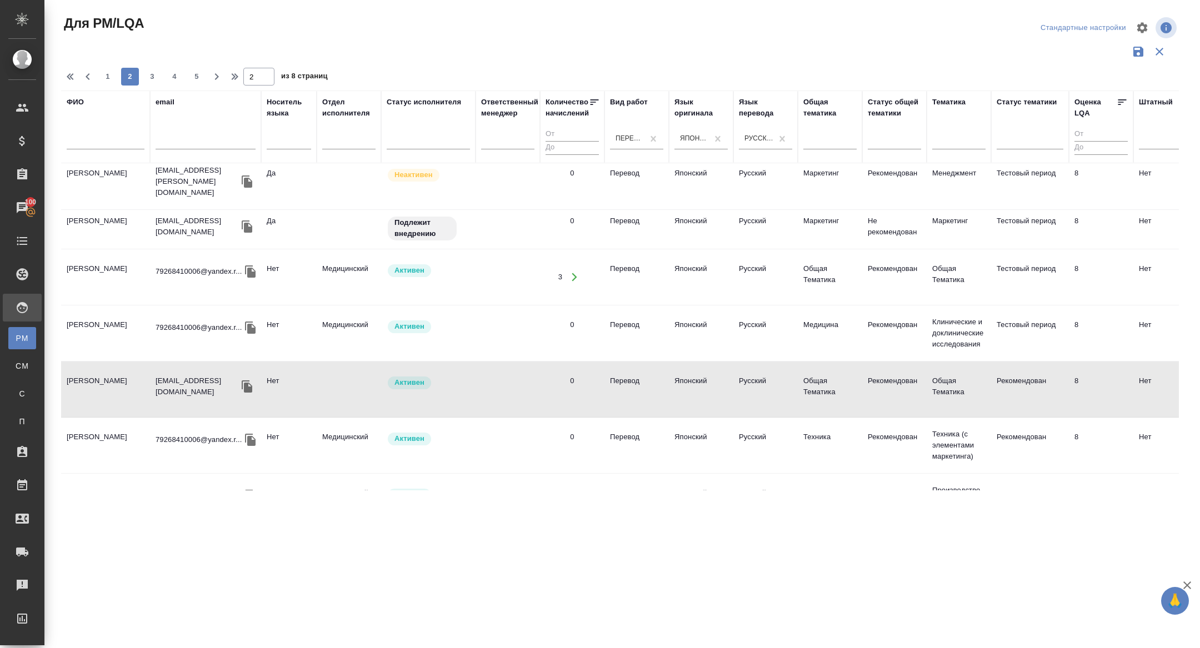
scroll to position [384, 0]
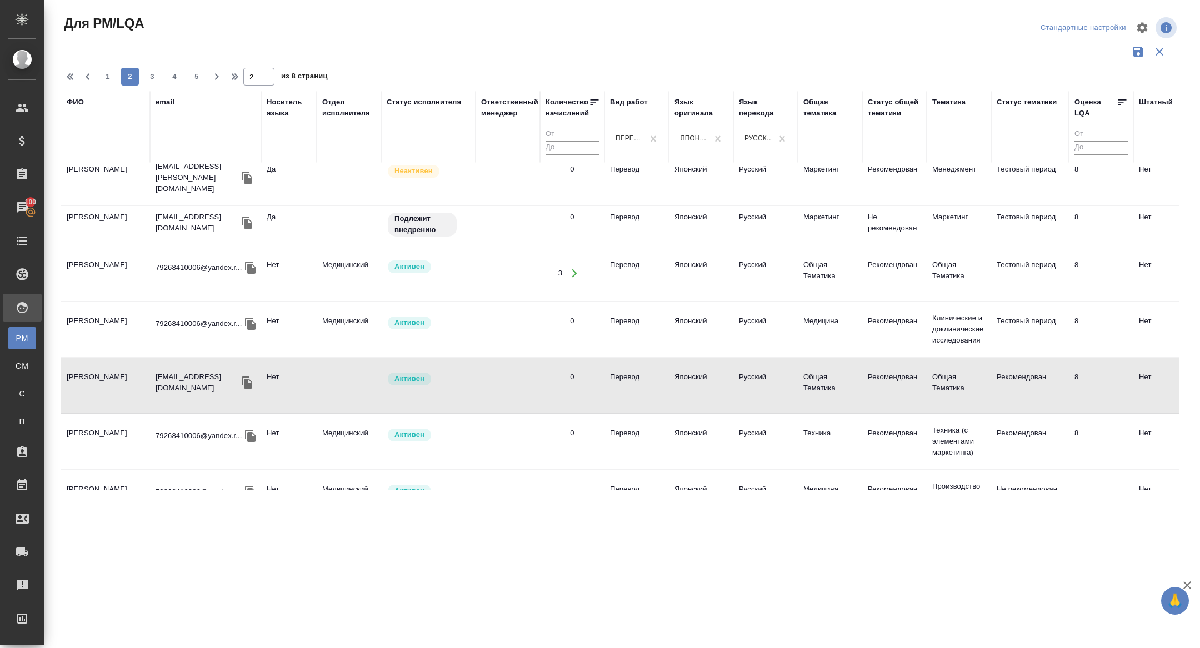
click at [252, 261] on icon "button" at bounding box center [250, 267] width 13 height 13
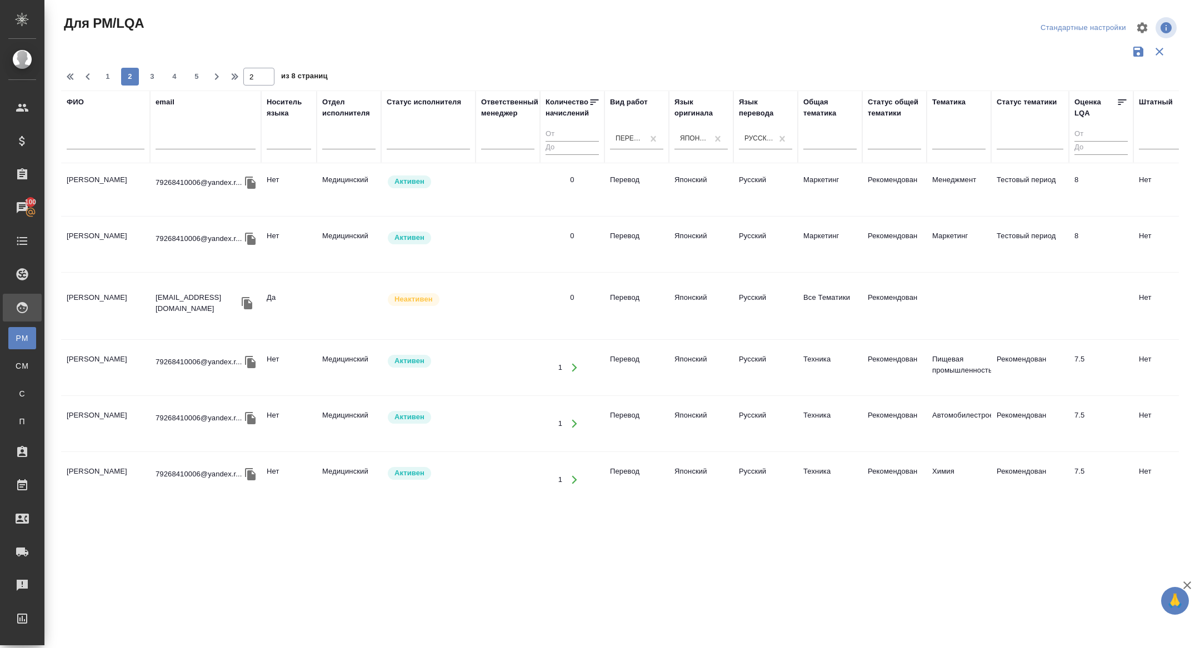
scroll to position [1067, 0]
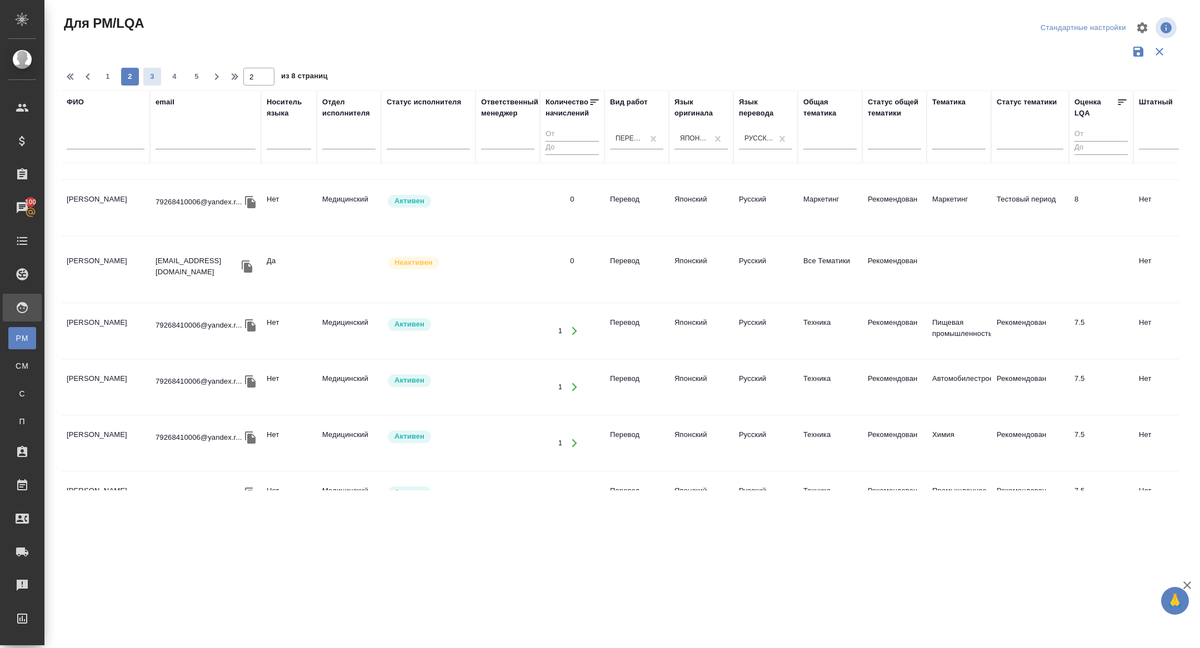
click at [151, 74] on span "3" at bounding box center [152, 76] width 18 height 11
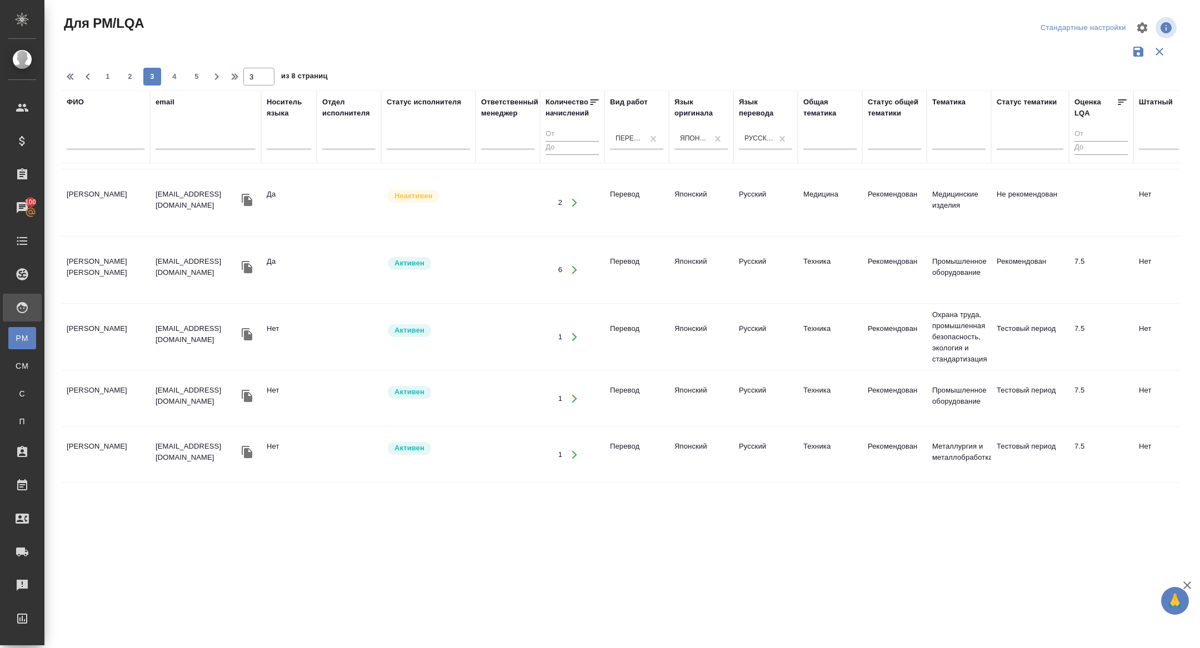
scroll to position [72, 0]
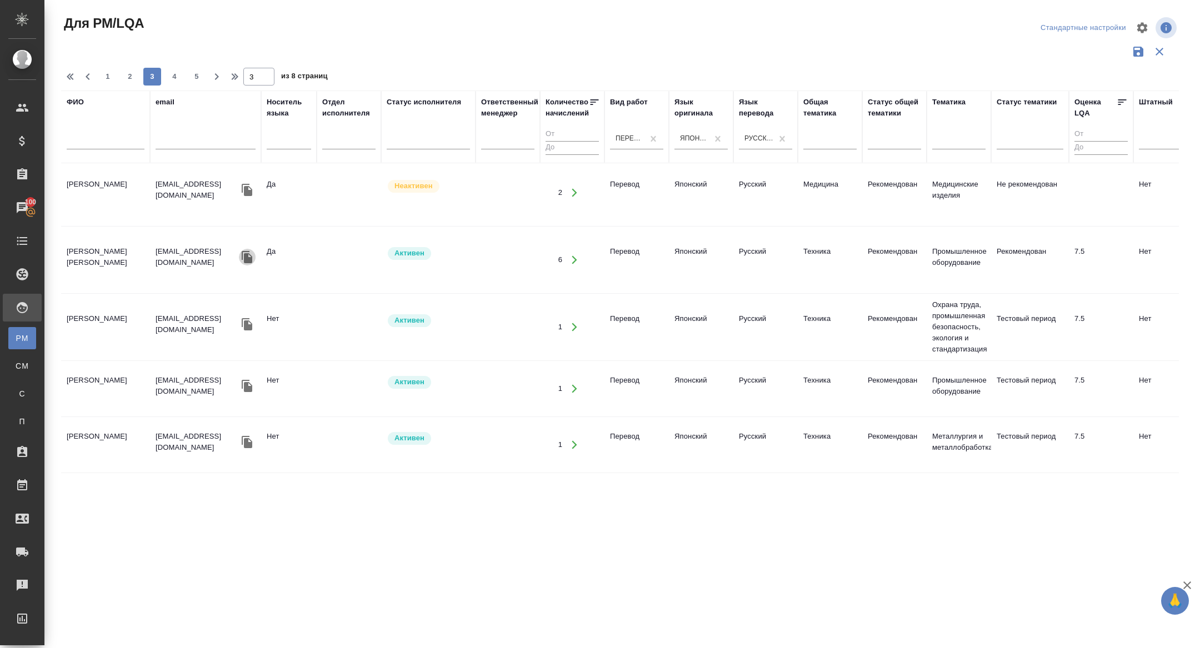
click at [247, 251] on icon "button" at bounding box center [247, 257] width 11 height 12
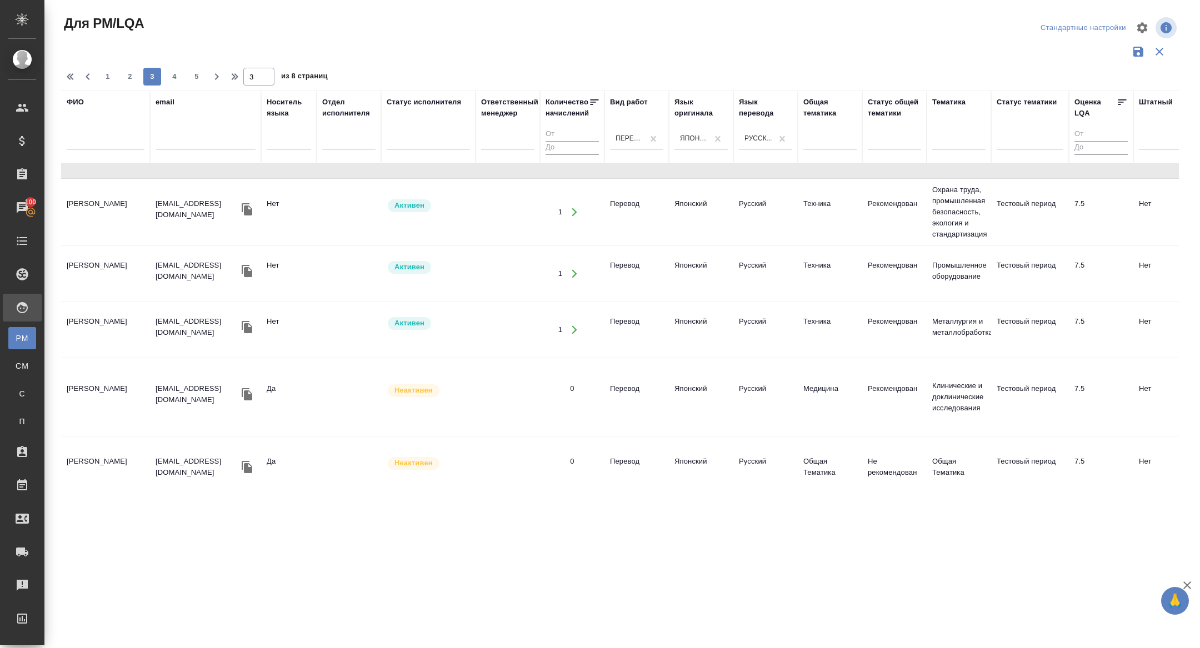
scroll to position [189, 0]
click at [248, 319] on icon "button" at bounding box center [247, 325] width 11 height 12
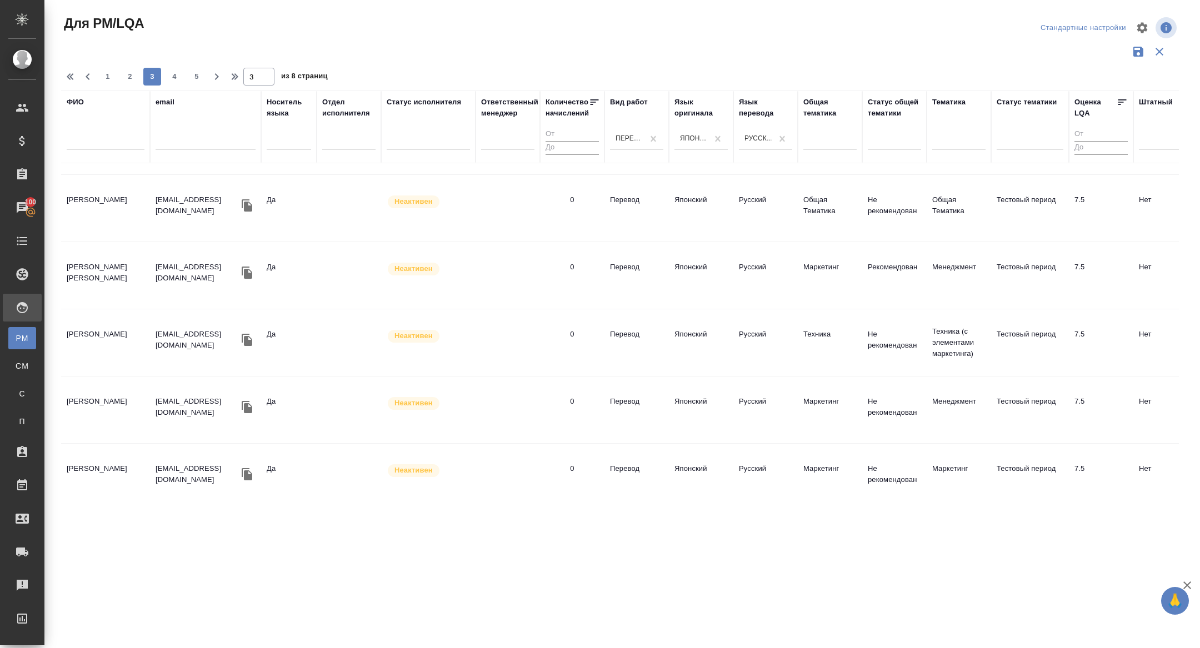
scroll to position [461, 0]
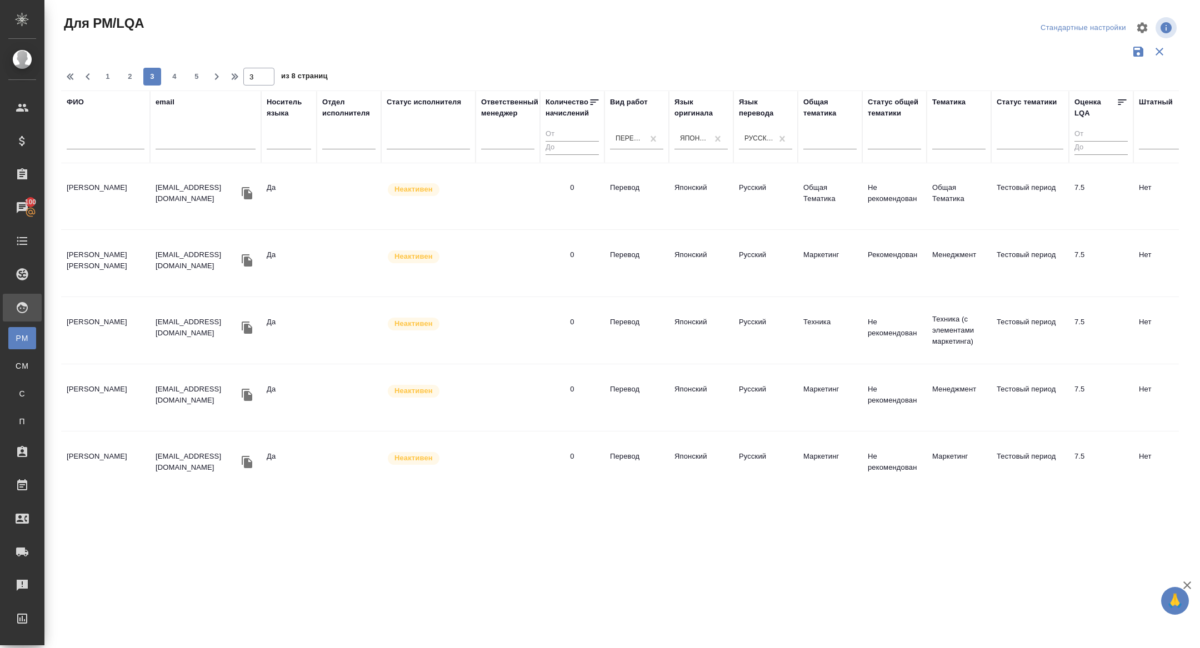
click at [243, 254] on icon "button" at bounding box center [247, 260] width 13 height 13
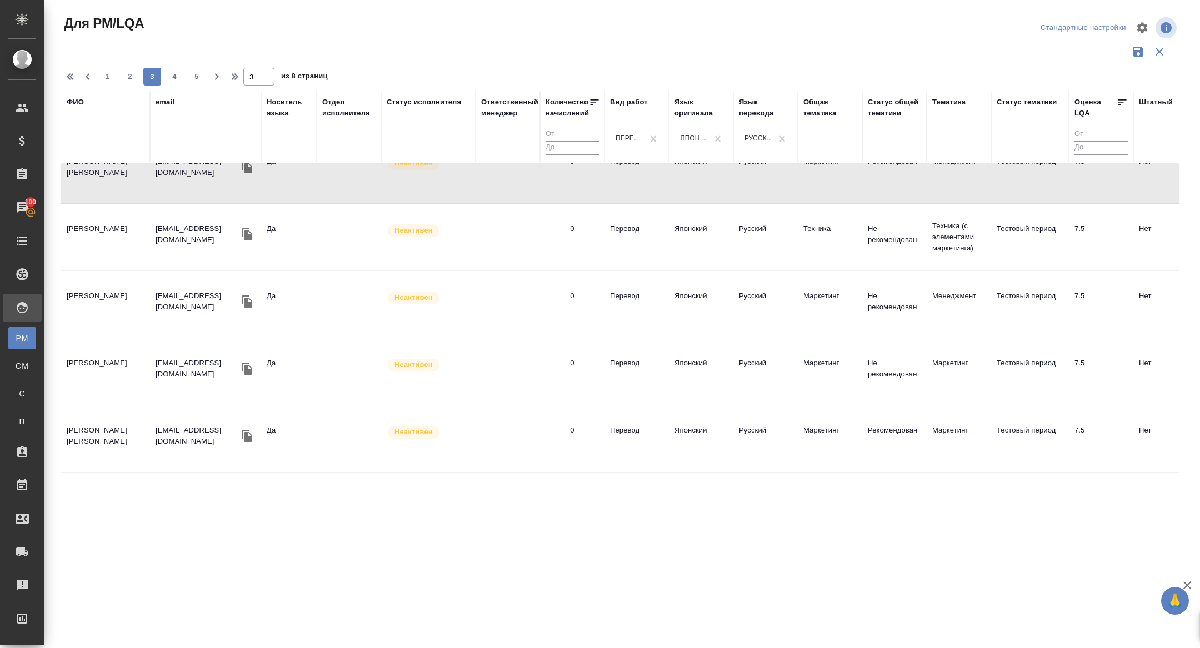
scroll to position [595, 0]
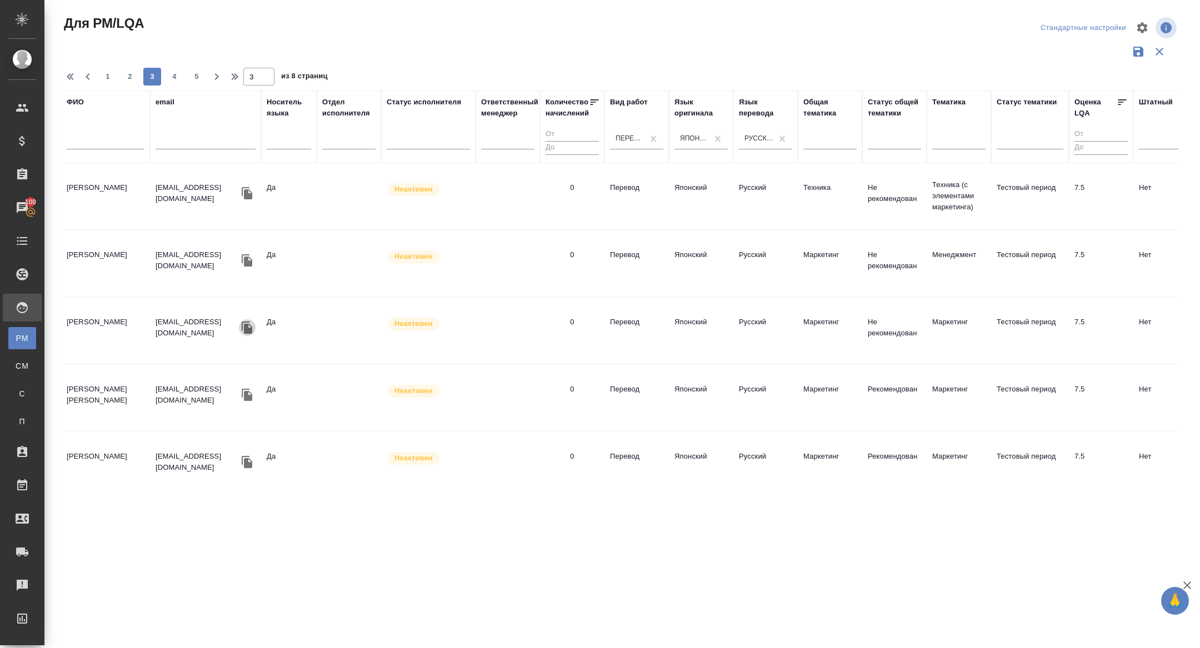
click at [246, 322] on icon "button" at bounding box center [247, 328] width 11 height 12
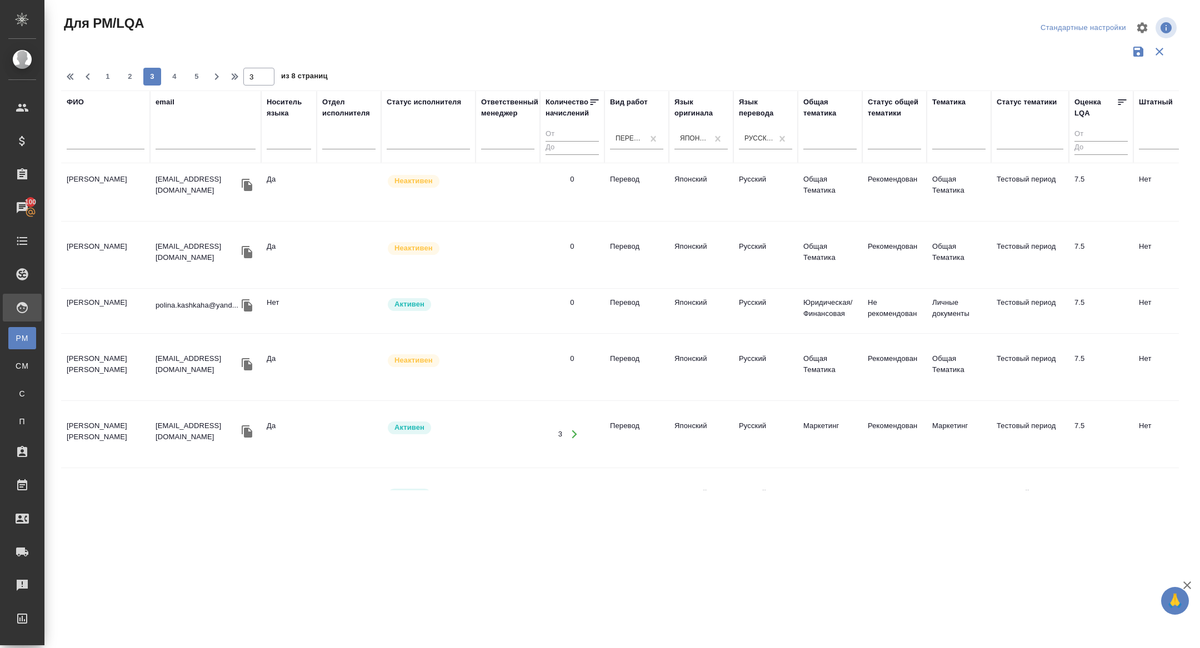
scroll to position [1012, 0]
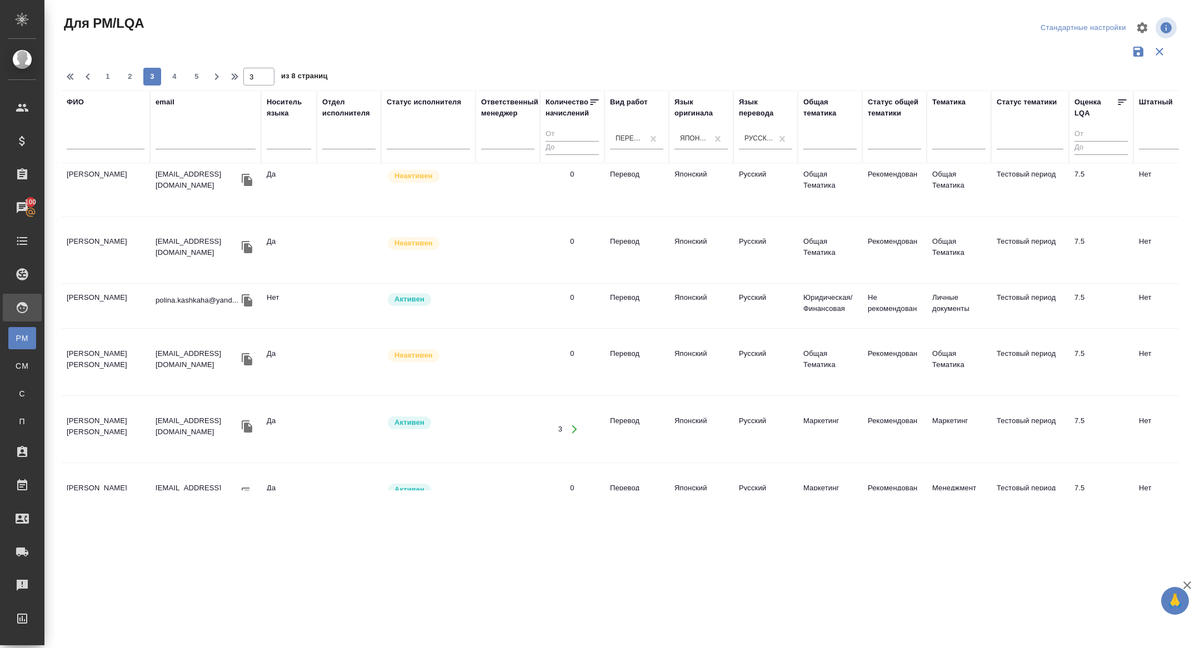
click at [245, 294] on icon "button" at bounding box center [247, 300] width 11 height 12
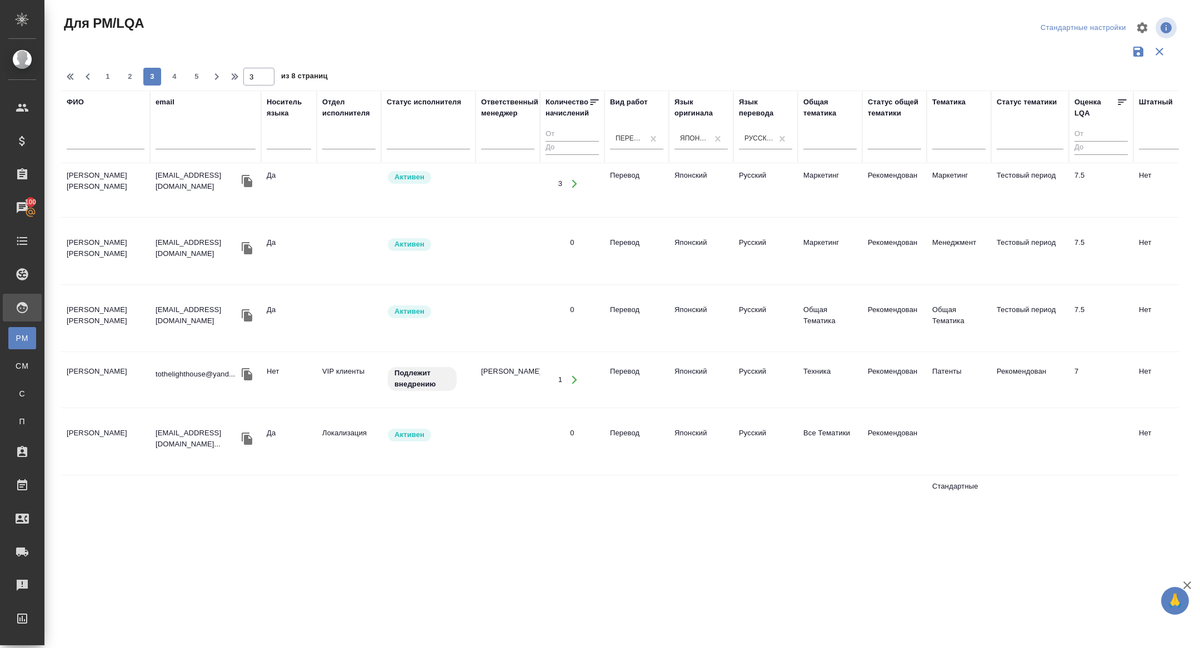
scroll to position [1283, 0]
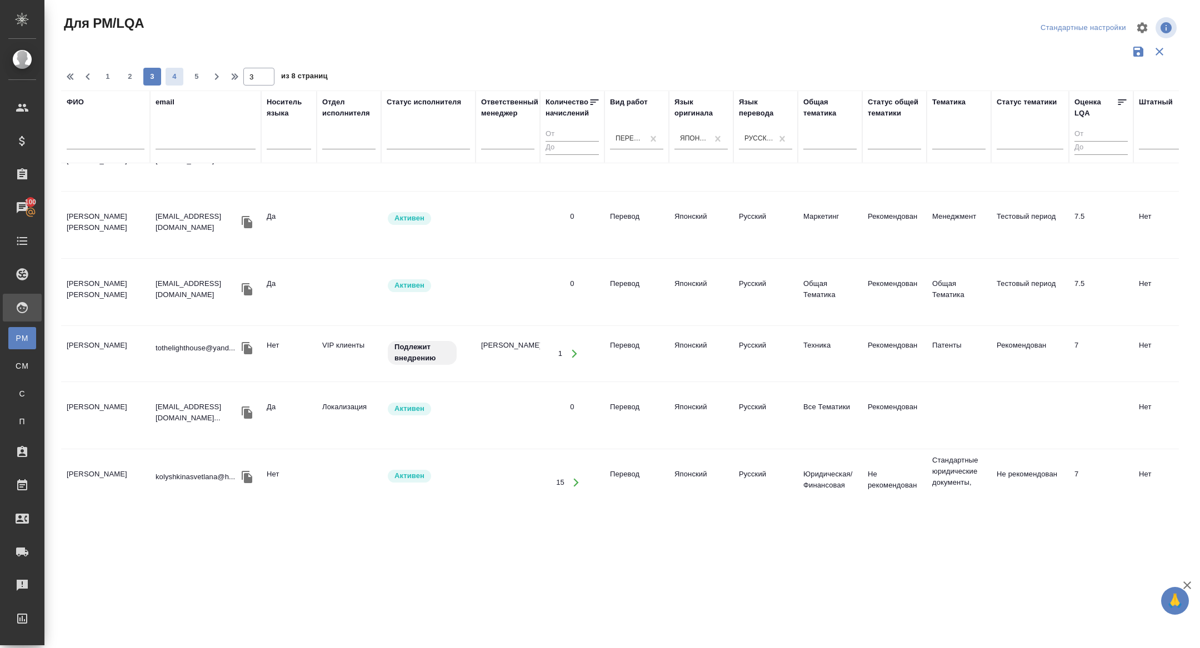
click at [172, 82] on button "4" at bounding box center [175, 77] width 18 height 18
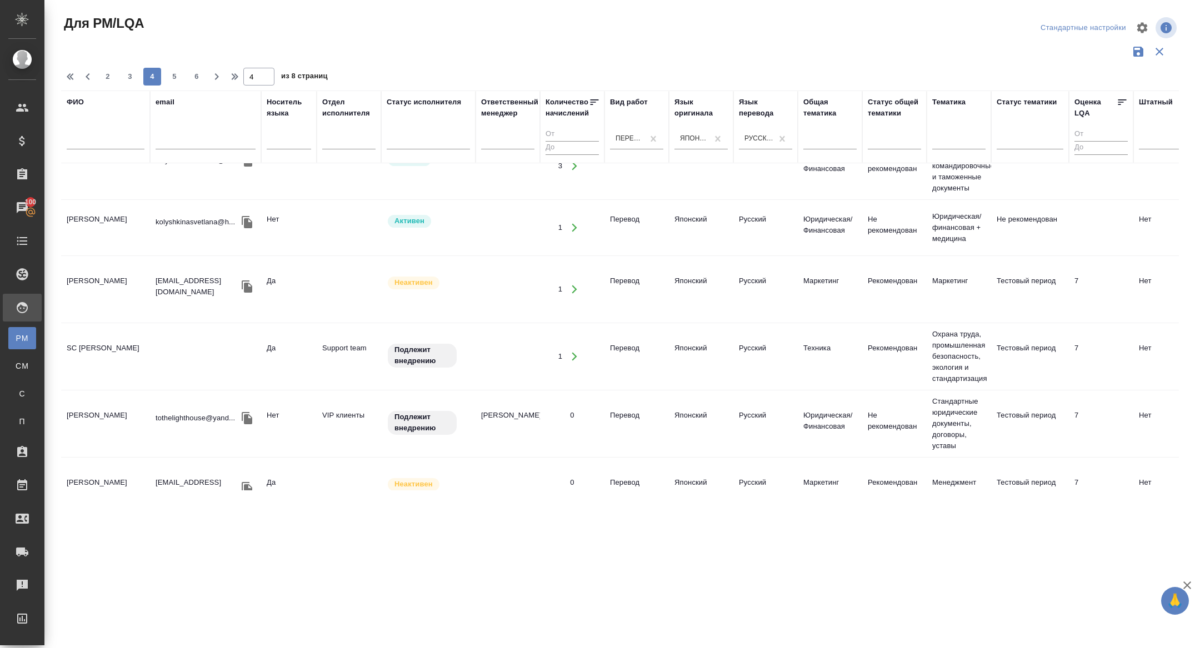
scroll to position [223, 0]
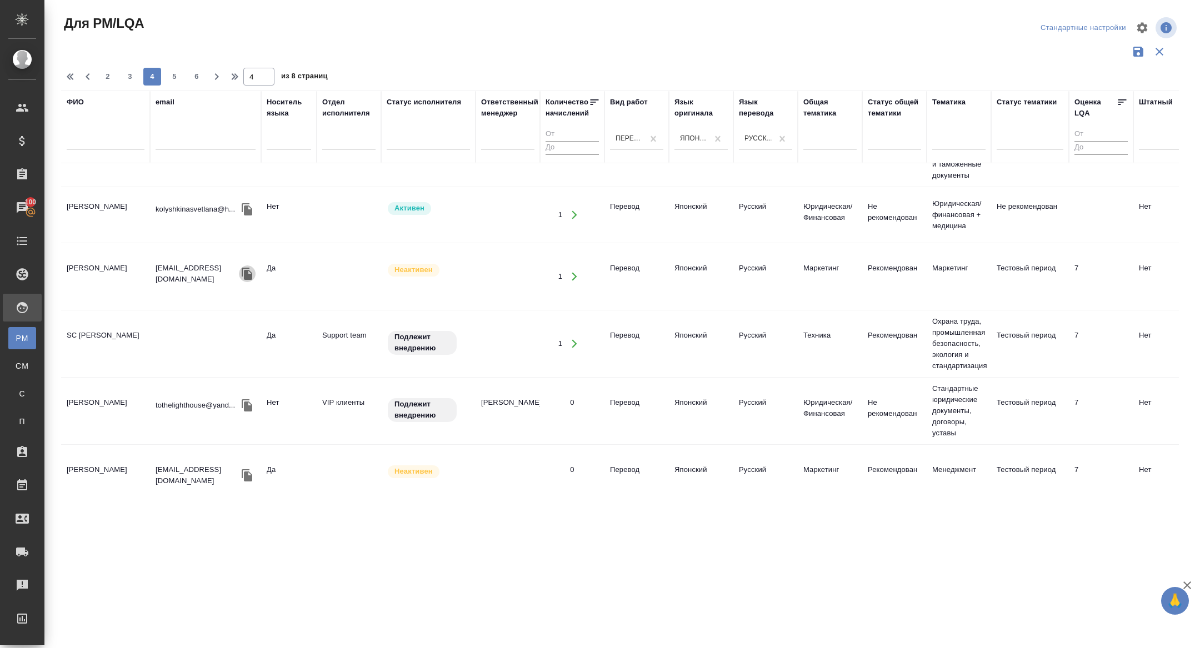
click at [247, 280] on icon "button" at bounding box center [247, 274] width 11 height 12
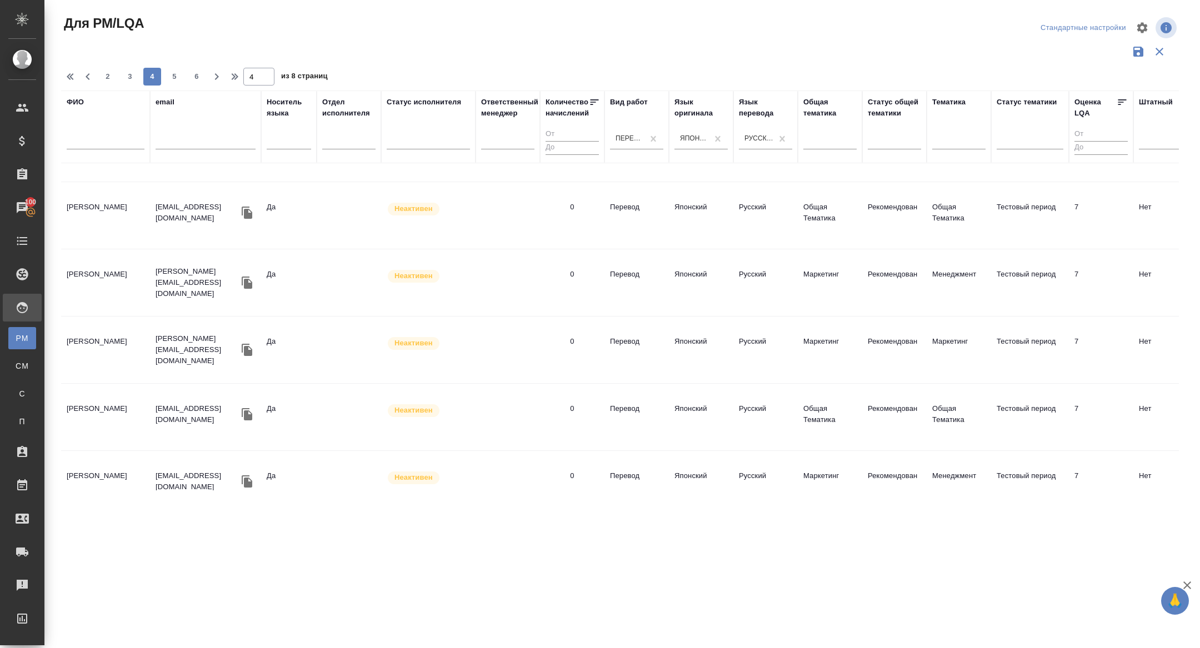
scroll to position [789, 0]
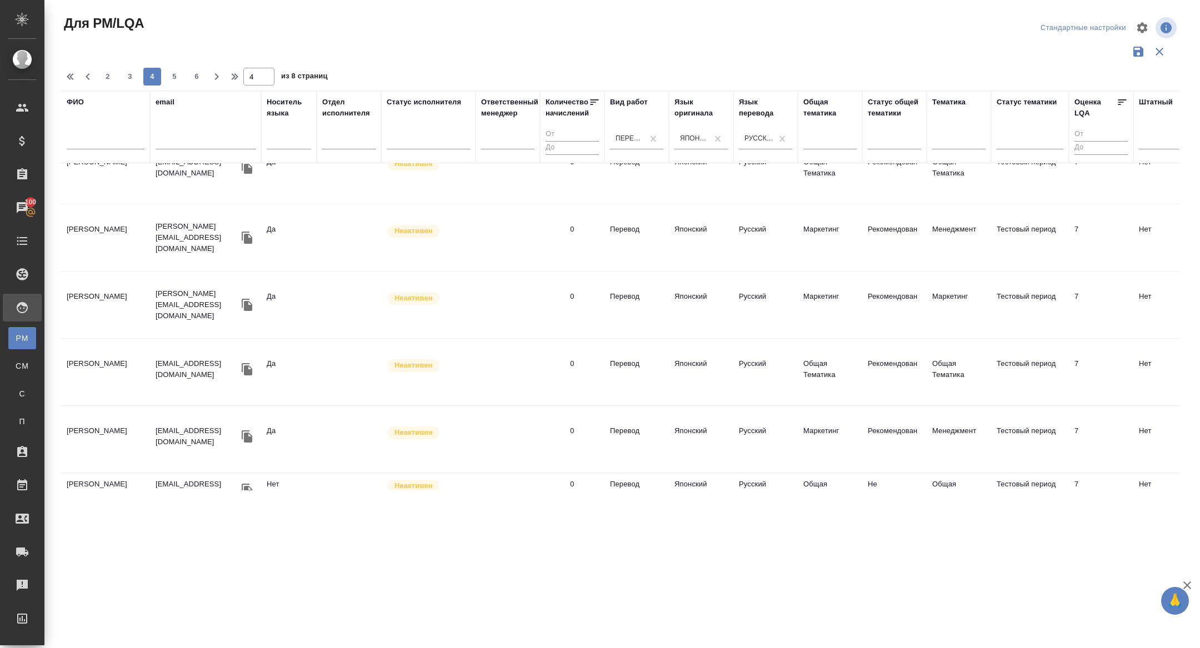
click at [247, 371] on icon "button" at bounding box center [247, 369] width 13 height 13
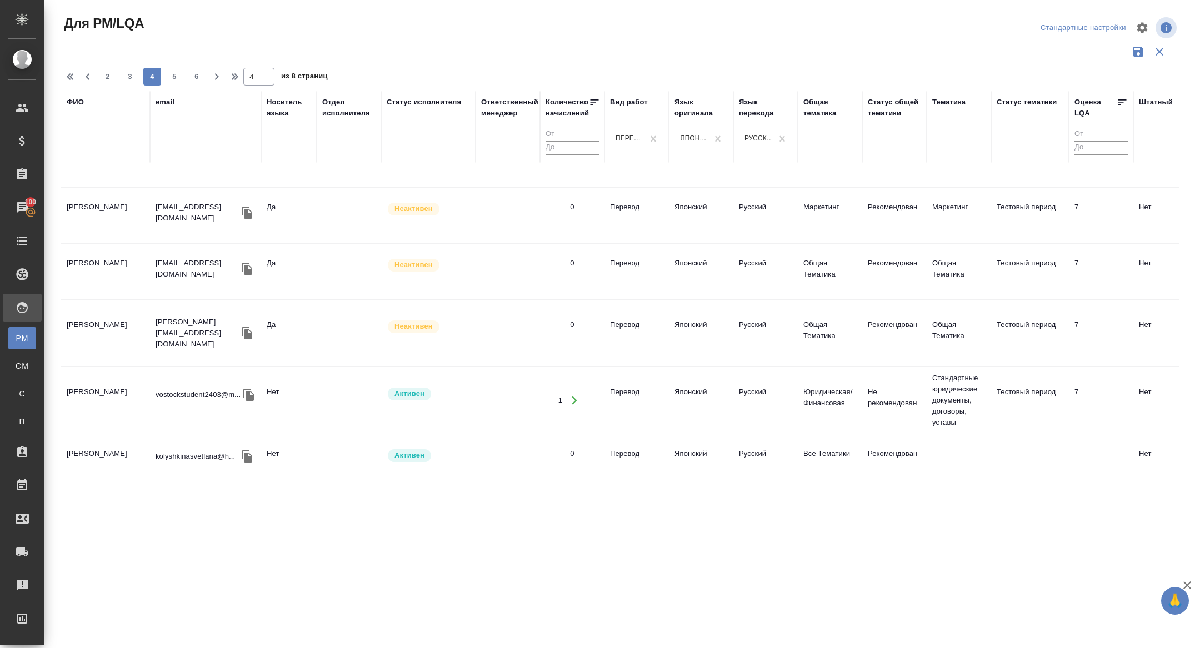
scroll to position [1262, 0]
click at [245, 395] on icon "button" at bounding box center [248, 394] width 13 height 13
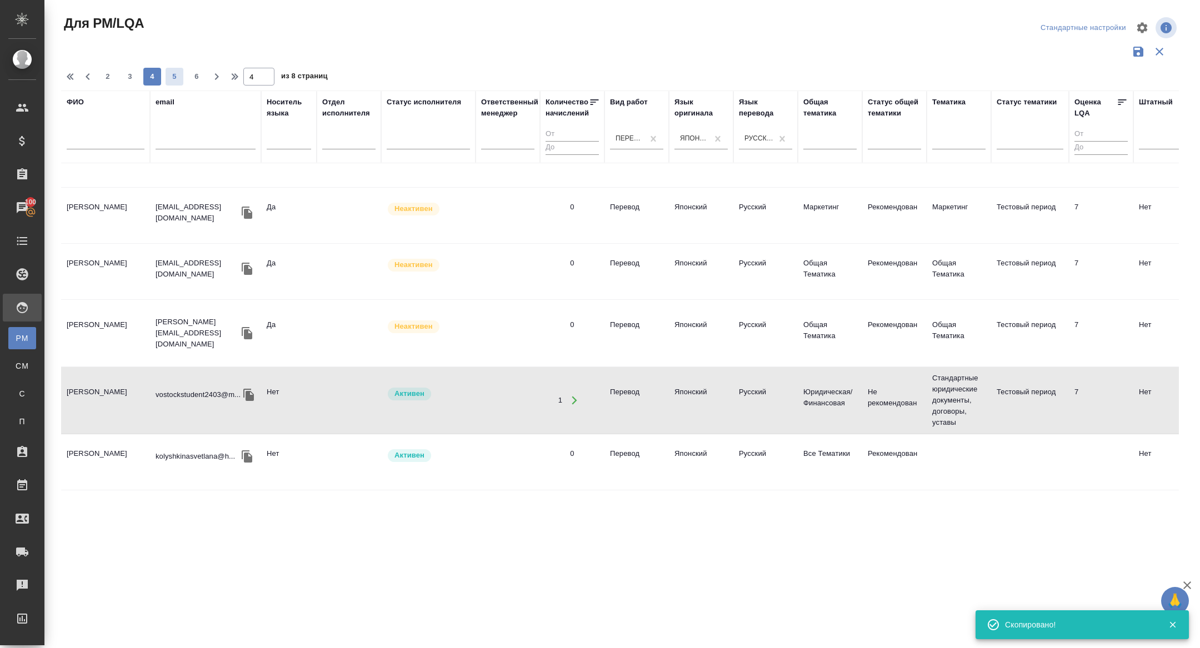
click at [181, 80] on span "5" at bounding box center [175, 76] width 18 height 11
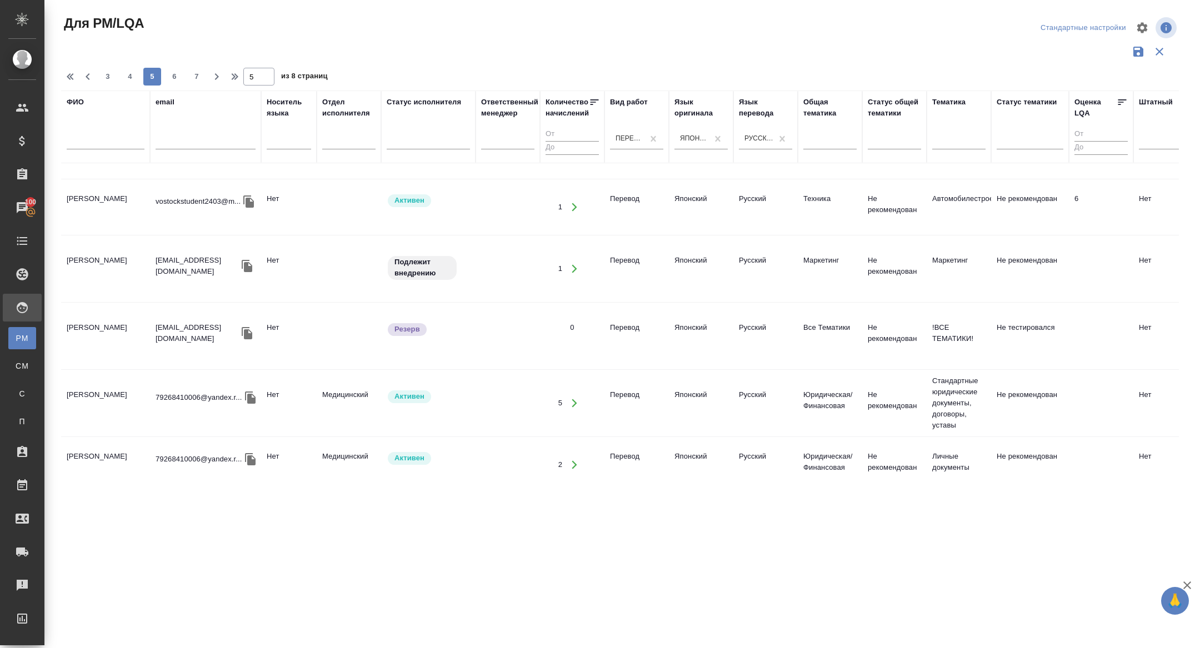
scroll to position [571, 0]
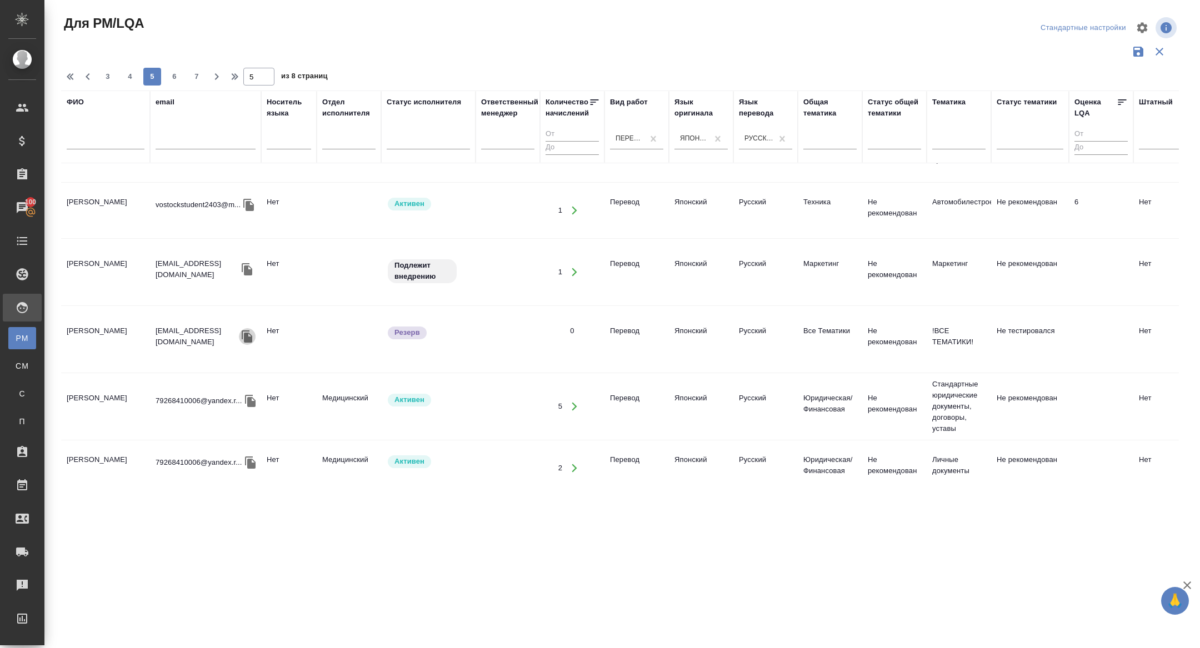
click at [248, 334] on button "button" at bounding box center [247, 336] width 17 height 17
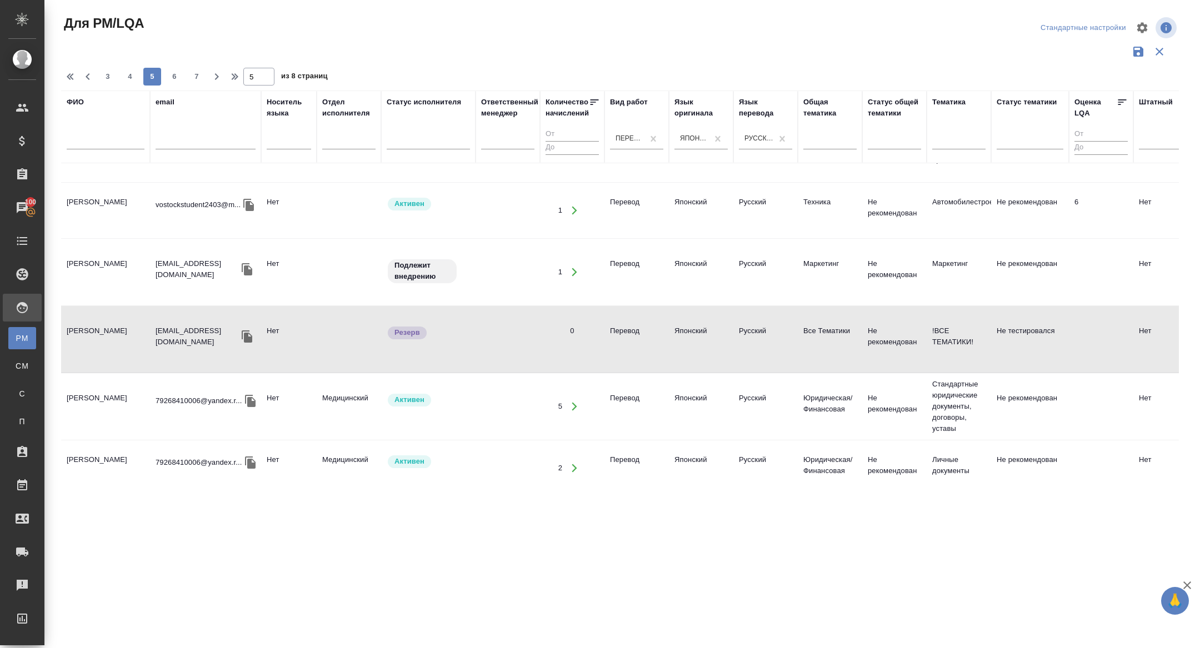
click at [246, 331] on icon "button" at bounding box center [247, 337] width 11 height 12
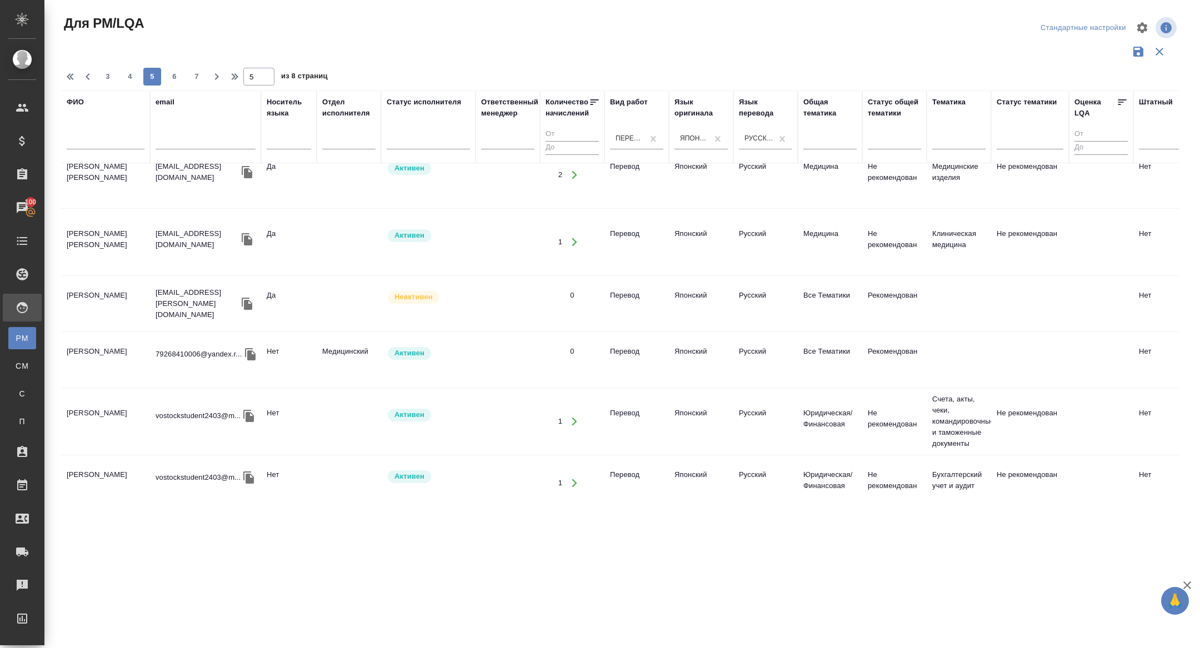
scroll to position [0, 0]
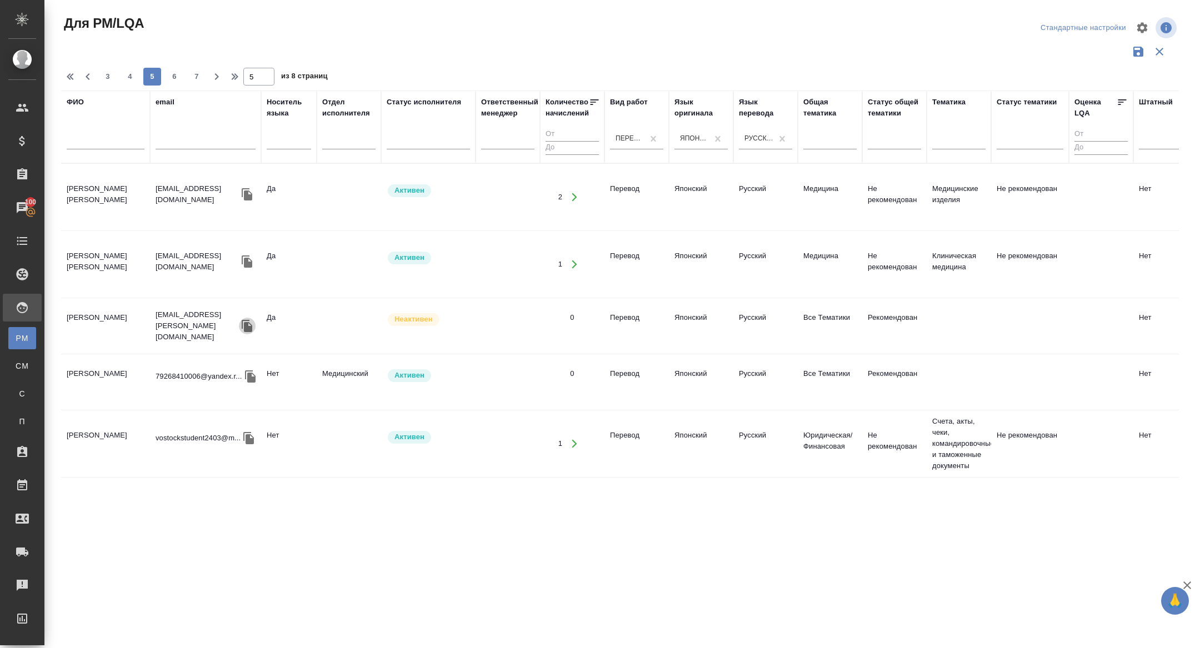
click at [247, 321] on icon "button" at bounding box center [247, 326] width 11 height 12
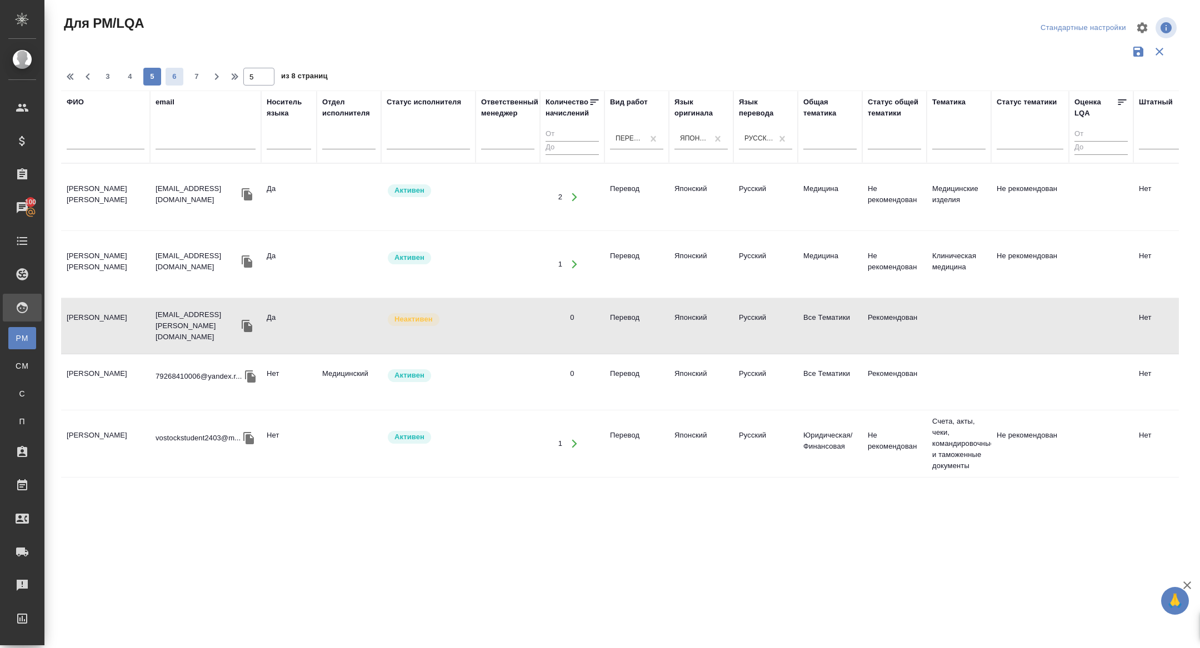
click at [172, 77] on span "6" at bounding box center [175, 76] width 18 height 11
type input "6"
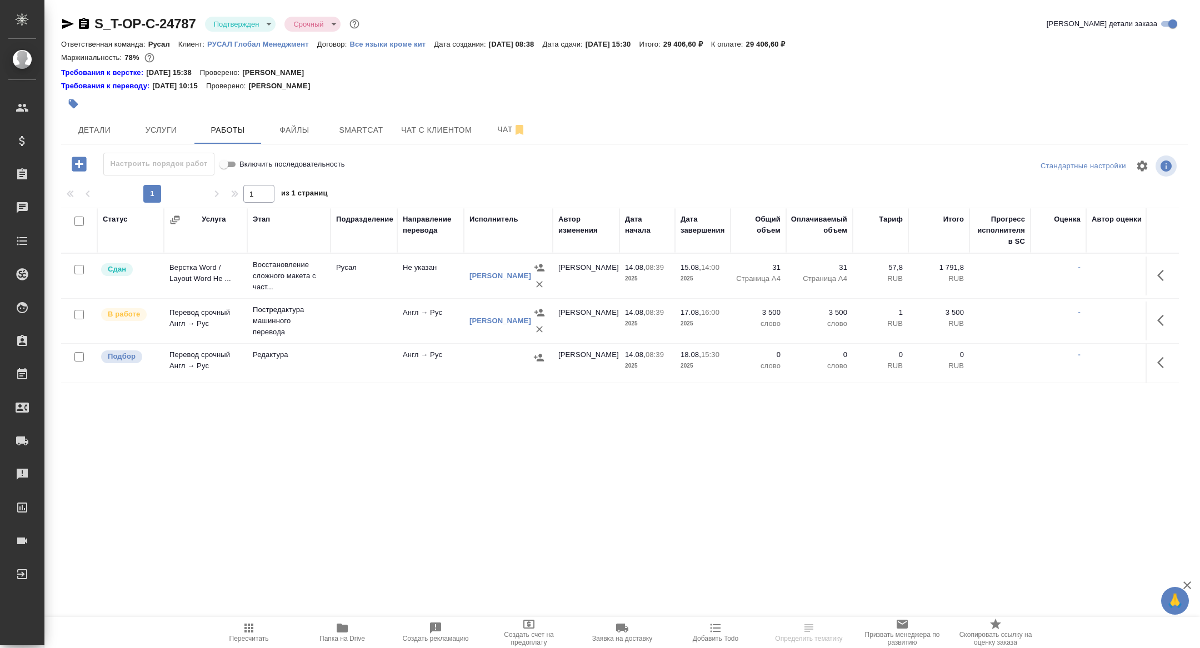
click at [238, 18] on body "🙏 .cls-1 fill:#fff; AWATERA [PERSON_NAME] Спецификации Заказы Чаты Todo Проекты…" at bounding box center [600, 324] width 1200 height 648
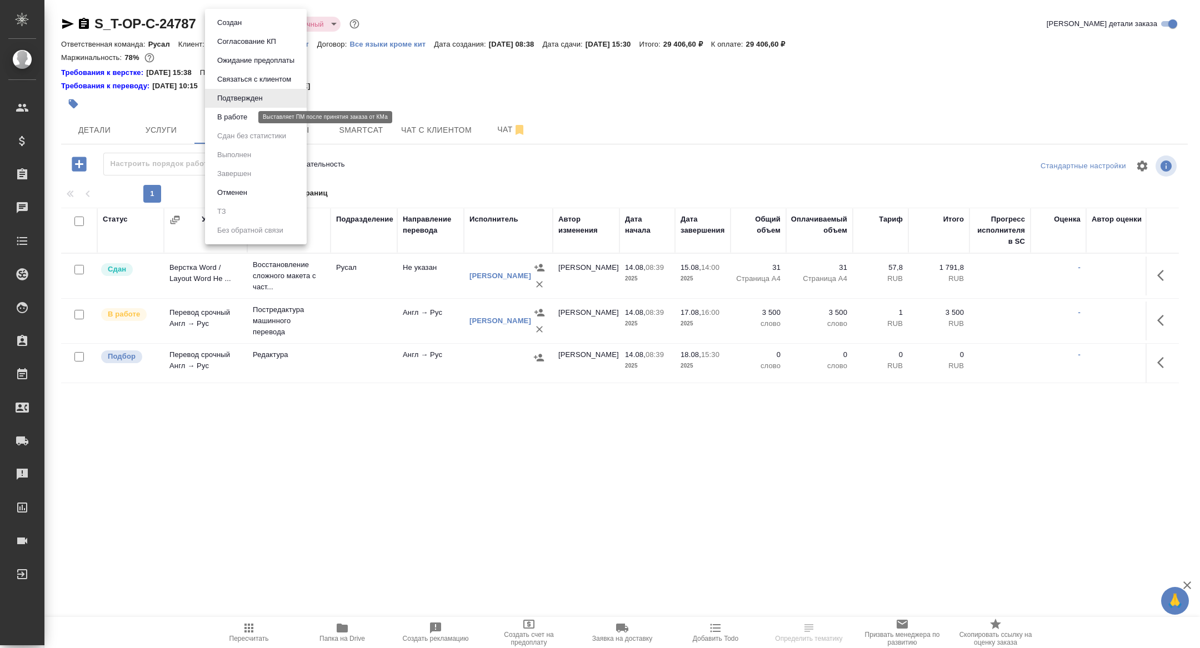
click at [247, 109] on li "В работе" at bounding box center [256, 117] width 102 height 19
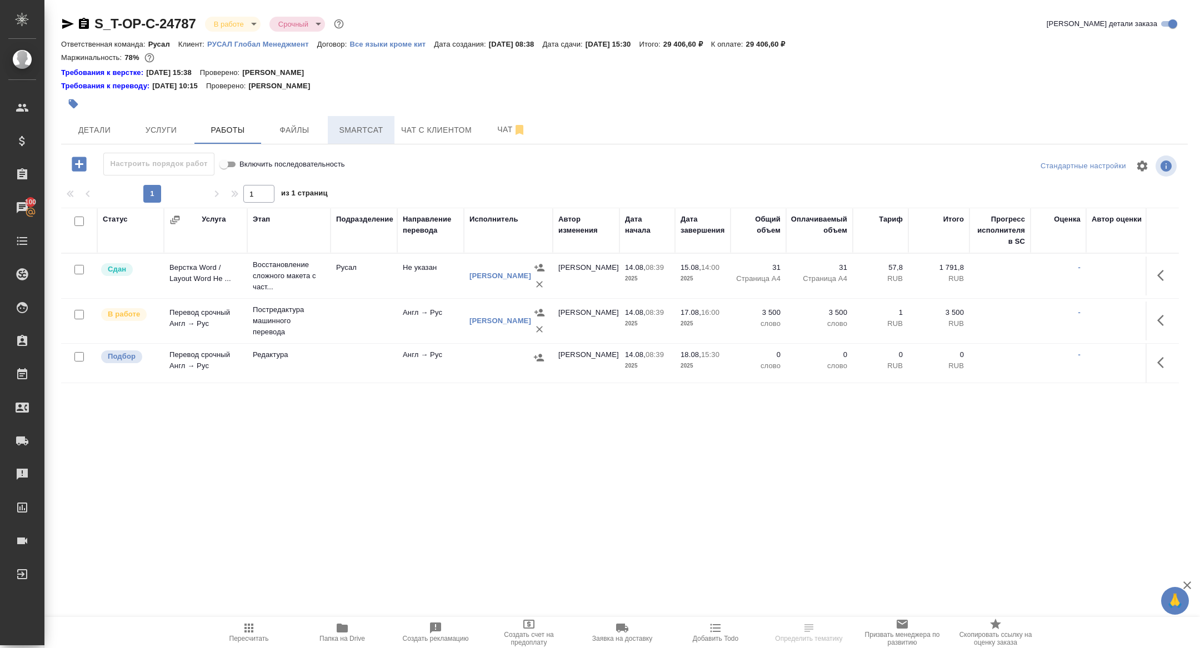
click at [360, 128] on span "Smartcat" at bounding box center [360, 130] width 53 height 14
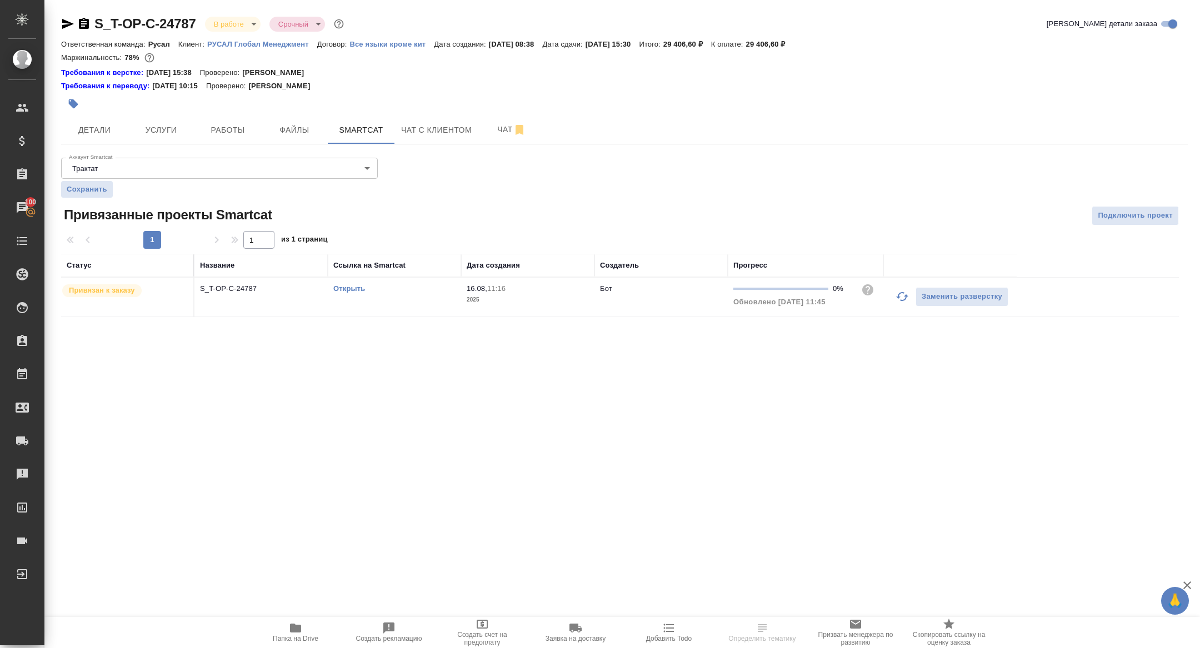
click at [355, 290] on link "Открыть" at bounding box center [349, 288] width 32 height 8
click at [213, 132] on span "Работы" at bounding box center [227, 130] width 53 height 14
